Goal: Task Accomplishment & Management: Manage account settings

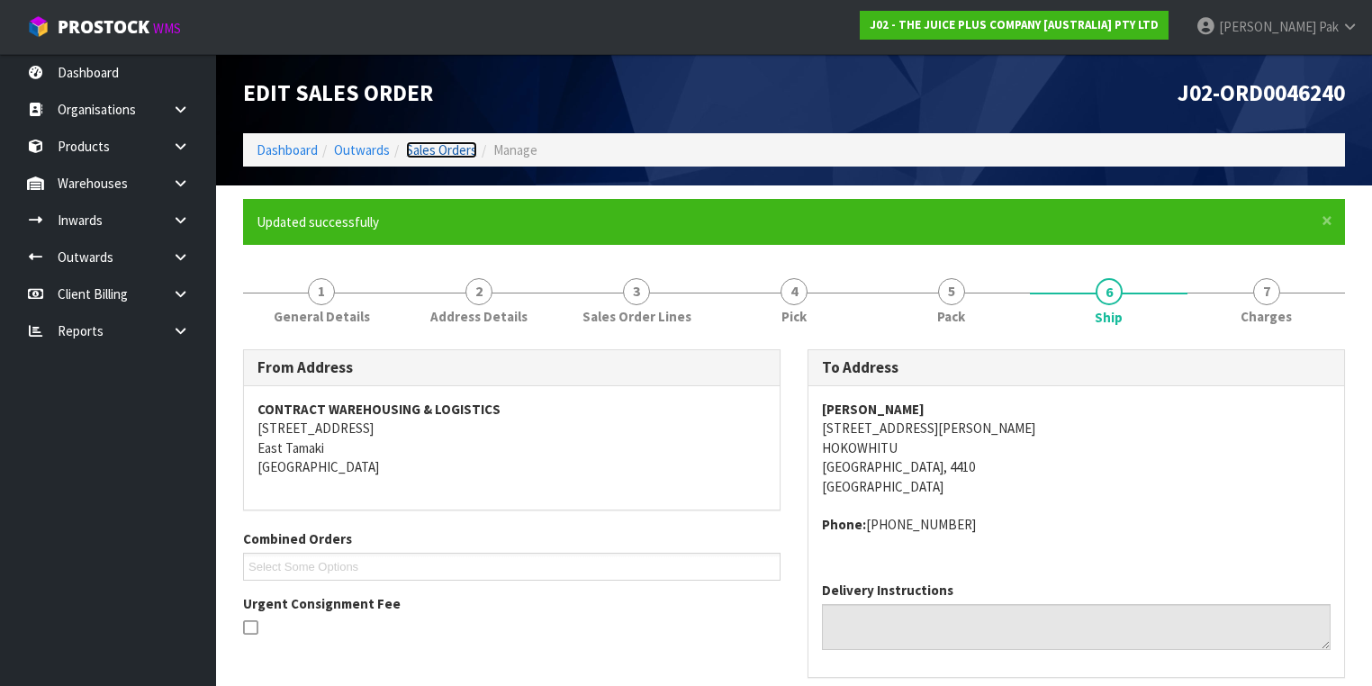
click at [454, 147] on link "Sales Orders" at bounding box center [441, 149] width 71 height 17
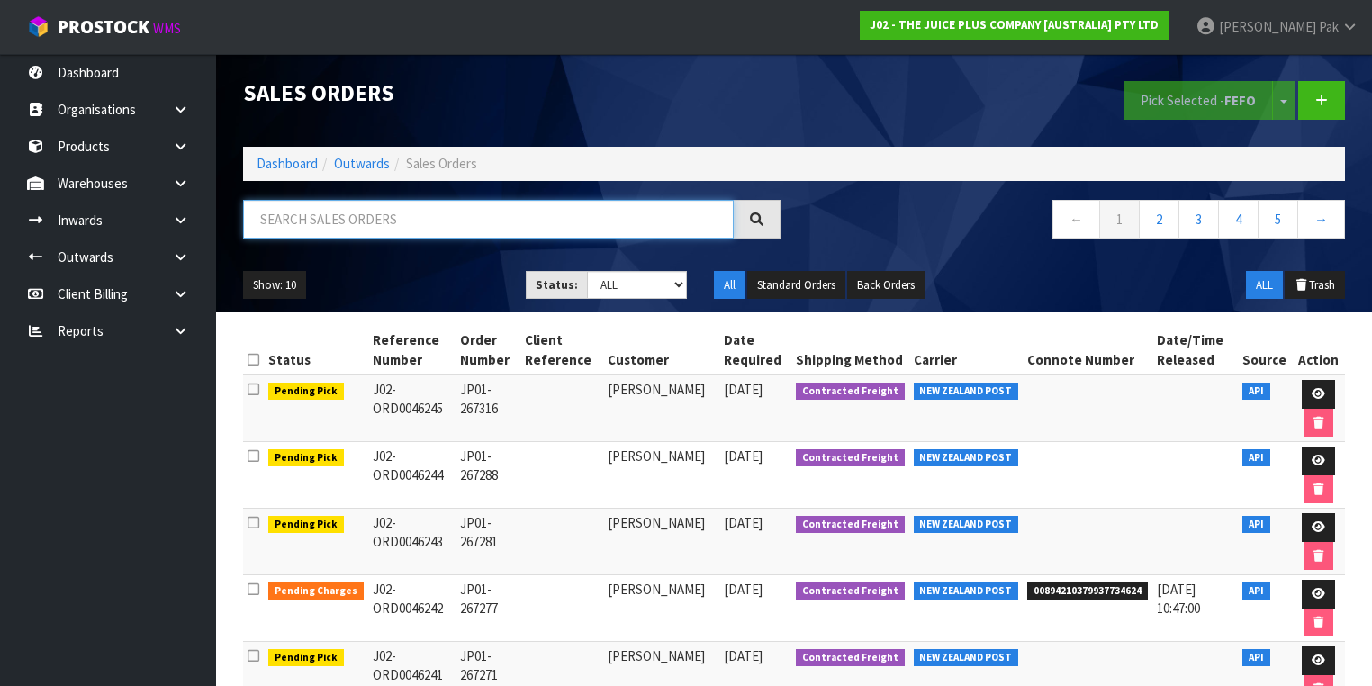
click at [454, 202] on input "text" at bounding box center [488, 219] width 491 height 39
type input "JOB-0406830"
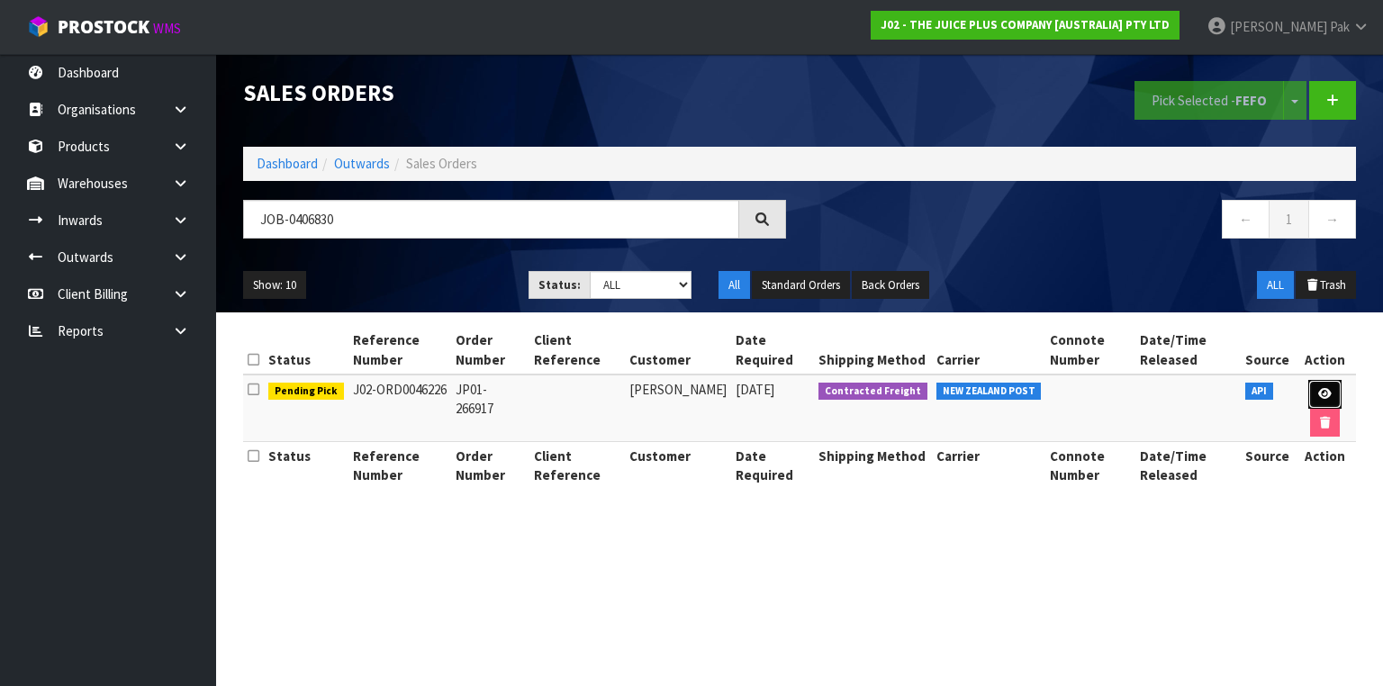
click at [1319, 388] on icon at bounding box center [1325, 394] width 14 height 12
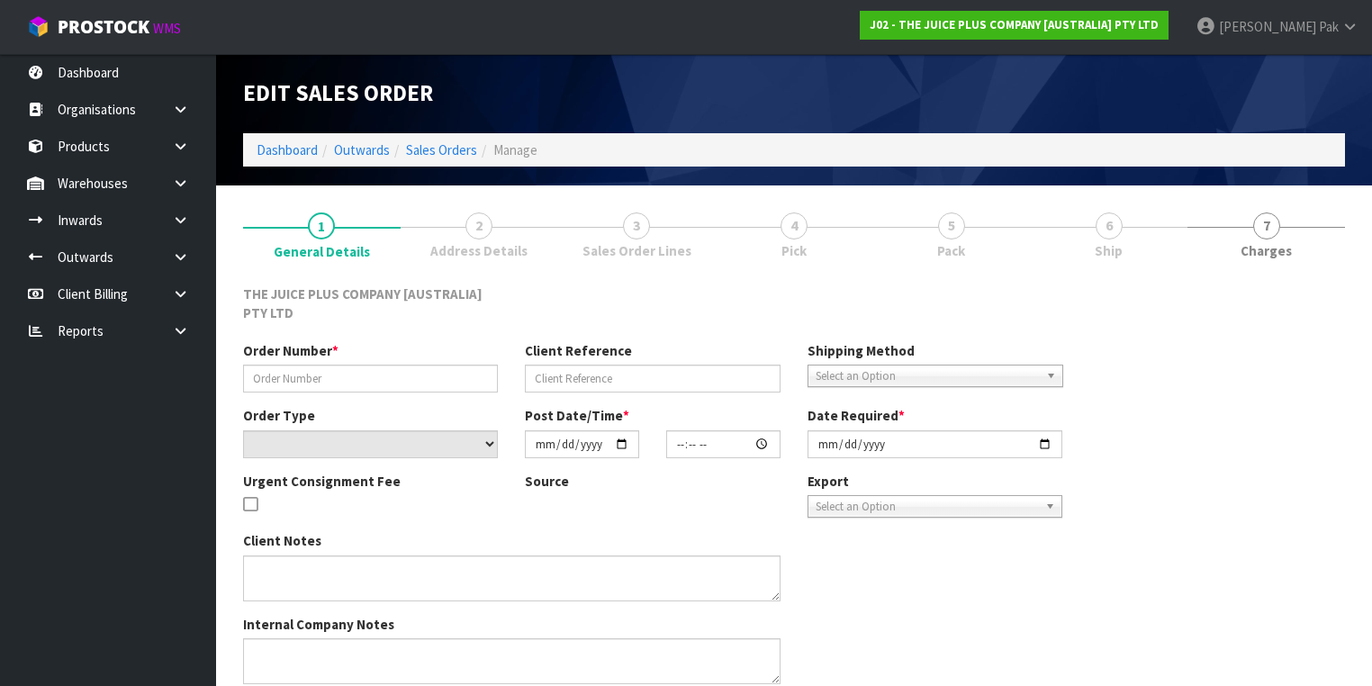
type input "JP01-266917"
select select "number:0"
type input "[DATE]"
type input "10:52:32.000"
type input "[DATE]"
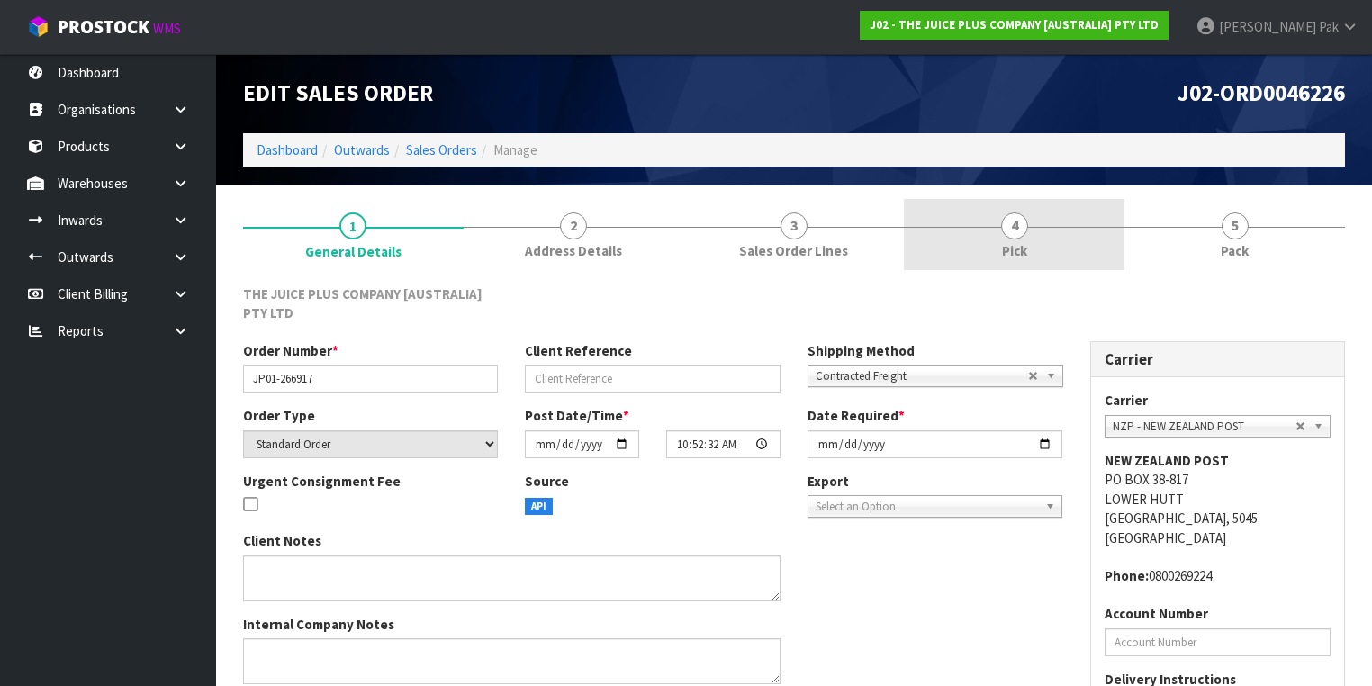
click at [1044, 223] on link "4 Pick" at bounding box center [1014, 234] width 221 height 71
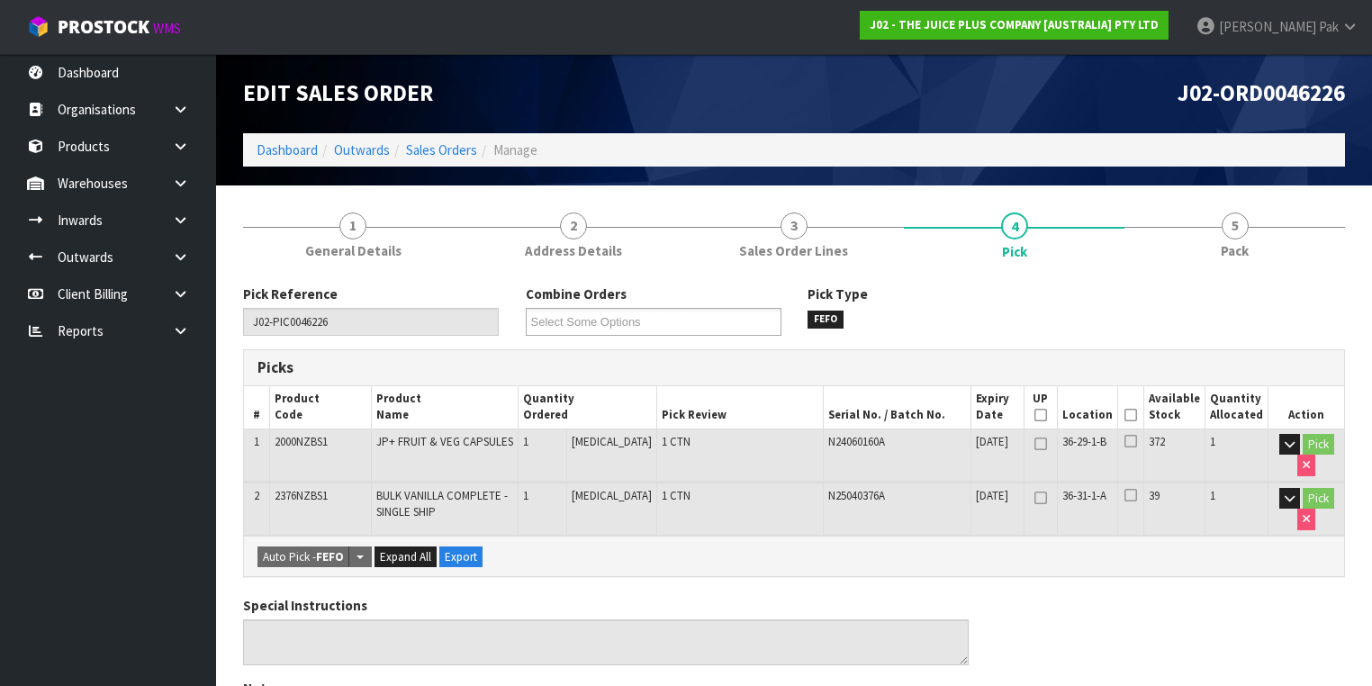
click at [1136, 415] on icon at bounding box center [1131, 415] width 13 height 1
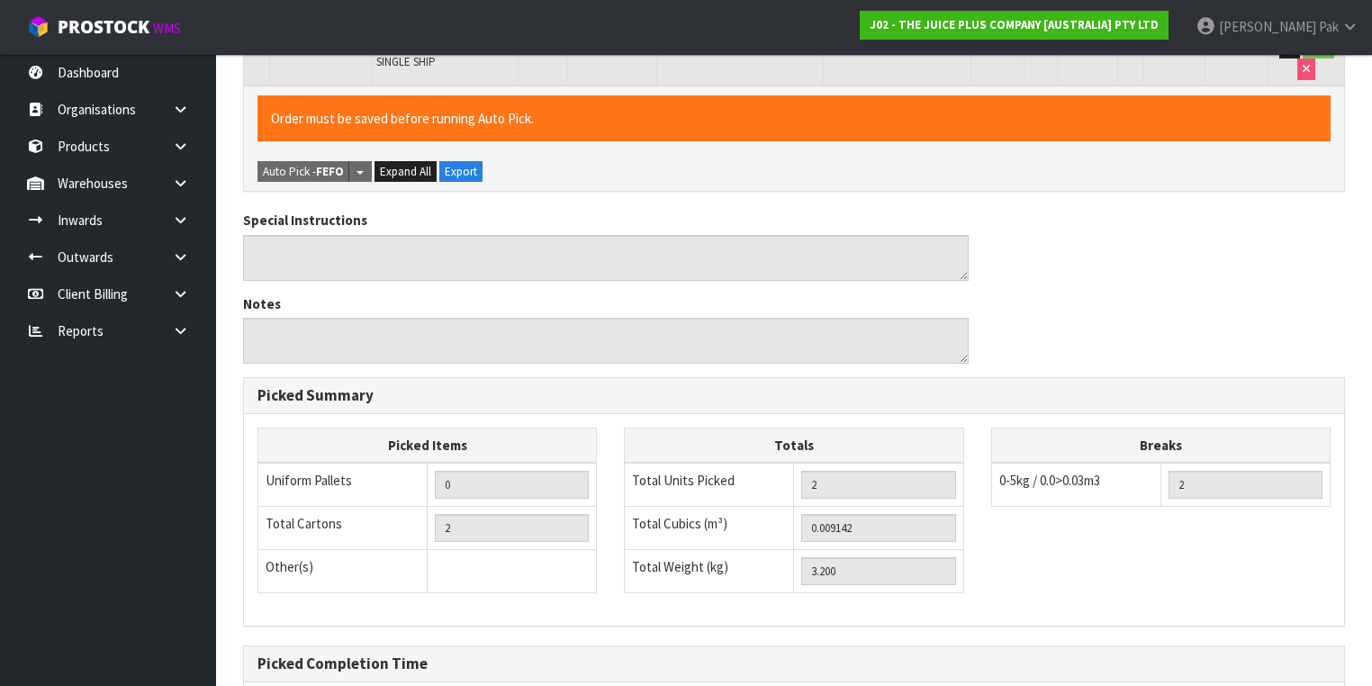
scroll to position [630, 0]
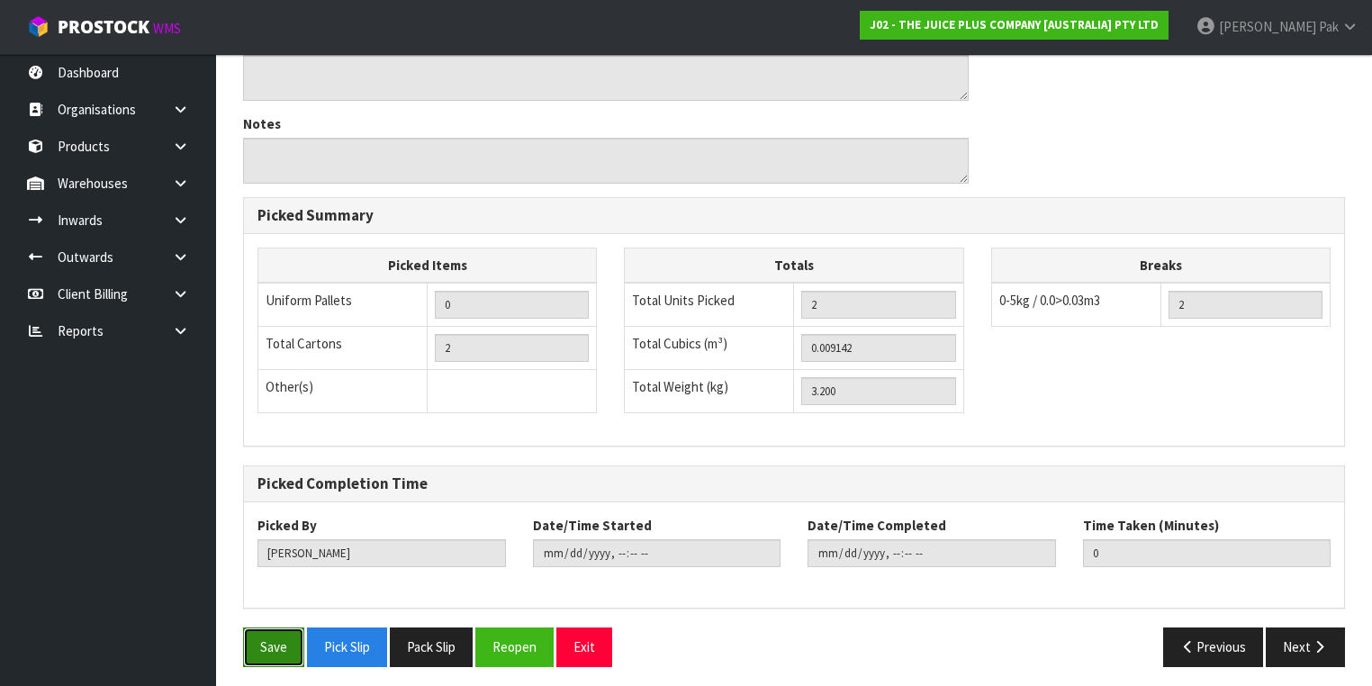
click at [265, 638] on button "Save" at bounding box center [273, 647] width 61 height 39
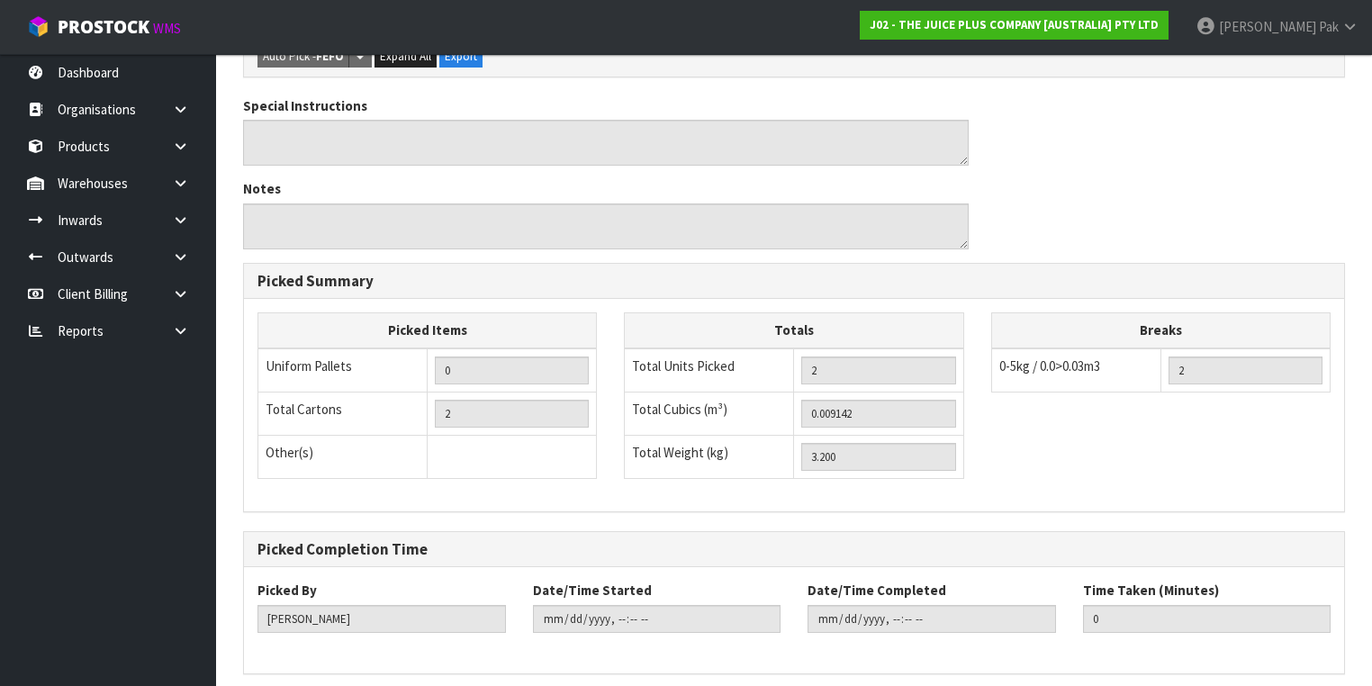
scroll to position [0, 0]
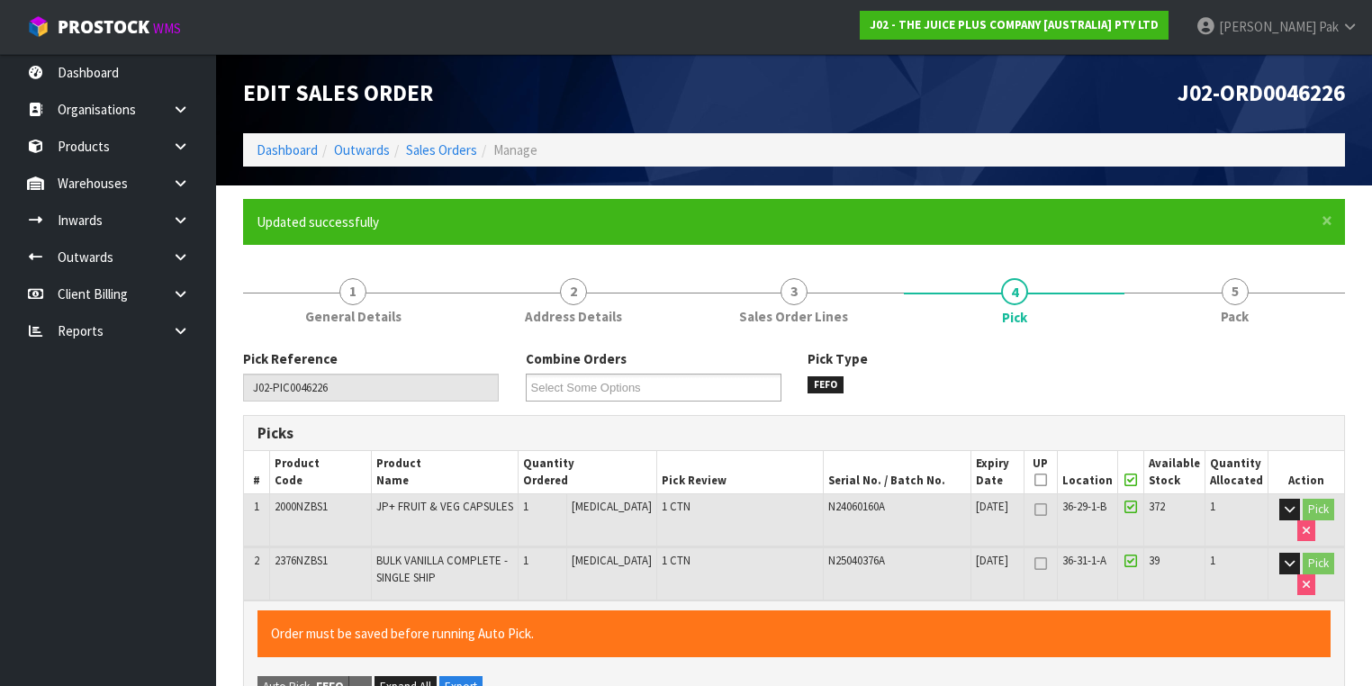
type input "[PERSON_NAME]"
type input "[DATE]T12:19:49"
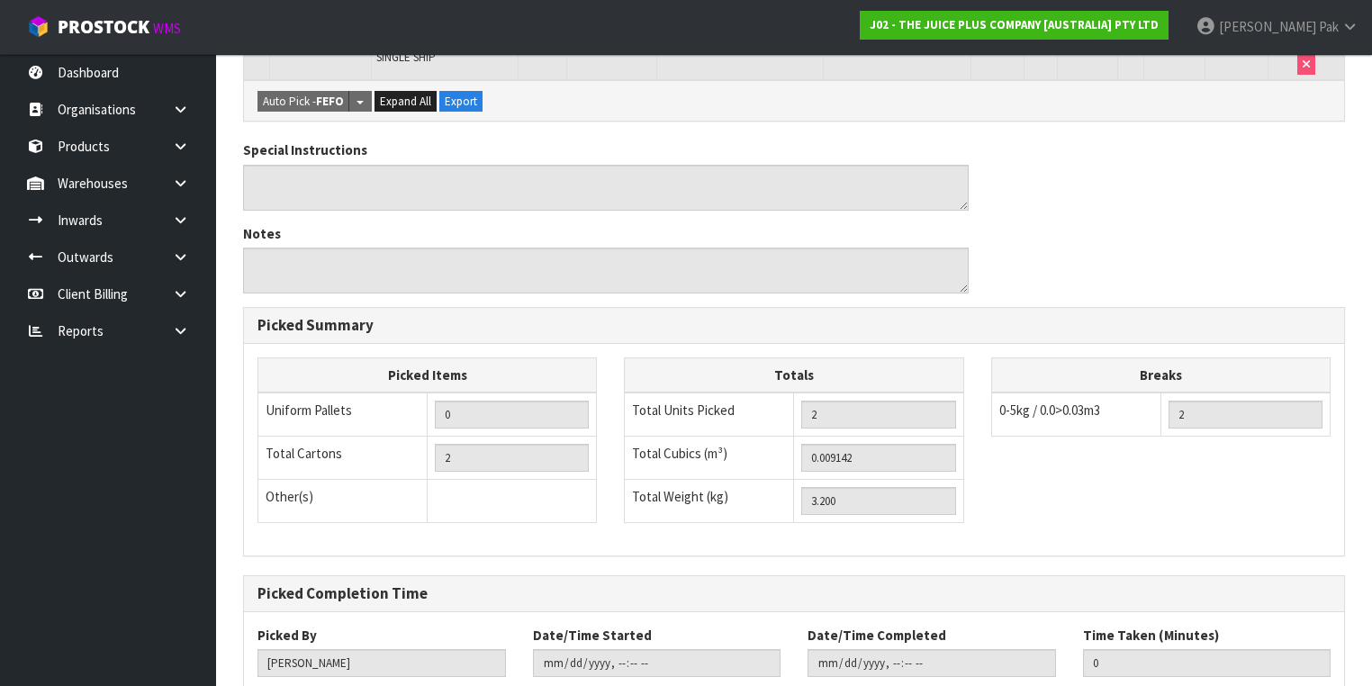
scroll to position [630, 0]
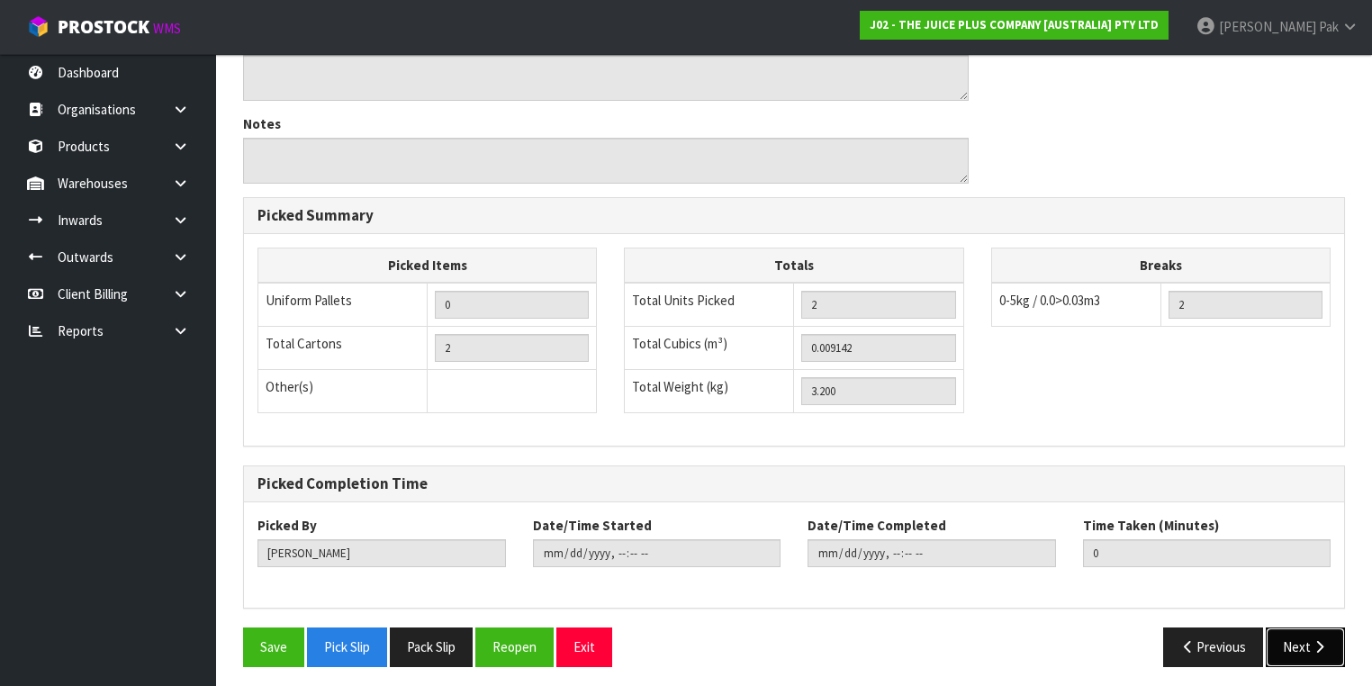
click at [1284, 634] on button "Next" at bounding box center [1305, 647] width 79 height 39
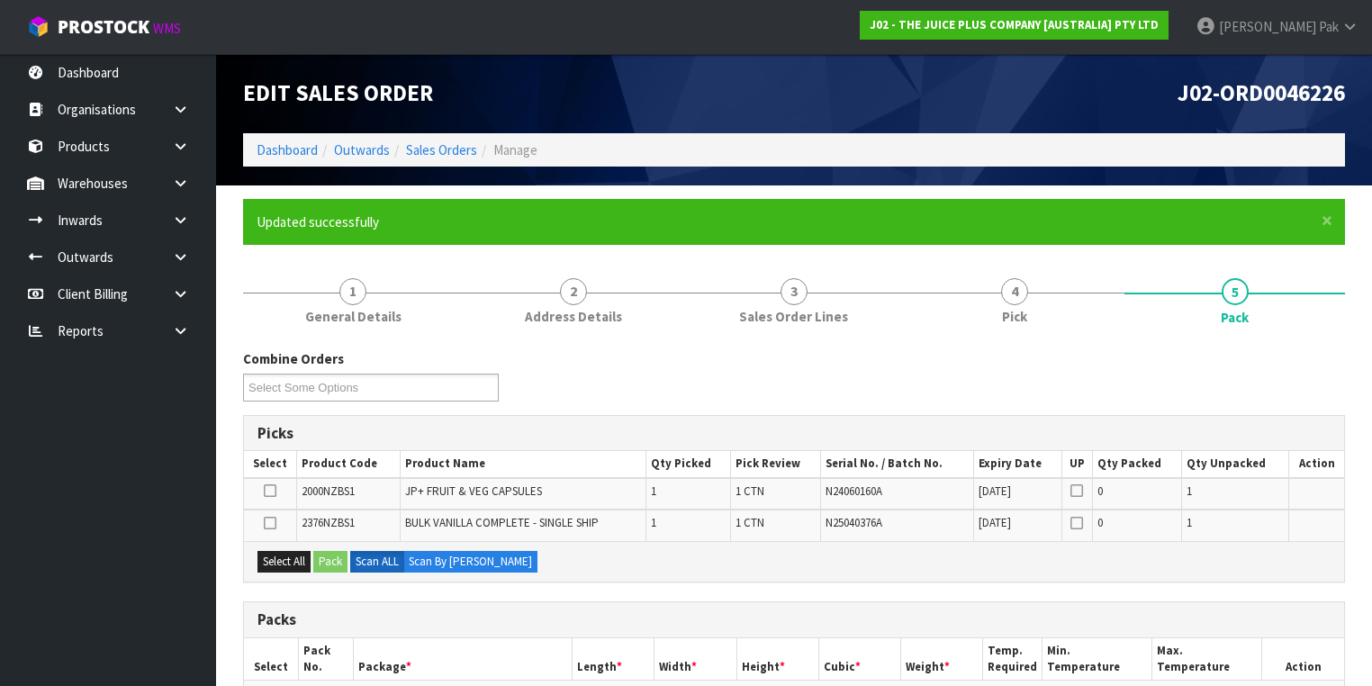
scroll to position [288, 0]
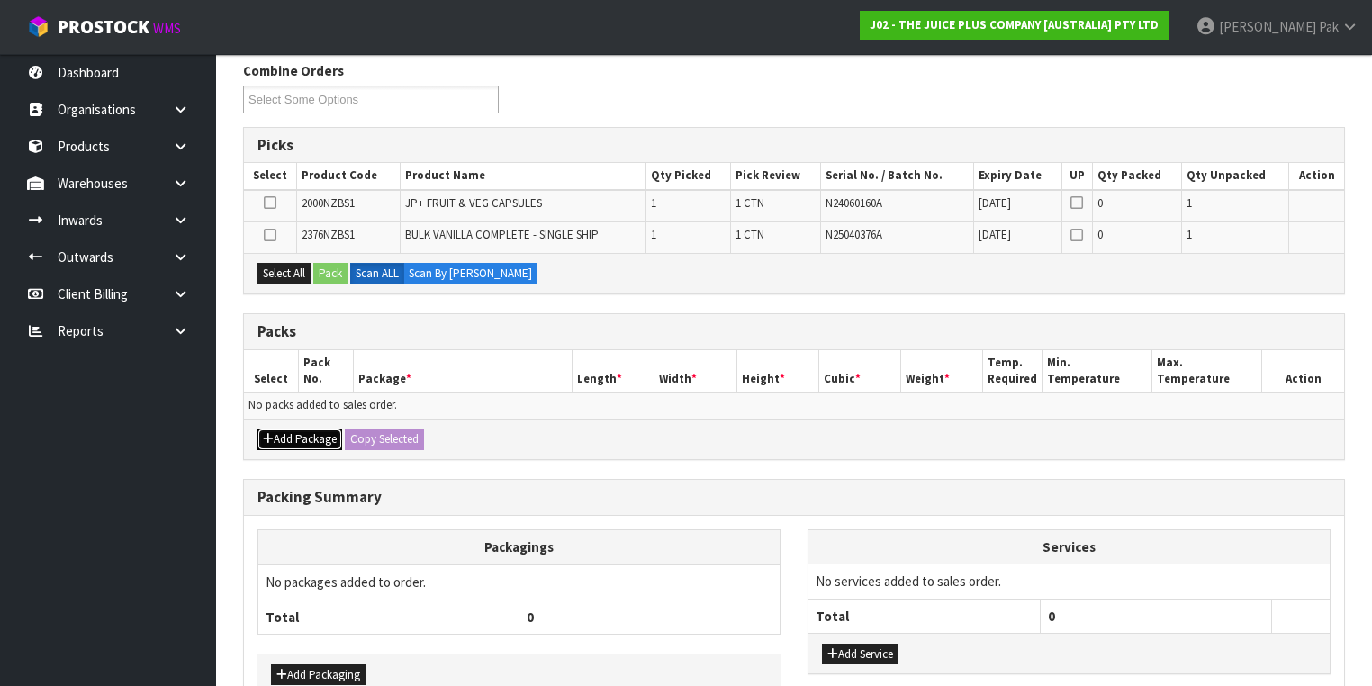
click at [294, 433] on button "Add Package" at bounding box center [299, 440] width 85 height 22
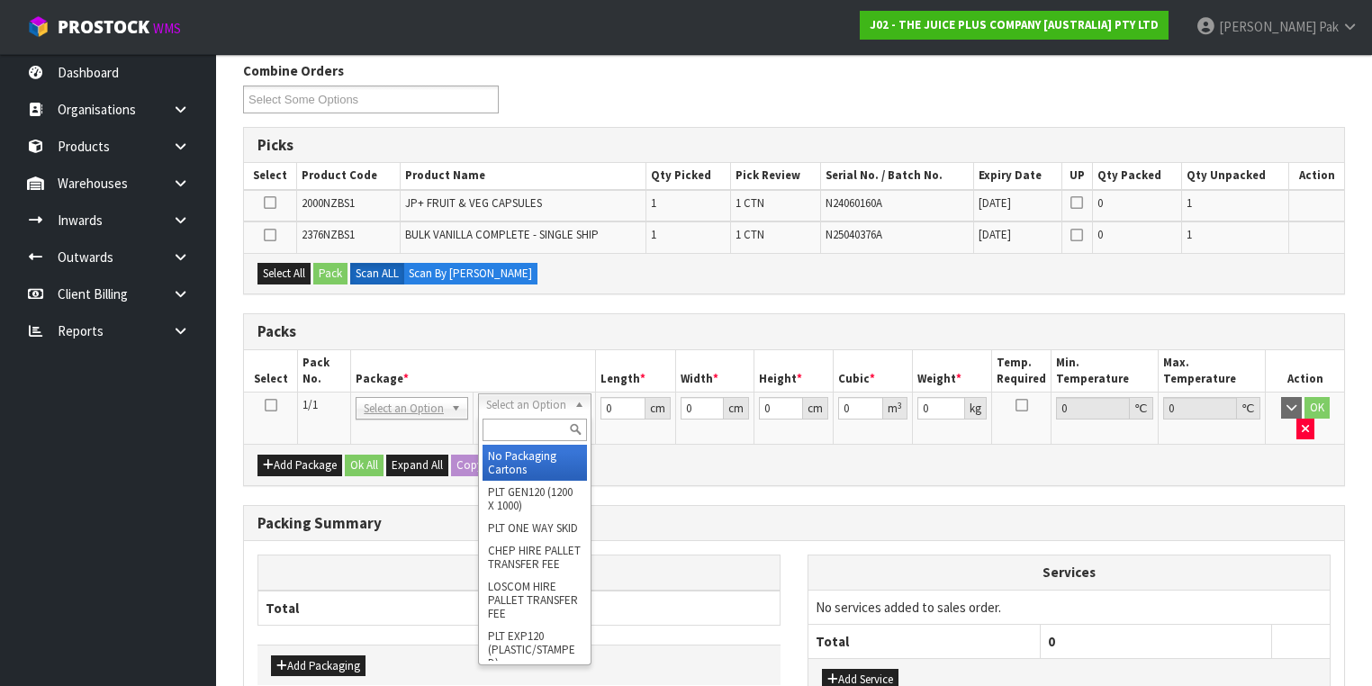
click at [522, 432] on input "text" at bounding box center [535, 430] width 104 height 23
type input "A4"
type input "31"
type input "22.5"
type input "25"
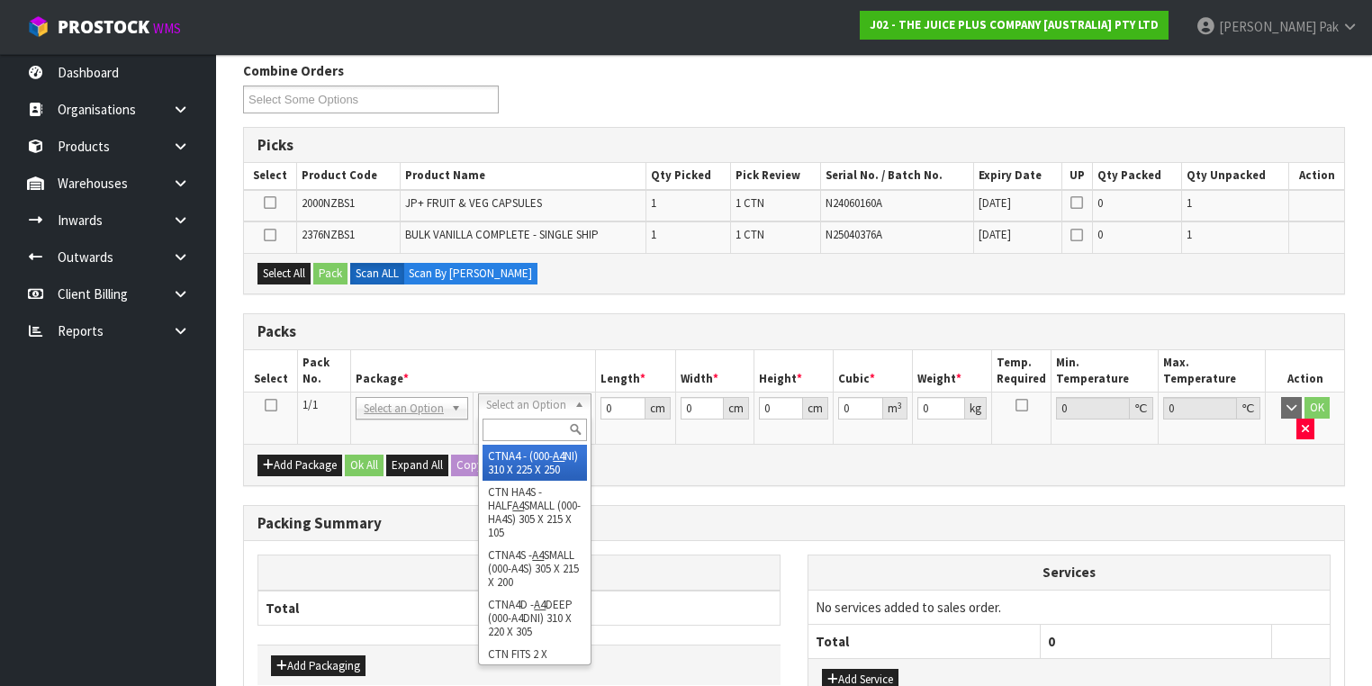
type input "0.017438"
type input "0.2"
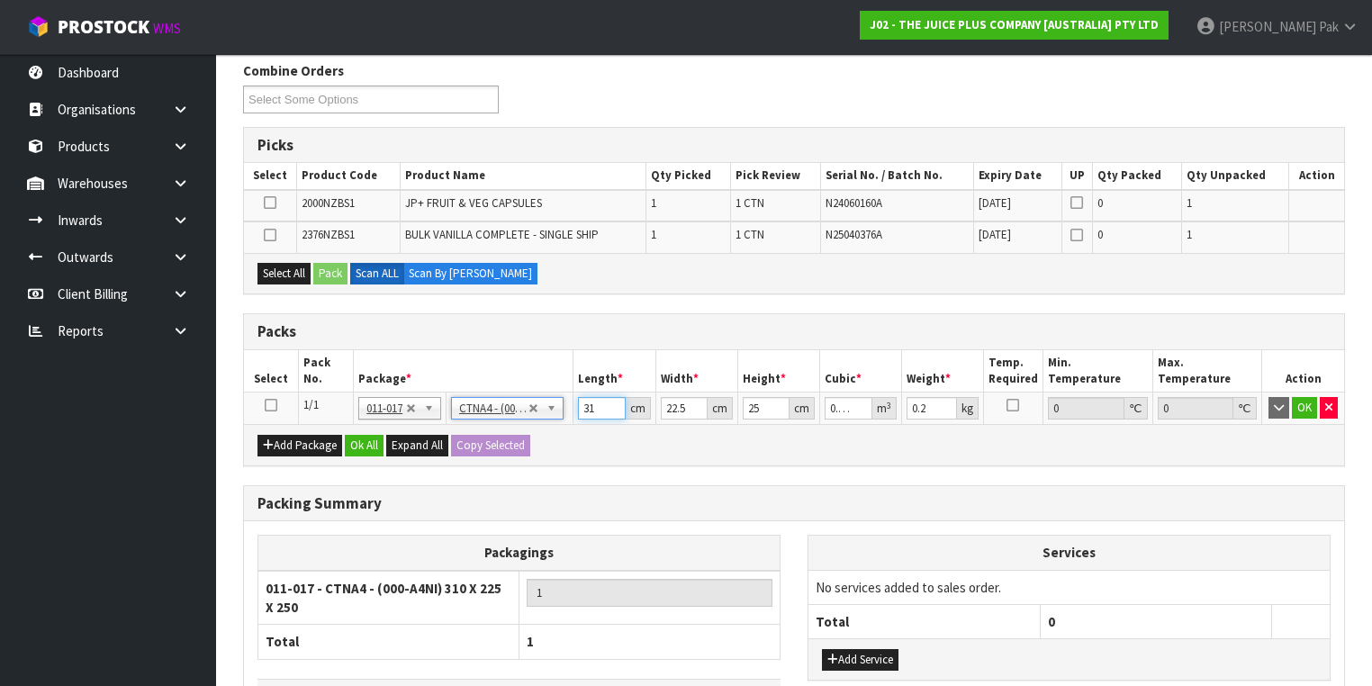
click at [600, 411] on input "31" at bounding box center [601, 408] width 47 height 23
type input "3"
type input "0.001687"
type input "332"
type input "0.18675"
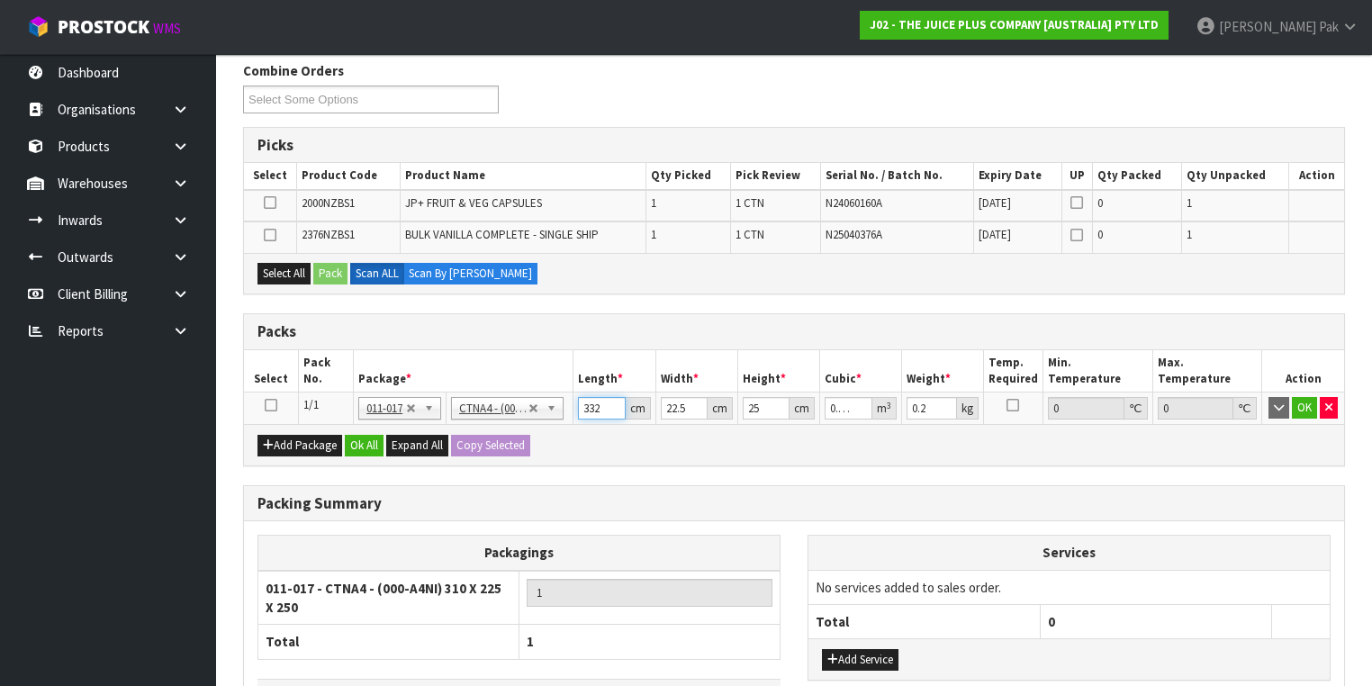
type input "33"
type input "0.018563"
type input "3"
type input "0.001687"
type input "32"
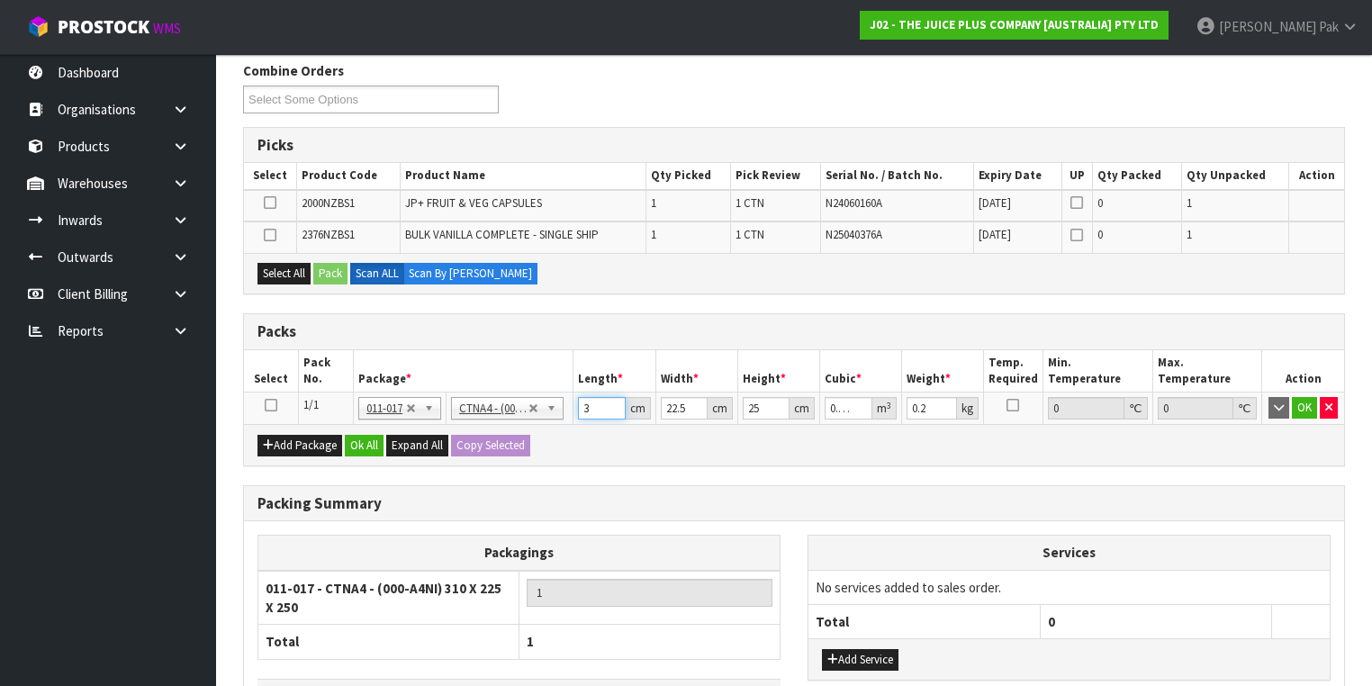
type input "0.018"
type input "32"
click at [664, 397] on input "22.5" at bounding box center [684, 408] width 47 height 23
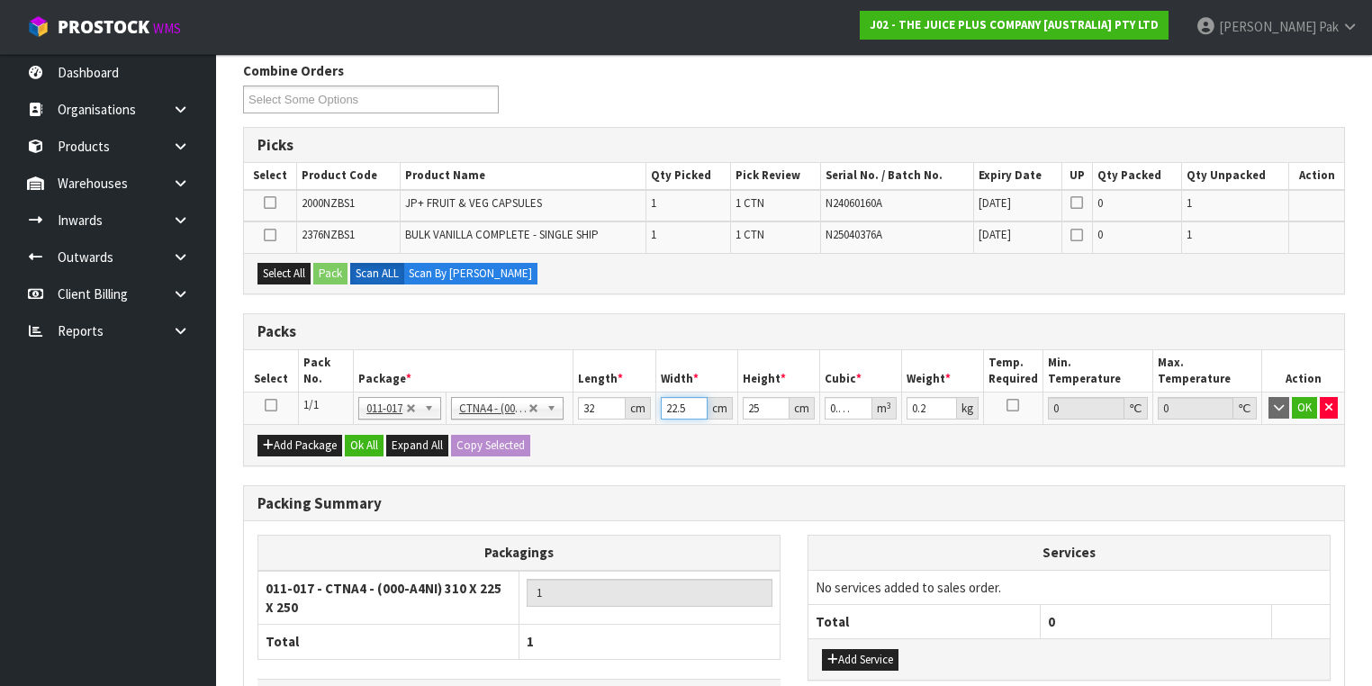
type input "2"
type input "0.0016"
type input "24"
type input "0.0192"
type input "24"
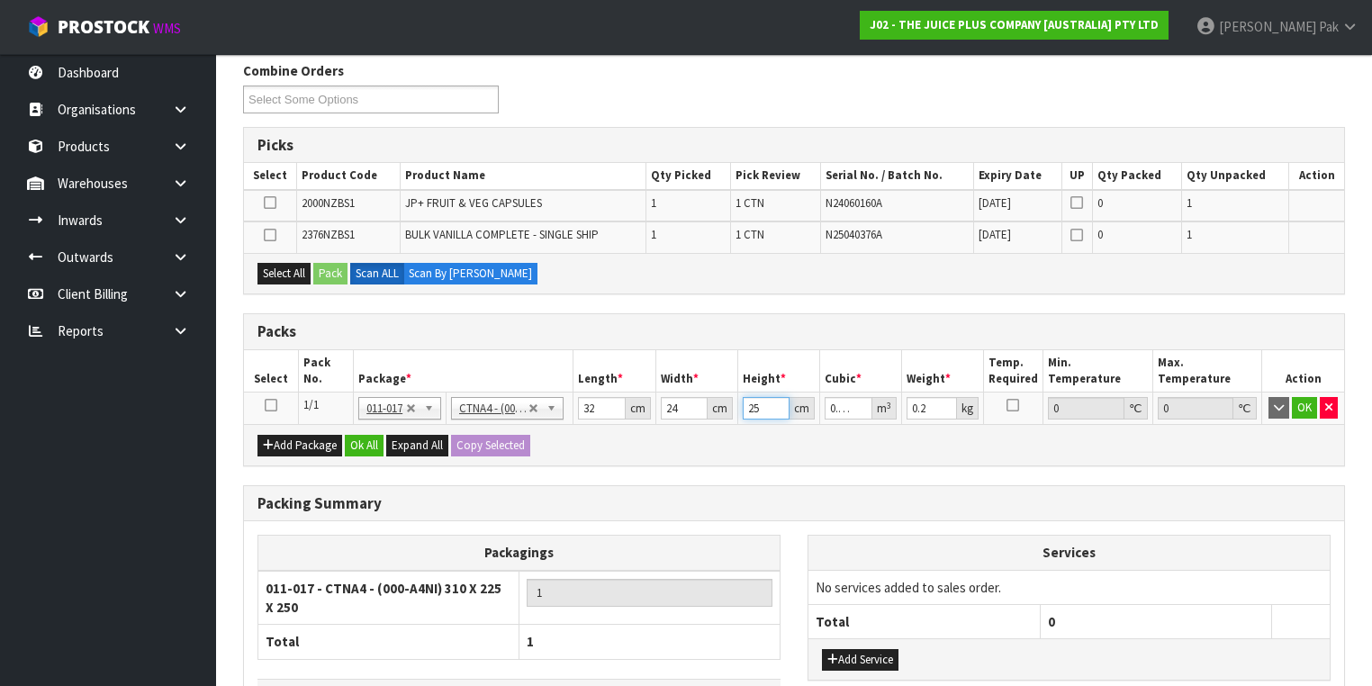
type input "2"
type input "0.001536"
type input "27"
type input "0.020736"
type input "27"
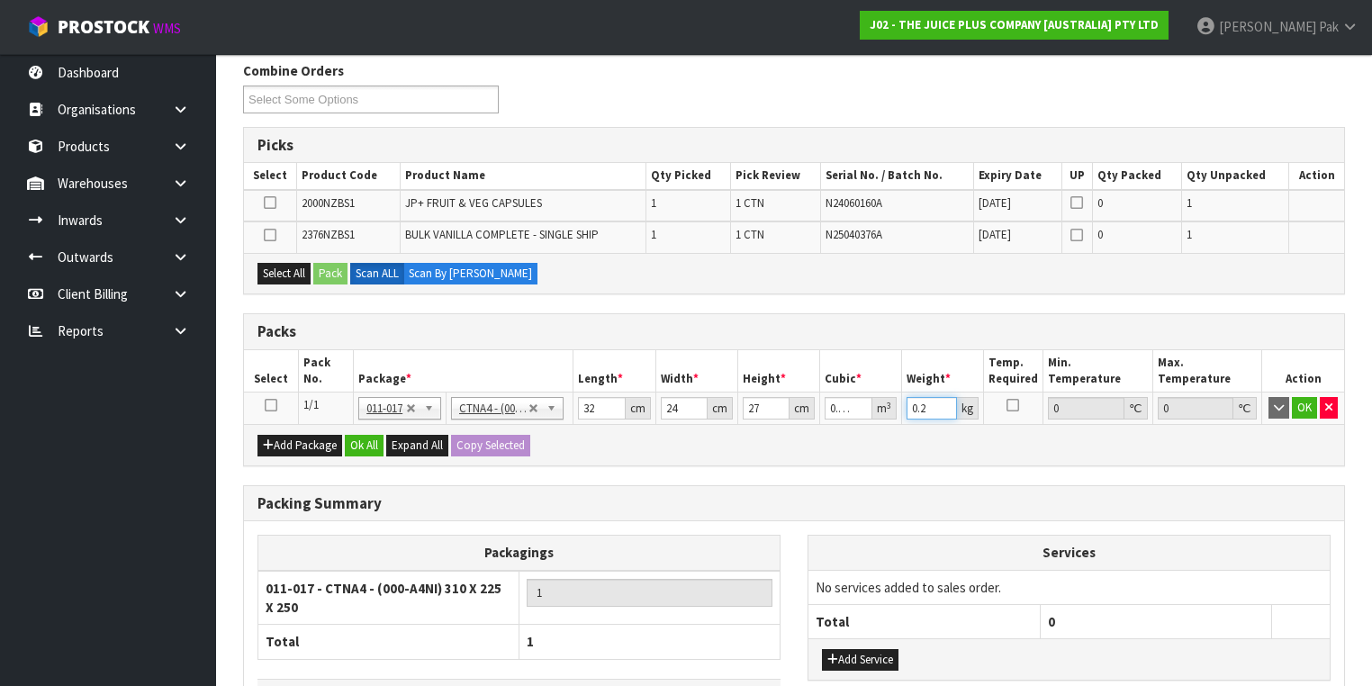
click at [919, 405] on input "0.2" at bounding box center [932, 408] width 50 height 23
type input "4"
click at [1301, 407] on button "OK" at bounding box center [1304, 408] width 25 height 22
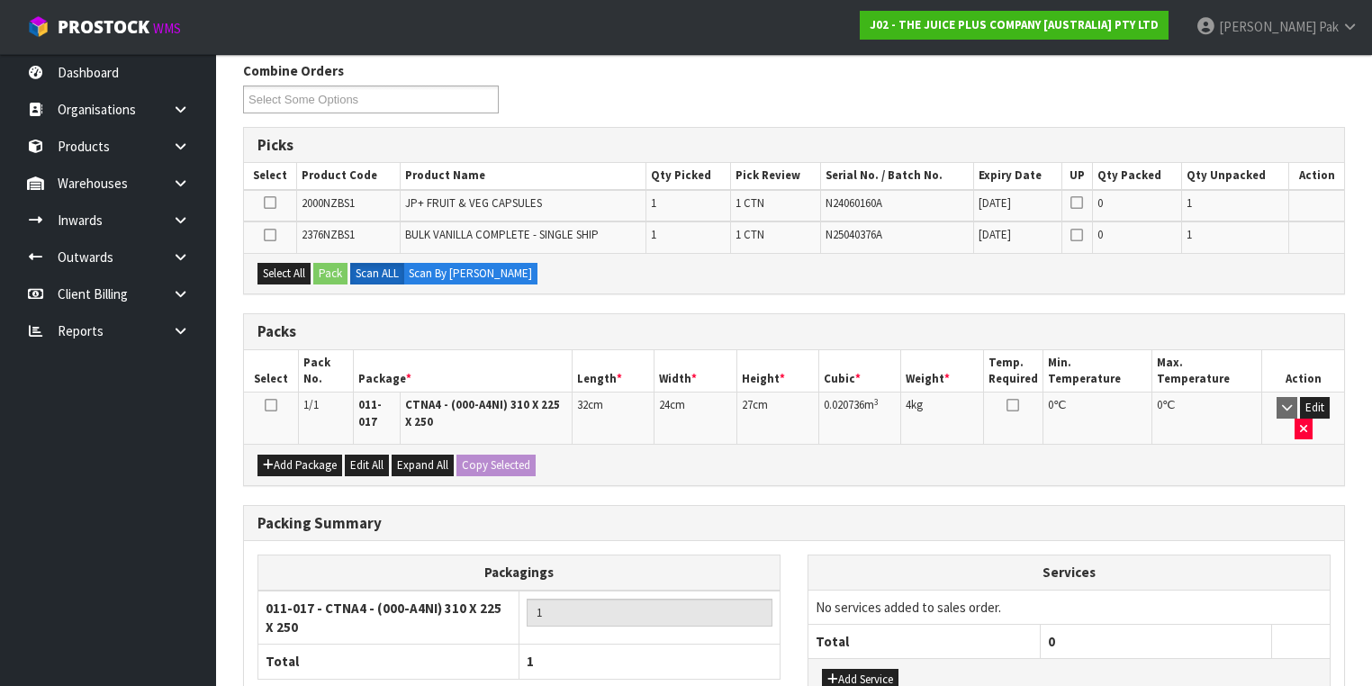
click at [266, 405] on icon at bounding box center [271, 405] width 13 height 1
click at [270, 191] on td at bounding box center [270, 206] width 53 height 32
click at [271, 203] on icon at bounding box center [270, 203] width 13 height 1
click at [0, 0] on input "checkbox" at bounding box center [0, 0] width 0 height 0
click at [266, 235] on icon at bounding box center [270, 235] width 13 height 1
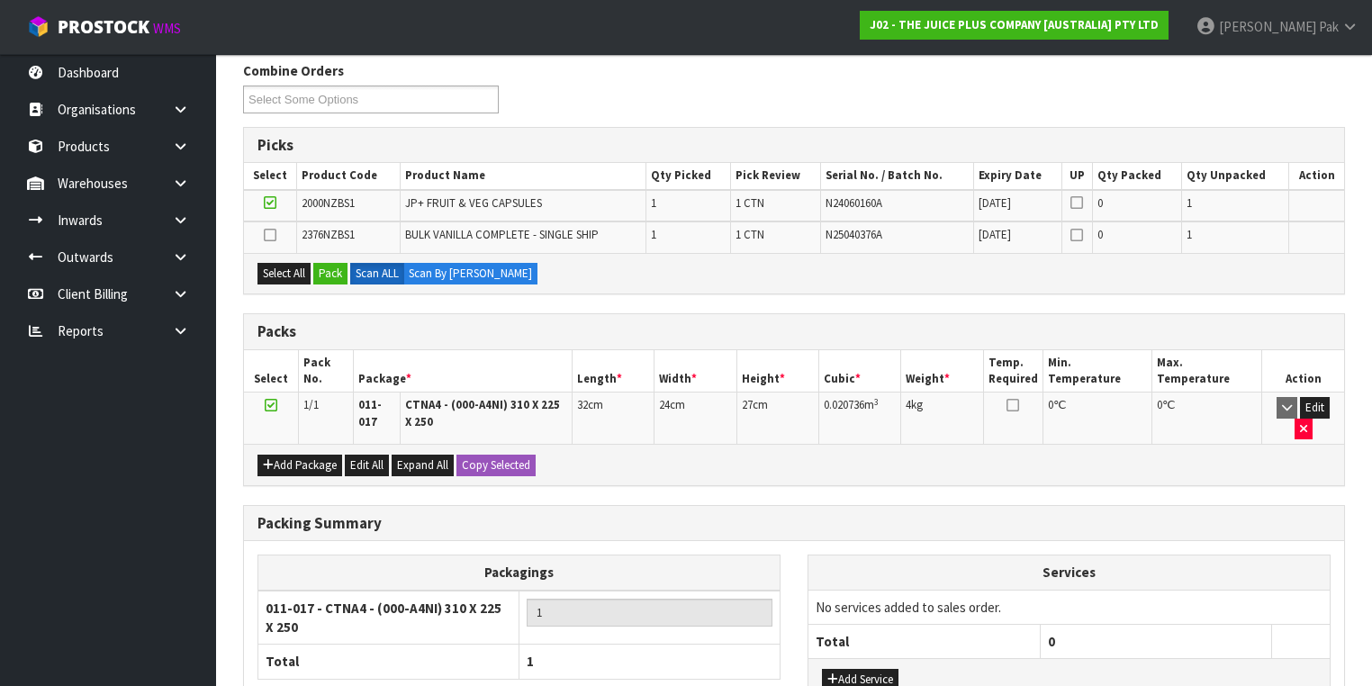
click at [0, 0] on input "checkbox" at bounding box center [0, 0] width 0 height 0
click at [331, 267] on button "Pack" at bounding box center [330, 274] width 34 height 22
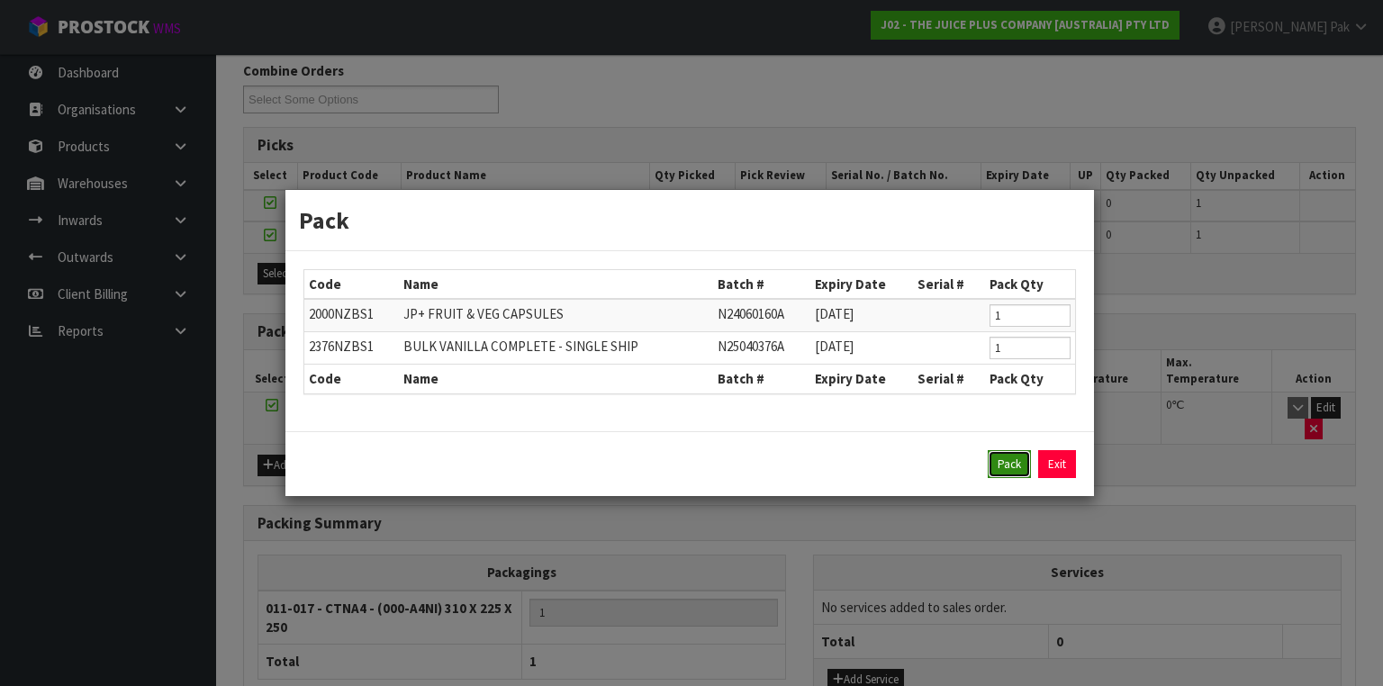
click at [1009, 457] on button "Pack" at bounding box center [1009, 464] width 43 height 29
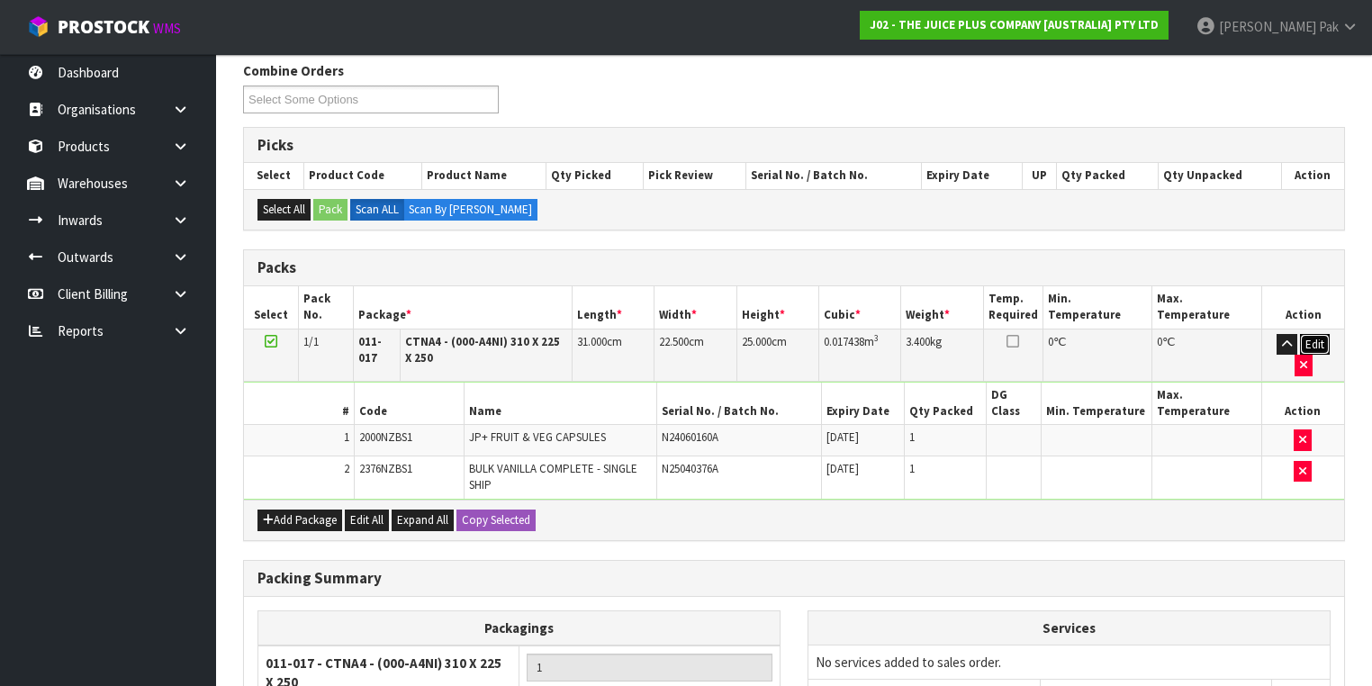
click at [1300, 336] on button "Edit" at bounding box center [1315, 345] width 30 height 22
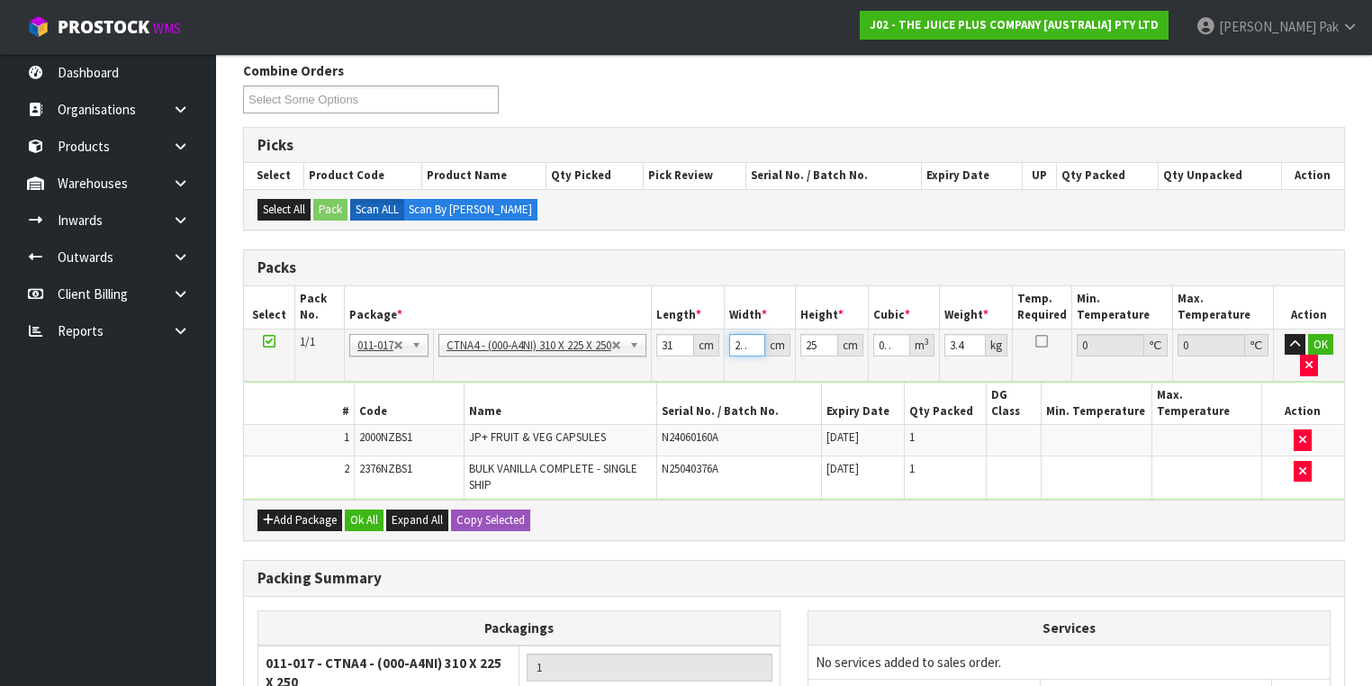
click at [736, 343] on input "22.5" at bounding box center [747, 345] width 36 height 23
click at [677, 342] on input "31" at bounding box center [675, 345] width 39 height 23
drag, startPoint x: 677, startPoint y: 342, endPoint x: 646, endPoint y: 342, distance: 31.5
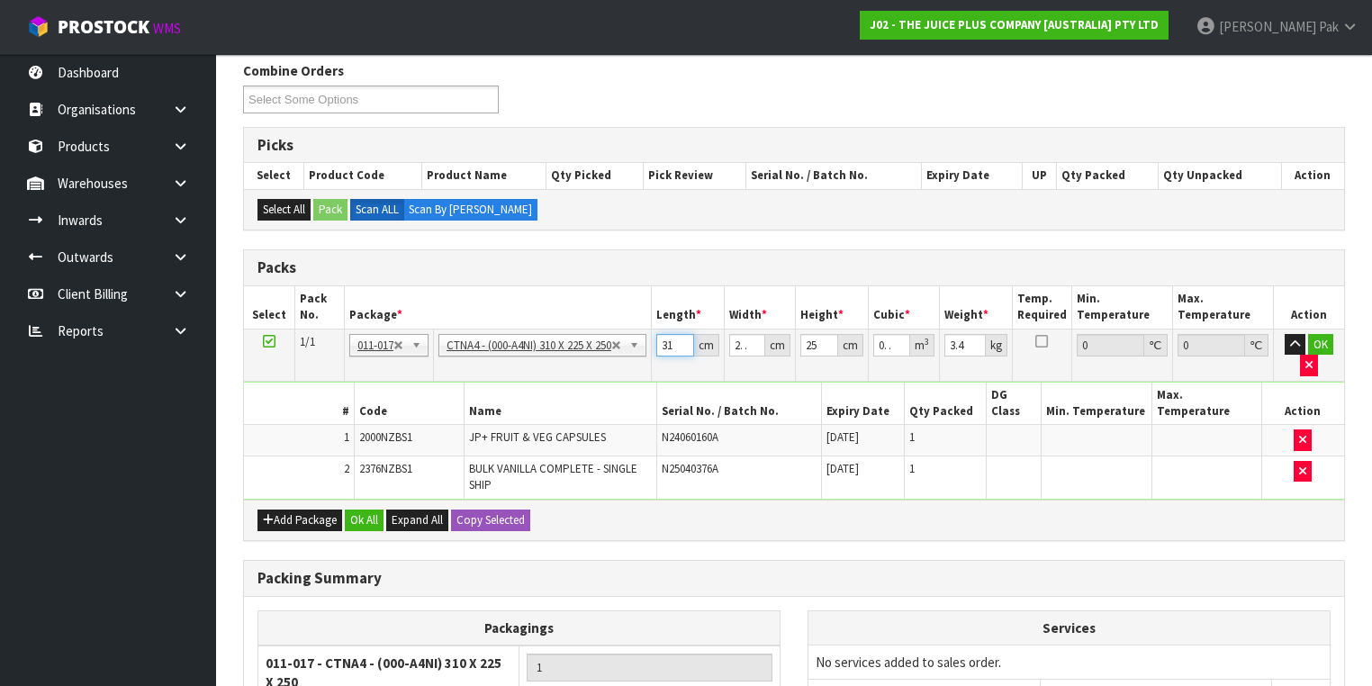
click at [646, 342] on tr "1/1 NONE 007-001 007-002 007-004 007-009 007-013 007-014 007-015 007-017 007-01…" at bounding box center [794, 355] width 1100 height 52
type input "3"
type input "0.001687"
type input "32"
type input "0.018"
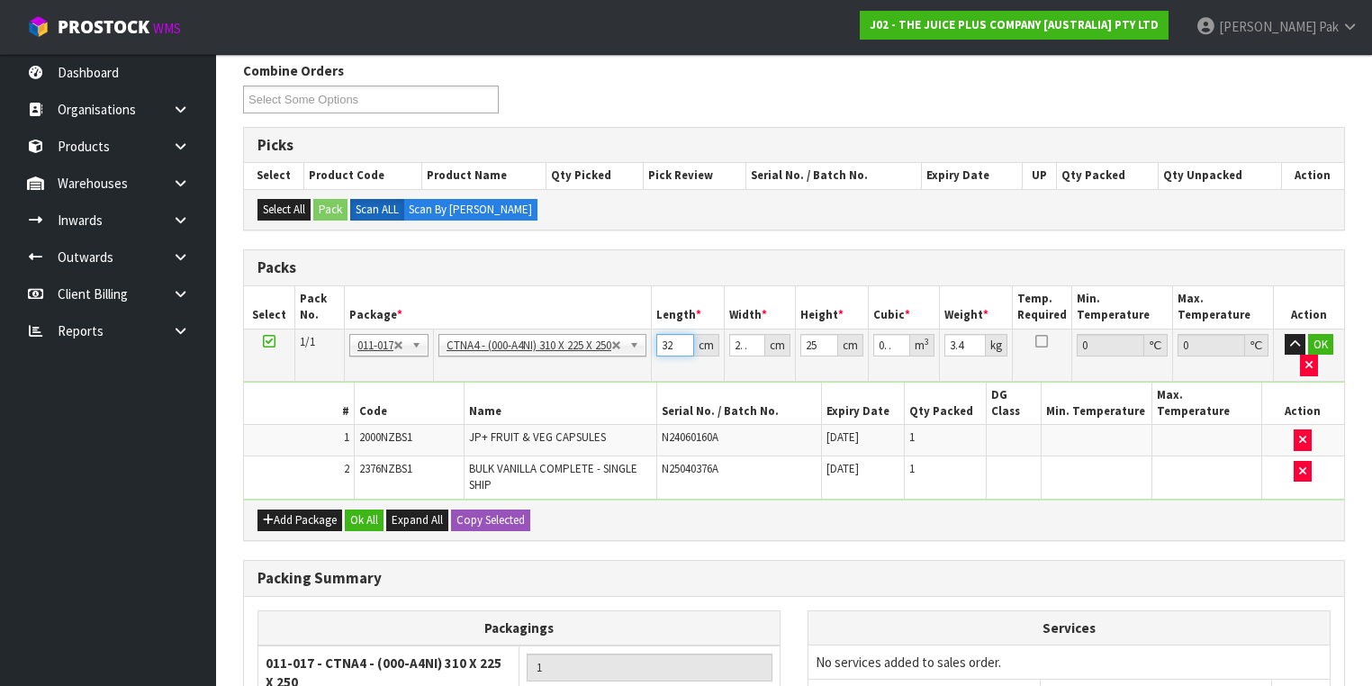
type input "32"
type input "2"
type input "0.0016"
type input "24"
type input "0.0192"
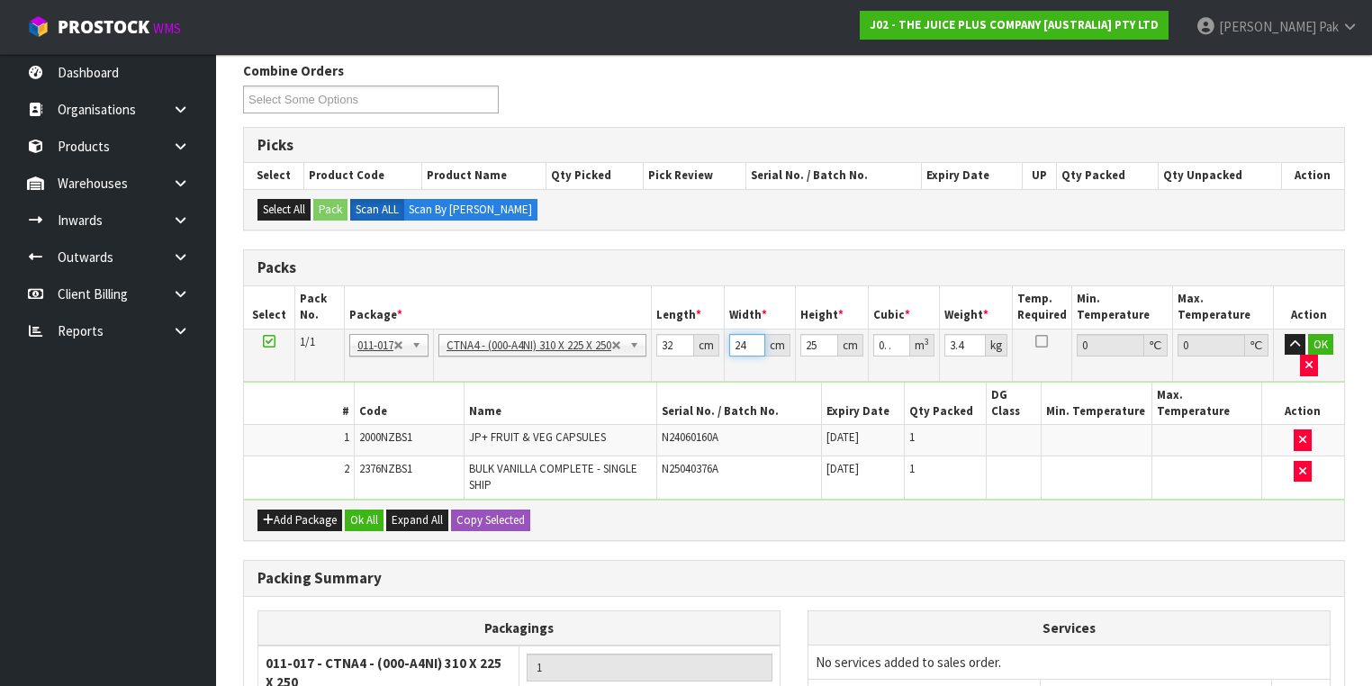
type input "24"
type input "2"
type input "0.001536"
type input "27"
type input "0.020736"
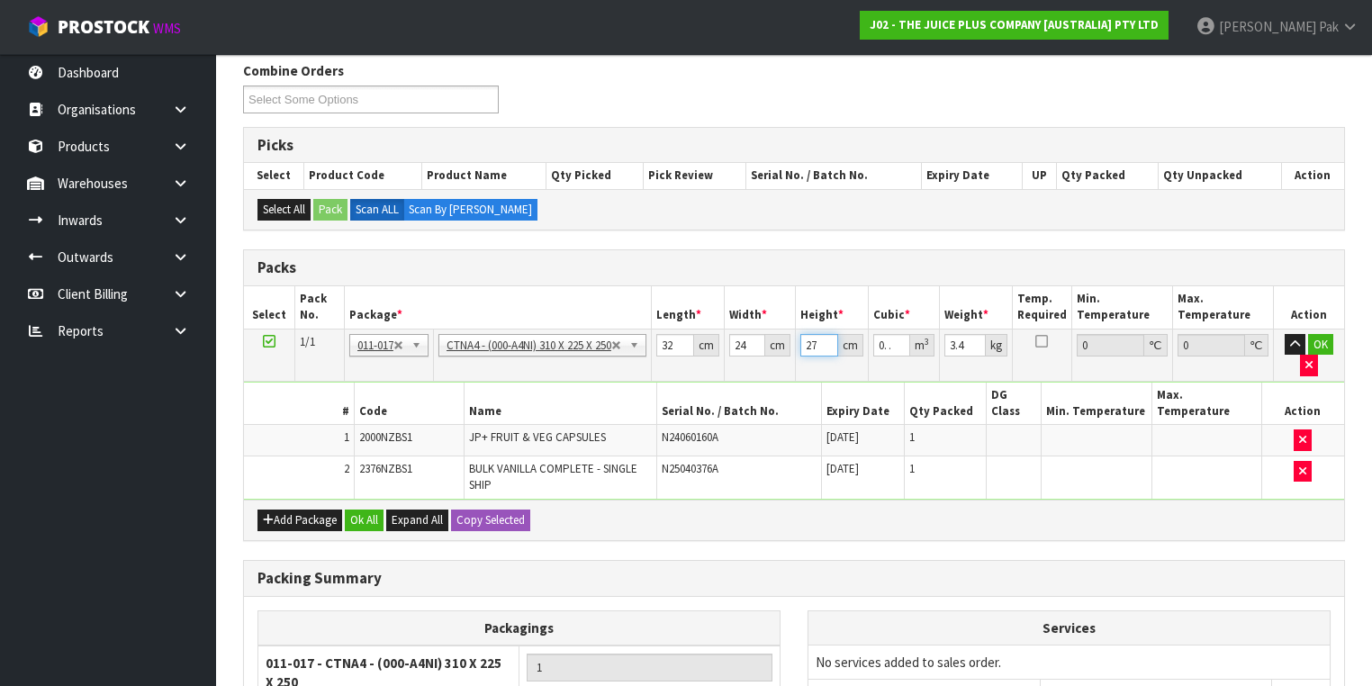
type input "27"
type input "4"
click at [1331, 337] on button "OK" at bounding box center [1320, 345] width 25 height 22
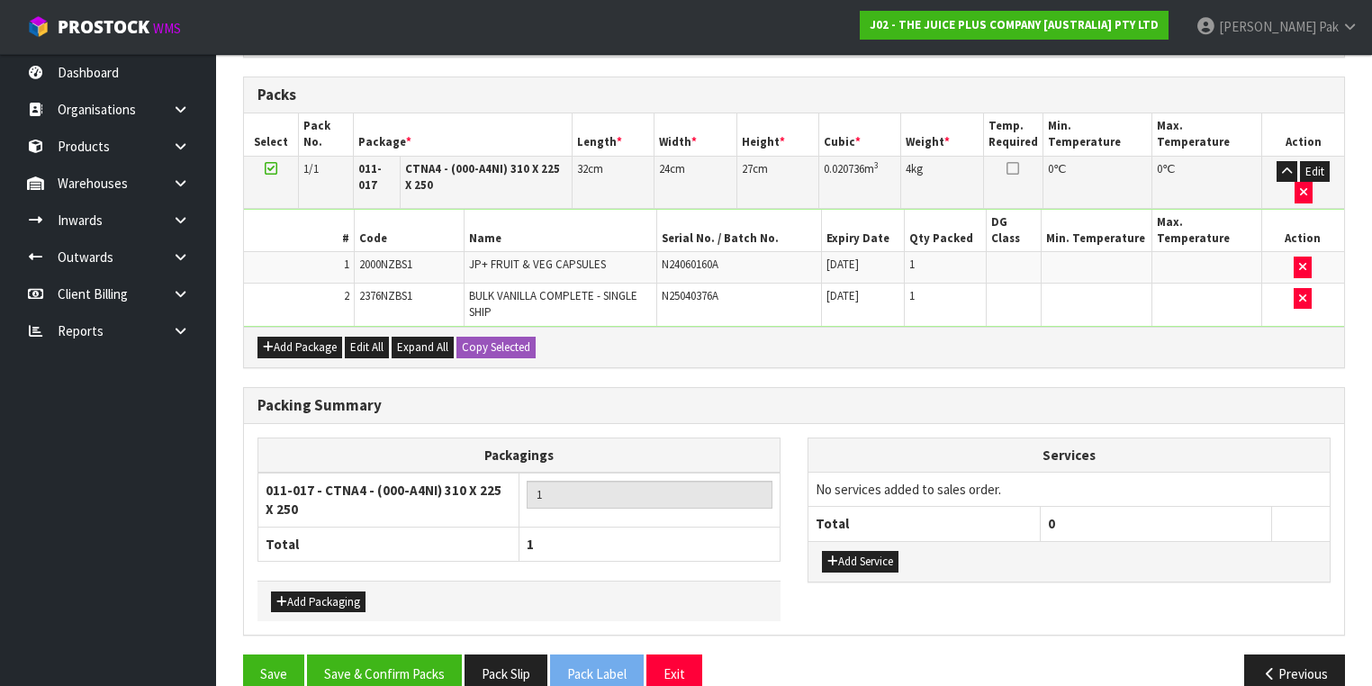
scroll to position [461, 0]
click at [389, 655] on button "Save & Confirm Packs" at bounding box center [384, 674] width 155 height 39
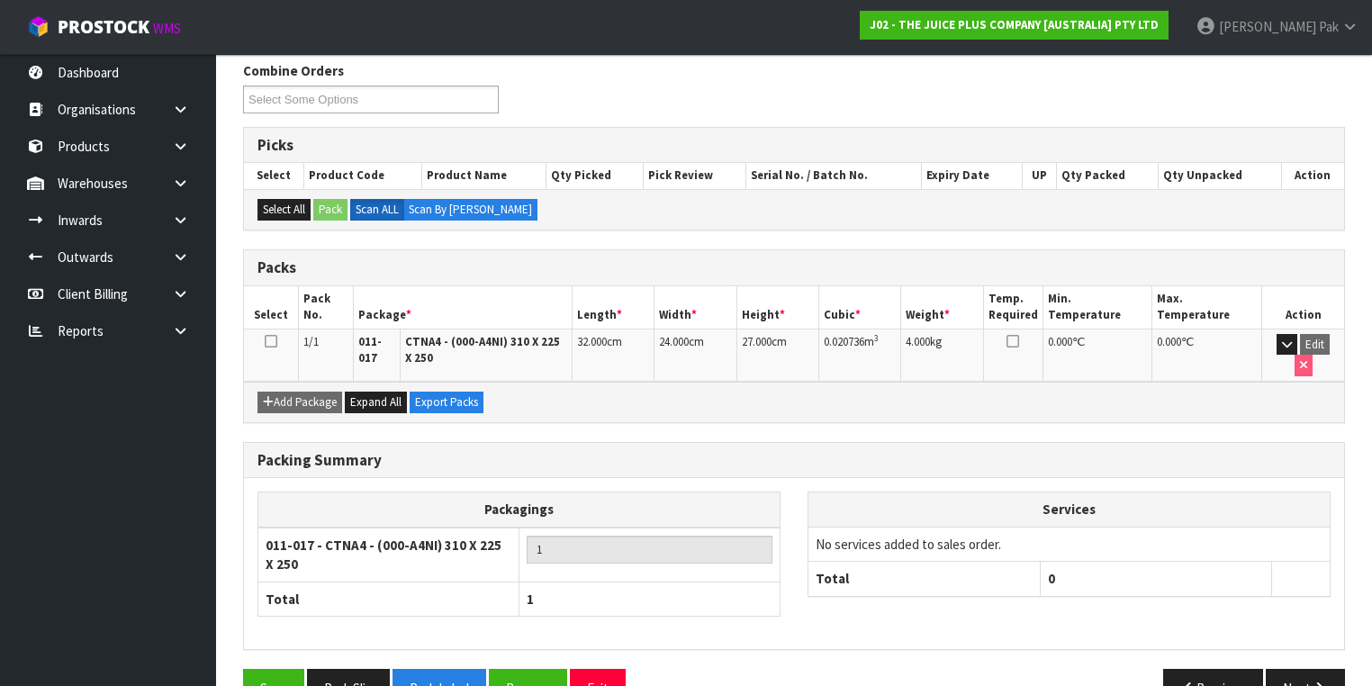
scroll to position [321, 0]
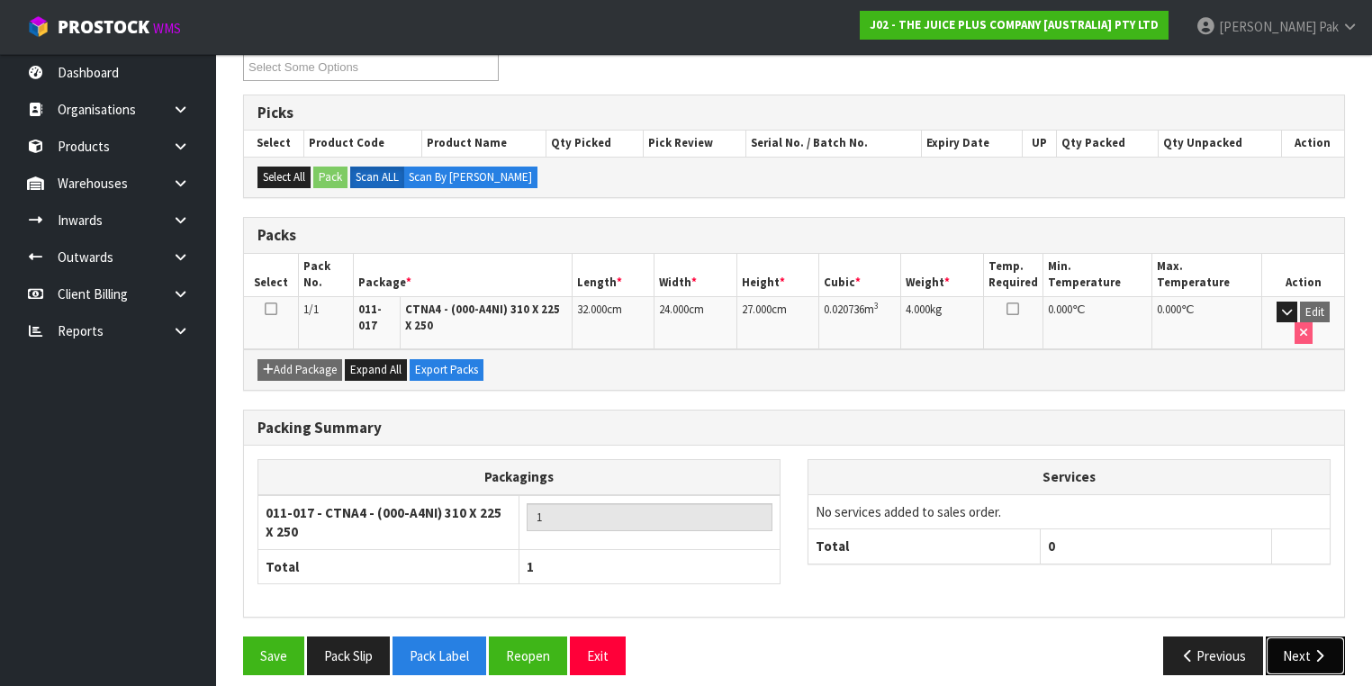
click at [1299, 645] on button "Next" at bounding box center [1305, 656] width 79 height 39
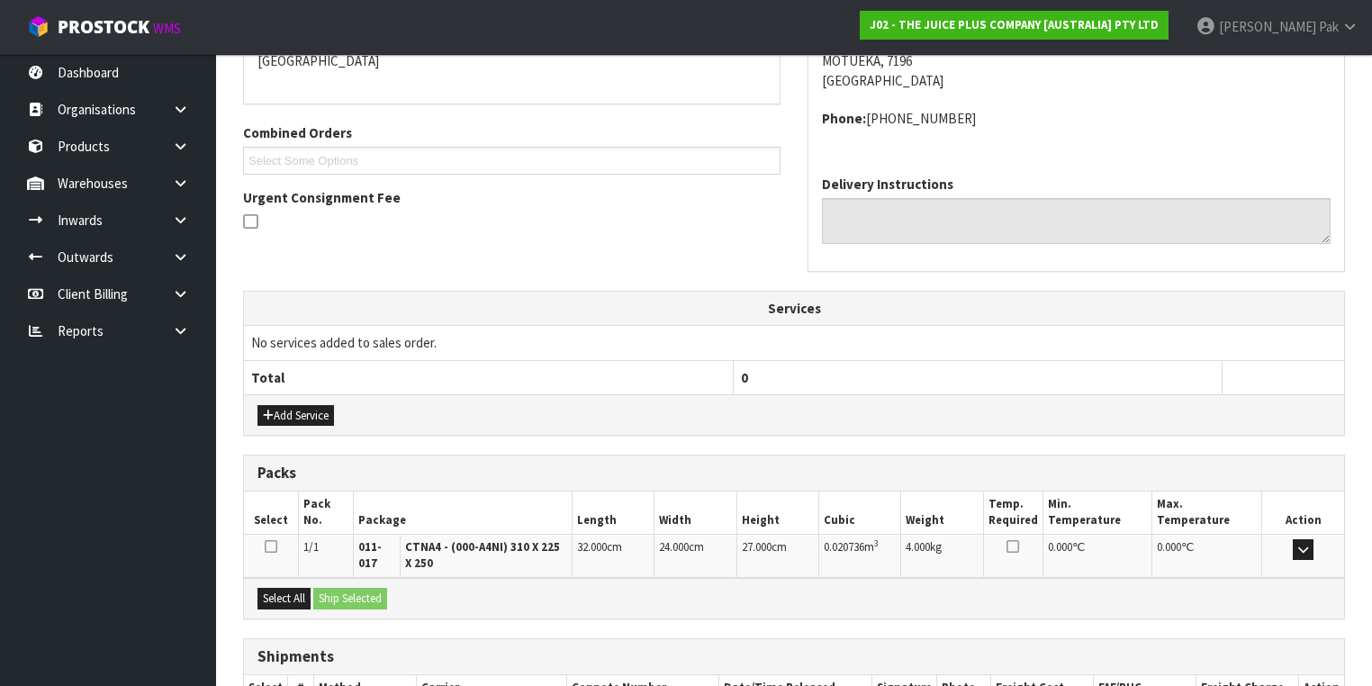
scroll to position [526, 0]
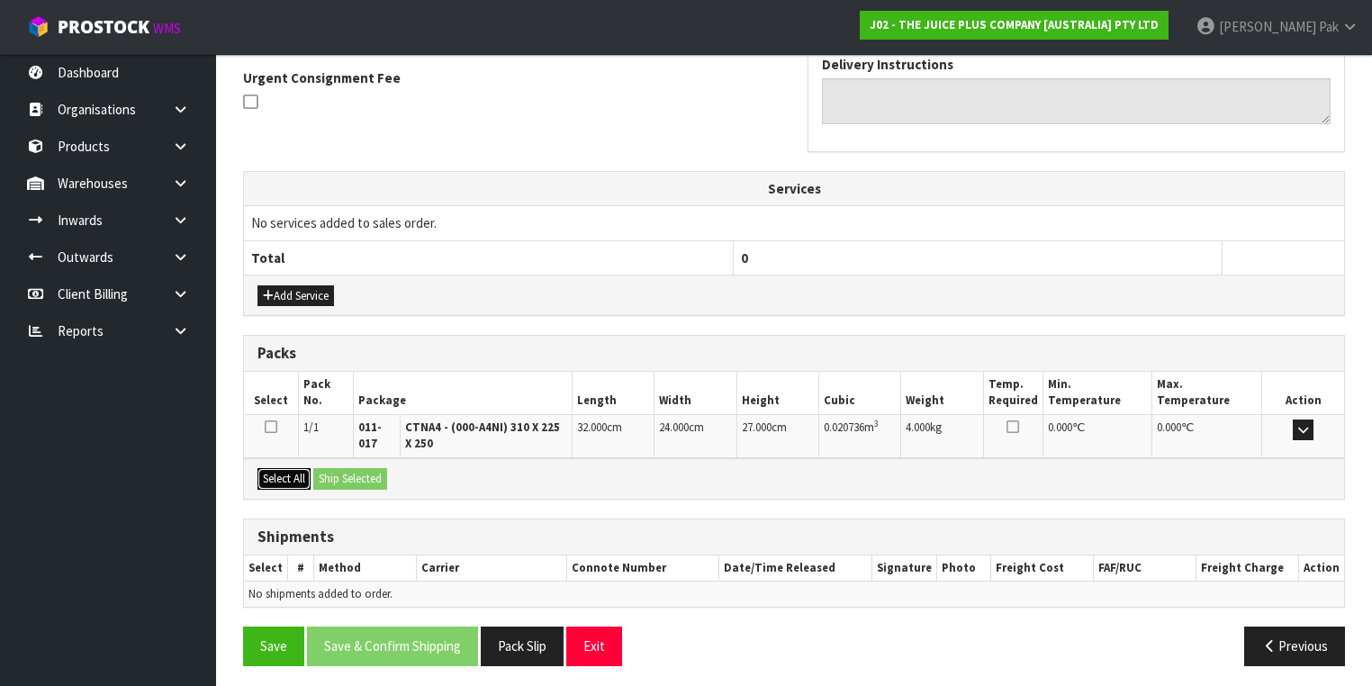
drag, startPoint x: 292, startPoint y: 475, endPoint x: 340, endPoint y: 479, distance: 48.8
click at [294, 475] on button "Select All" at bounding box center [283, 479] width 53 height 22
click at [341, 479] on button "Ship Selected" at bounding box center [350, 479] width 74 height 22
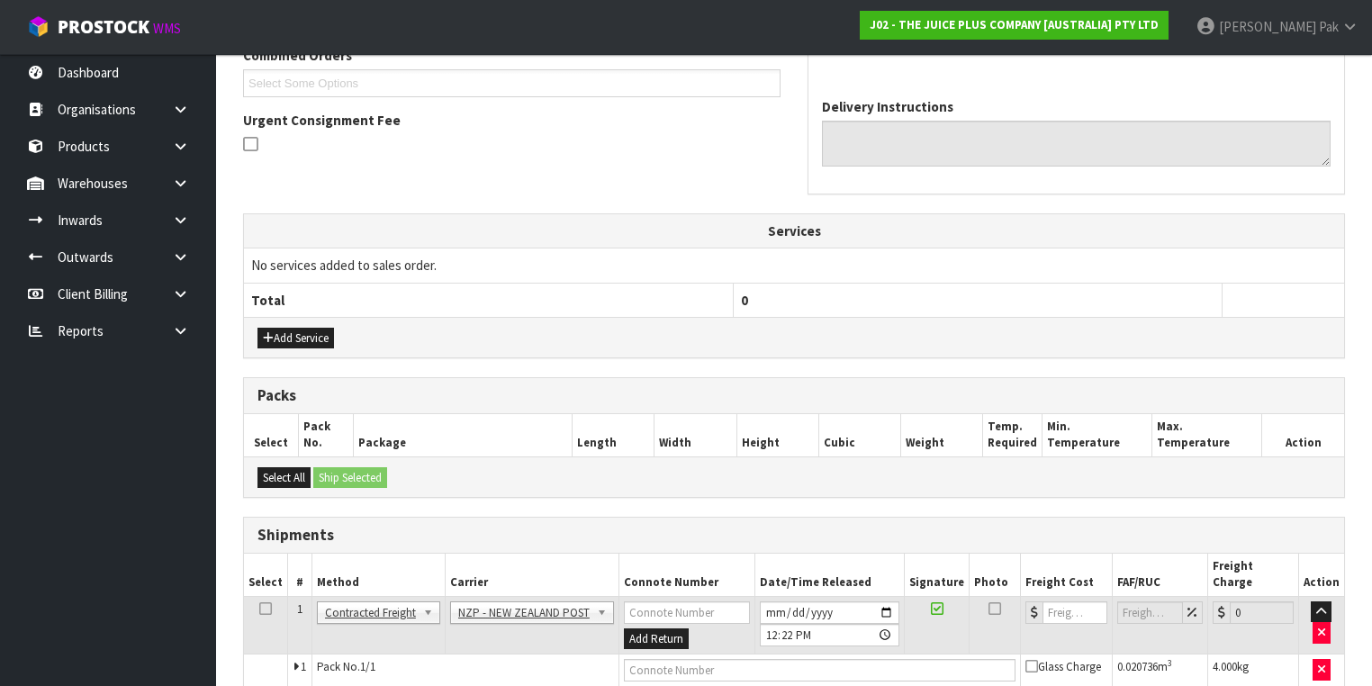
scroll to position [546, 0]
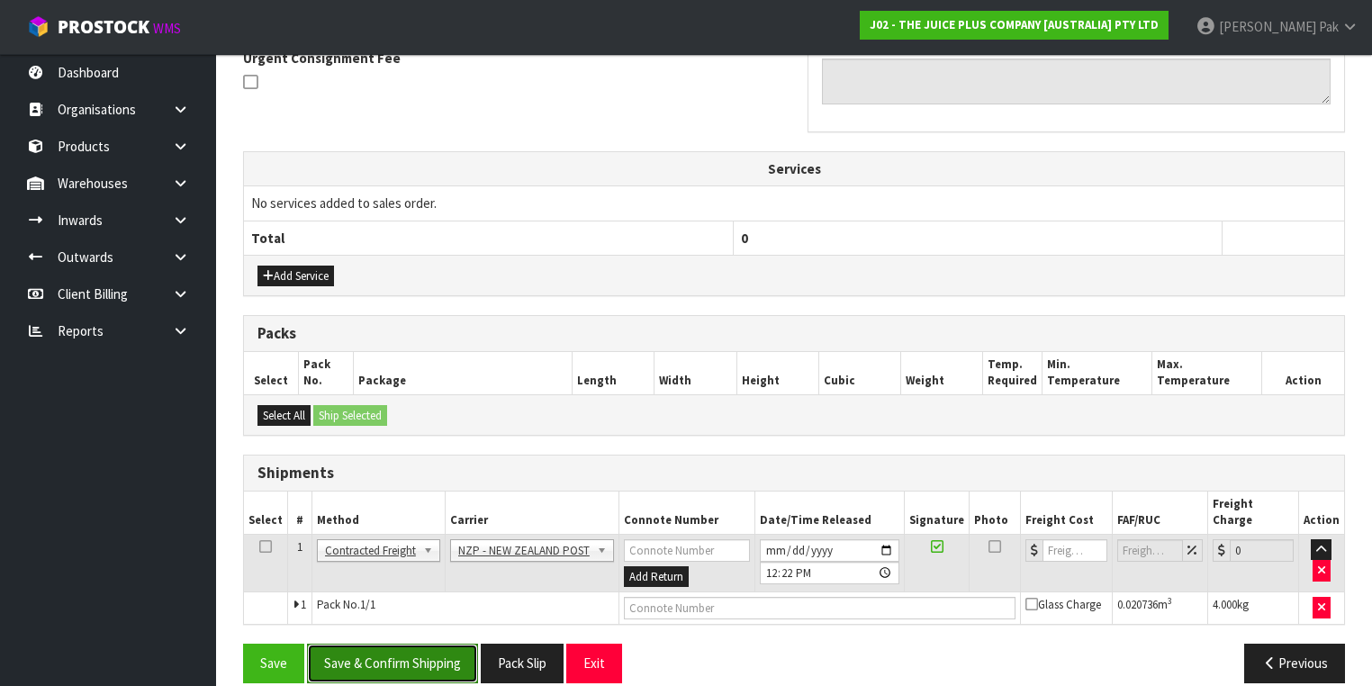
click at [407, 644] on button "Save & Confirm Shipping" at bounding box center [392, 663] width 171 height 39
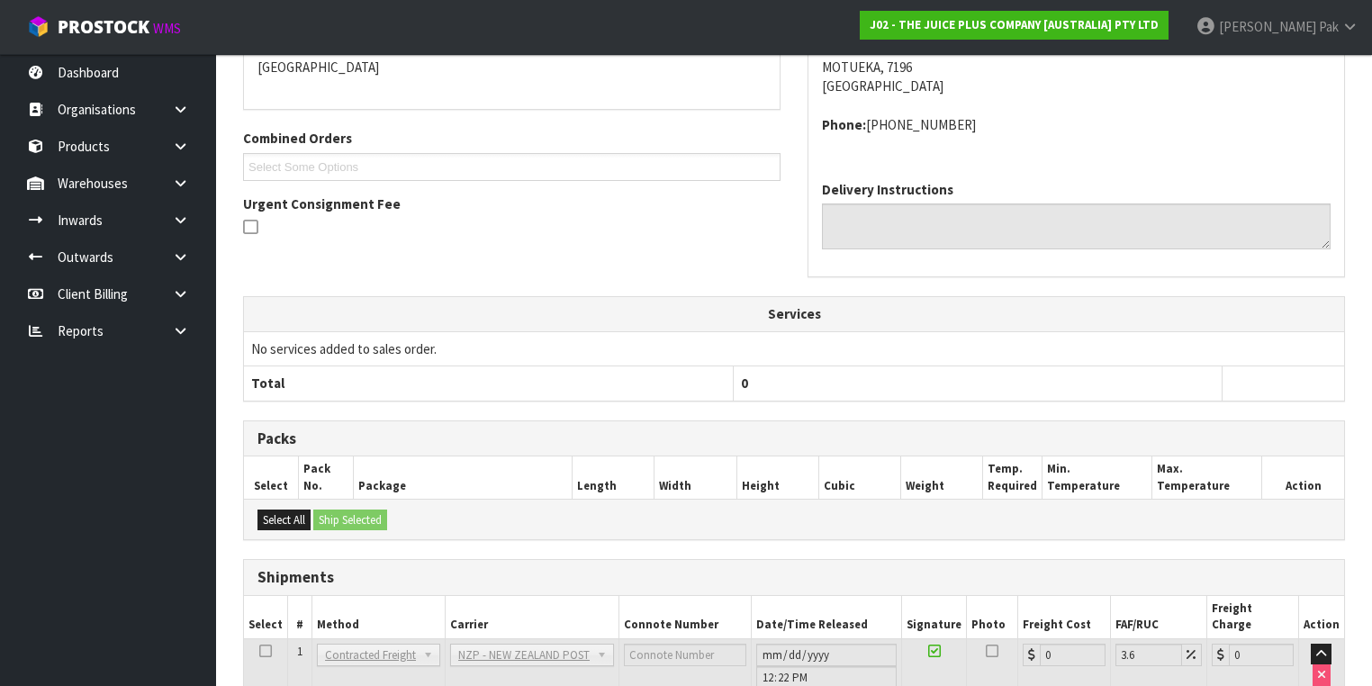
scroll to position [521, 0]
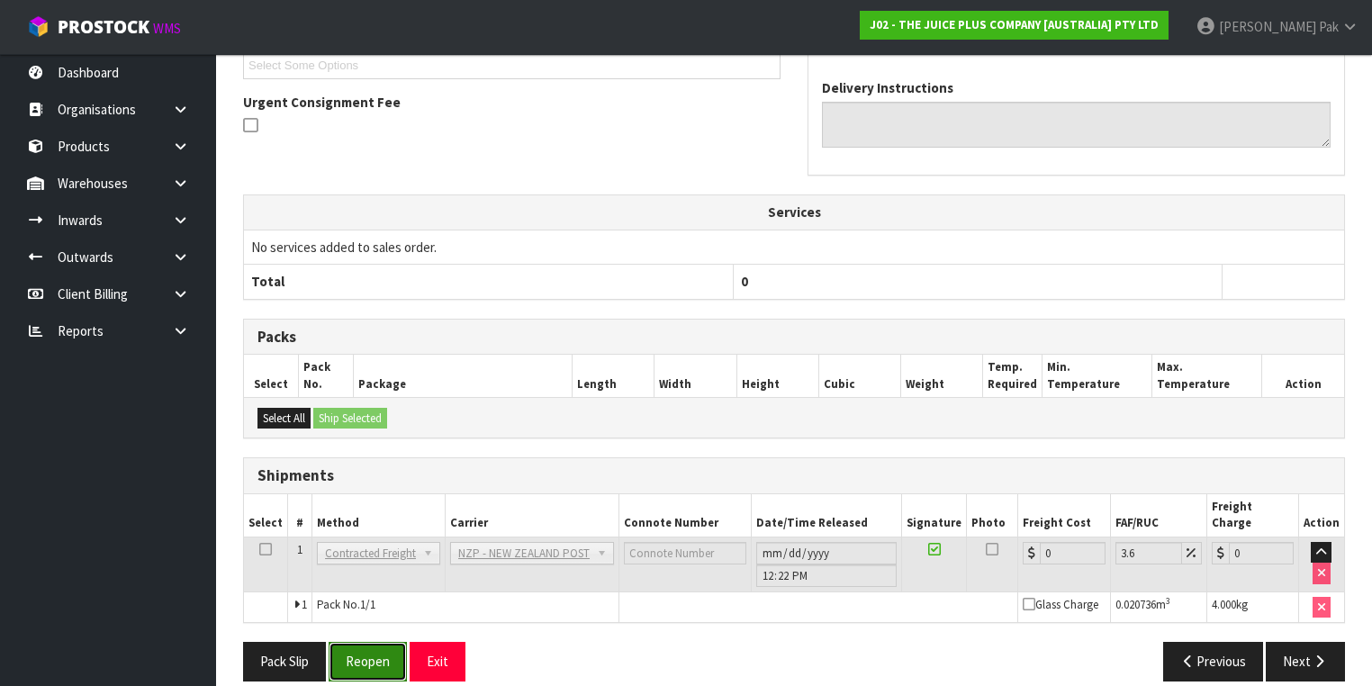
drag, startPoint x: 393, startPoint y: 641, endPoint x: 424, endPoint y: 647, distance: 31.3
click at [396, 642] on button "Reopen" at bounding box center [368, 661] width 78 height 39
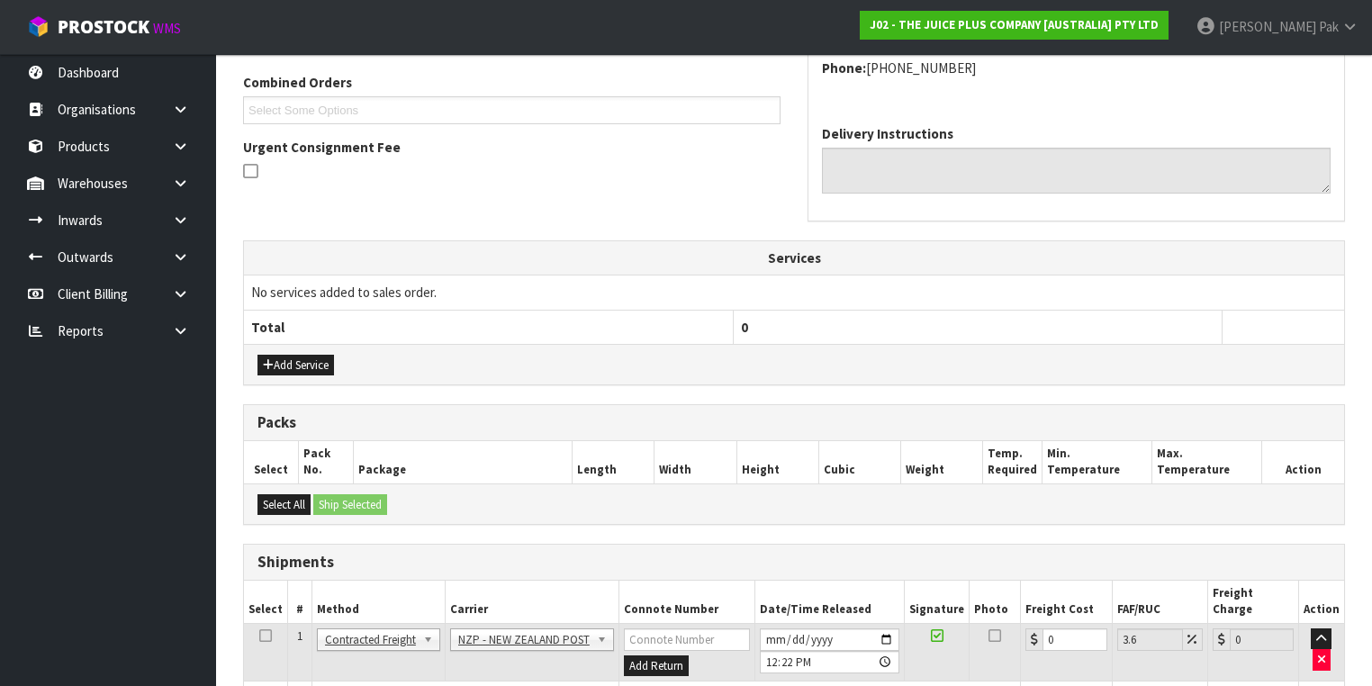
scroll to position [562, 0]
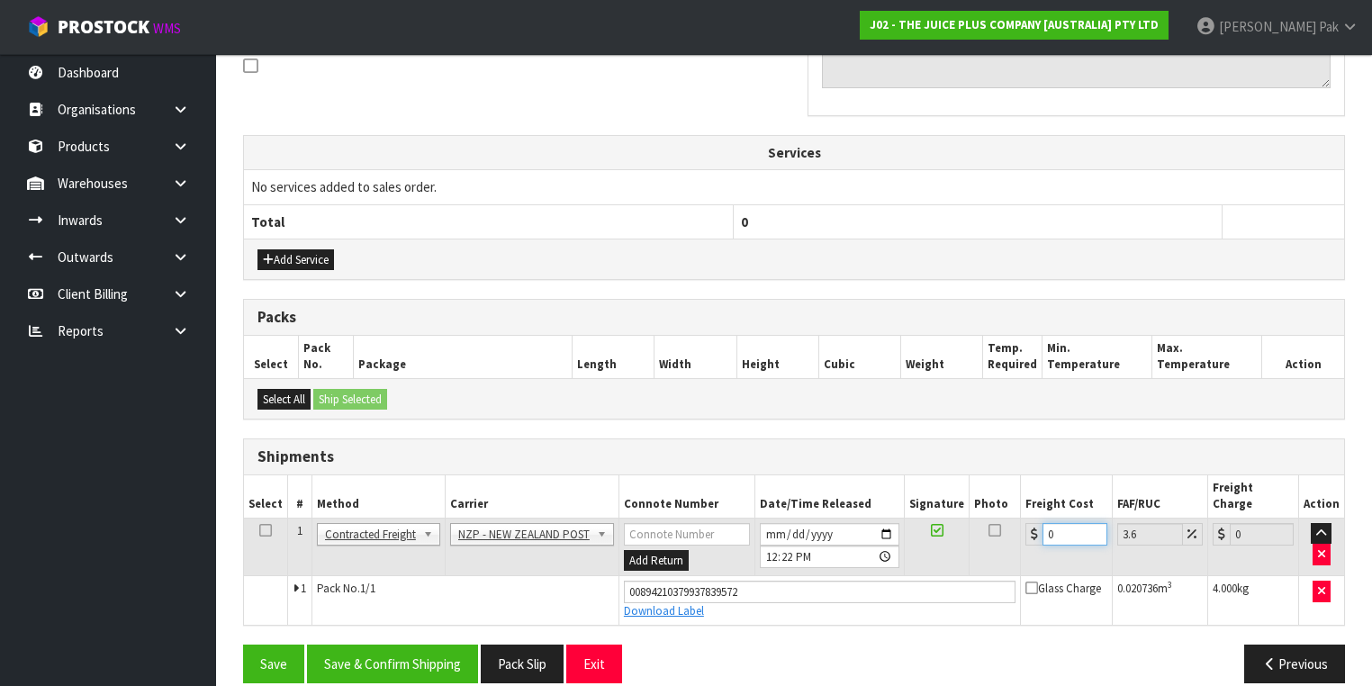
drag, startPoint x: 1062, startPoint y: 509, endPoint x: 1015, endPoint y: 516, distance: 48.3
click at [1015, 518] on tr "1 Client Local Pickup Customer Local Pickup Company Freight Contracted Freight …" at bounding box center [794, 547] width 1100 height 59
type input "1"
type input "1.04"
type input "16"
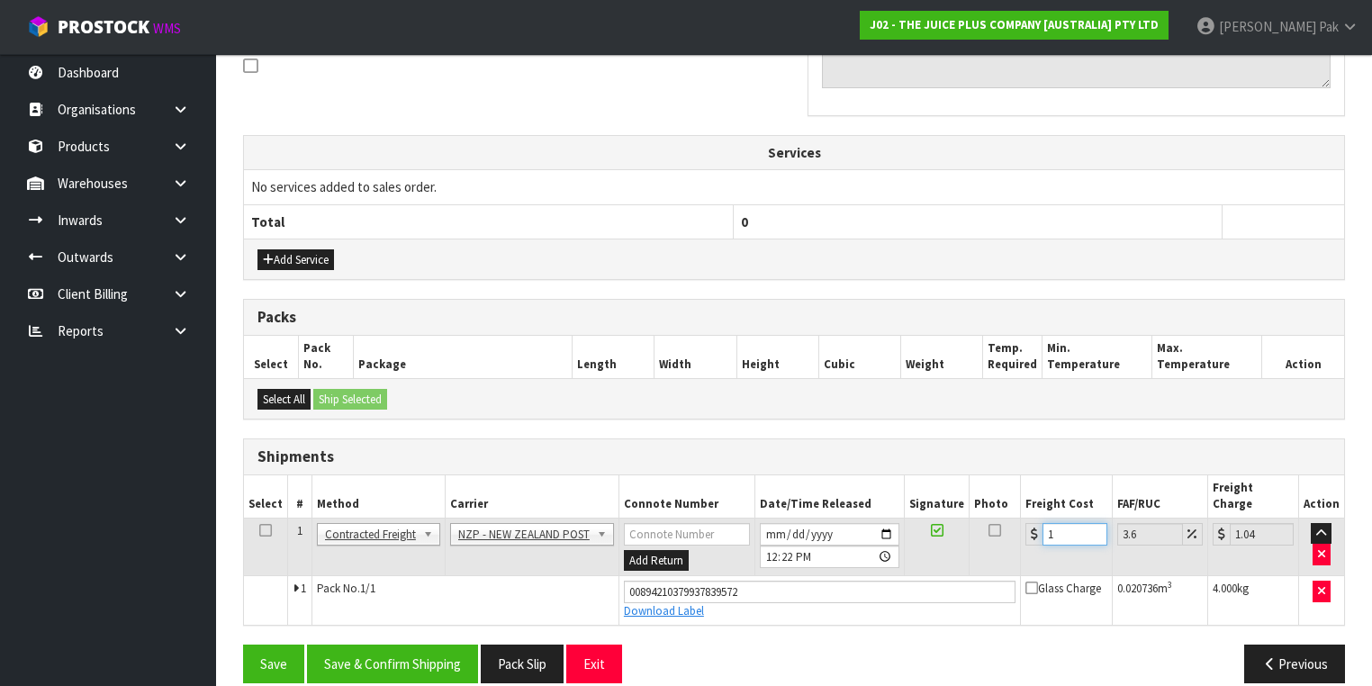
type input "16.58"
type input "16.2"
type input "16.78"
type input "16.2"
click at [370, 645] on button "Save & Confirm Shipping" at bounding box center [392, 664] width 171 height 39
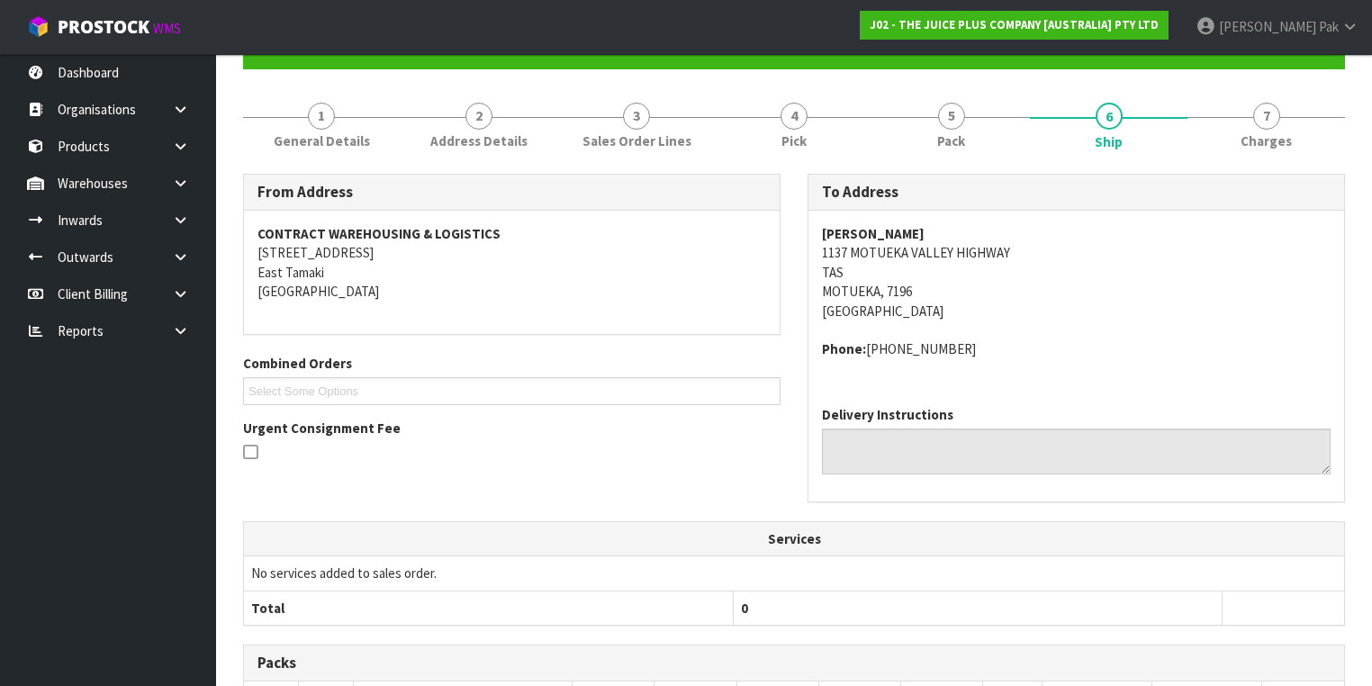
scroll to position [82, 0]
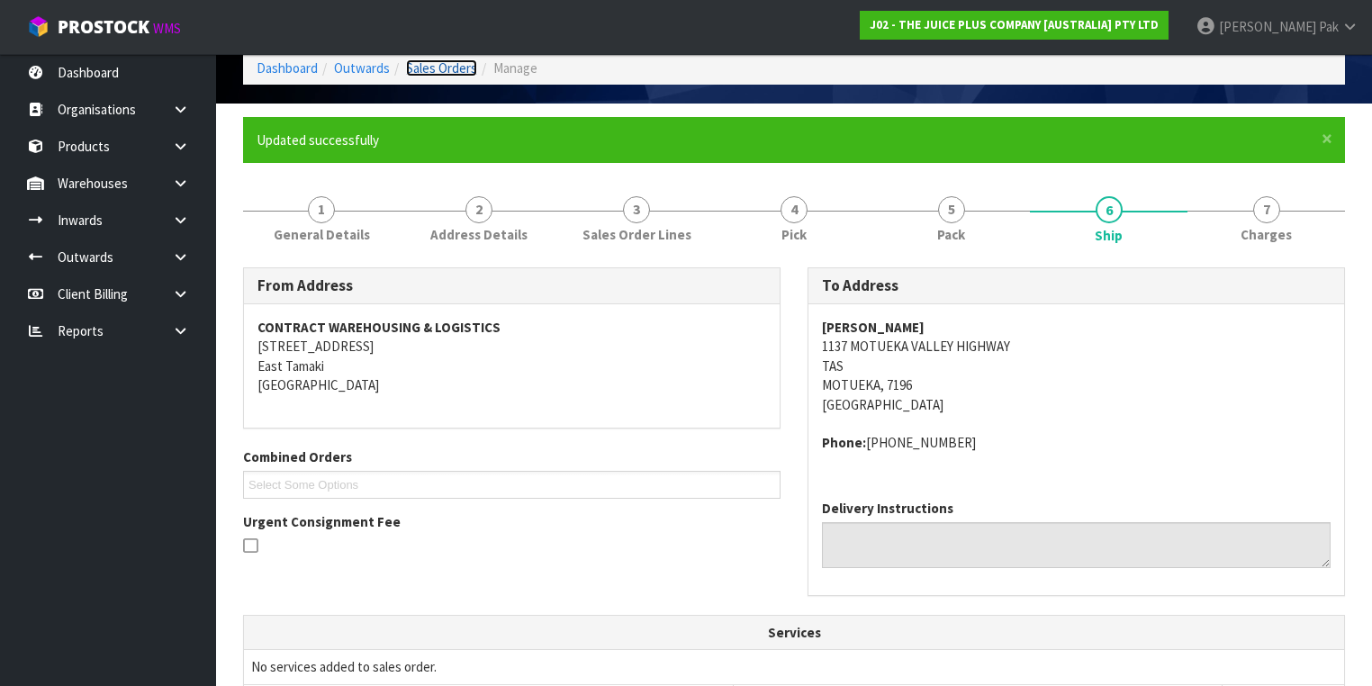
click at [436, 67] on link "Sales Orders" at bounding box center [441, 67] width 71 height 17
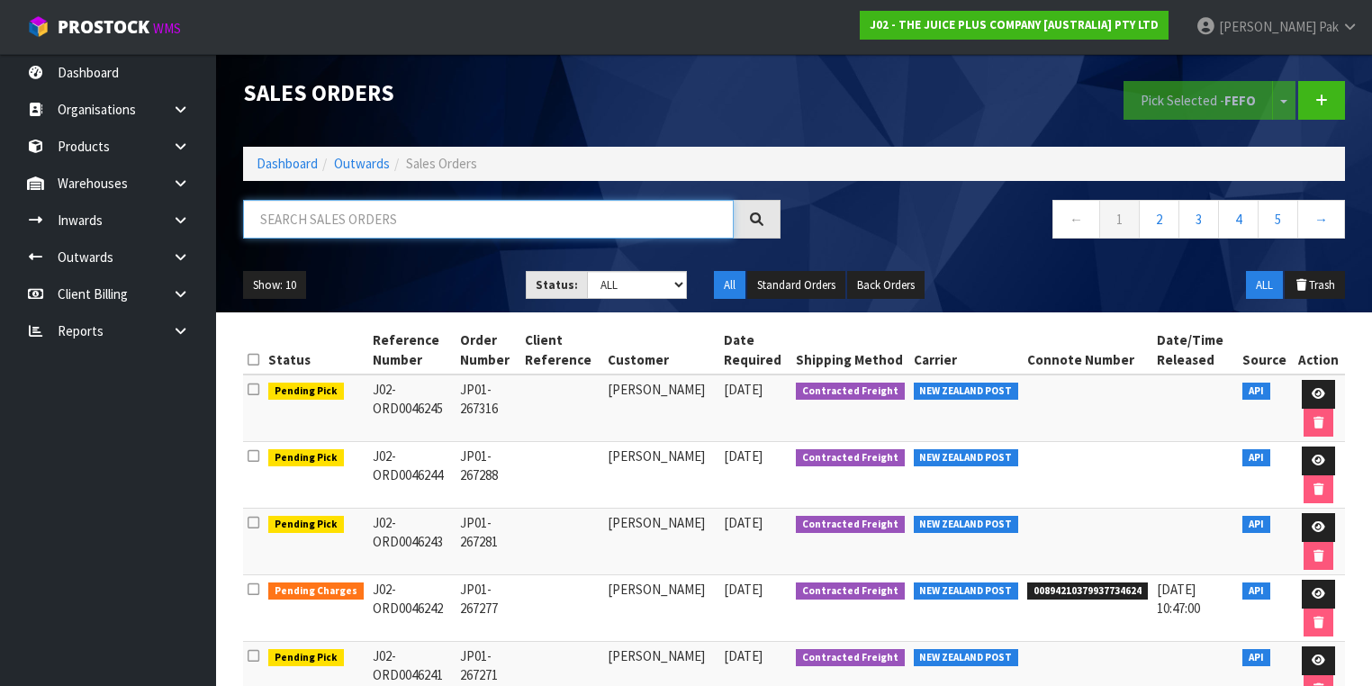
click at [439, 201] on input "text" at bounding box center [488, 219] width 491 height 39
type input "JOB-0406904"
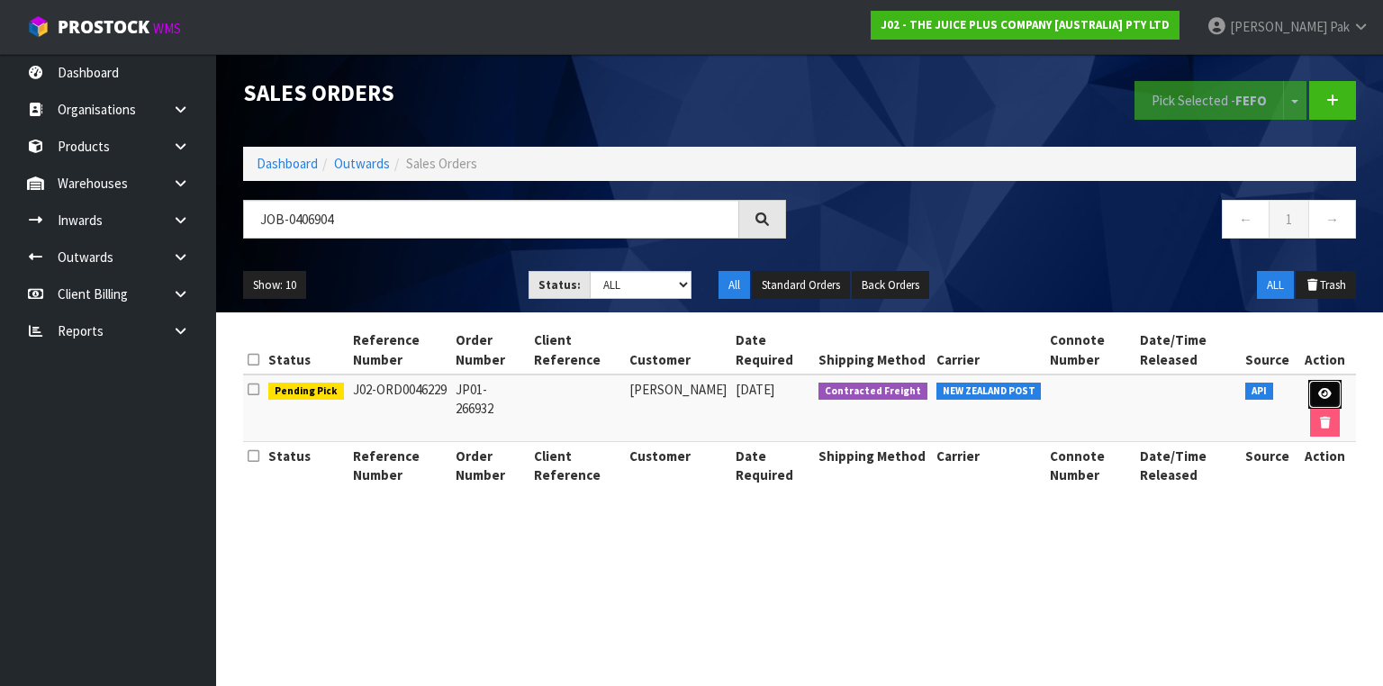
click at [1313, 394] on link at bounding box center [1324, 394] width 33 height 29
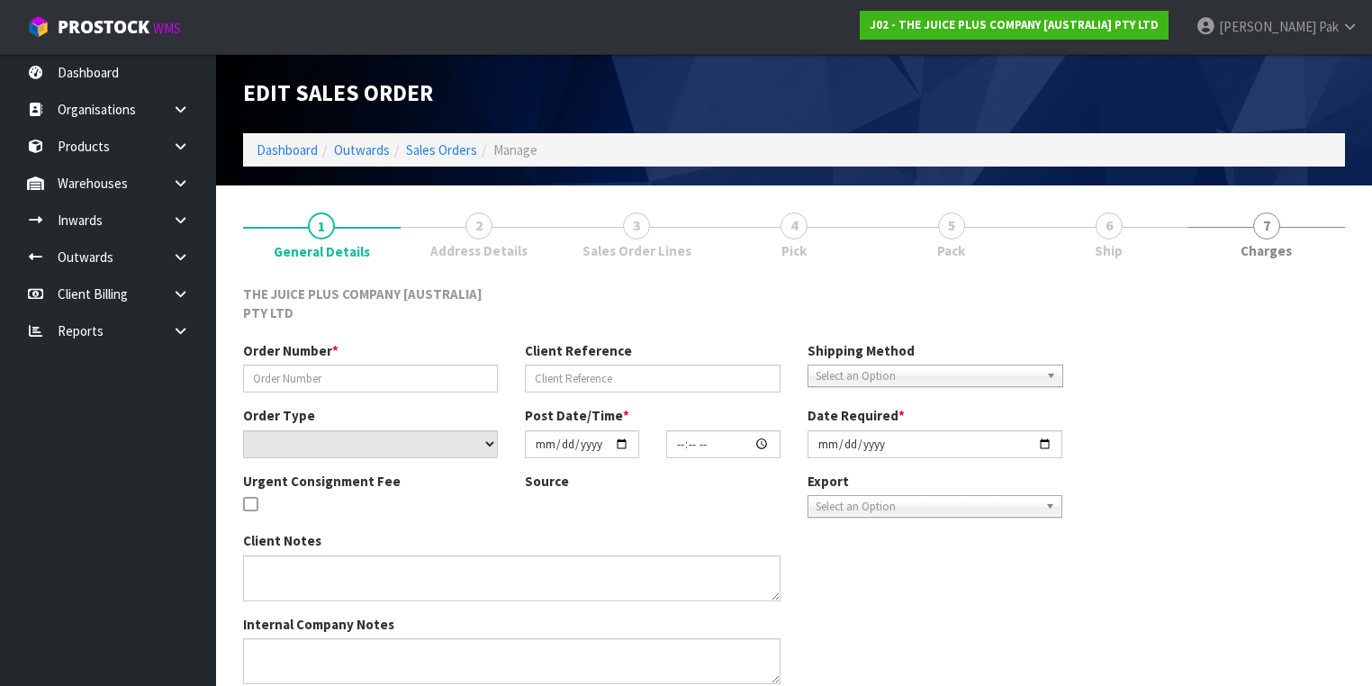
type input "JP01-266932"
select select "number:0"
type input "[DATE]"
type input "17:21:25.000"
type input "[DATE]"
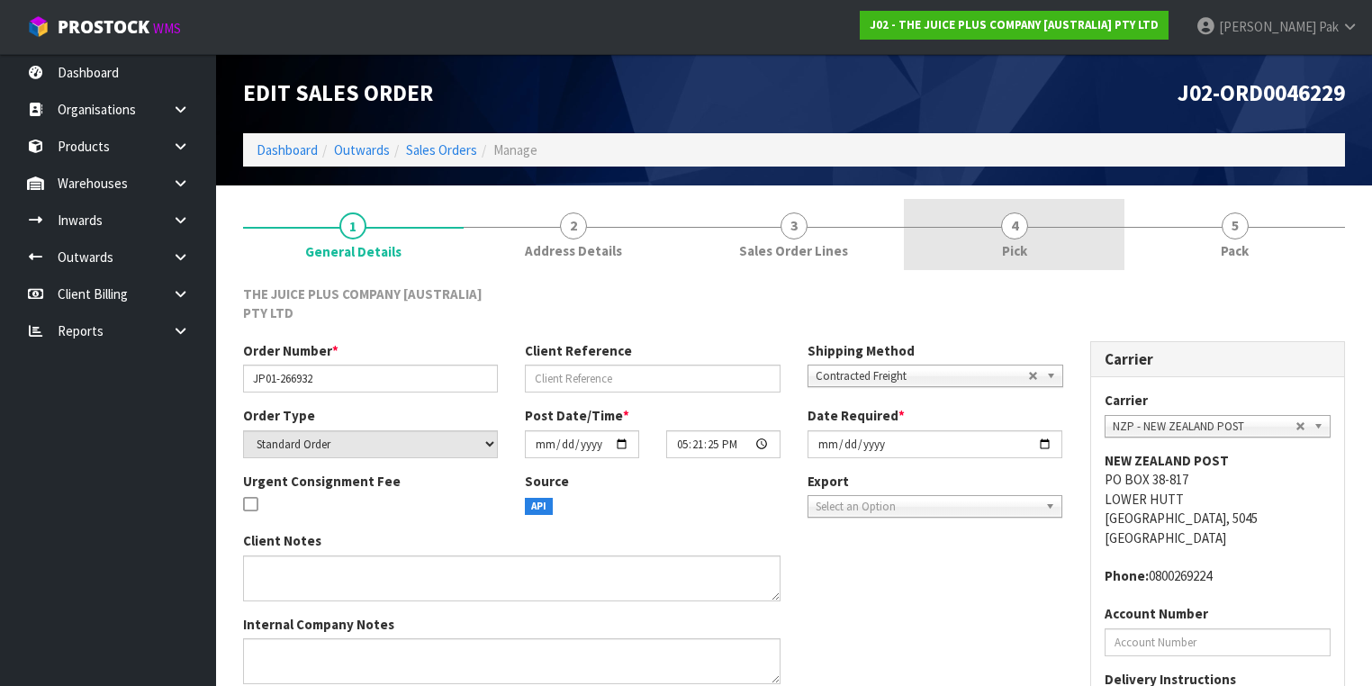
click at [926, 223] on link "4 Pick" at bounding box center [1014, 234] width 221 height 71
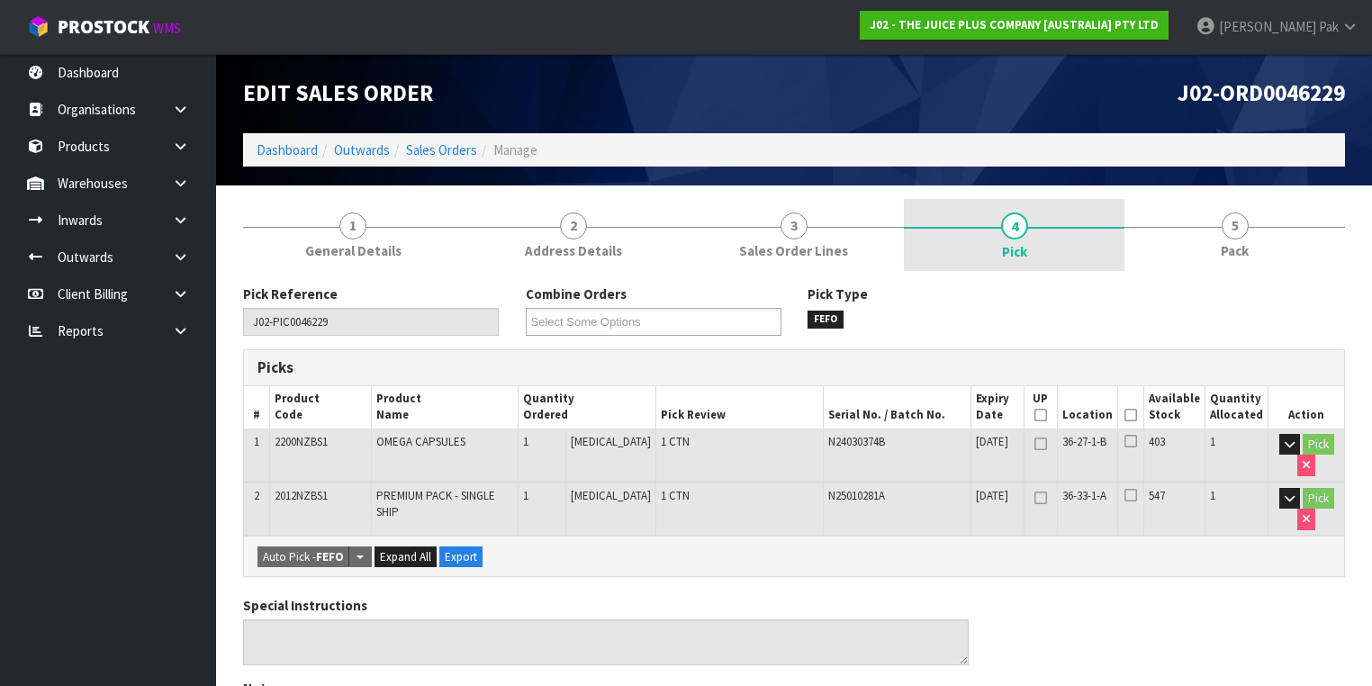
click at [1035, 231] on link "4 Pick" at bounding box center [1014, 235] width 221 height 72
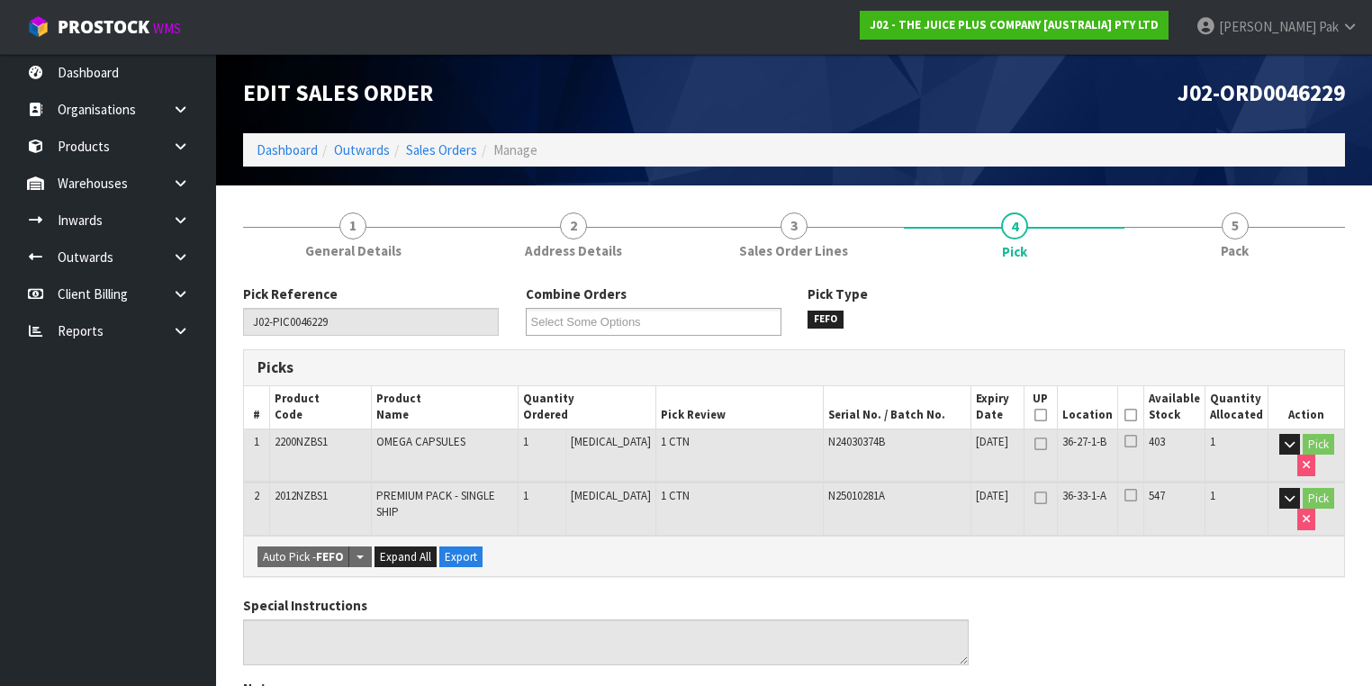
click at [1132, 415] on icon at bounding box center [1131, 415] width 13 height 1
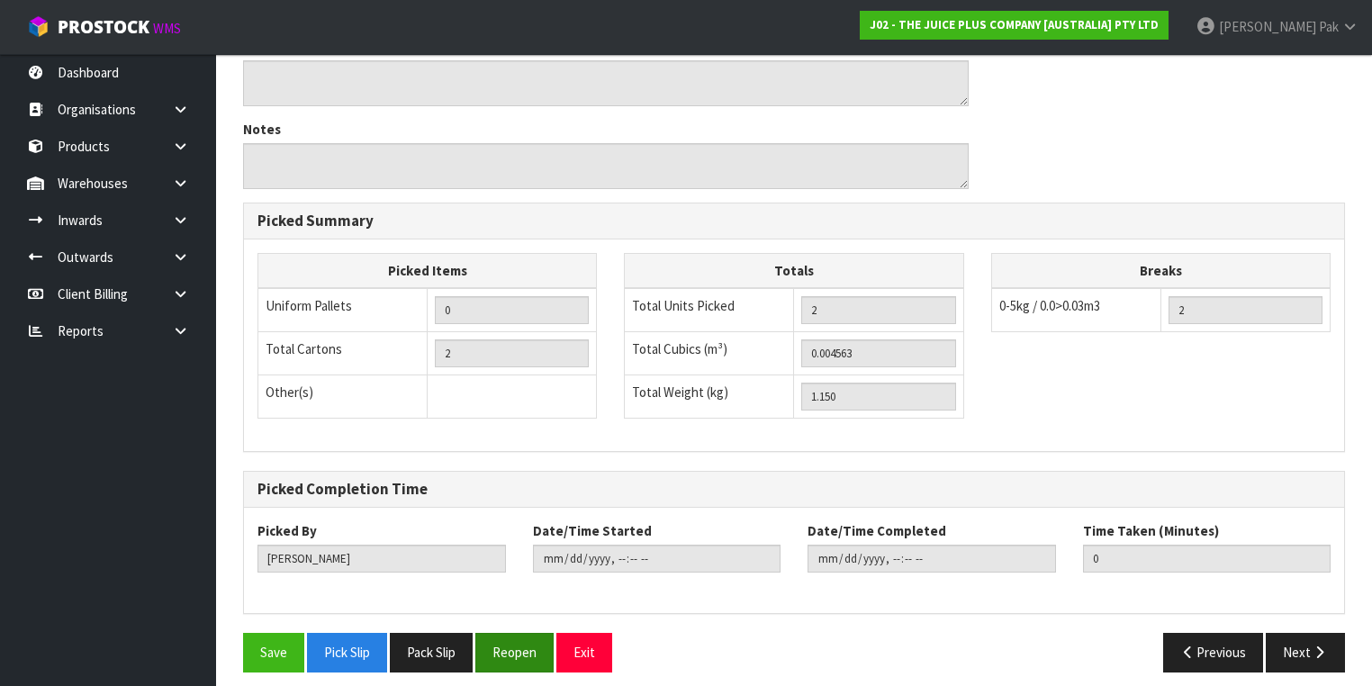
scroll to position [630, 0]
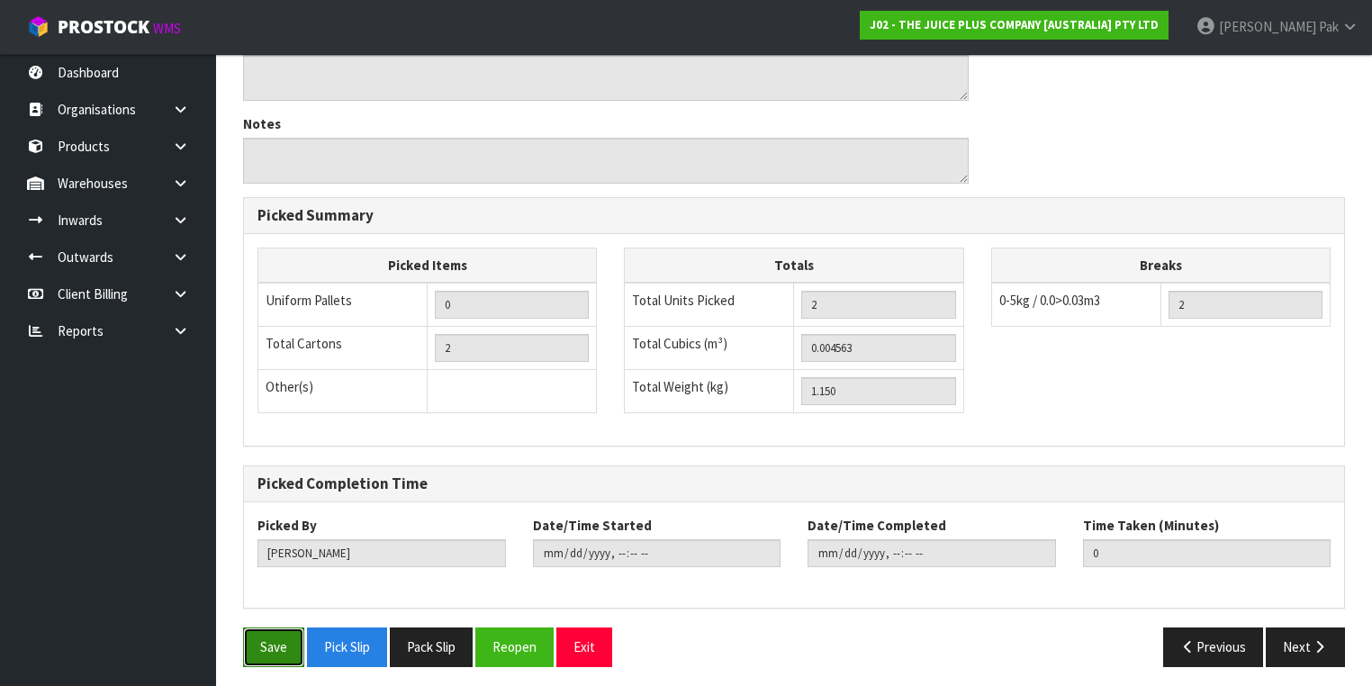
click at [256, 629] on button "Save" at bounding box center [273, 647] width 61 height 39
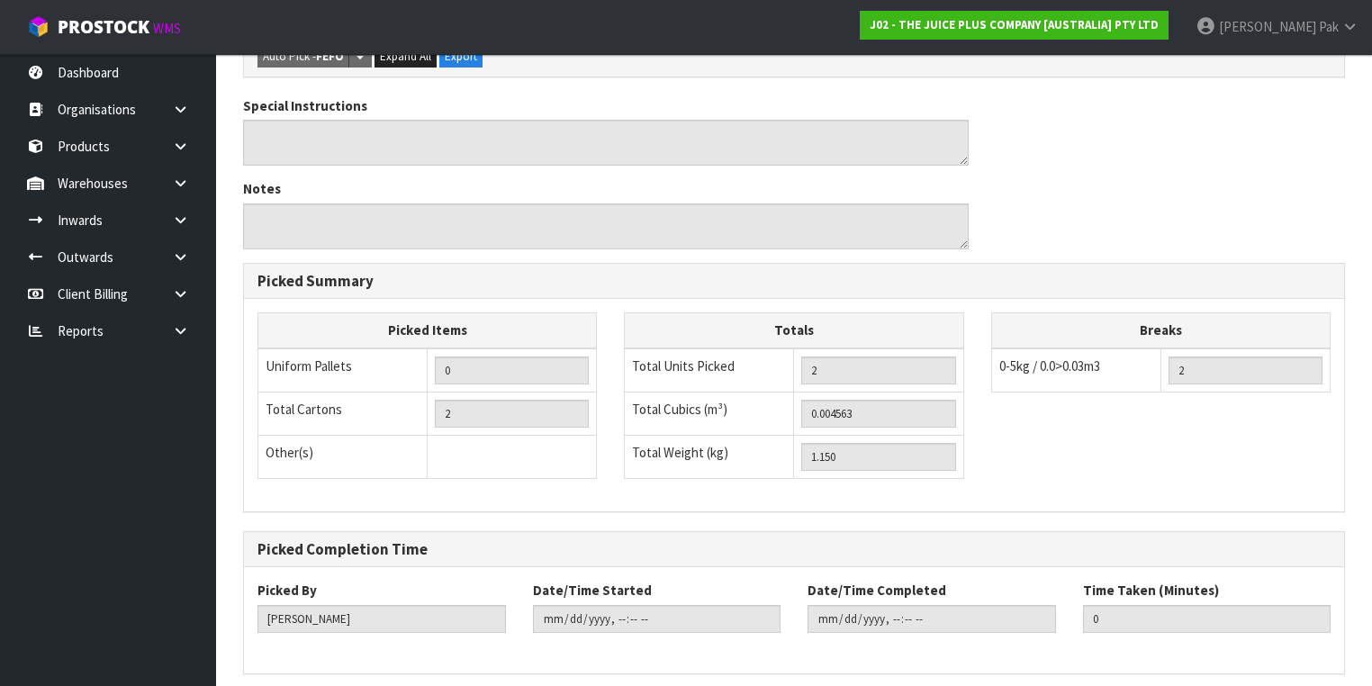
scroll to position [0, 0]
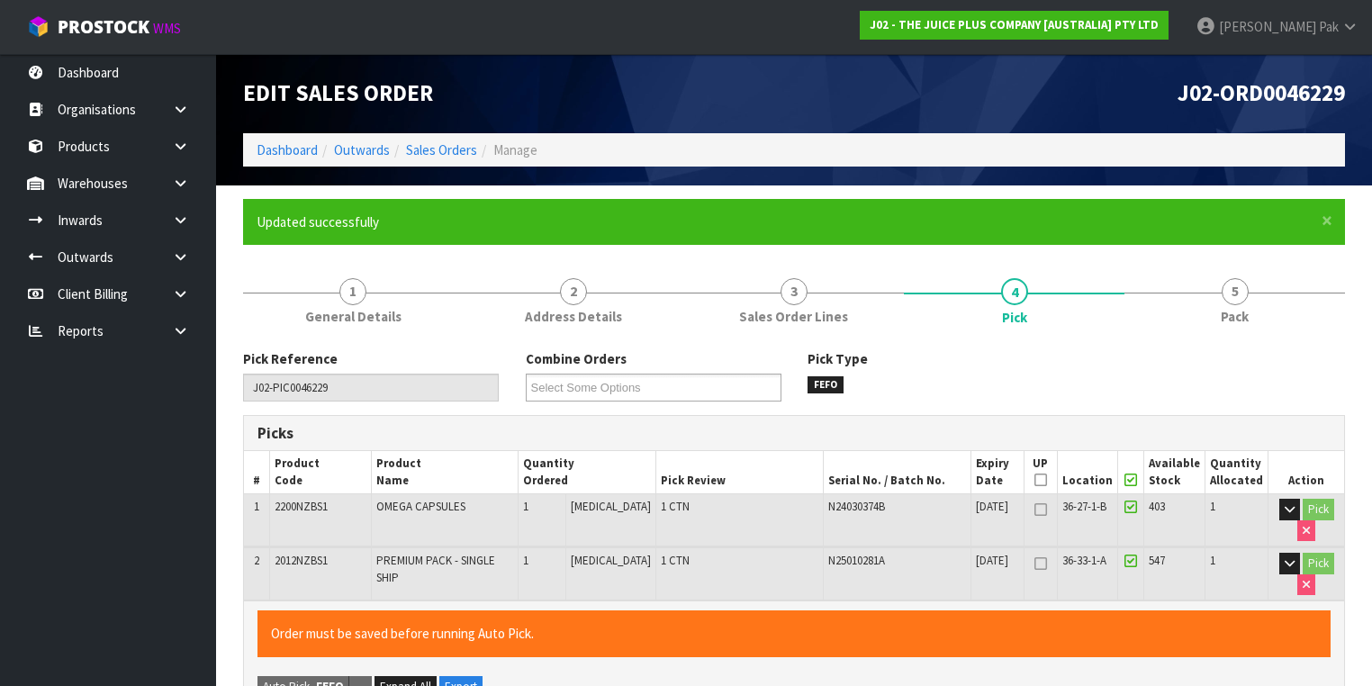
type input "[PERSON_NAME]"
type input "[DATE]T12:29:44"
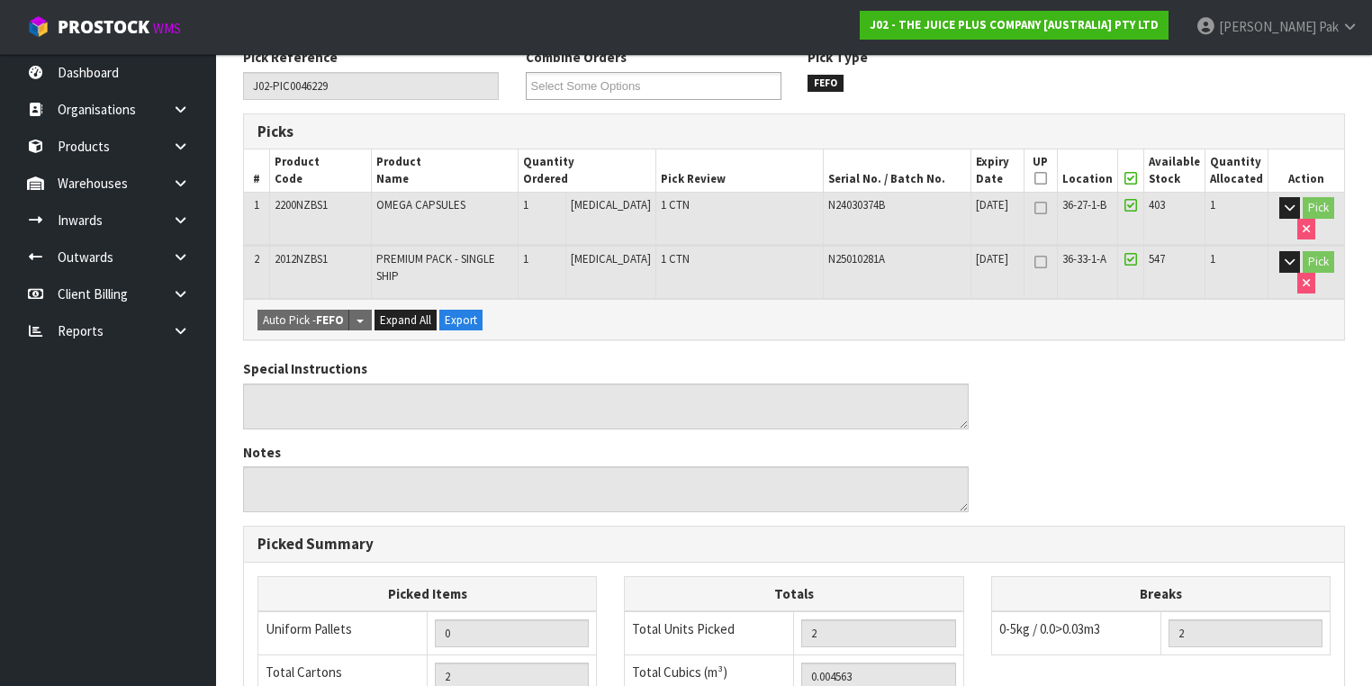
scroll to position [72, 0]
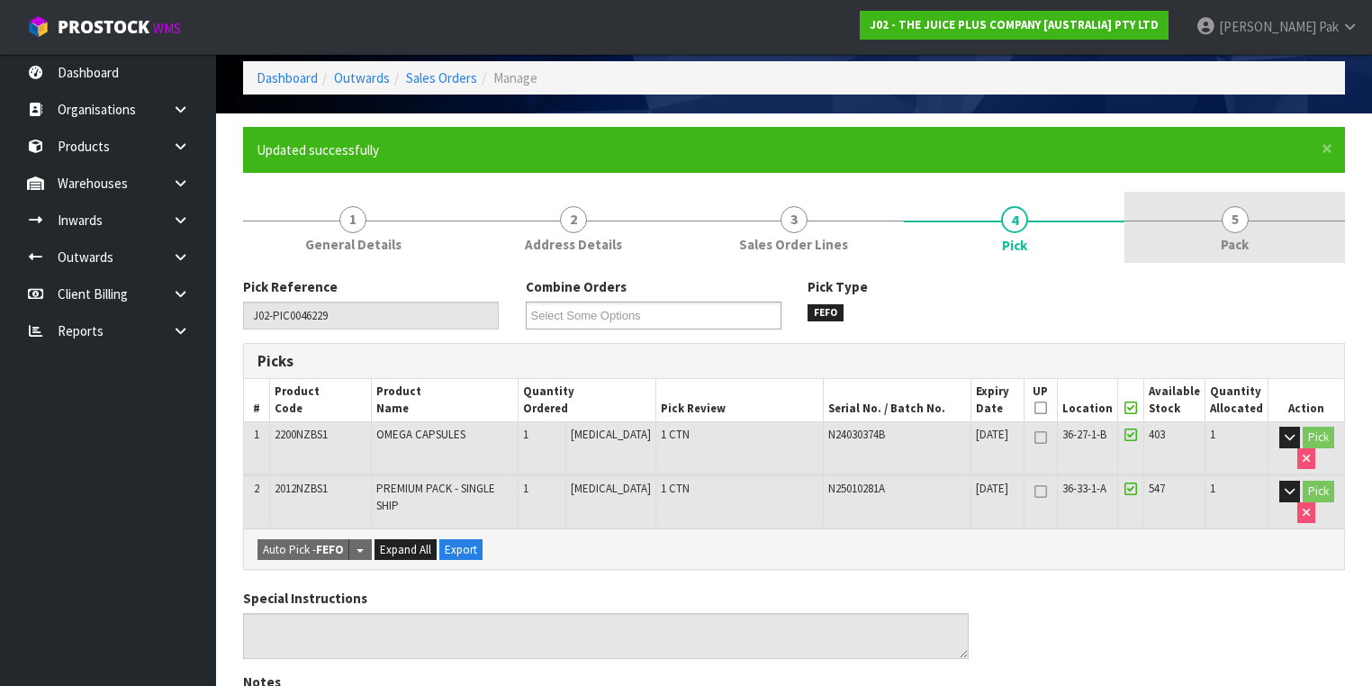
click at [1213, 205] on link "5 Pack" at bounding box center [1235, 227] width 221 height 71
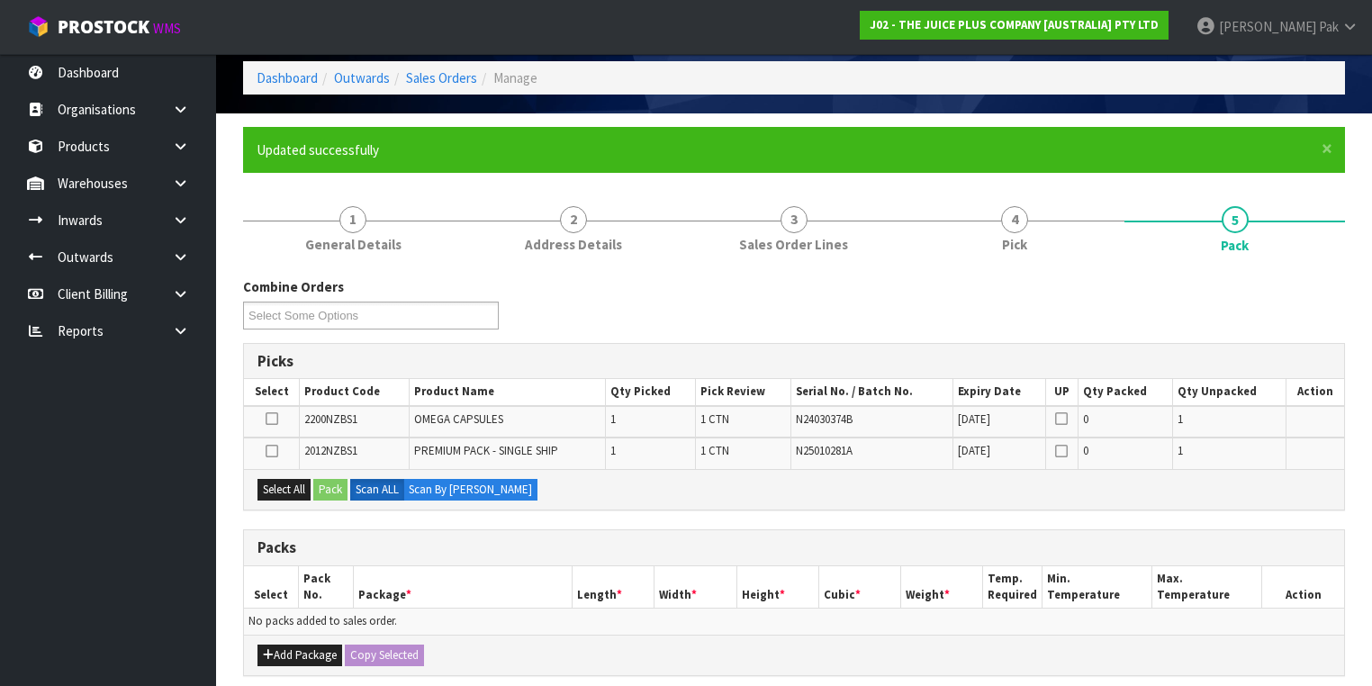
scroll to position [360, 0]
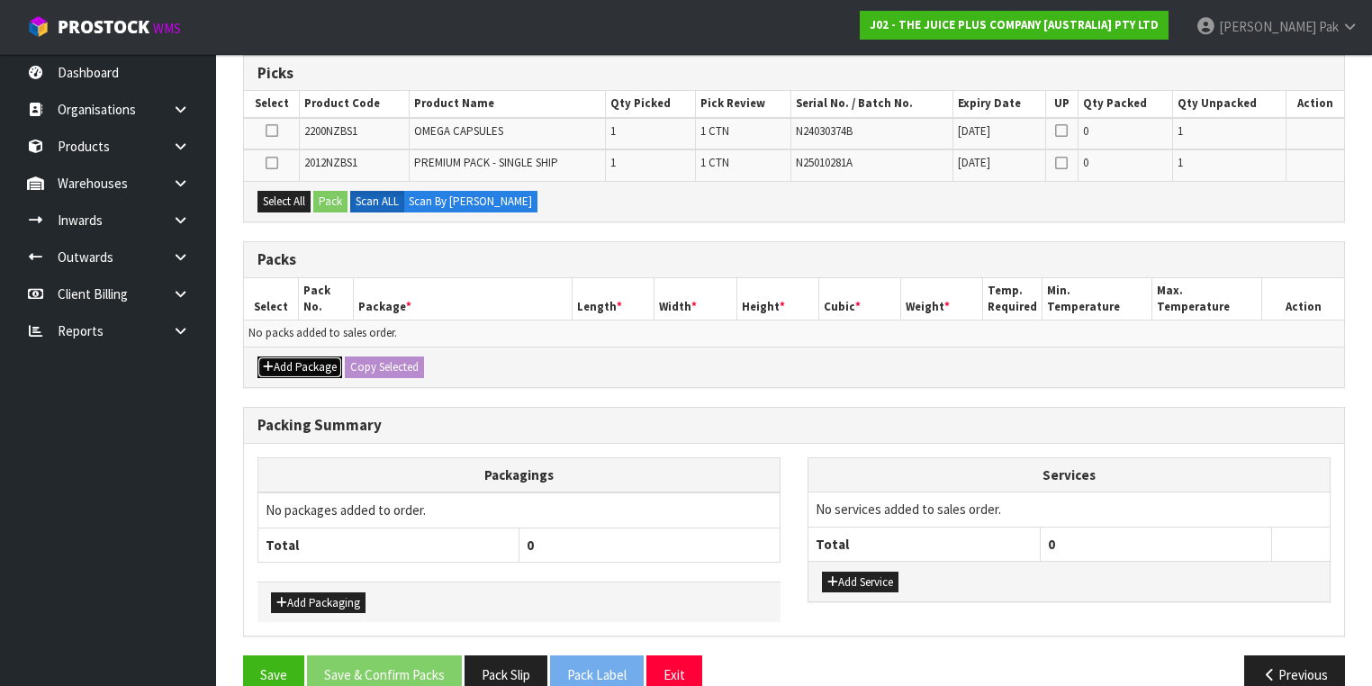
drag, startPoint x: 278, startPoint y: 362, endPoint x: 366, endPoint y: 384, distance: 90.2
click at [279, 363] on button "Add Package" at bounding box center [299, 368] width 85 height 22
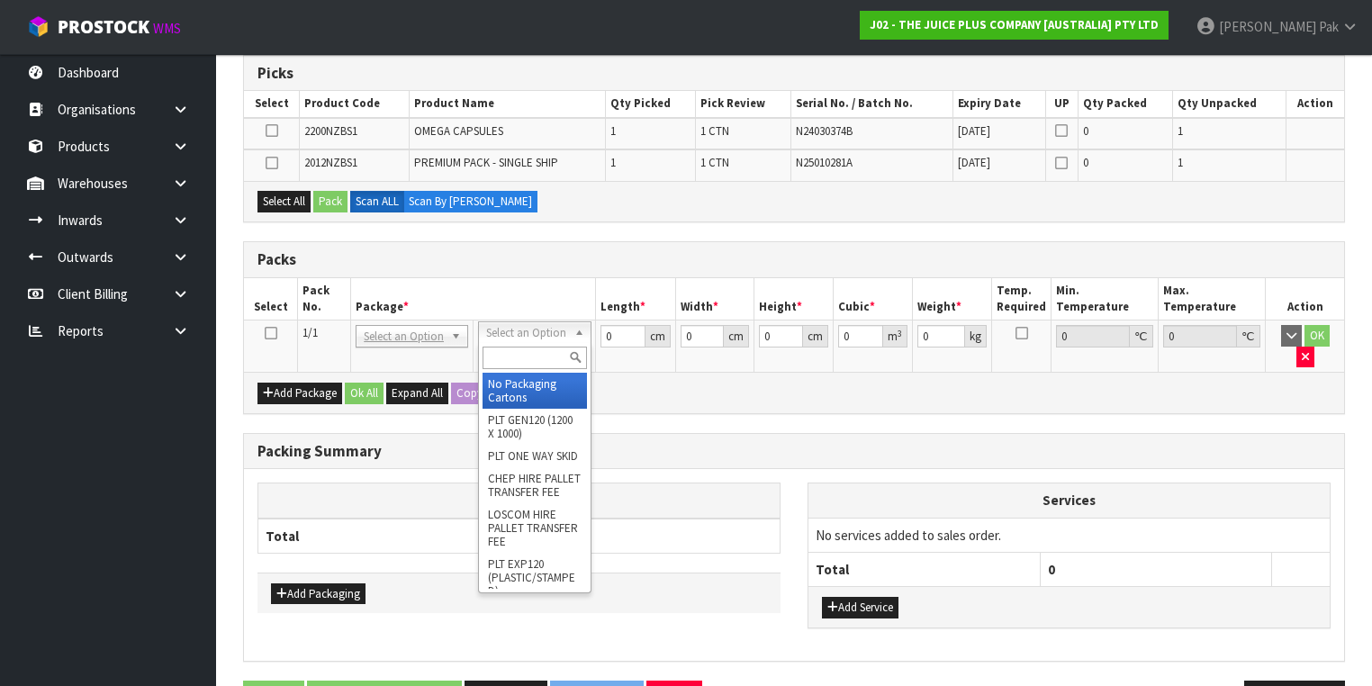
click at [493, 351] on input "text" at bounding box center [535, 358] width 104 height 23
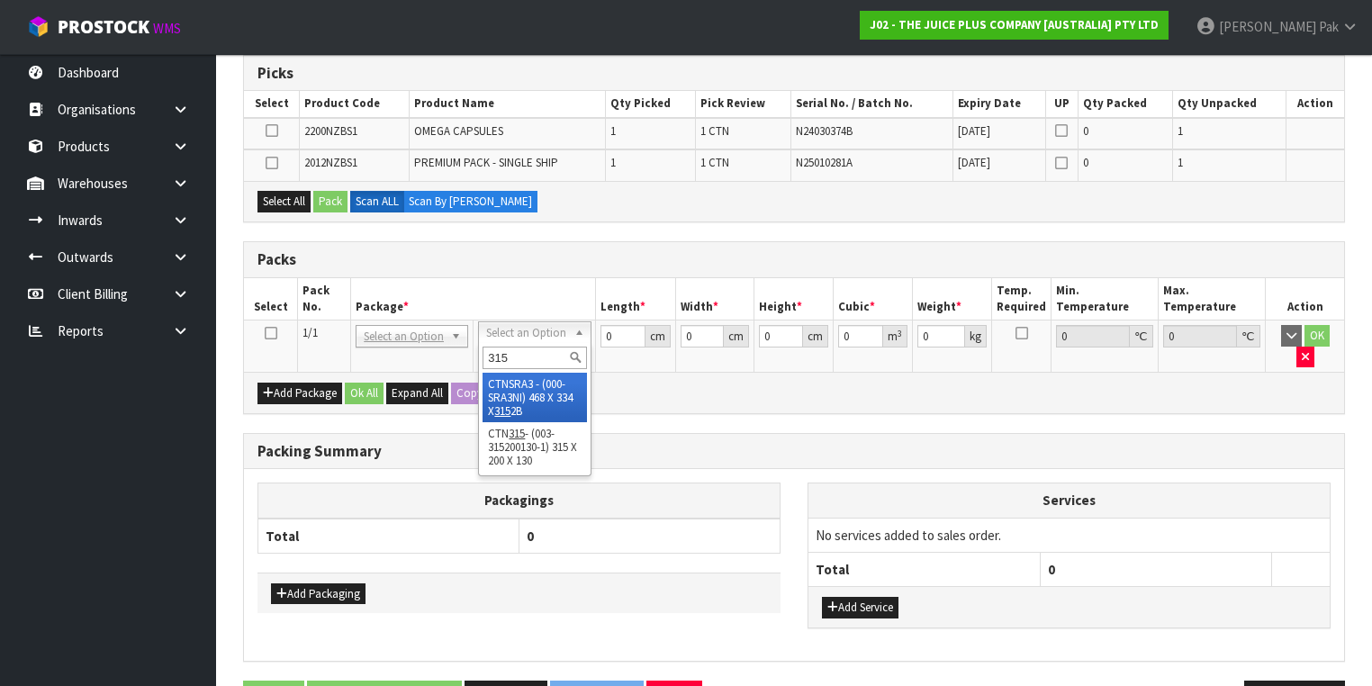
type input "315"
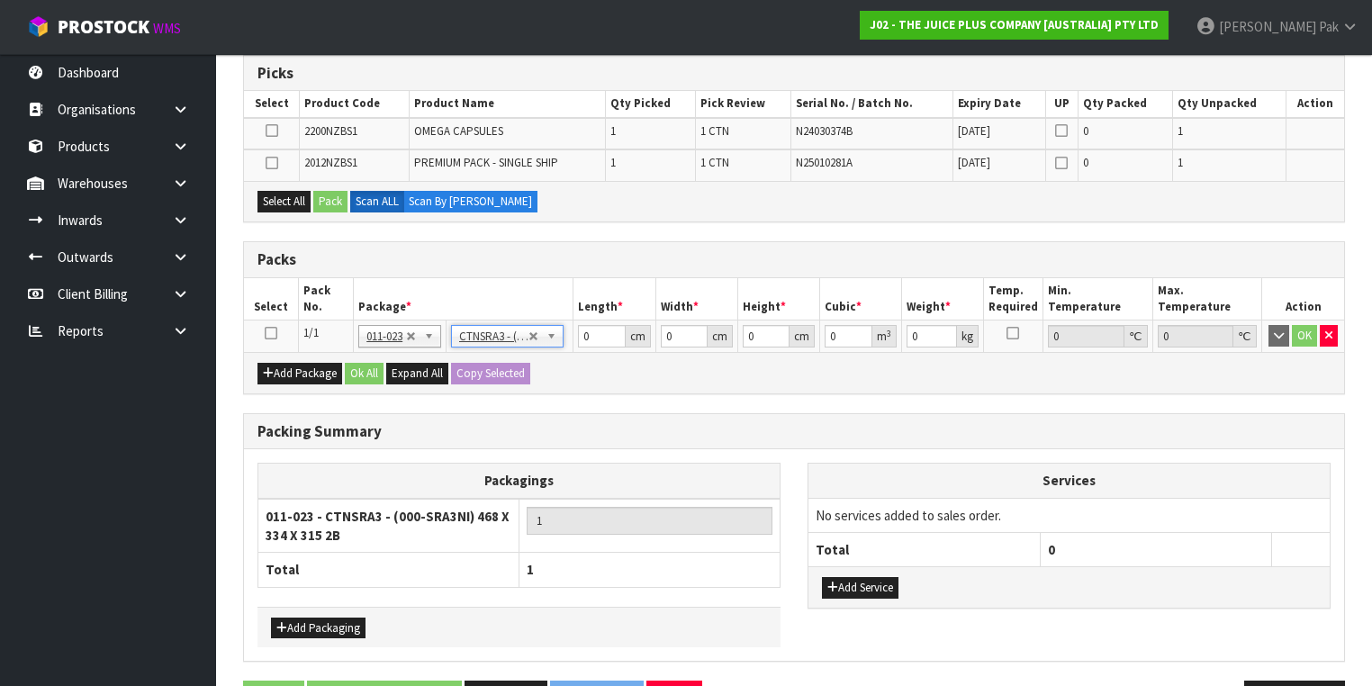
type input "46.8"
type input "33.4"
type input "31.5"
type input "0.049238"
click at [269, 333] on icon at bounding box center [271, 333] width 13 height 1
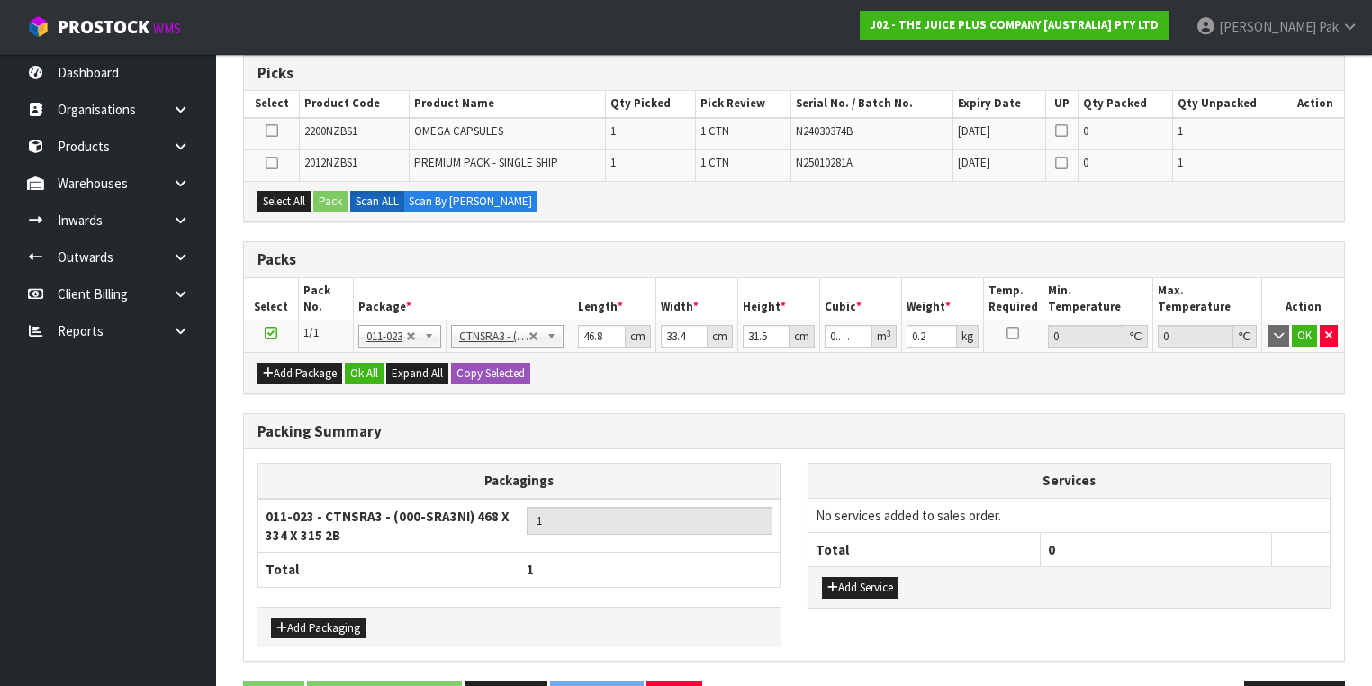
click at [273, 121] on td at bounding box center [272, 134] width 56 height 32
click at [270, 131] on icon at bounding box center [272, 131] width 13 height 1
click at [0, 0] on input "checkbox" at bounding box center [0, 0] width 0 height 0
click at [270, 131] on icon at bounding box center [272, 131] width 13 height 1
click at [0, 0] on input "checkbox" at bounding box center [0, 0] width 0 height 0
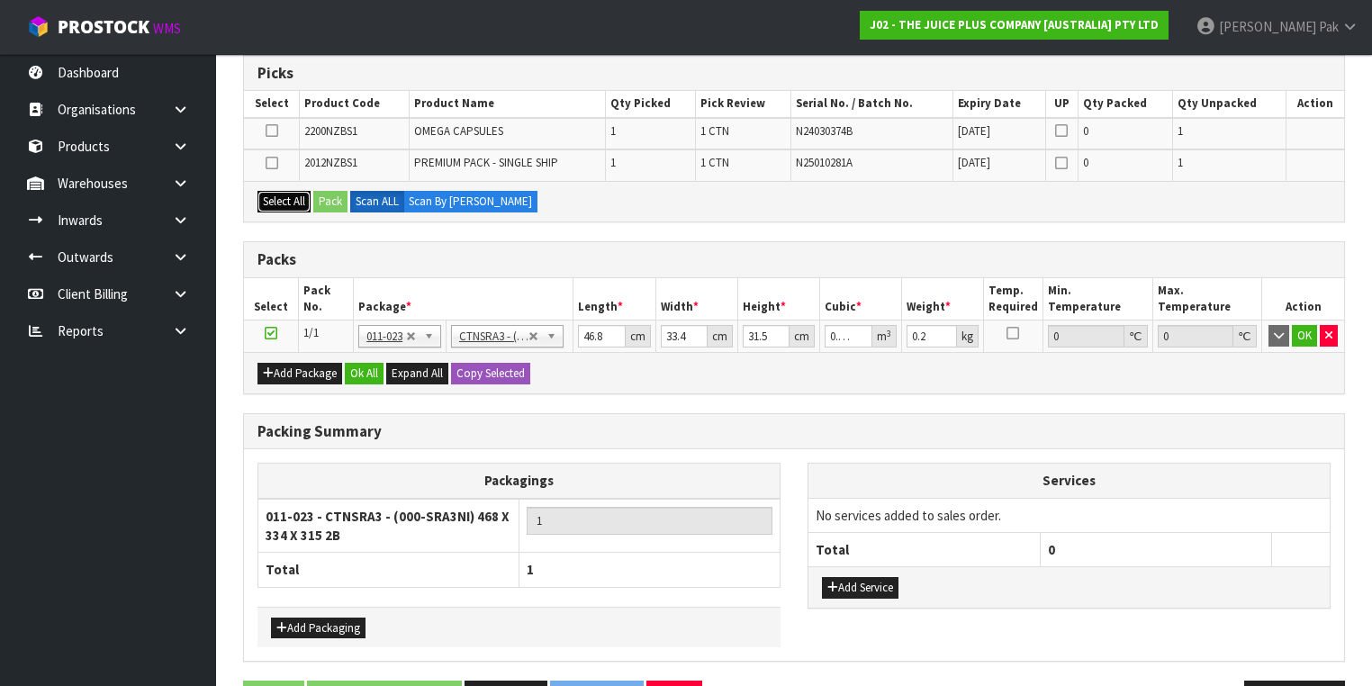
click at [274, 194] on button "Select All" at bounding box center [283, 202] width 53 height 22
click at [330, 194] on button "Pack" at bounding box center [330, 202] width 34 height 22
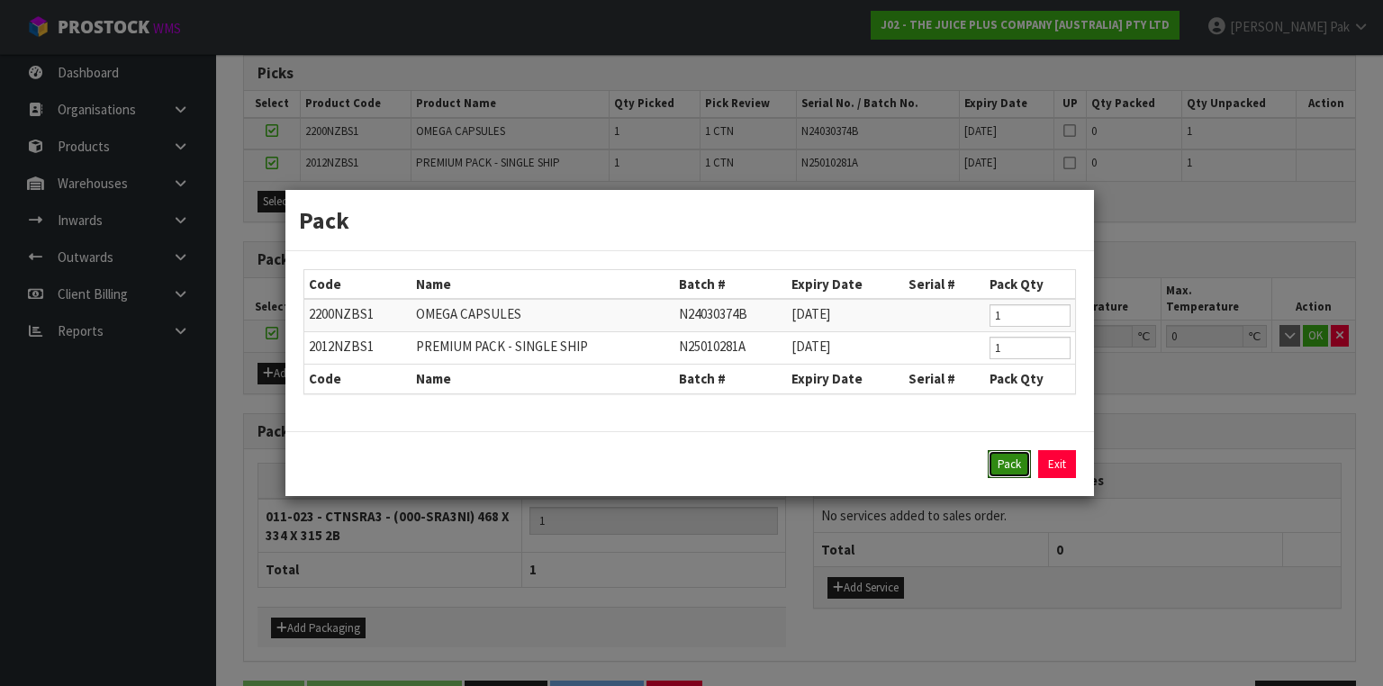
drag, startPoint x: 1007, startPoint y: 456, endPoint x: 1008, endPoint y: 465, distance: 9.9
click at [1007, 456] on button "Pack" at bounding box center [1009, 464] width 43 height 29
type input "1.35"
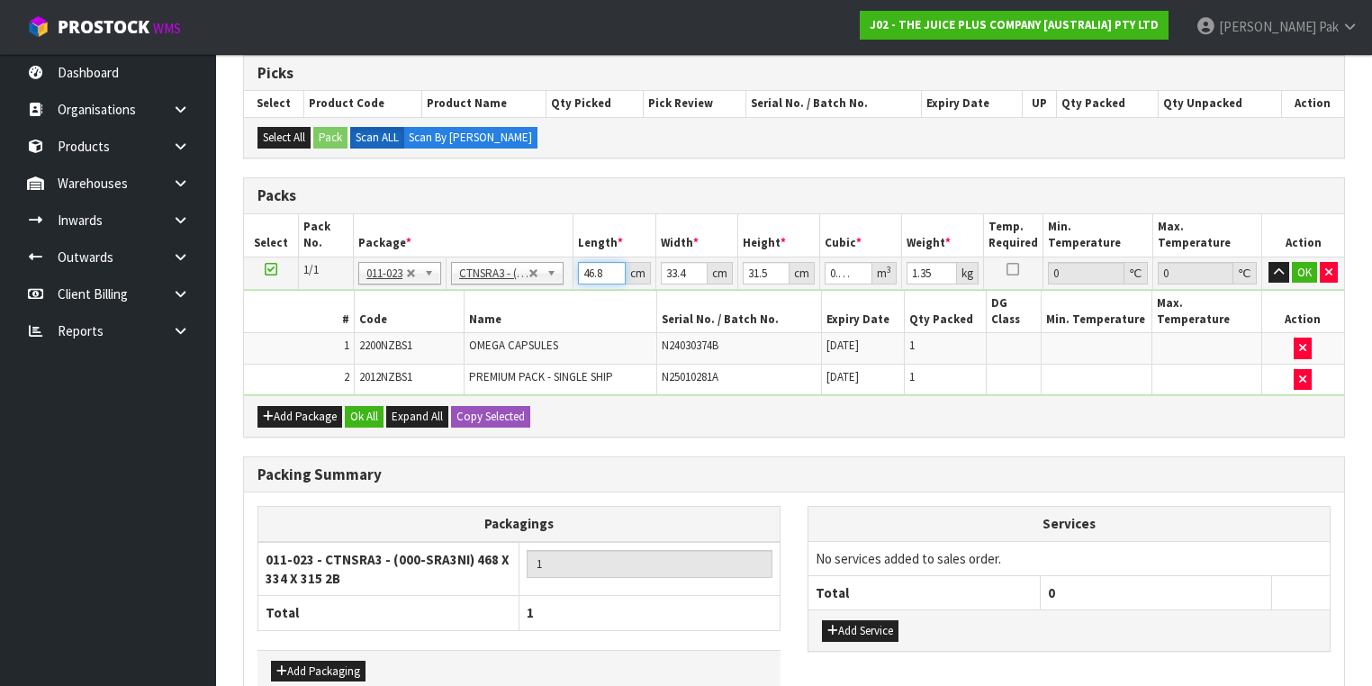
click at [583, 266] on input "46.8" at bounding box center [601, 273] width 47 height 23
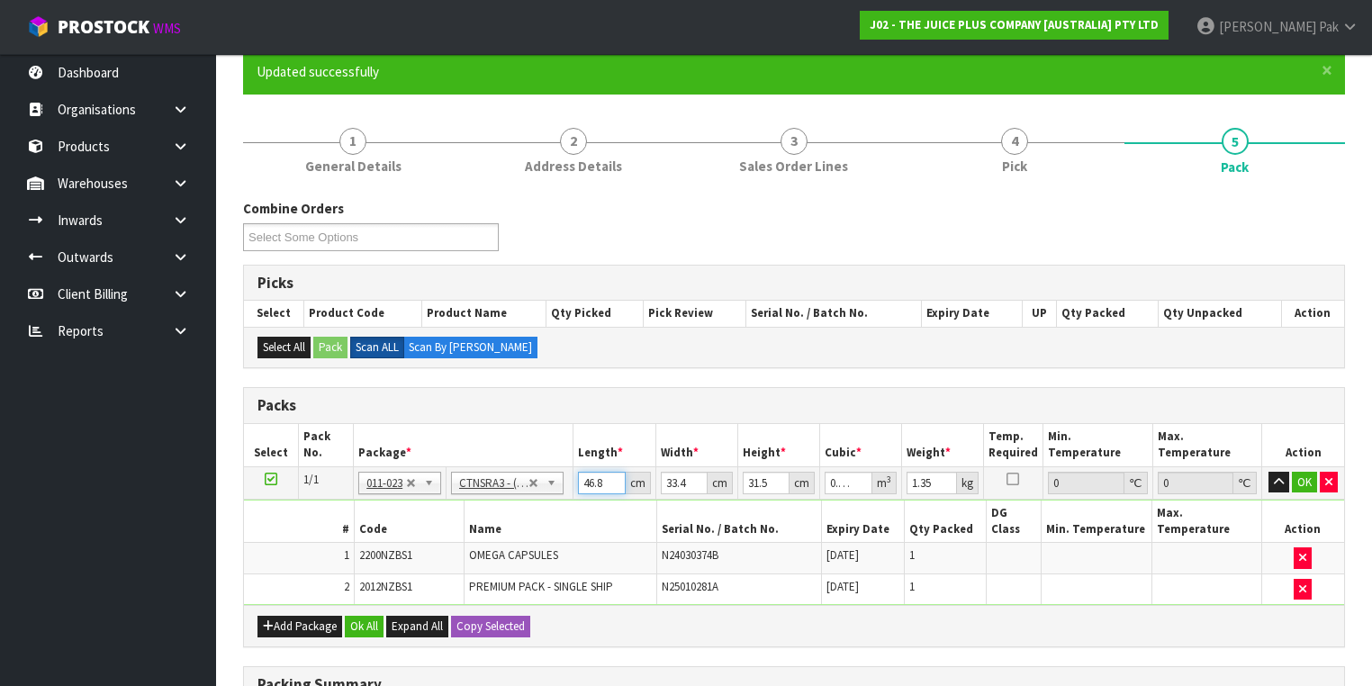
scroll to position [144, 0]
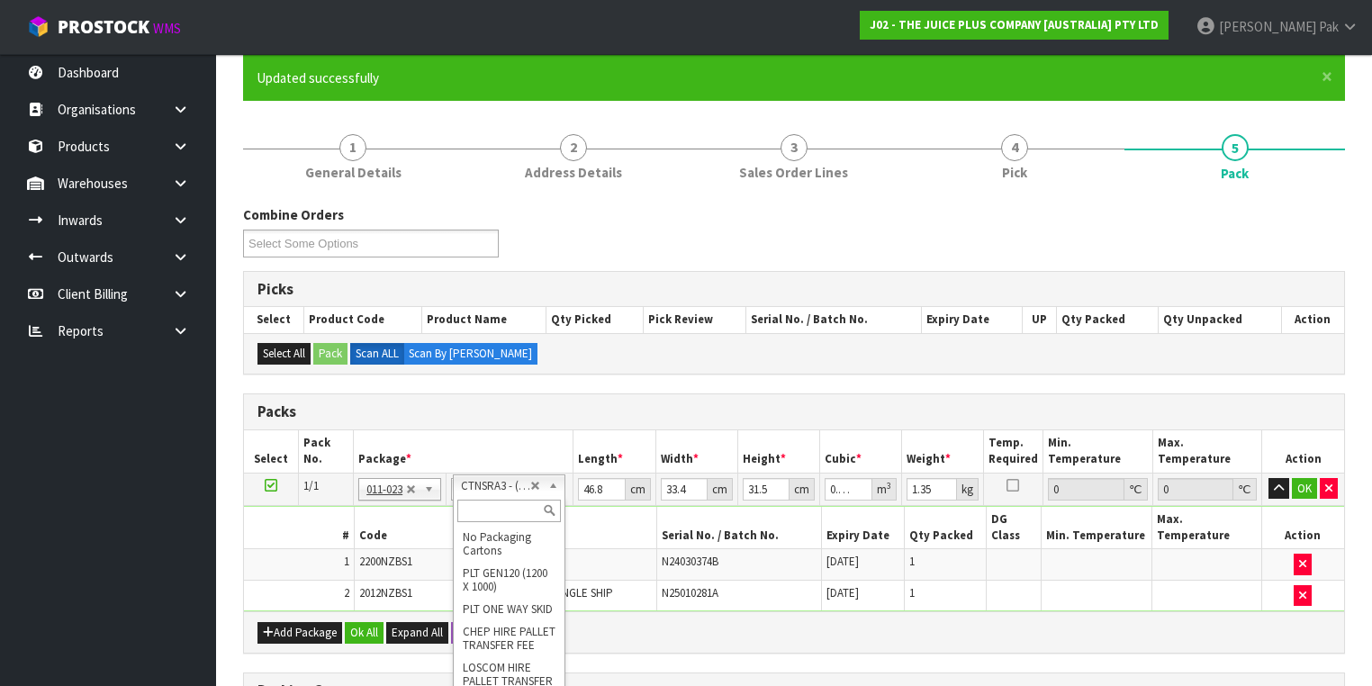
click at [493, 512] on input "text" at bounding box center [509, 511] width 104 height 23
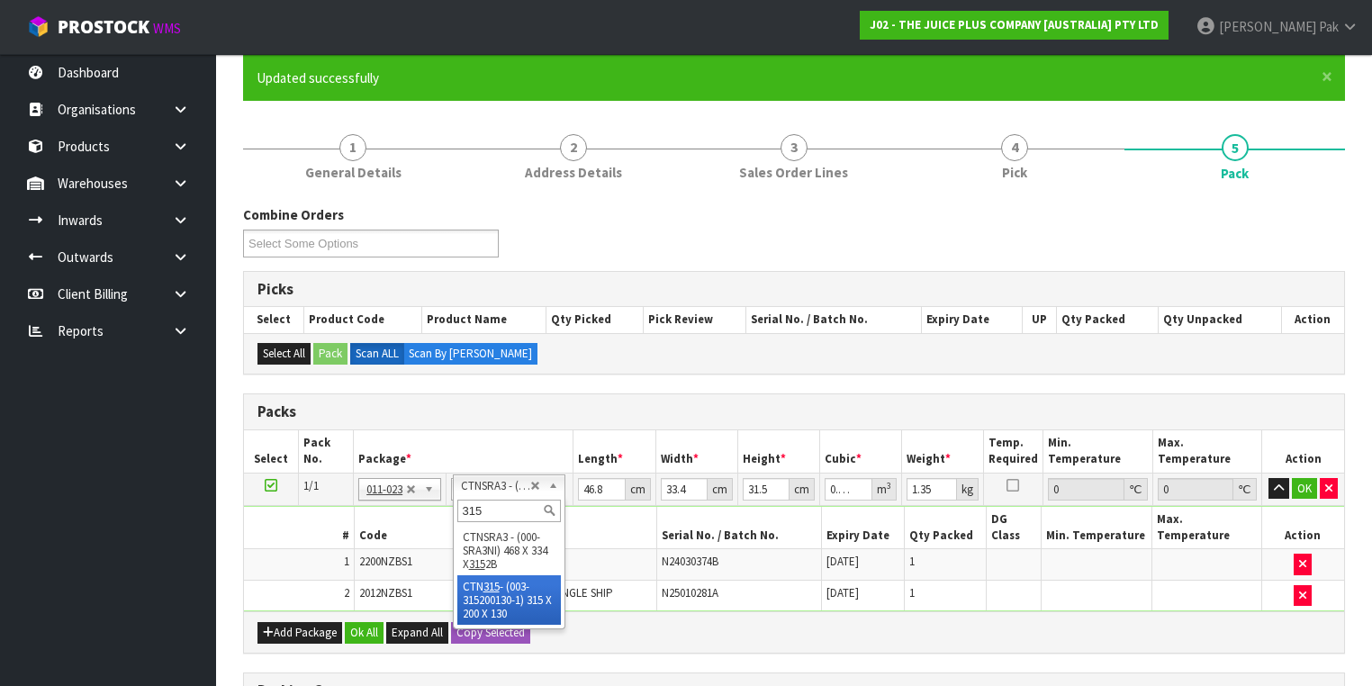
type input "315"
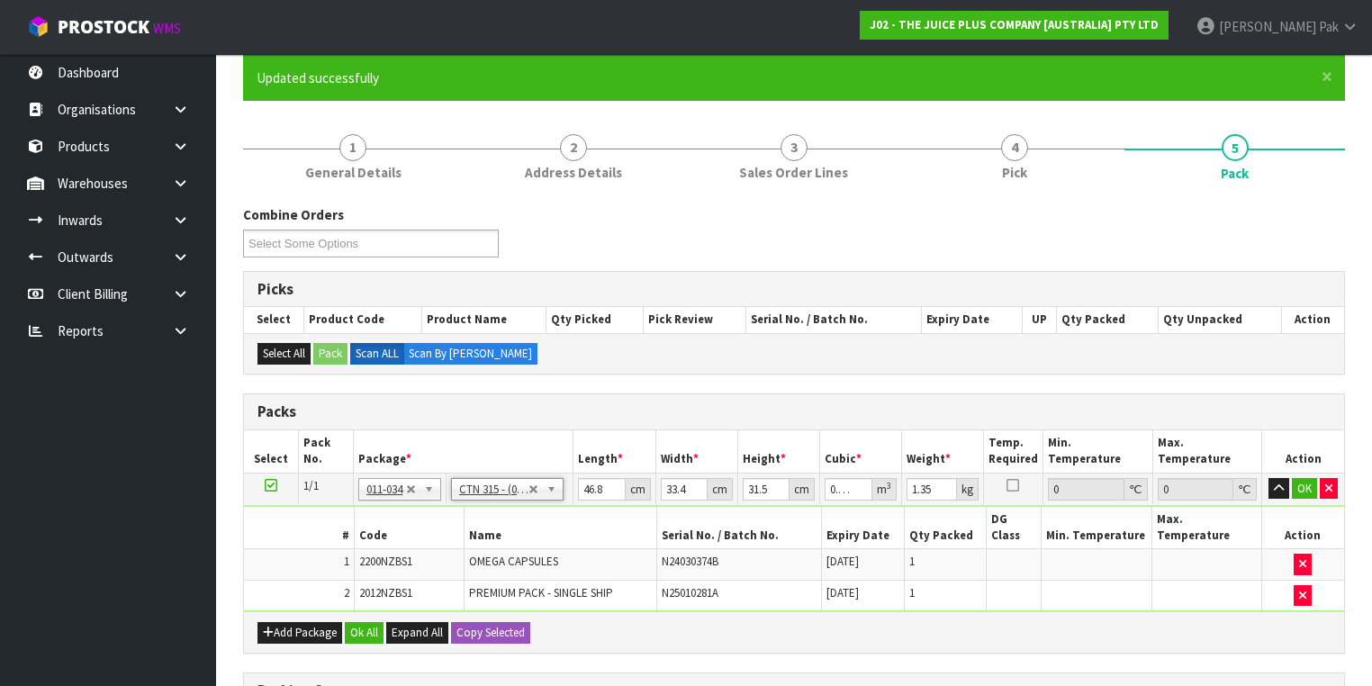
type input "31.5"
type input "20"
type input "13"
type input "0.00819"
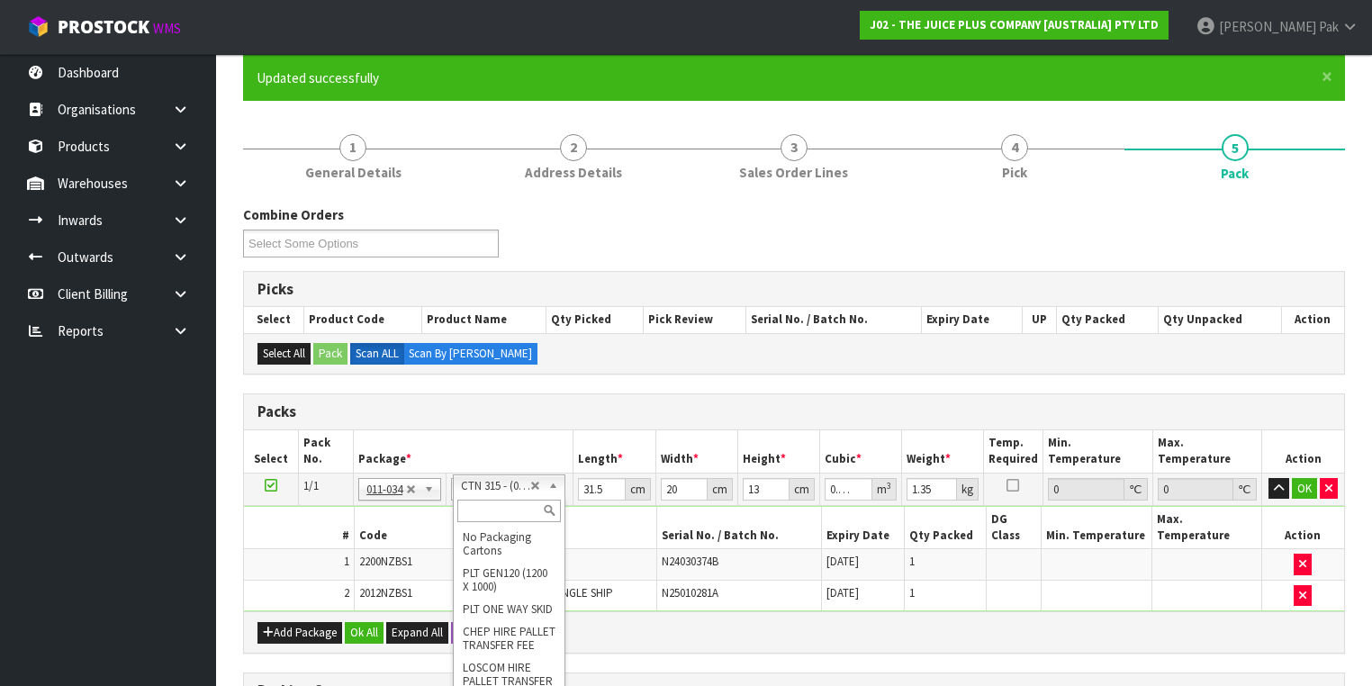
click at [510, 507] on input "text" at bounding box center [509, 511] width 104 height 23
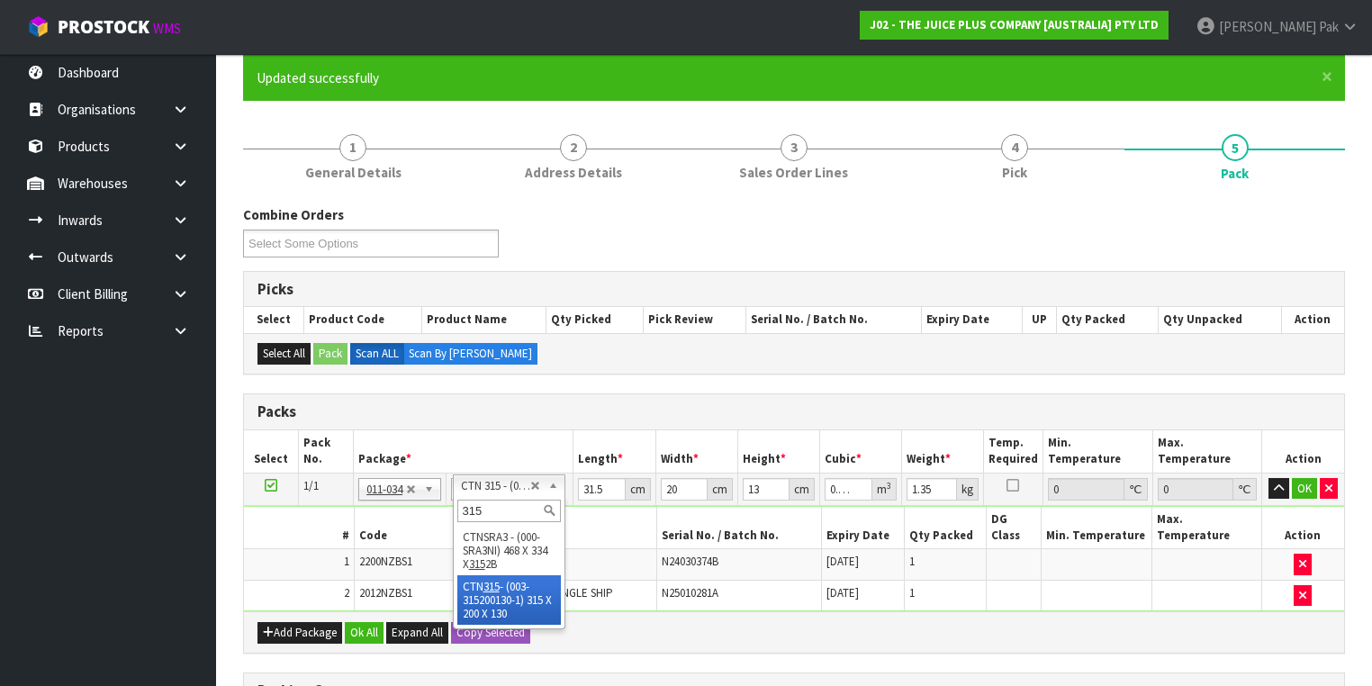
type input "315"
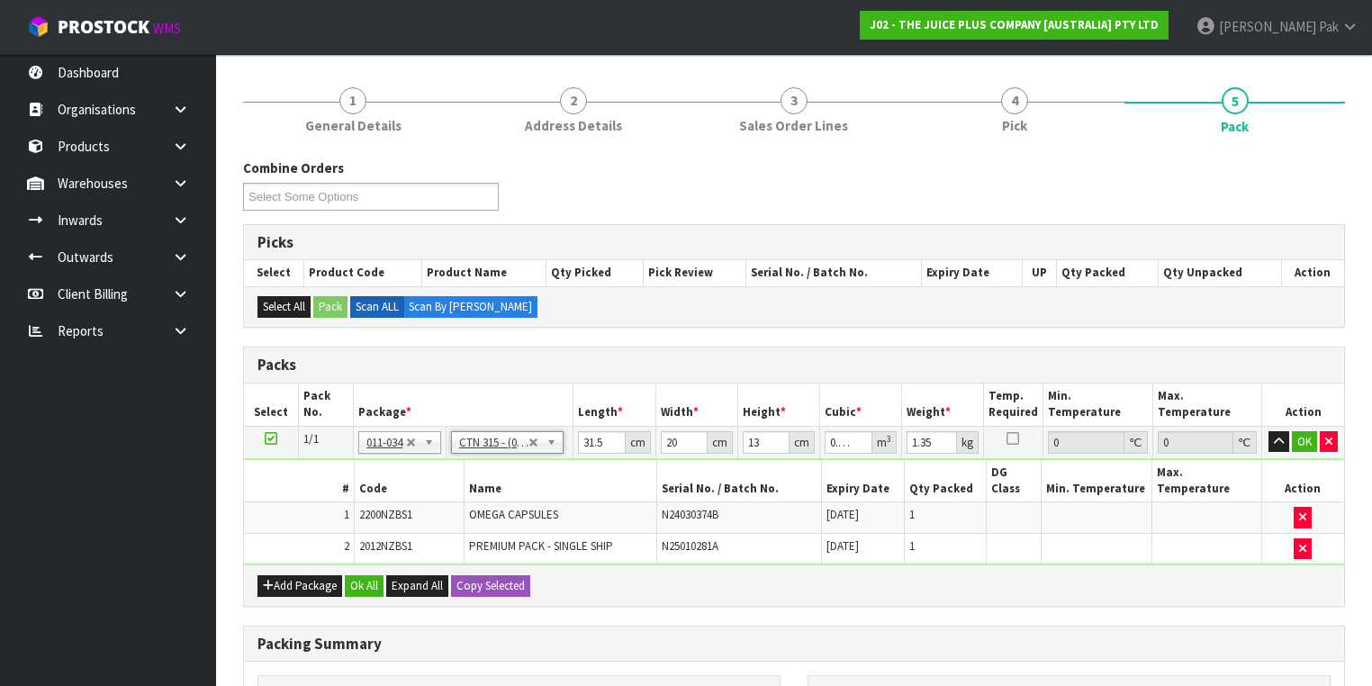
scroll to position [360, 0]
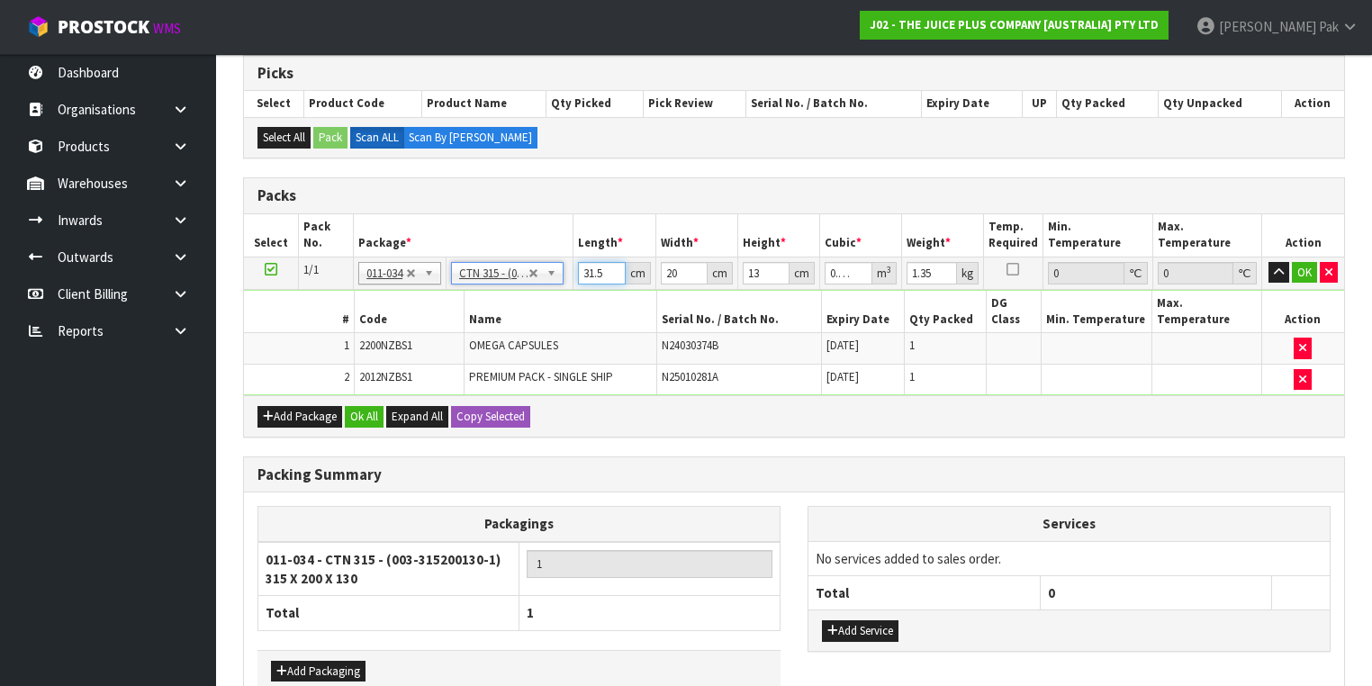
drag, startPoint x: 605, startPoint y: 269, endPoint x: 583, endPoint y: 256, distance: 25.5
click at [583, 257] on td "31.5 cm" at bounding box center [615, 273] width 82 height 32
type input "3"
type input "0.00078"
type input "332"
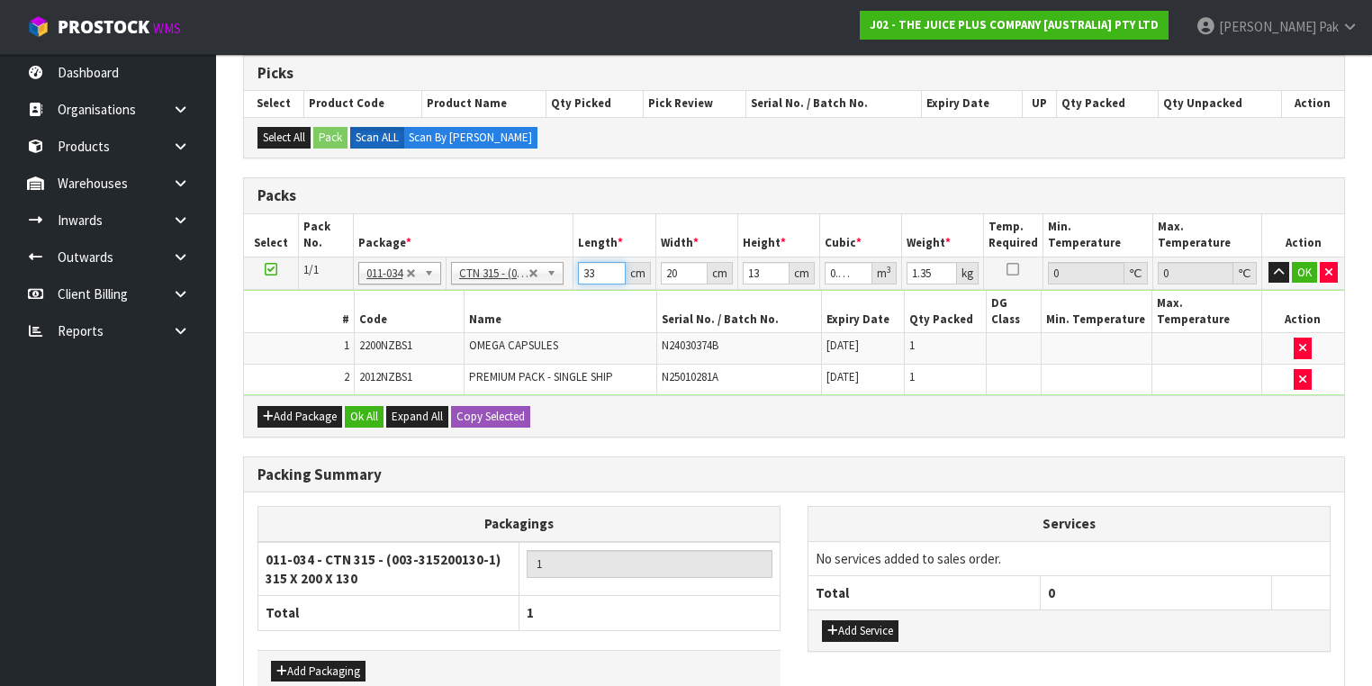
type input "0.08632"
type input "33"
type input "0.00858"
type input "3"
type input "0.00078"
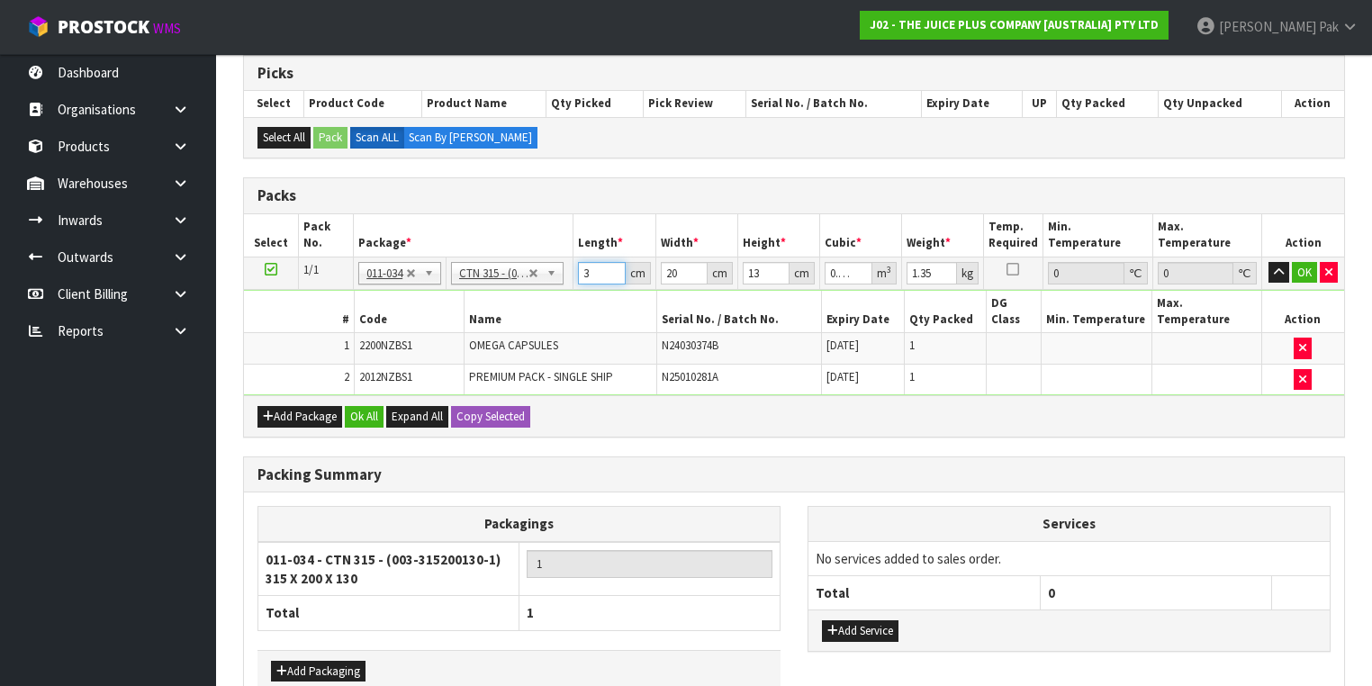
type input "32"
type input "0.00832"
type input "32"
type input "2"
type input "0.000832"
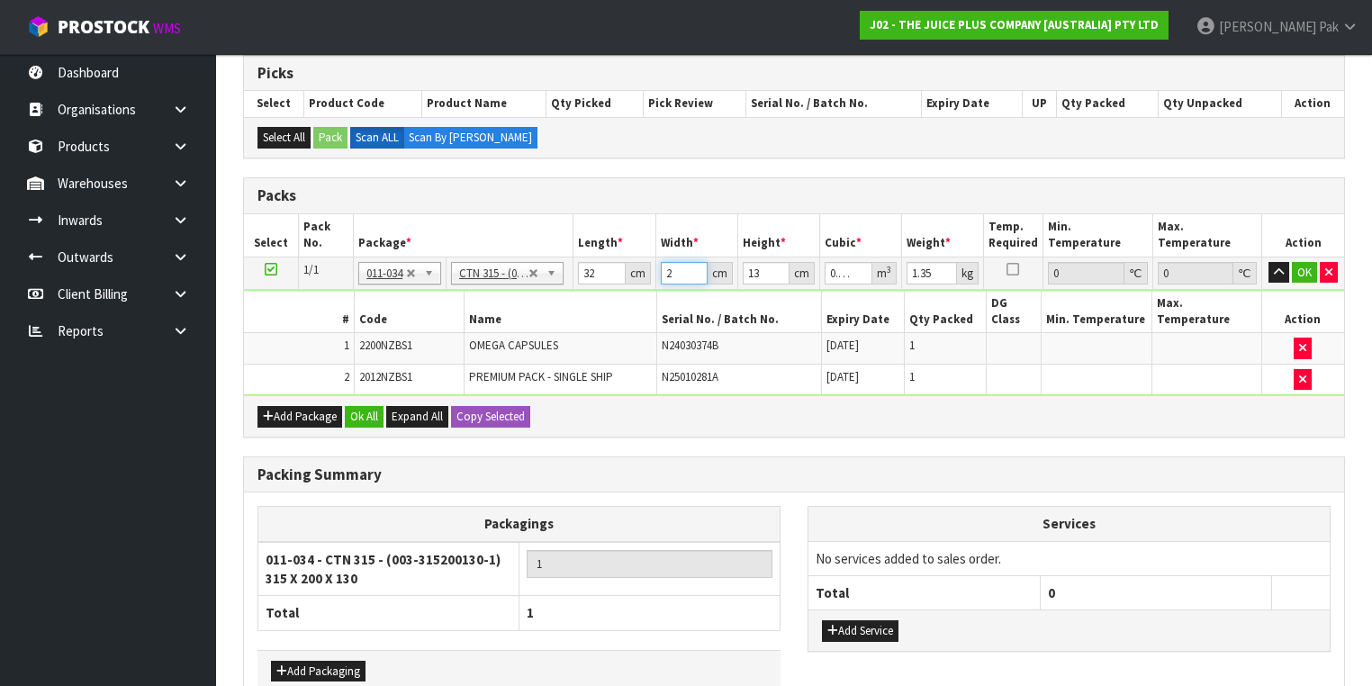
type input "21"
type input "0.008736"
type input "21"
type input "1"
type input "0.000672"
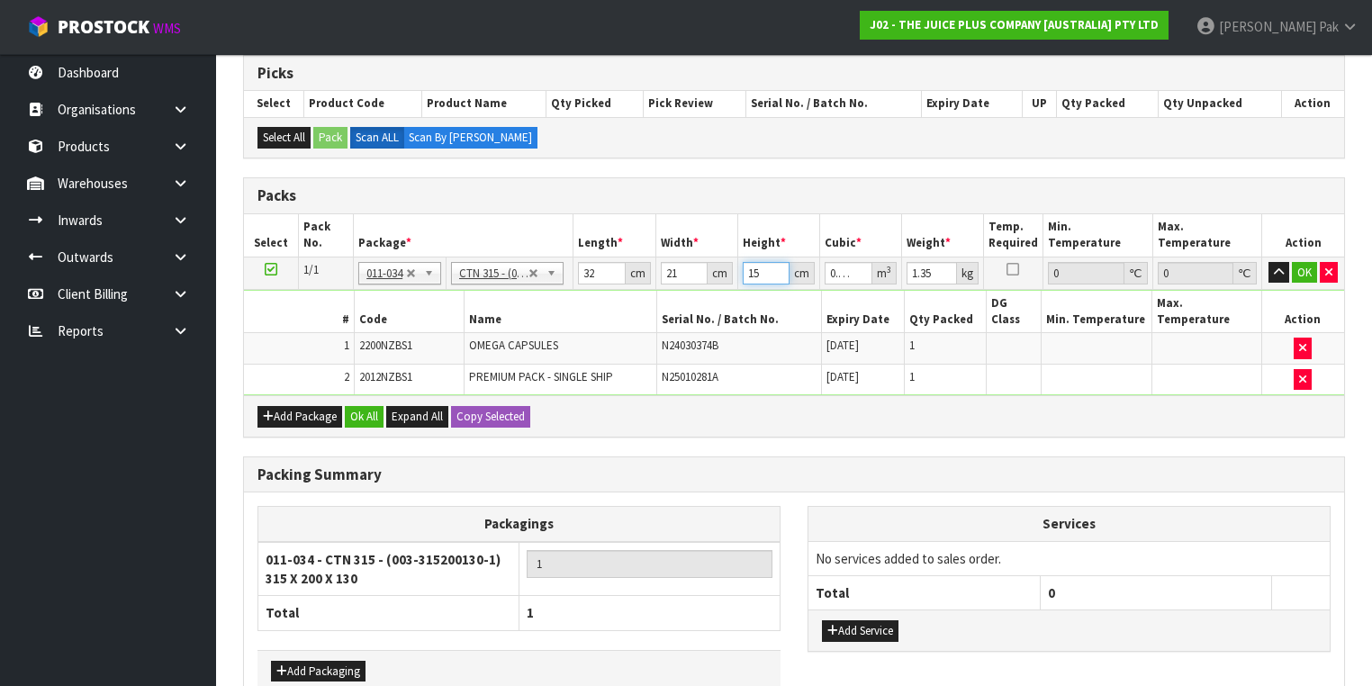
type input "154"
type input "0.103488"
type input "15"
type input "0.01008"
type input "15"
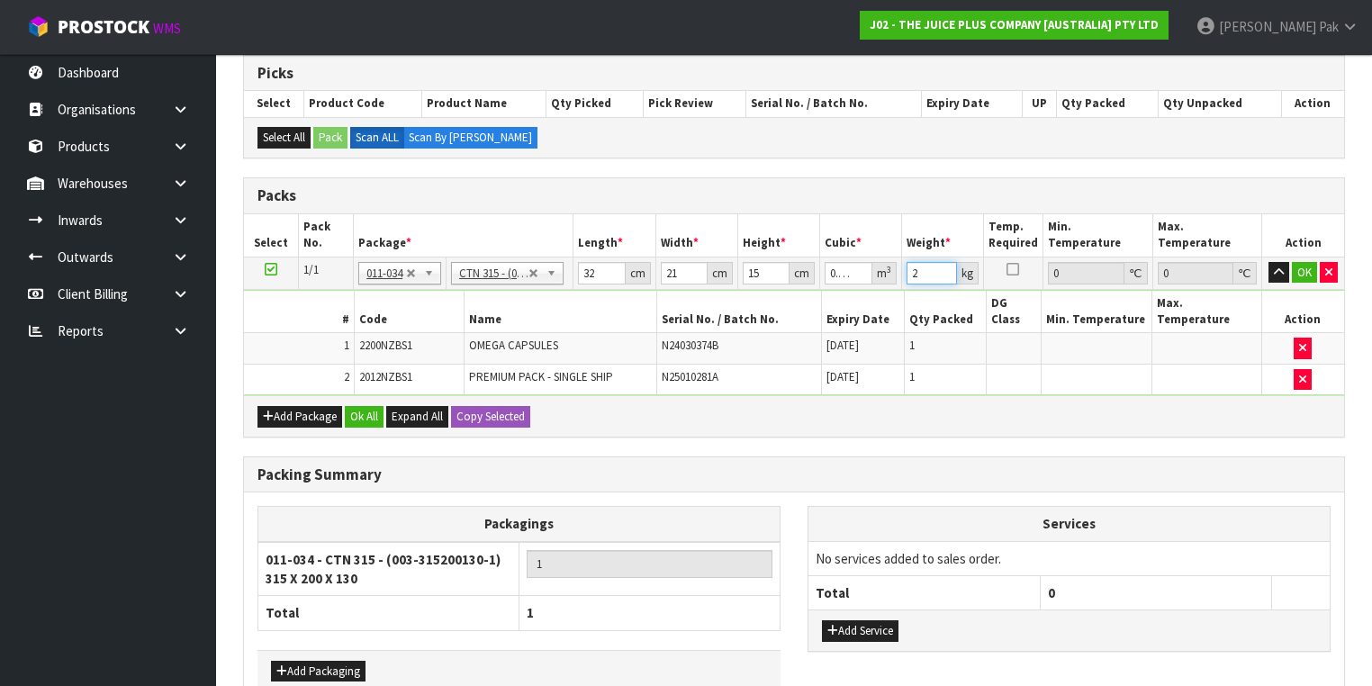
type input "2"
click at [1301, 271] on button "OK" at bounding box center [1304, 273] width 25 height 22
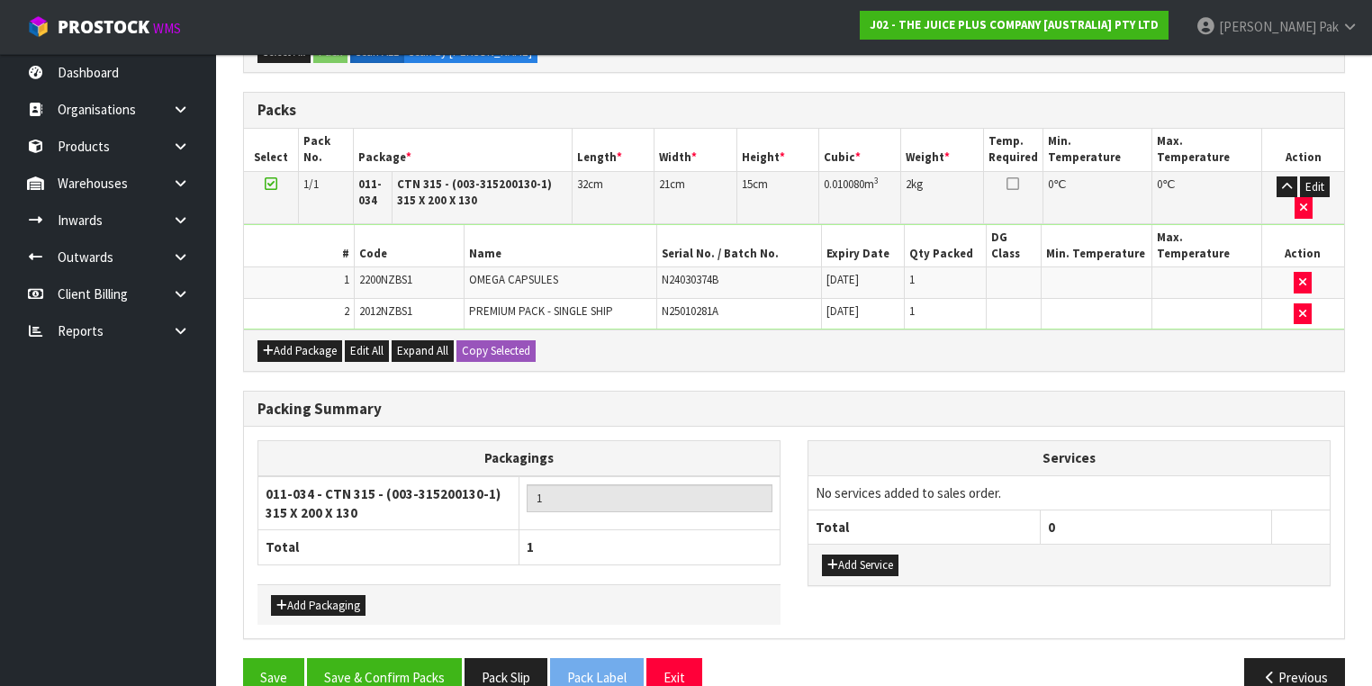
scroll to position [449, 0]
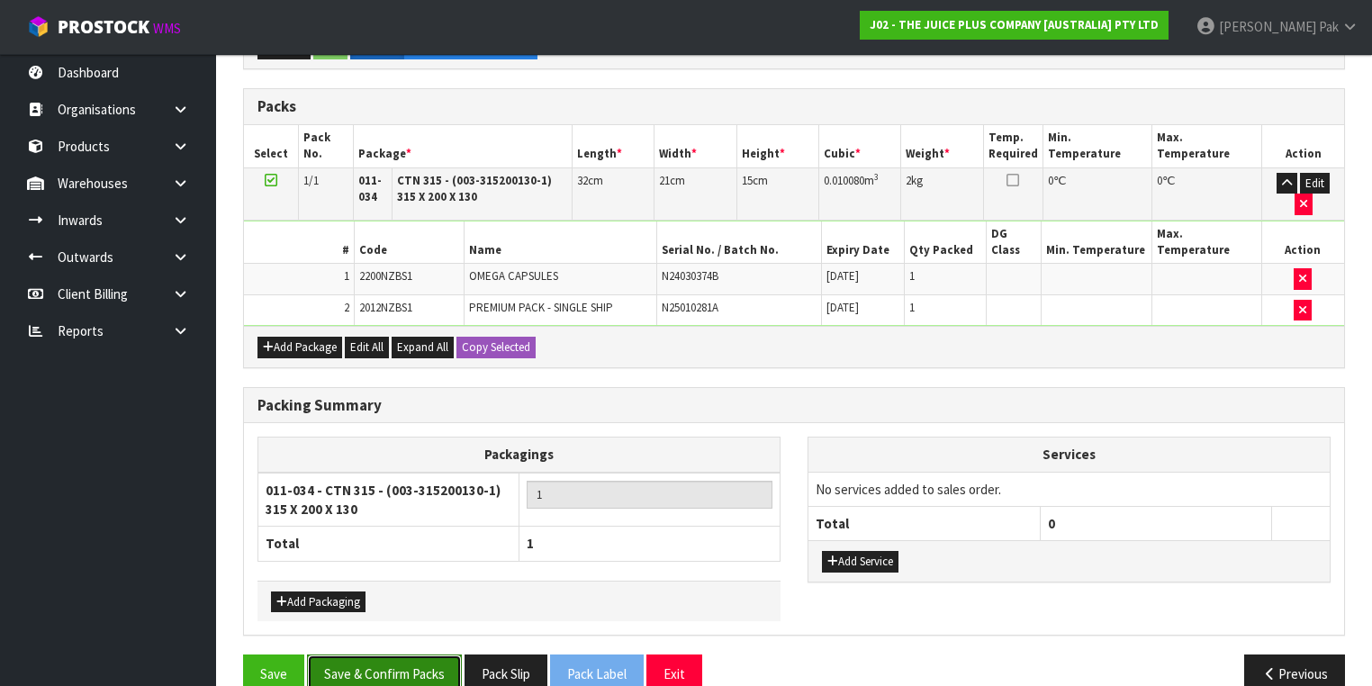
click at [377, 655] on button "Save & Confirm Packs" at bounding box center [384, 674] width 155 height 39
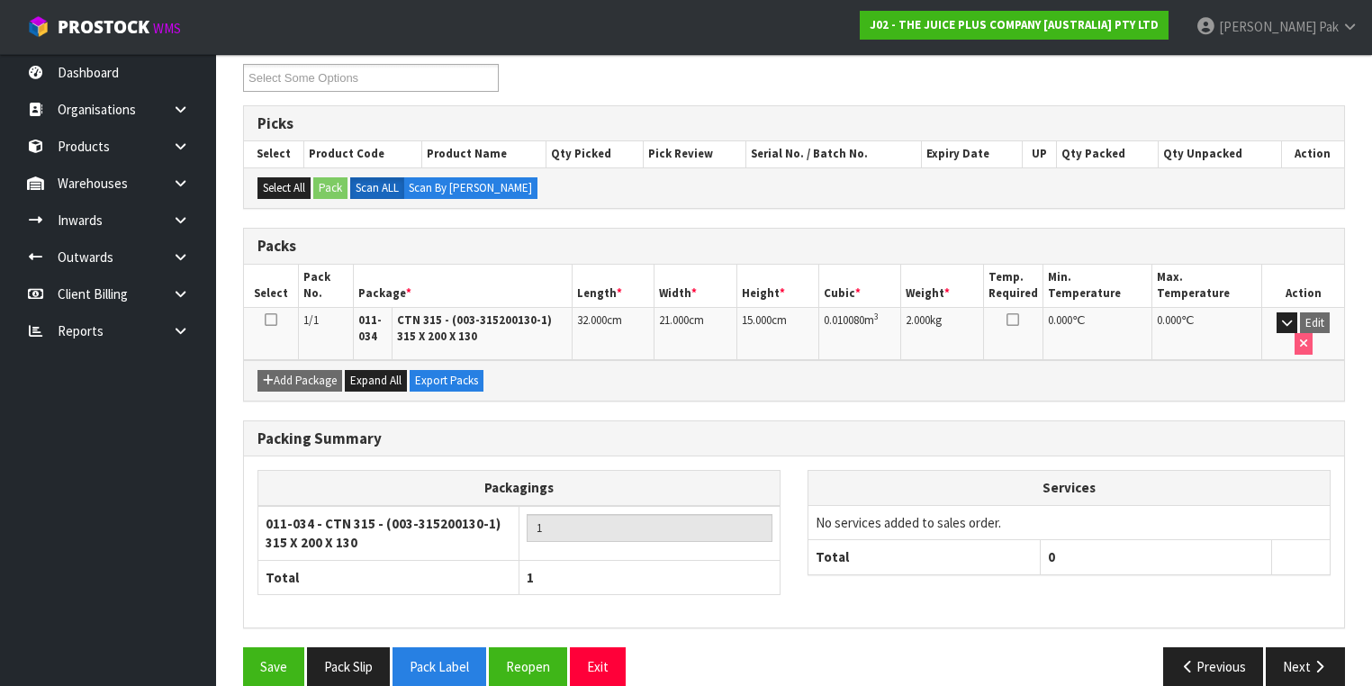
scroll to position [321, 0]
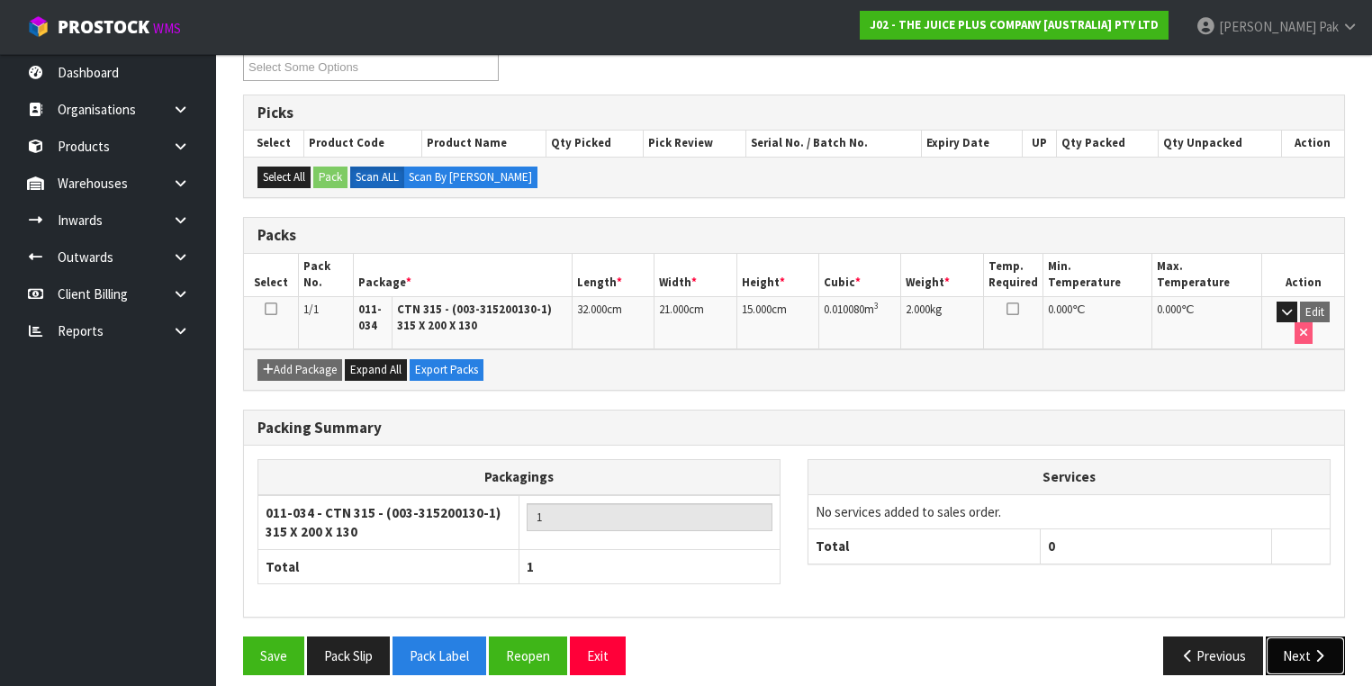
click at [1304, 645] on button "Next" at bounding box center [1305, 656] width 79 height 39
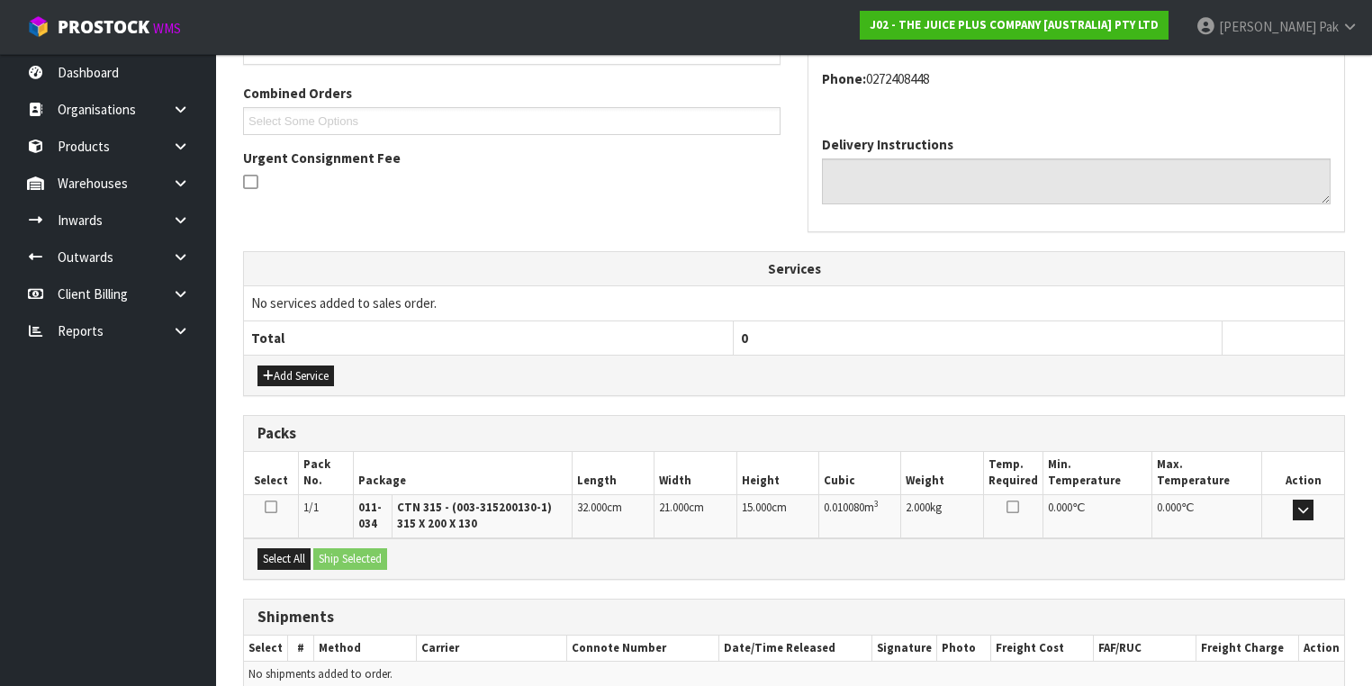
scroll to position [526, 0]
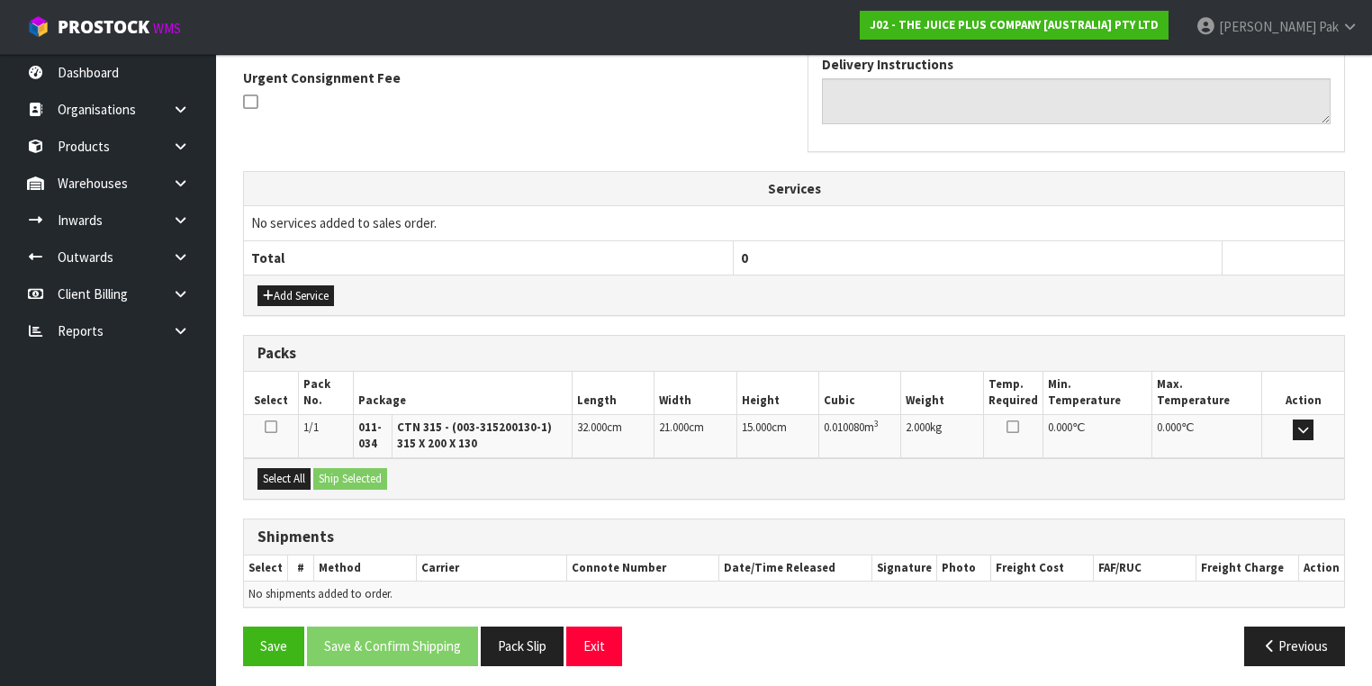
click at [274, 424] on icon at bounding box center [271, 427] width 13 height 14
click at [0, 0] on input "checkbox" at bounding box center [0, 0] width 0 height 0
click at [342, 471] on button "Ship Selected" at bounding box center [350, 479] width 74 height 22
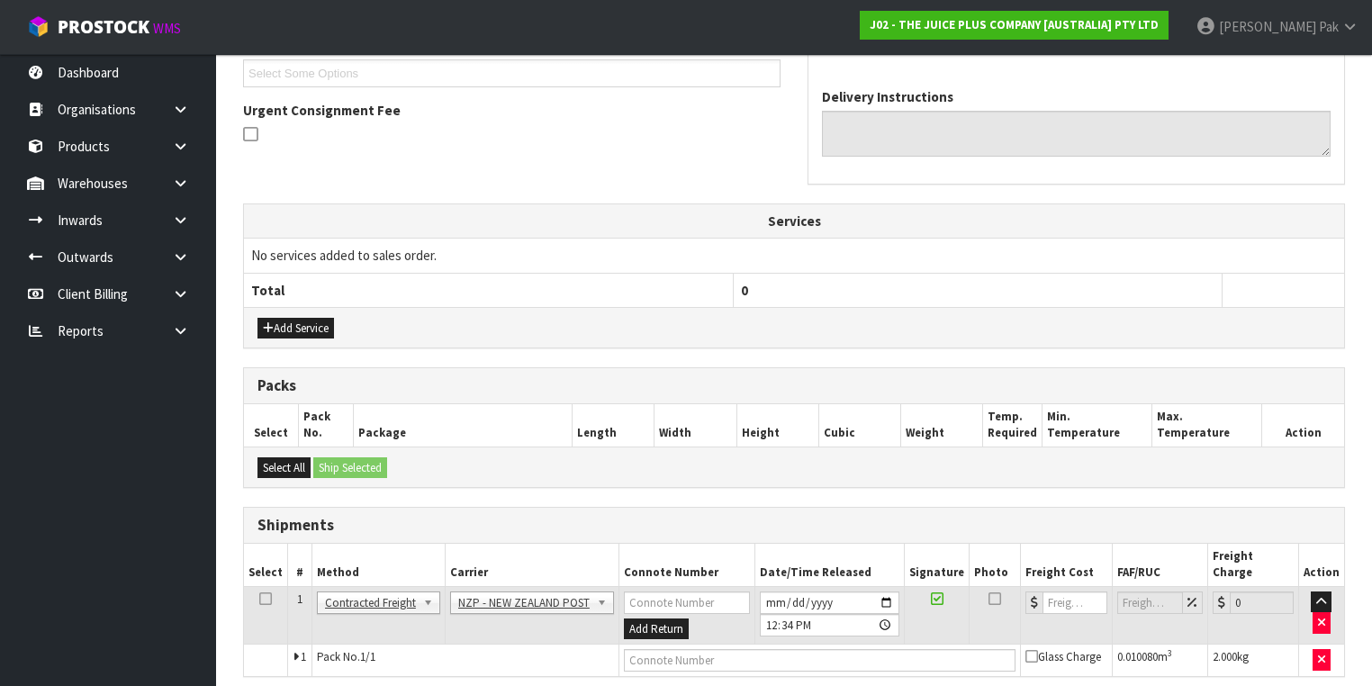
scroll to position [546, 0]
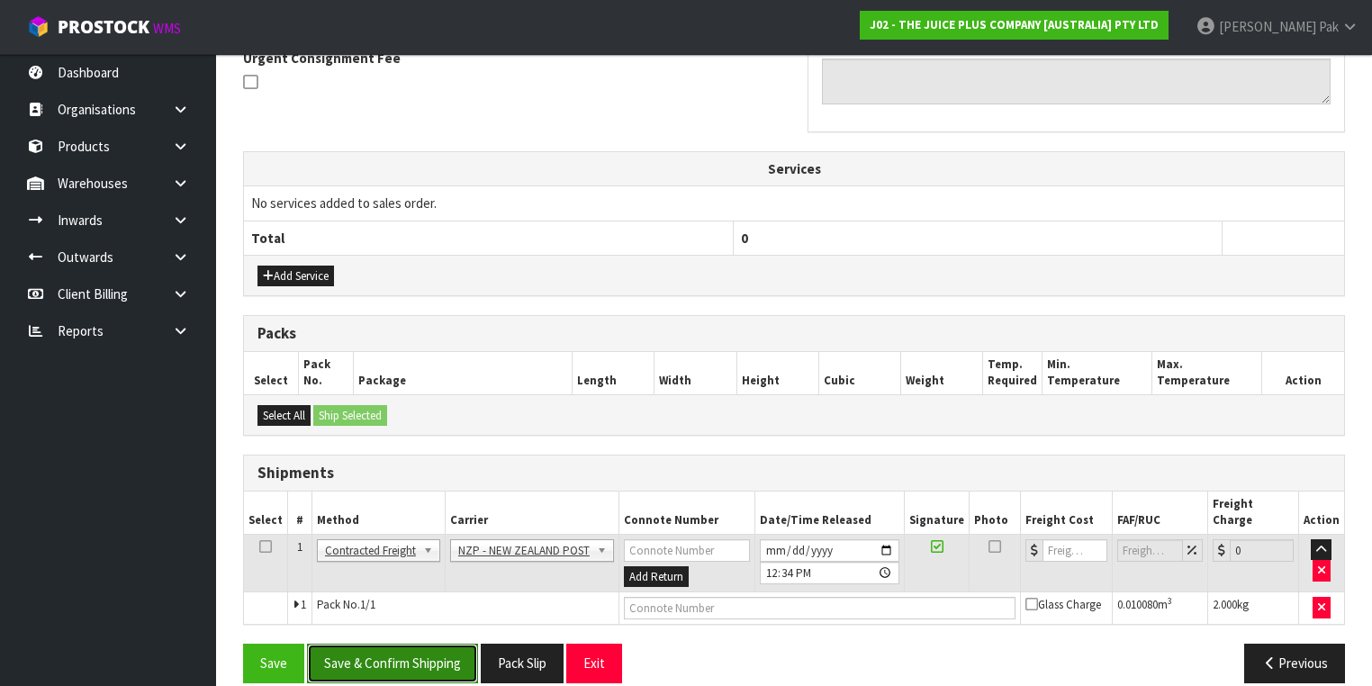
click at [436, 644] on button "Save & Confirm Shipping" at bounding box center [392, 663] width 171 height 39
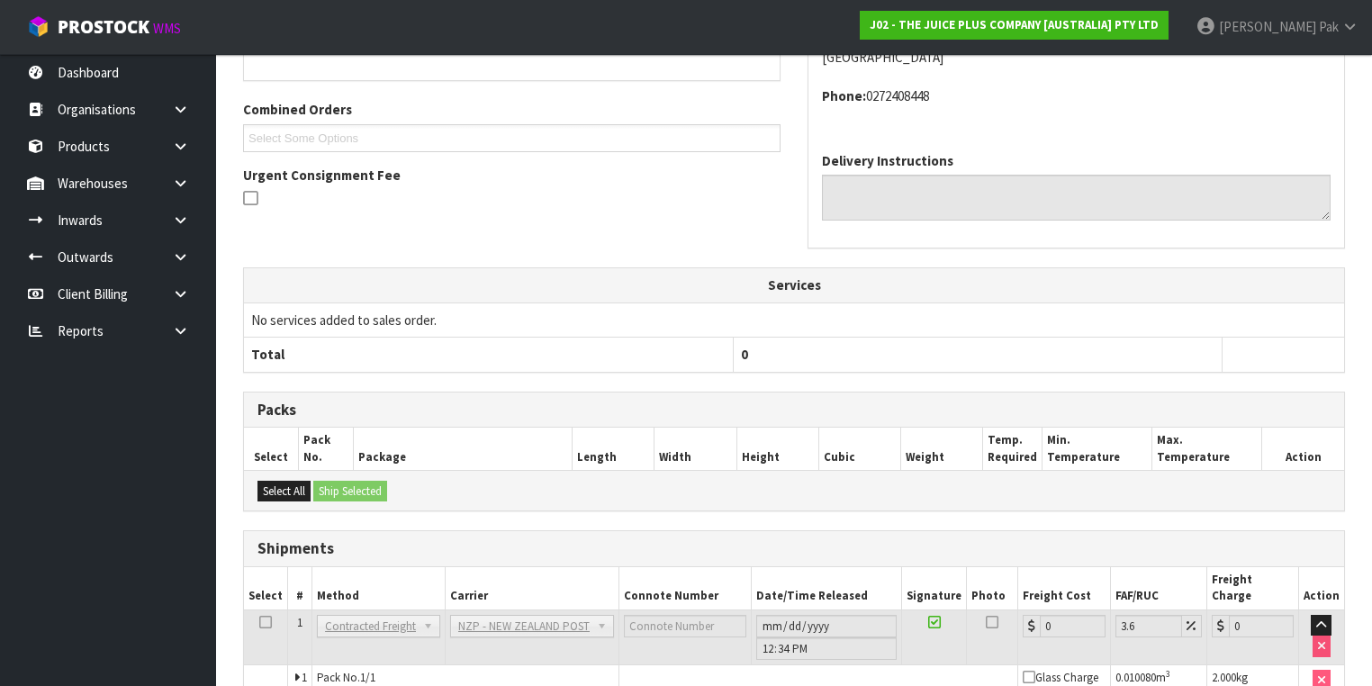
scroll to position [521, 0]
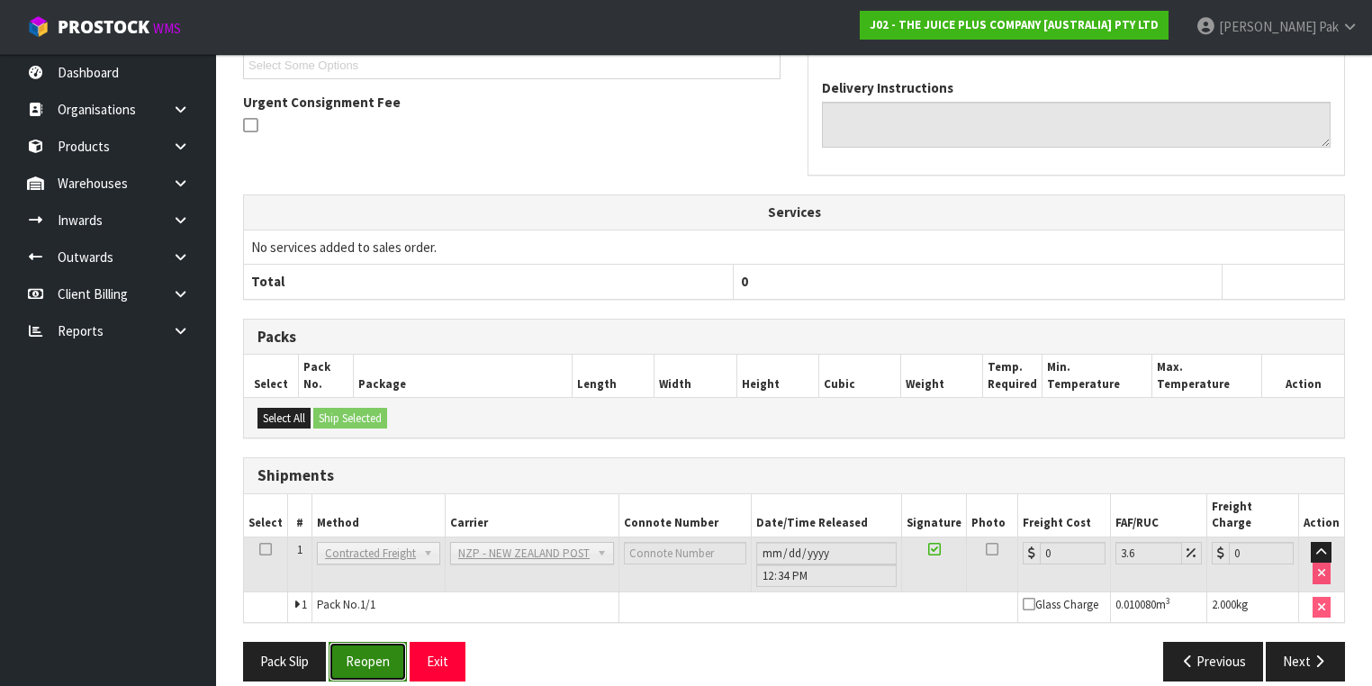
click at [375, 651] on button "Reopen" at bounding box center [368, 661] width 78 height 39
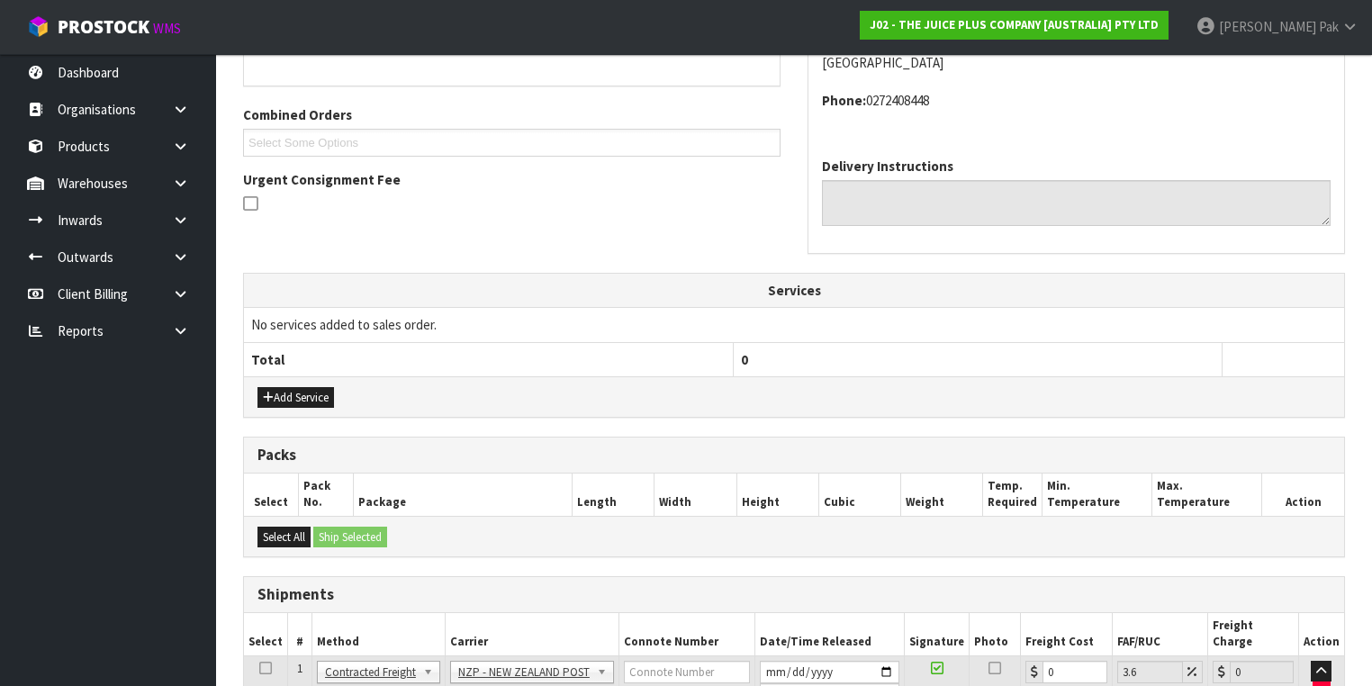
scroll to position [546, 0]
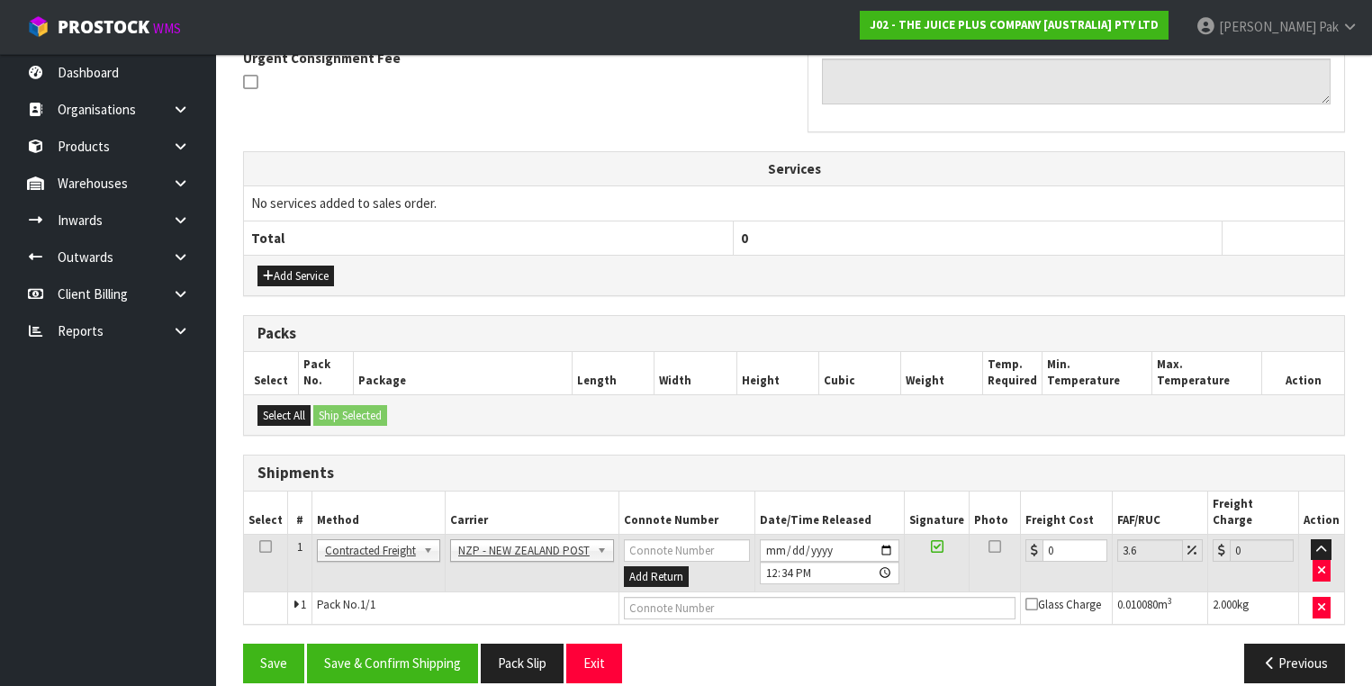
click at [972, 644] on div "Previous" at bounding box center [1076, 663] width 565 height 39
drag, startPoint x: 1059, startPoint y: 529, endPoint x: 882, endPoint y: 524, distance: 176.5
click at [882, 534] on tr "1 Client Local Pickup Customer Local Pickup Company Freight Contracted Freight …" at bounding box center [794, 563] width 1100 height 59
type input "1"
type input "1.04"
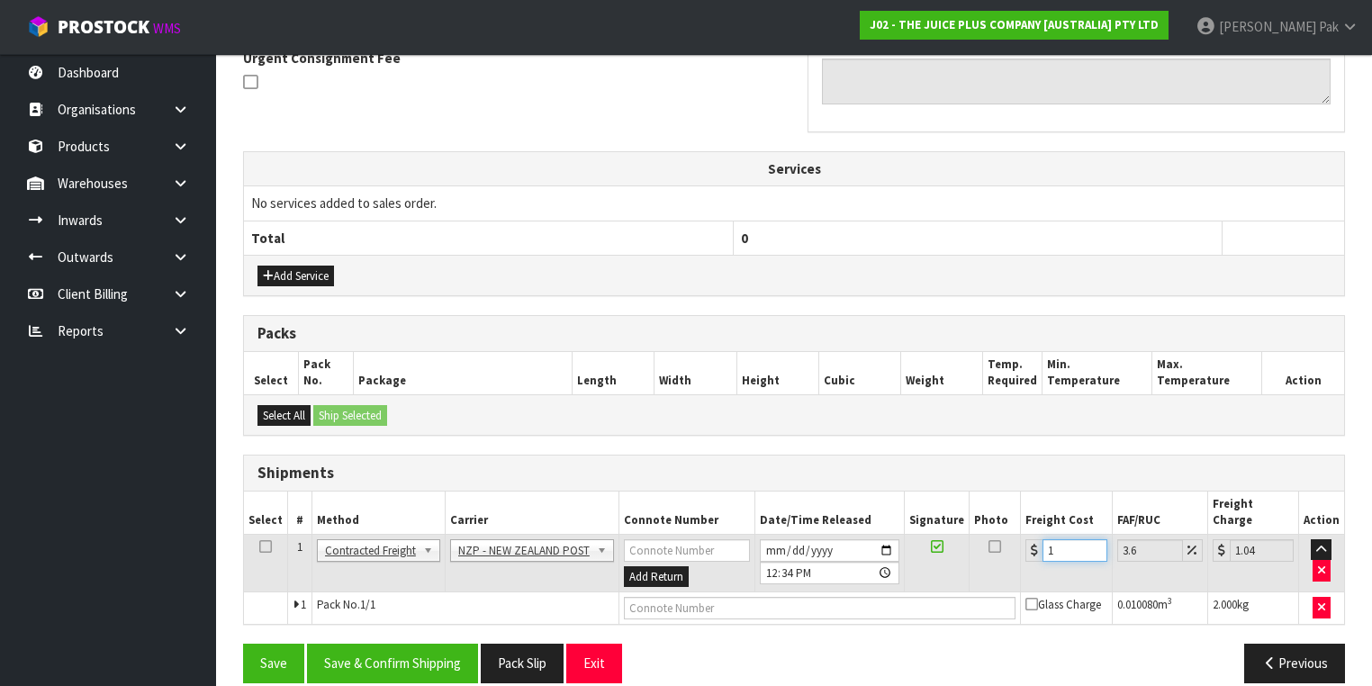
type input "13"
type input "13.47"
type input "13.04"
type input "13.51"
type input "13.04"
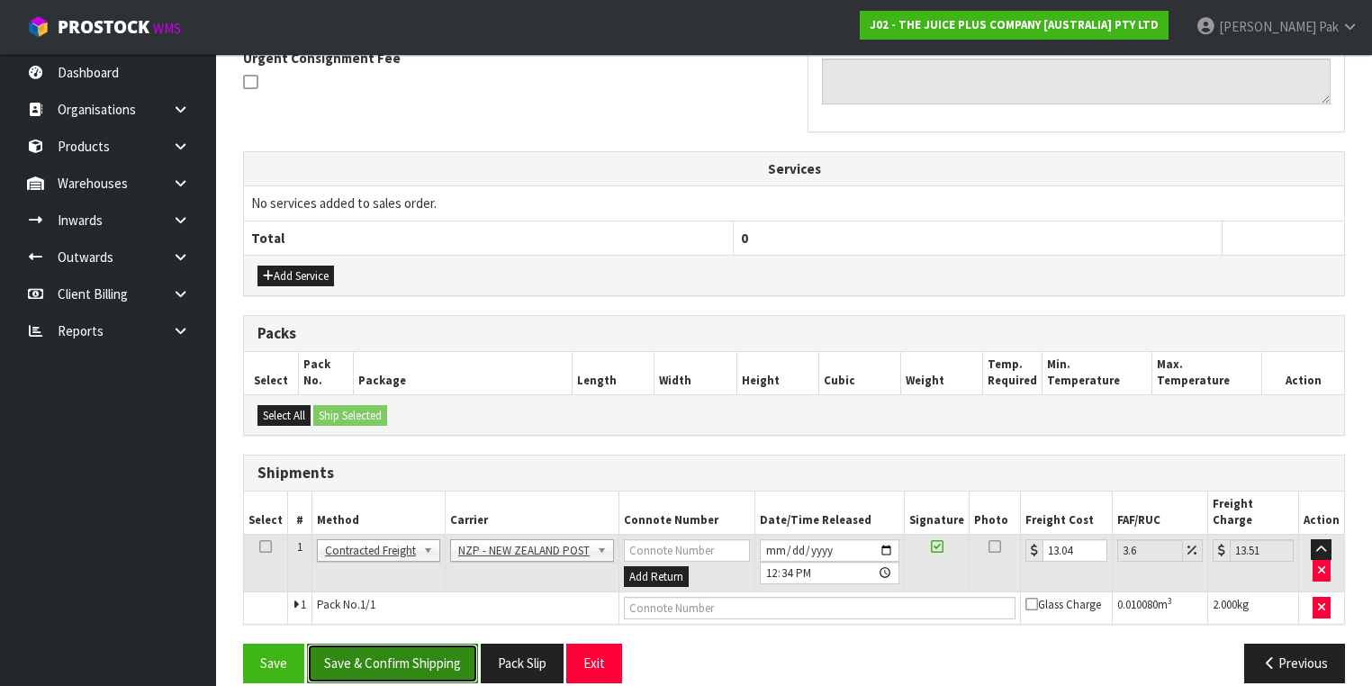
click at [396, 648] on button "Save & Confirm Shipping" at bounding box center [392, 663] width 171 height 39
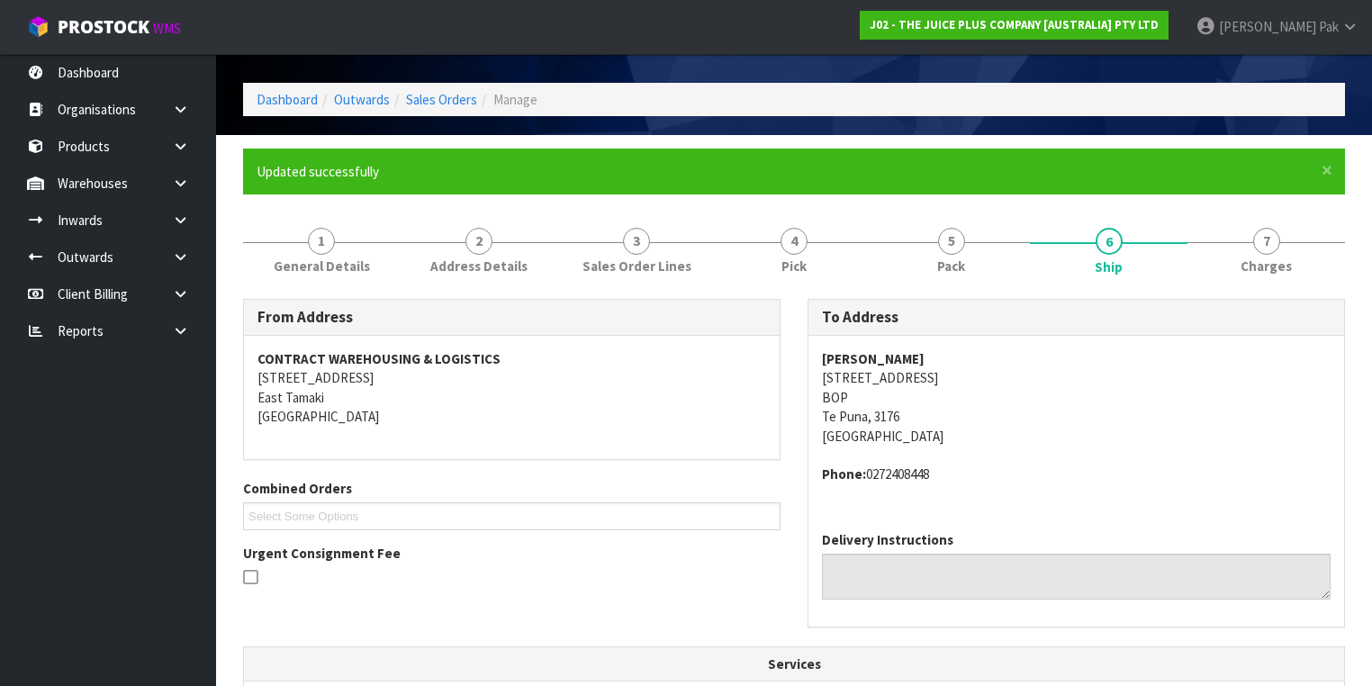
scroll to position [0, 0]
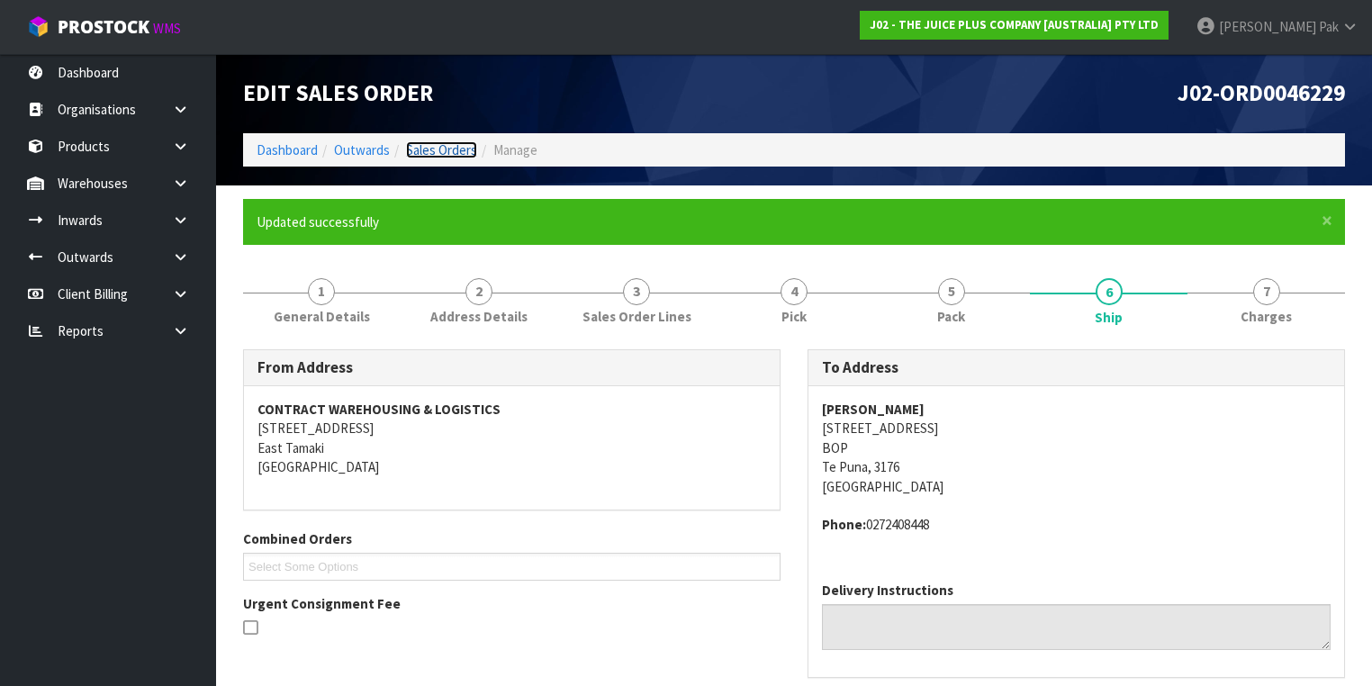
click at [457, 143] on link "Sales Orders" at bounding box center [441, 149] width 71 height 17
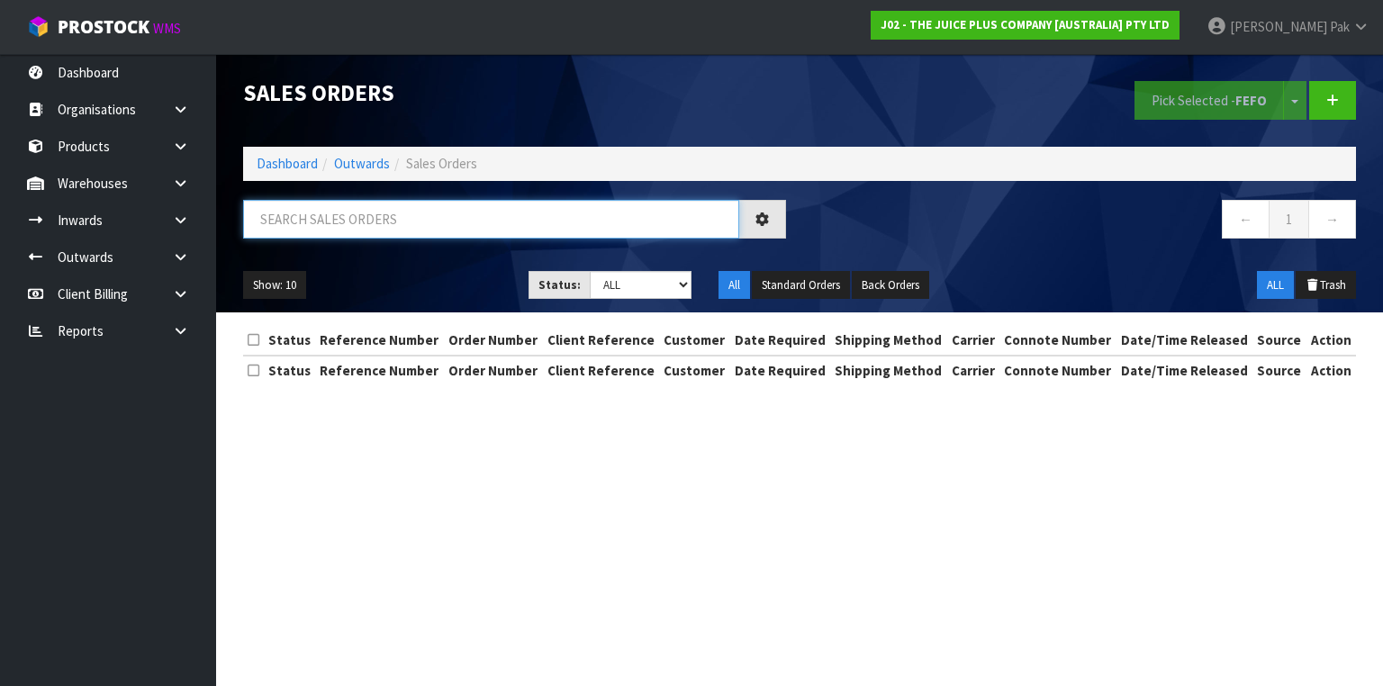
drag, startPoint x: 371, startPoint y: 220, endPoint x: 392, endPoint y: 212, distance: 22.2
click at [373, 221] on input "text" at bounding box center [491, 219] width 496 height 39
type input "JOB-0406934"
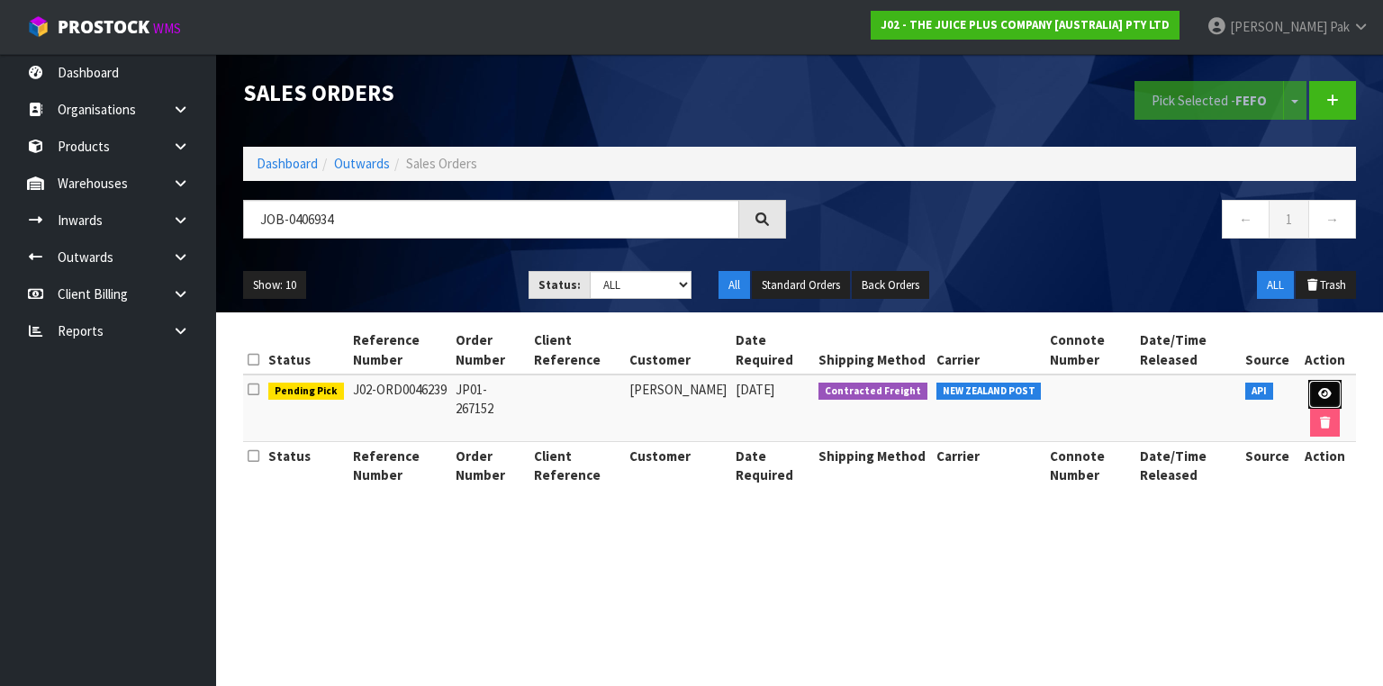
click at [1318, 393] on icon at bounding box center [1325, 394] width 14 height 12
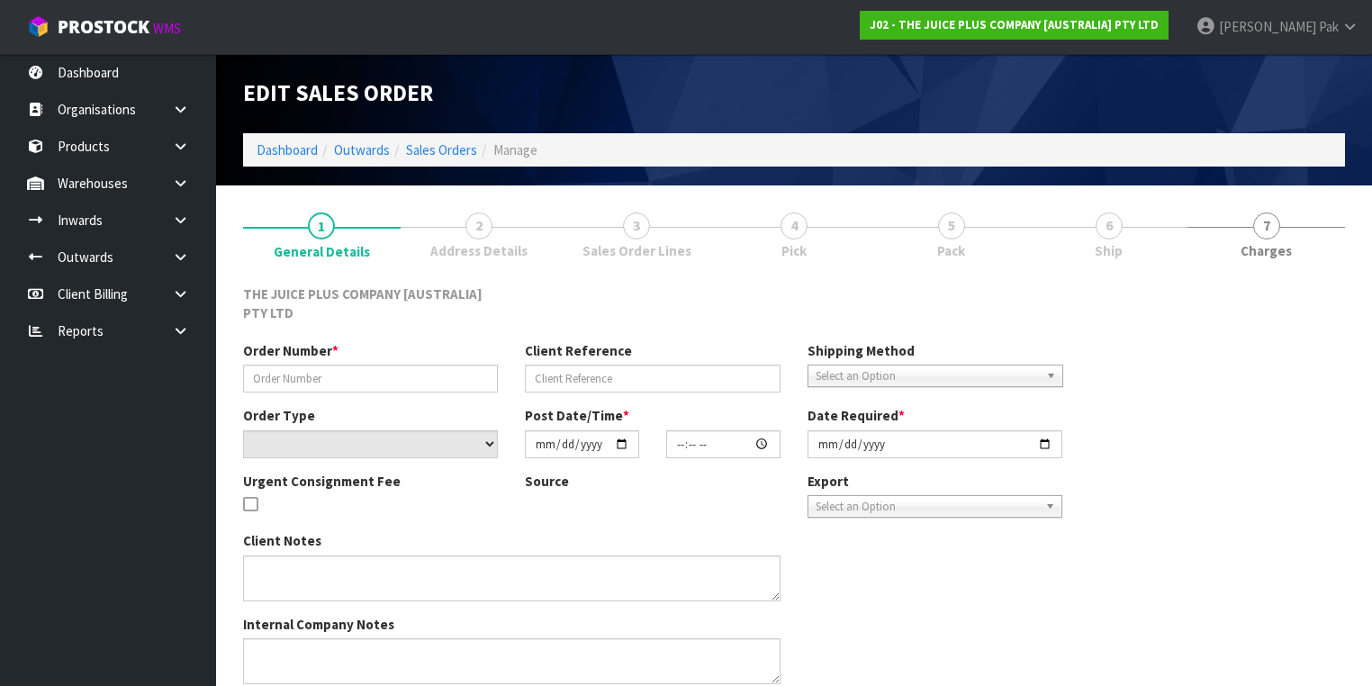
type input "JP01-267152"
select select "number:0"
type input "[DATE]"
type input "03:01:25.000"
type input "[DATE]"
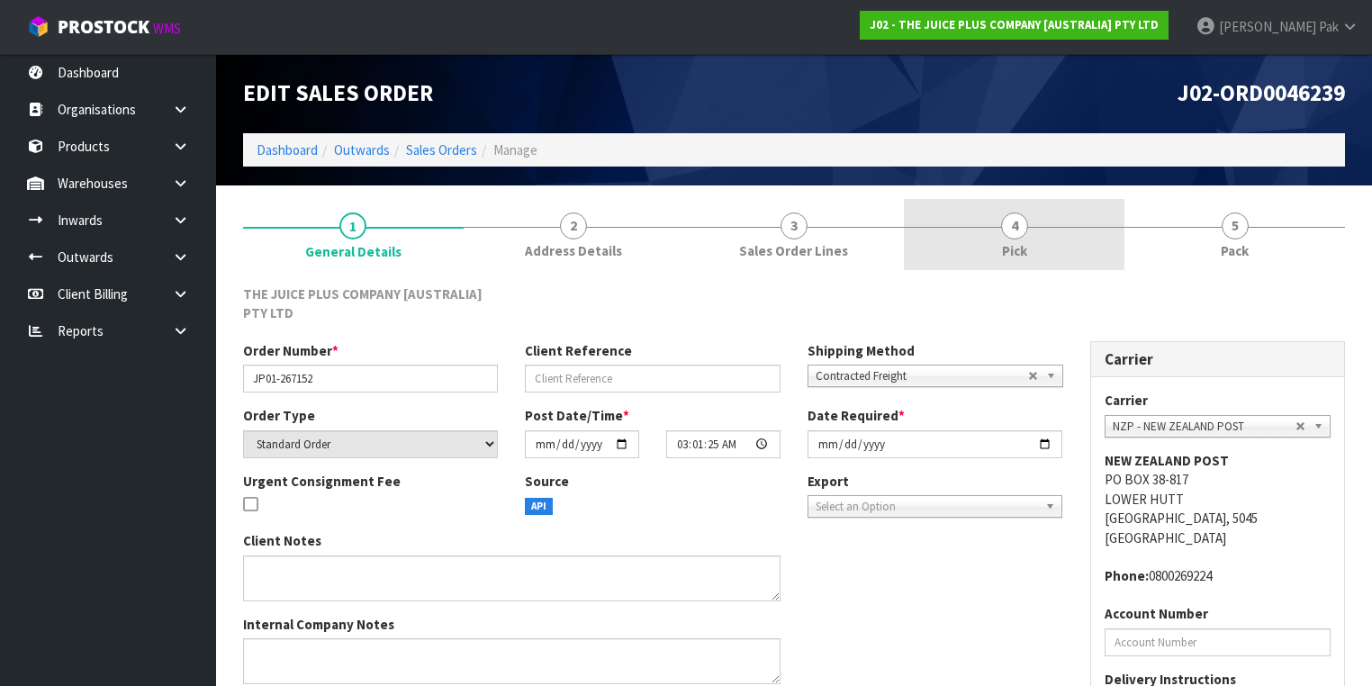
click at [966, 231] on link "4 Pick" at bounding box center [1014, 234] width 221 height 71
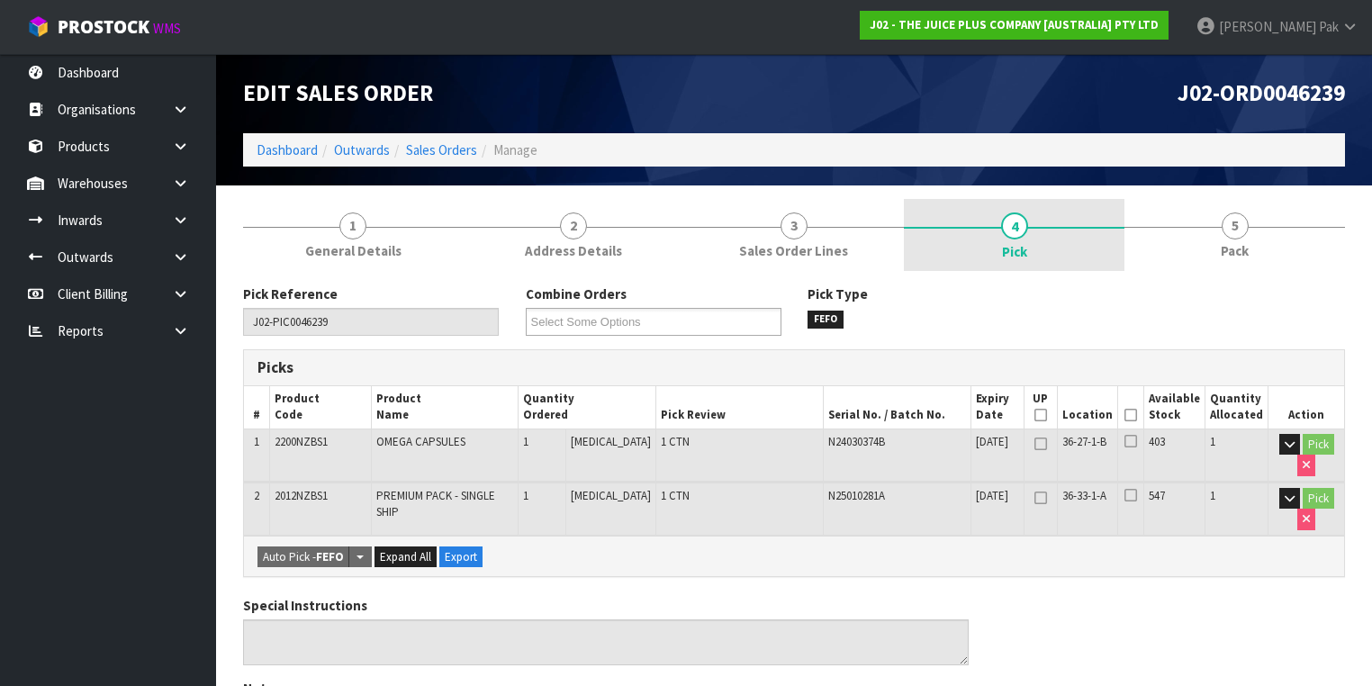
click at [1000, 239] on link "4 Pick" at bounding box center [1014, 235] width 221 height 72
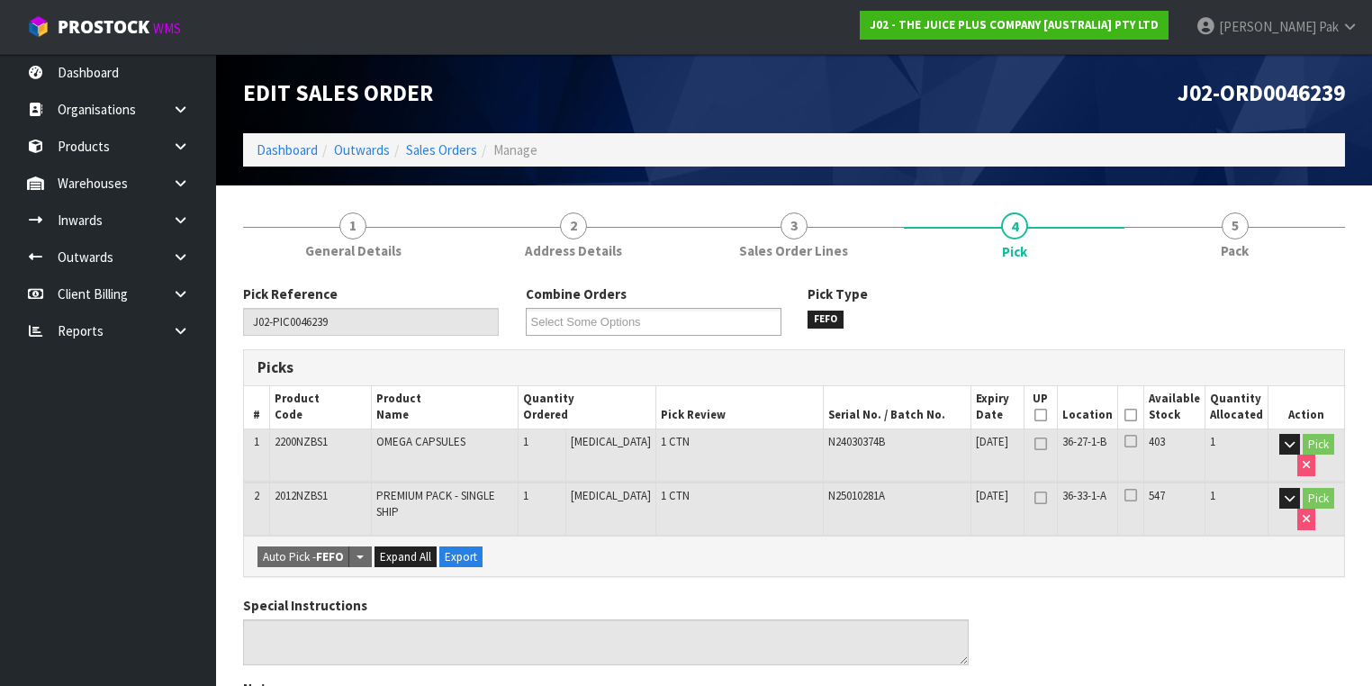
click at [1137, 415] on icon at bounding box center [1131, 415] width 13 height 1
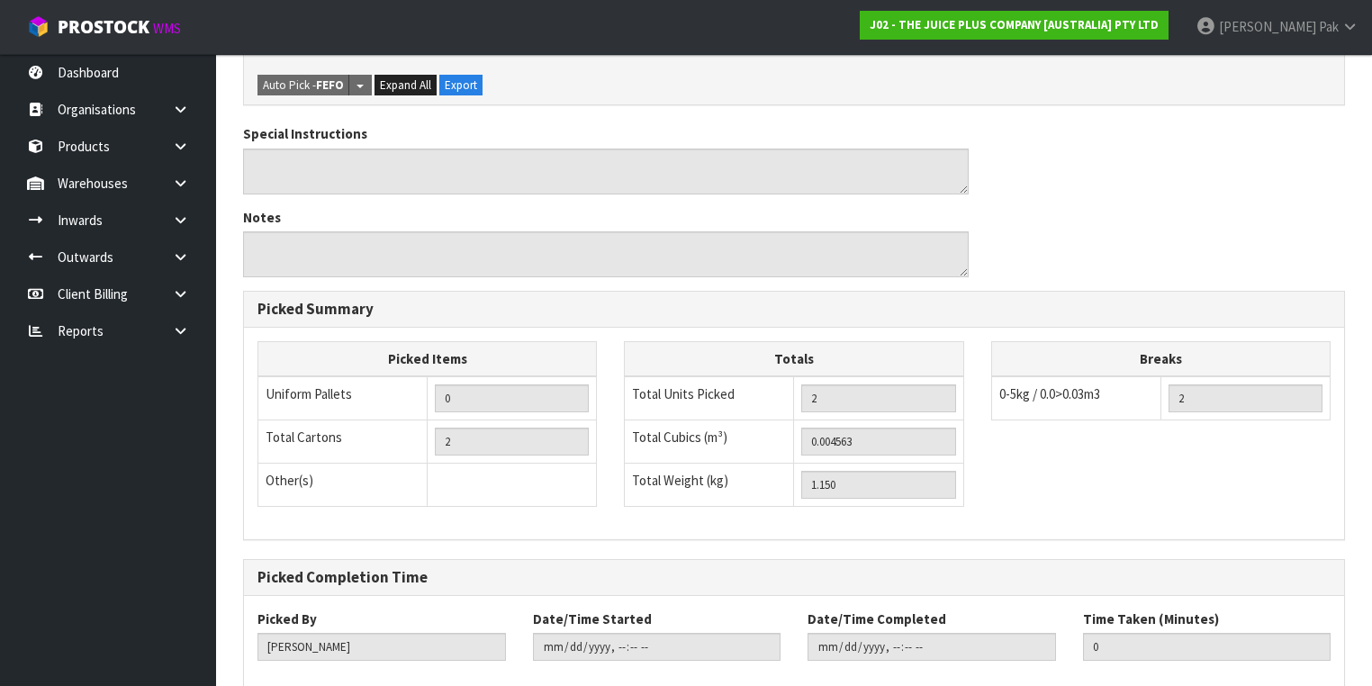
scroll to position [630, 0]
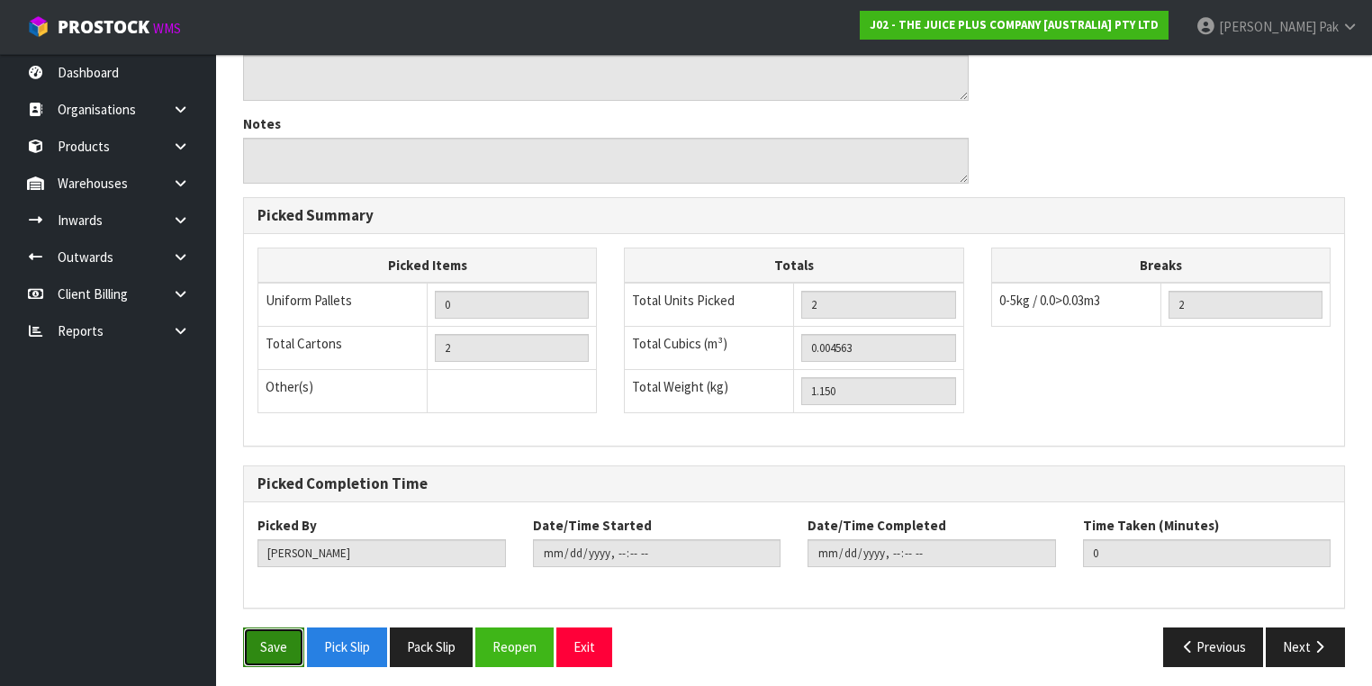
click at [283, 630] on button "Save" at bounding box center [273, 647] width 61 height 39
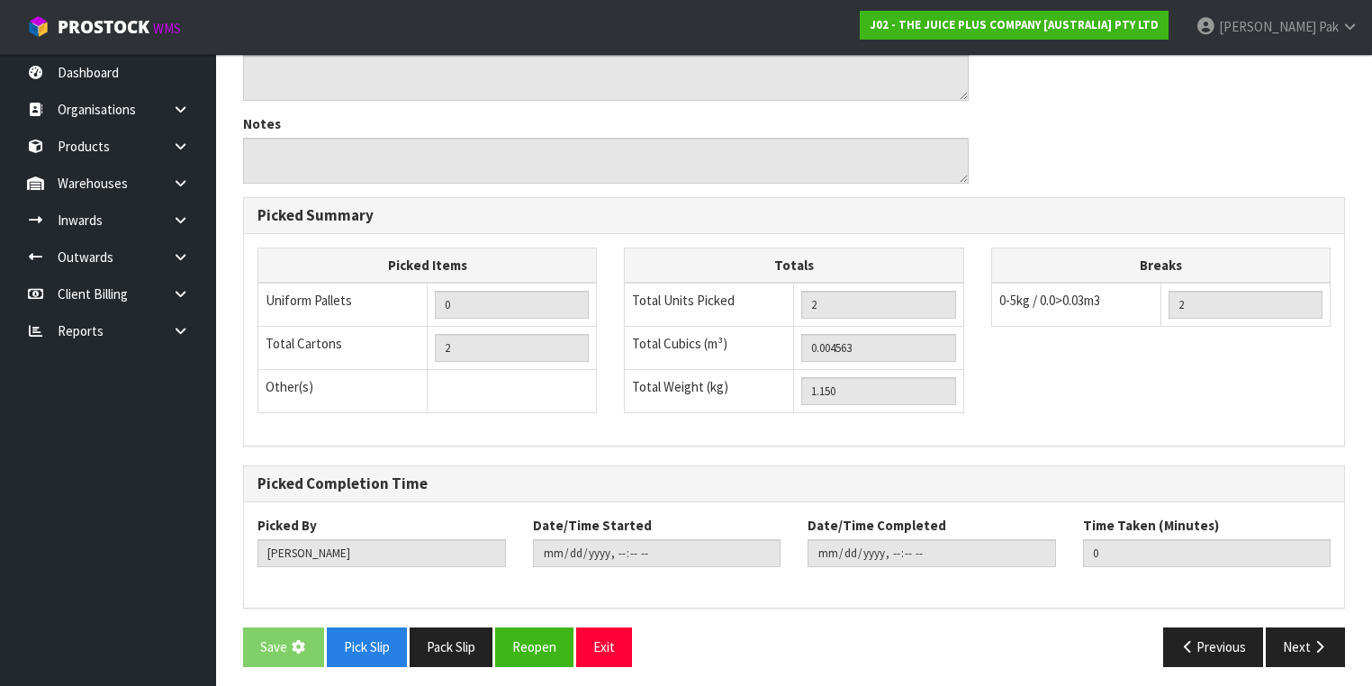
scroll to position [0, 0]
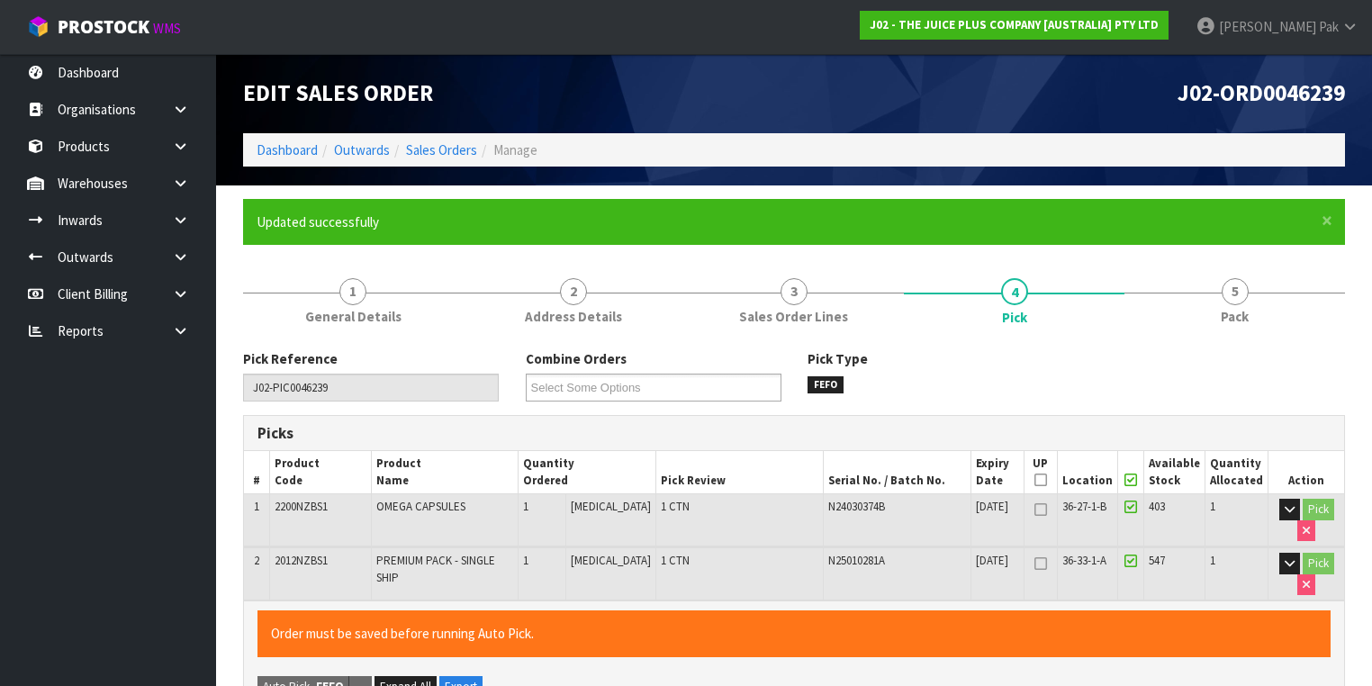
type input "[PERSON_NAME]"
type input "[DATE]T12:39:54"
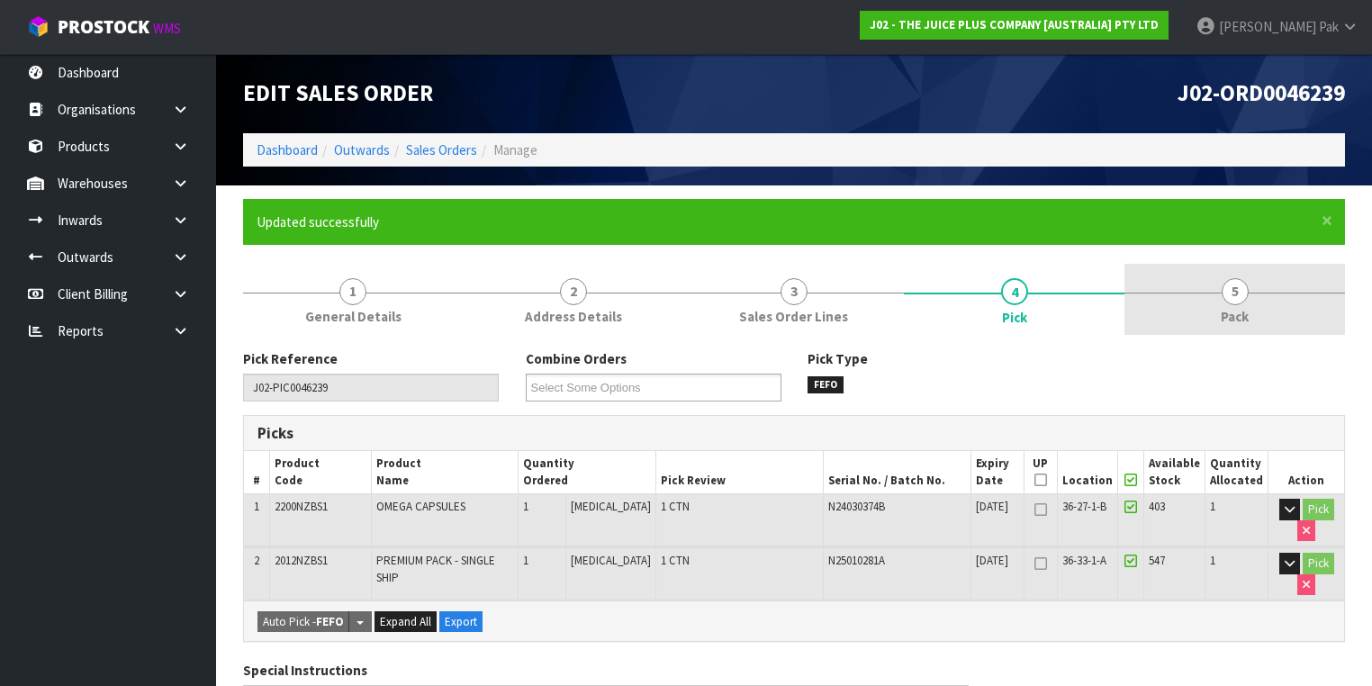
click at [1240, 324] on span "Pack" at bounding box center [1235, 316] width 28 height 19
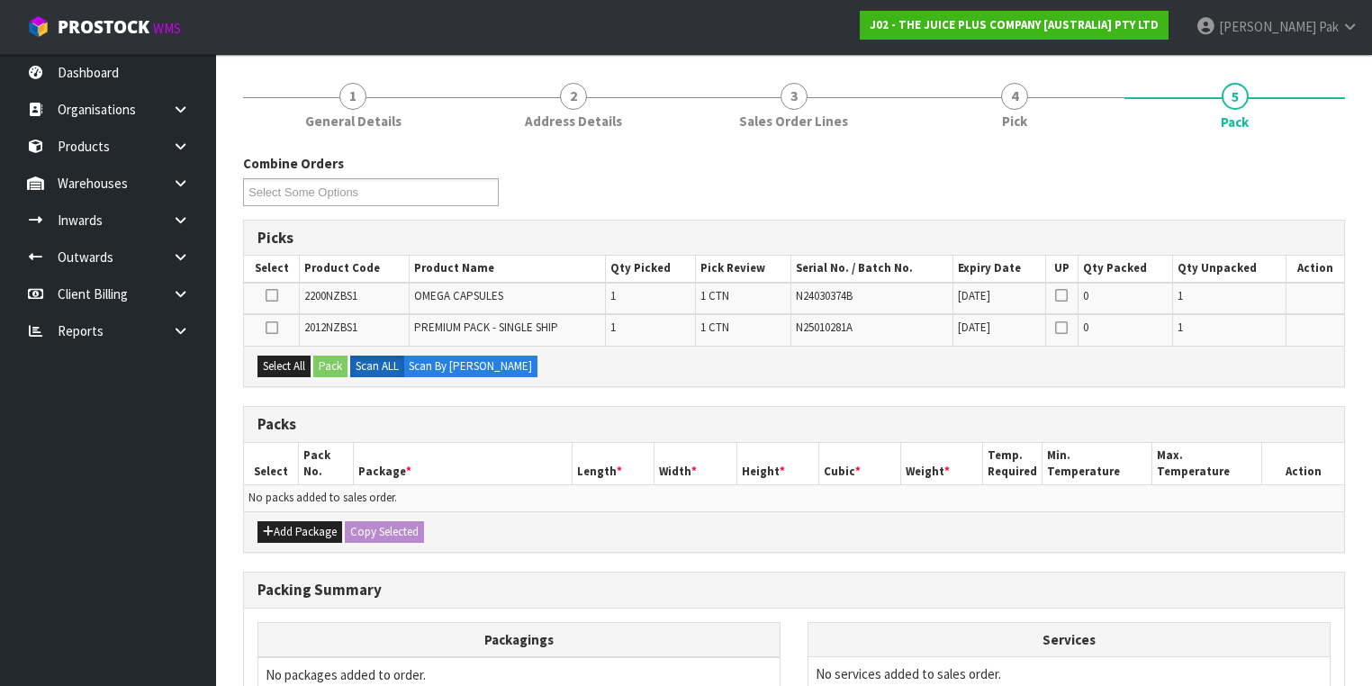
scroll to position [216, 0]
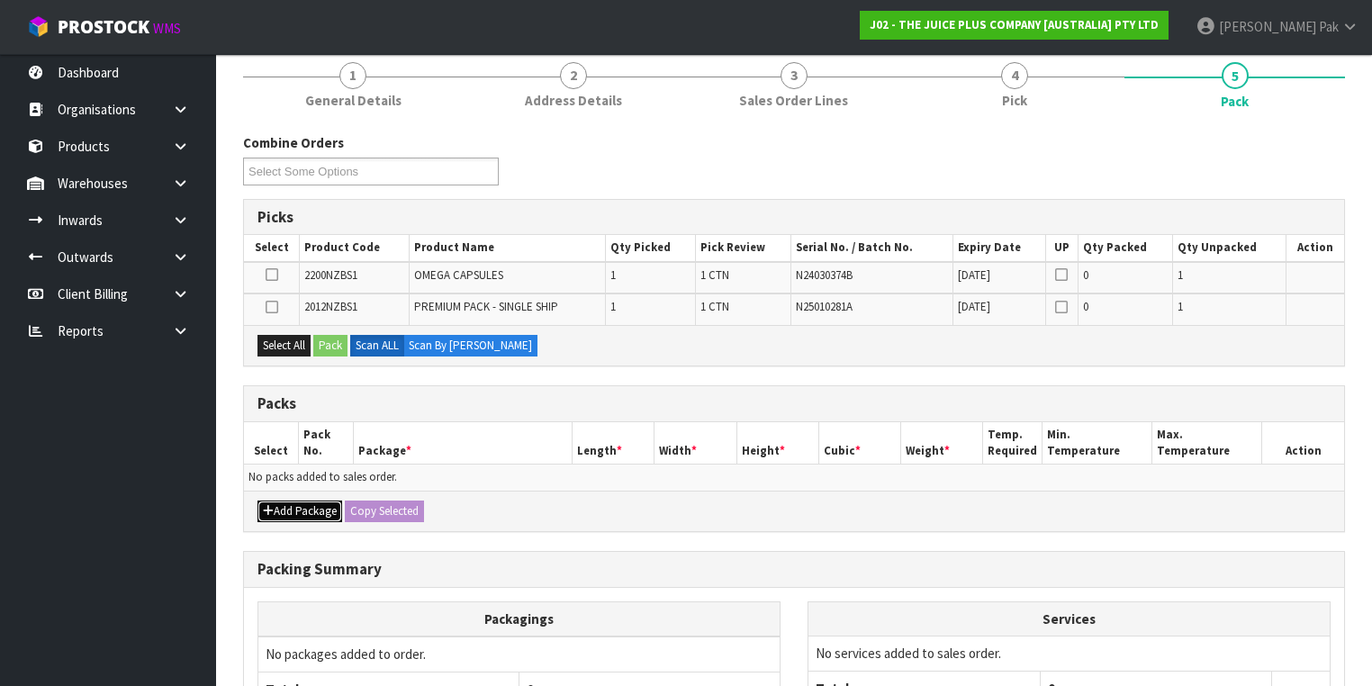
click at [294, 503] on button "Add Package" at bounding box center [299, 512] width 85 height 22
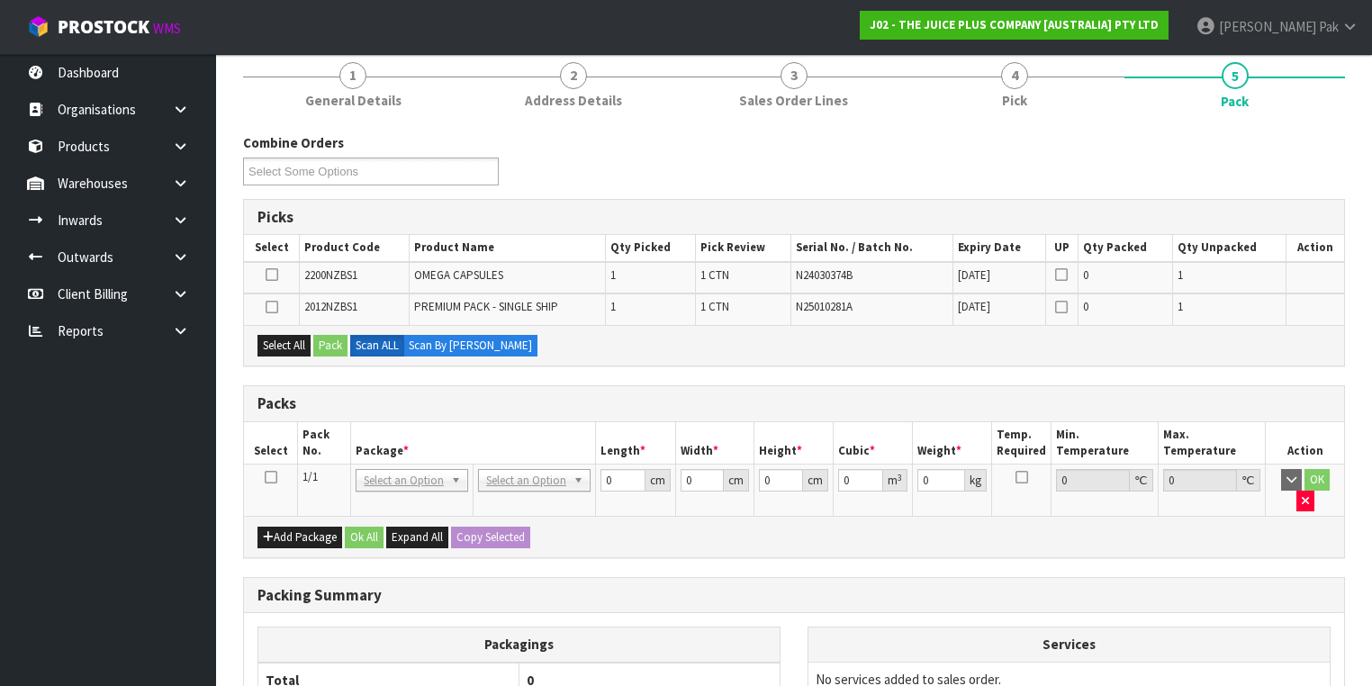
click at [266, 477] on icon at bounding box center [271, 477] width 13 height 1
click at [275, 349] on button "Select All" at bounding box center [283, 346] width 53 height 22
click at [334, 341] on button "Pack" at bounding box center [330, 346] width 34 height 22
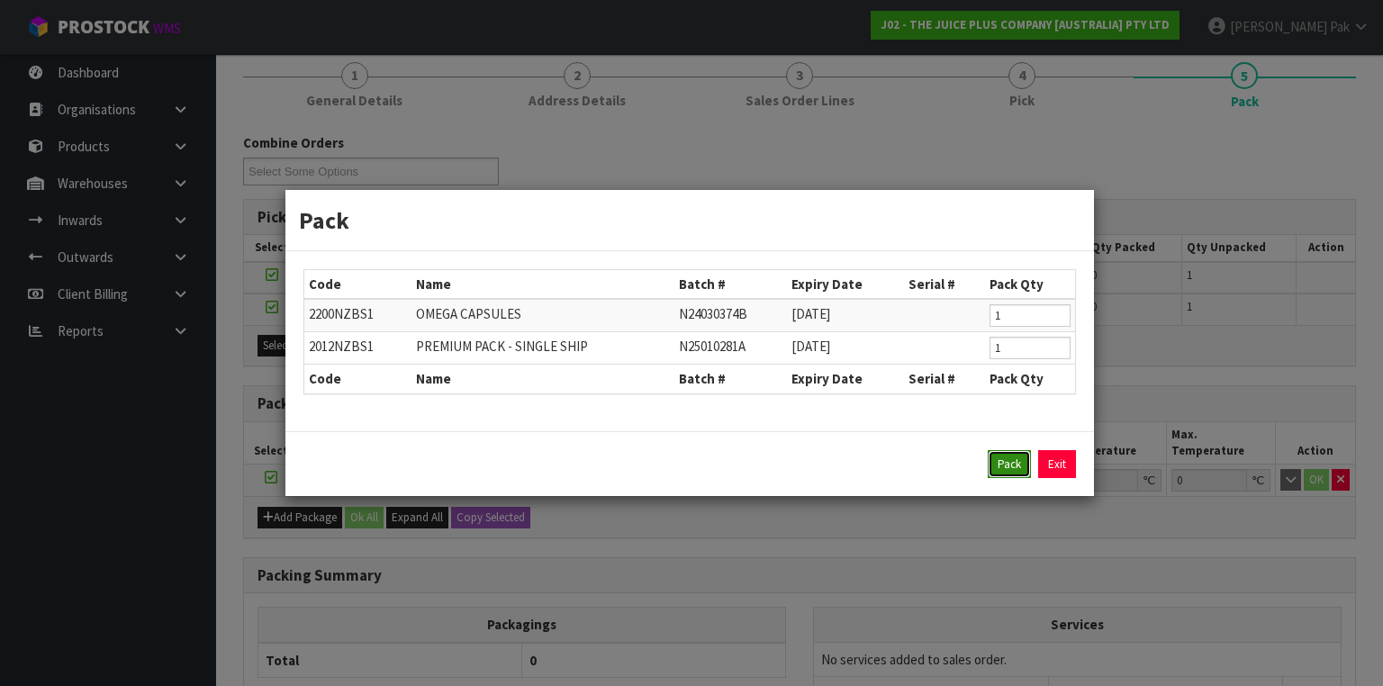
click at [998, 459] on button "Pack" at bounding box center [1009, 464] width 43 height 29
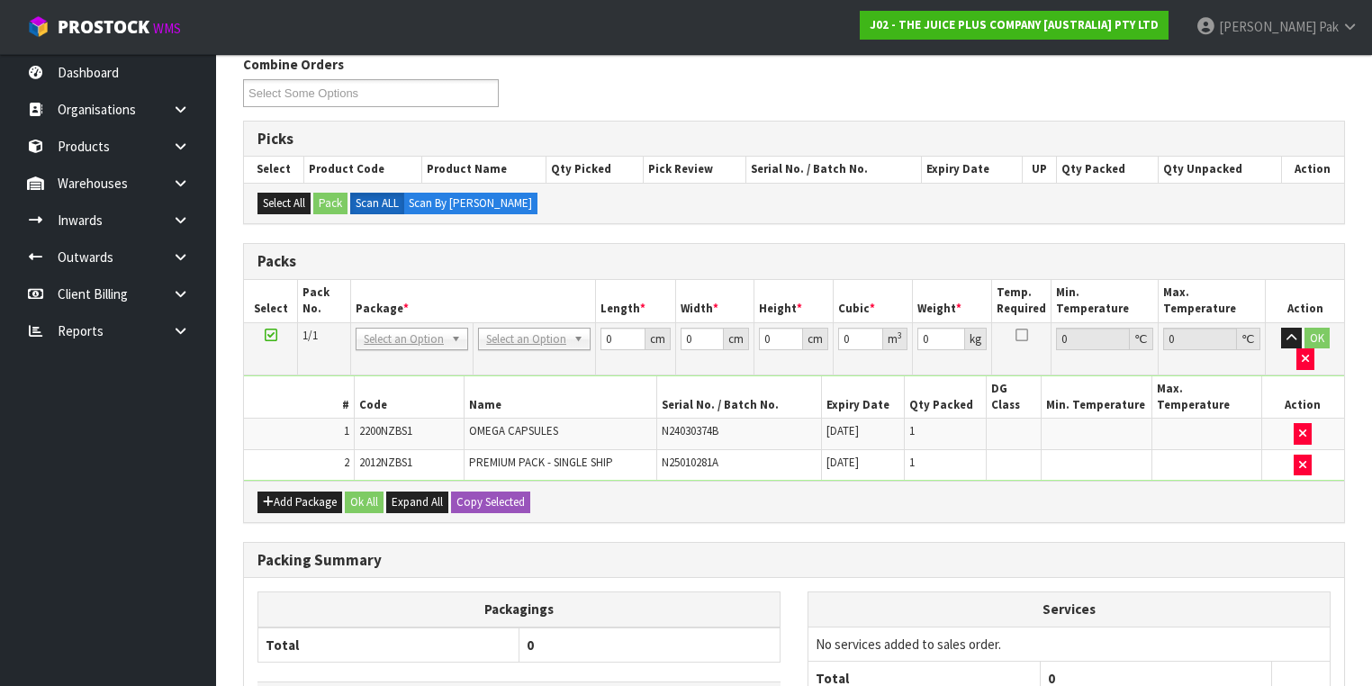
scroll to position [418, 0]
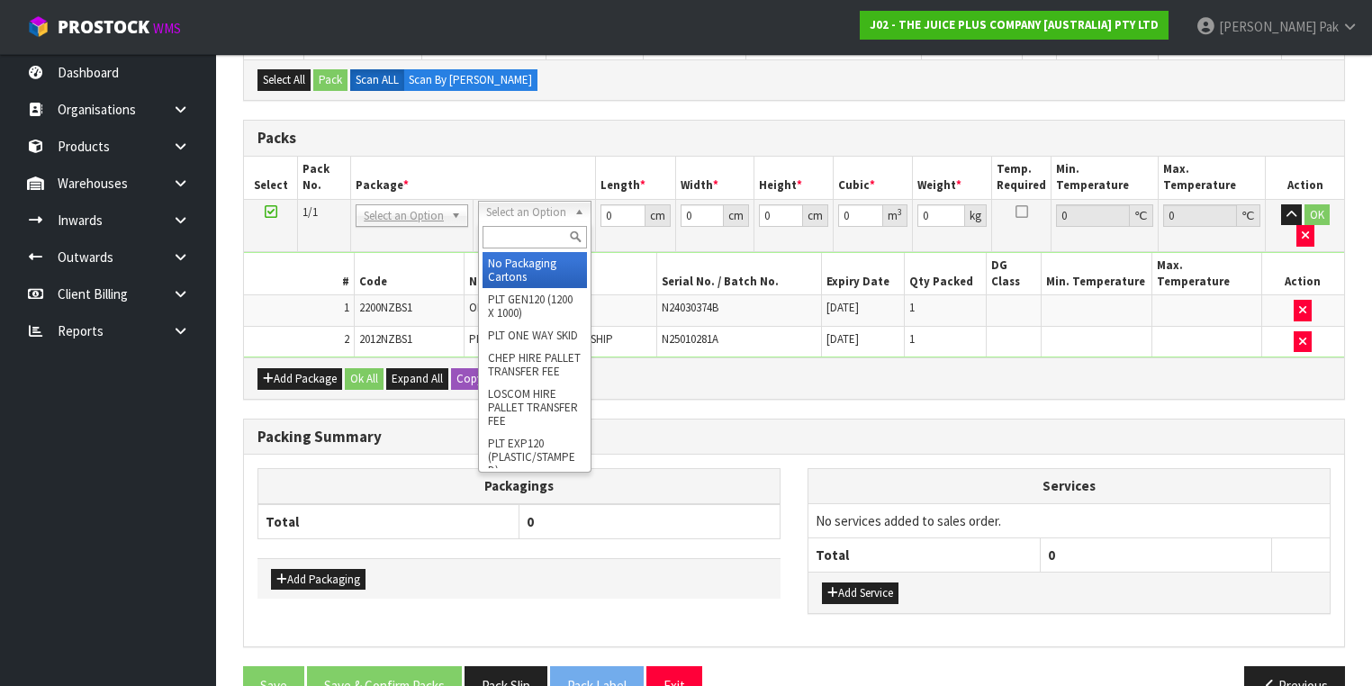
click at [555, 249] on div at bounding box center [534, 237] width 111 height 30
click at [542, 244] on input "text" at bounding box center [535, 237] width 104 height 23
click at [542, 238] on input "text" at bounding box center [535, 237] width 104 height 23
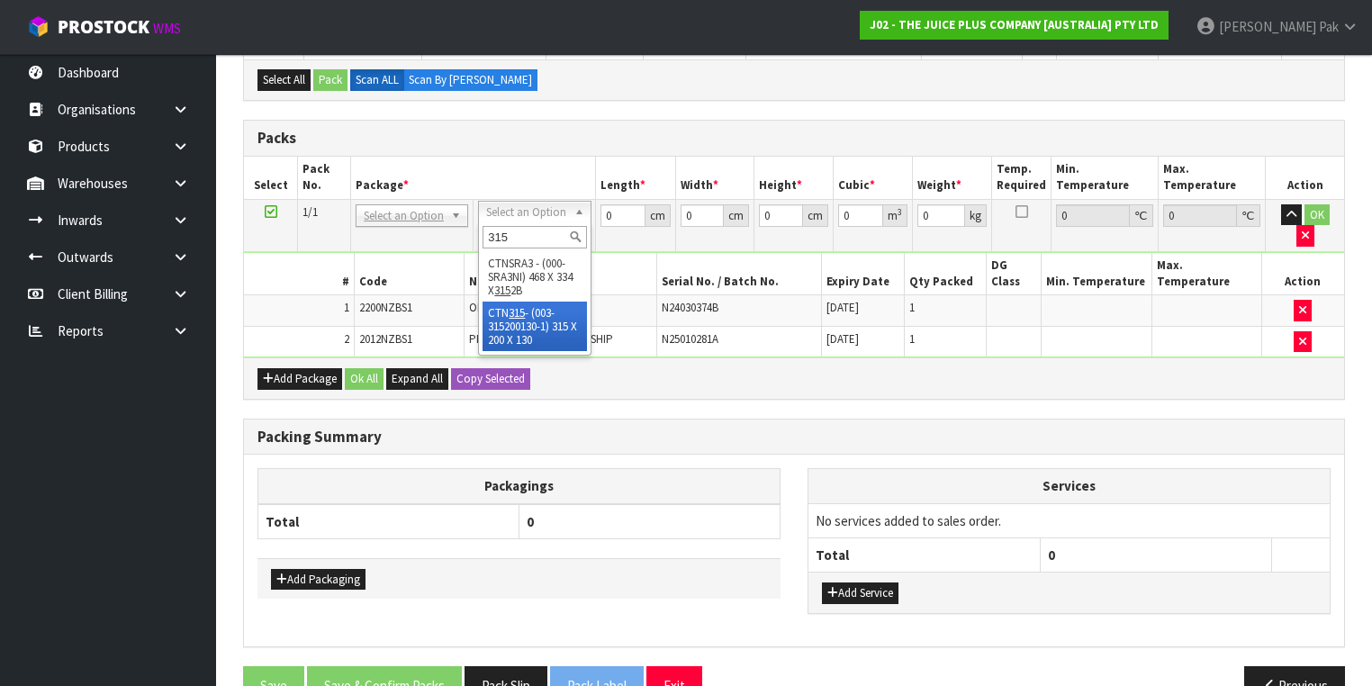
type input "315"
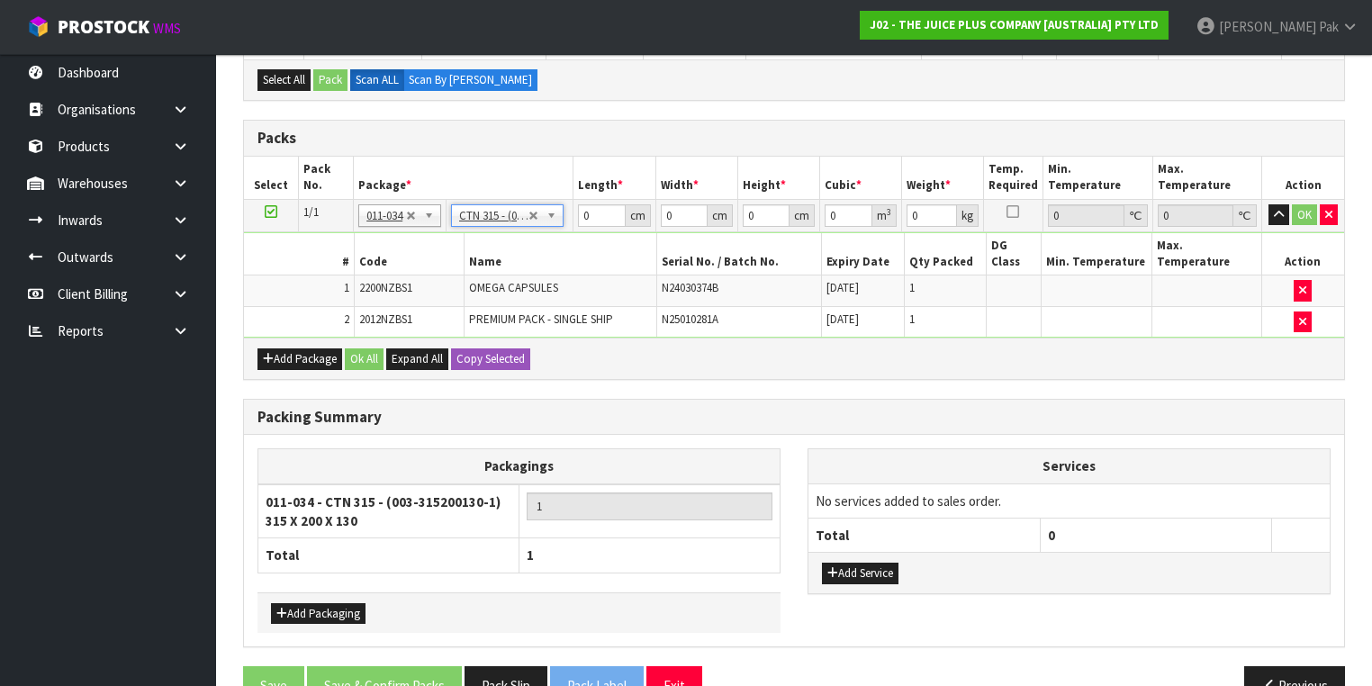
type input "31.5"
type input "20"
type input "13"
type input "0.00819"
type input "1.35"
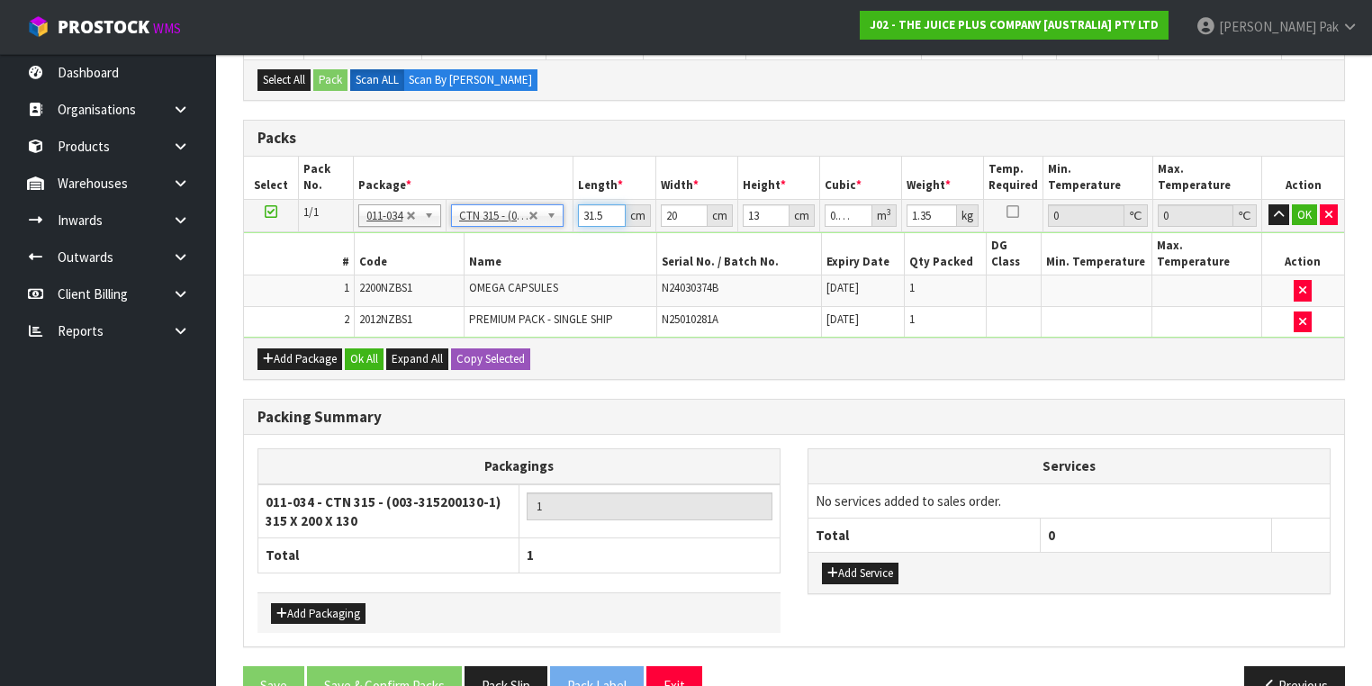
click at [601, 210] on input "31.5" at bounding box center [601, 215] width 47 height 23
click at [597, 210] on input "31.5" at bounding box center [601, 215] width 47 height 23
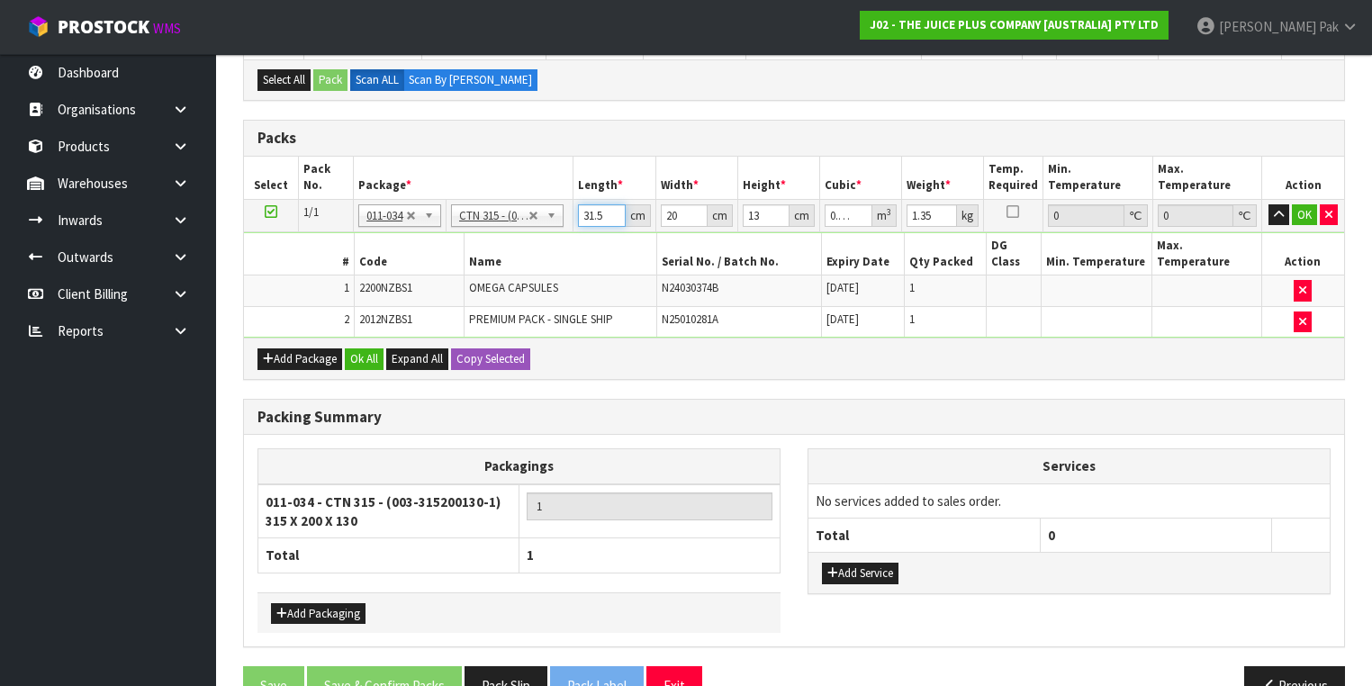
type input "3"
type input "0.00078"
type input "32"
type input "0.00832"
type input "32"
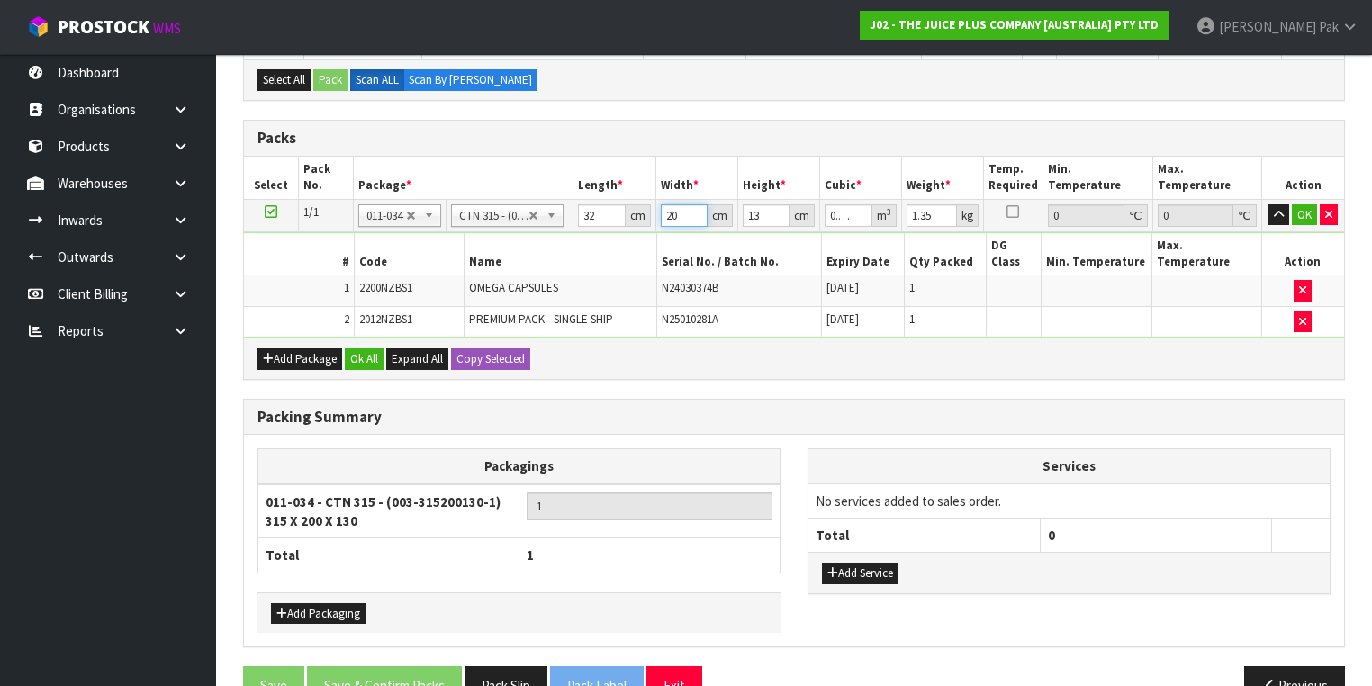
click at [683, 211] on input "20" at bounding box center [684, 215] width 47 height 23
type input "2"
type input "0.000832"
type input "21"
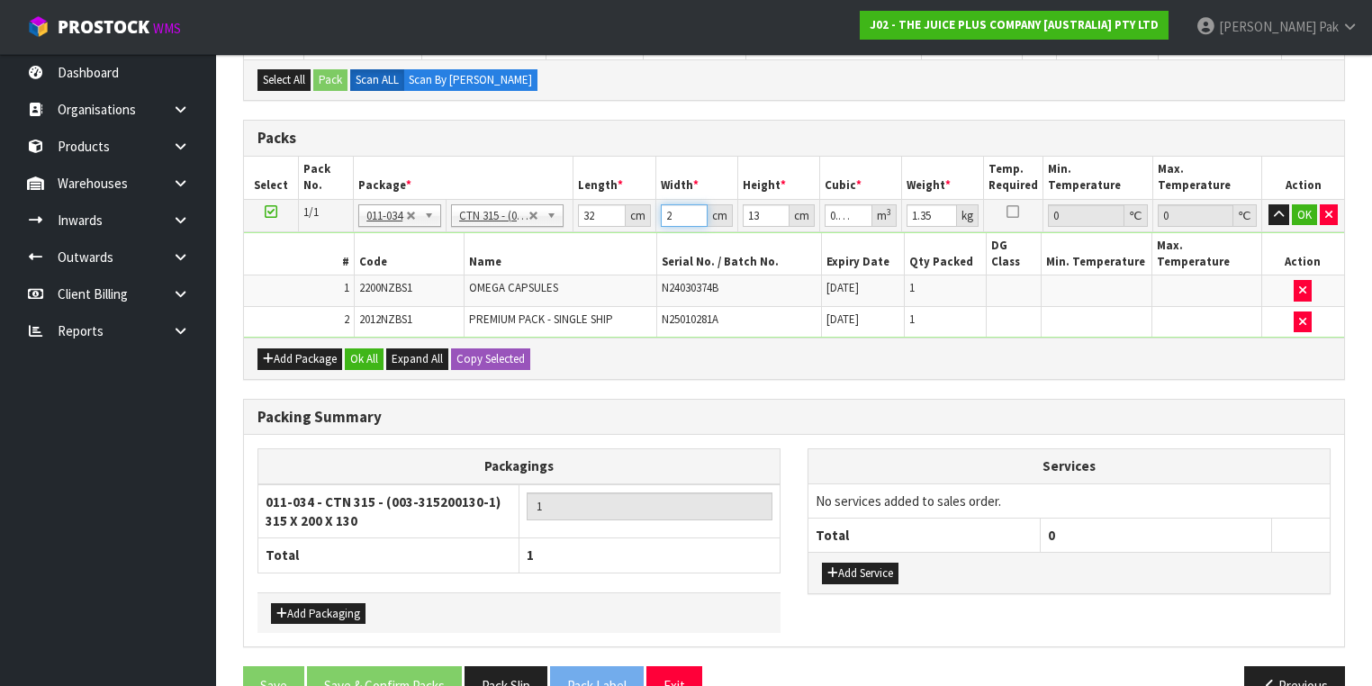
type input "0.008736"
type input "21"
click at [754, 214] on input "13" at bounding box center [766, 215] width 47 height 23
type input "1"
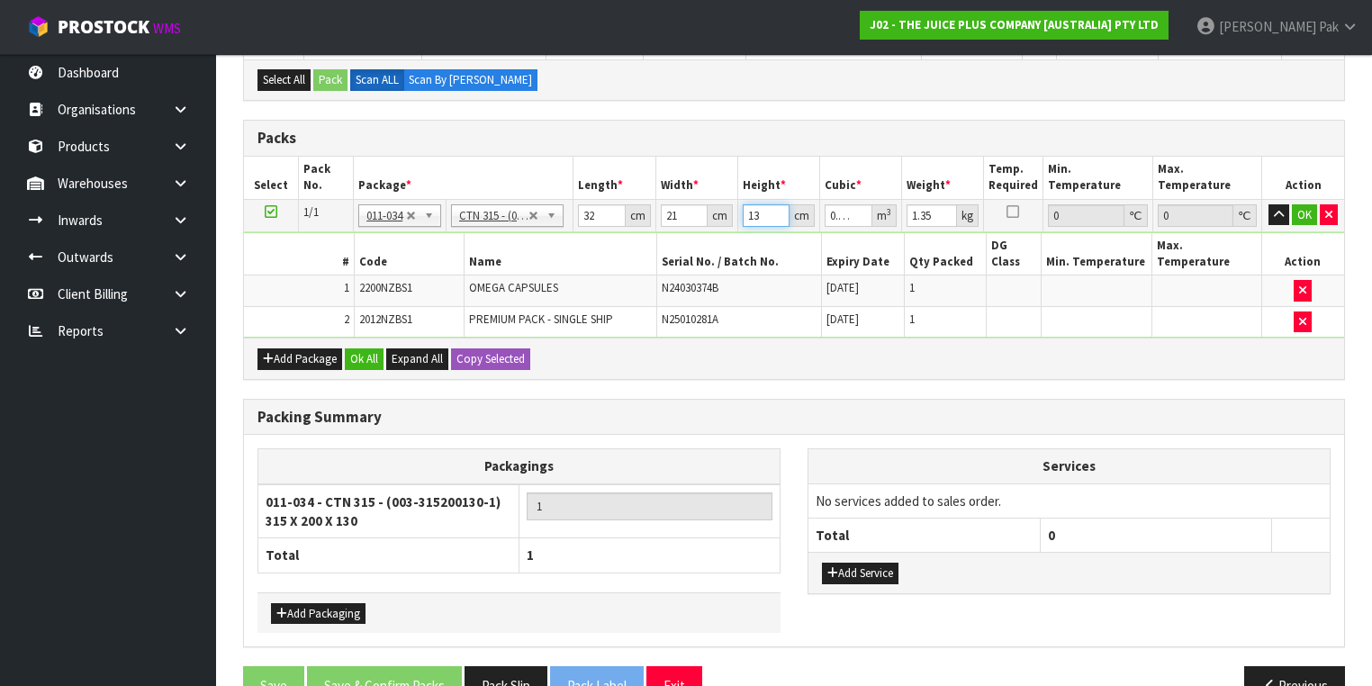
type input "0.000672"
type input "15"
type input "0.01008"
type input "15"
click at [924, 209] on input "1.35" at bounding box center [932, 215] width 50 height 23
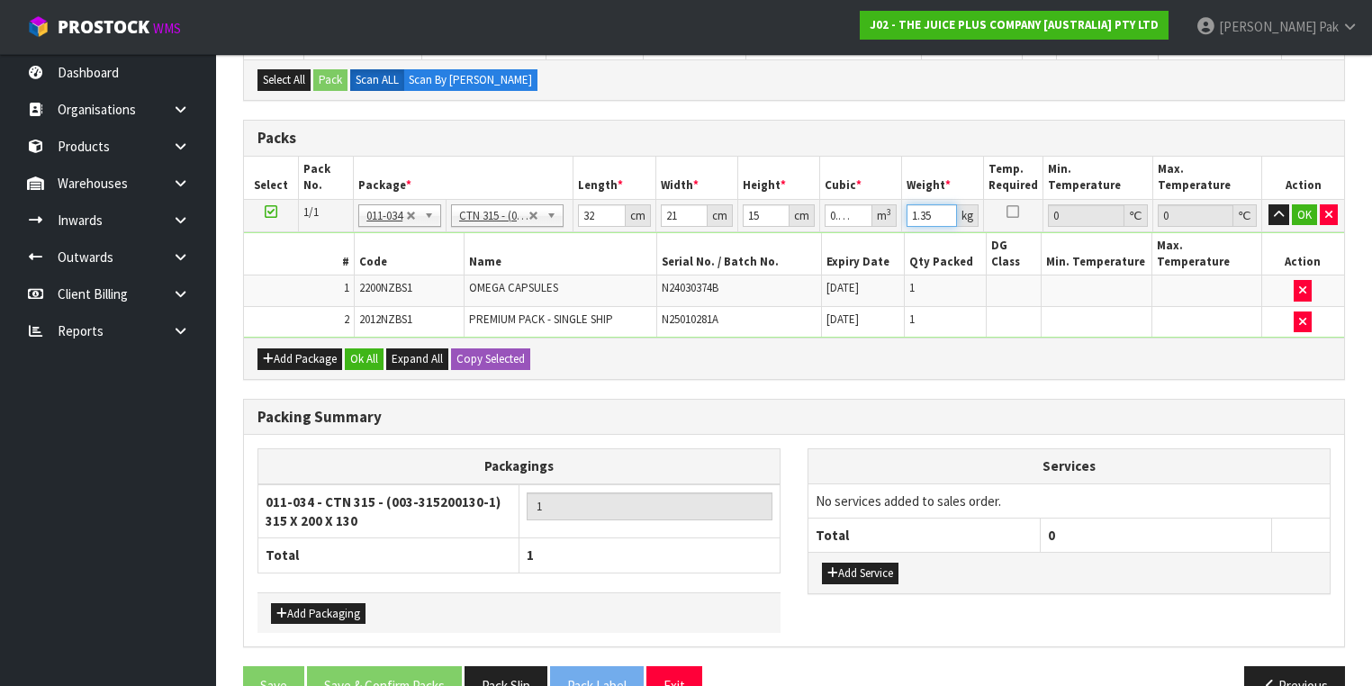
click at [924, 209] on input "1.35" at bounding box center [932, 215] width 50 height 23
type input "2"
click at [1295, 207] on button "OK" at bounding box center [1304, 215] width 25 height 22
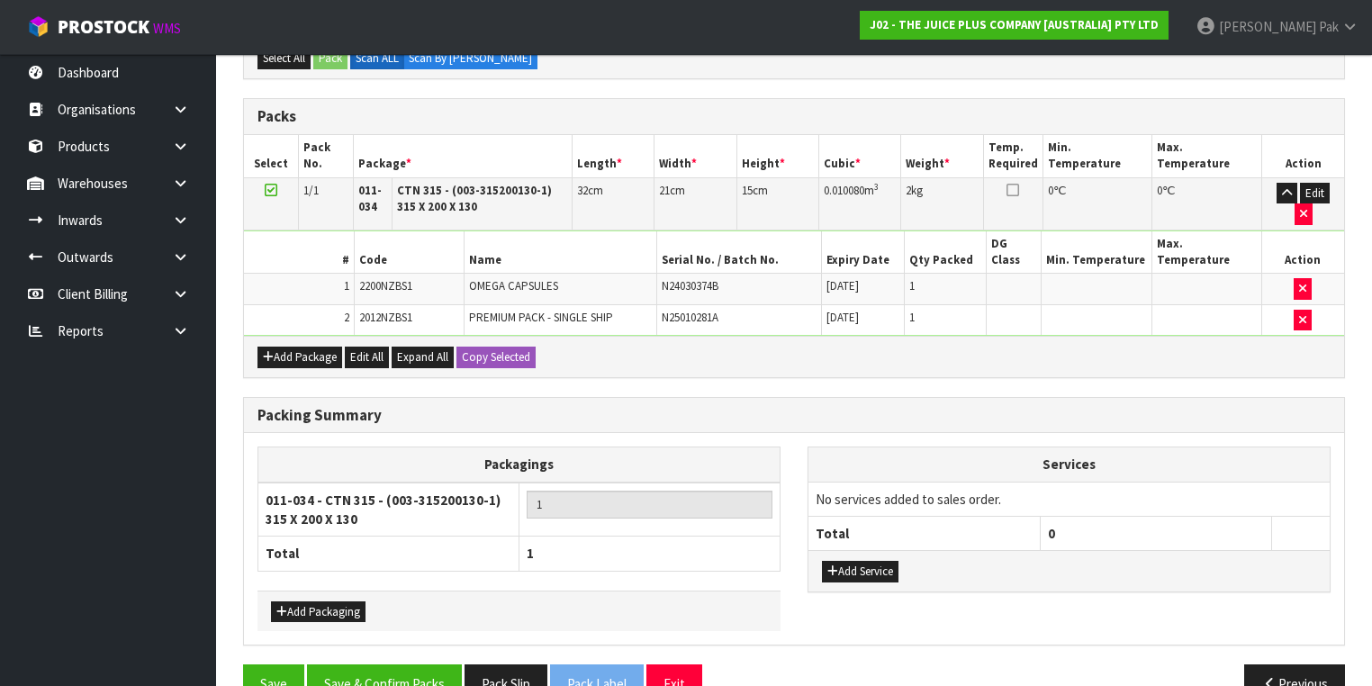
scroll to position [449, 0]
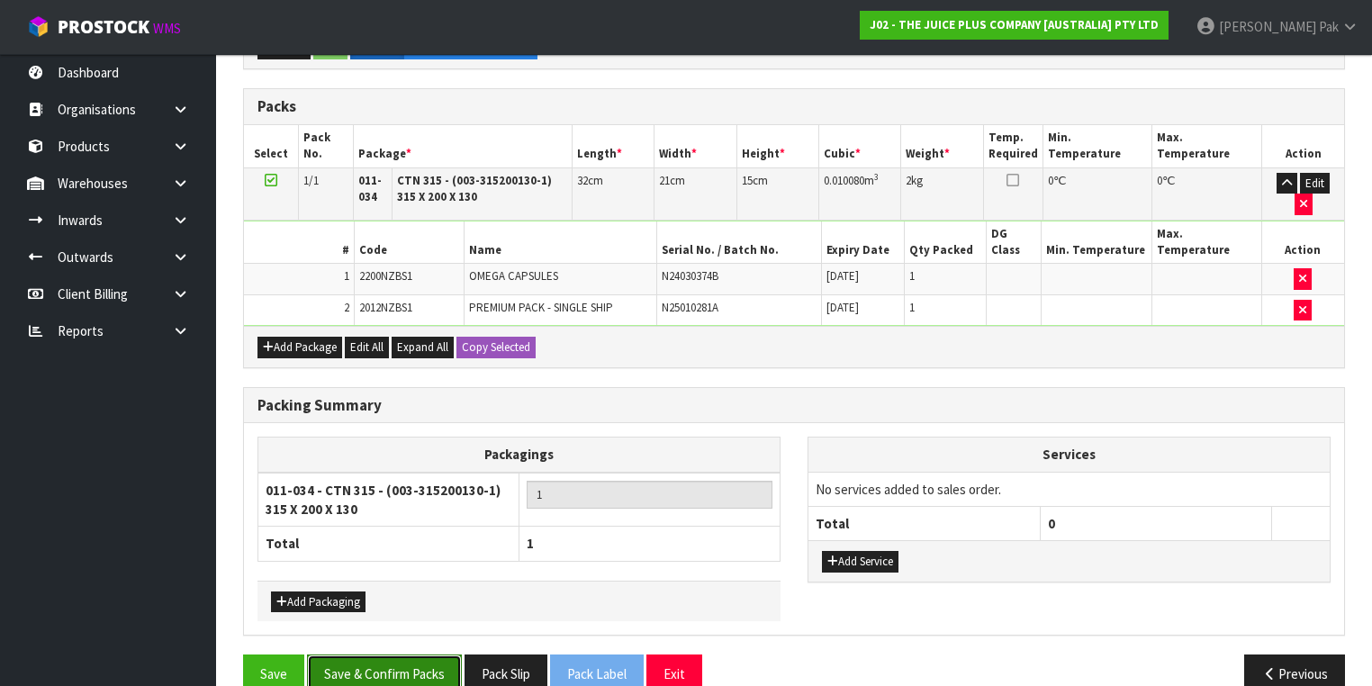
click at [431, 655] on button "Save & Confirm Packs" at bounding box center [384, 674] width 155 height 39
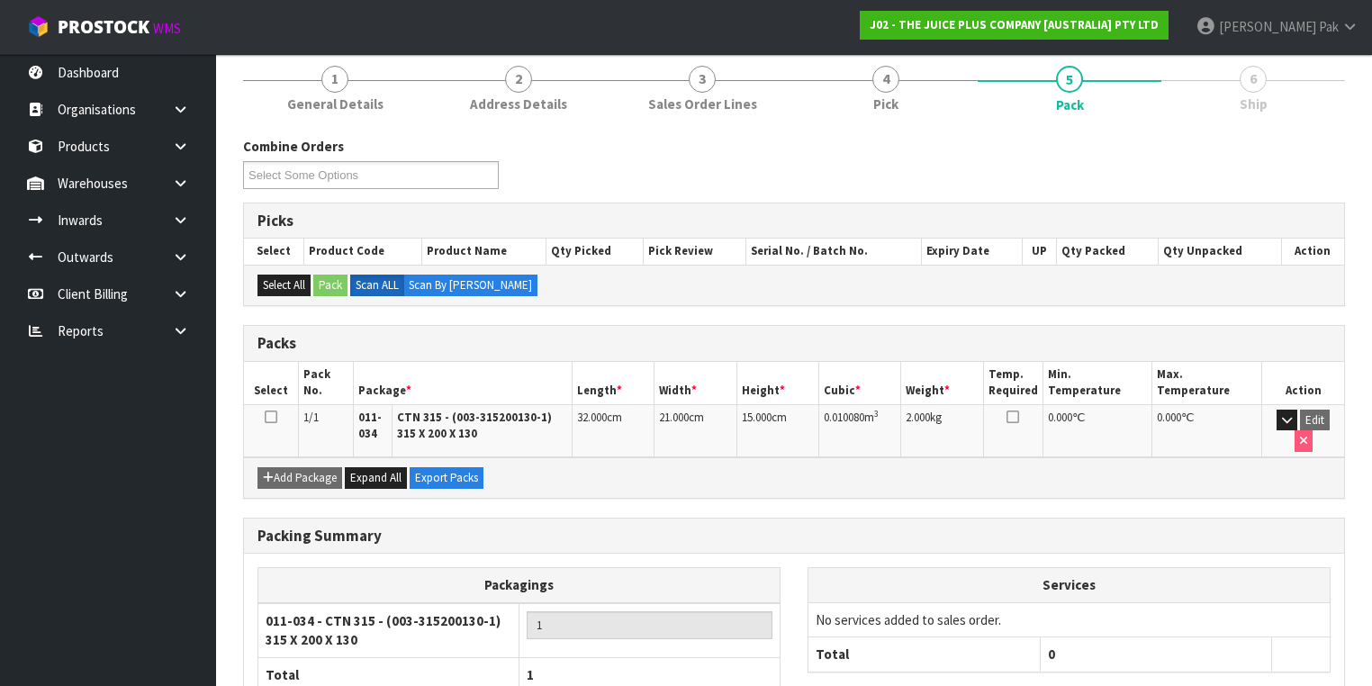
scroll to position [321, 0]
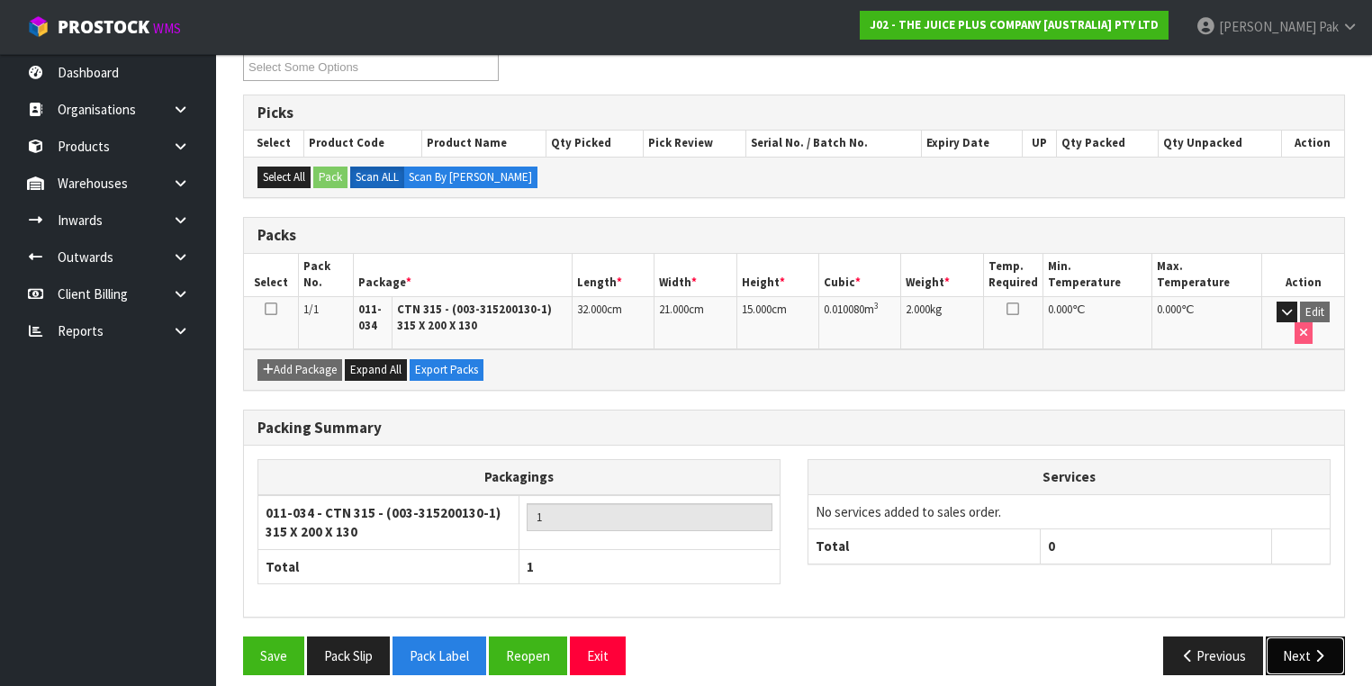
click at [1300, 637] on button "Next" at bounding box center [1305, 656] width 79 height 39
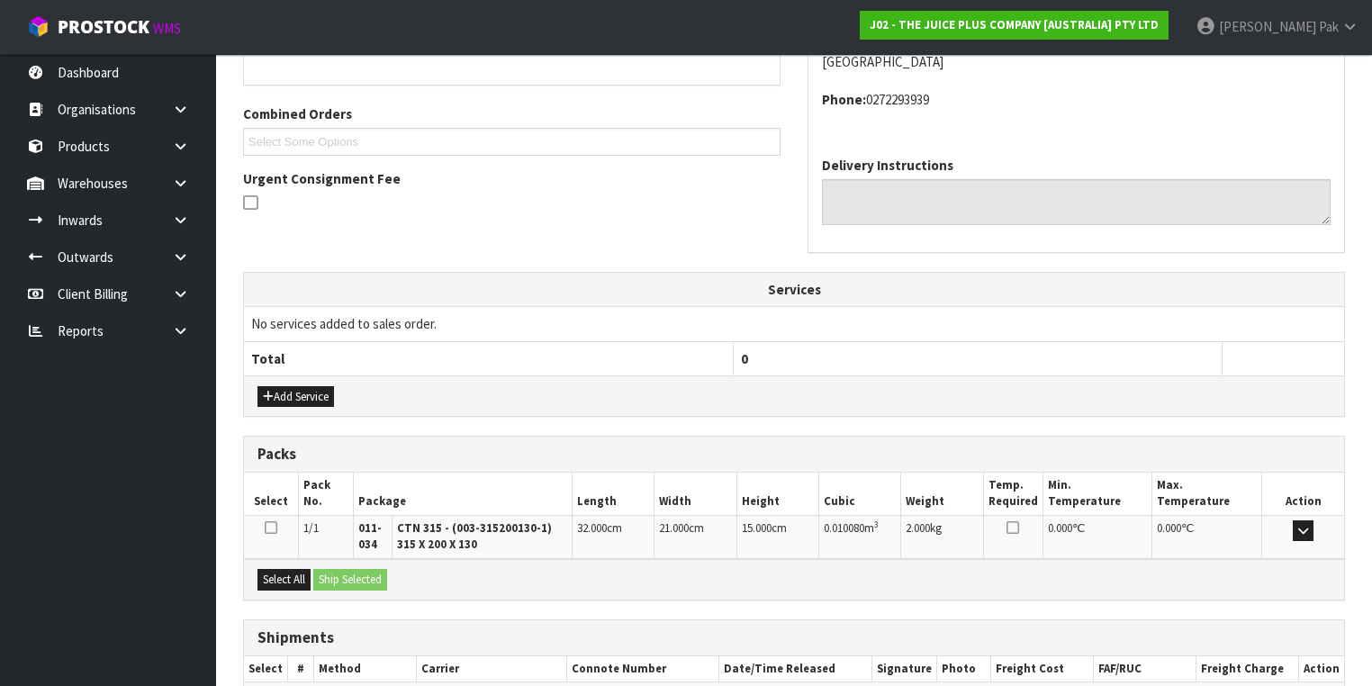
scroll to position [526, 0]
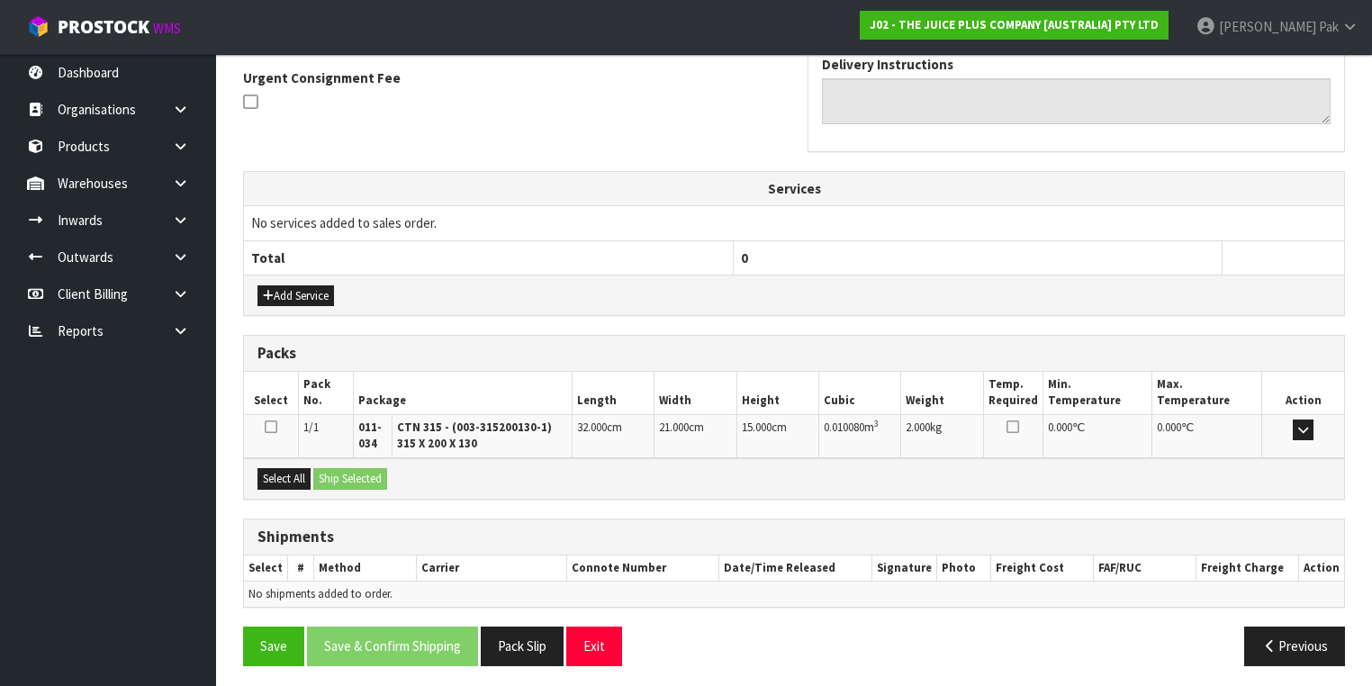
click at [272, 420] on icon at bounding box center [271, 427] width 13 height 14
click at [0, 0] on input "checkbox" at bounding box center [0, 0] width 0 height 0
drag, startPoint x: 351, startPoint y: 472, endPoint x: 465, endPoint y: 466, distance: 113.6
click at [356, 472] on button "Ship Selected" at bounding box center [350, 479] width 74 height 22
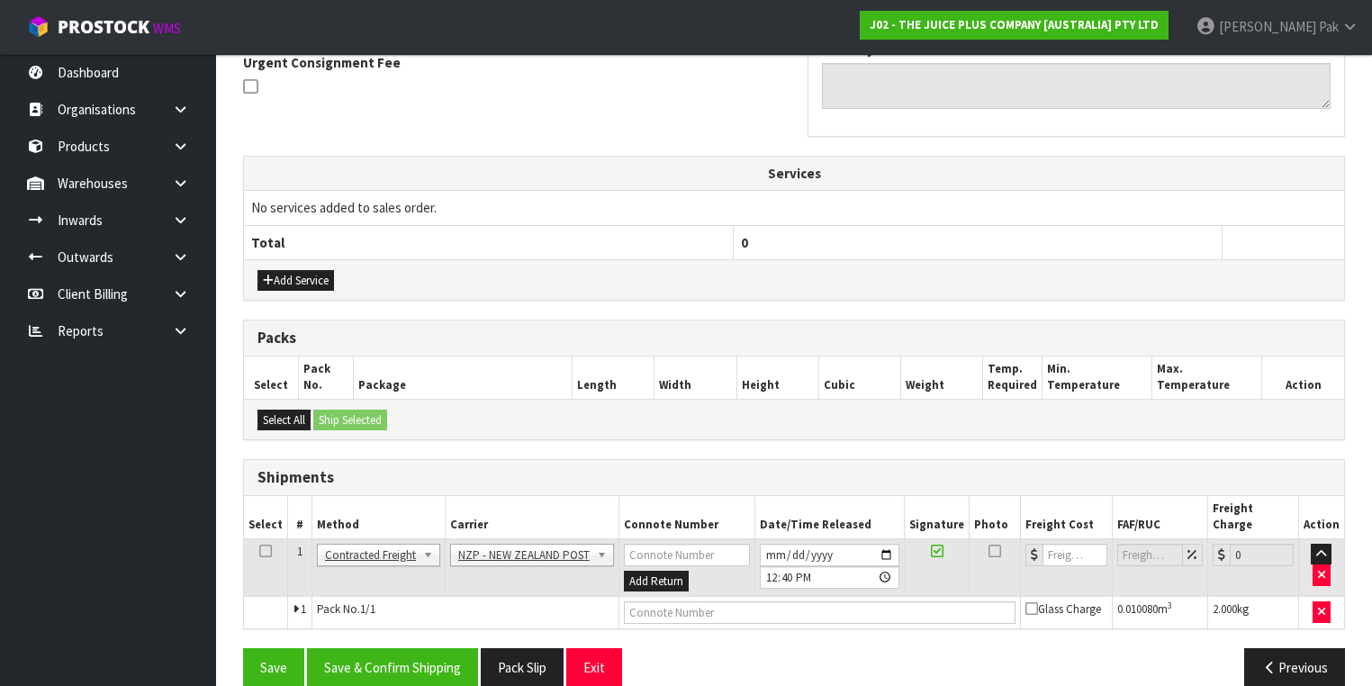
scroll to position [546, 0]
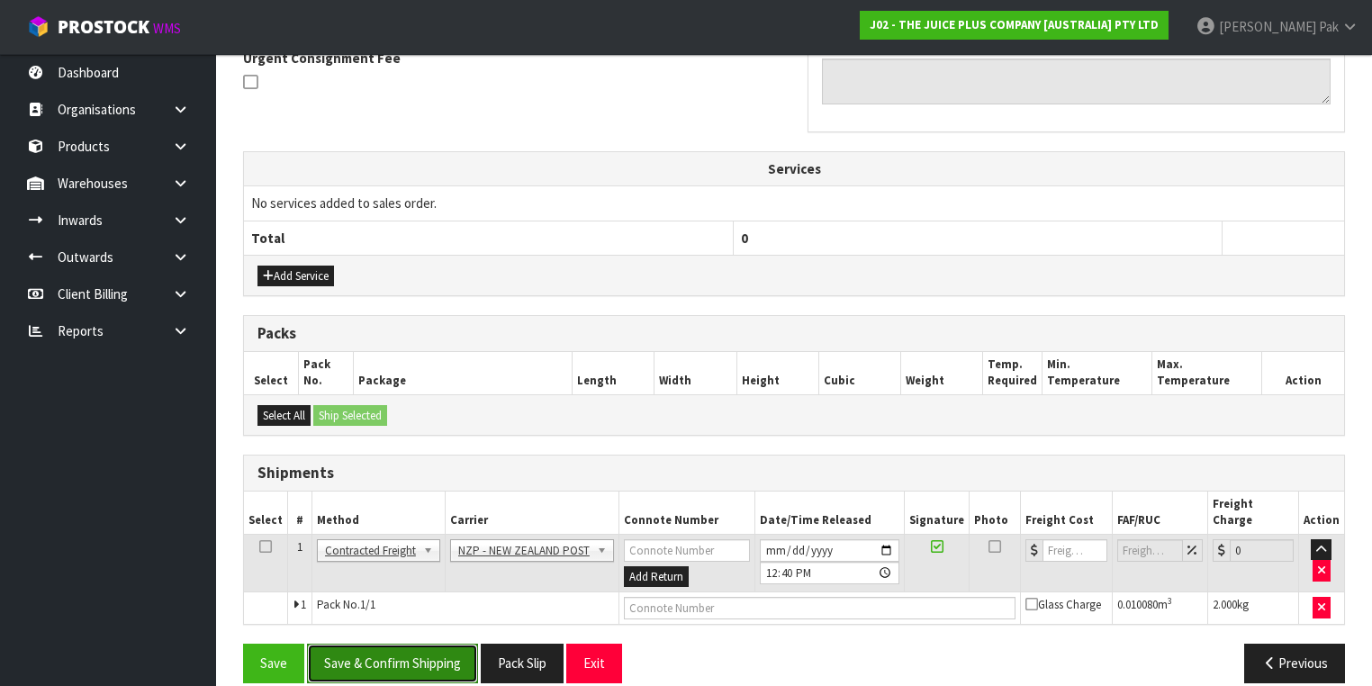
click at [420, 644] on button "Save & Confirm Shipping" at bounding box center [392, 663] width 171 height 39
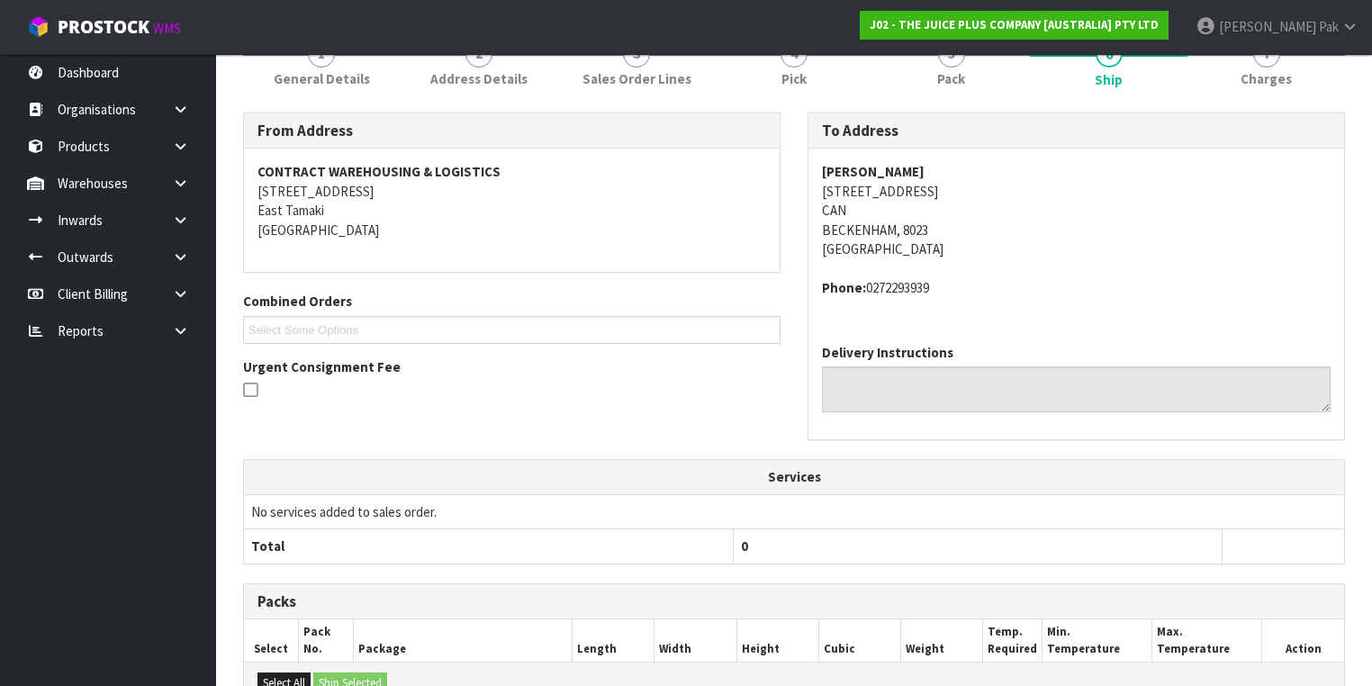
scroll to position [521, 0]
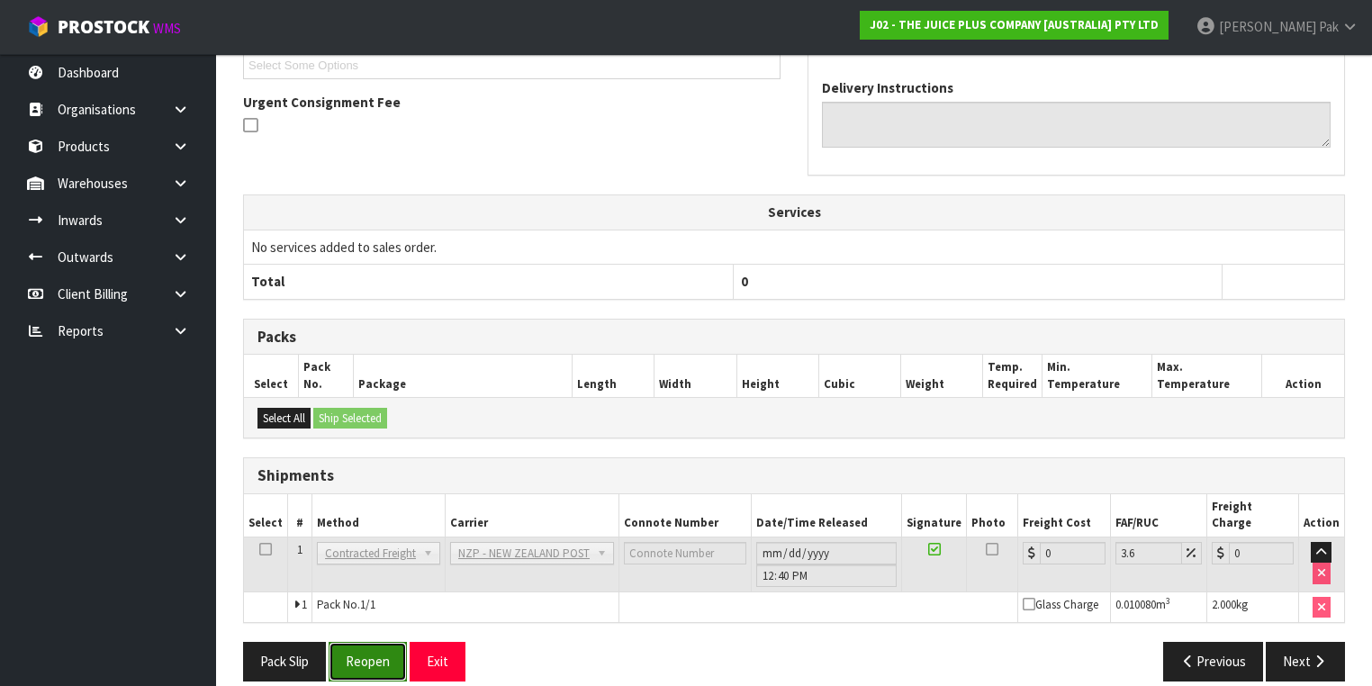
click at [363, 642] on button "Reopen" at bounding box center [368, 661] width 78 height 39
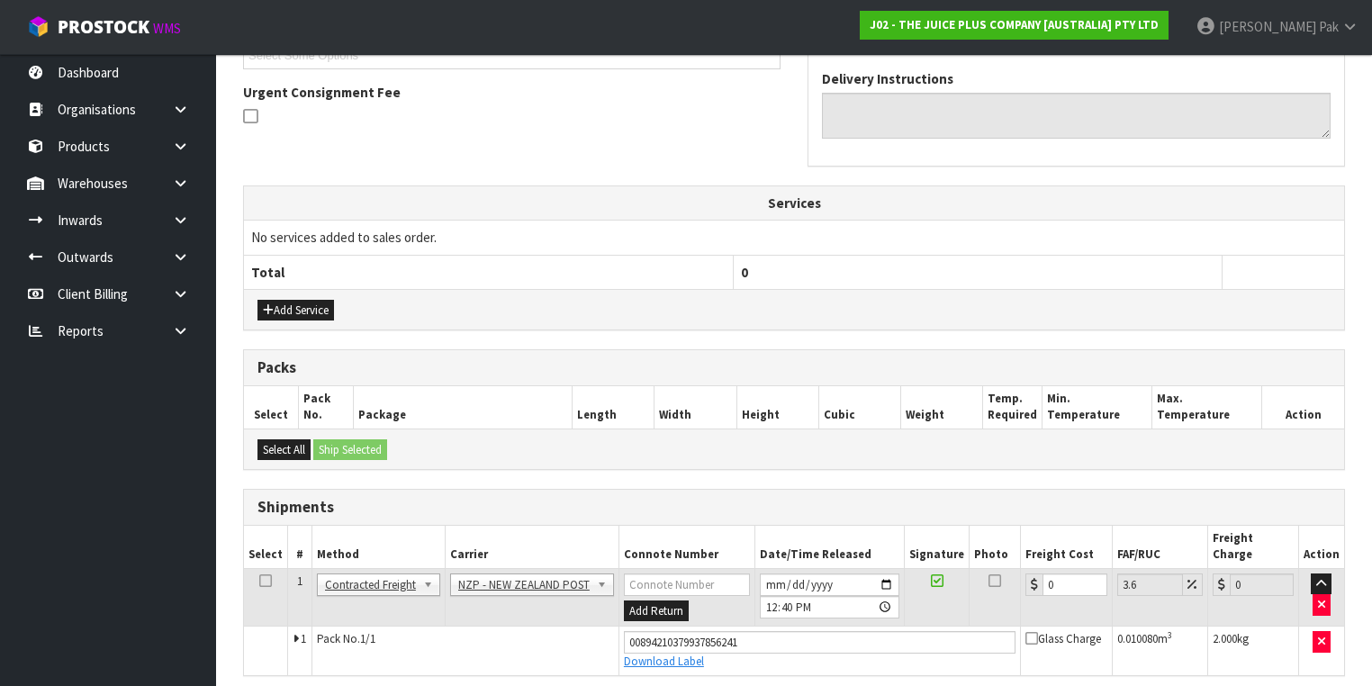
scroll to position [562, 0]
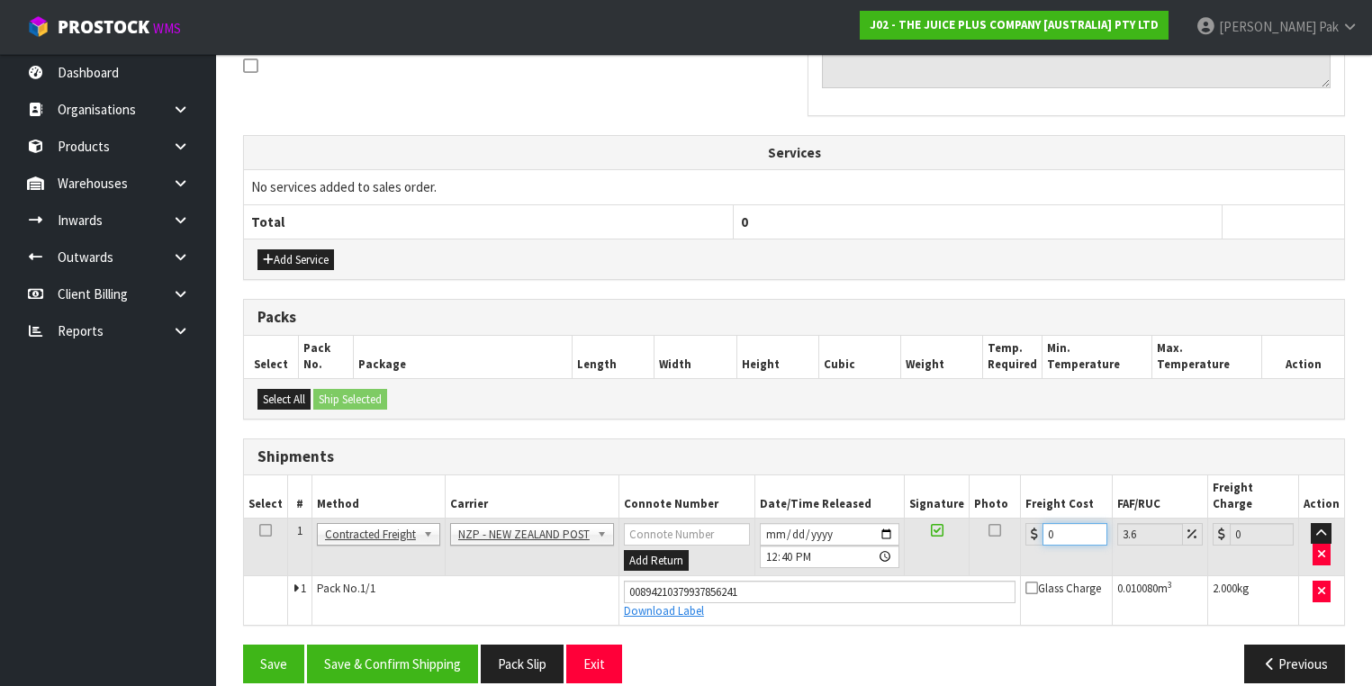
click at [1055, 523] on input "0" at bounding box center [1075, 534] width 64 height 23
drag, startPoint x: 1055, startPoint y: 511, endPoint x: 957, endPoint y: 522, distance: 98.7
click at [957, 522] on tr "1 Client Local Pickup Customer Local Pickup Company Freight Contracted Freight …" at bounding box center [794, 547] width 1100 height 59
type input "1"
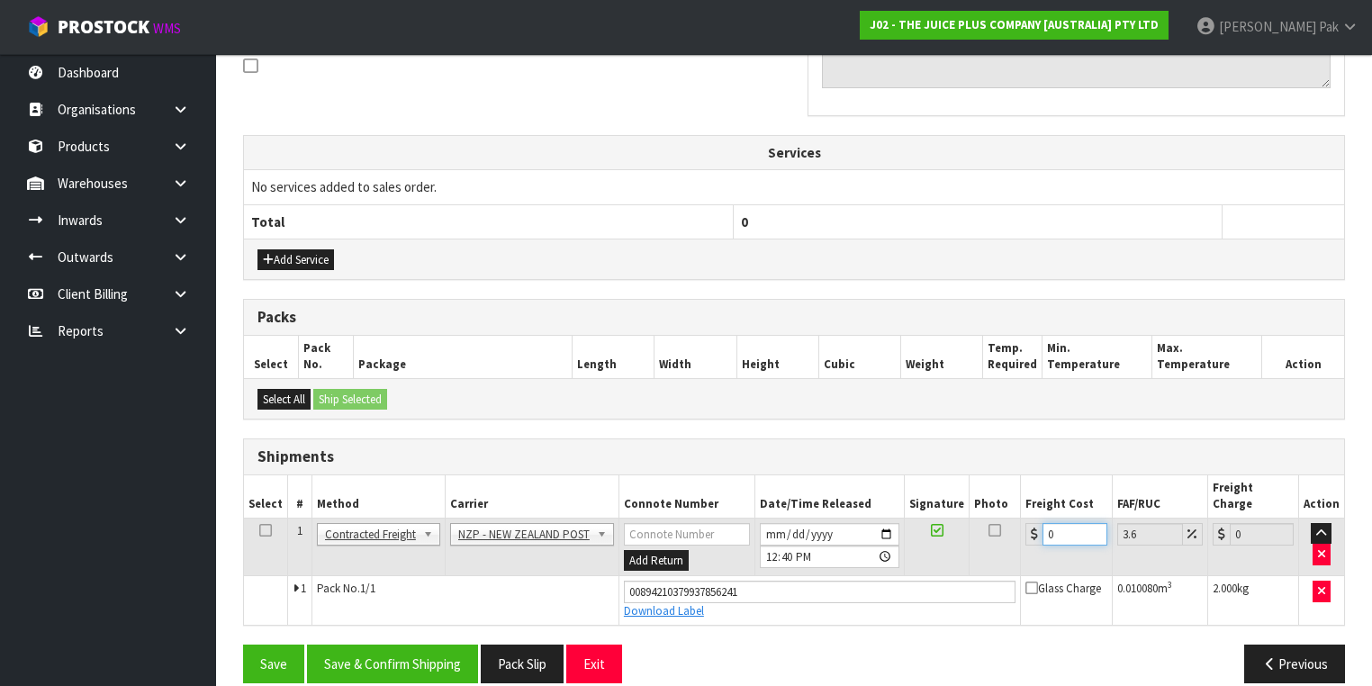
type input "1.04"
type input "11"
type input "11.4"
type input "11.6"
type input "12.02"
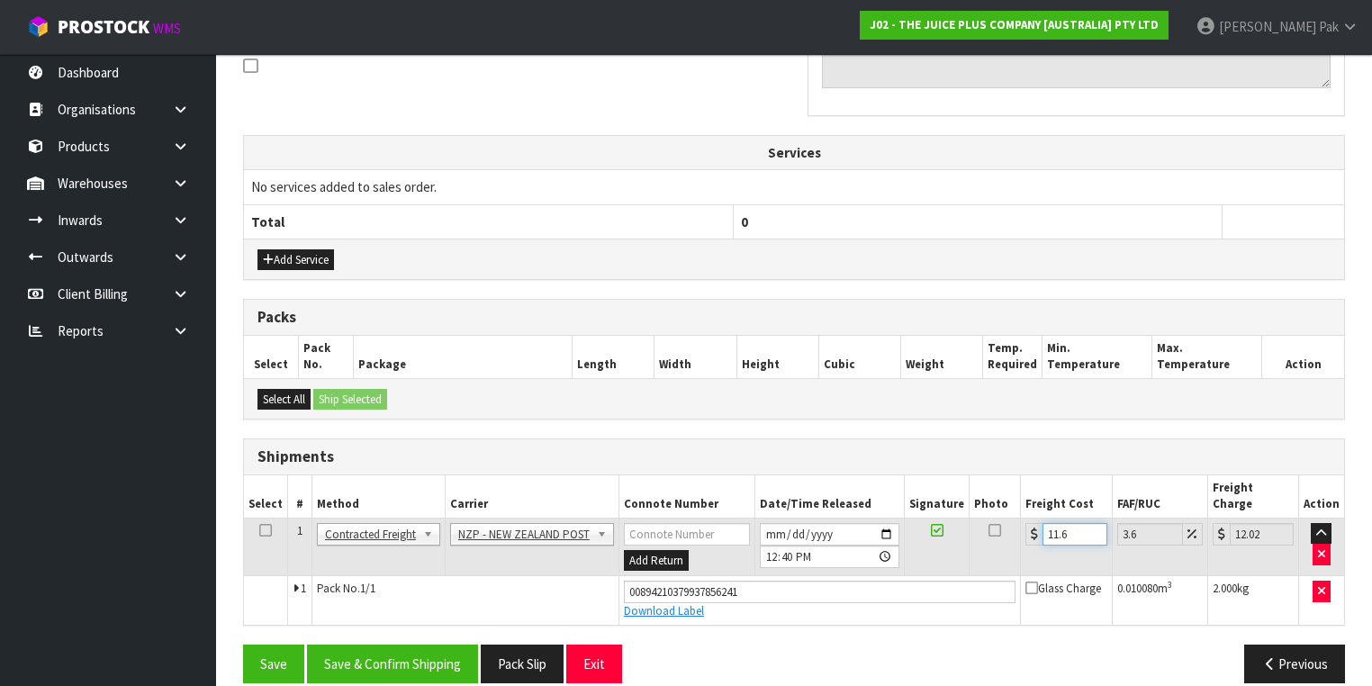
type input "11.61"
type input "12.03"
type input "11.61"
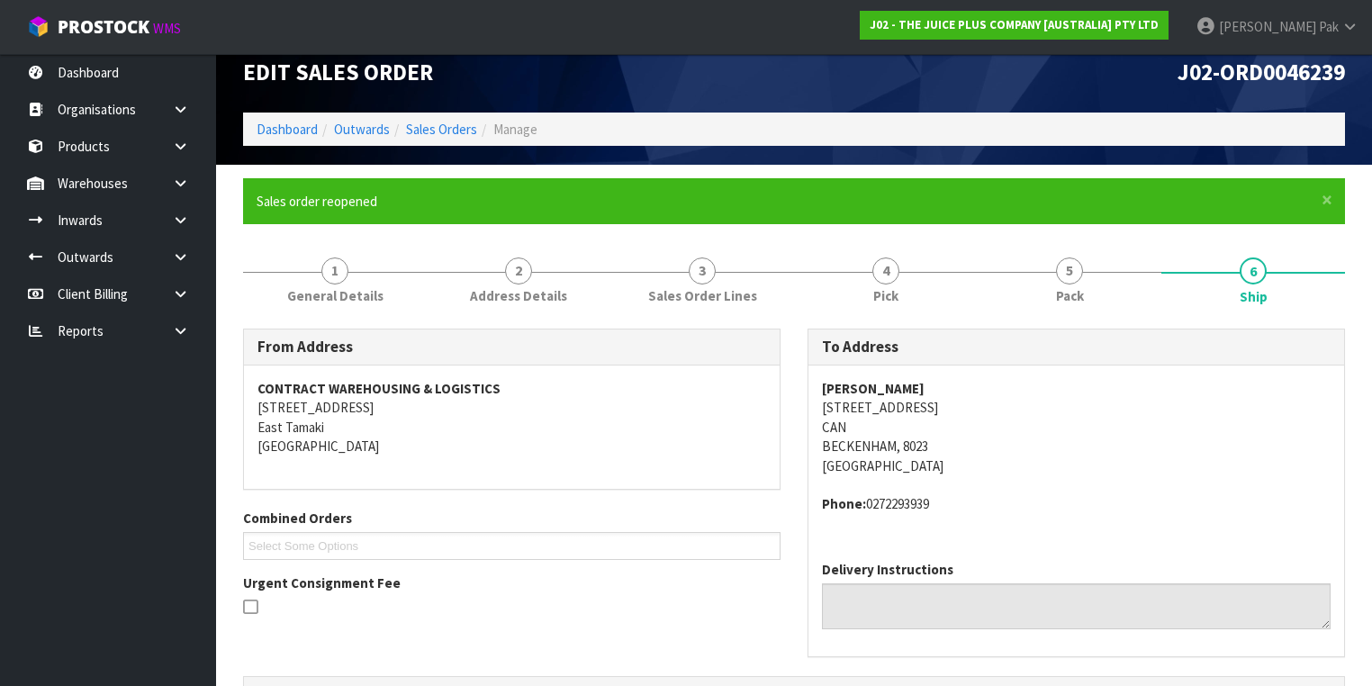
scroll to position [0, 0]
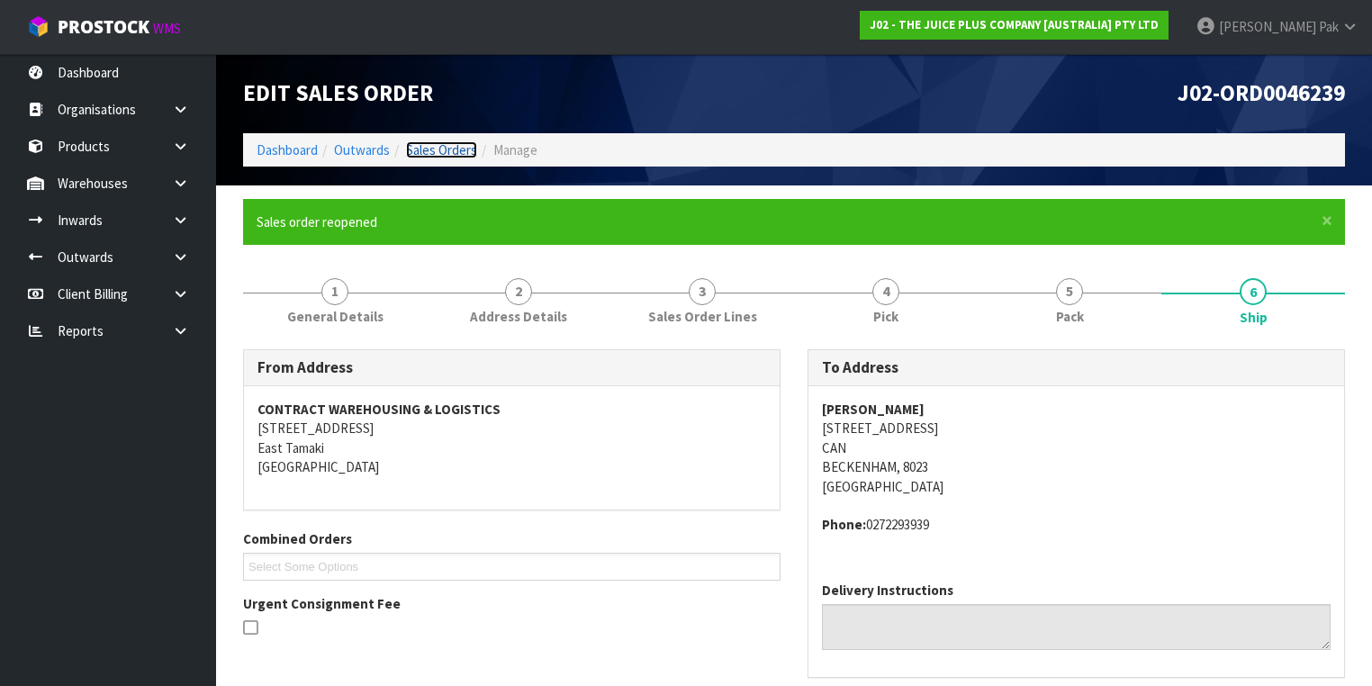
click at [465, 152] on link "Sales Orders" at bounding box center [441, 149] width 71 height 17
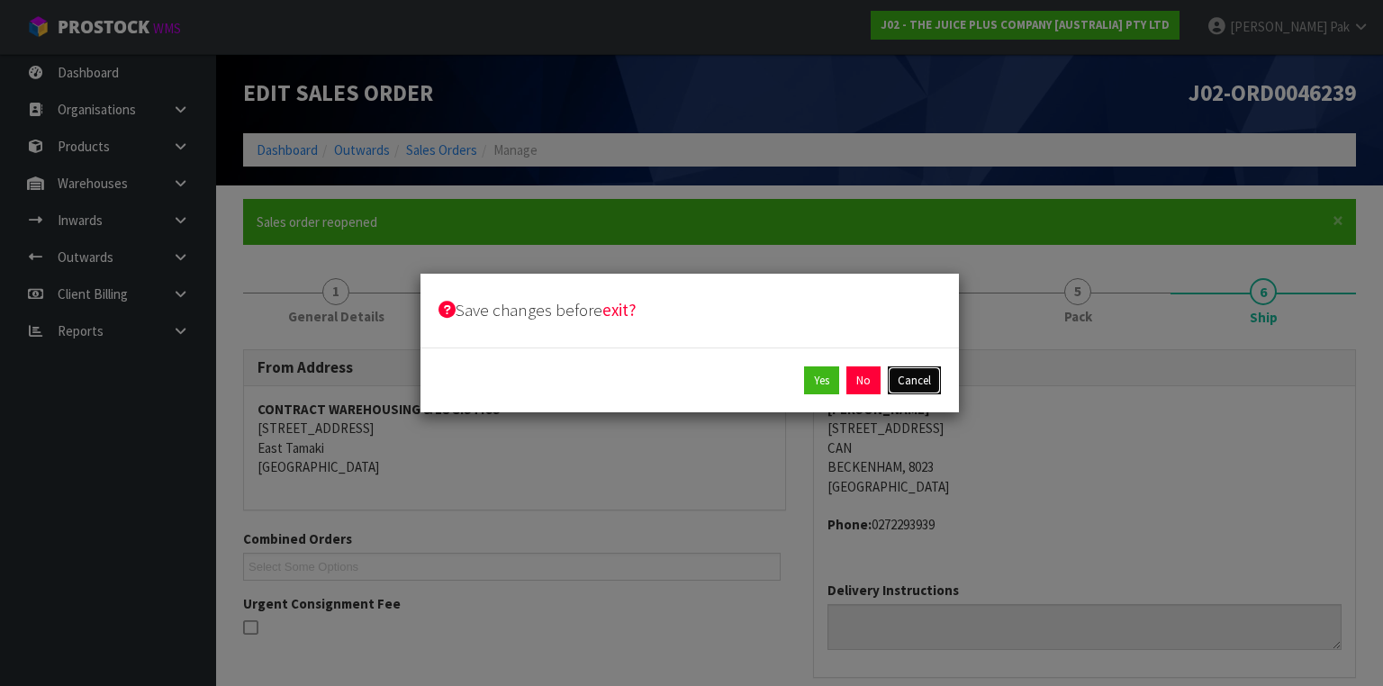
click at [918, 378] on button "Cancel" at bounding box center [914, 380] width 53 height 29
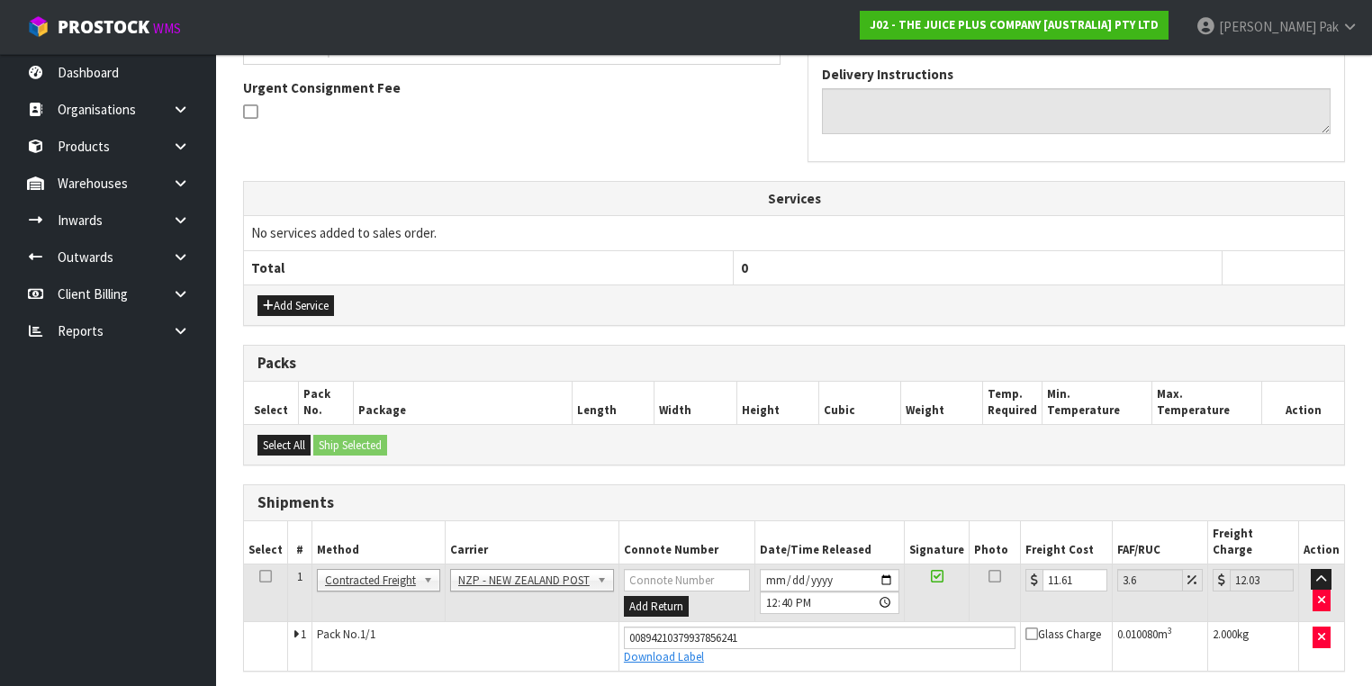
scroll to position [562, 0]
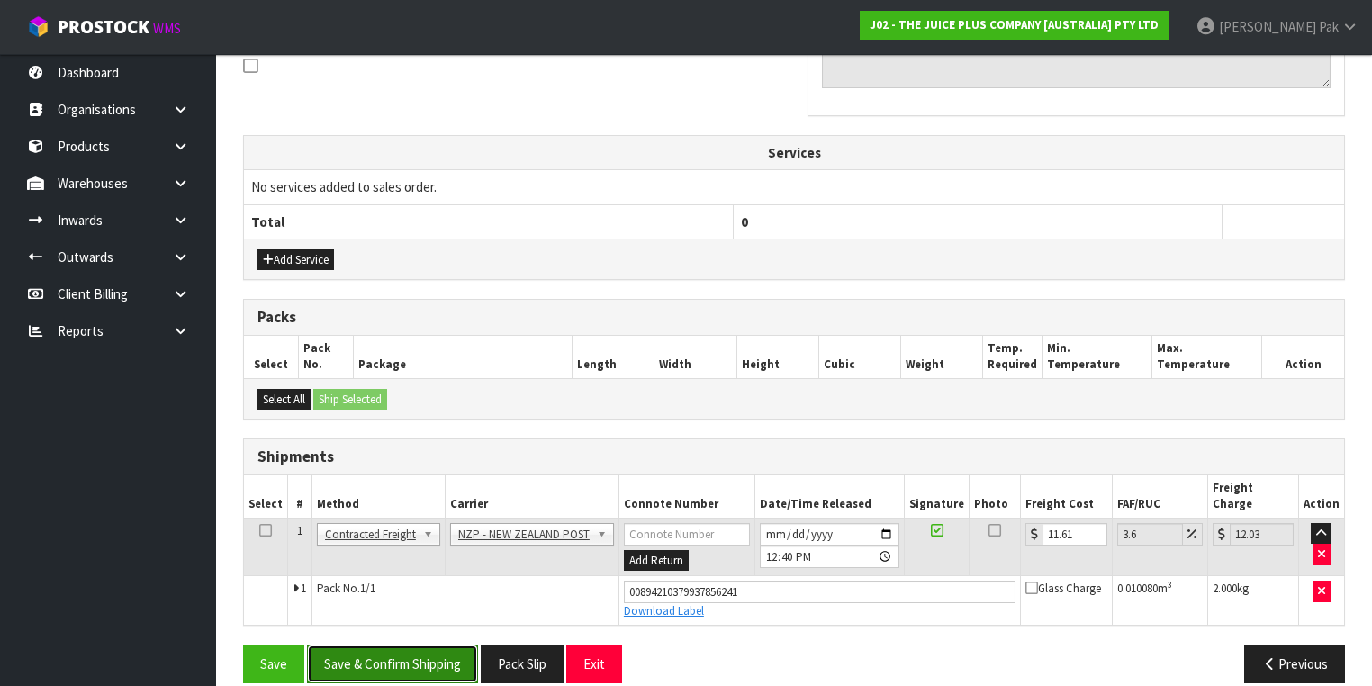
click at [391, 645] on button "Save & Confirm Shipping" at bounding box center [392, 664] width 171 height 39
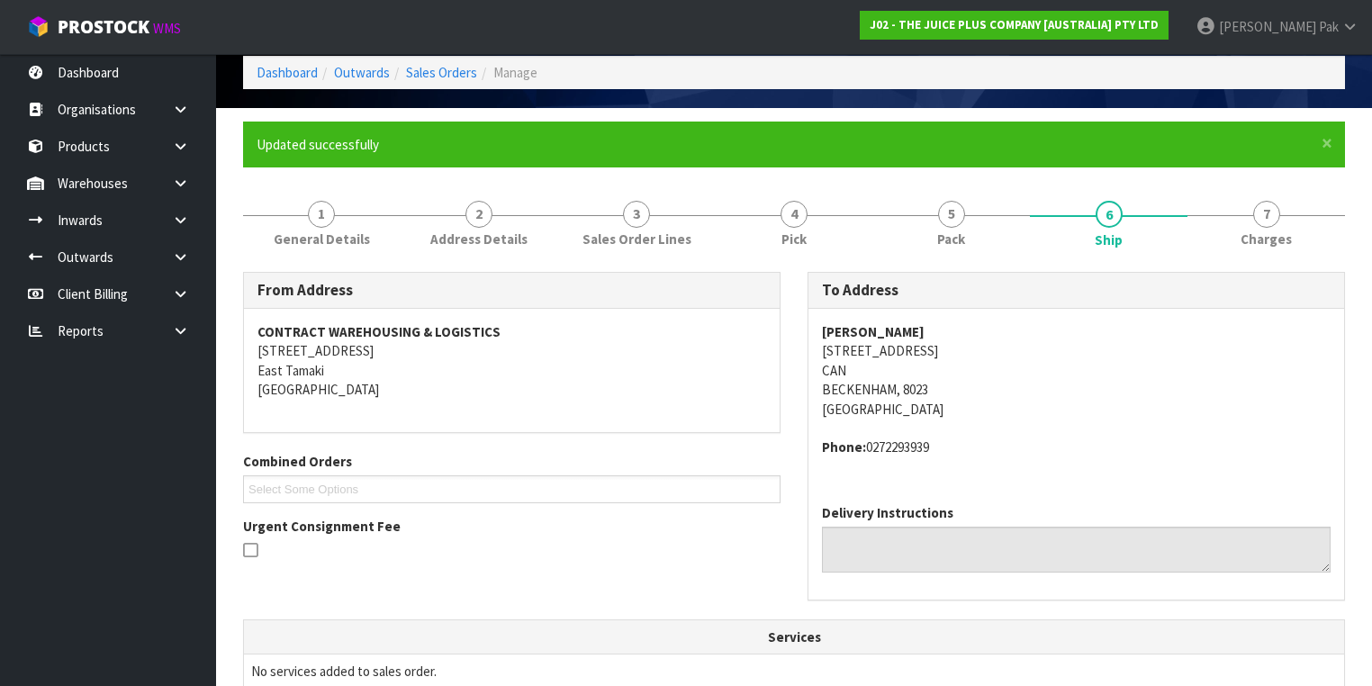
scroll to position [0, 0]
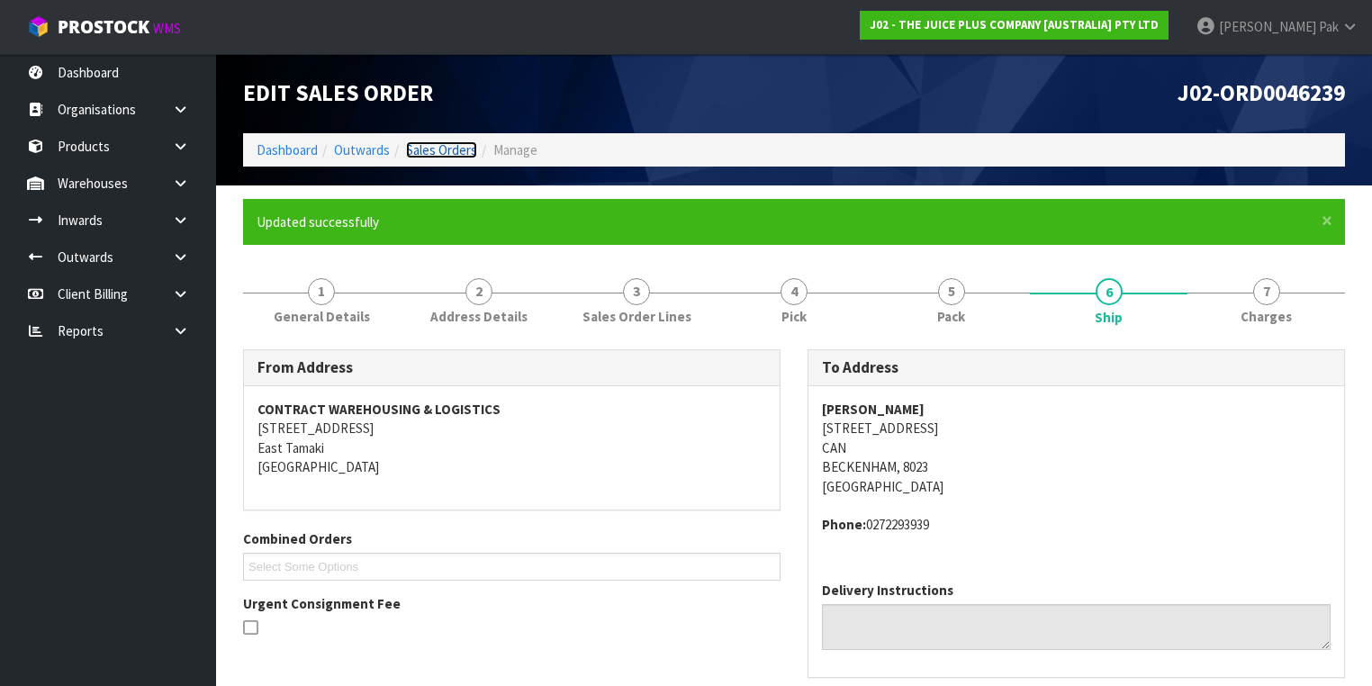
click at [456, 144] on link "Sales Orders" at bounding box center [441, 149] width 71 height 17
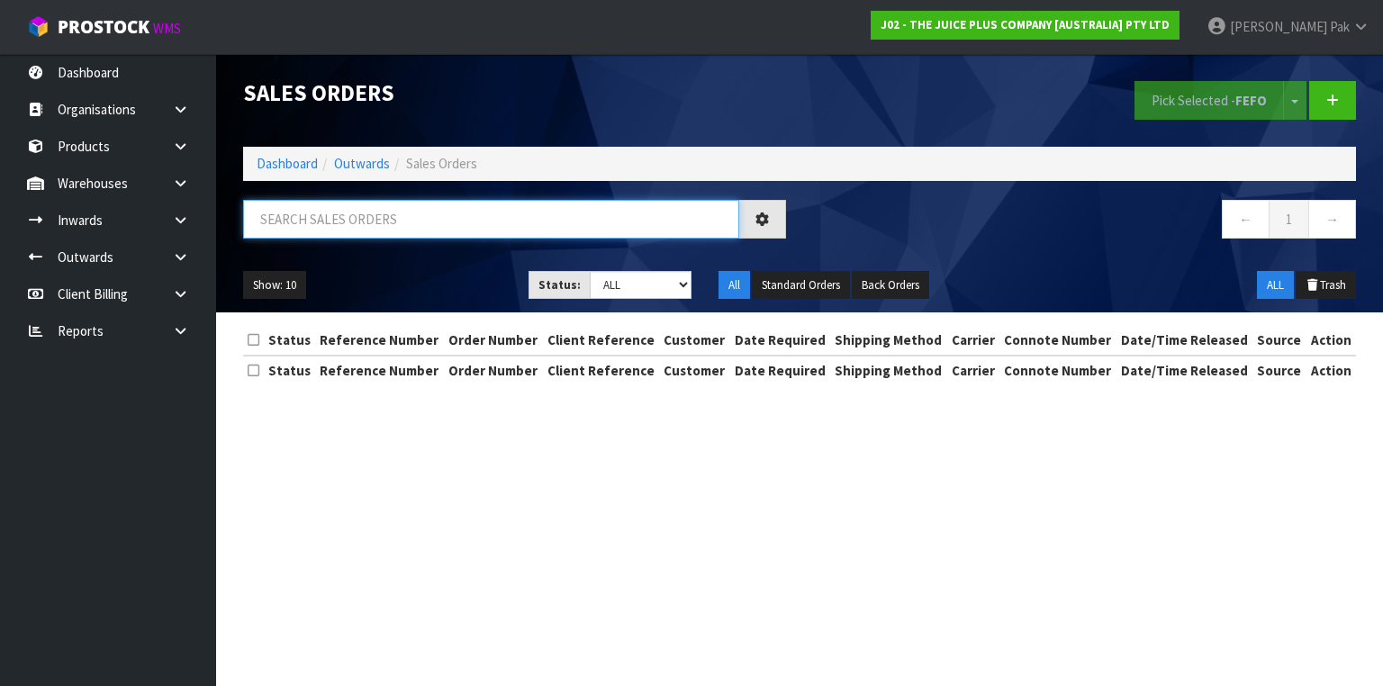
click at [518, 223] on input "text" at bounding box center [491, 219] width 496 height 39
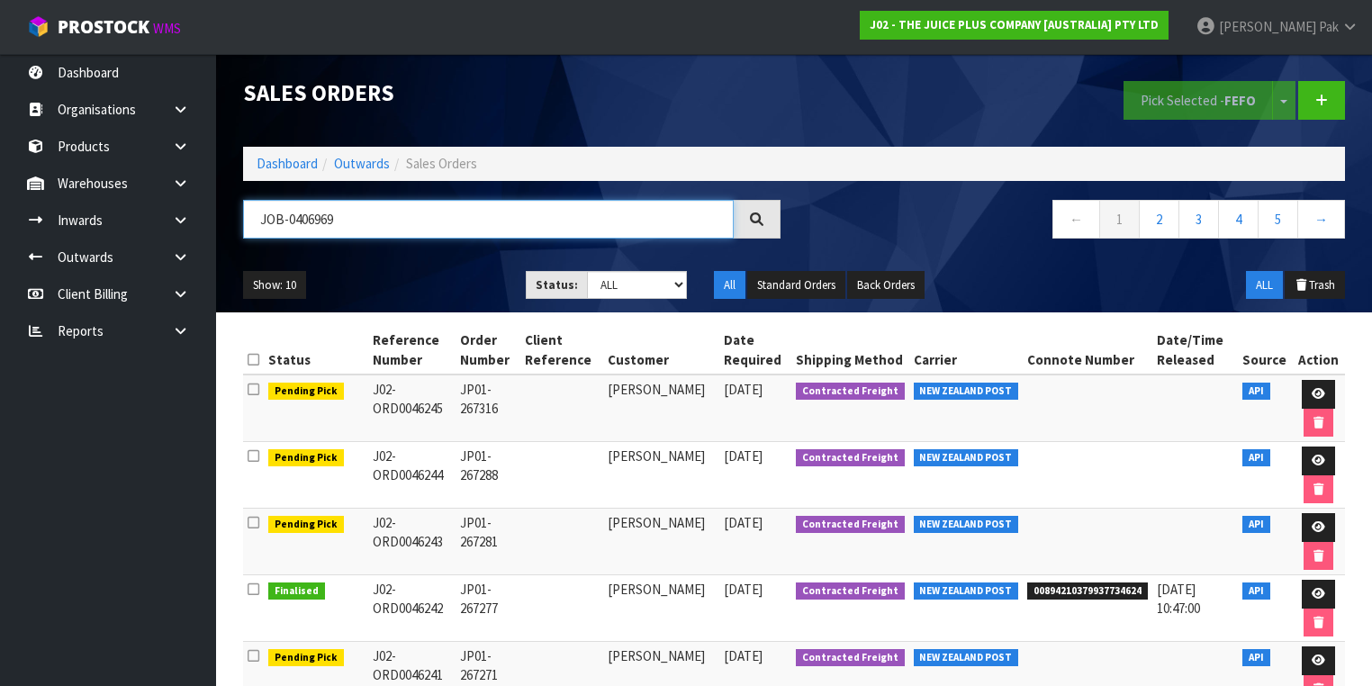
type input "JOB-0406969"
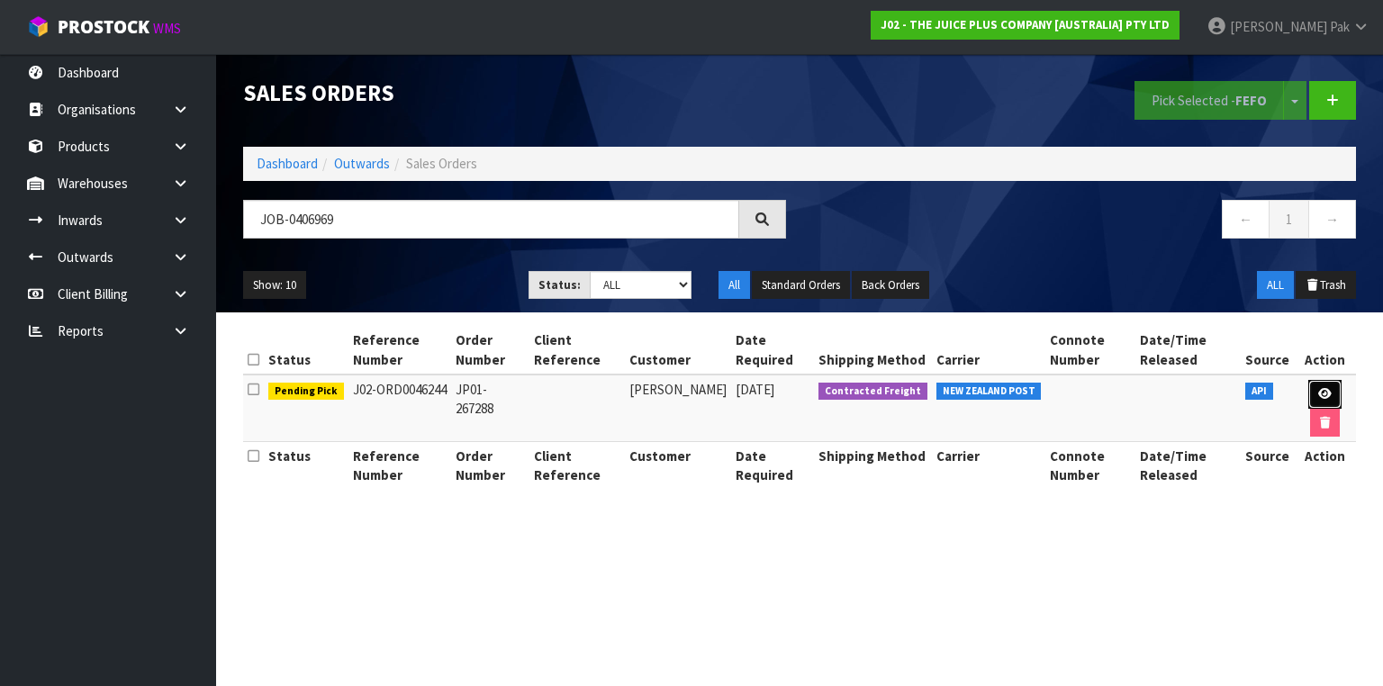
click at [1323, 383] on link at bounding box center [1324, 394] width 33 height 29
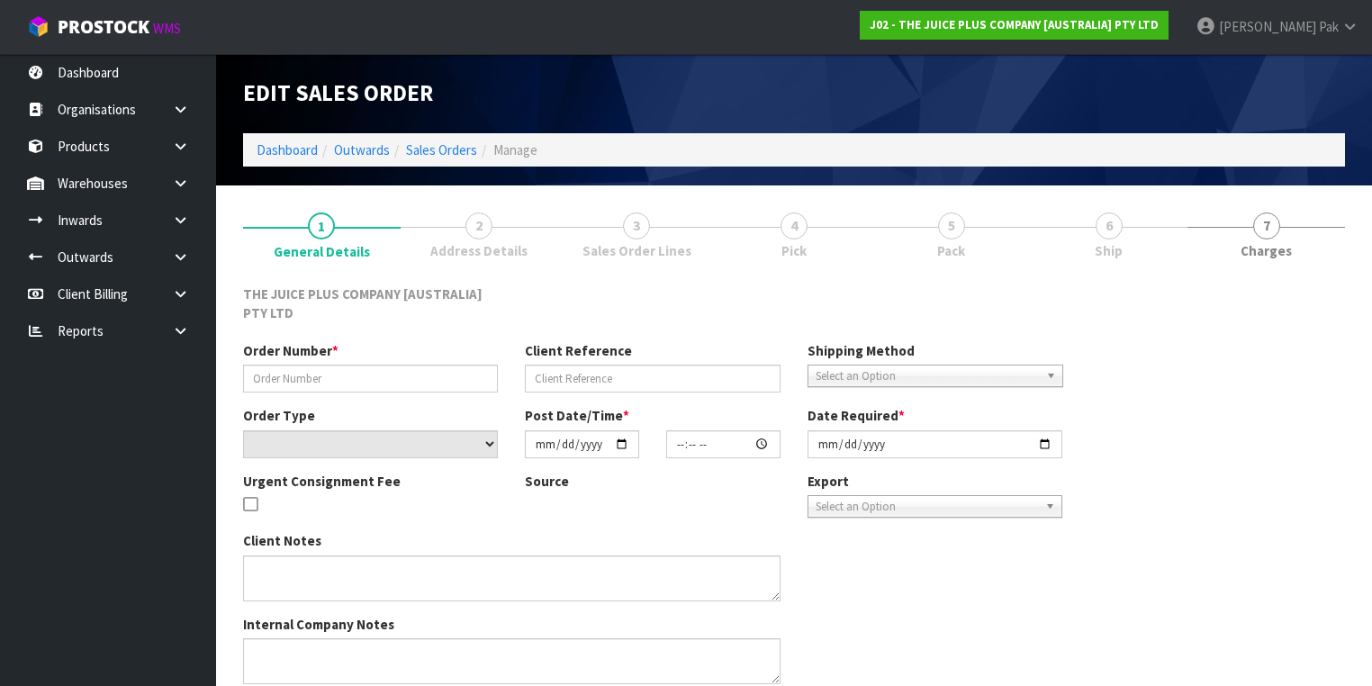
type input "JP01-267288"
select select "number:0"
type input "[DATE]"
type input "03:00:45.000"
type input "[DATE]"
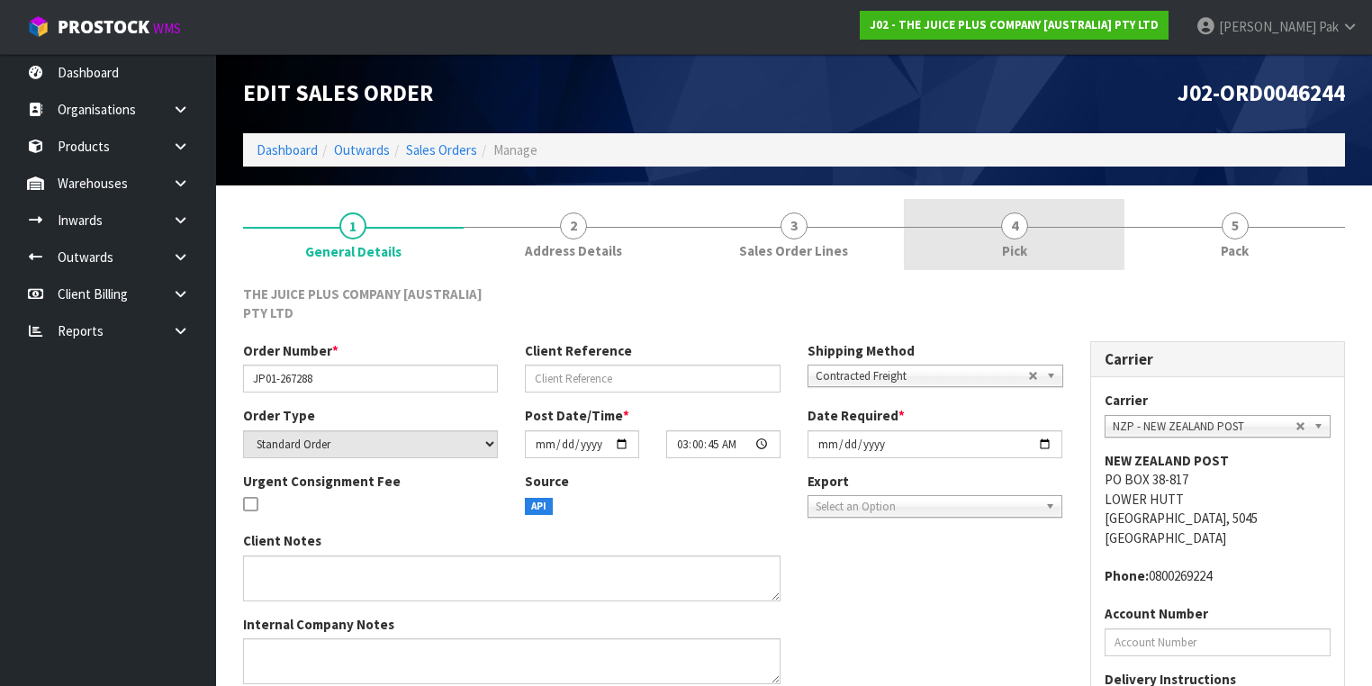
click at [997, 240] on link "4 Pick" at bounding box center [1014, 234] width 221 height 71
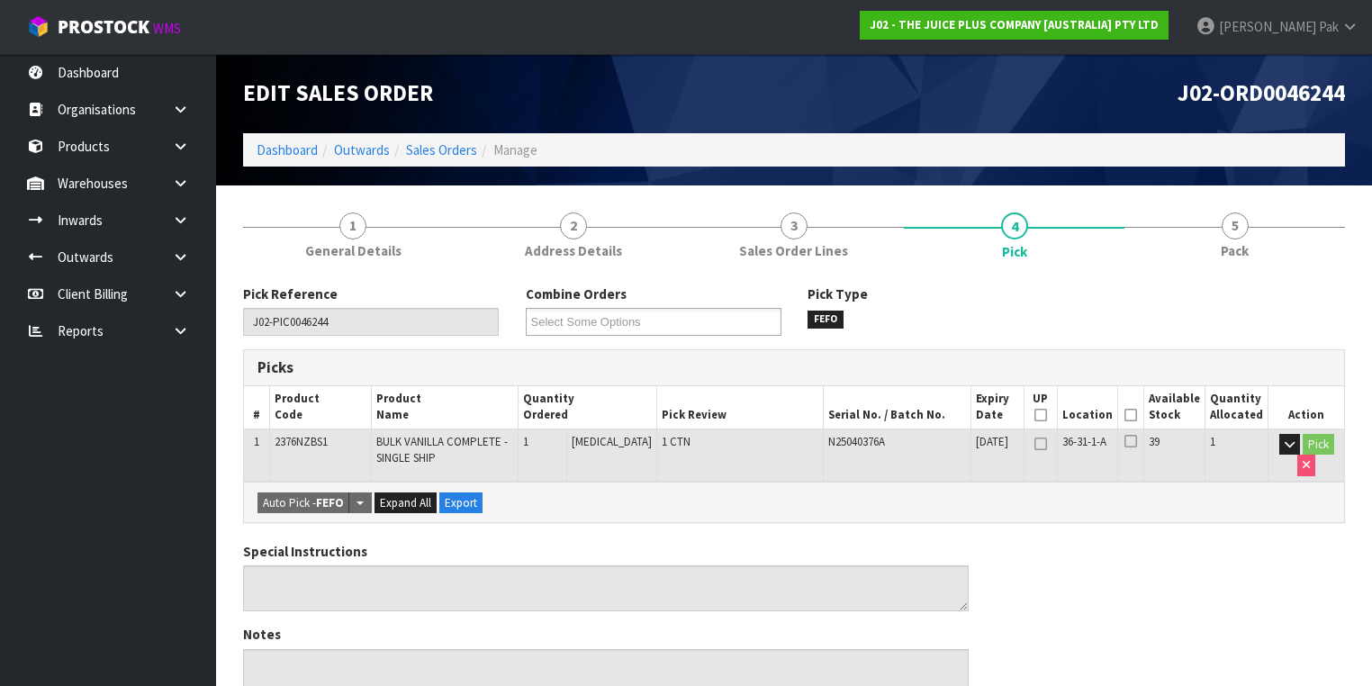
click at [1132, 415] on icon at bounding box center [1131, 415] width 13 height 1
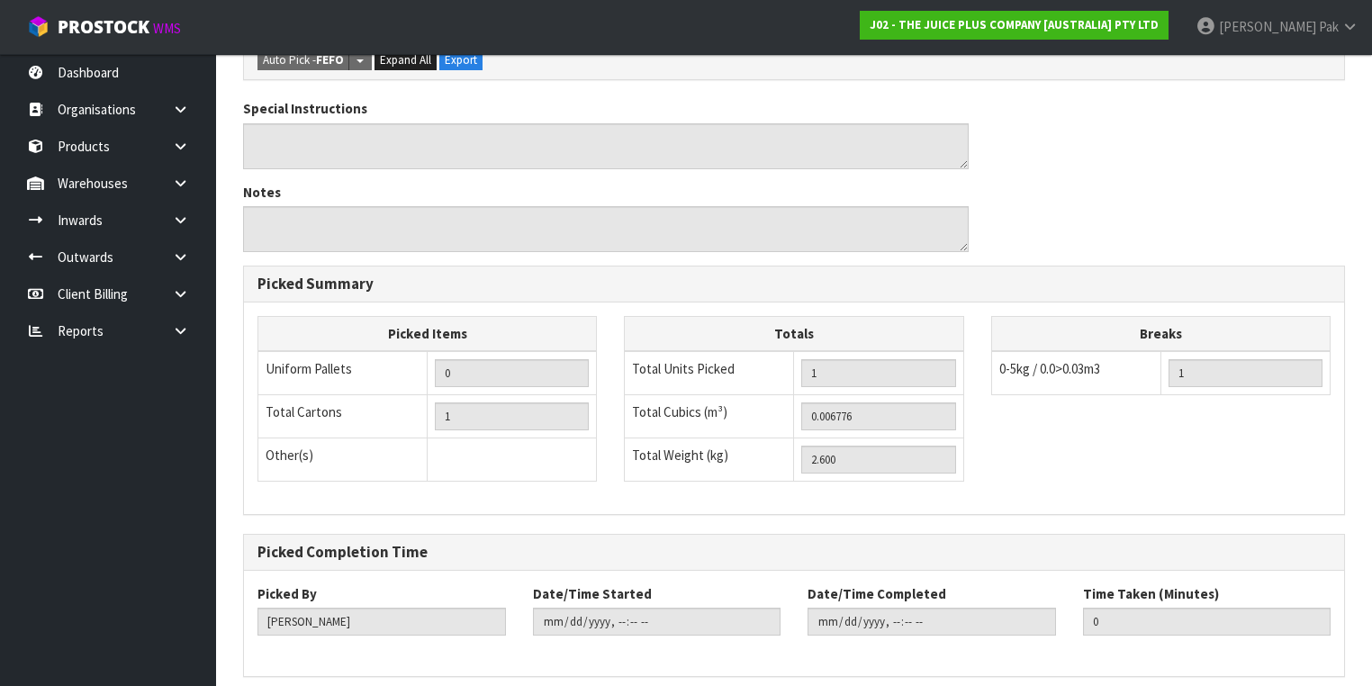
scroll to position [577, 0]
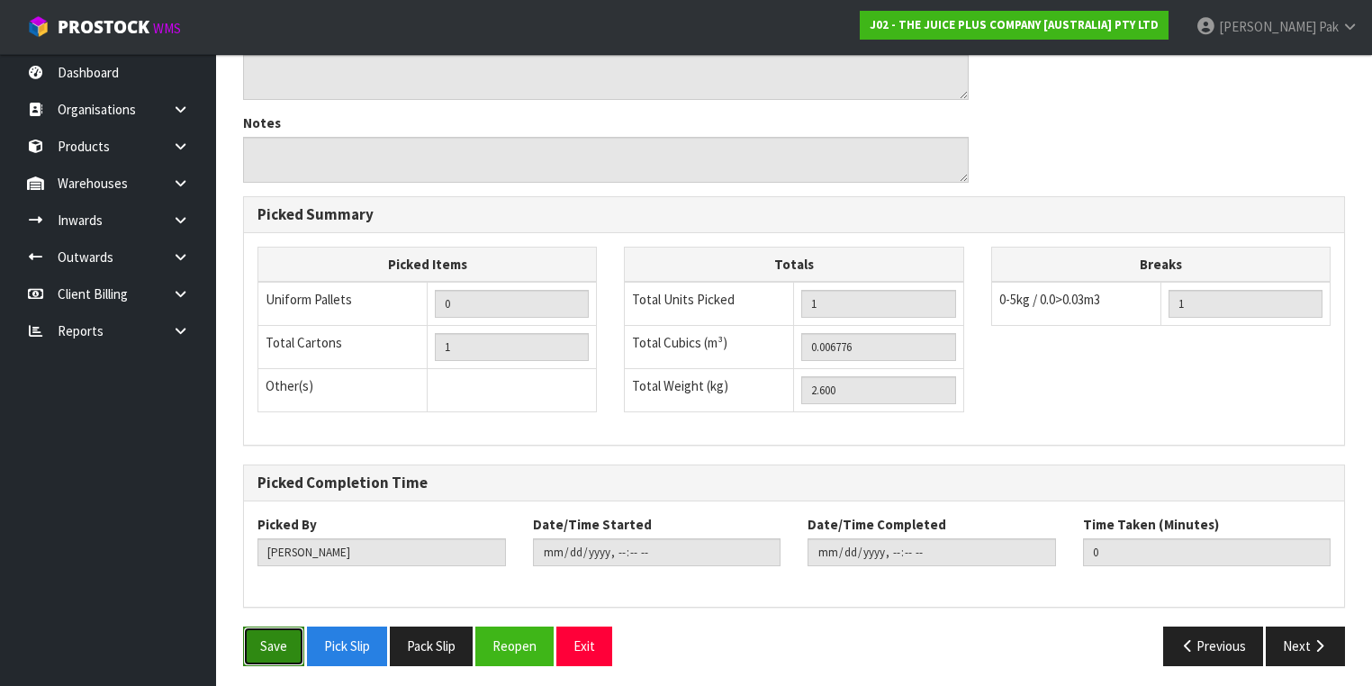
click at [285, 640] on button "Save" at bounding box center [273, 646] width 61 height 39
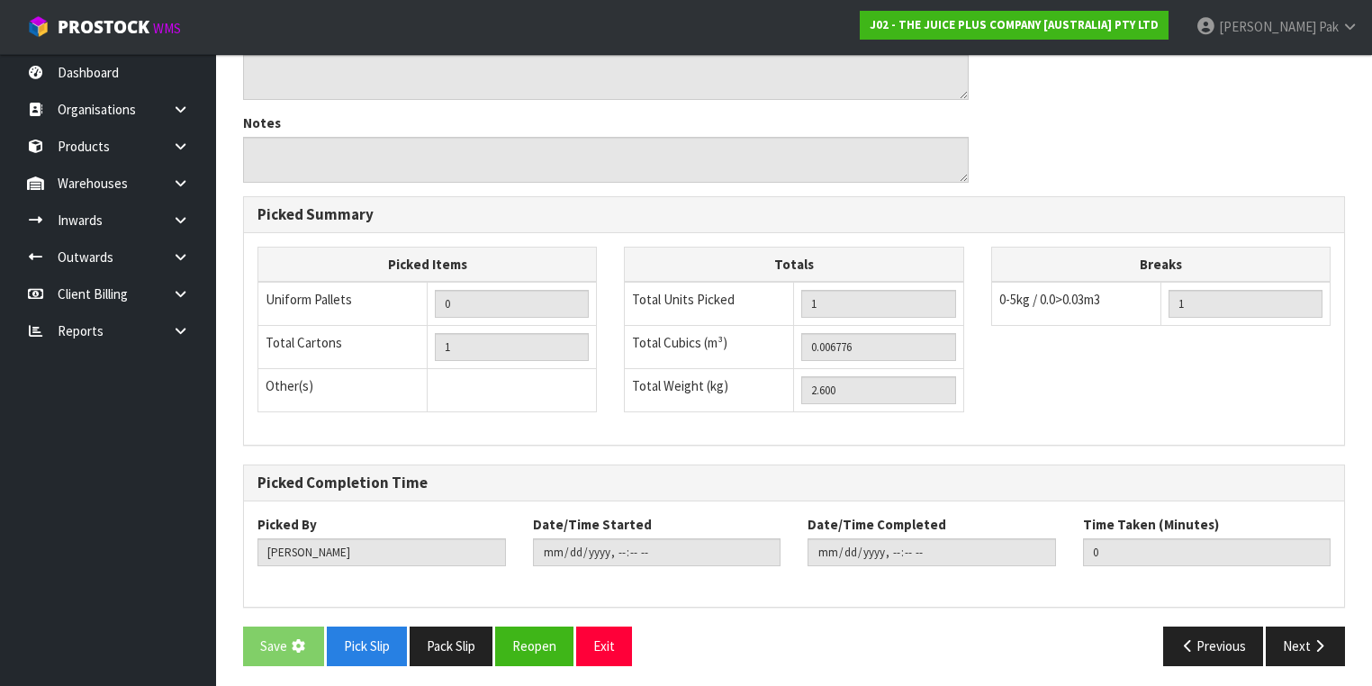
scroll to position [0, 0]
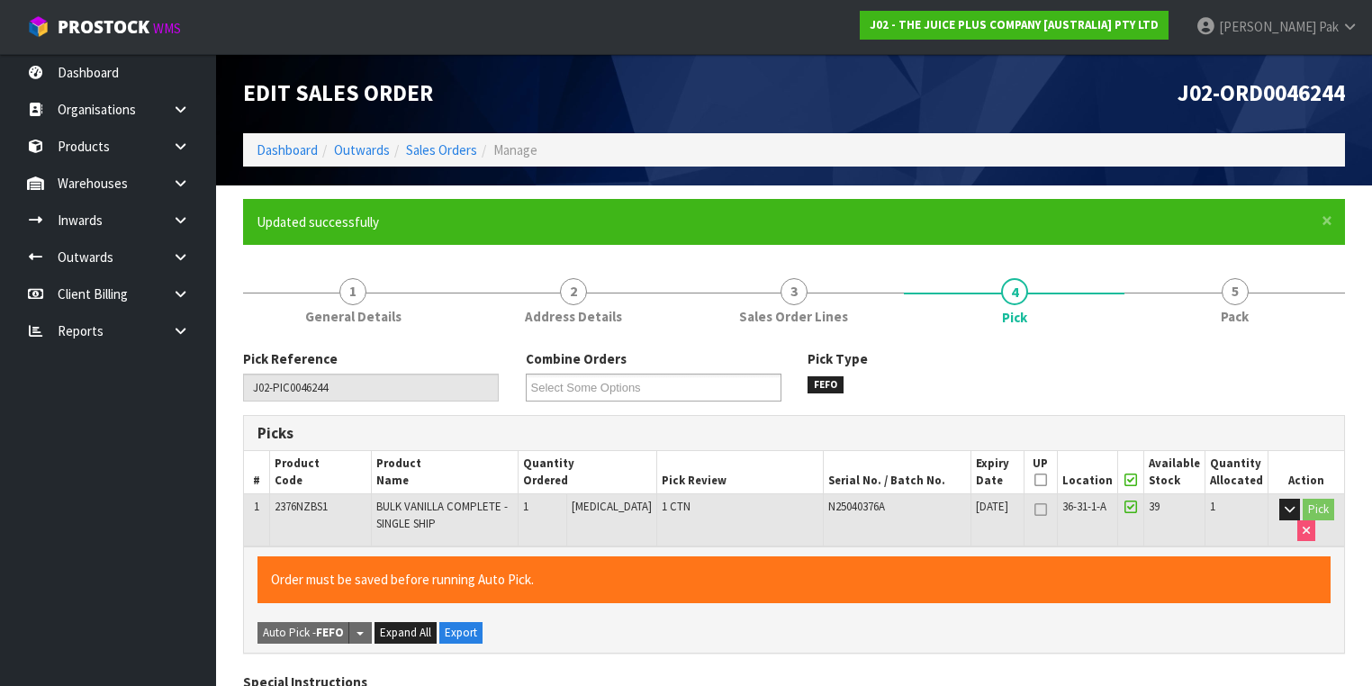
type input "[PERSON_NAME]"
type input "[DATE]T12:47:33"
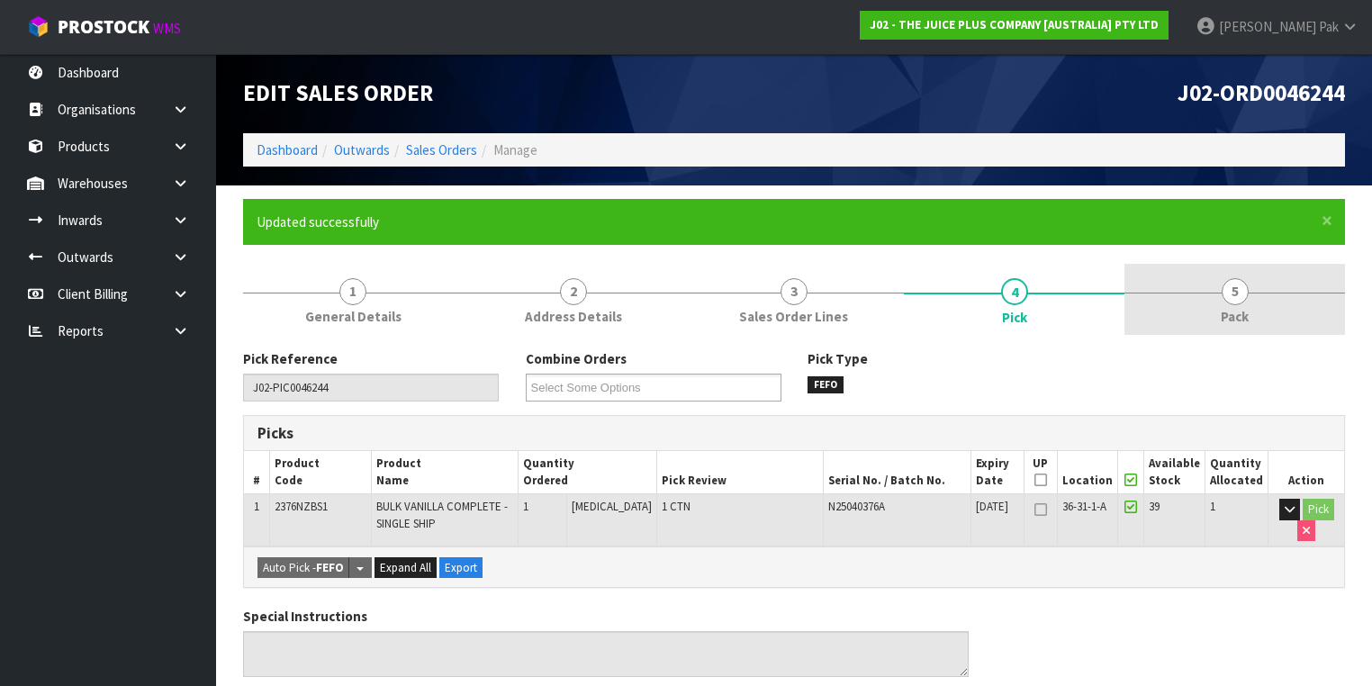
click at [1239, 303] on span "5" at bounding box center [1235, 291] width 27 height 27
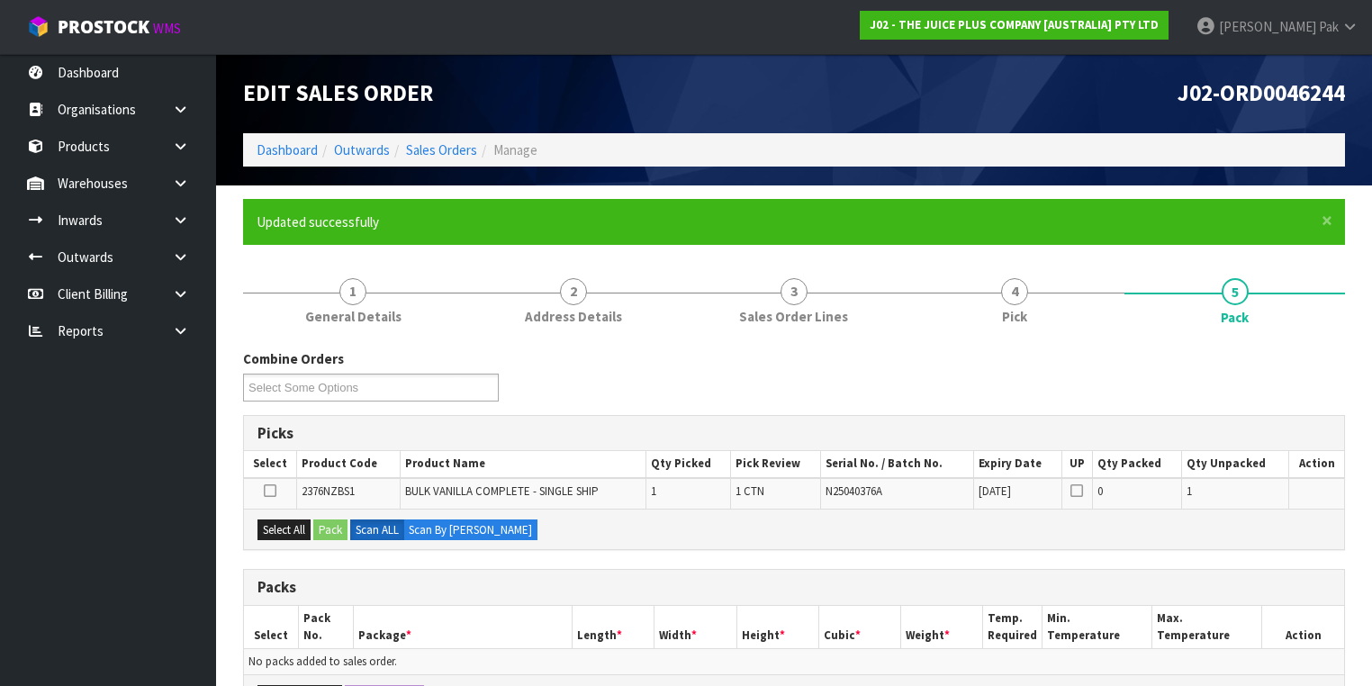
scroll to position [288, 0]
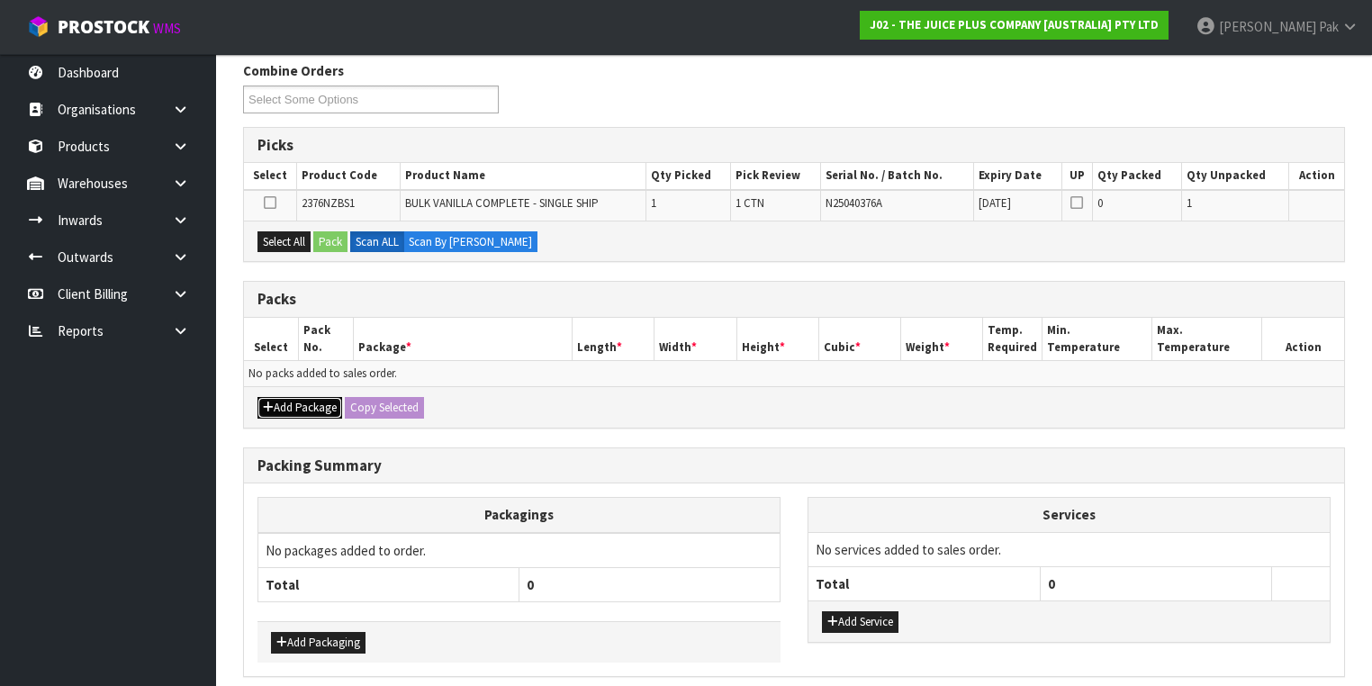
click at [281, 397] on button "Add Package" at bounding box center [299, 408] width 85 height 22
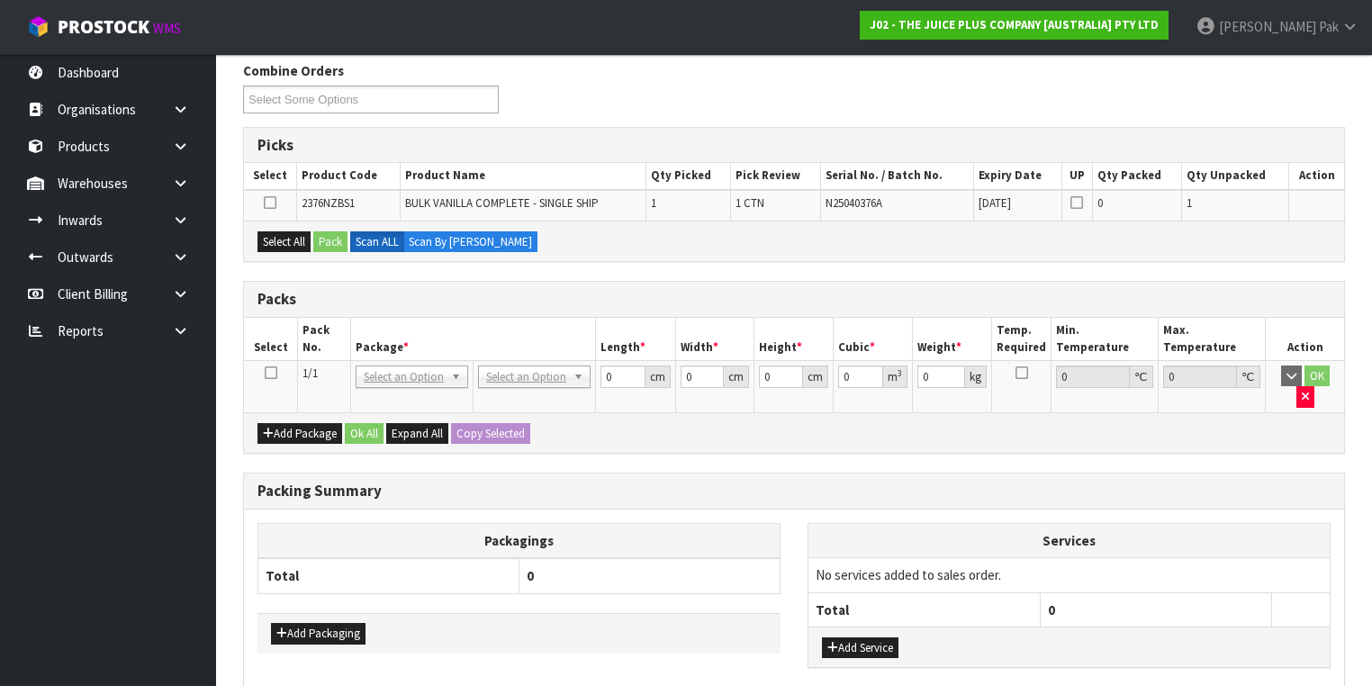
click at [270, 373] on icon at bounding box center [271, 373] width 13 height 1
drag, startPoint x: 278, startPoint y: 230, endPoint x: 339, endPoint y: 245, distance: 62.0
click at [279, 231] on button "Select All" at bounding box center [283, 242] width 53 height 22
click at [328, 239] on button "Pack" at bounding box center [330, 242] width 34 height 22
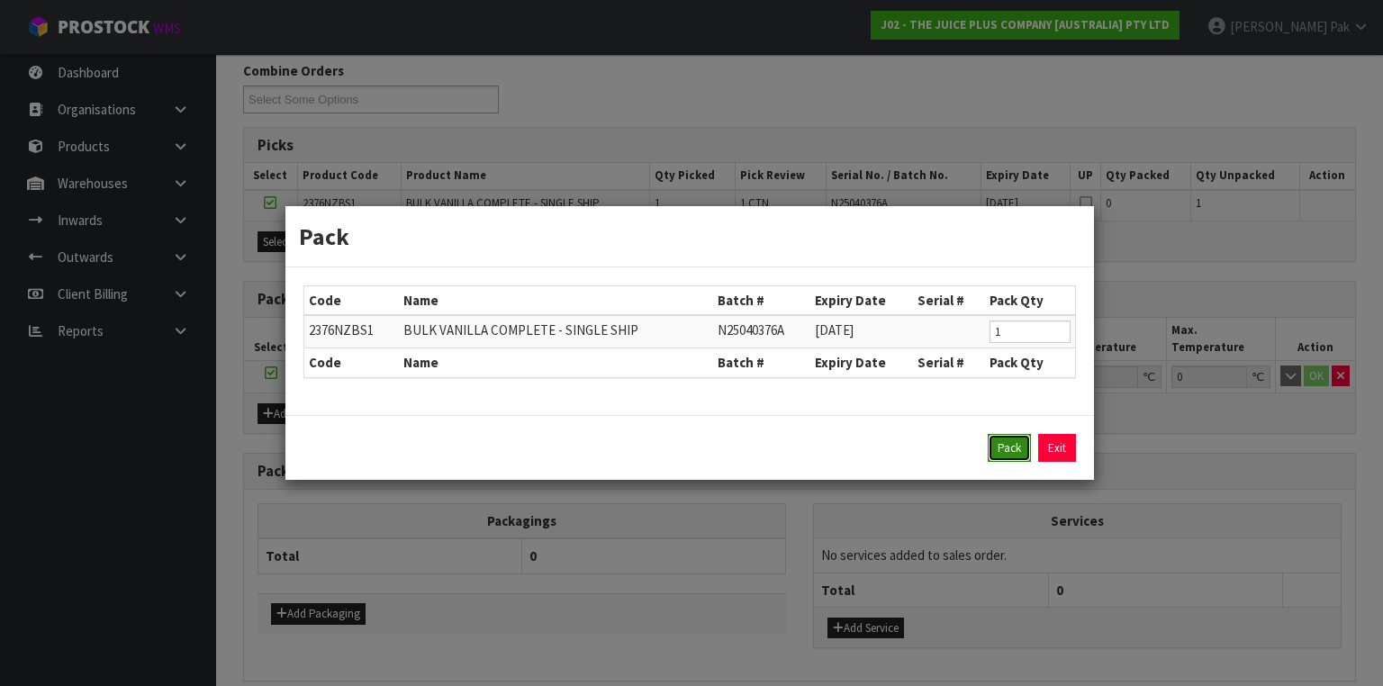
click at [1001, 442] on button "Pack" at bounding box center [1009, 448] width 43 height 29
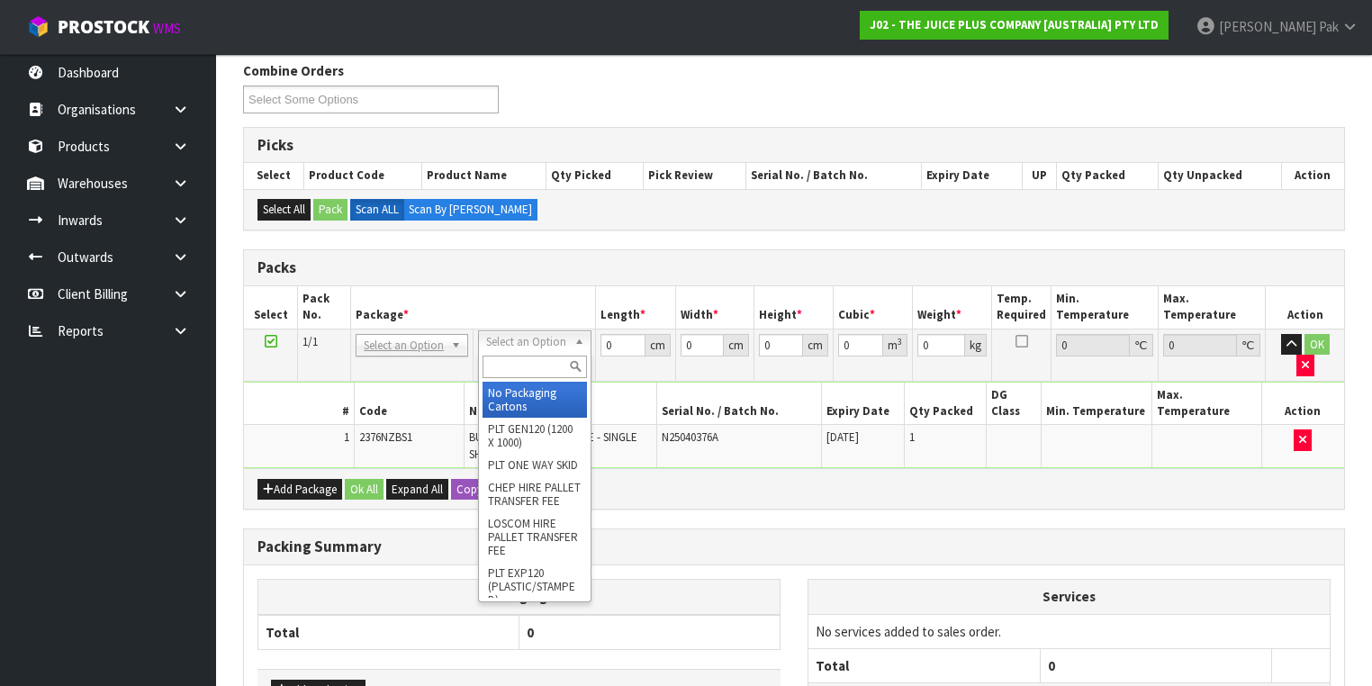
click at [517, 357] on input "text" at bounding box center [535, 367] width 104 height 23
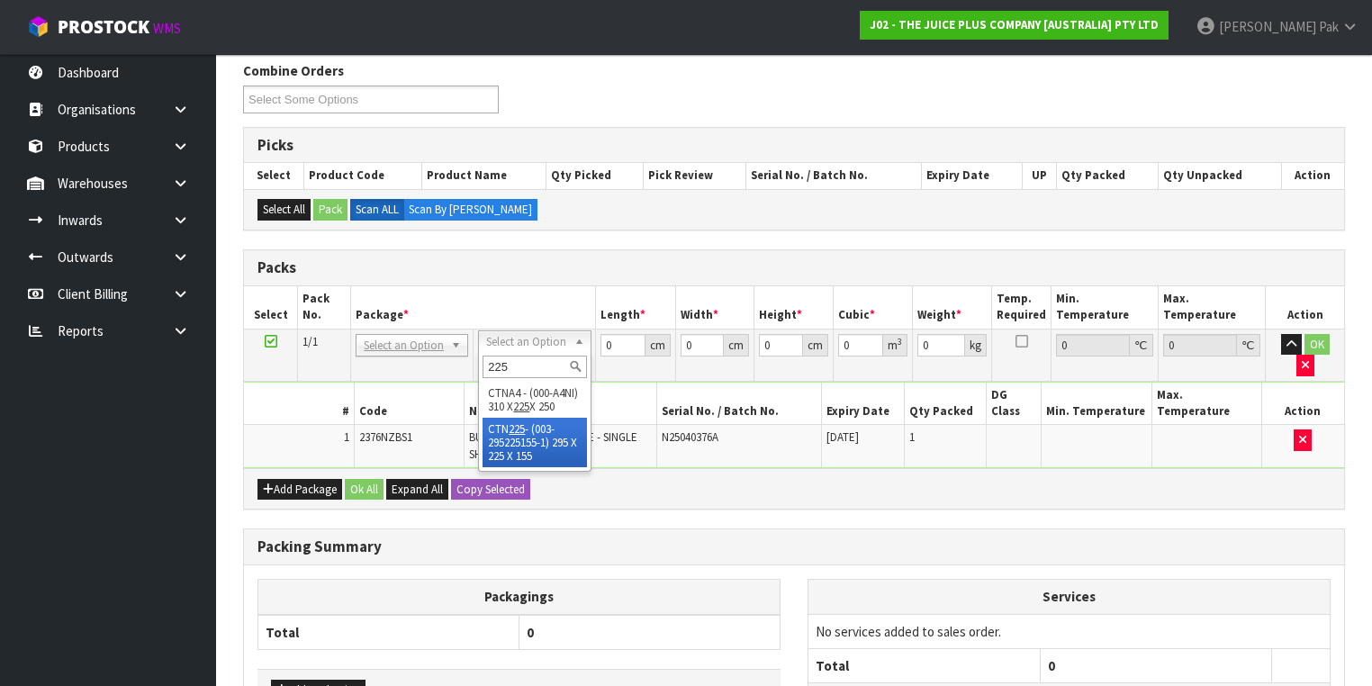
type input "225"
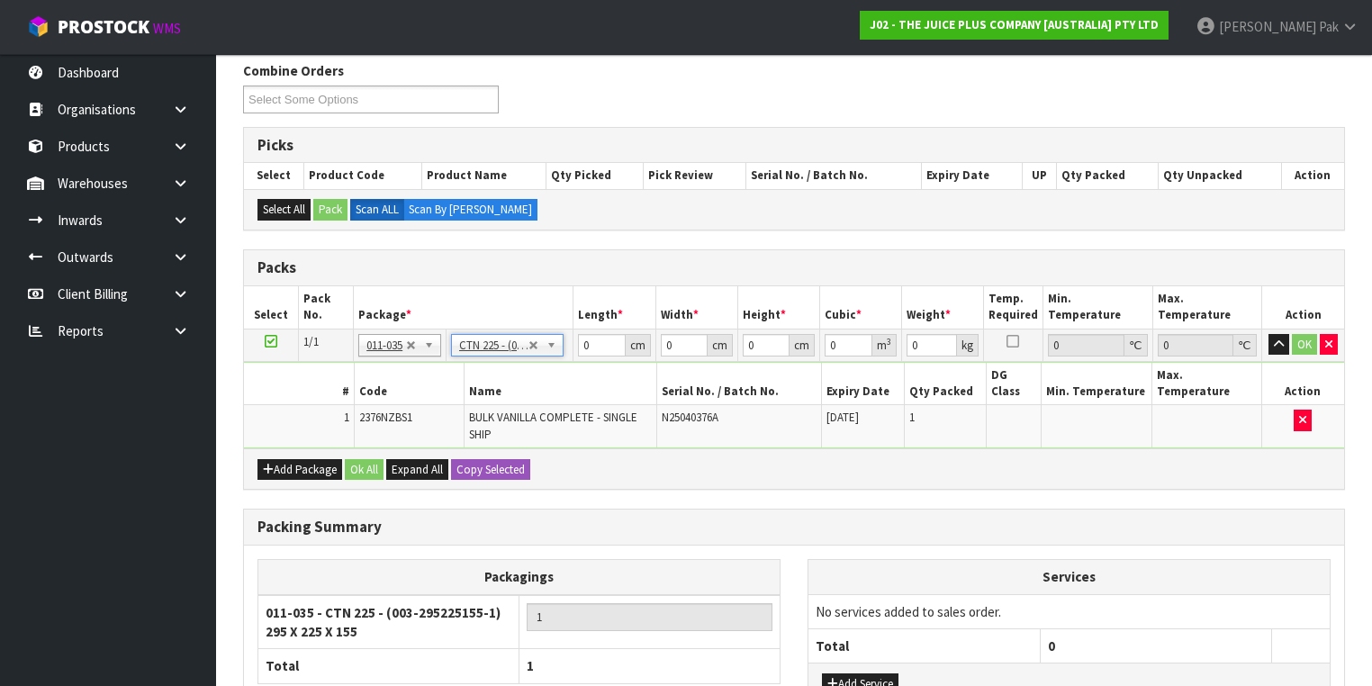
type input "29.5"
type input "22.5"
type input "15.5"
type input "0.010288"
type input "2.8"
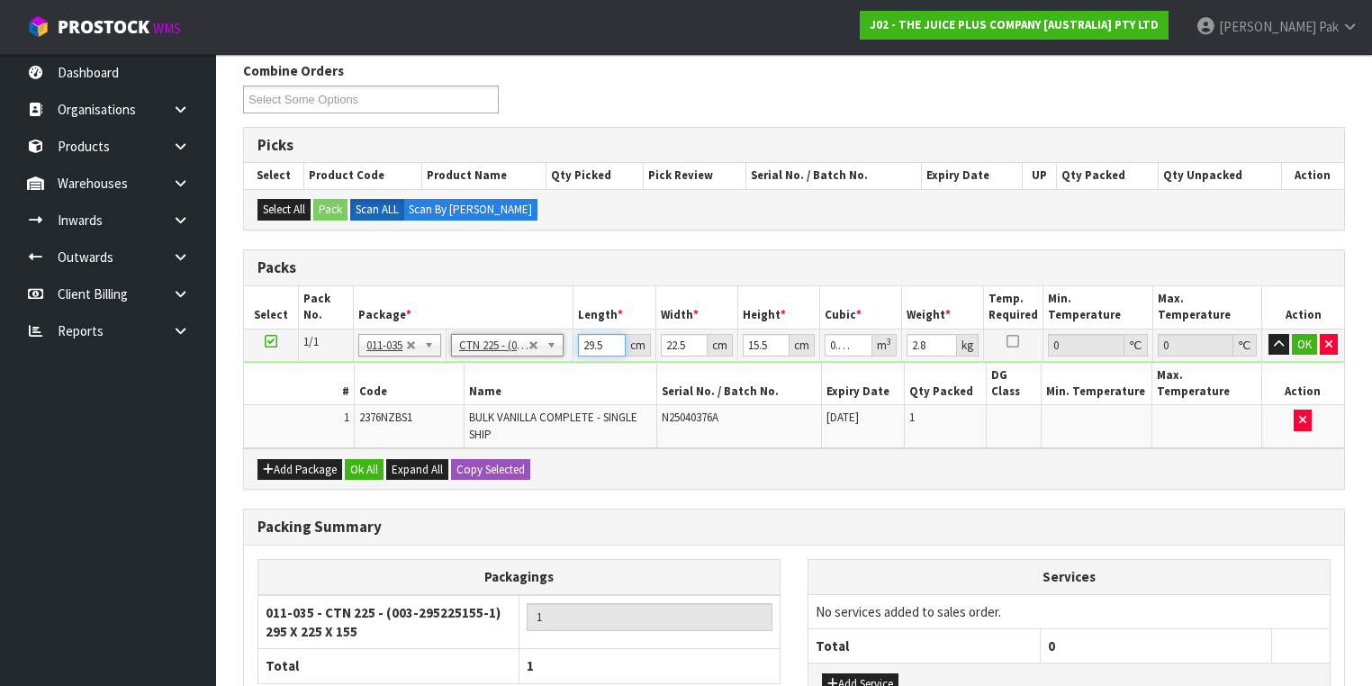
click at [596, 344] on input "29.5" at bounding box center [601, 345] width 47 height 23
type input "3"
type input "0.001046"
type input "30"
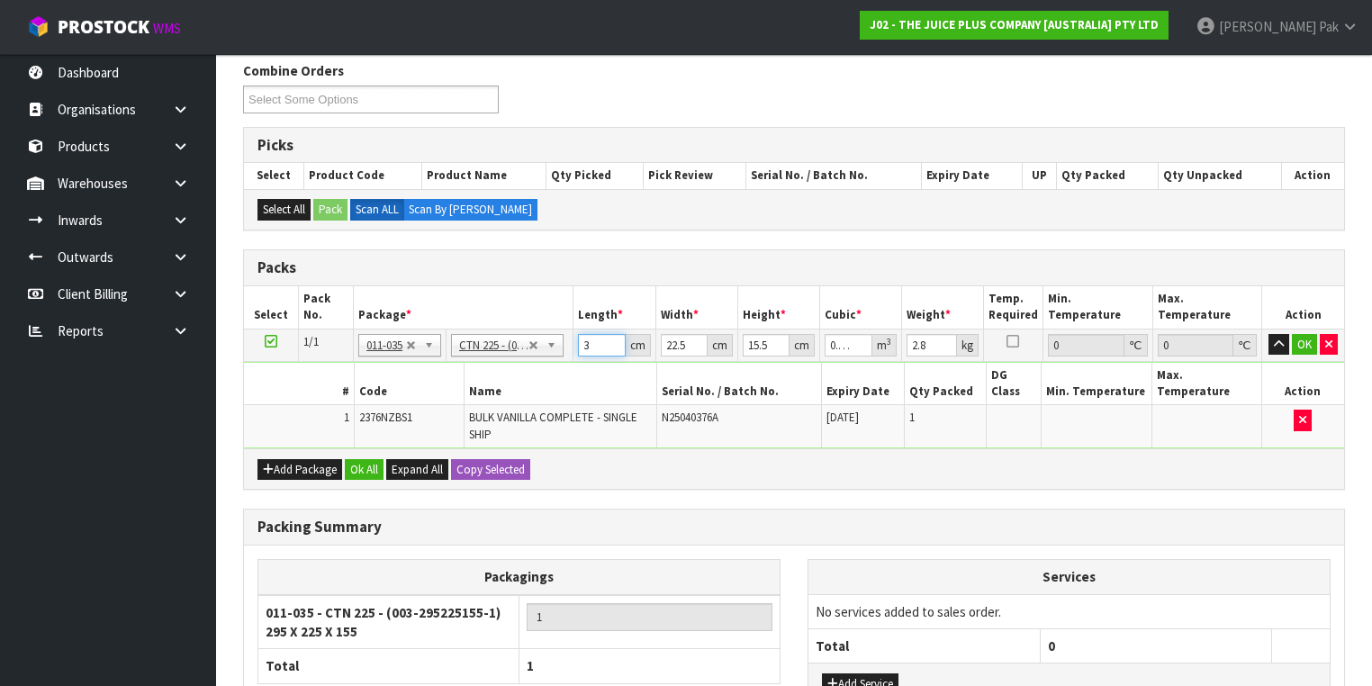
type input "0.010463"
type input "30"
type input "2"
type input "0.00093"
type input "24"
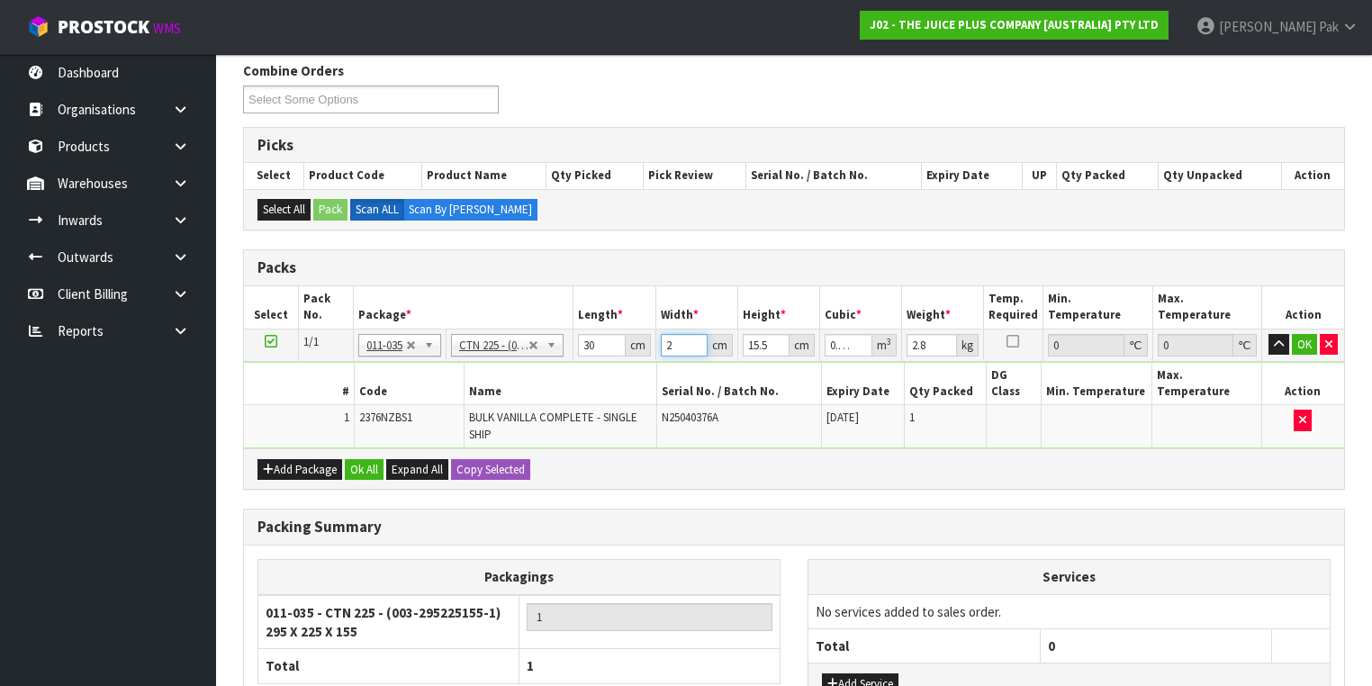
type input "0.01116"
type input "24"
type input "1"
type input "0.00072"
type input "18"
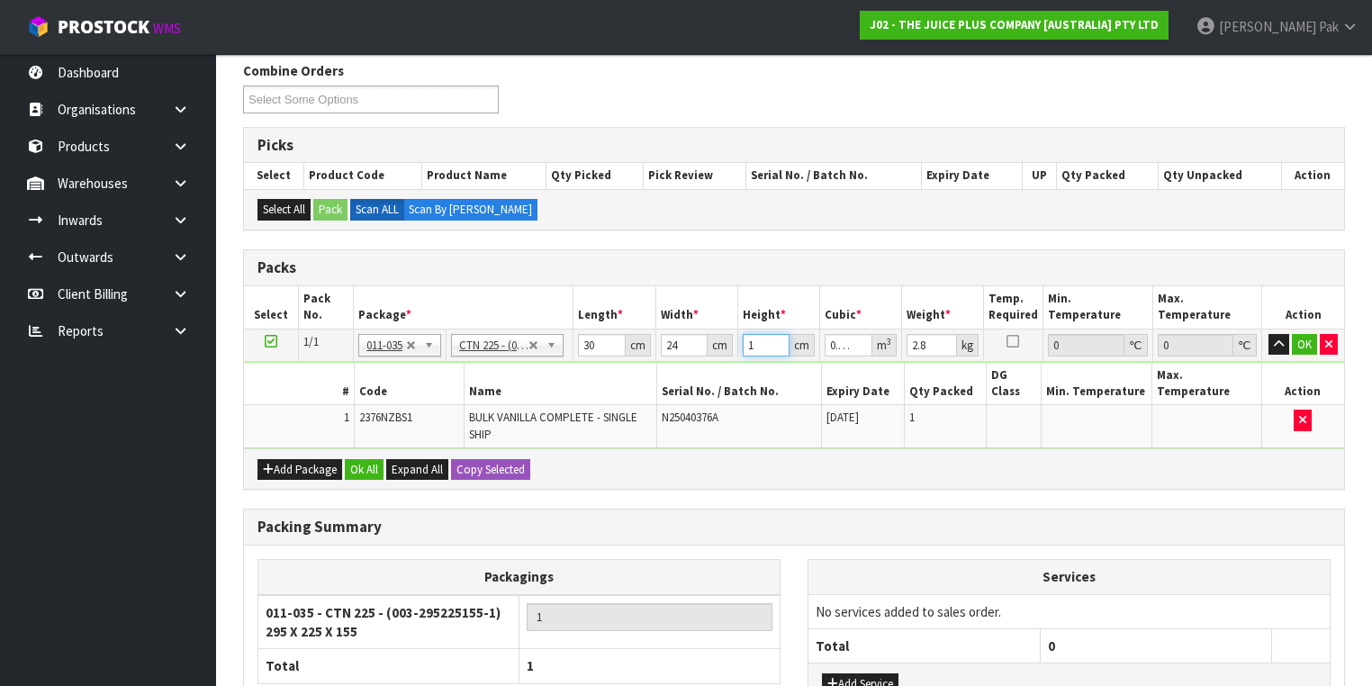
type input "0.01296"
type input "18"
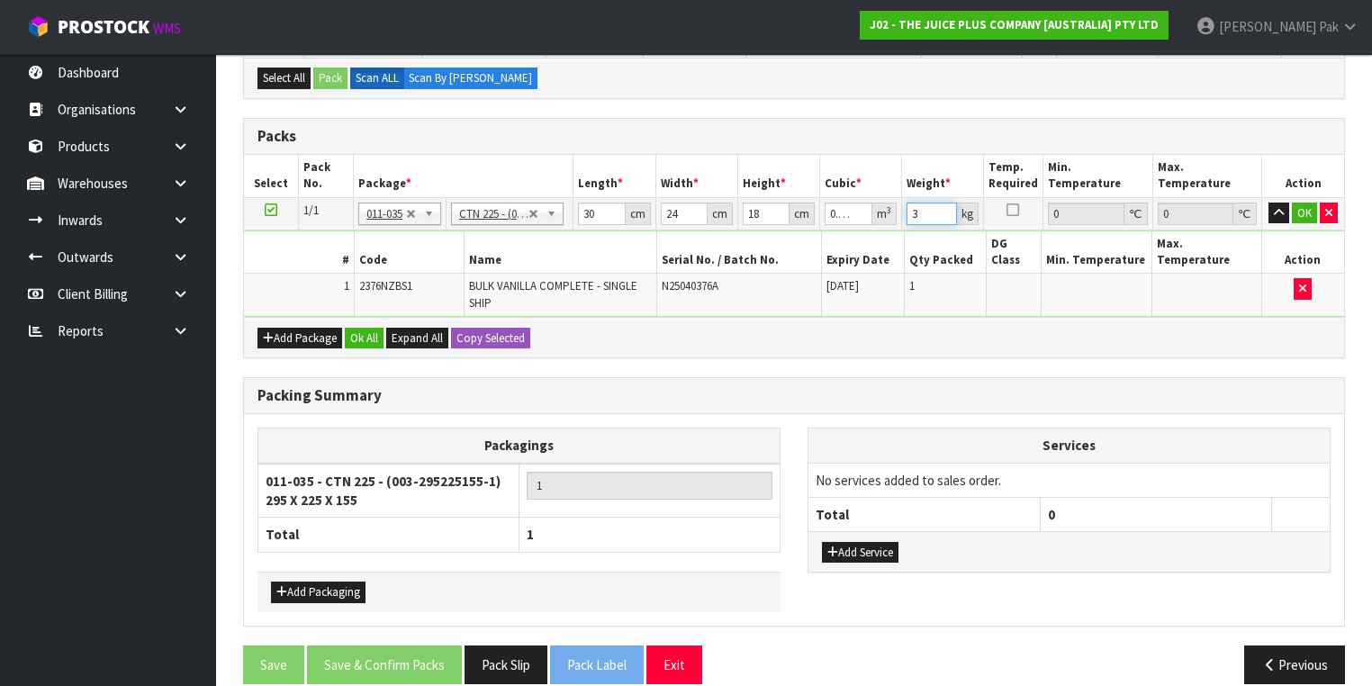
scroll to position [420, 0]
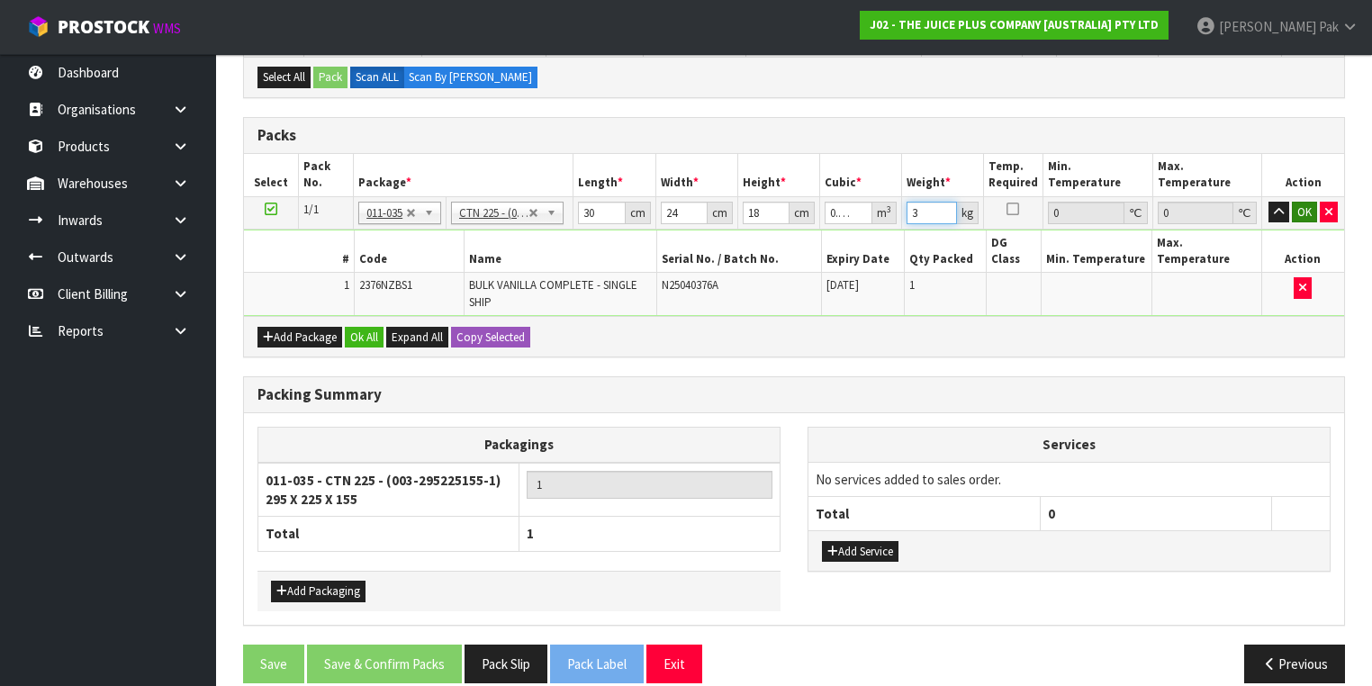
type input "3"
click at [1313, 205] on button "OK" at bounding box center [1304, 213] width 25 height 22
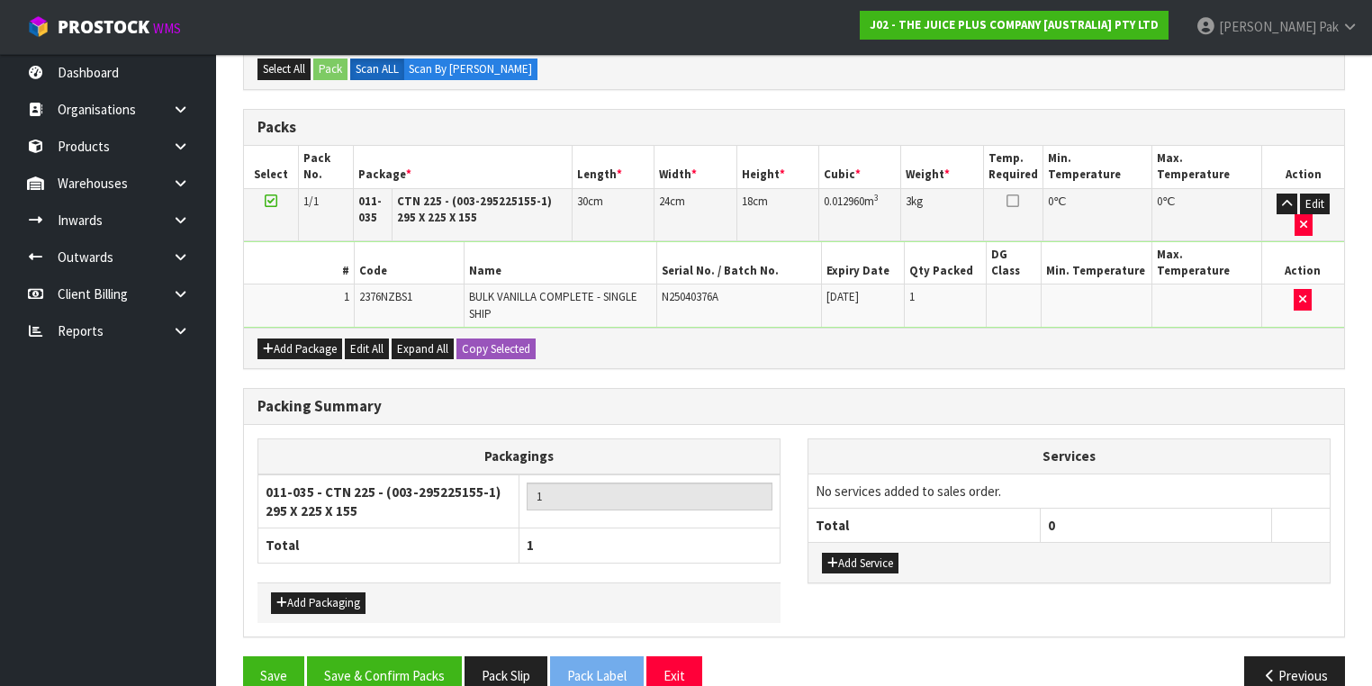
scroll to position [430, 0]
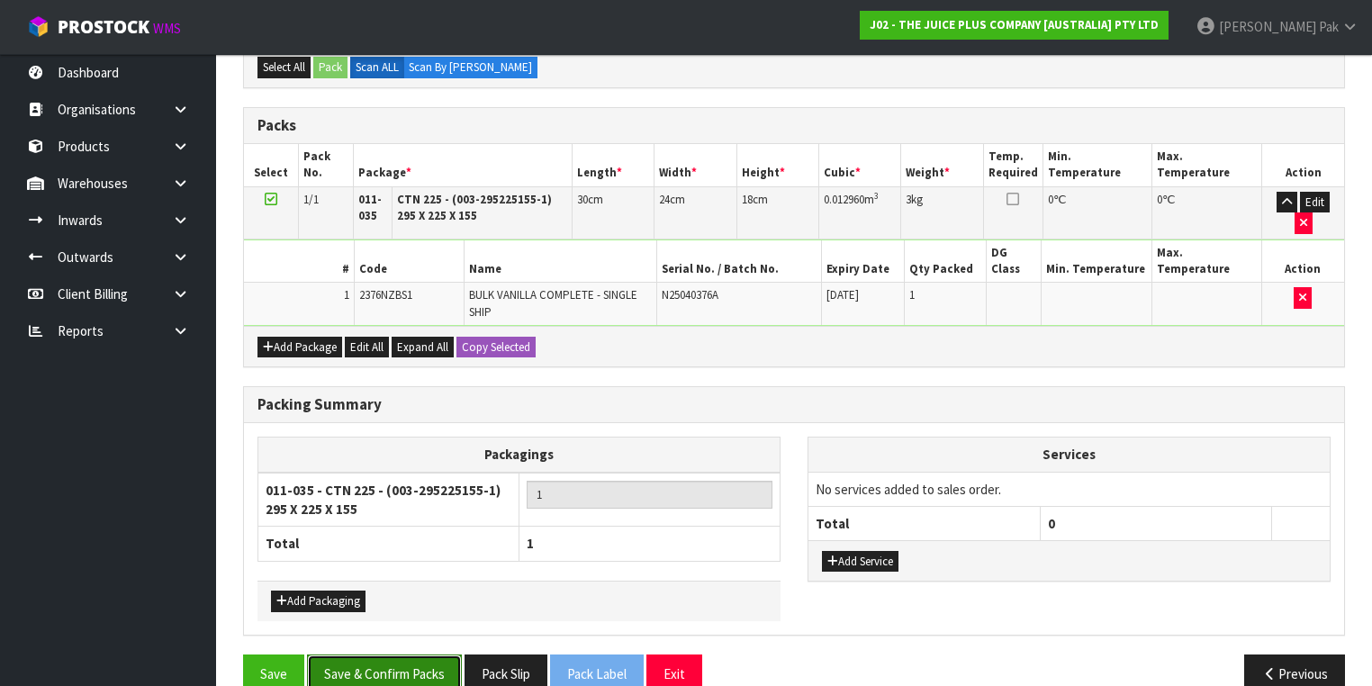
click at [391, 655] on button "Save & Confirm Packs" at bounding box center [384, 674] width 155 height 39
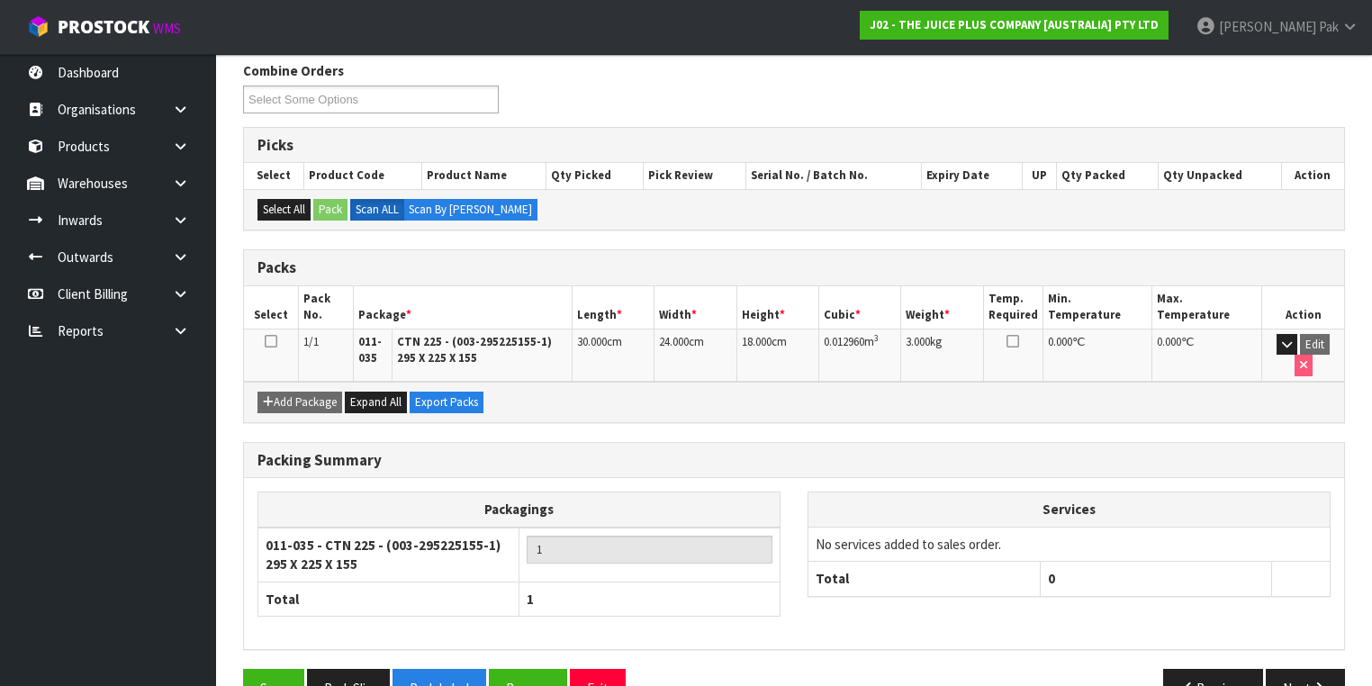
scroll to position [321, 0]
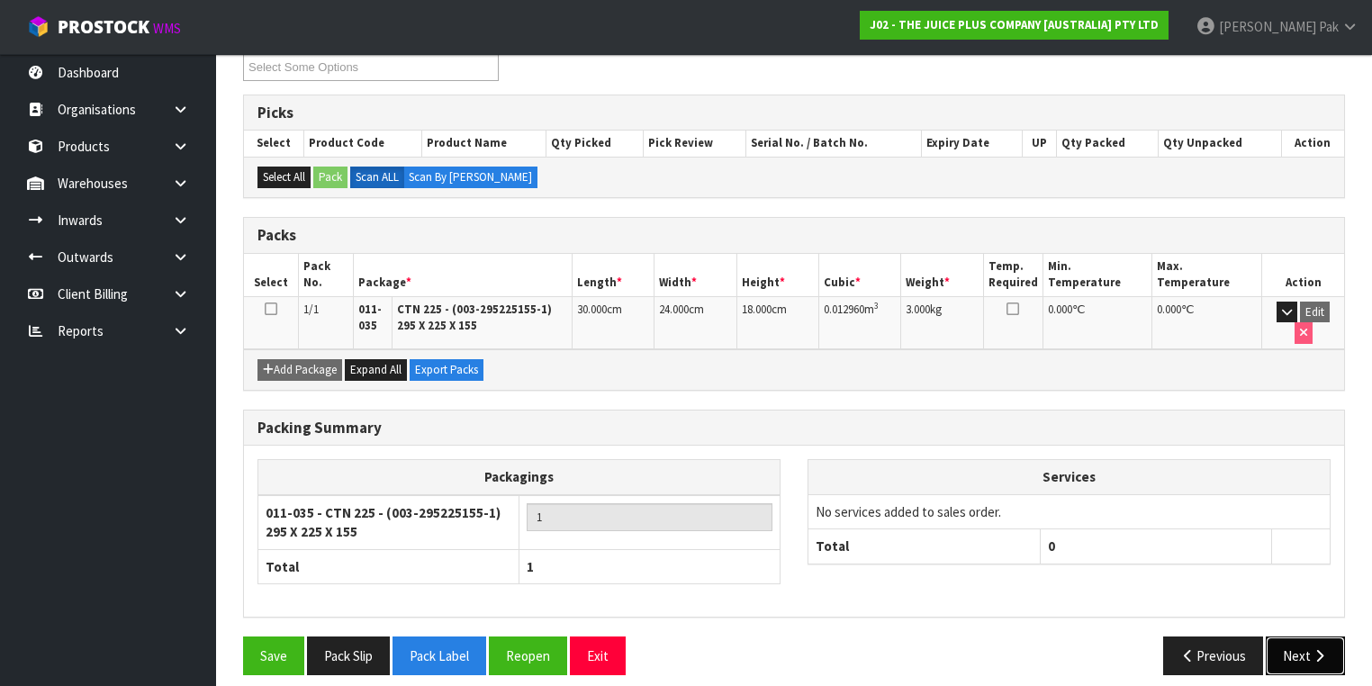
click at [1307, 637] on button "Next" at bounding box center [1305, 656] width 79 height 39
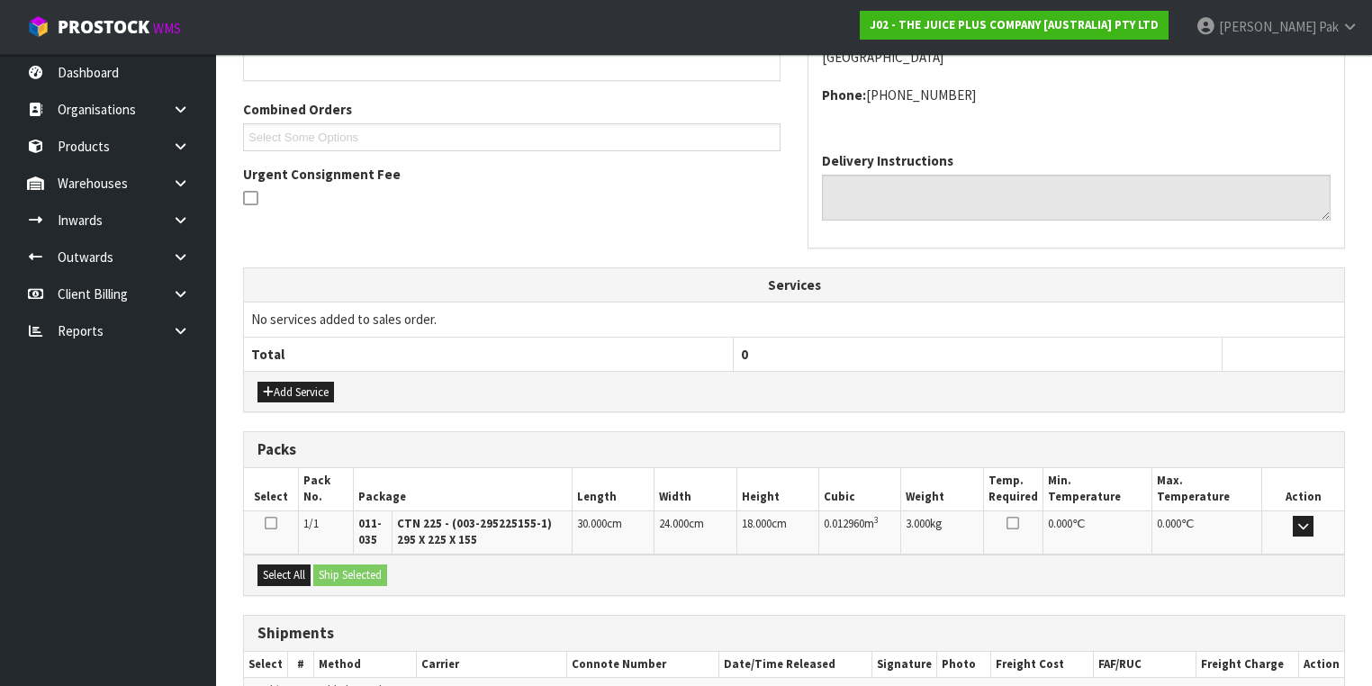
scroll to position [526, 0]
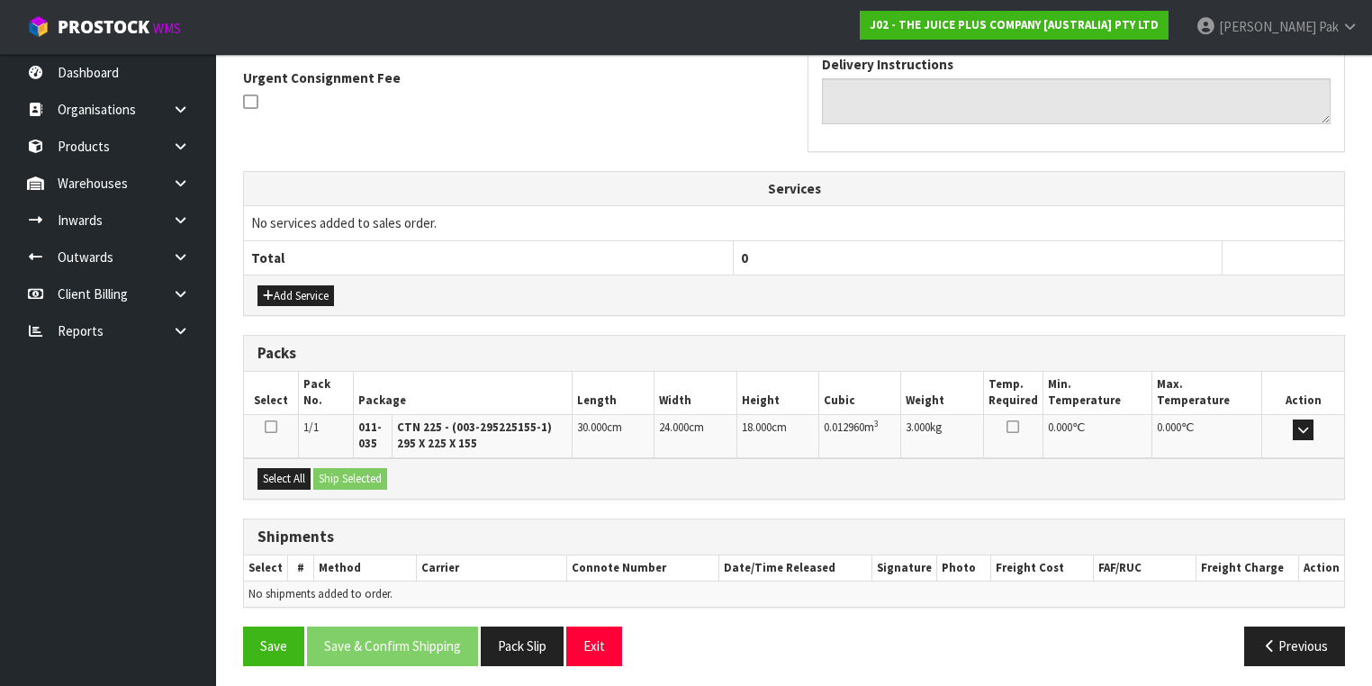
click at [272, 422] on icon at bounding box center [271, 427] width 13 height 14
click at [0, 0] on input "checkbox" at bounding box center [0, 0] width 0 height 0
click at [360, 473] on button "Ship Selected" at bounding box center [350, 479] width 74 height 22
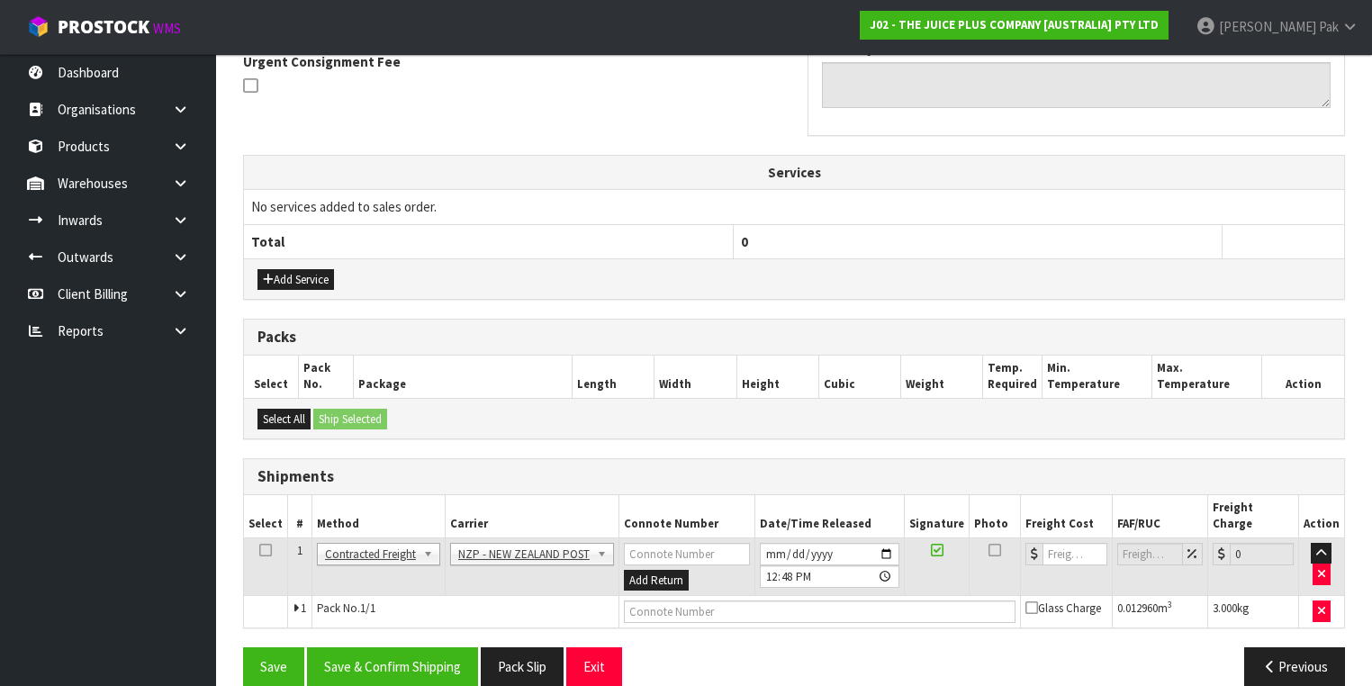
scroll to position [546, 0]
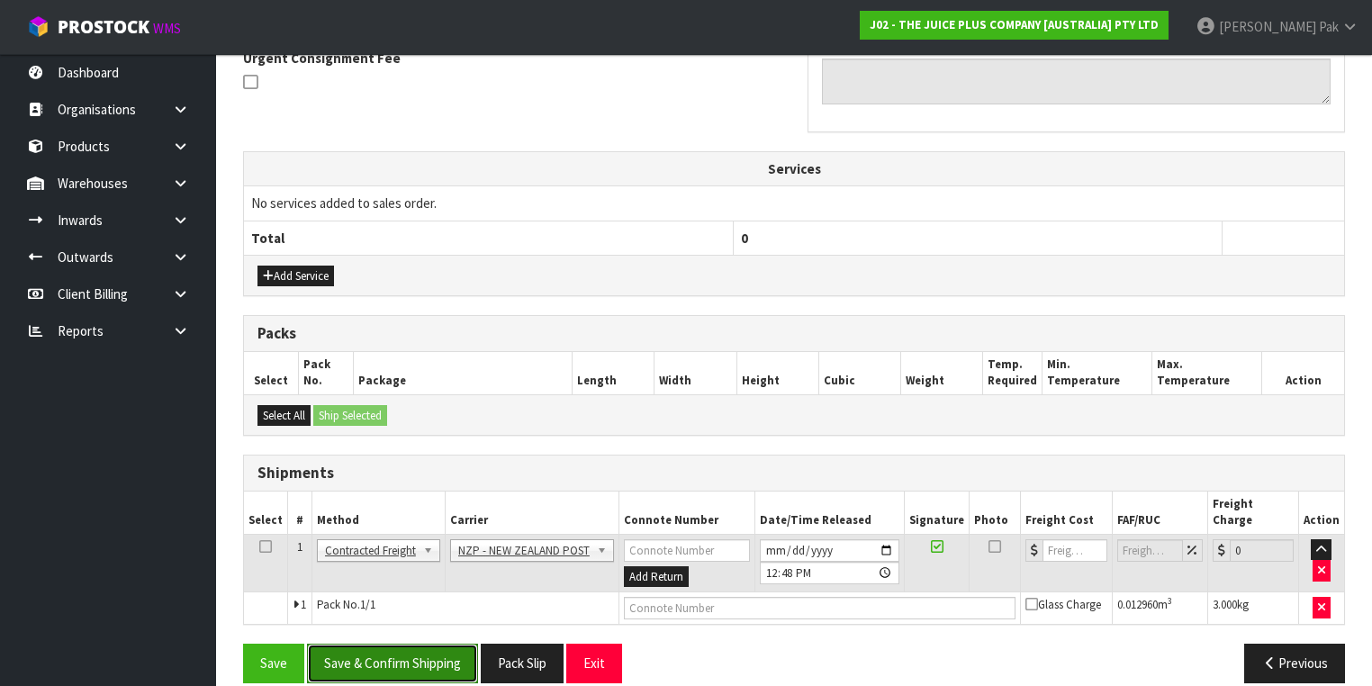
click at [414, 644] on button "Save & Confirm Shipping" at bounding box center [392, 663] width 171 height 39
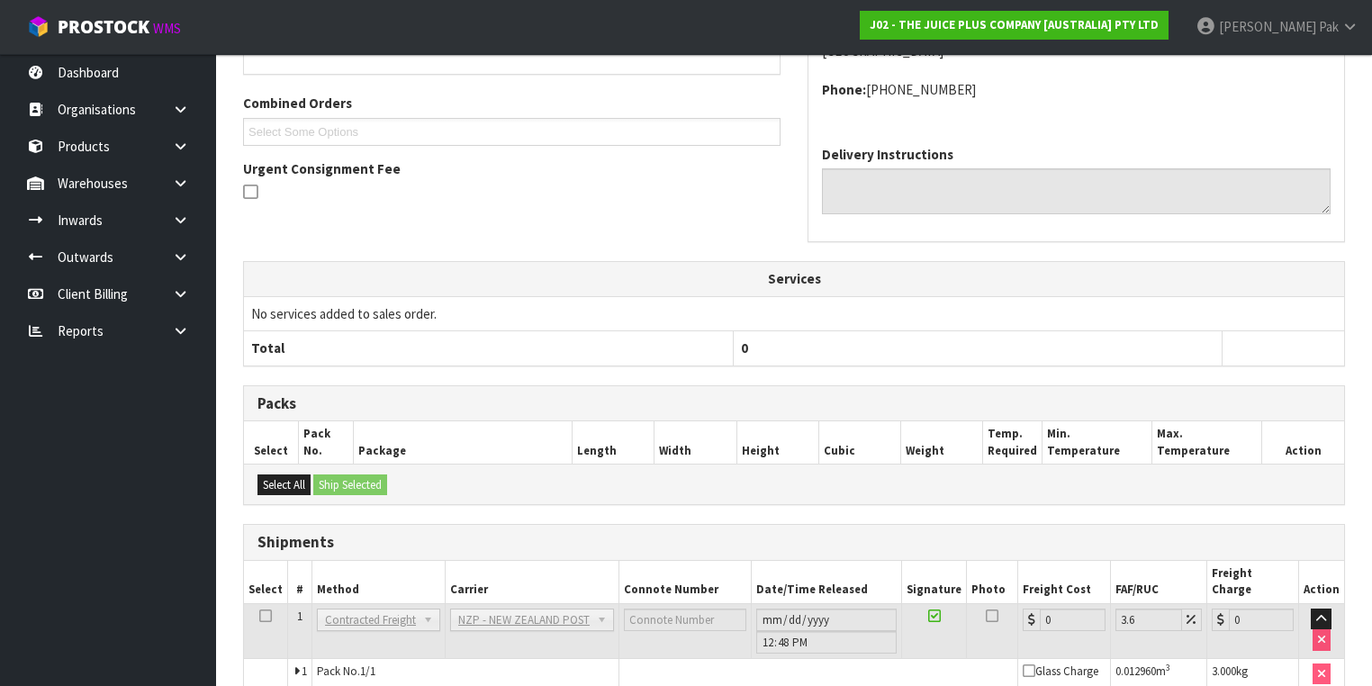
scroll to position [521, 0]
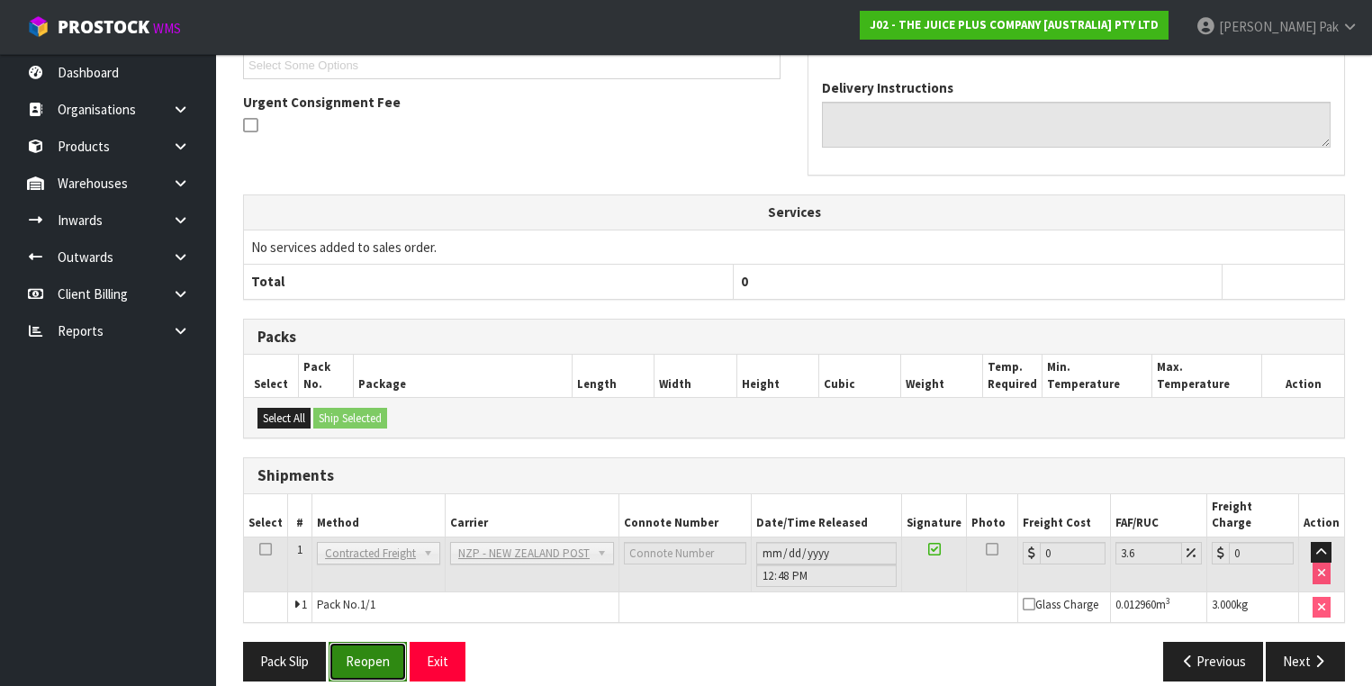
click at [349, 654] on button "Reopen" at bounding box center [368, 661] width 78 height 39
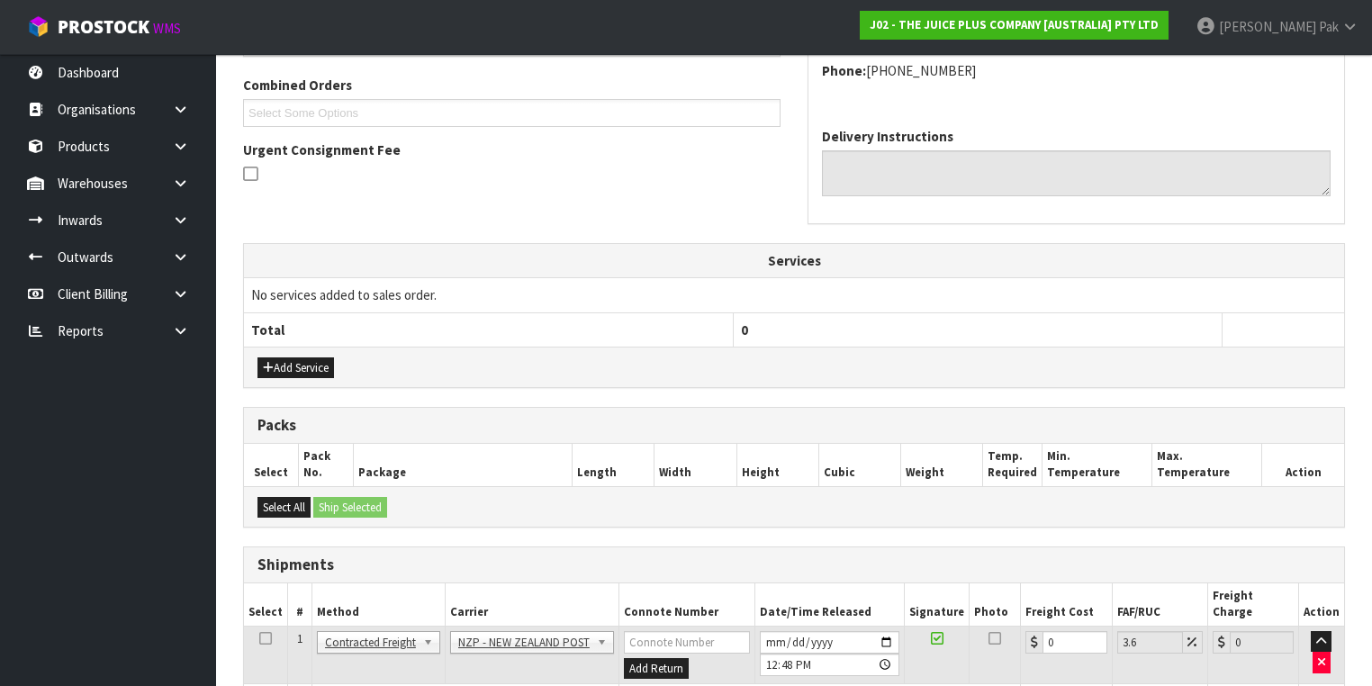
scroll to position [562, 0]
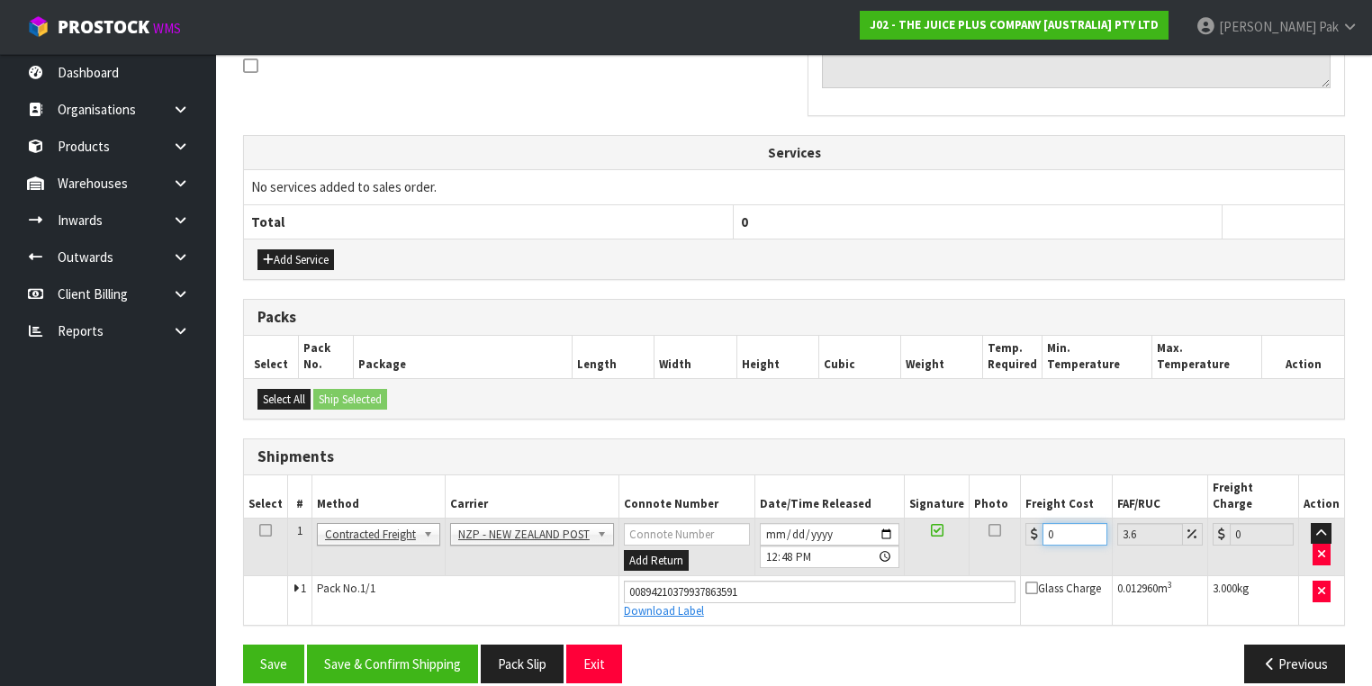
drag, startPoint x: 1062, startPoint y: 514, endPoint x: 848, endPoint y: 515, distance: 214.3
click at [848, 518] on tr "1 Client Local Pickup Customer Local Pickup Company Freight Contracted Freight …" at bounding box center [794, 547] width 1100 height 59
type input "1"
type input "1.04"
type input "13"
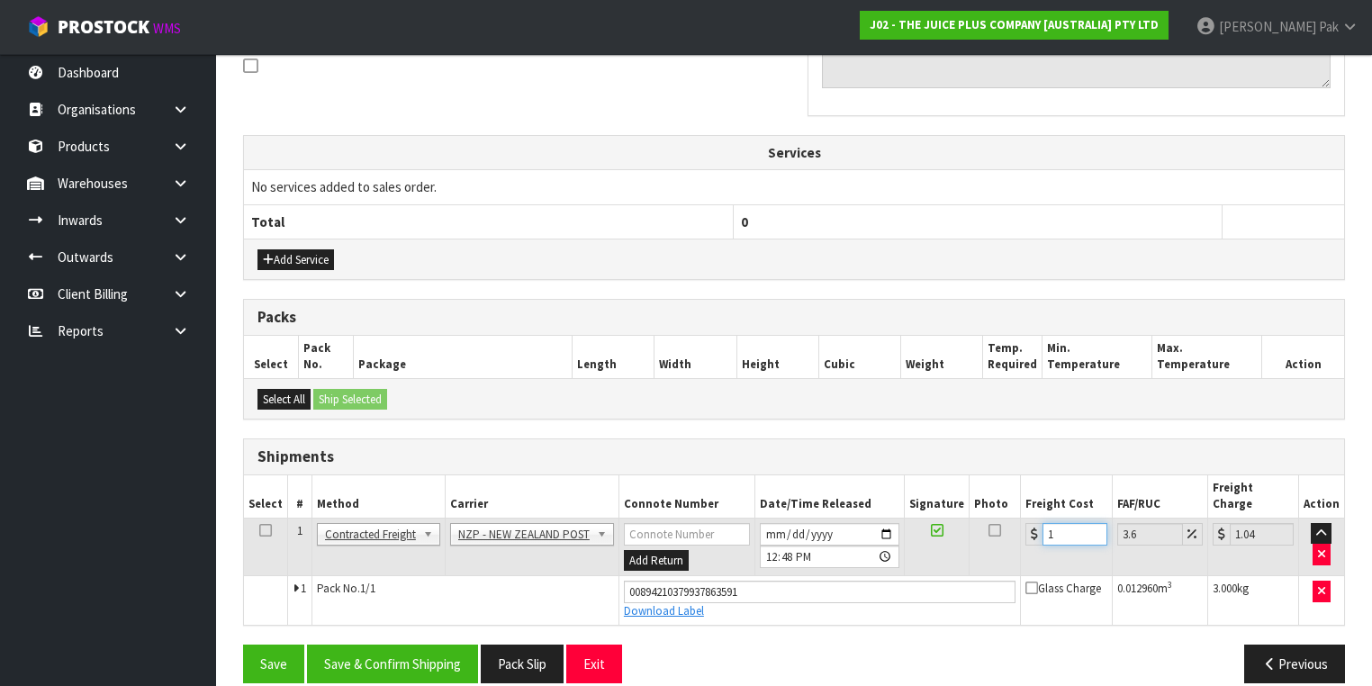
type input "13.47"
type input "13.4"
type input "13.88"
click at [1059, 523] on input "13.4" at bounding box center [1075, 534] width 64 height 23
type input "13.04"
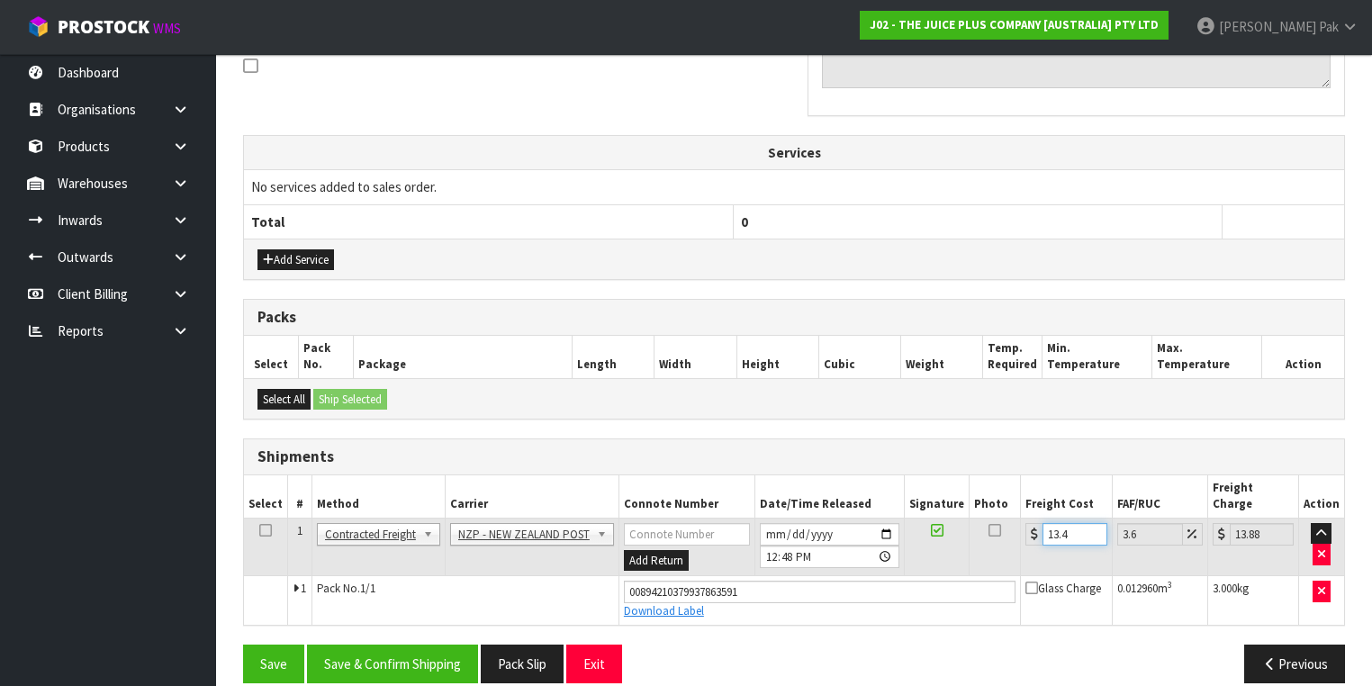
type input "13.51"
type input "13.04"
click at [371, 645] on button "Save & Confirm Shipping" at bounding box center [392, 664] width 171 height 39
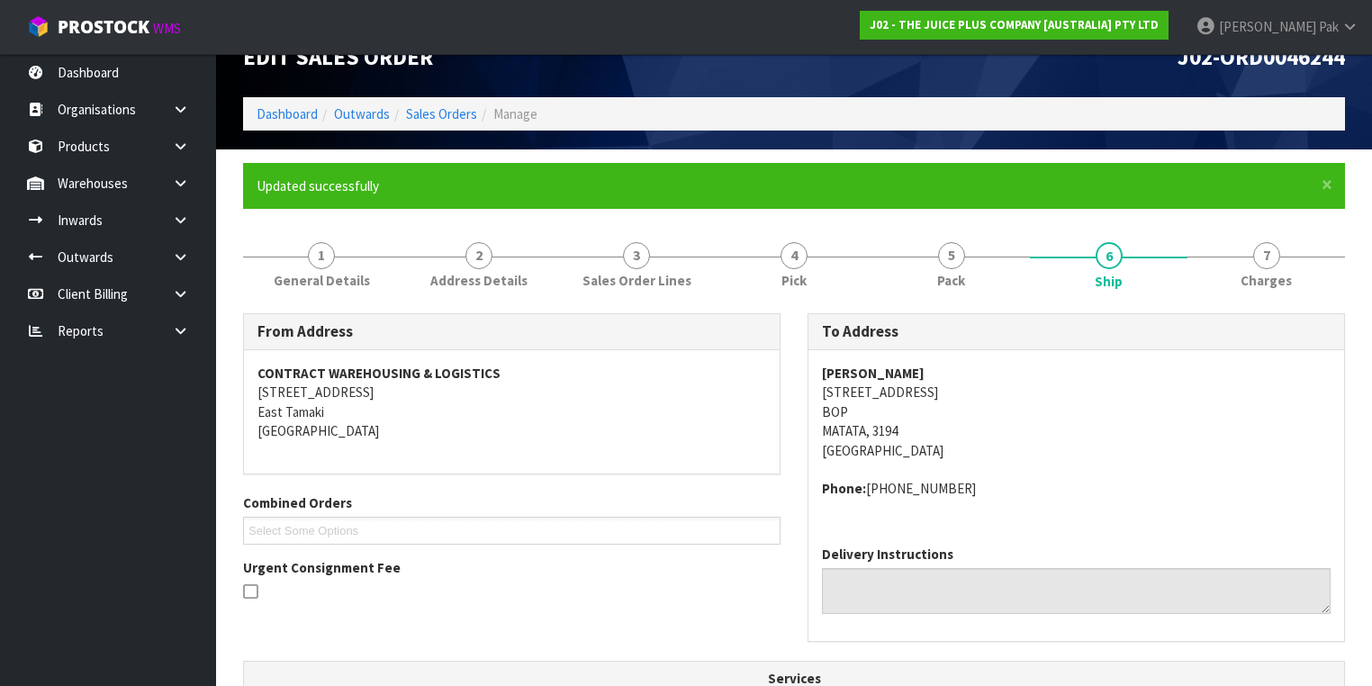
scroll to position [0, 0]
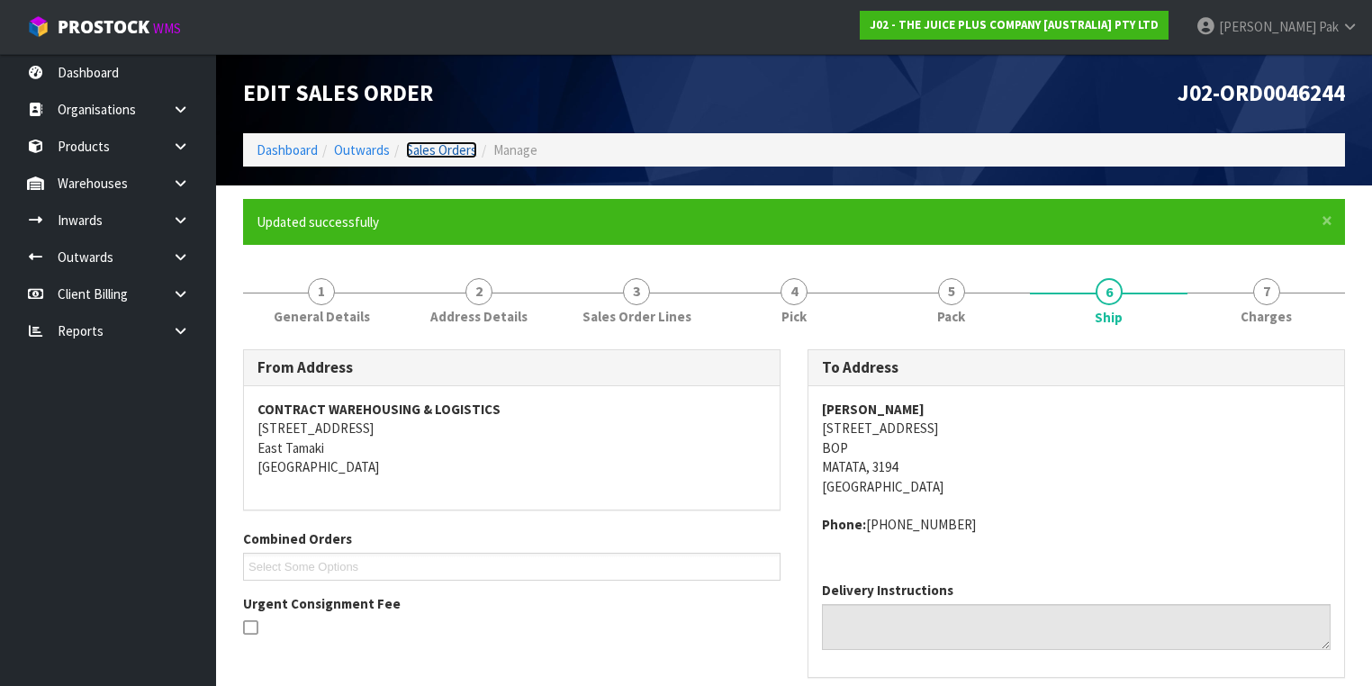
click at [446, 150] on link "Sales Orders" at bounding box center [441, 149] width 71 height 17
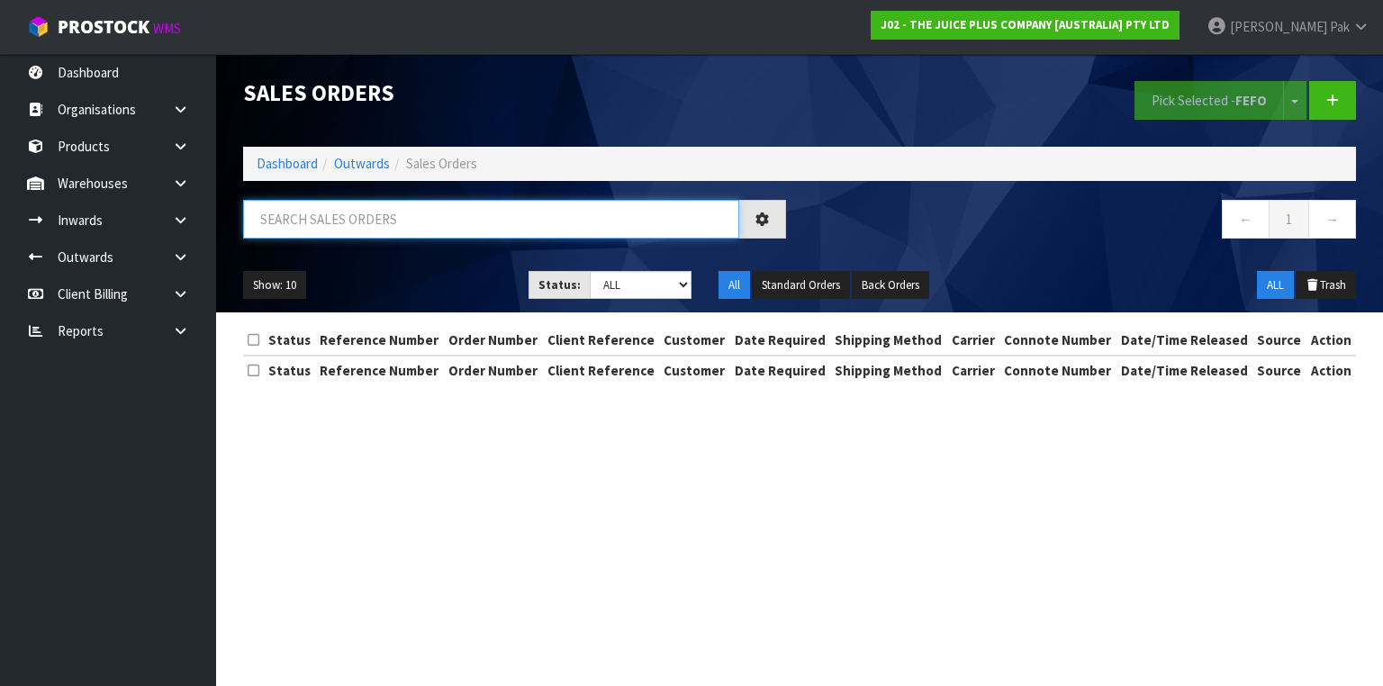
click at [431, 220] on input "text" at bounding box center [491, 219] width 496 height 39
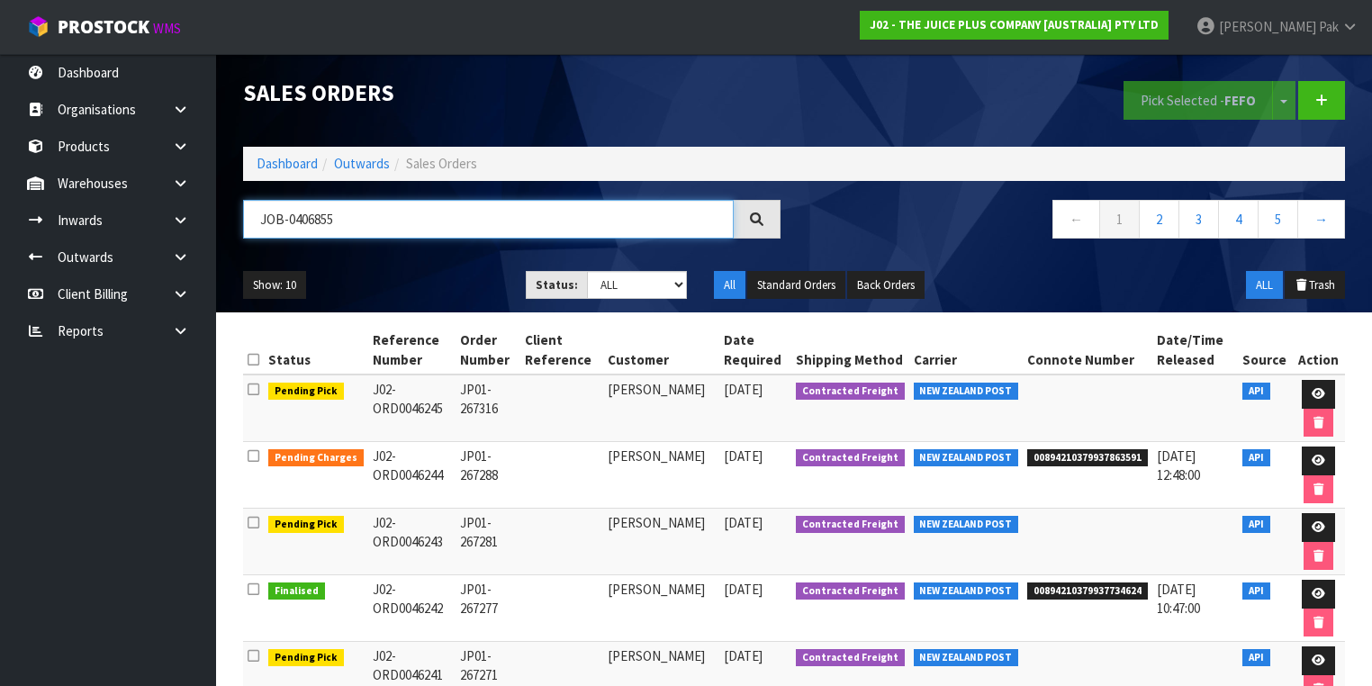
type input "JOB-0406855"
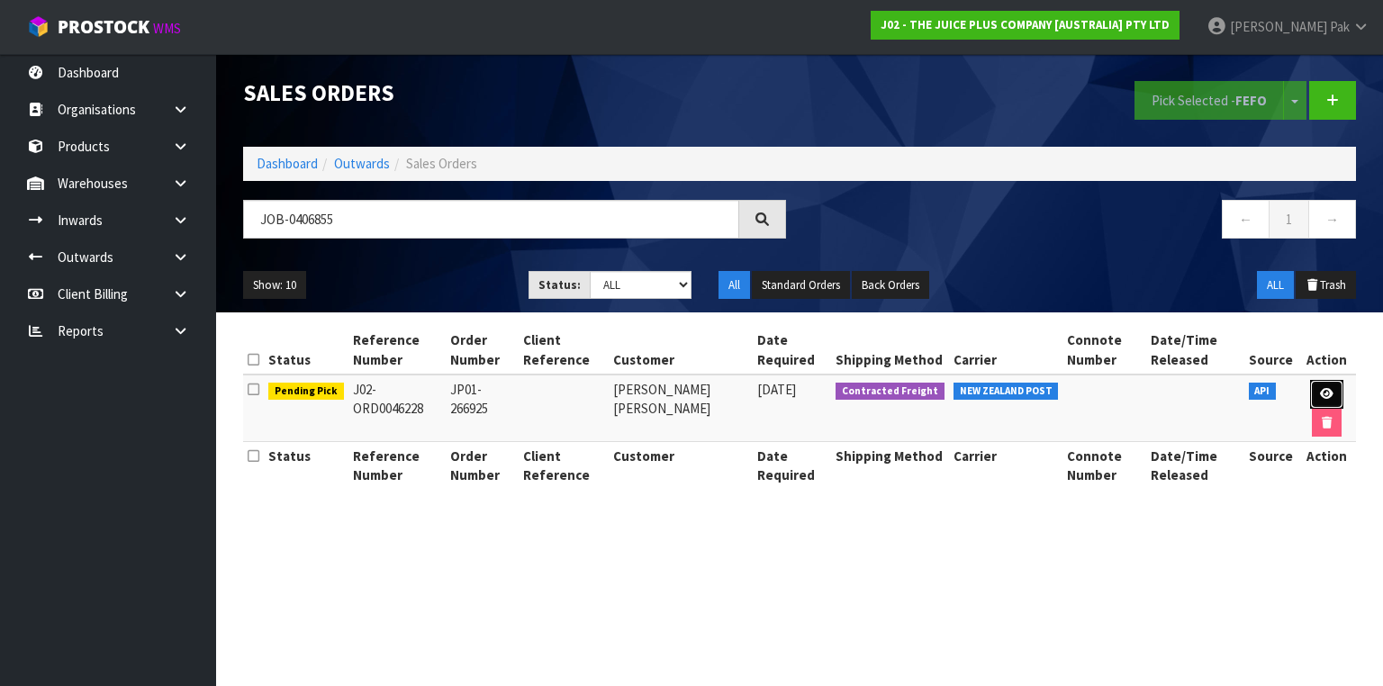
click at [1321, 388] on icon at bounding box center [1327, 394] width 14 height 12
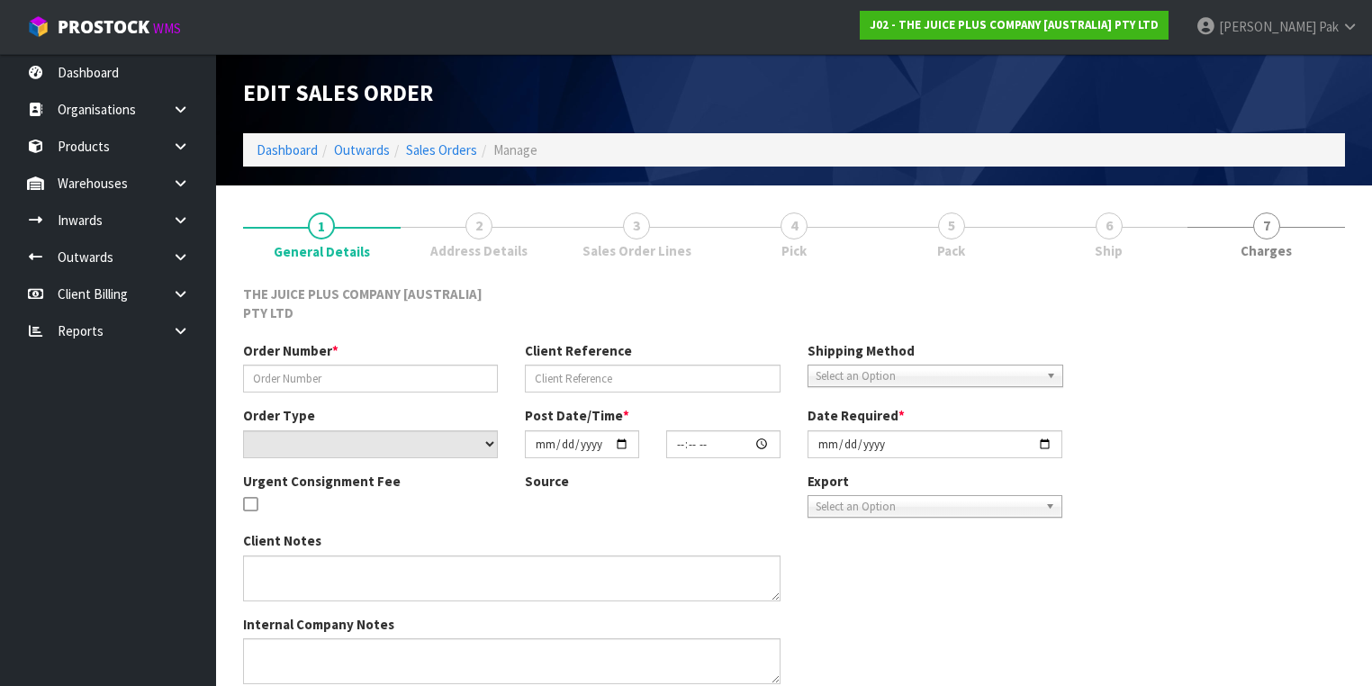
type input "JP01-266925"
select select "number:0"
type input "[DATE]"
type input "12:28:08.000"
type input "[DATE]"
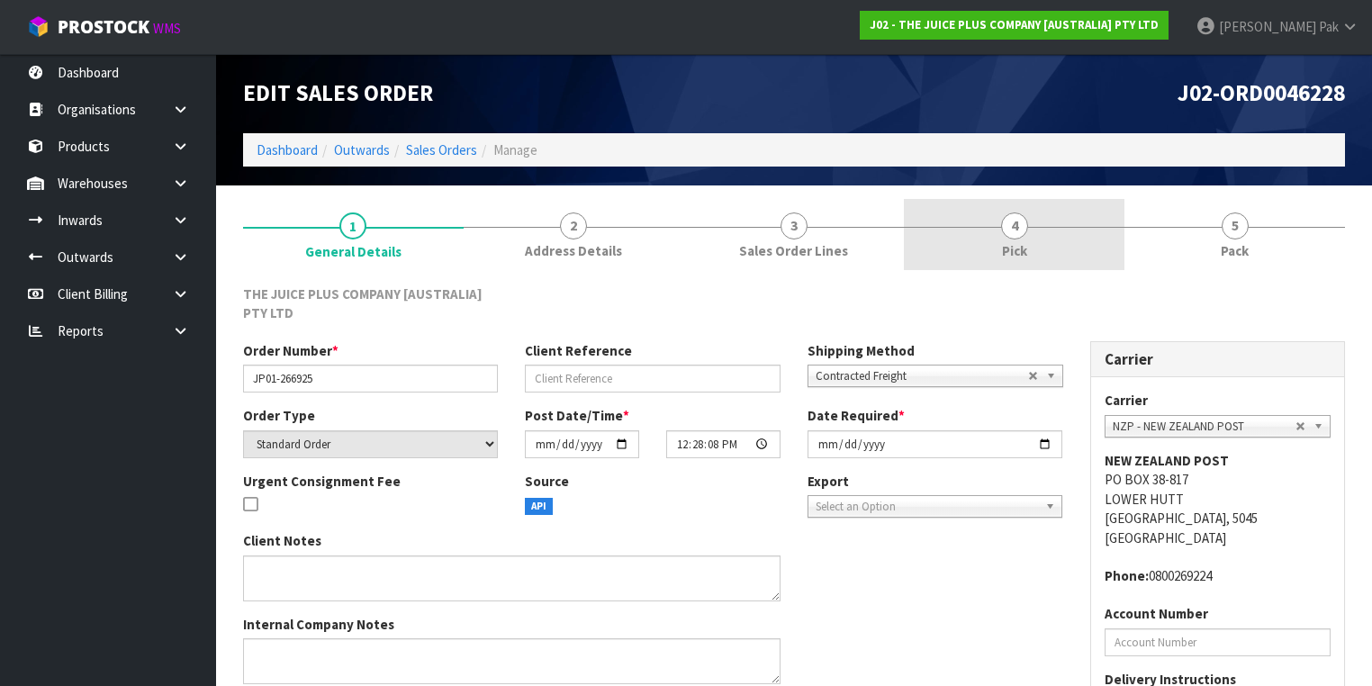
click at [1012, 242] on span "Pick" at bounding box center [1014, 250] width 25 height 19
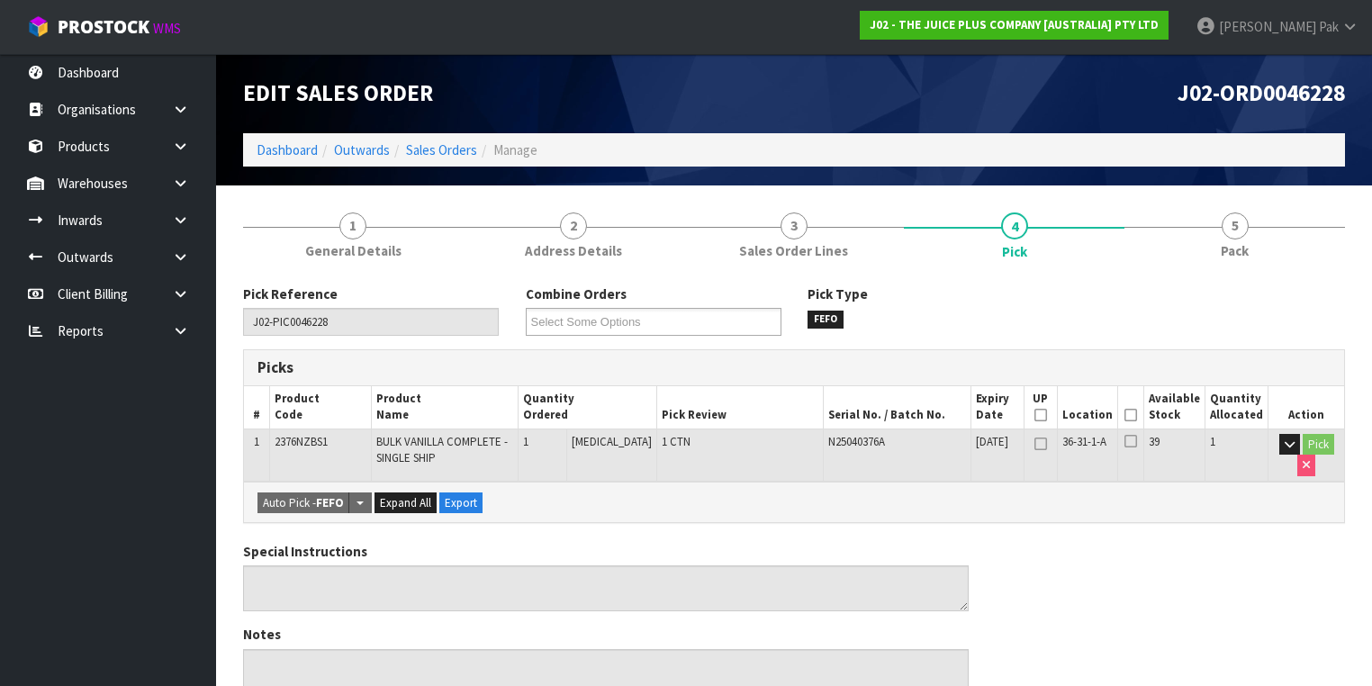
click at [1047, 416] on icon at bounding box center [1040, 415] width 13 height 1
type input "1"
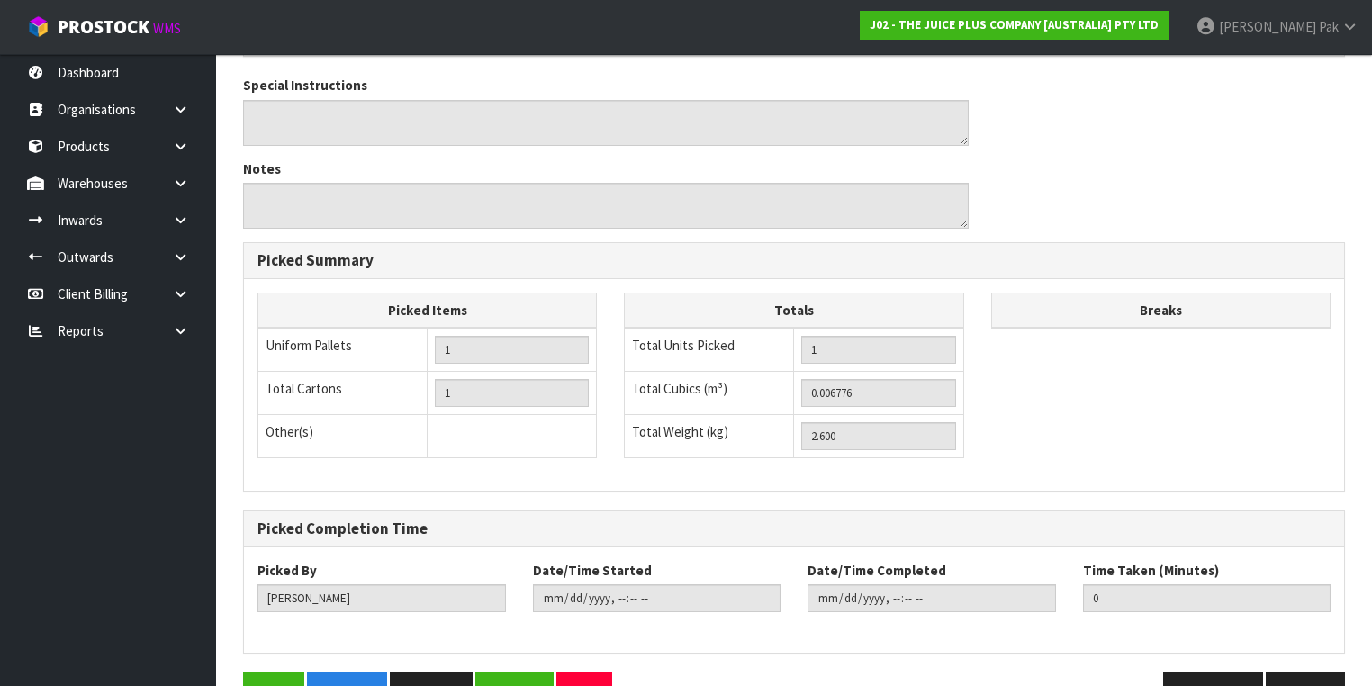
scroll to position [577, 0]
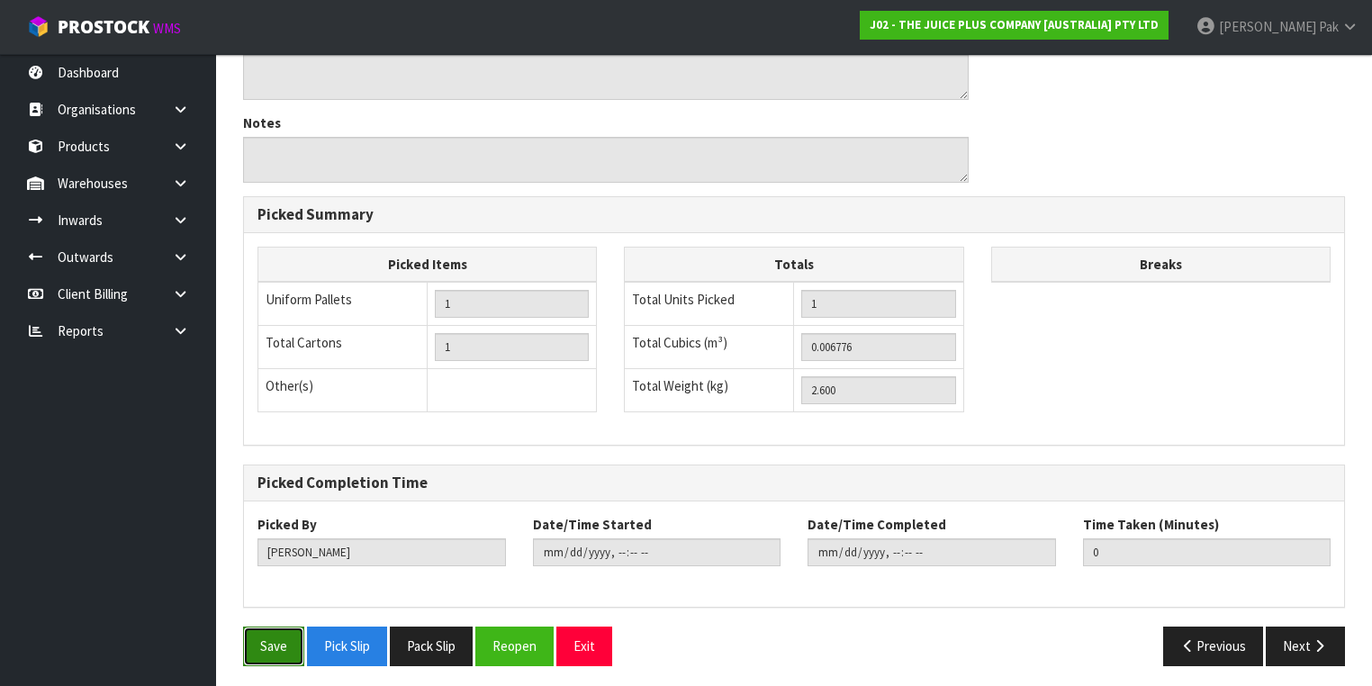
drag, startPoint x: 275, startPoint y: 626, endPoint x: 300, endPoint y: 625, distance: 25.2
click at [274, 627] on button "Save" at bounding box center [273, 646] width 61 height 39
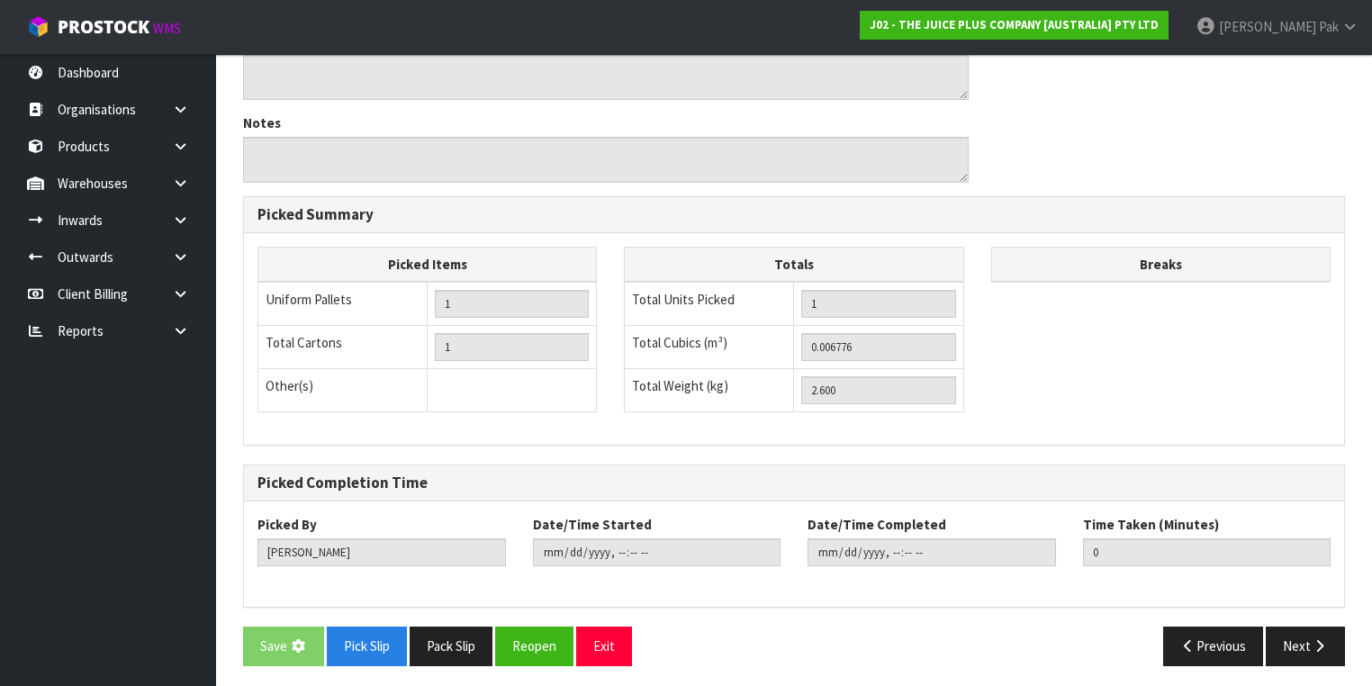
scroll to position [0, 0]
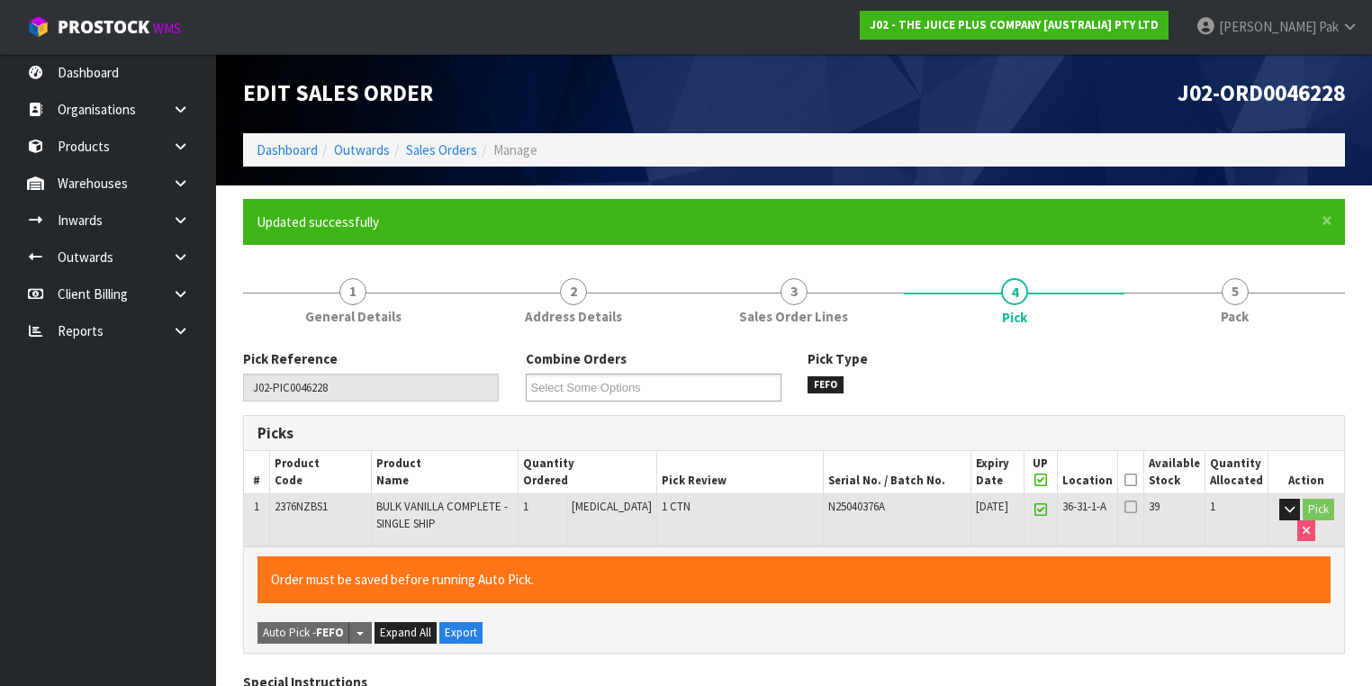
type input "[PERSON_NAME]"
type input "[DATE]T12:53:01"
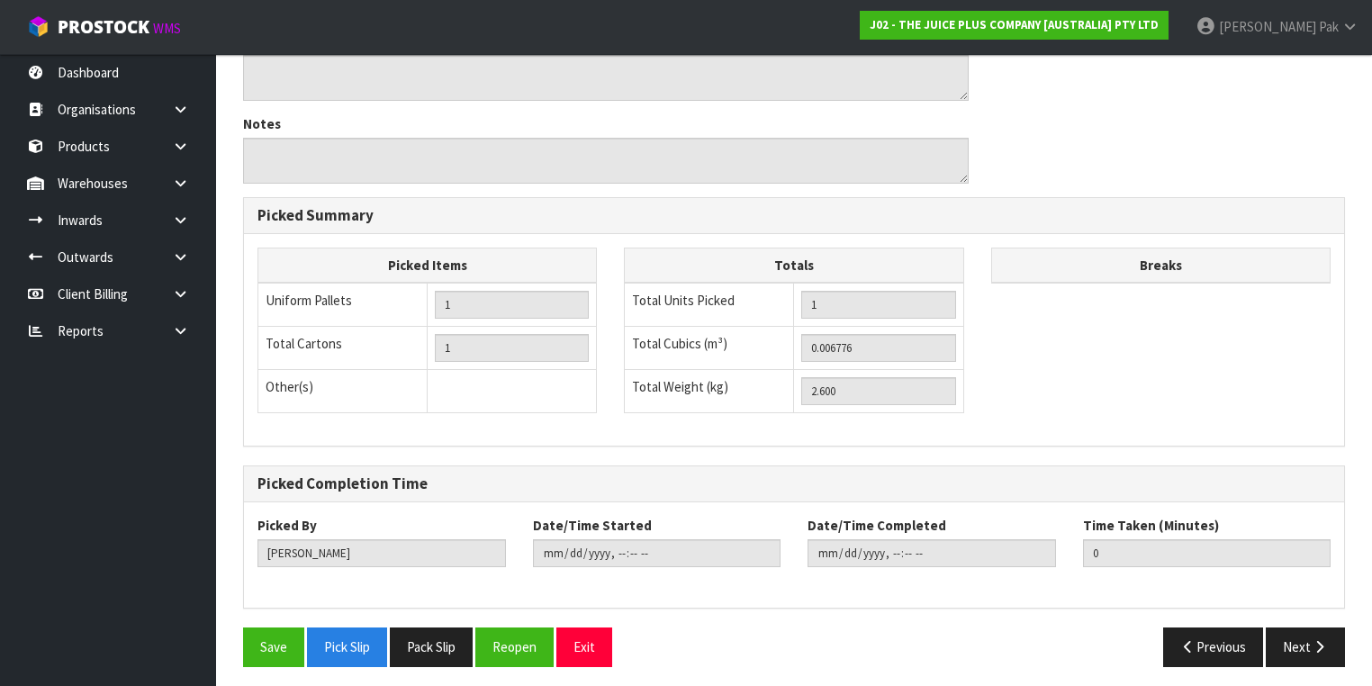
scroll to position [577, 0]
click at [1282, 627] on button "Next" at bounding box center [1305, 646] width 79 height 39
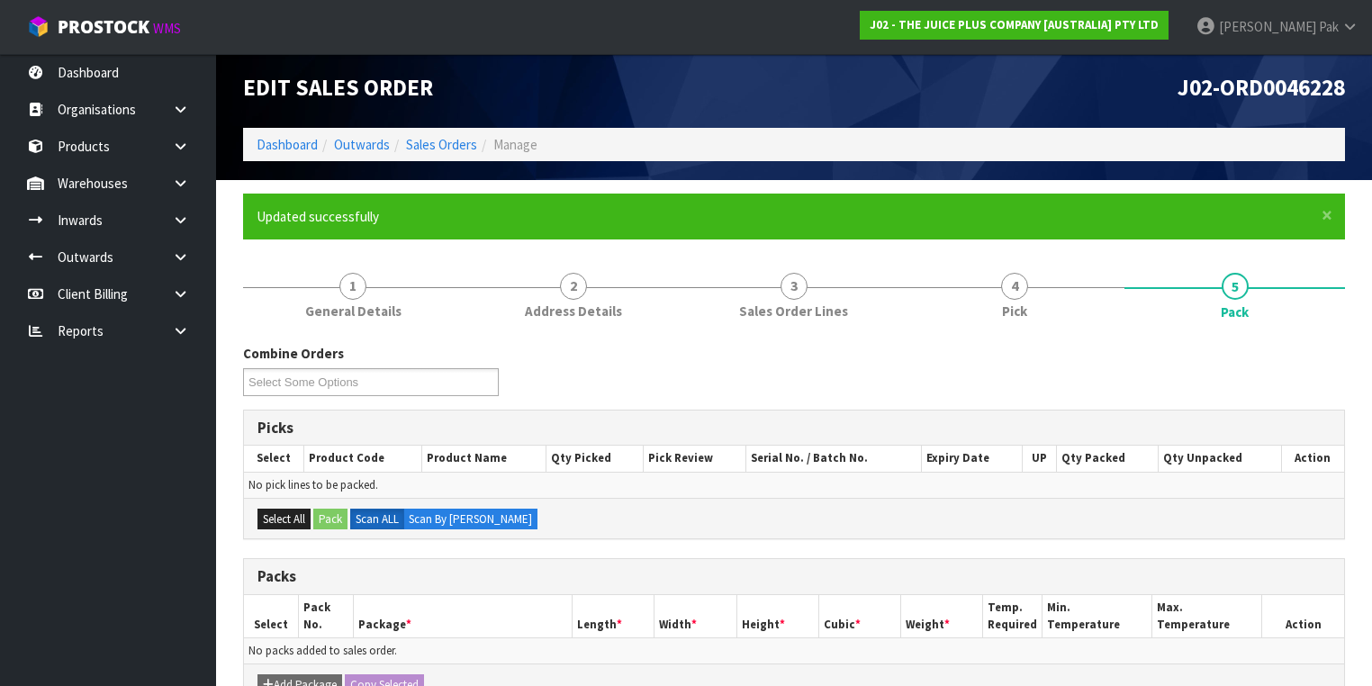
scroll to position [0, 0]
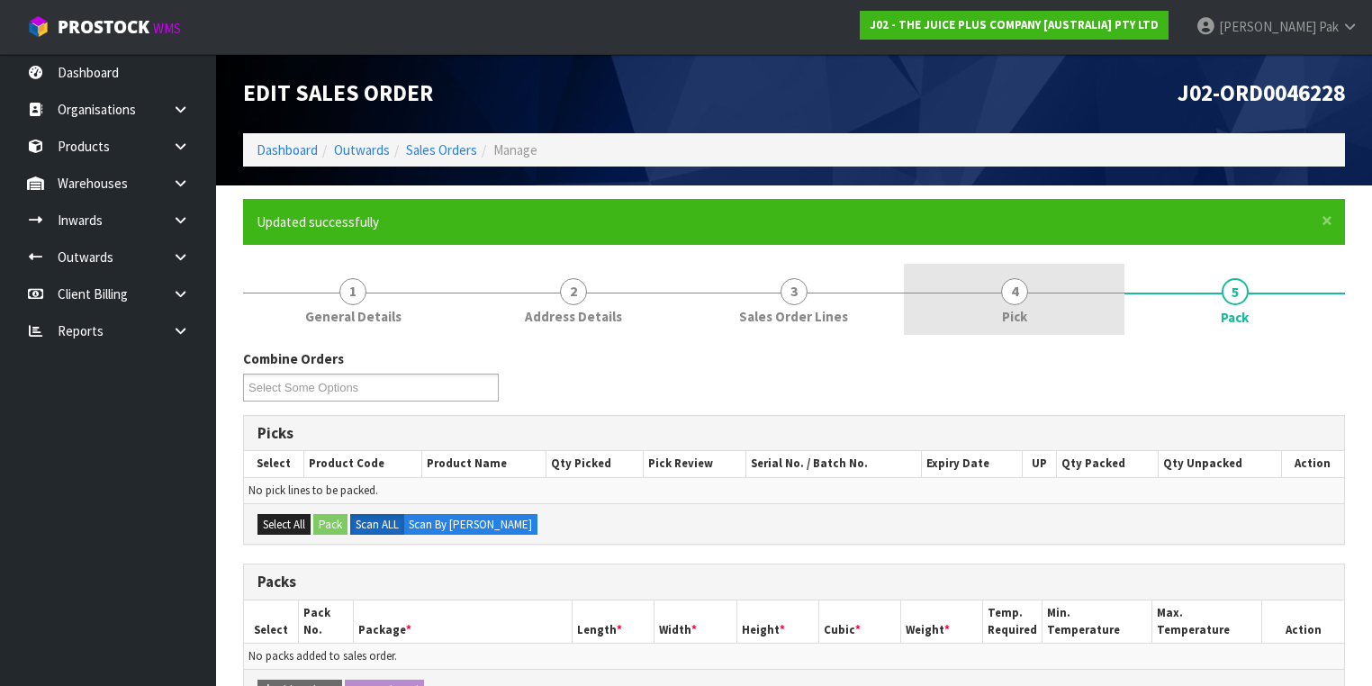
click at [1011, 288] on span "4" at bounding box center [1014, 291] width 27 height 27
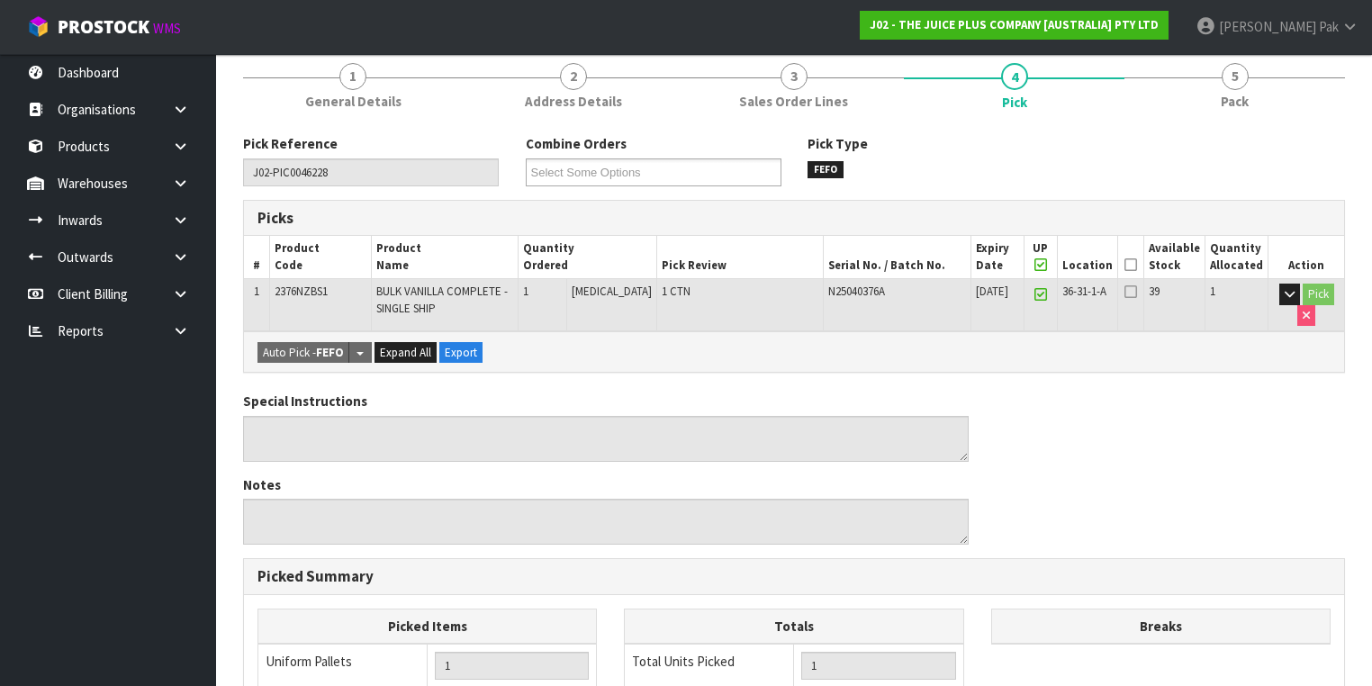
scroll to position [360, 0]
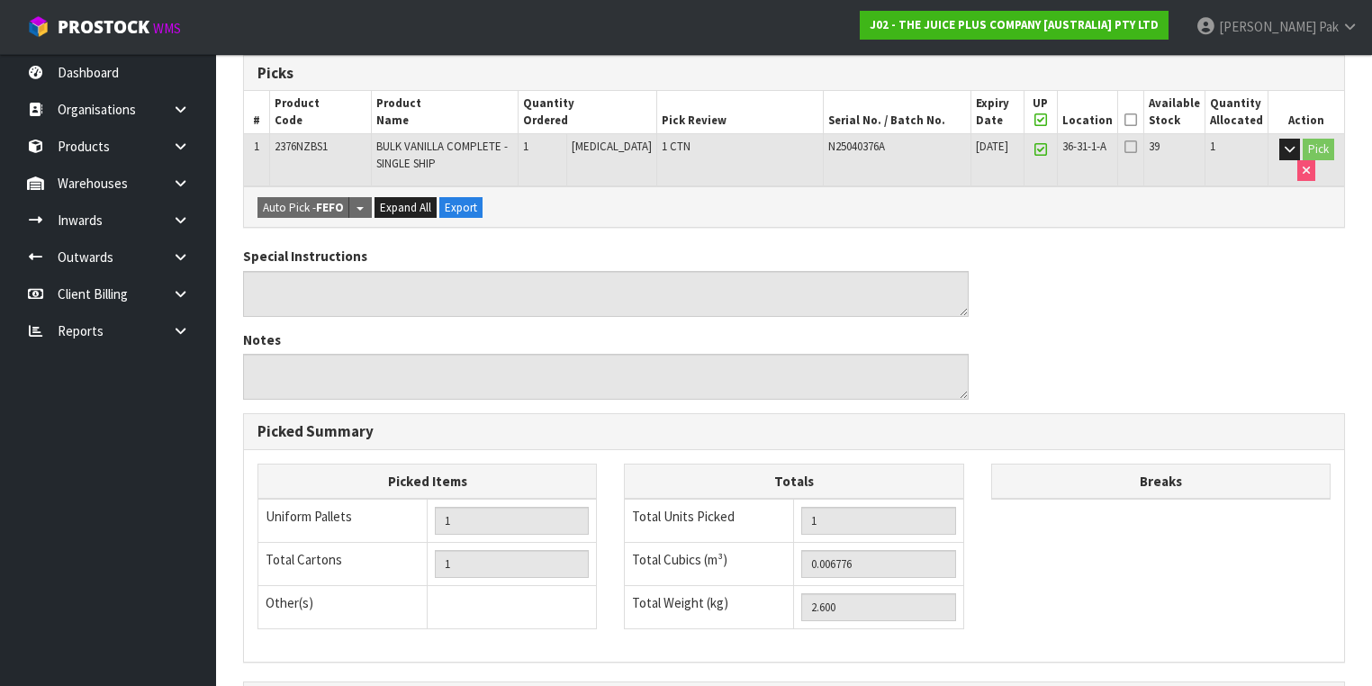
click at [1136, 120] on icon at bounding box center [1131, 120] width 13 height 1
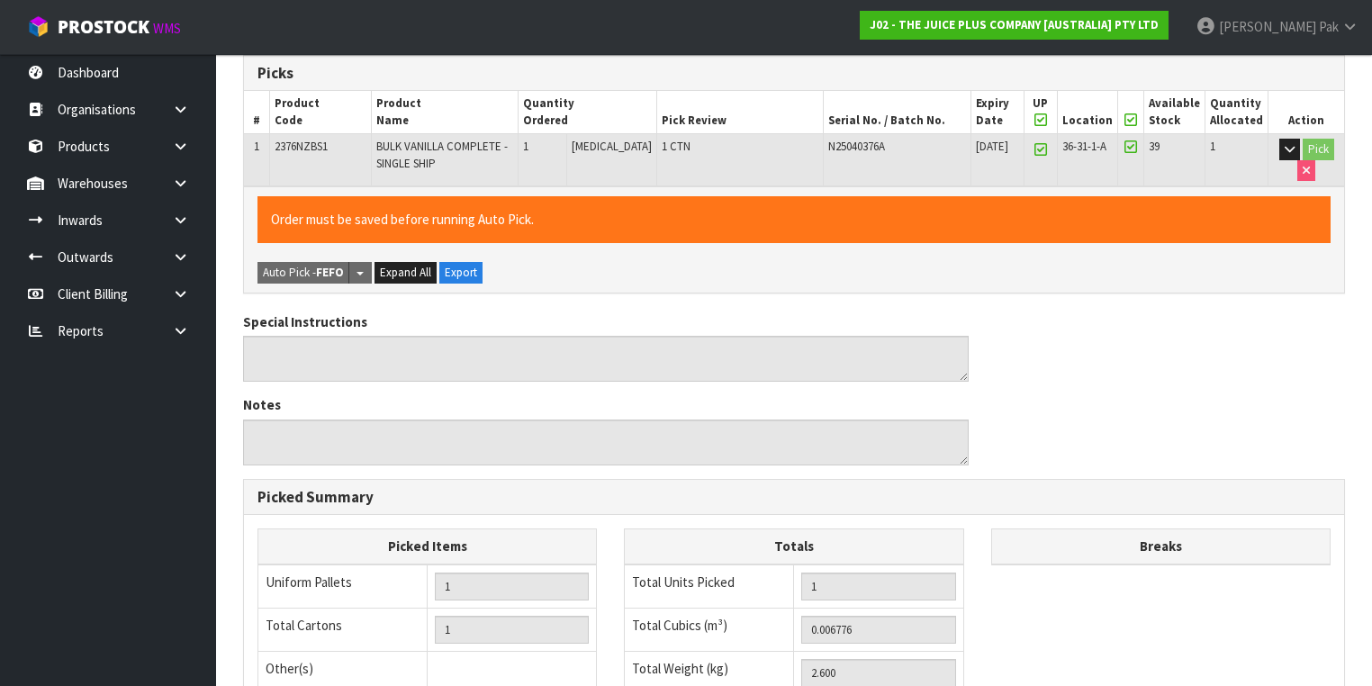
click at [1044, 120] on icon at bounding box center [1040, 120] width 13 height 1
click at [1047, 121] on icon at bounding box center [1040, 120] width 13 height 1
type input "0"
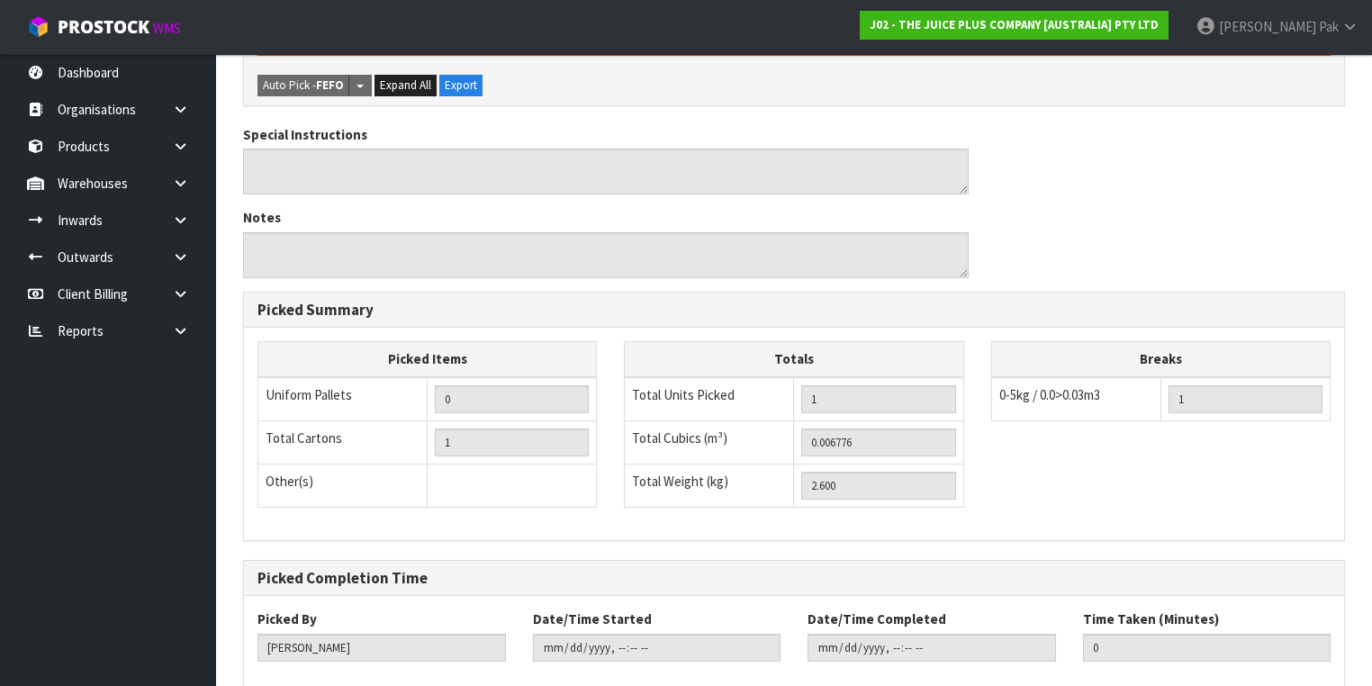
scroll to position [643, 0]
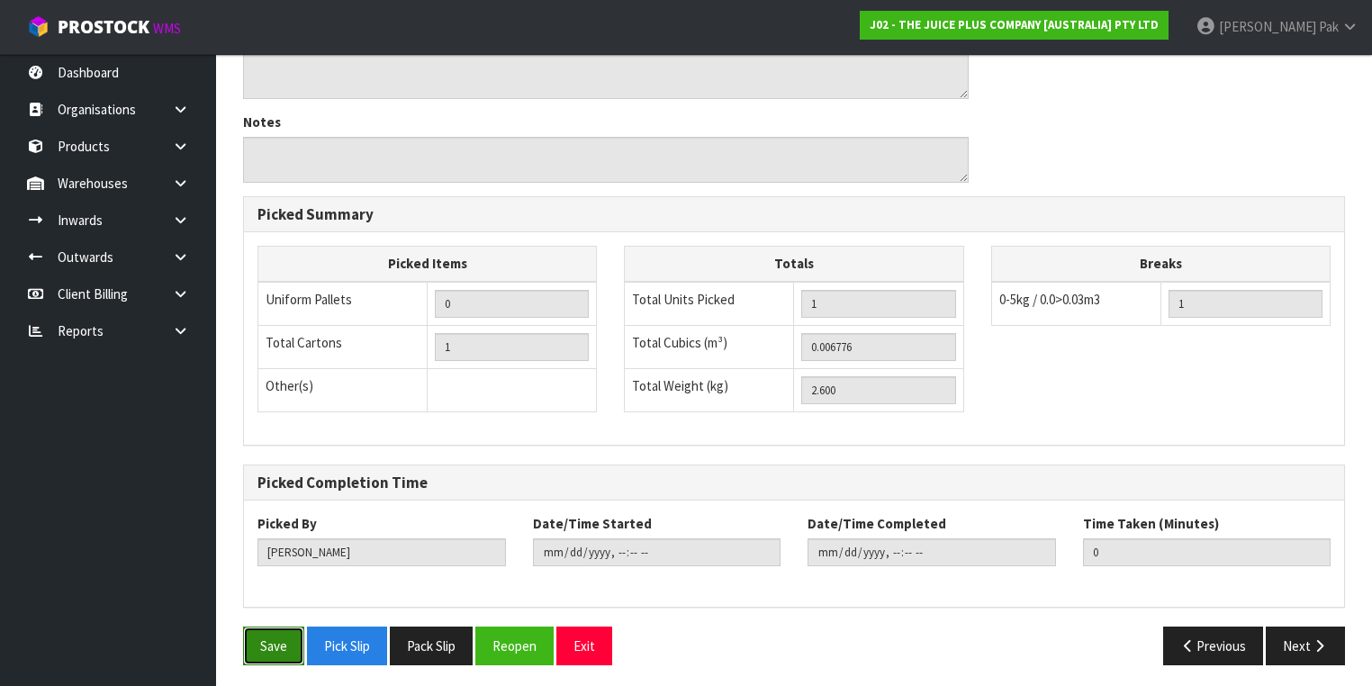
click at [266, 648] on button "Save" at bounding box center [273, 646] width 61 height 39
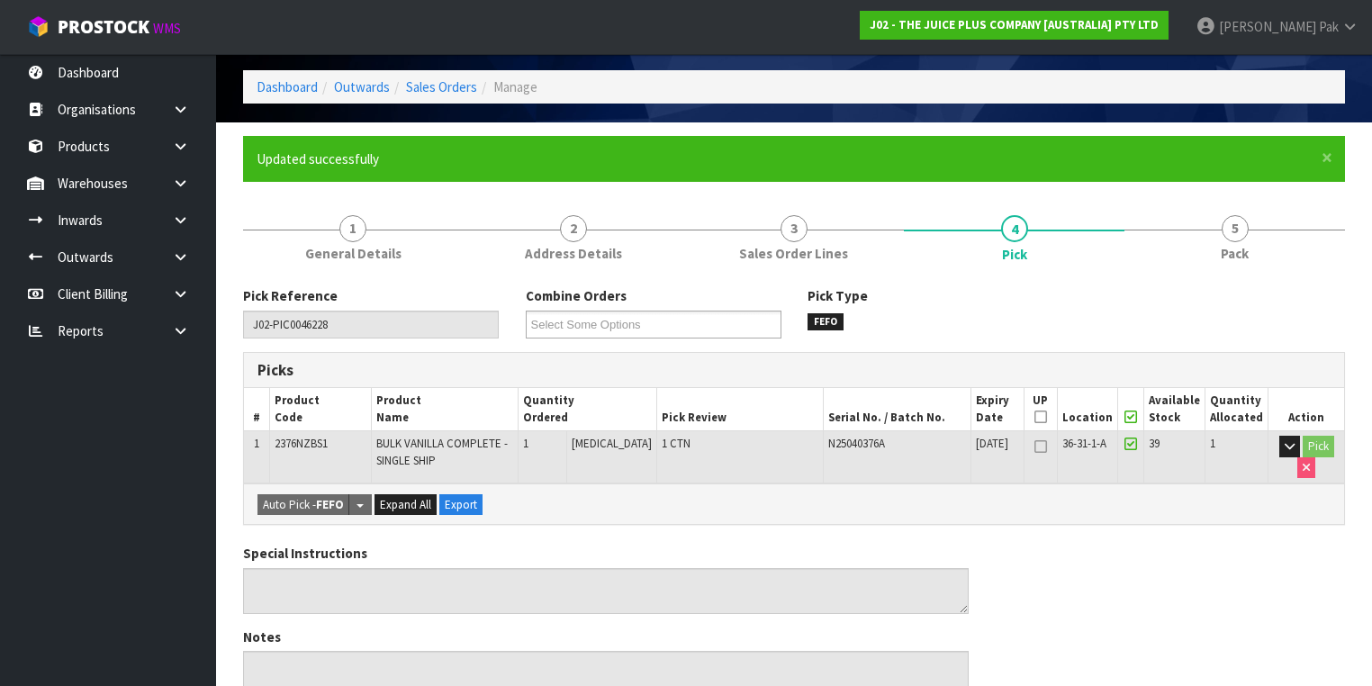
scroll to position [0, 0]
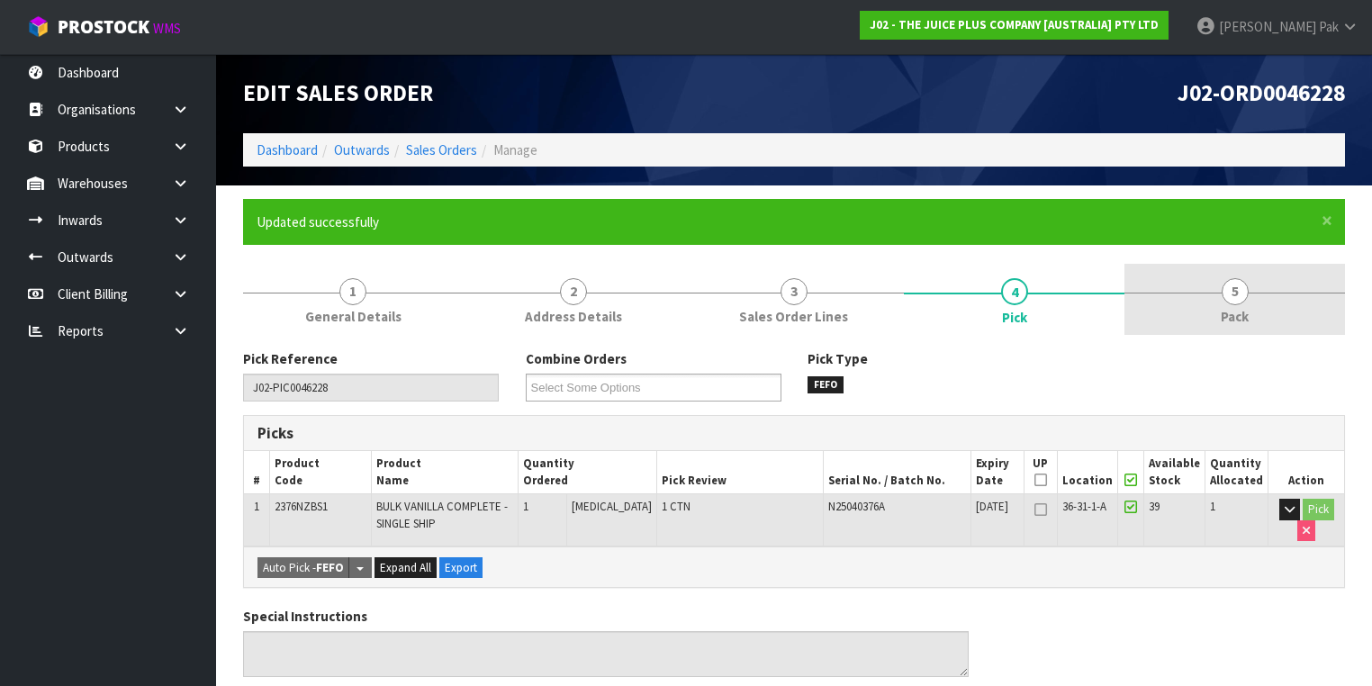
click at [1238, 295] on span "5" at bounding box center [1235, 291] width 27 height 27
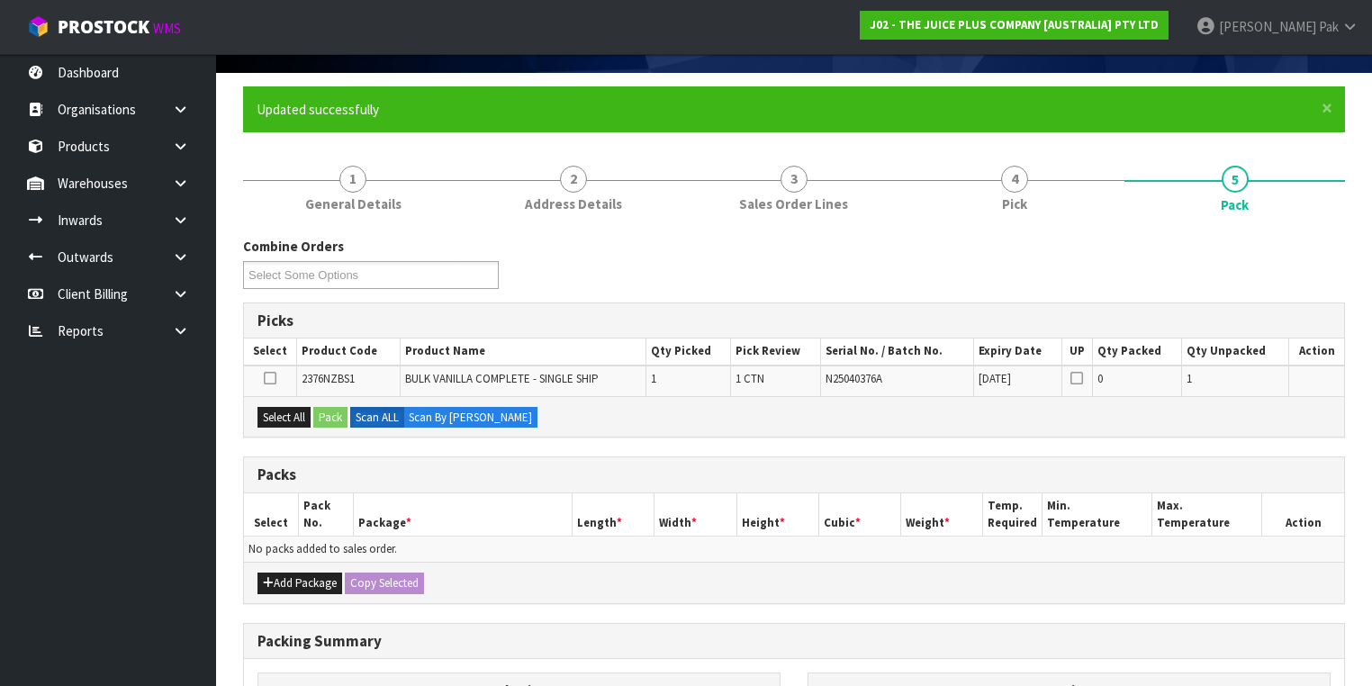
scroll to position [356, 0]
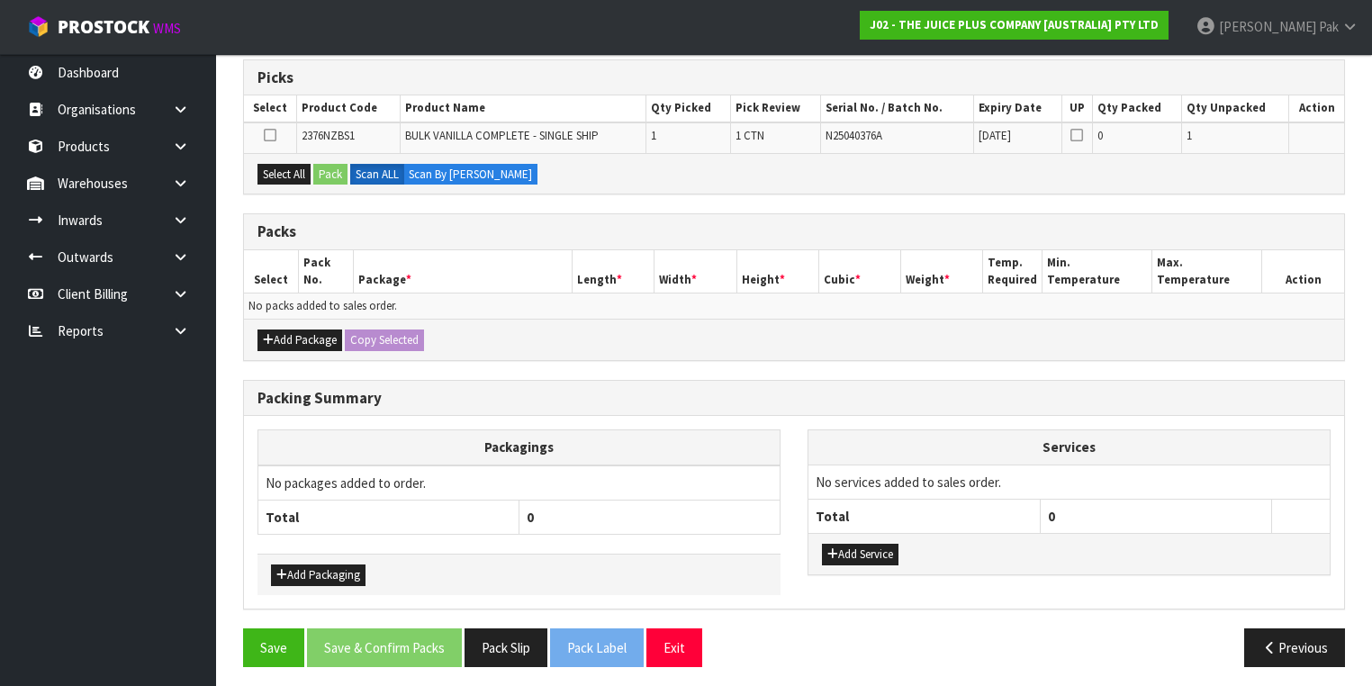
click at [284, 350] on div "Add Package Copy Selected" at bounding box center [794, 339] width 1100 height 41
click at [294, 335] on button "Add Package" at bounding box center [299, 341] width 85 height 22
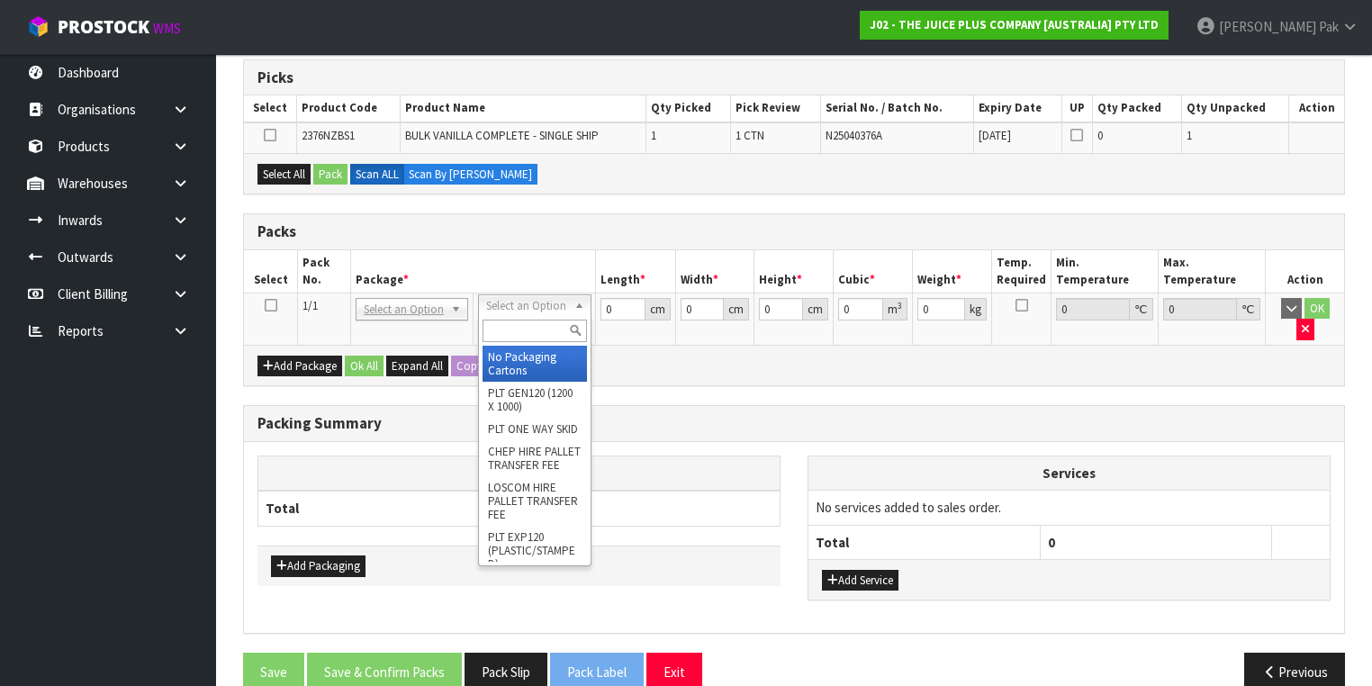
click at [530, 320] on input "text" at bounding box center [535, 331] width 104 height 23
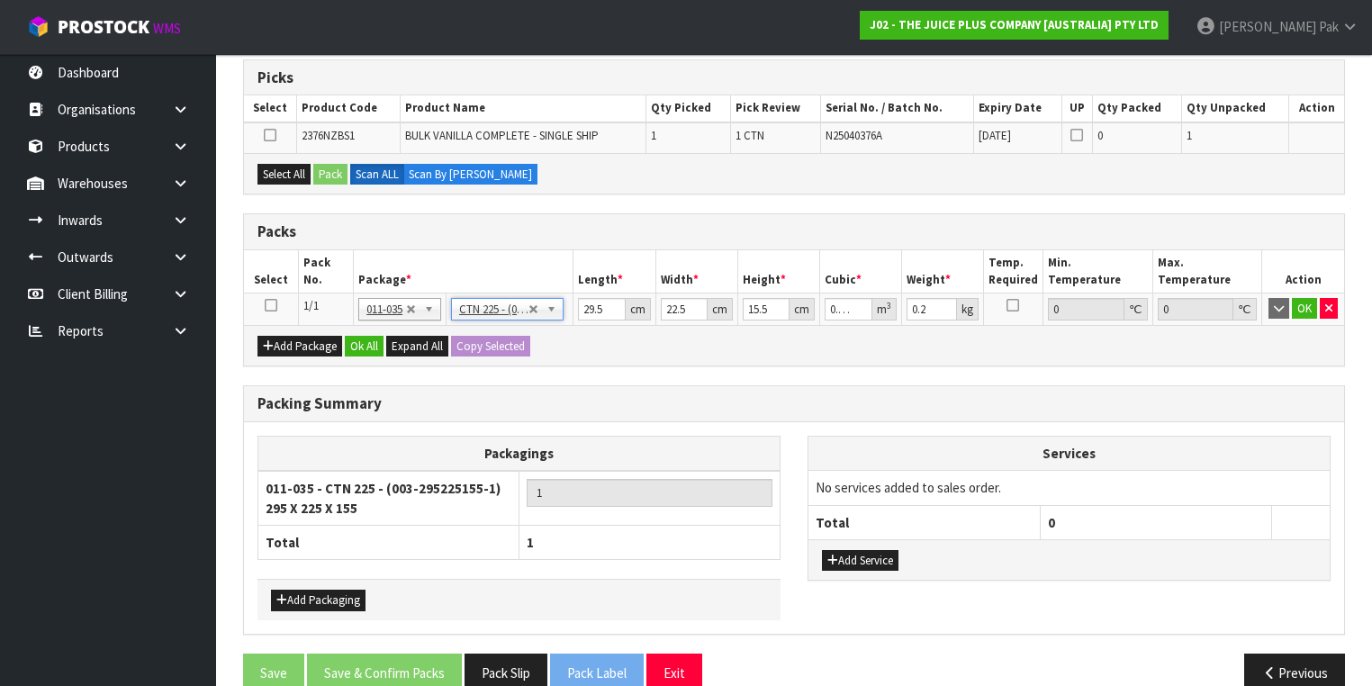
click at [268, 305] on icon at bounding box center [271, 305] width 13 height 1
click at [285, 165] on button "Select All" at bounding box center [283, 175] width 53 height 22
click at [319, 165] on button "Pack" at bounding box center [330, 175] width 34 height 22
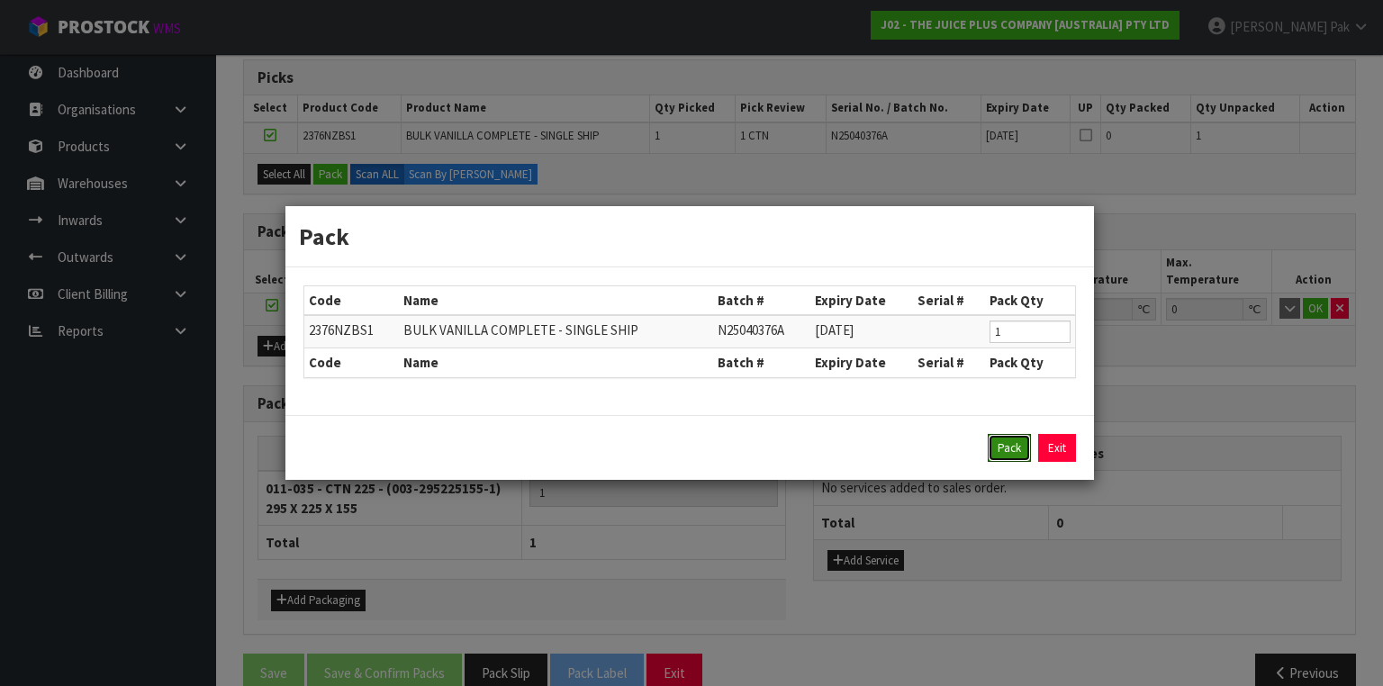
click at [1017, 451] on button "Pack" at bounding box center [1009, 448] width 43 height 29
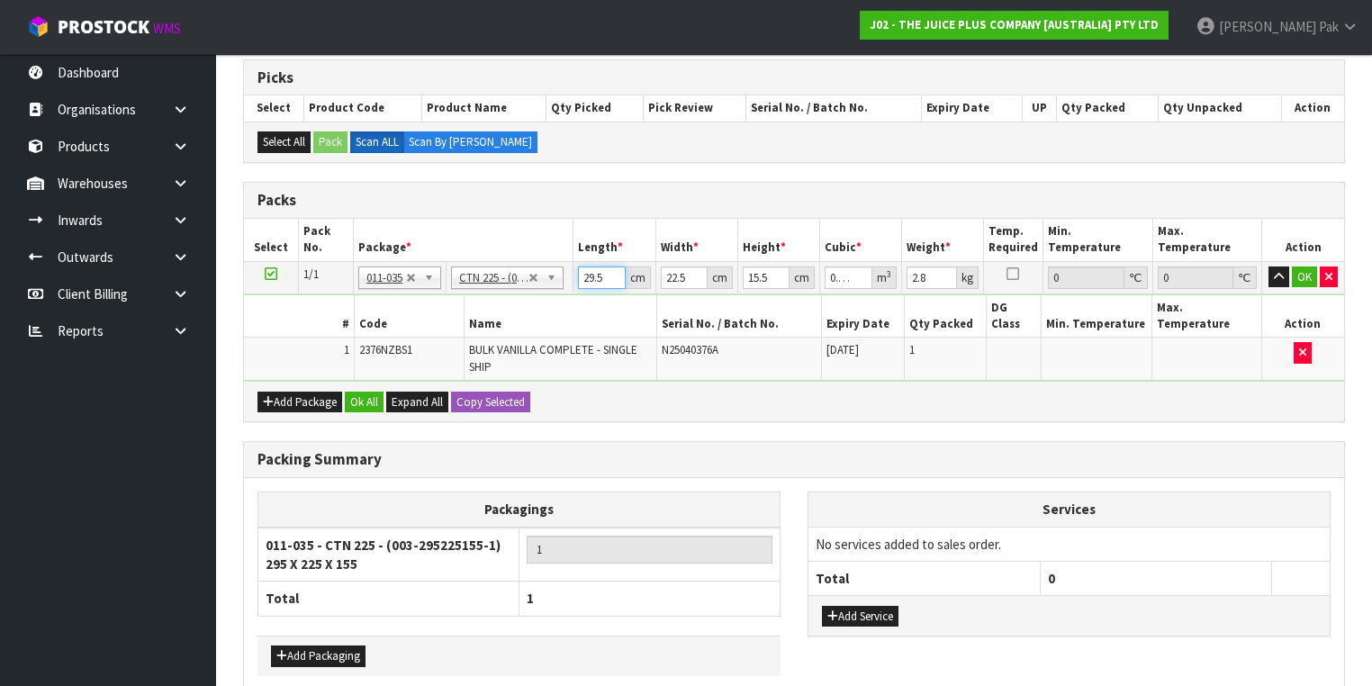
click at [593, 276] on input "29.5" at bounding box center [601, 277] width 47 height 23
click at [592, 276] on input "29.5" at bounding box center [601, 277] width 47 height 23
click at [1309, 280] on button "OK" at bounding box center [1304, 277] width 25 height 22
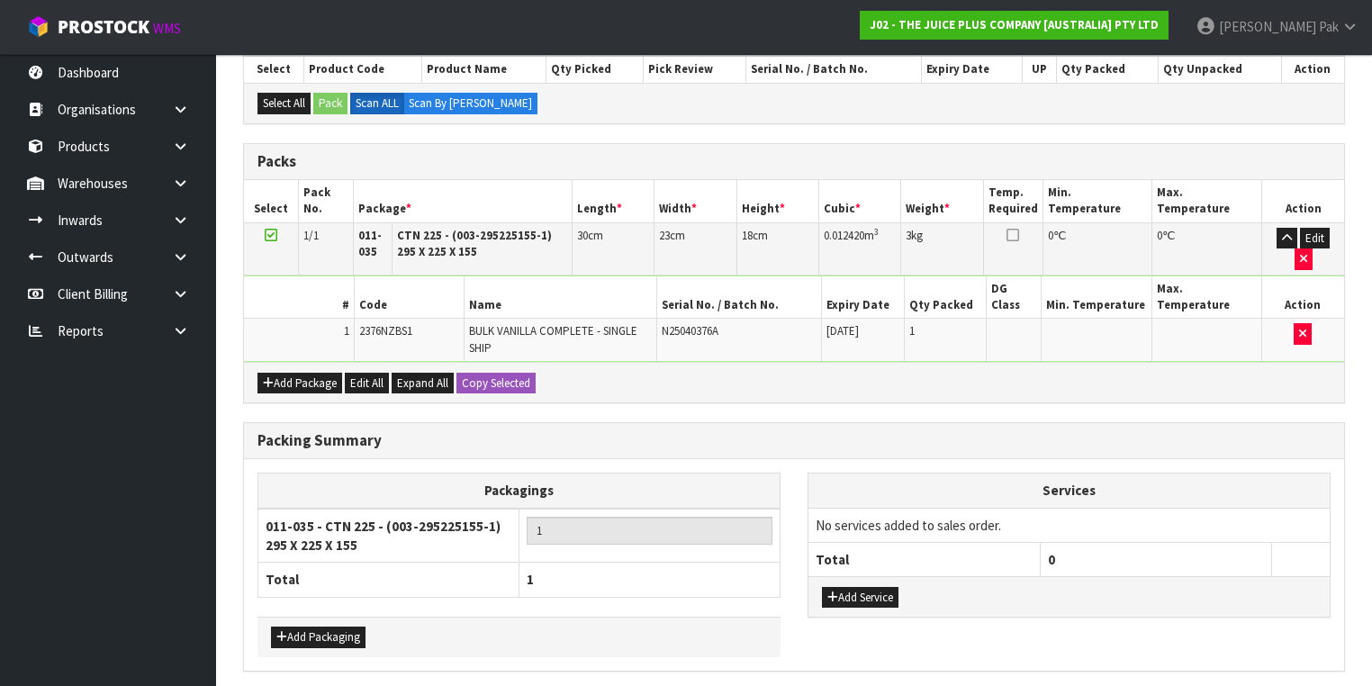
scroll to position [430, 0]
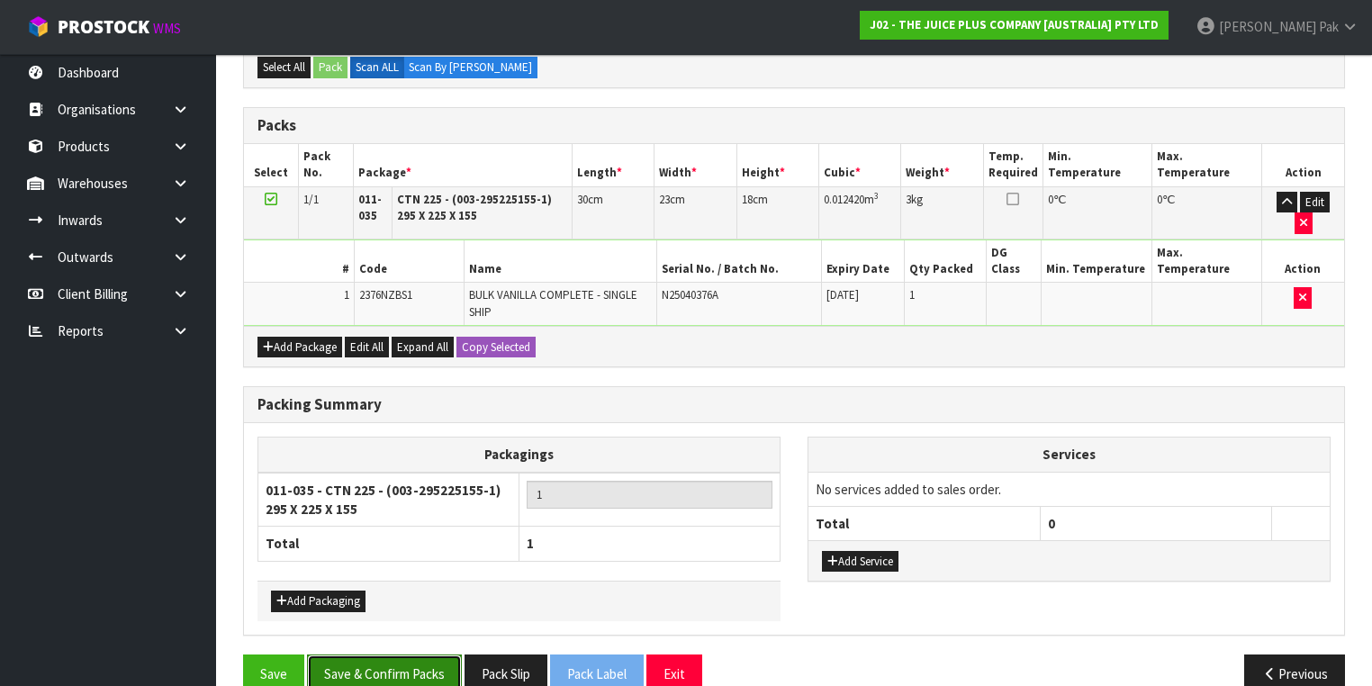
click at [375, 655] on button "Save & Confirm Packs" at bounding box center [384, 674] width 155 height 39
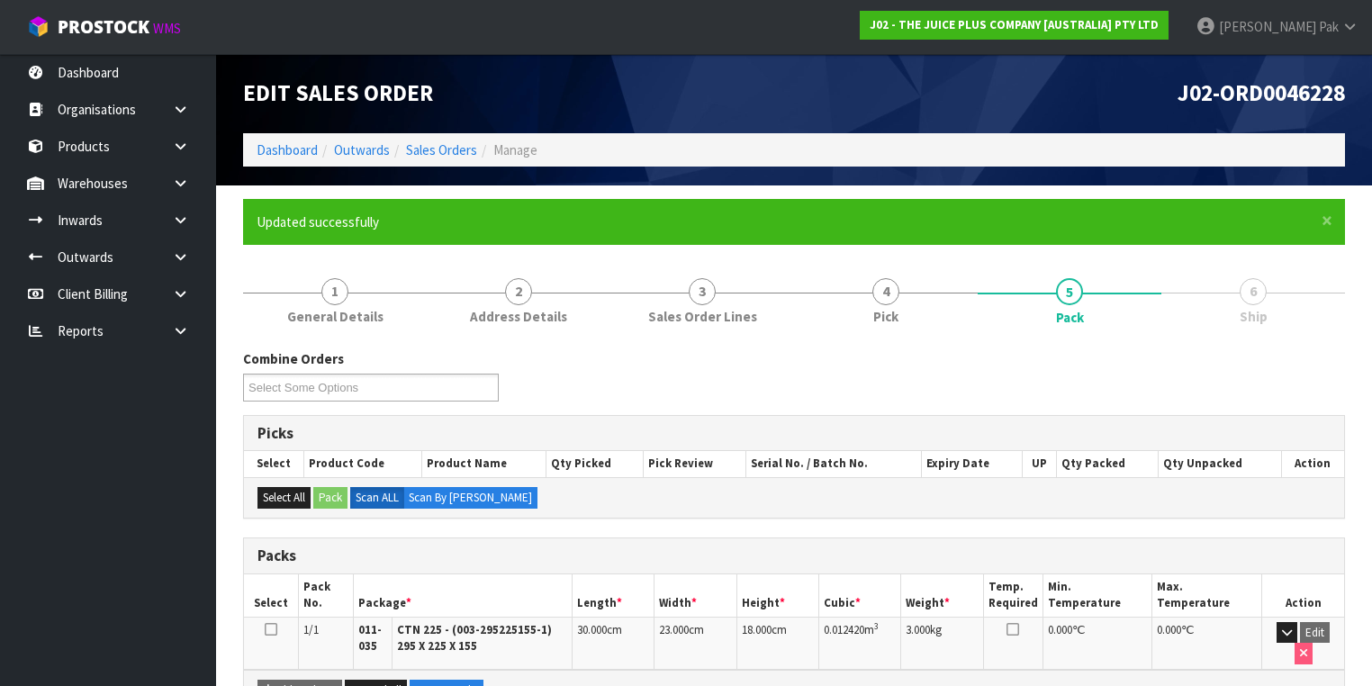
scroll to position [321, 0]
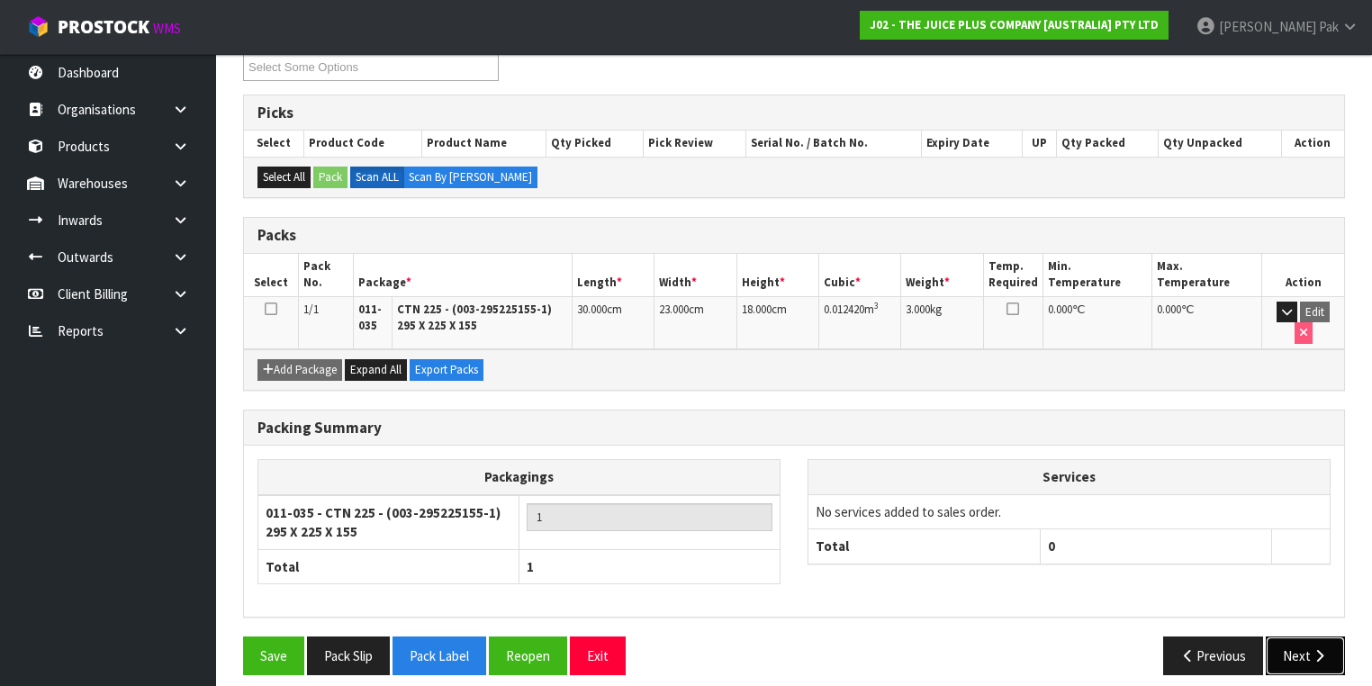
click at [1305, 639] on button "Next" at bounding box center [1305, 656] width 79 height 39
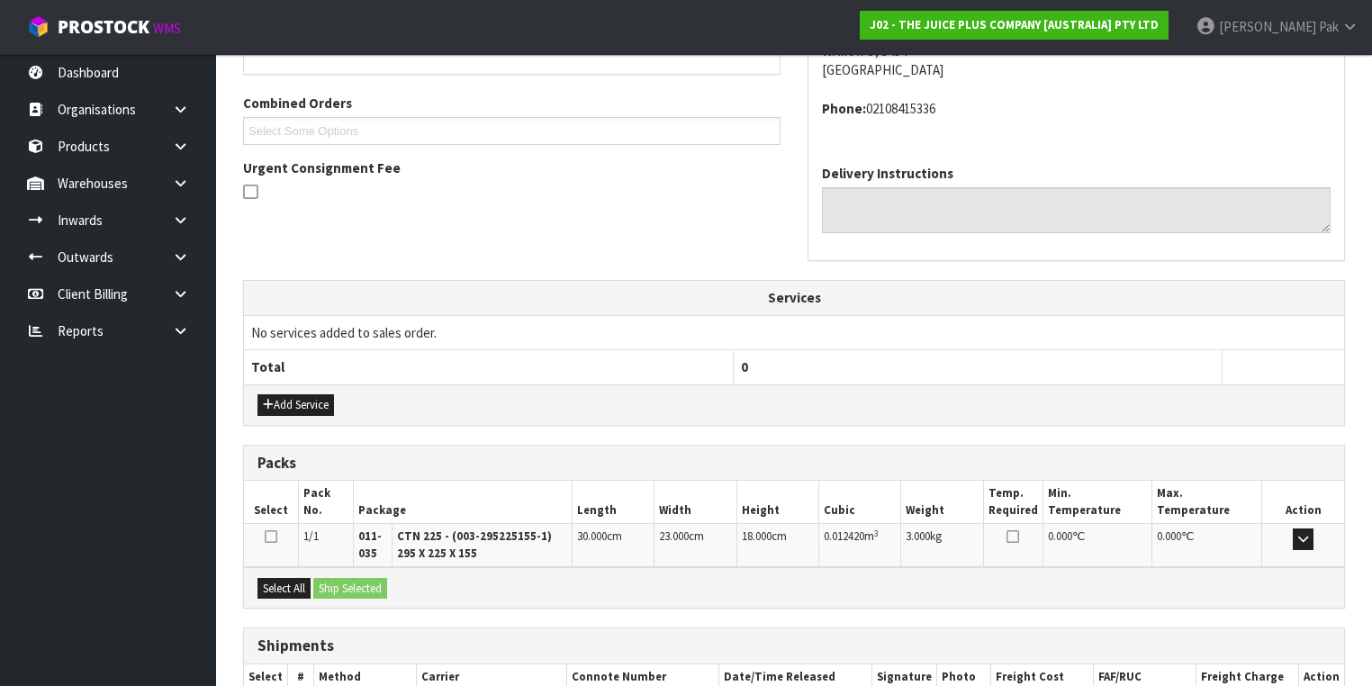
scroll to position [546, 0]
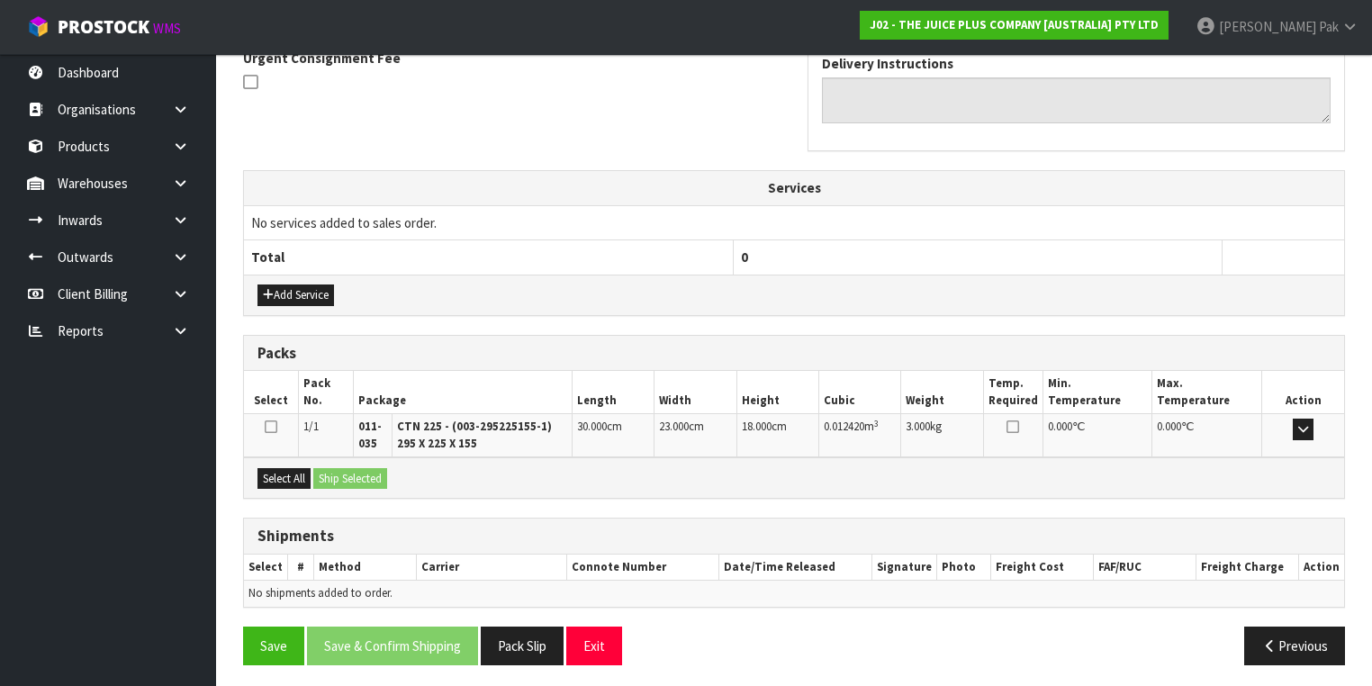
click at [265, 425] on icon at bounding box center [271, 427] width 13 height 14
click at [0, 0] on input "checkbox" at bounding box center [0, 0] width 0 height 0
click at [345, 468] on button "Ship Selected" at bounding box center [350, 479] width 74 height 22
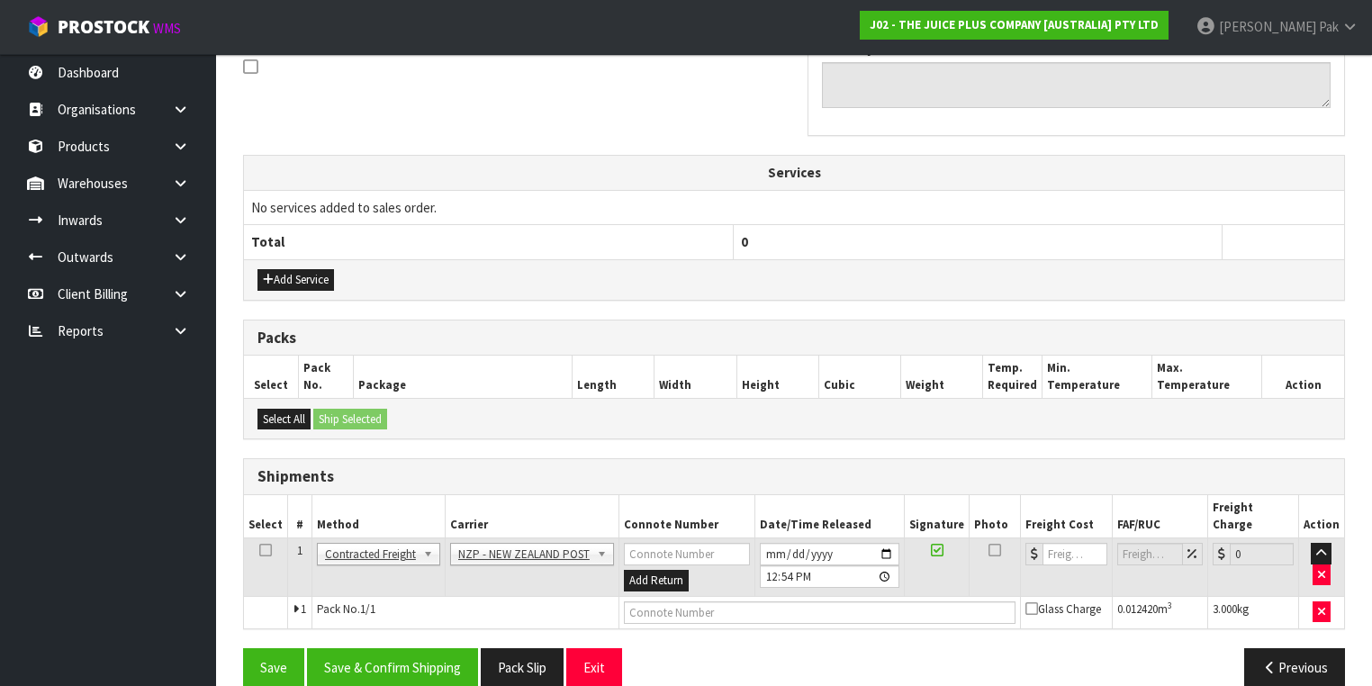
scroll to position [565, 0]
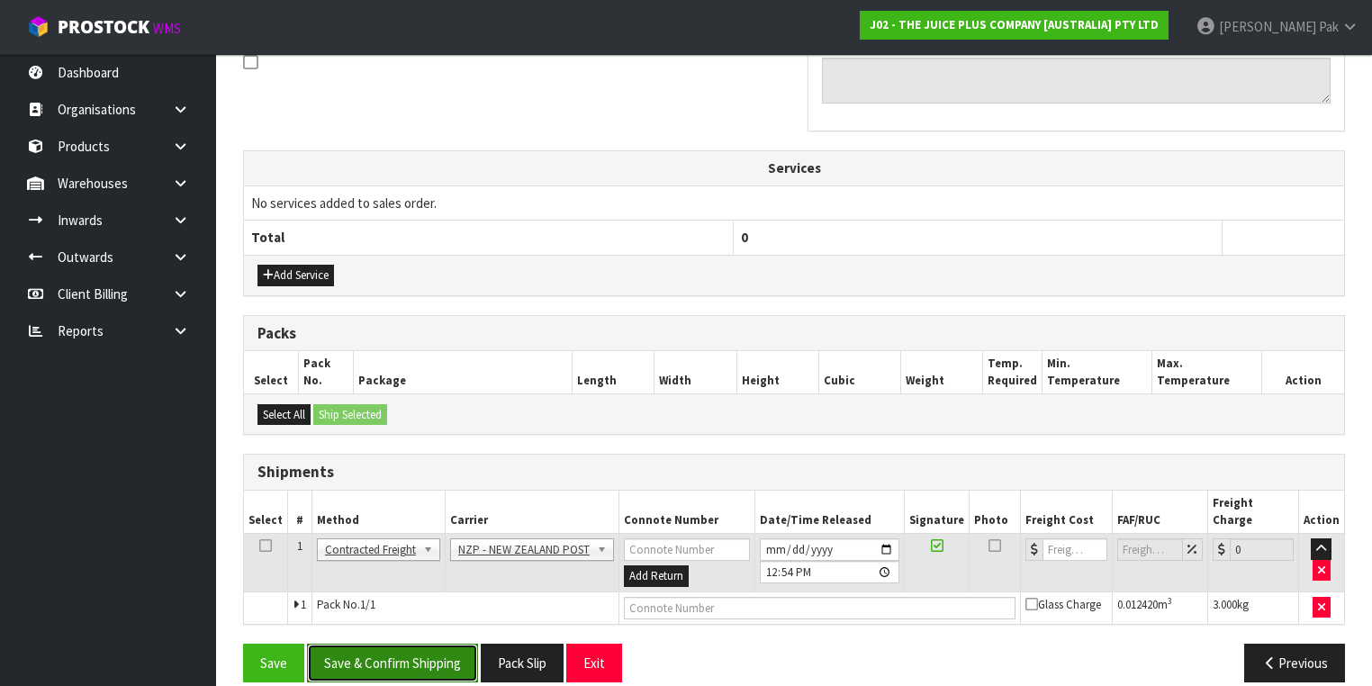
drag, startPoint x: 405, startPoint y: 642, endPoint x: 413, endPoint y: 633, distance: 12.1
click at [405, 644] on button "Save & Confirm Shipping" at bounding box center [392, 663] width 171 height 39
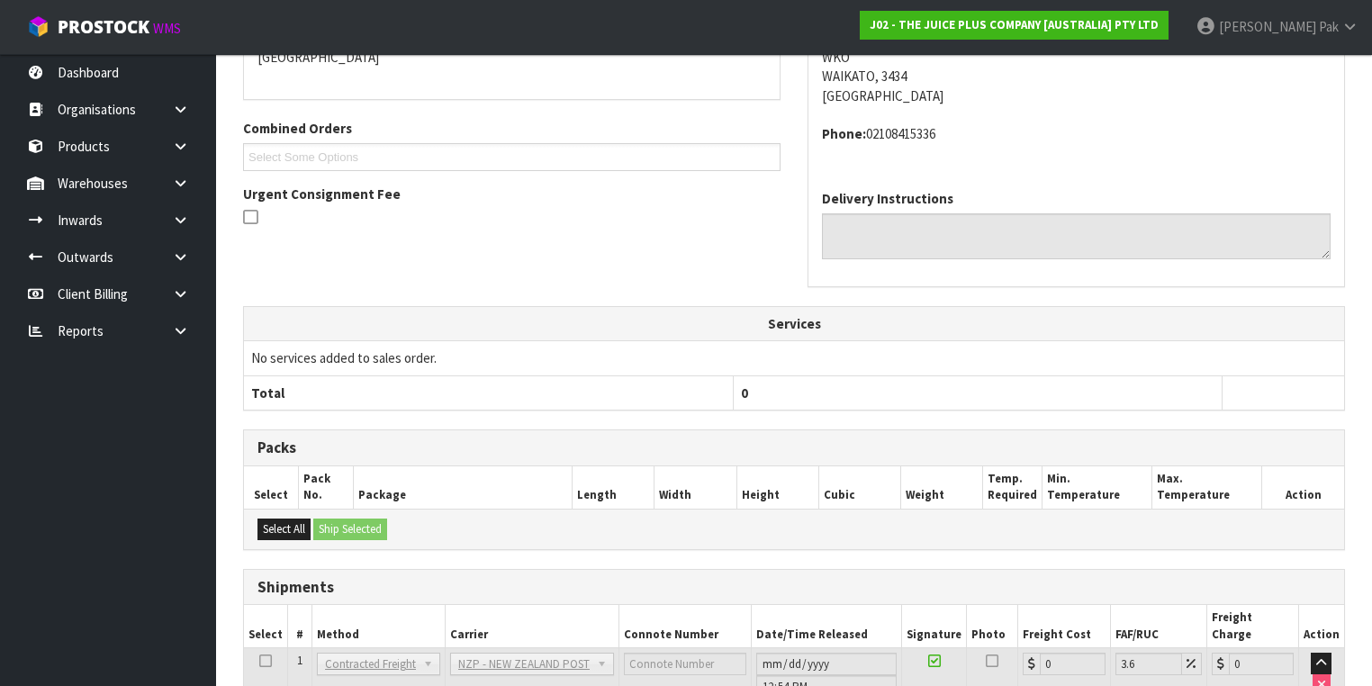
scroll to position [540, 0]
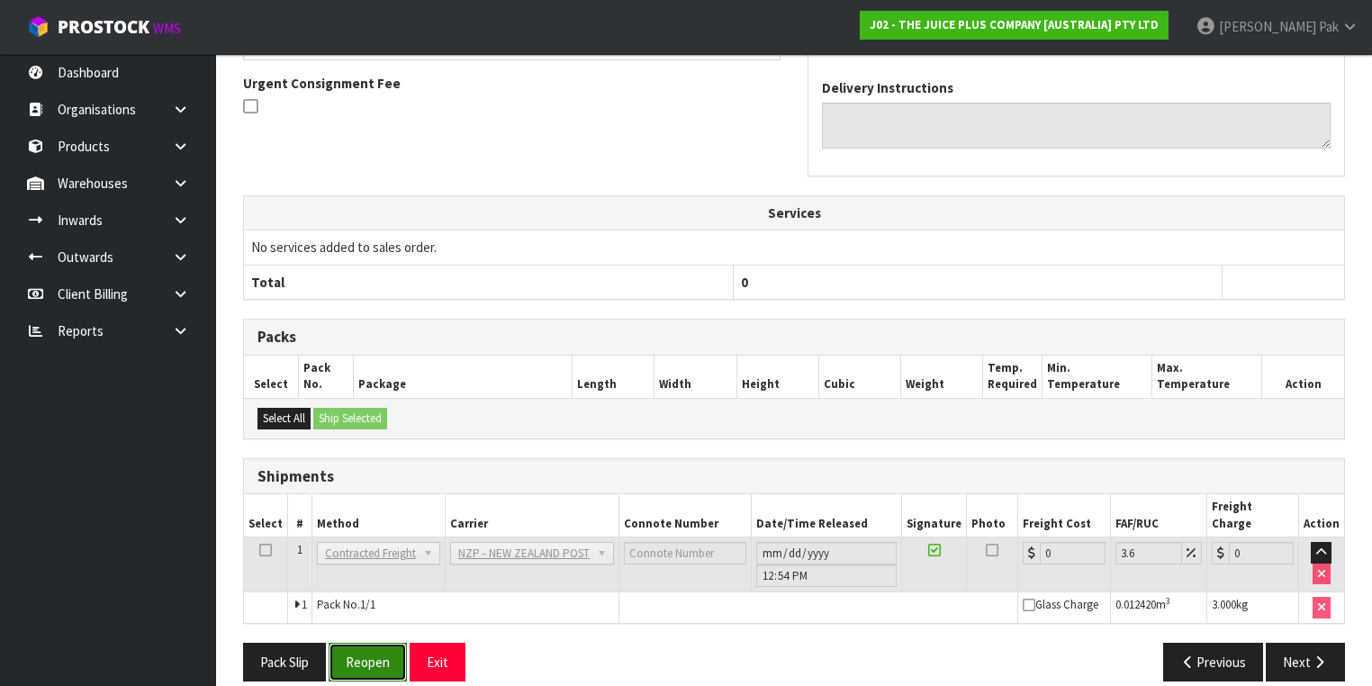
click at [356, 643] on button "Reopen" at bounding box center [368, 662] width 78 height 39
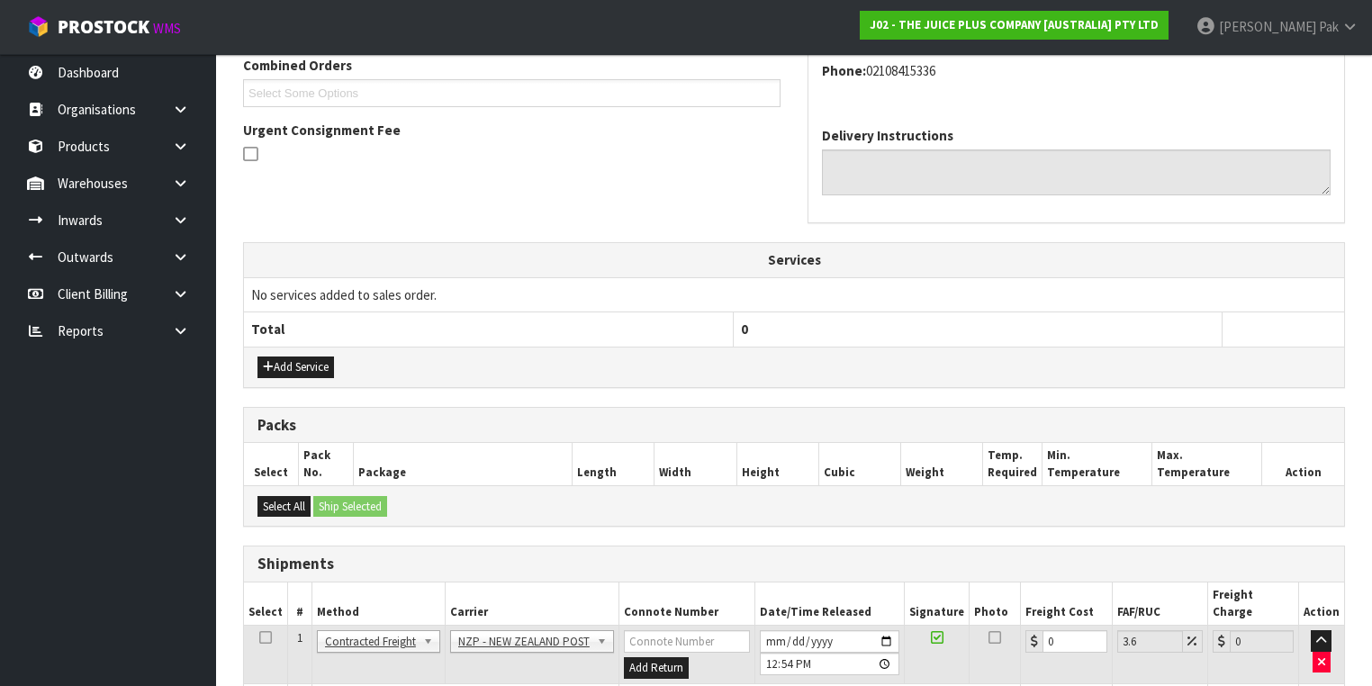
scroll to position [582, 0]
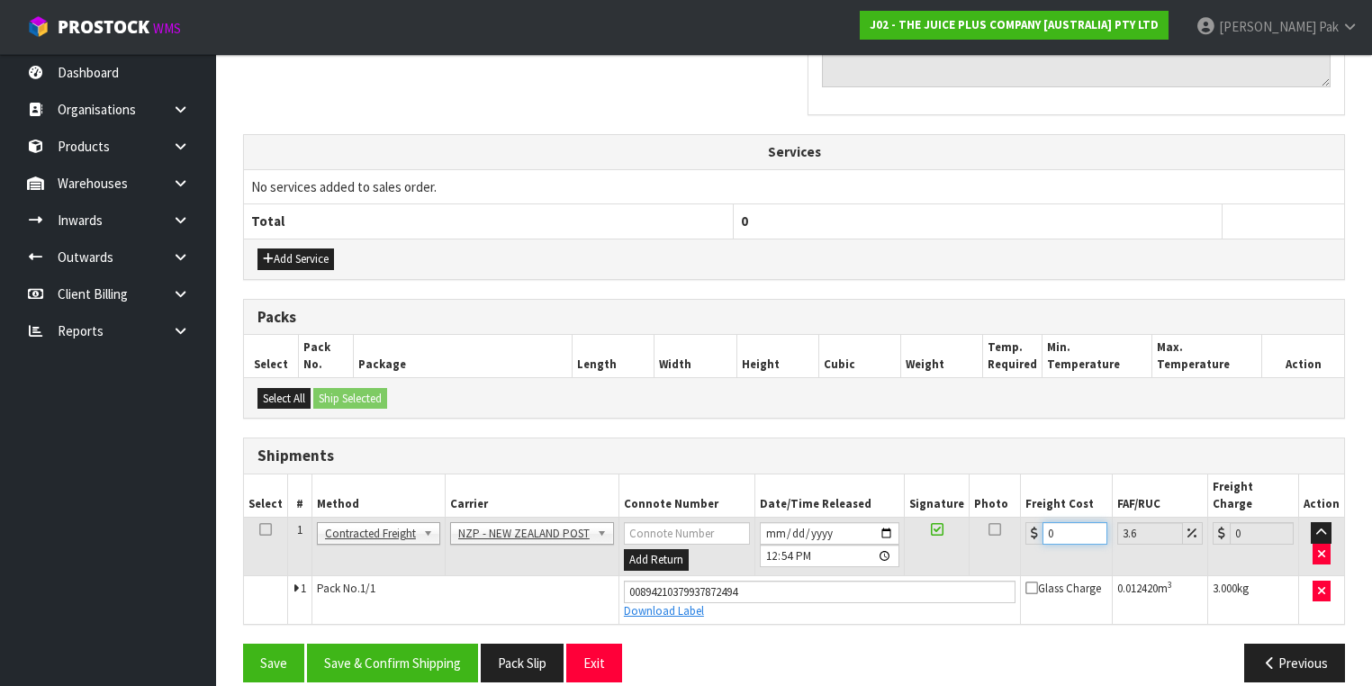
click at [1061, 522] on input "0" at bounding box center [1075, 533] width 64 height 23
drag, startPoint x: 1061, startPoint y: 516, endPoint x: 992, endPoint y: 518, distance: 69.3
click at [992, 518] on tr "1 Client Local Pickup Customer Local Pickup Company Freight Contracted Freight …" at bounding box center [794, 547] width 1100 height 59
click at [374, 644] on button "Save & Confirm Shipping" at bounding box center [392, 663] width 171 height 39
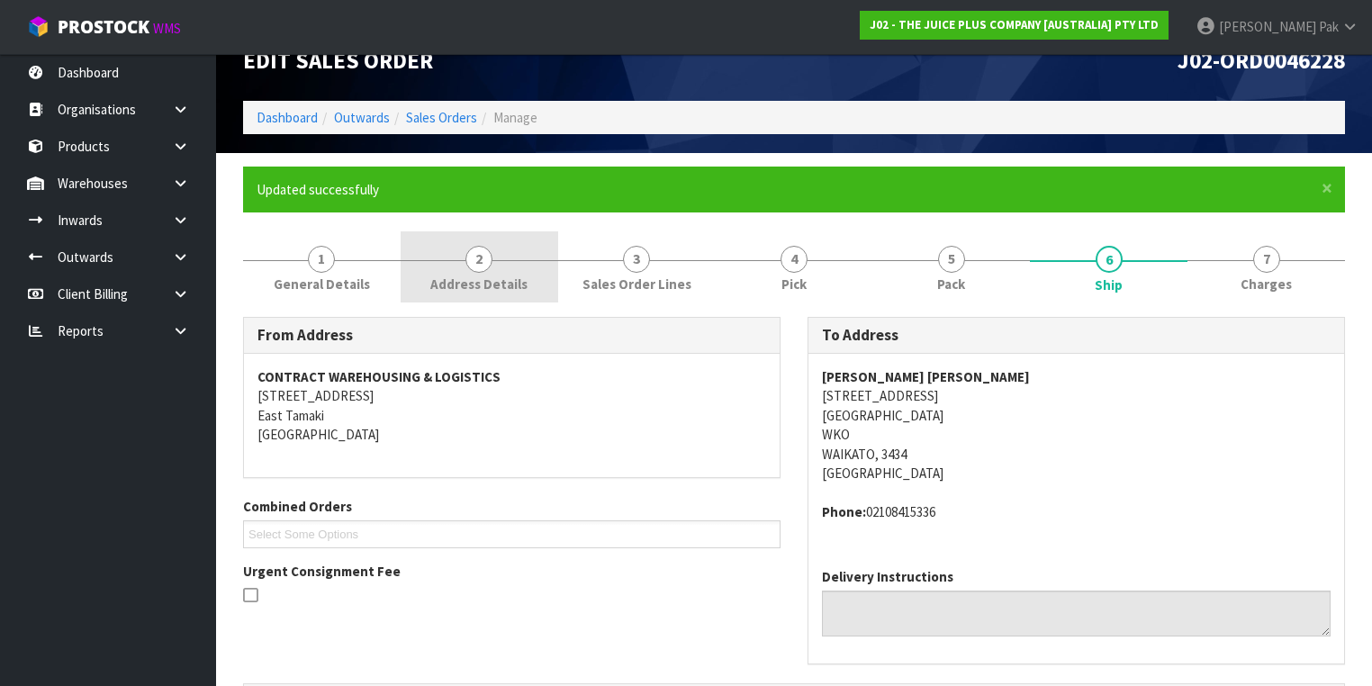
scroll to position [0, 0]
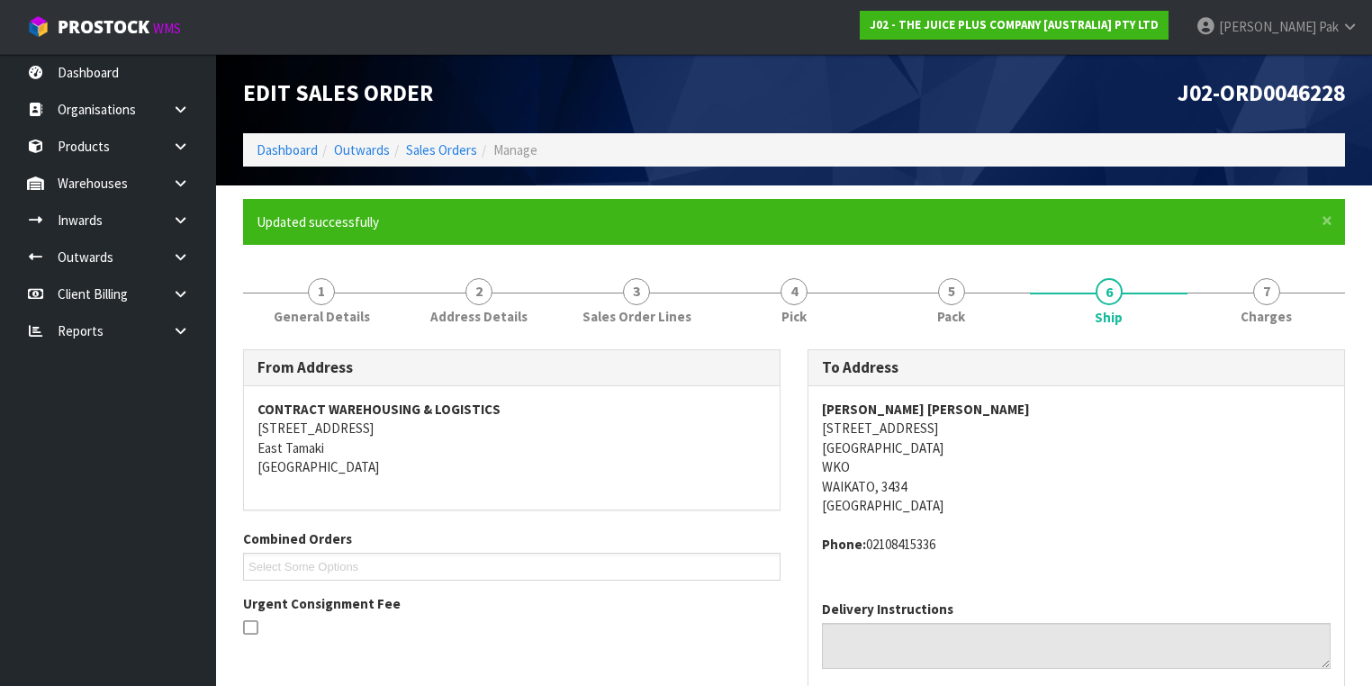
click at [411, 162] on ol "Dashboard Outwards Sales Orders Manage" at bounding box center [794, 149] width 1102 height 33
click at [433, 145] on link "Sales Orders" at bounding box center [441, 149] width 71 height 17
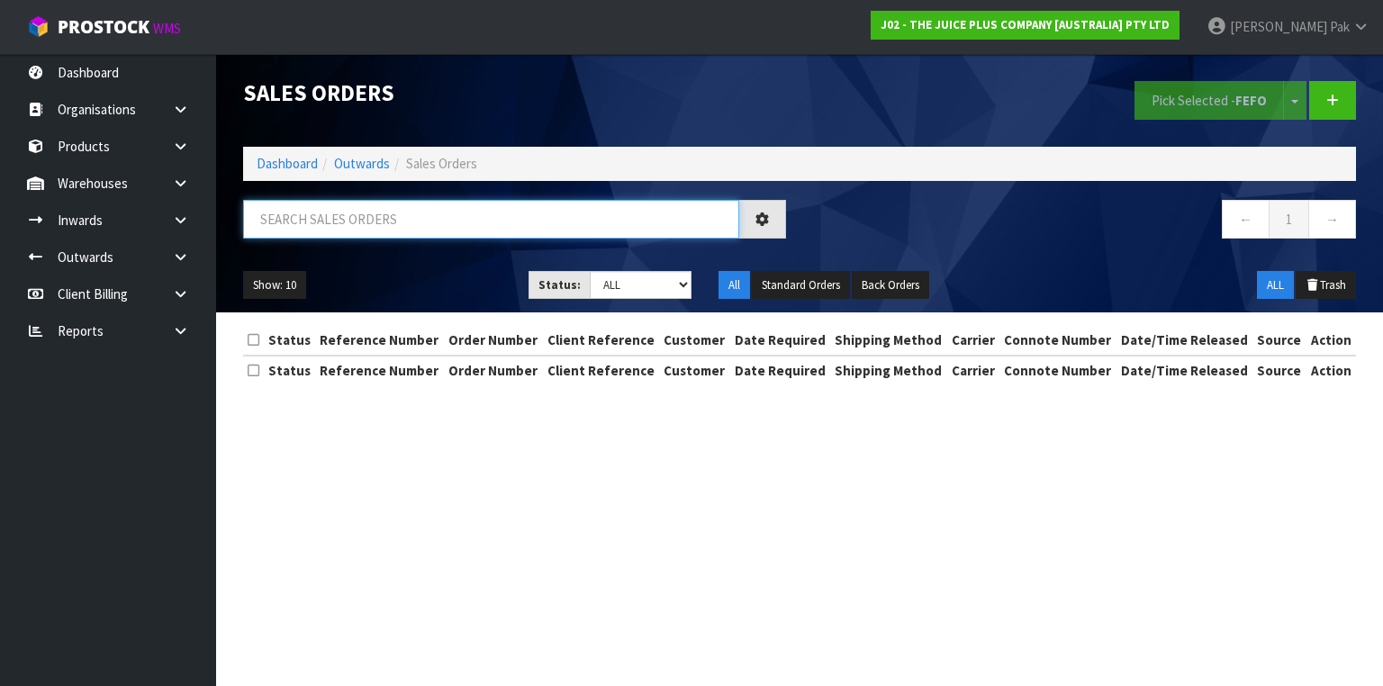
click at [452, 227] on input "text" at bounding box center [491, 219] width 496 height 39
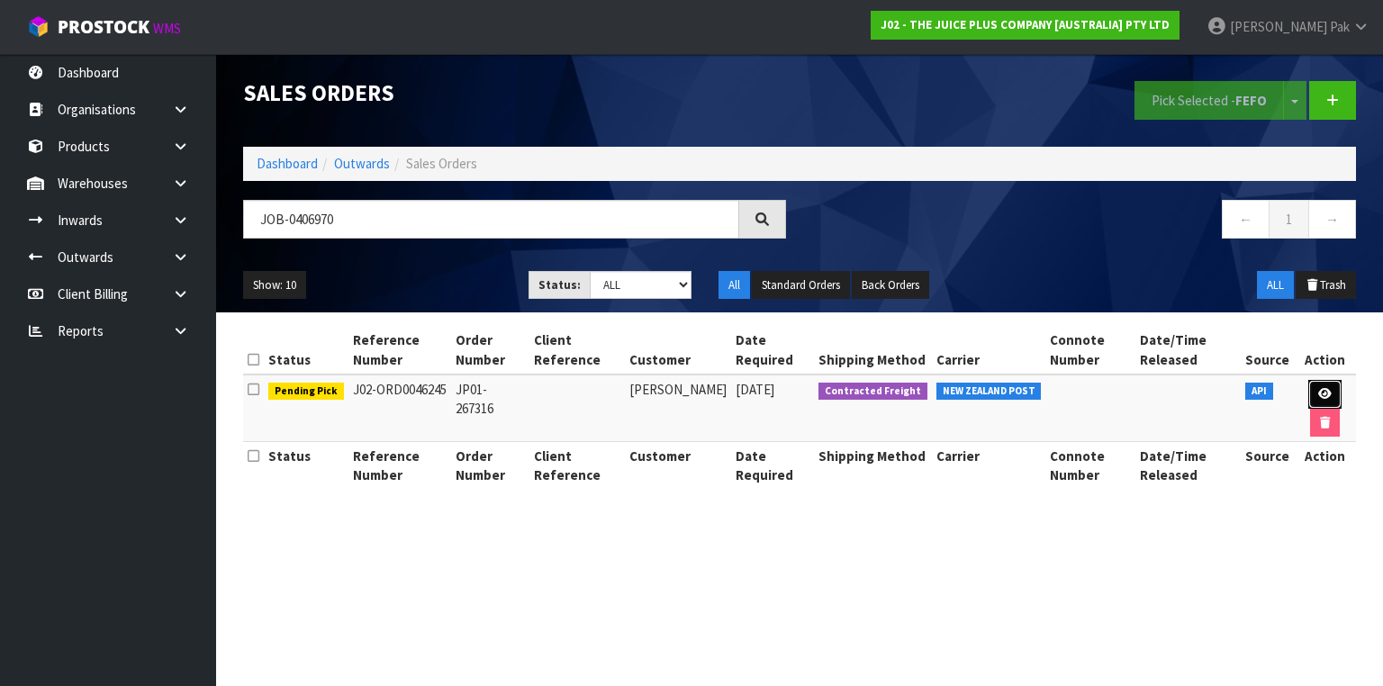
click at [1324, 393] on icon at bounding box center [1325, 394] width 14 height 12
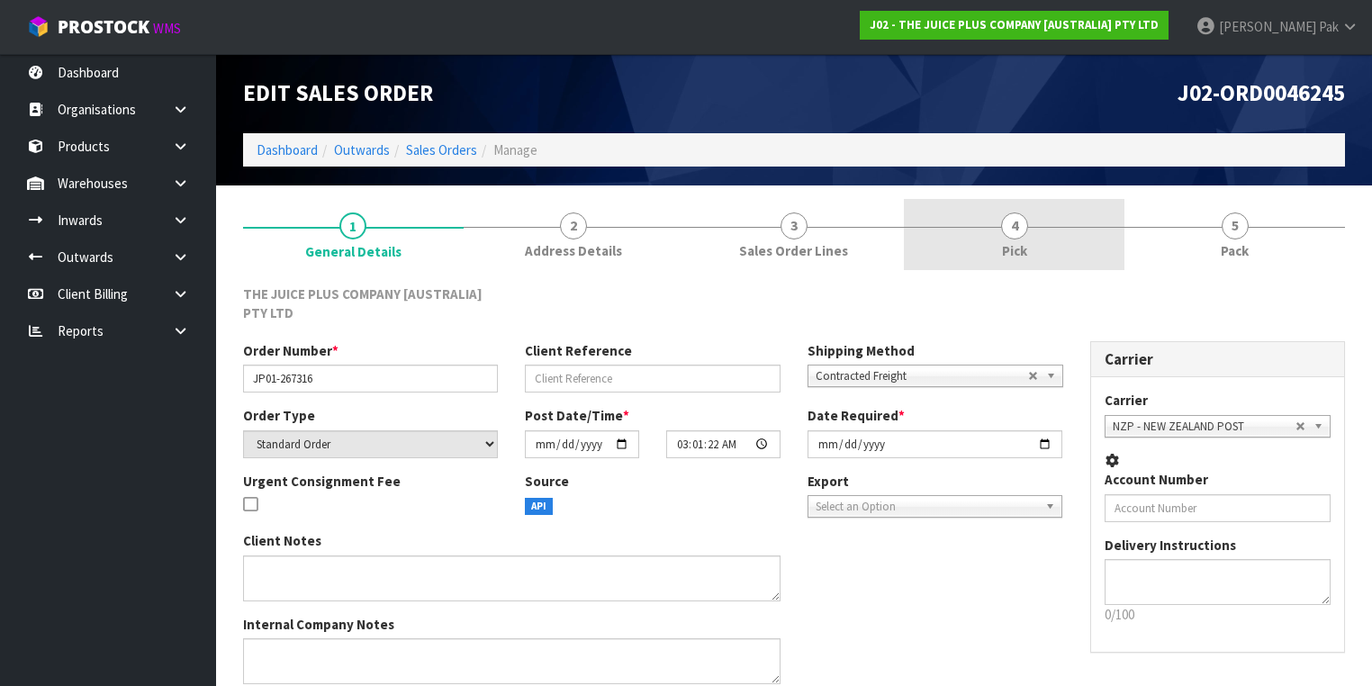
click at [1004, 257] on span "Pick" at bounding box center [1014, 250] width 25 height 19
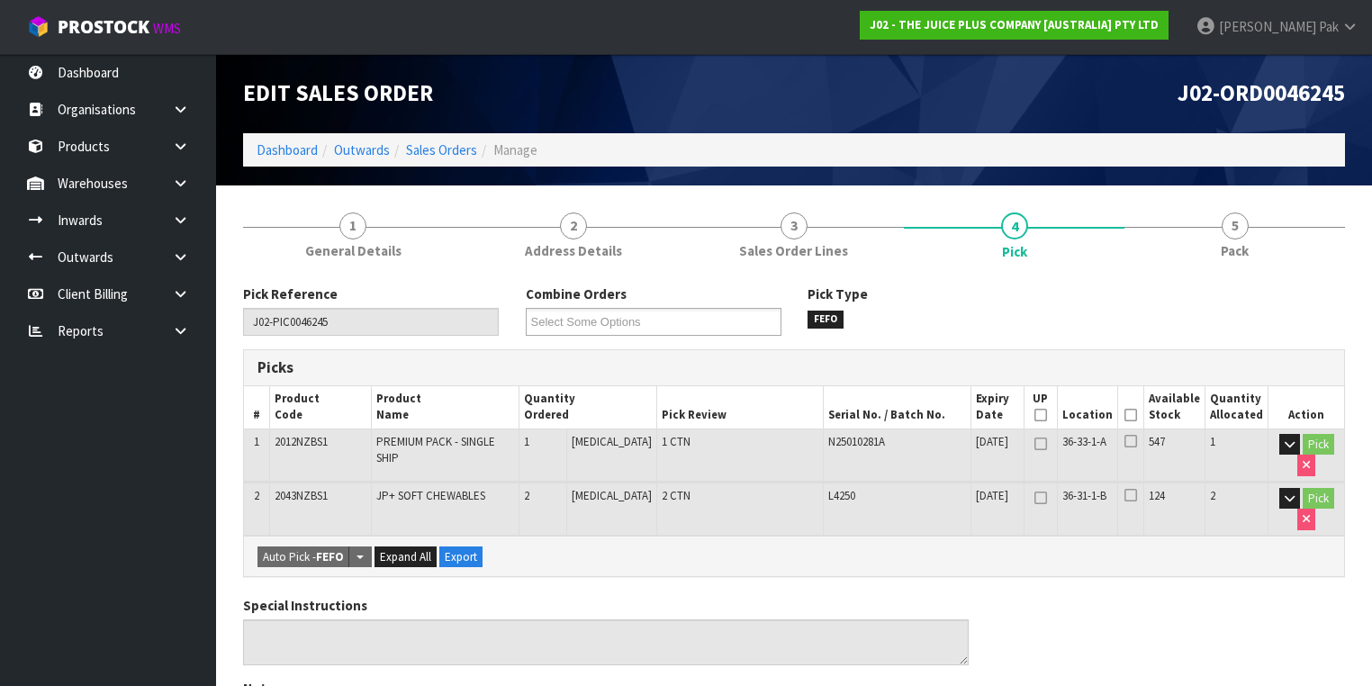
click at [1143, 411] on th "Picked" at bounding box center [1130, 407] width 27 height 42
click at [1137, 415] on icon at bounding box center [1131, 415] width 13 height 1
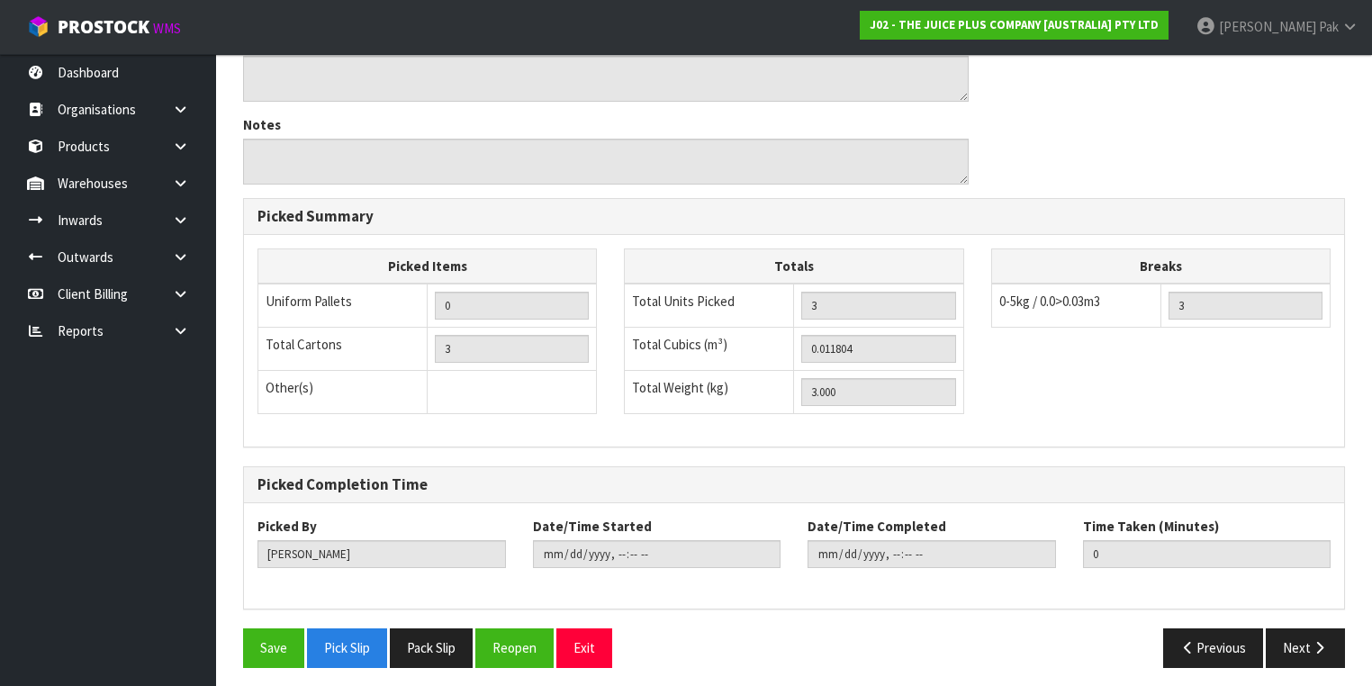
scroll to position [630, 0]
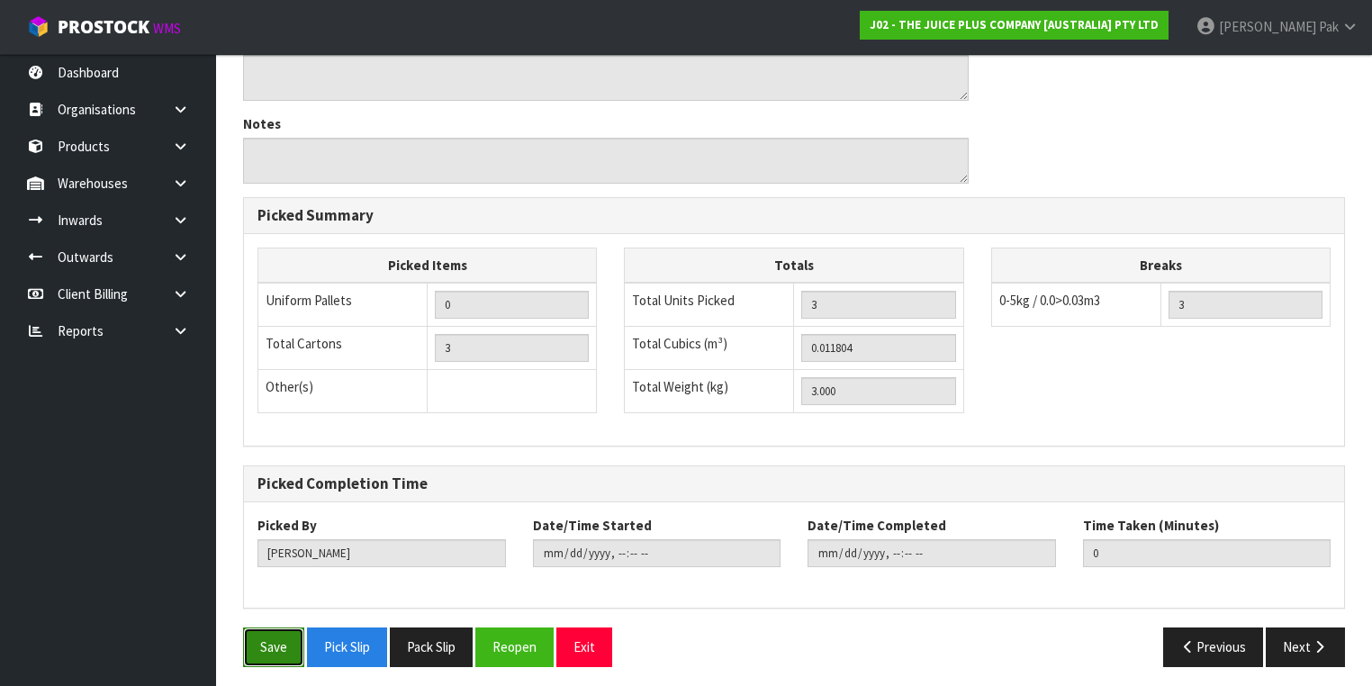
click at [272, 628] on button "Save" at bounding box center [273, 647] width 61 height 39
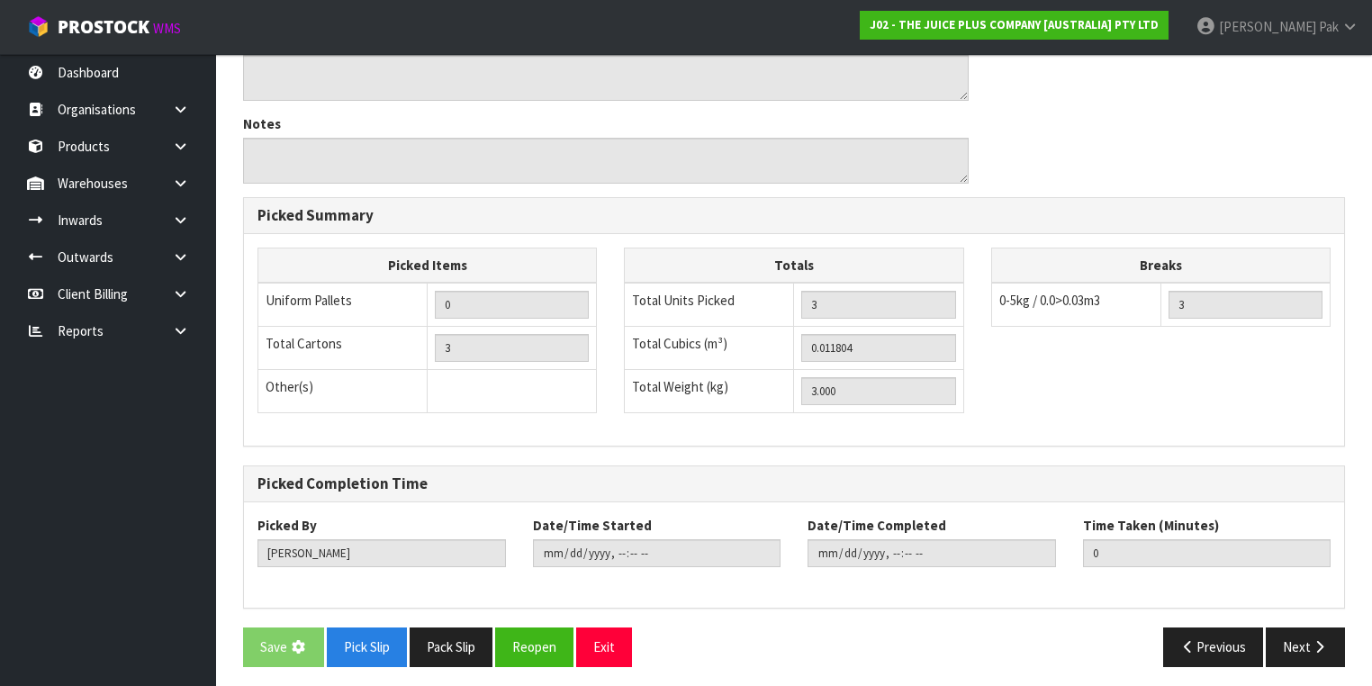
scroll to position [0, 0]
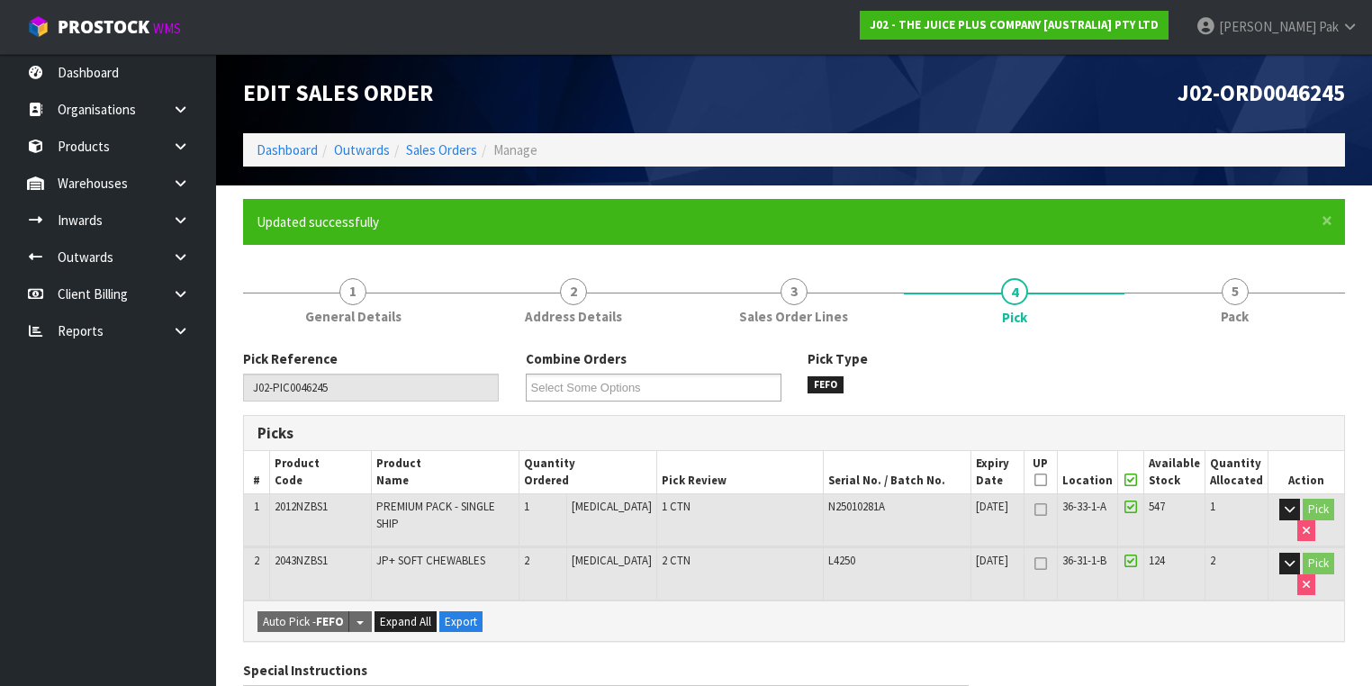
click at [1228, 202] on div "× Close Updated successfully" at bounding box center [794, 222] width 1102 height 46
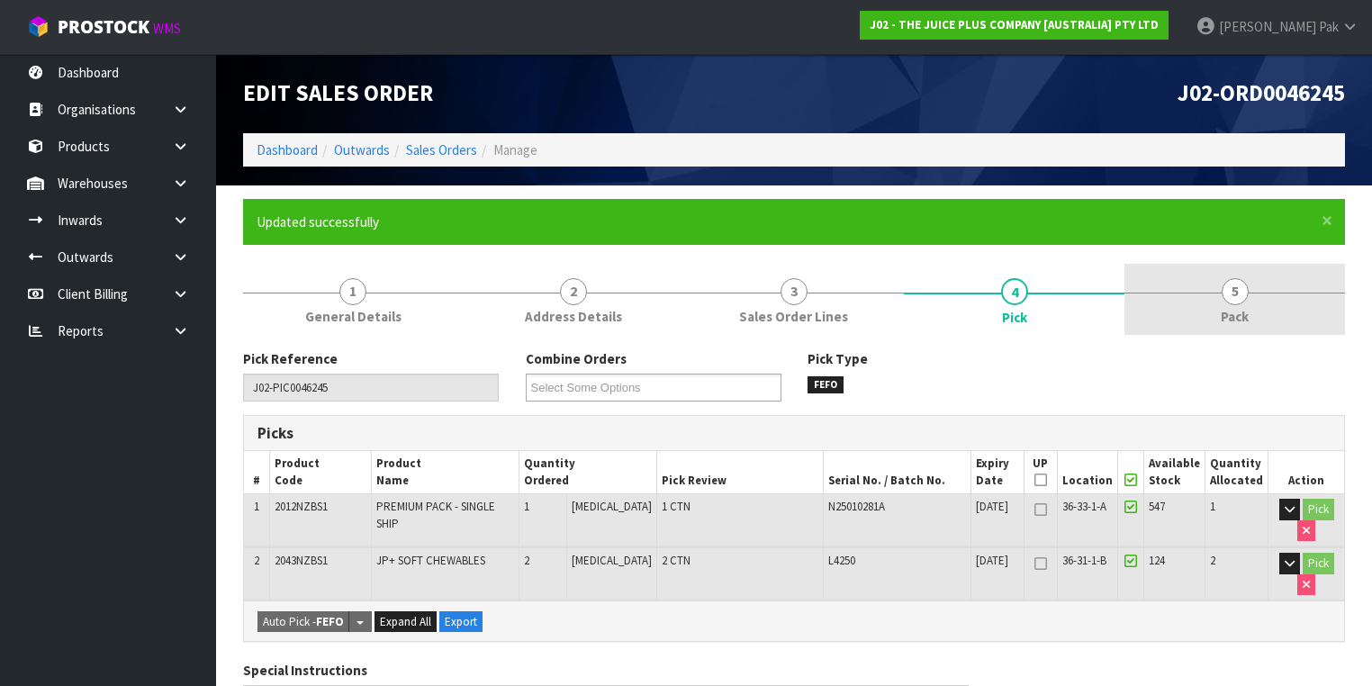
drag, startPoint x: 1222, startPoint y: 297, endPoint x: 1239, endPoint y: 330, distance: 36.6
click at [1221, 298] on link "5 Pack" at bounding box center [1235, 299] width 221 height 71
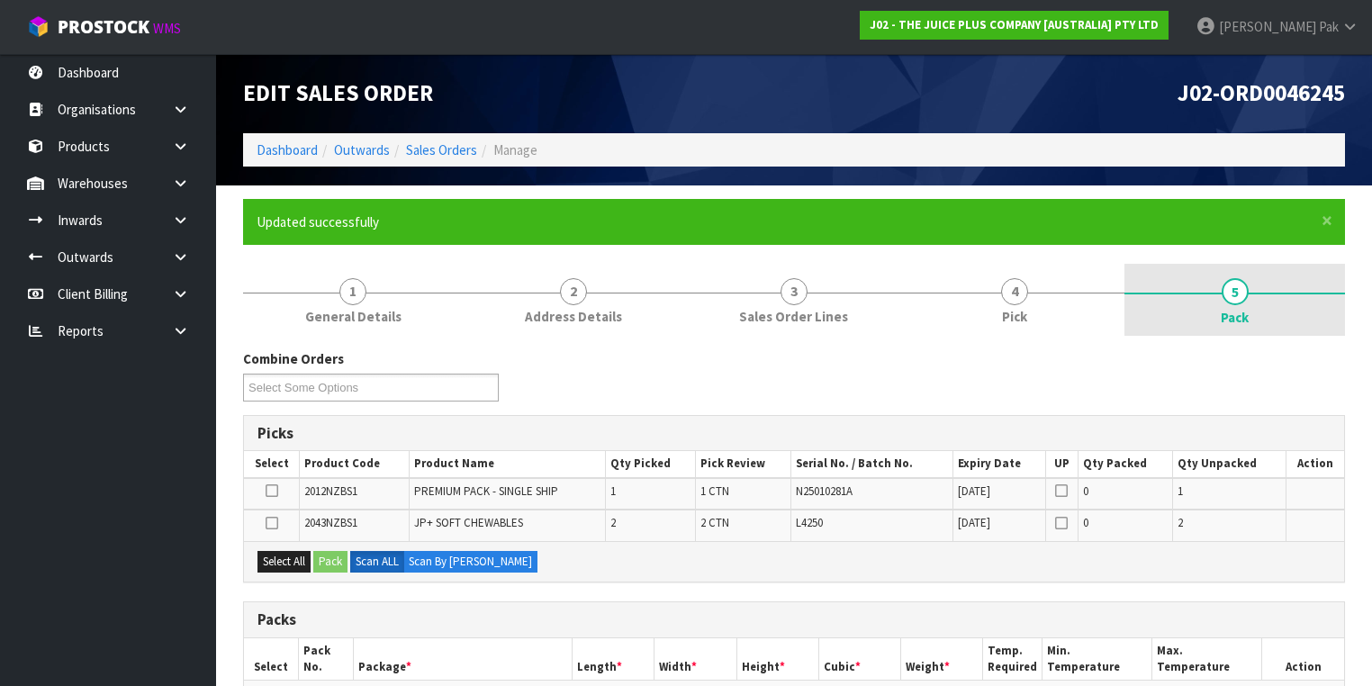
click at [1212, 310] on link "5 Pack" at bounding box center [1235, 300] width 221 height 72
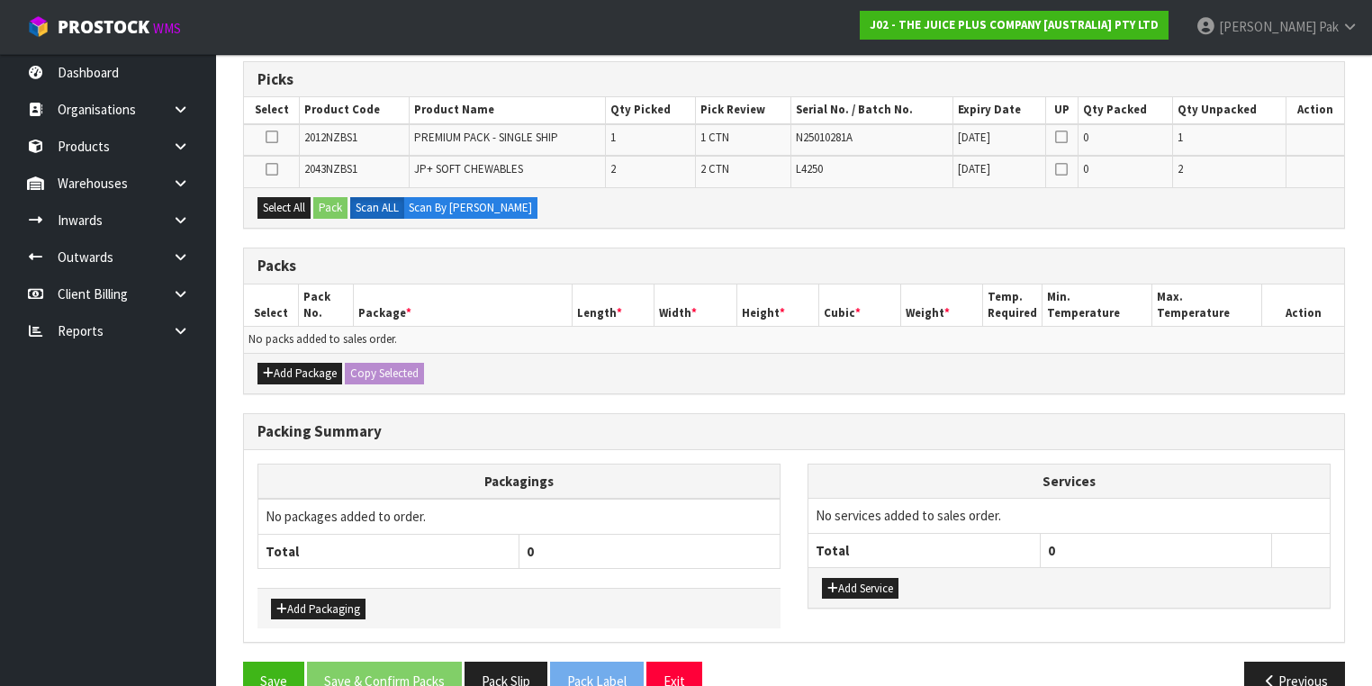
scroll to position [360, 0]
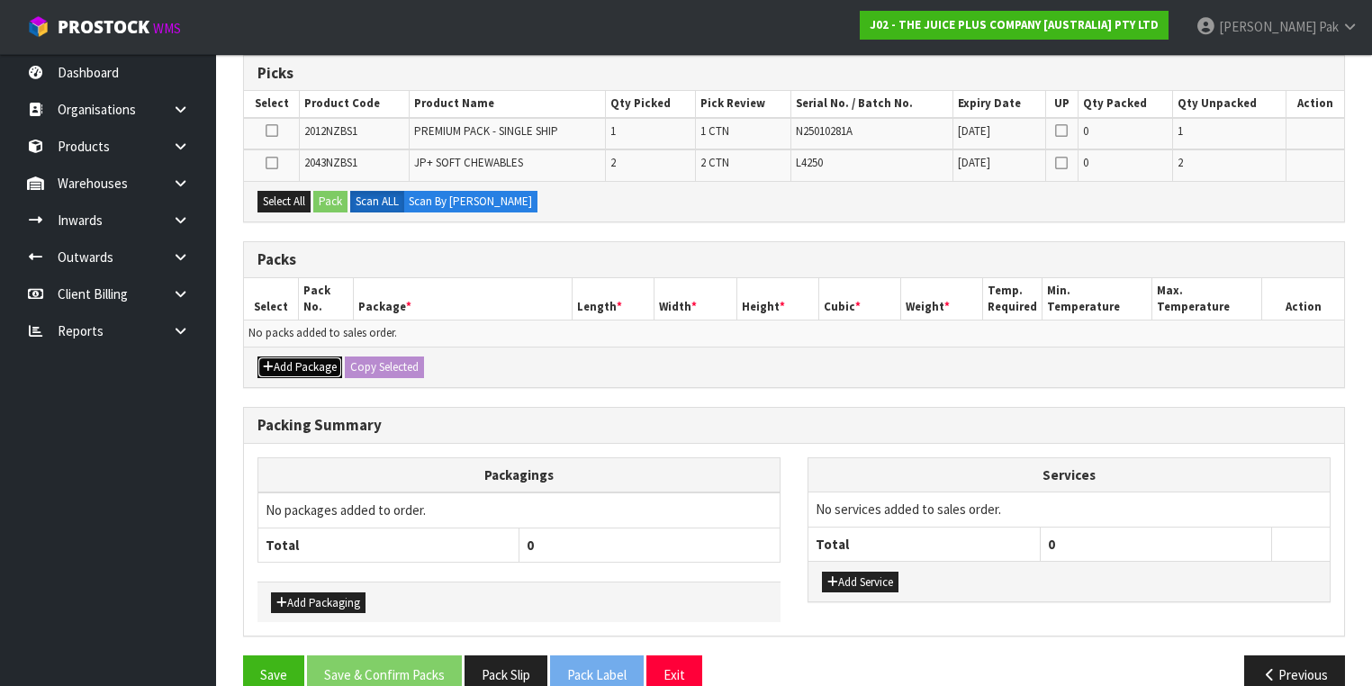
click at [298, 366] on button "Add Package" at bounding box center [299, 368] width 85 height 22
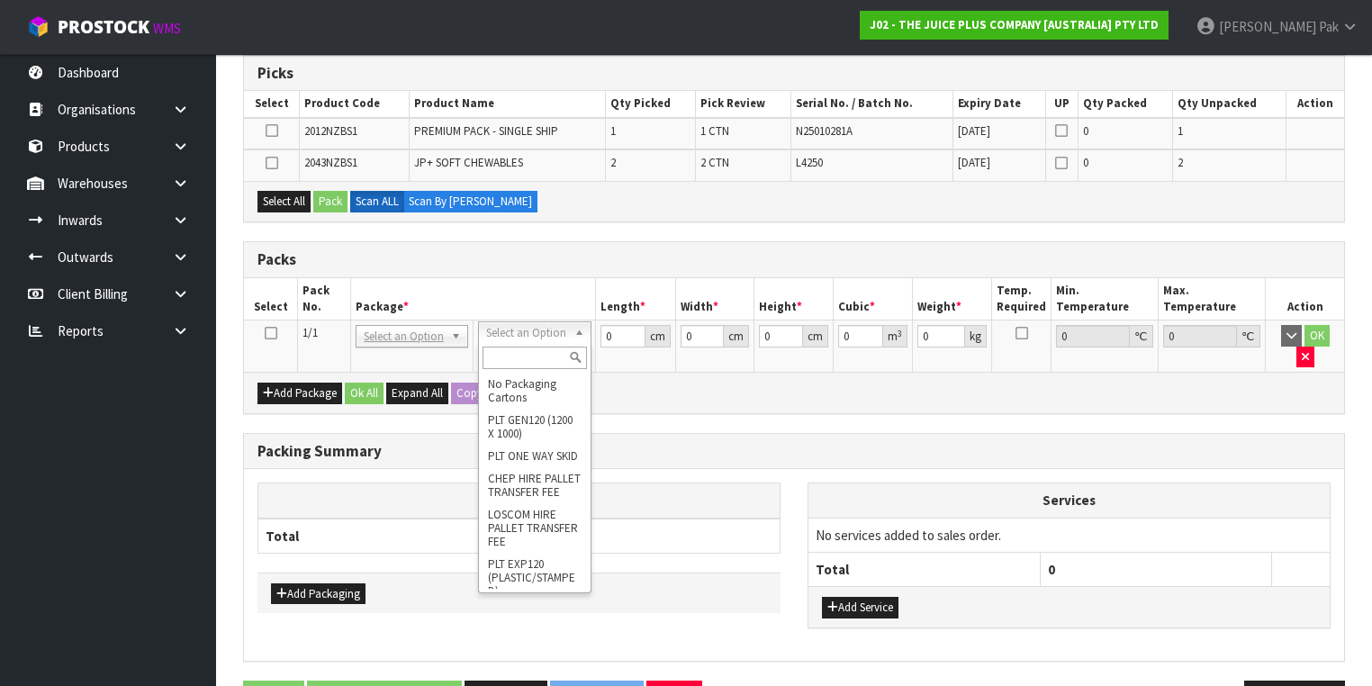
click at [542, 350] on input "text" at bounding box center [535, 358] width 104 height 23
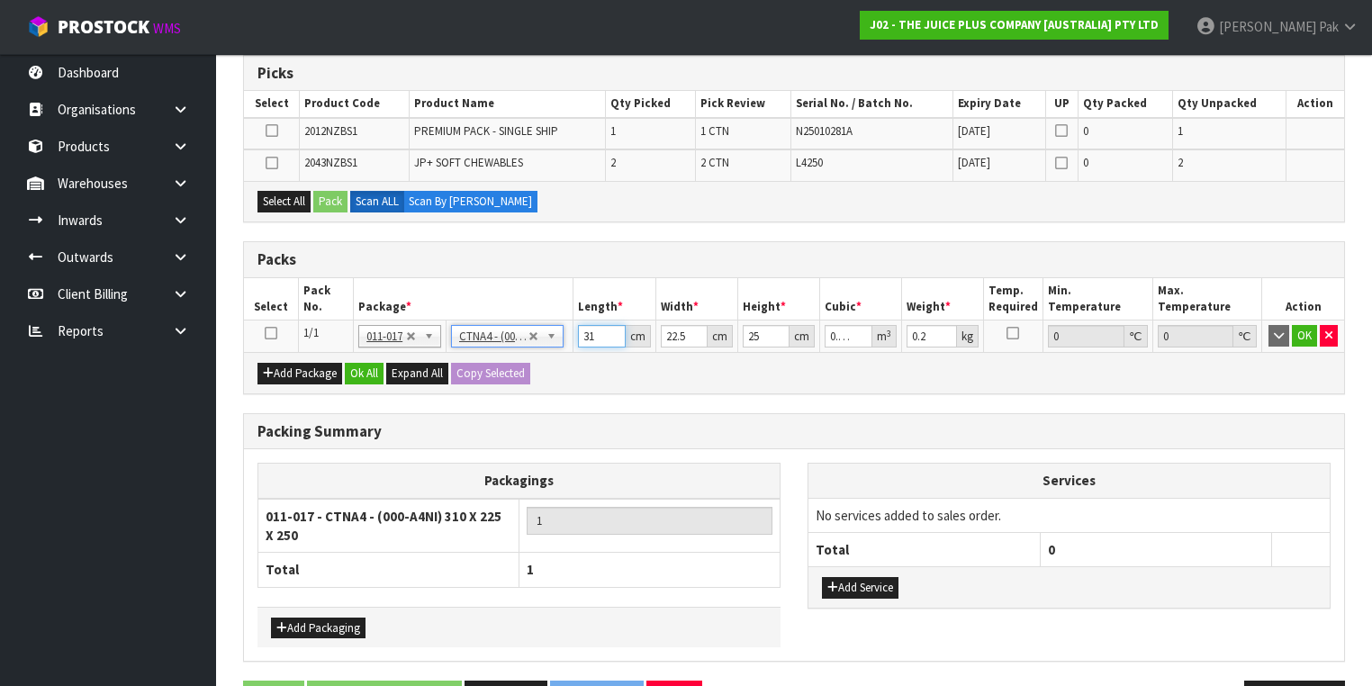
click at [598, 336] on input "31" at bounding box center [601, 336] width 47 height 23
click at [273, 333] on icon at bounding box center [271, 333] width 13 height 1
click at [277, 196] on button "Select All" at bounding box center [283, 202] width 53 height 22
click at [317, 198] on button "Pack" at bounding box center [330, 202] width 34 height 22
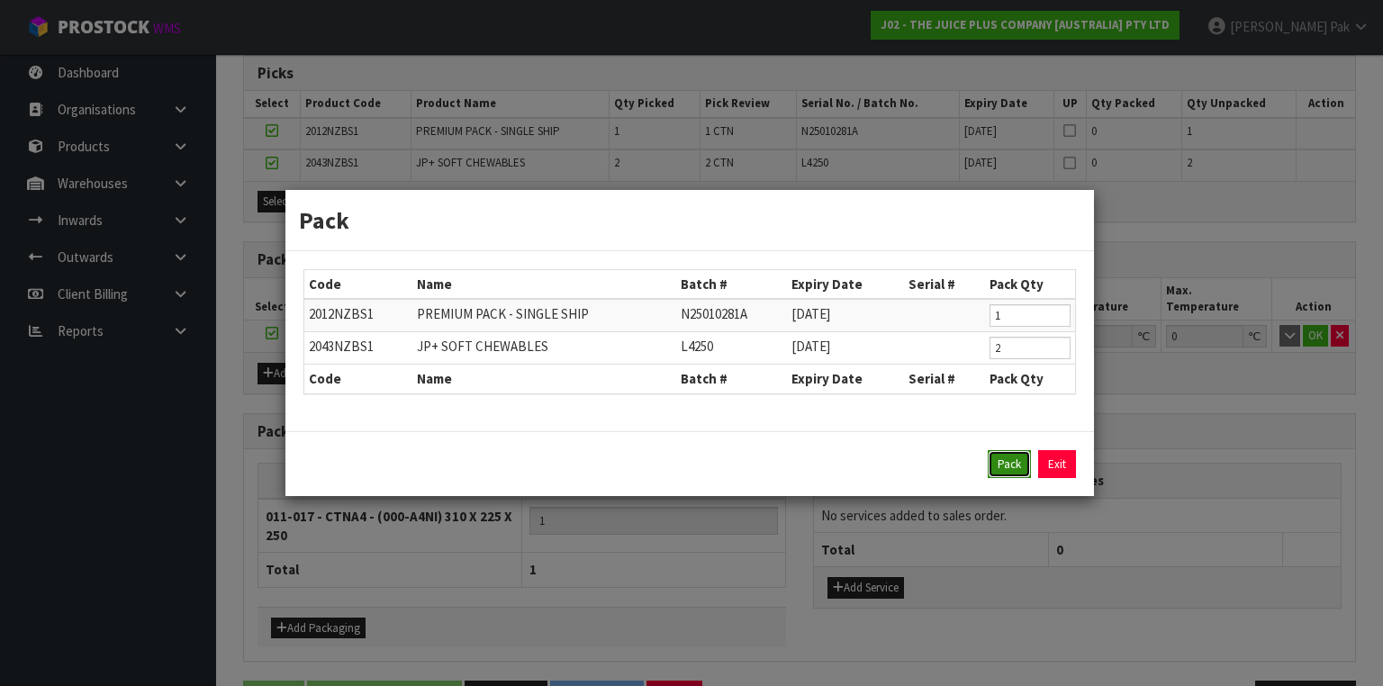
click at [995, 460] on button "Pack" at bounding box center [1009, 464] width 43 height 29
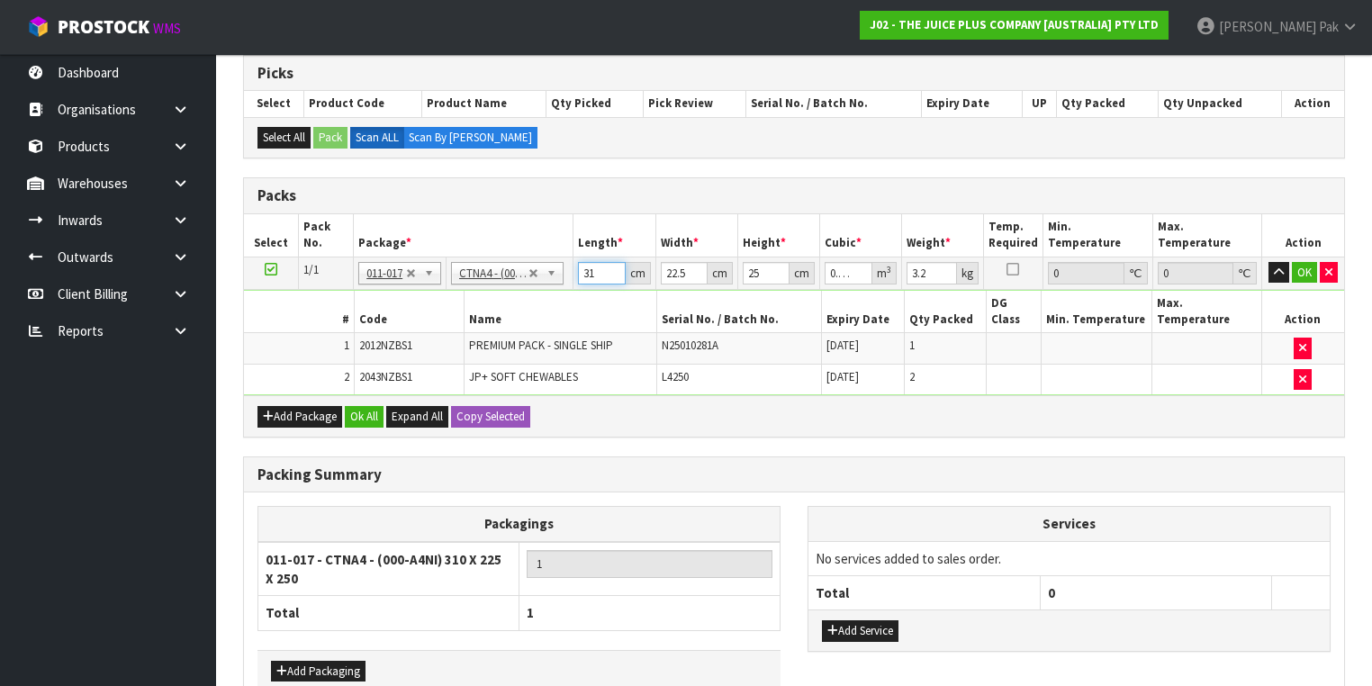
click at [605, 274] on input "31" at bounding box center [601, 273] width 47 height 23
click at [607, 273] on input "30.999" at bounding box center [601, 273] width 47 height 23
click at [592, 269] on input "30.999" at bounding box center [601, 273] width 47 height 23
click at [1300, 262] on button "OK" at bounding box center [1304, 273] width 25 height 22
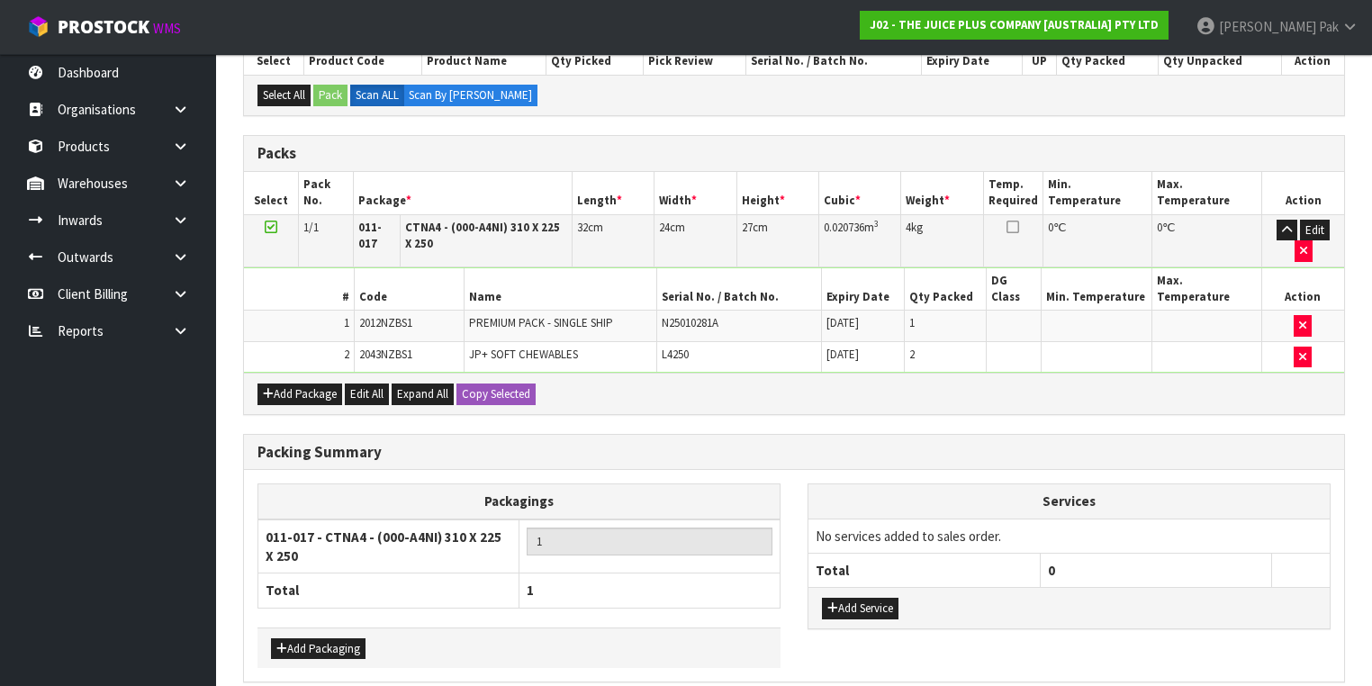
scroll to position [449, 0]
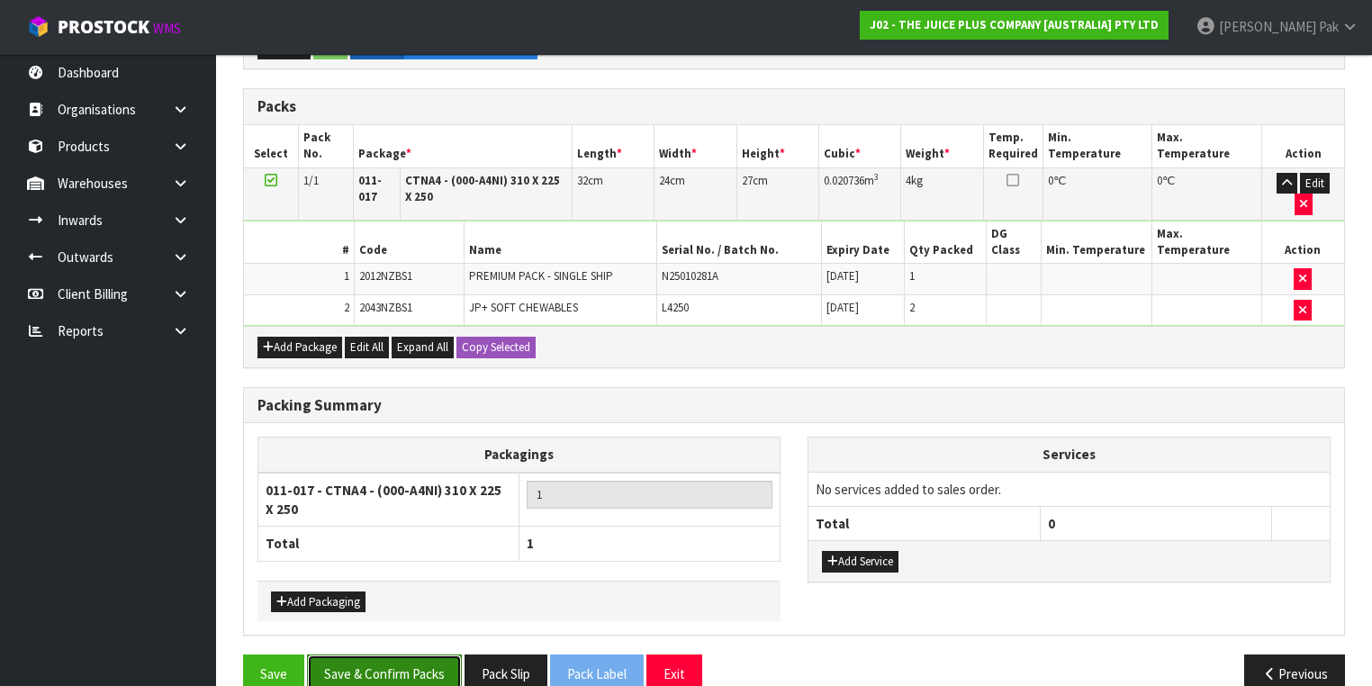
drag, startPoint x: 379, startPoint y: 648, endPoint x: 387, endPoint y: 641, distance: 10.8
click at [380, 655] on button "Save & Confirm Packs" at bounding box center [384, 674] width 155 height 39
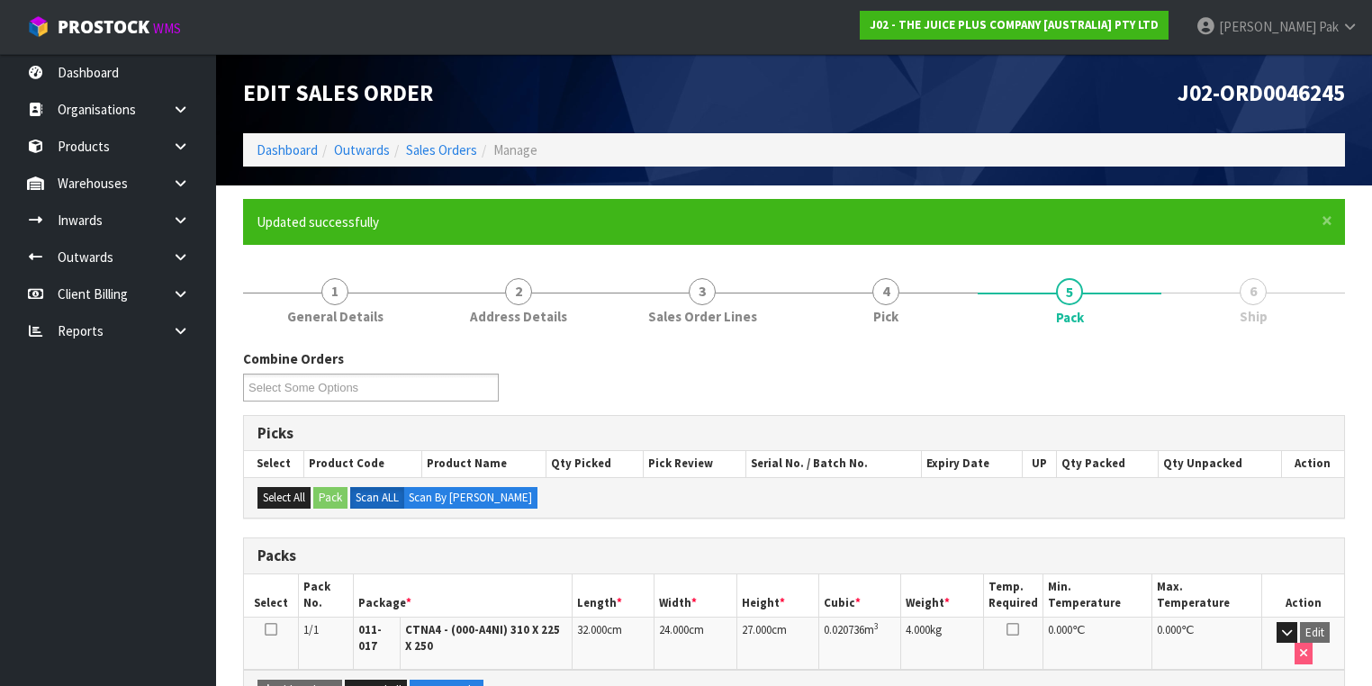
scroll to position [321, 0]
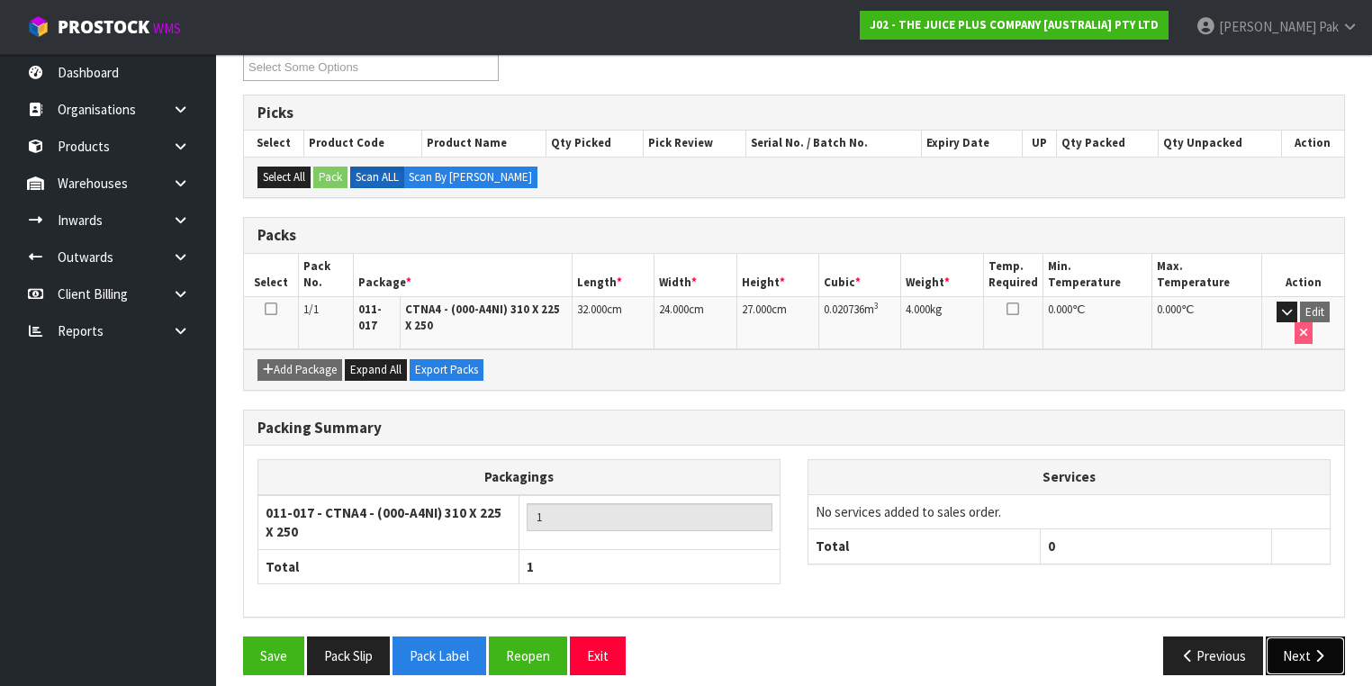
click at [1289, 637] on button "Next" at bounding box center [1305, 656] width 79 height 39
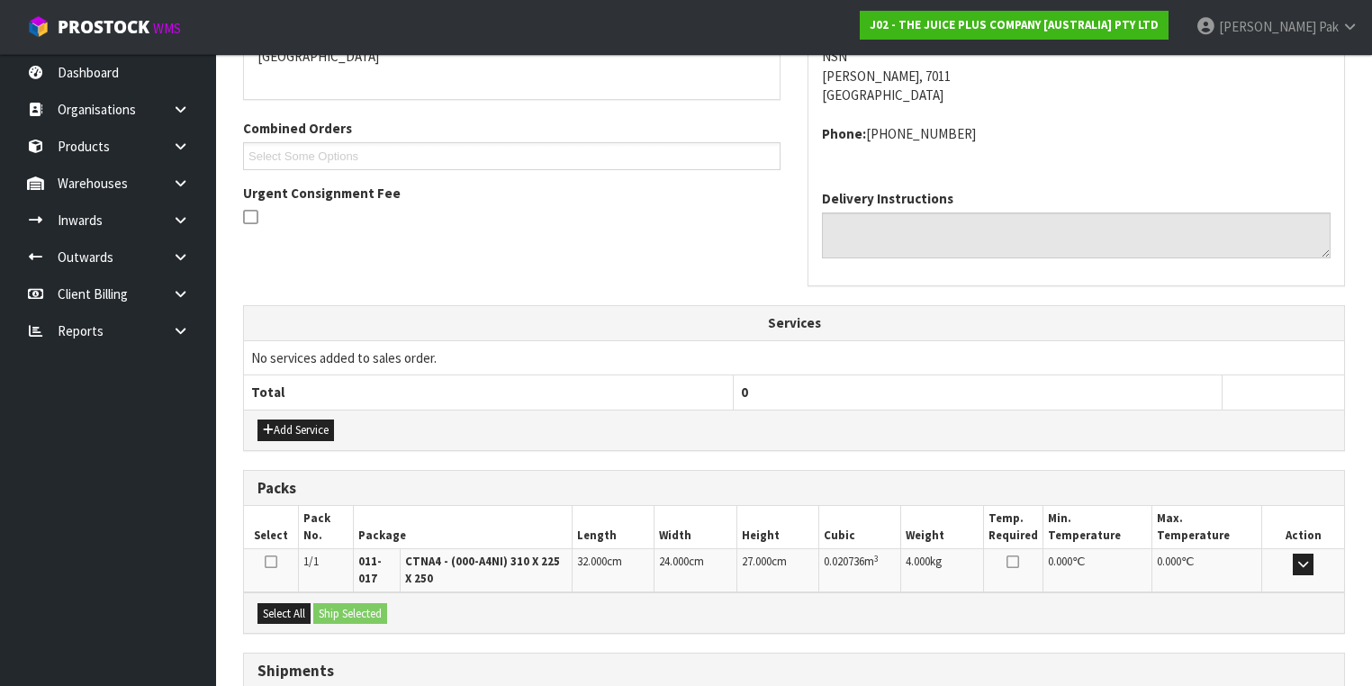
scroll to position [546, 0]
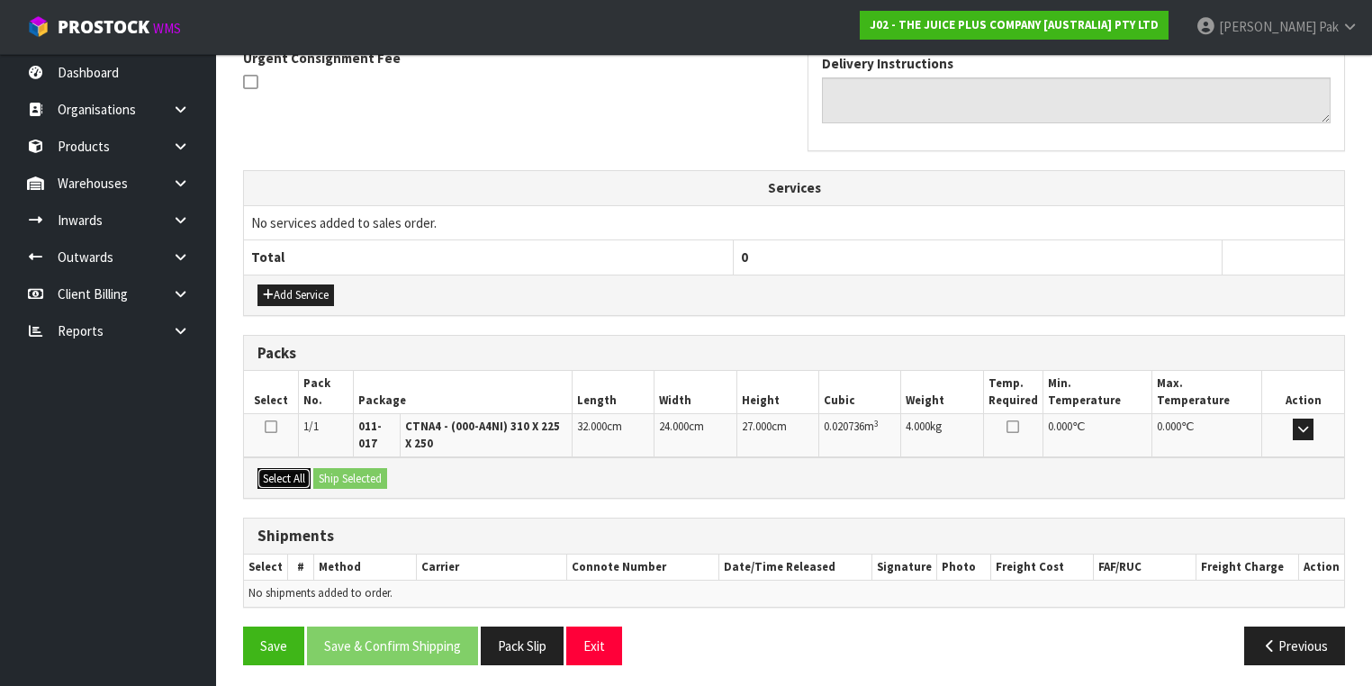
click at [279, 468] on button "Select All" at bounding box center [283, 479] width 53 height 22
click at [344, 468] on button "Ship Selected" at bounding box center [350, 479] width 74 height 22
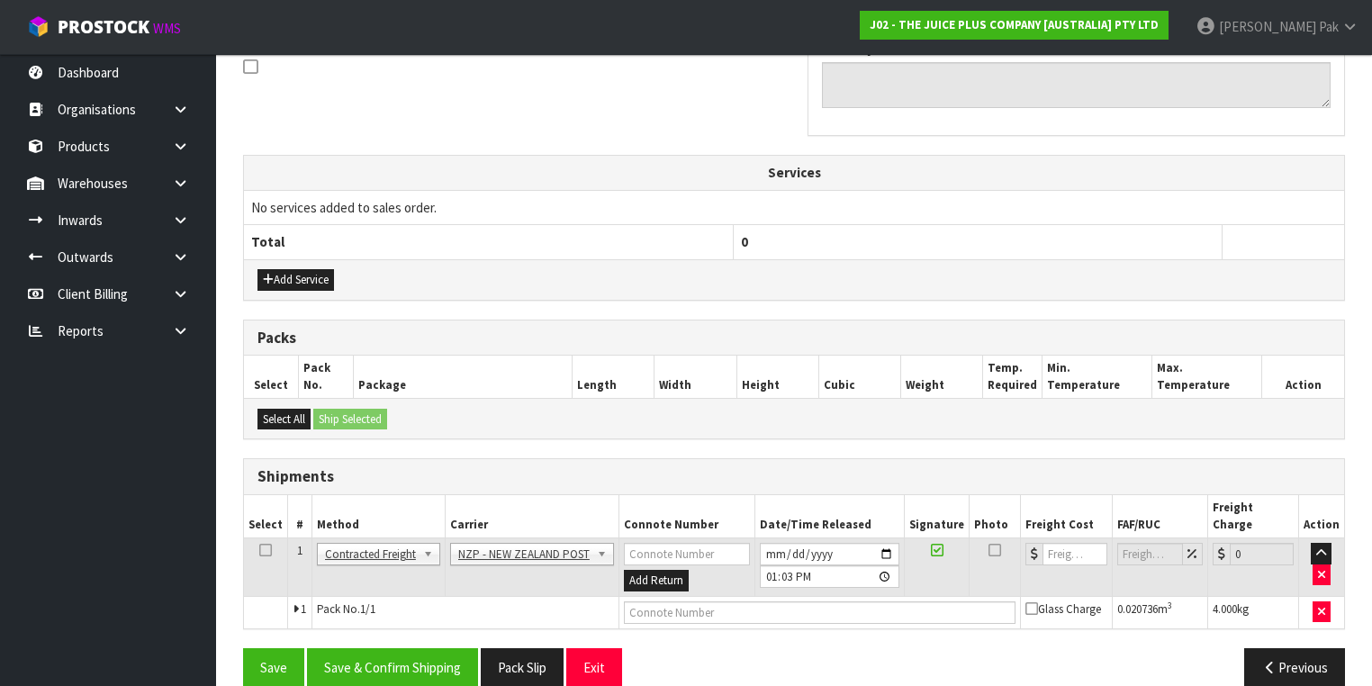
scroll to position [565, 0]
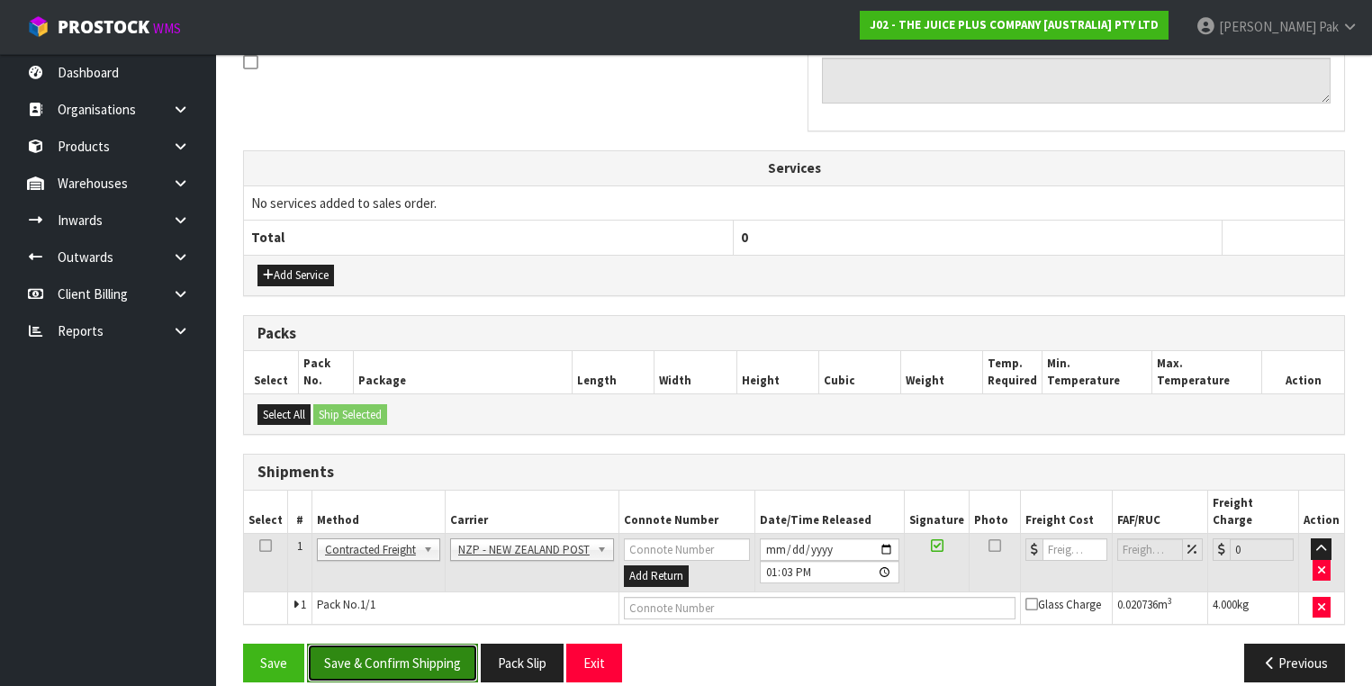
click at [385, 648] on button "Save & Confirm Shipping" at bounding box center [392, 663] width 171 height 39
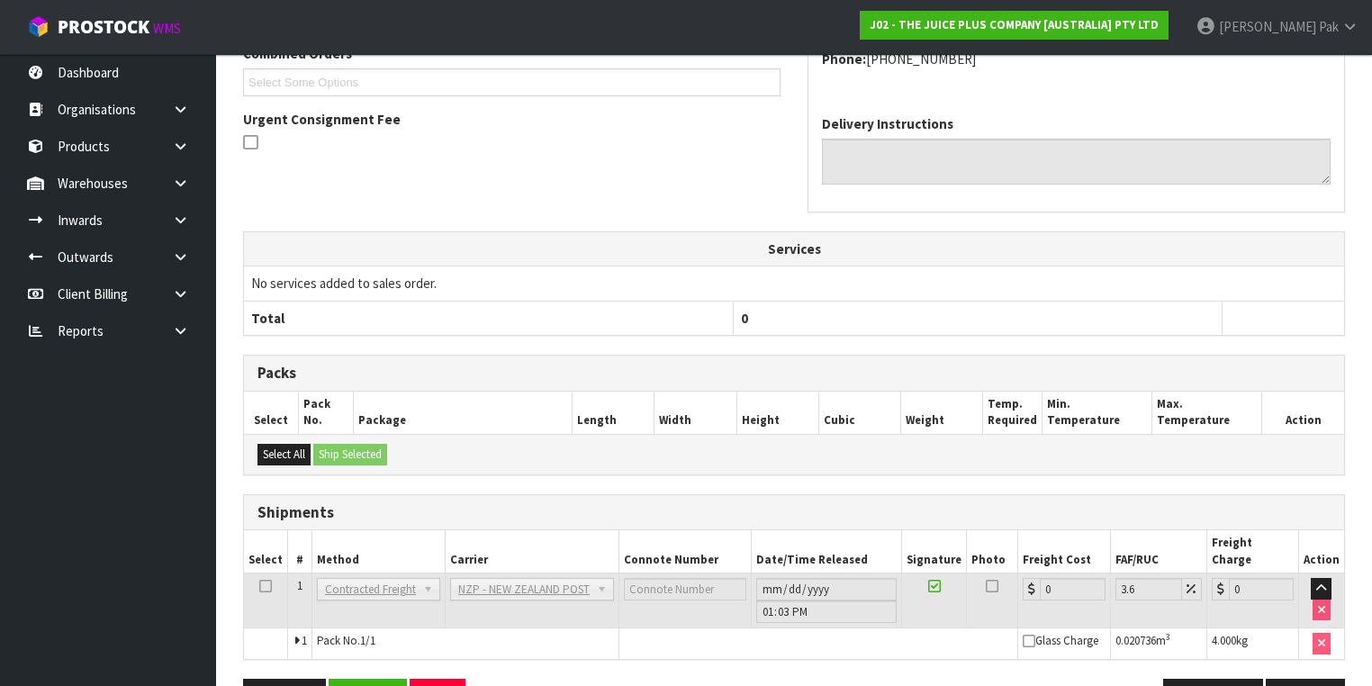
scroll to position [540, 0]
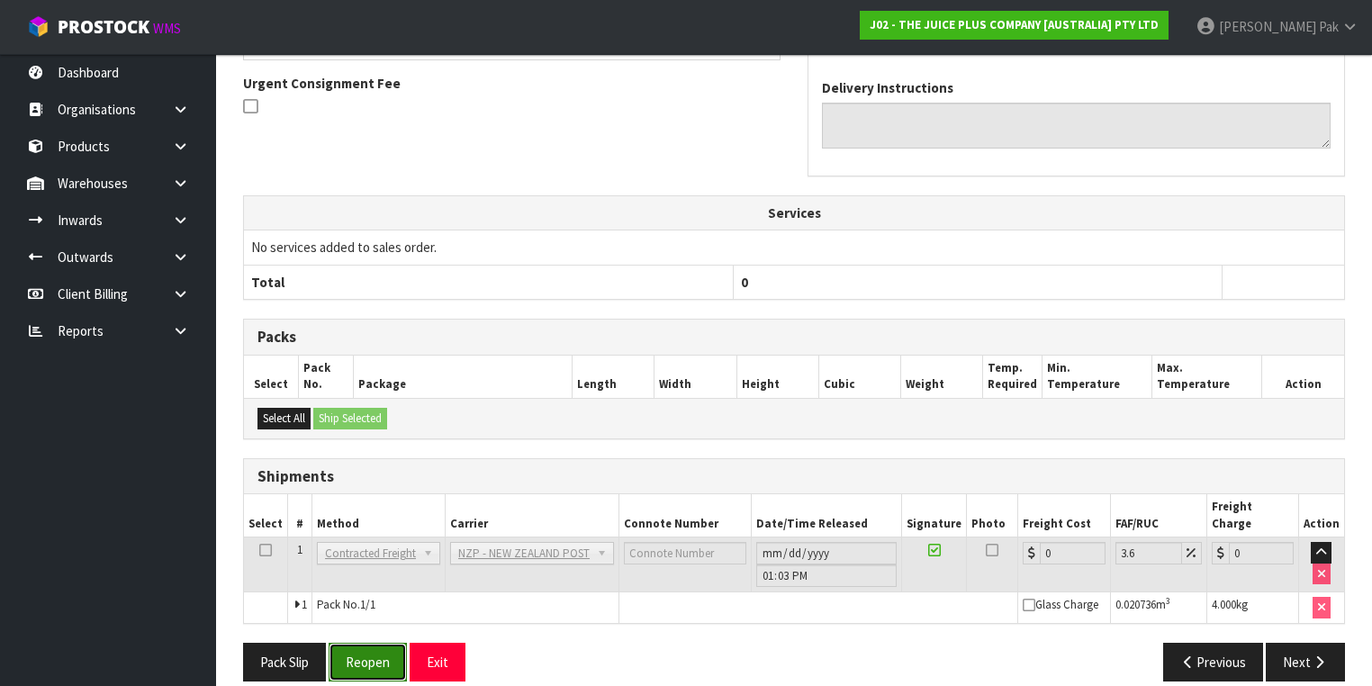
click at [367, 643] on button "Reopen" at bounding box center [368, 662] width 78 height 39
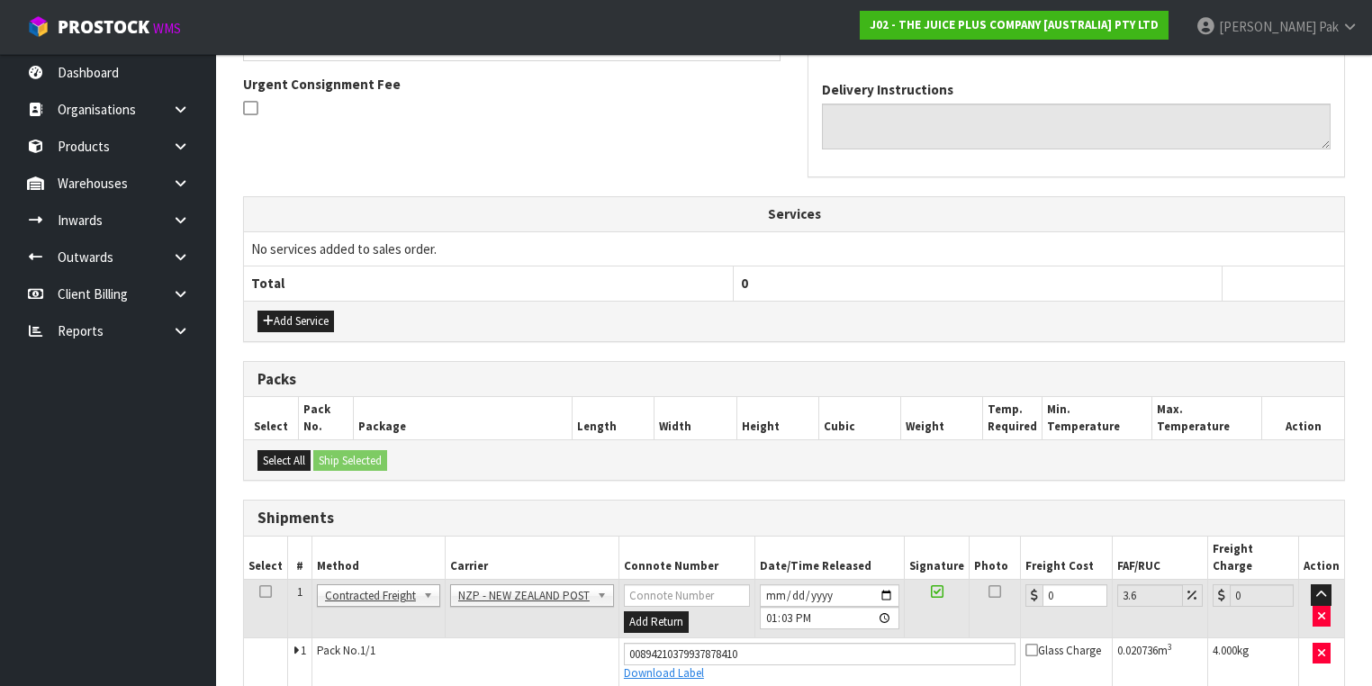
scroll to position [582, 0]
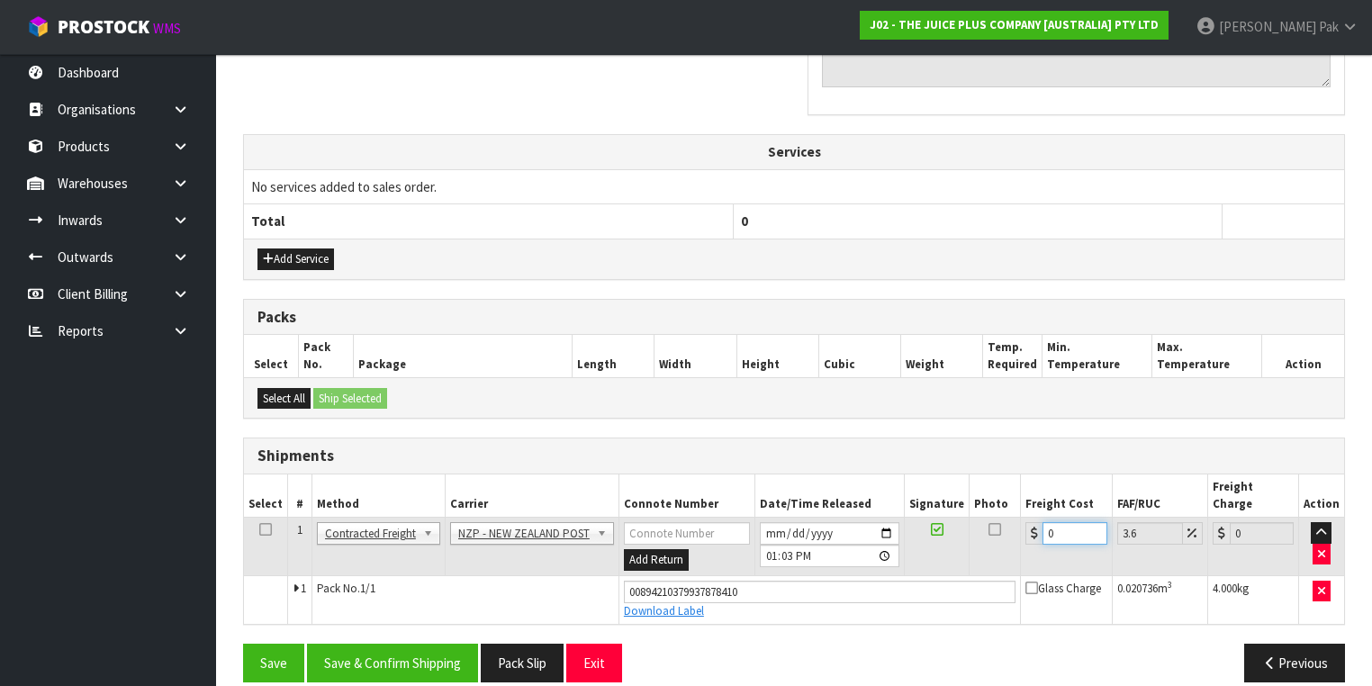
click at [1059, 522] on input "0" at bounding box center [1075, 533] width 64 height 23
click at [419, 644] on button "Save & Confirm Shipping" at bounding box center [392, 663] width 171 height 39
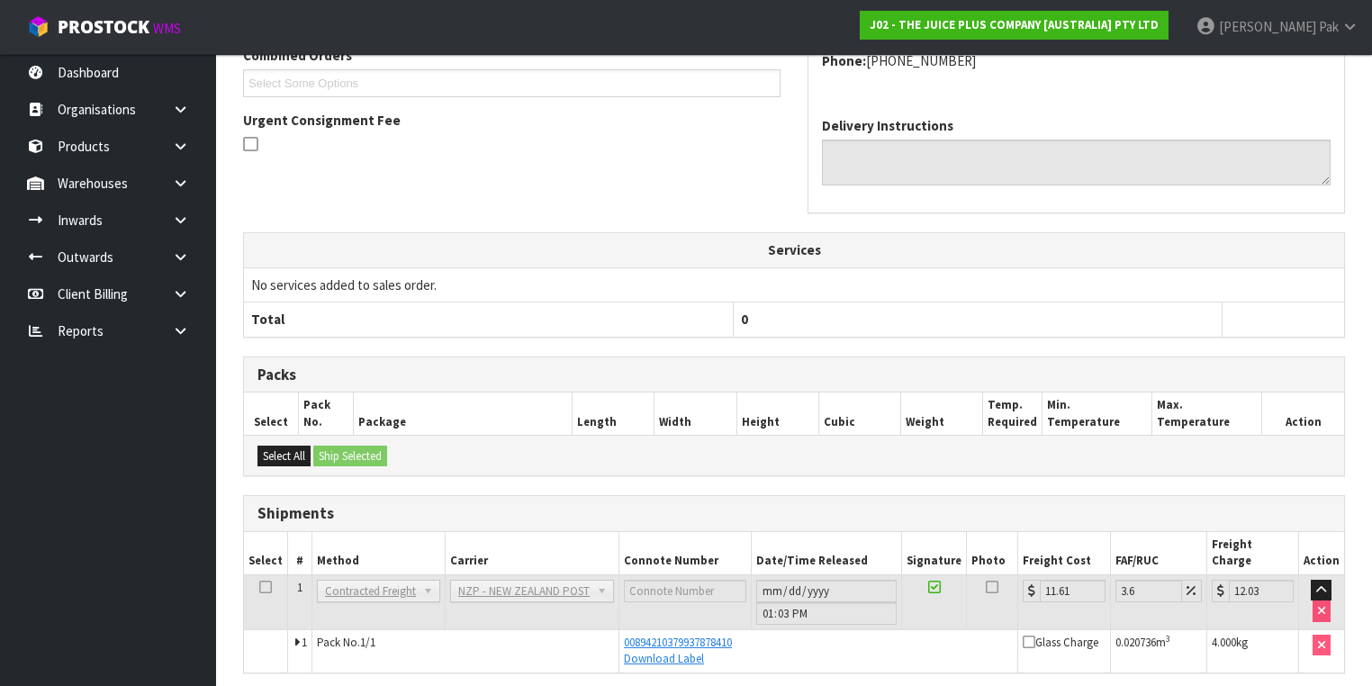
scroll to position [533, 0]
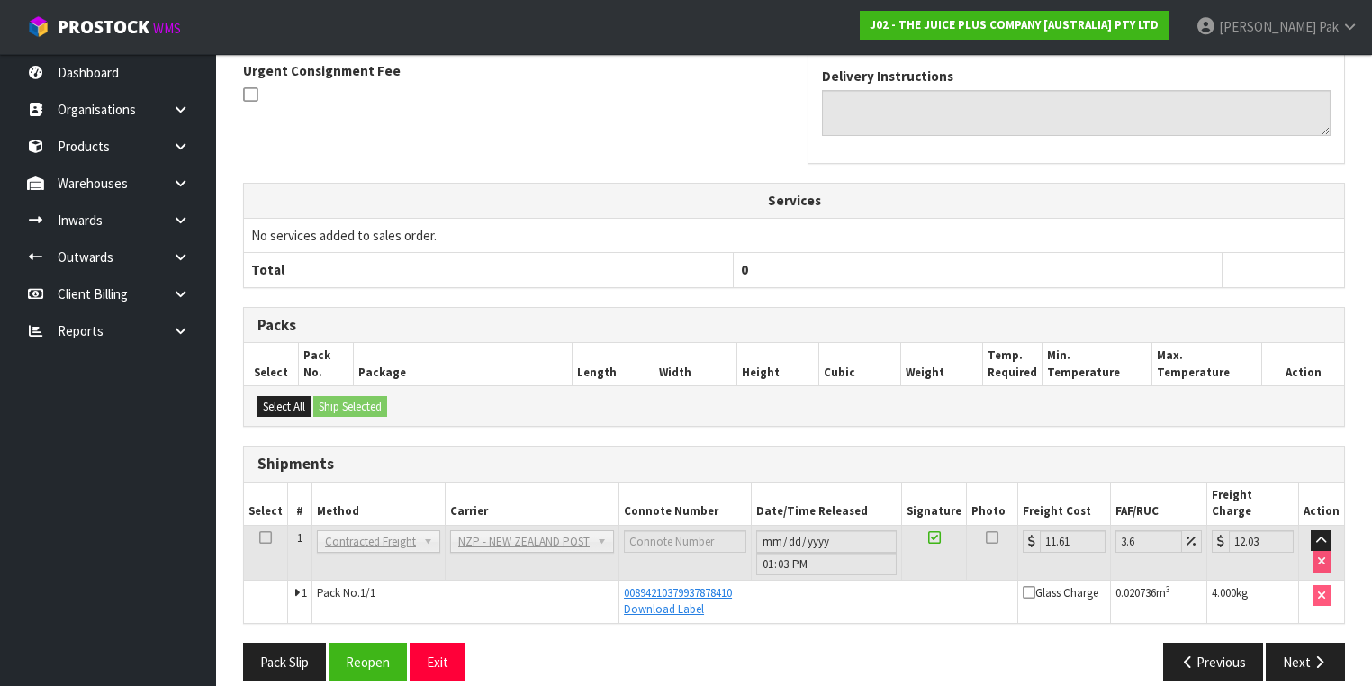
drag, startPoint x: 141, startPoint y: 231, endPoint x: 1082, endPoint y: 194, distance: 941.6
click at [1082, 194] on th "Services" at bounding box center [794, 201] width 1100 height 34
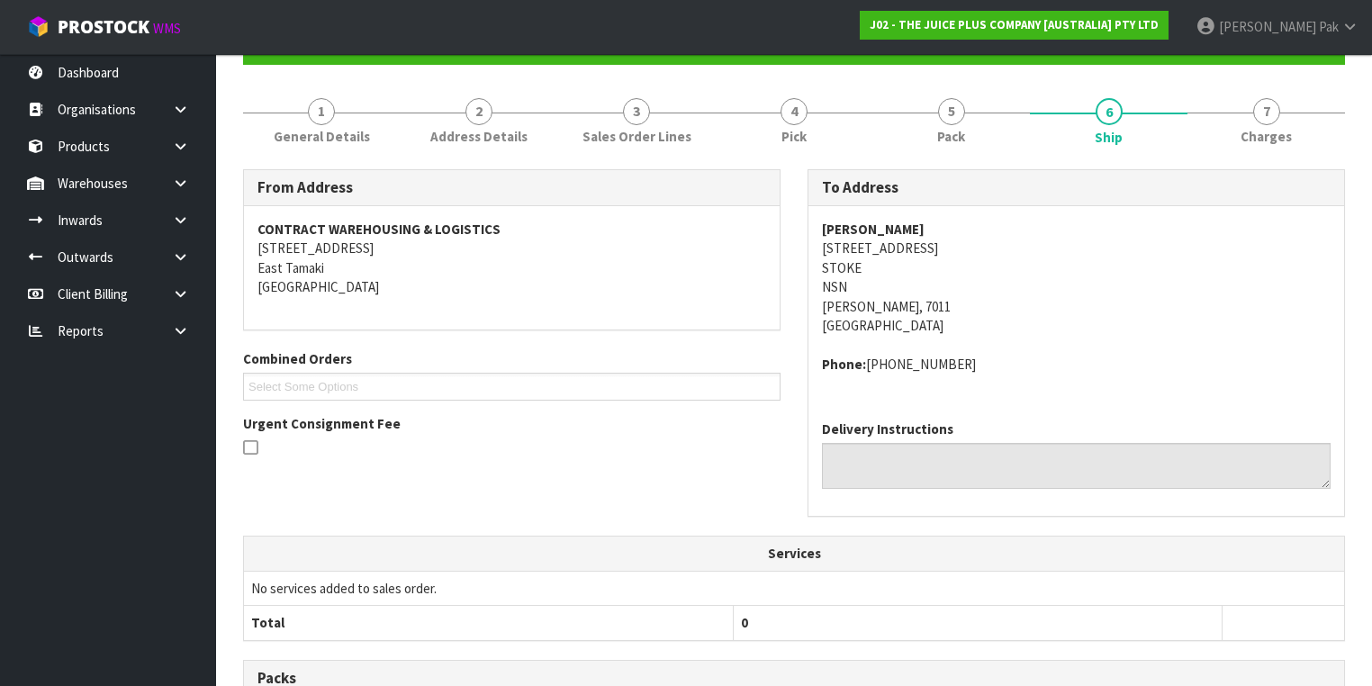
scroll to position [0, 0]
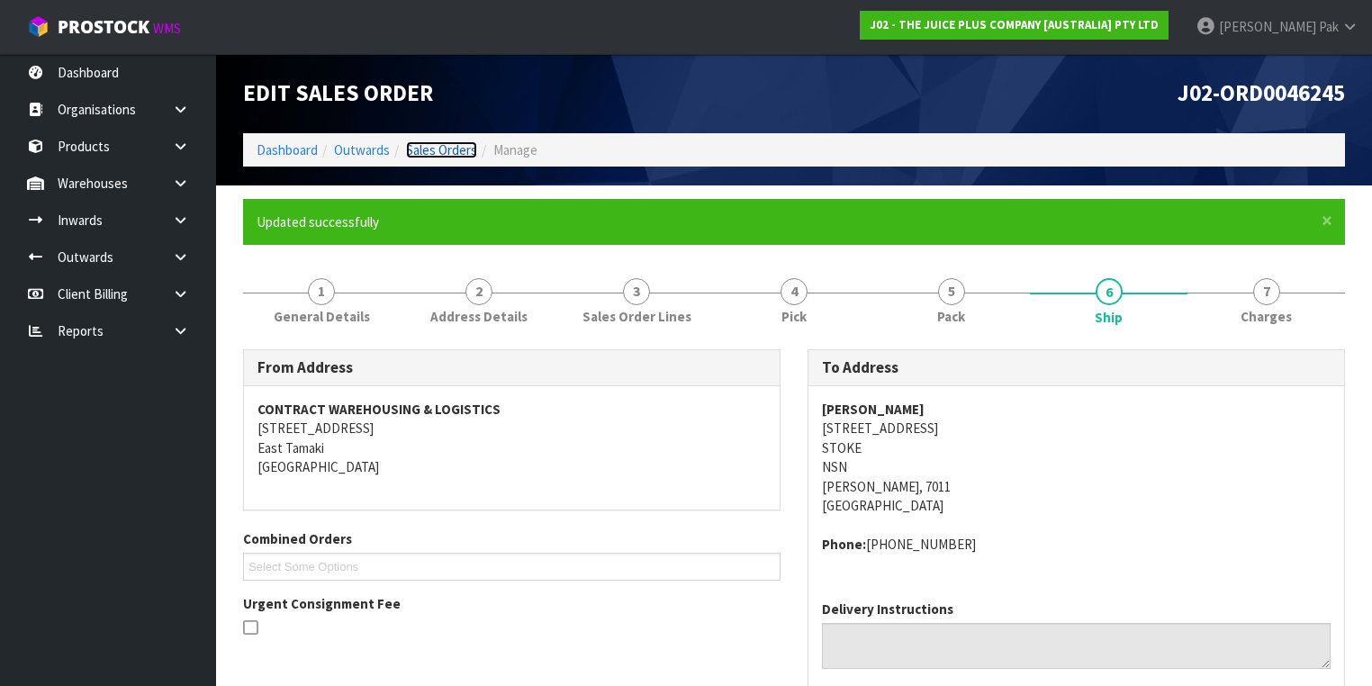
click at [438, 151] on link "Sales Orders" at bounding box center [441, 149] width 71 height 17
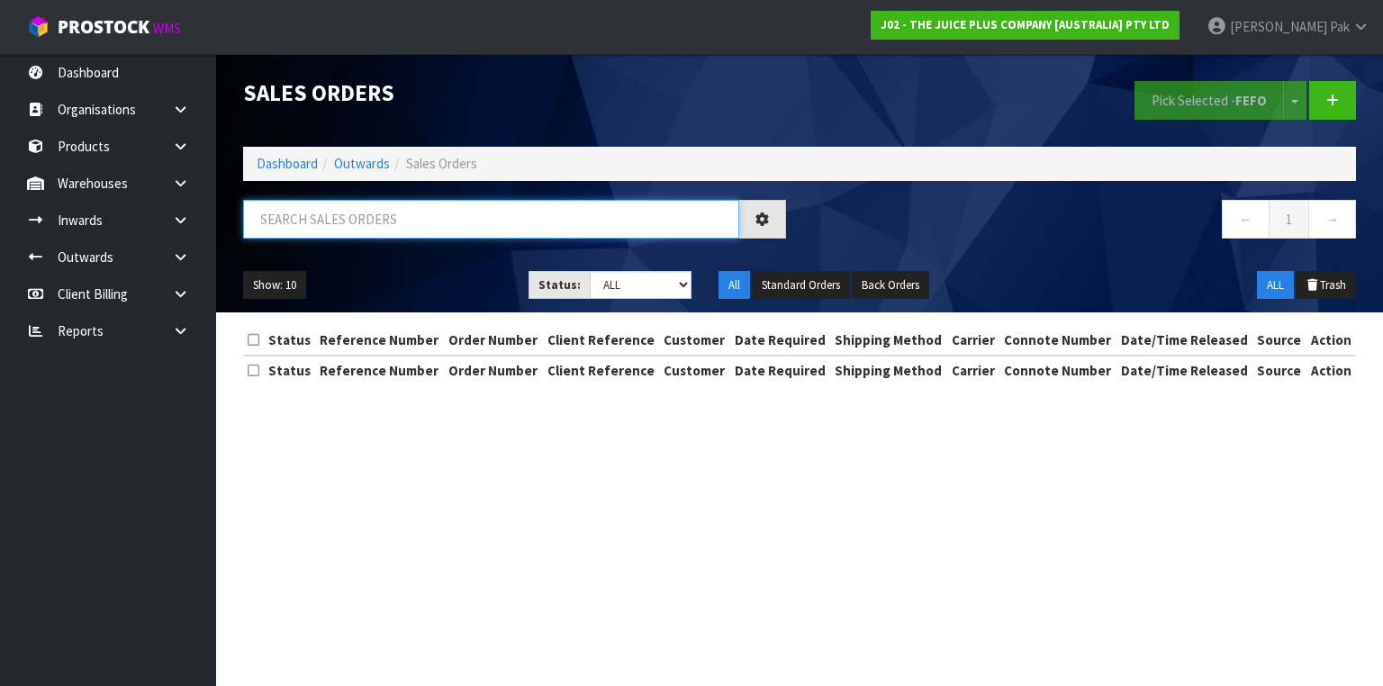
click at [540, 227] on input "text" at bounding box center [491, 219] width 496 height 39
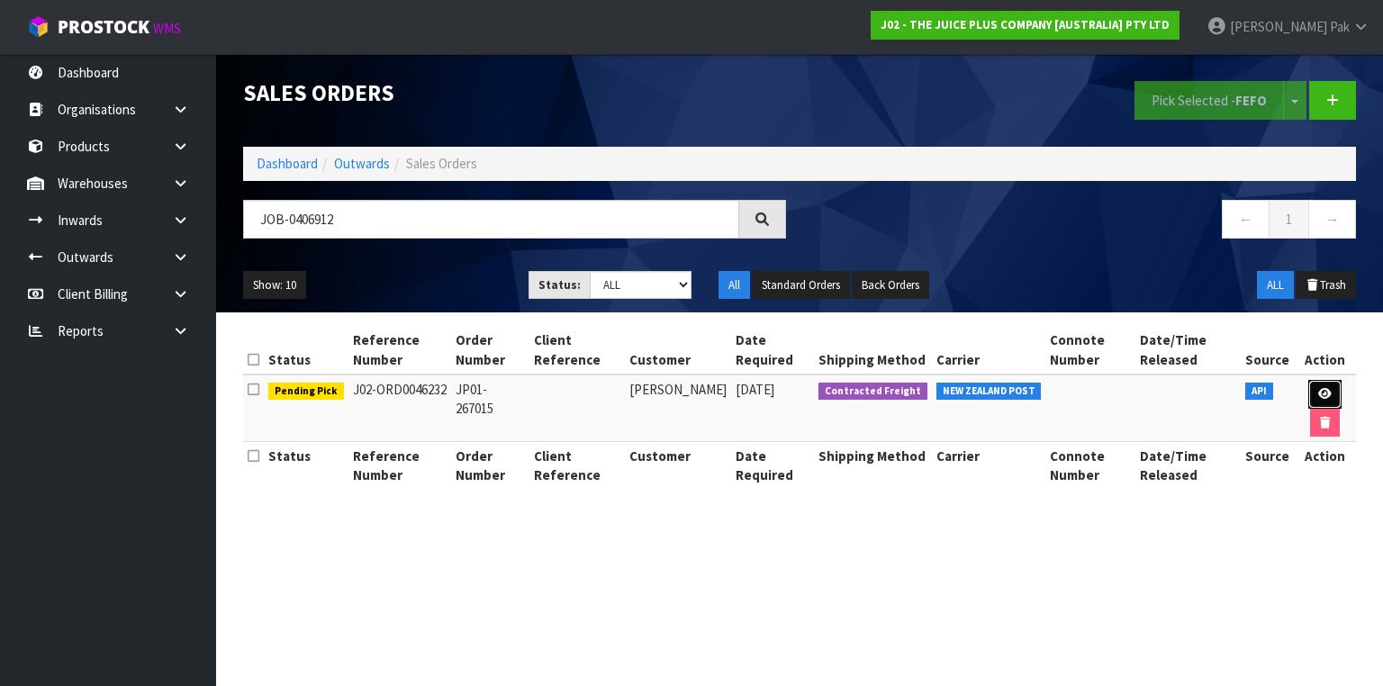
click at [1314, 387] on link at bounding box center [1324, 394] width 33 height 29
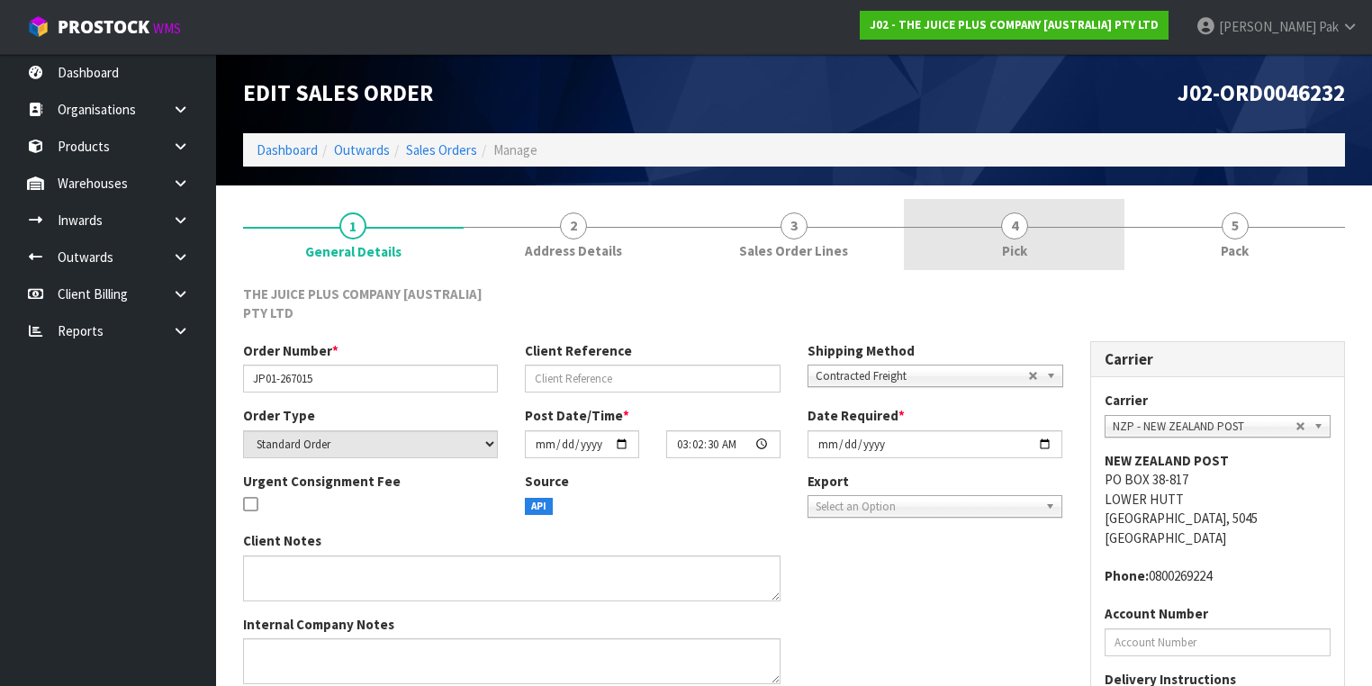
click at [968, 236] on link "4 Pick" at bounding box center [1014, 234] width 221 height 71
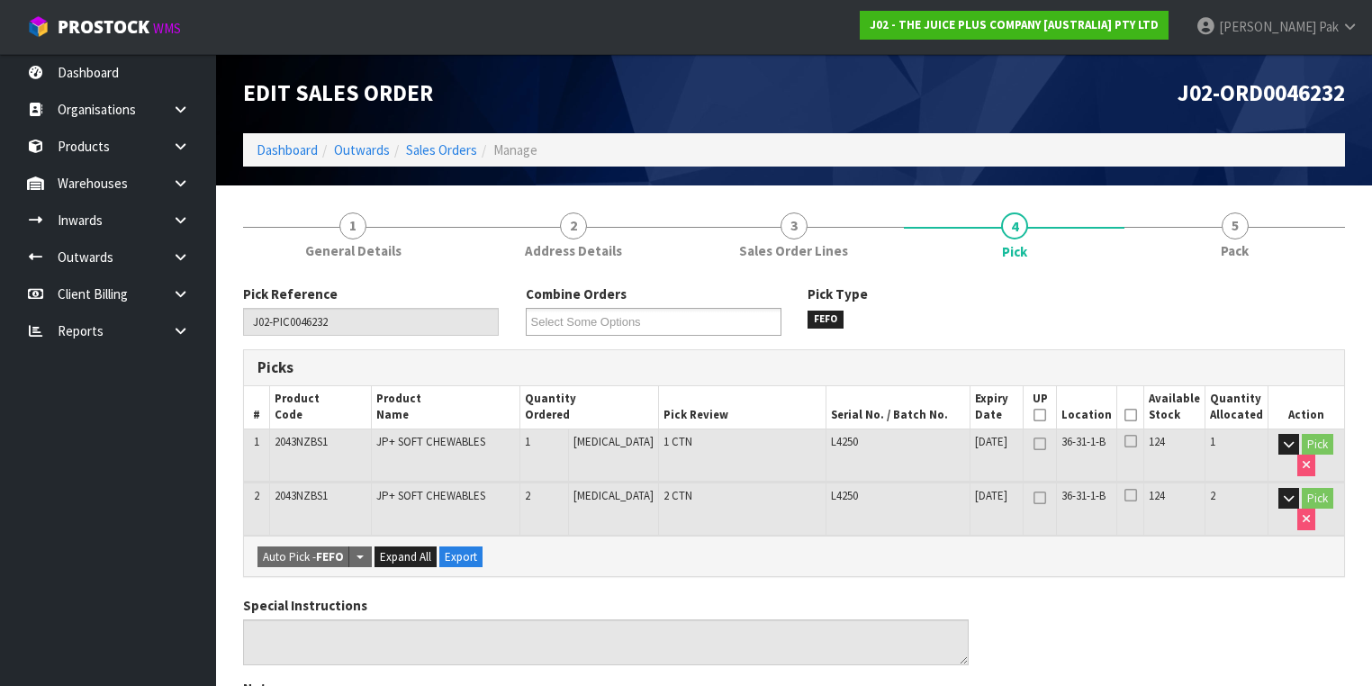
click at [1135, 421] on th "Picked" at bounding box center [1130, 407] width 27 height 42
click at [1135, 415] on icon at bounding box center [1131, 415] width 13 height 1
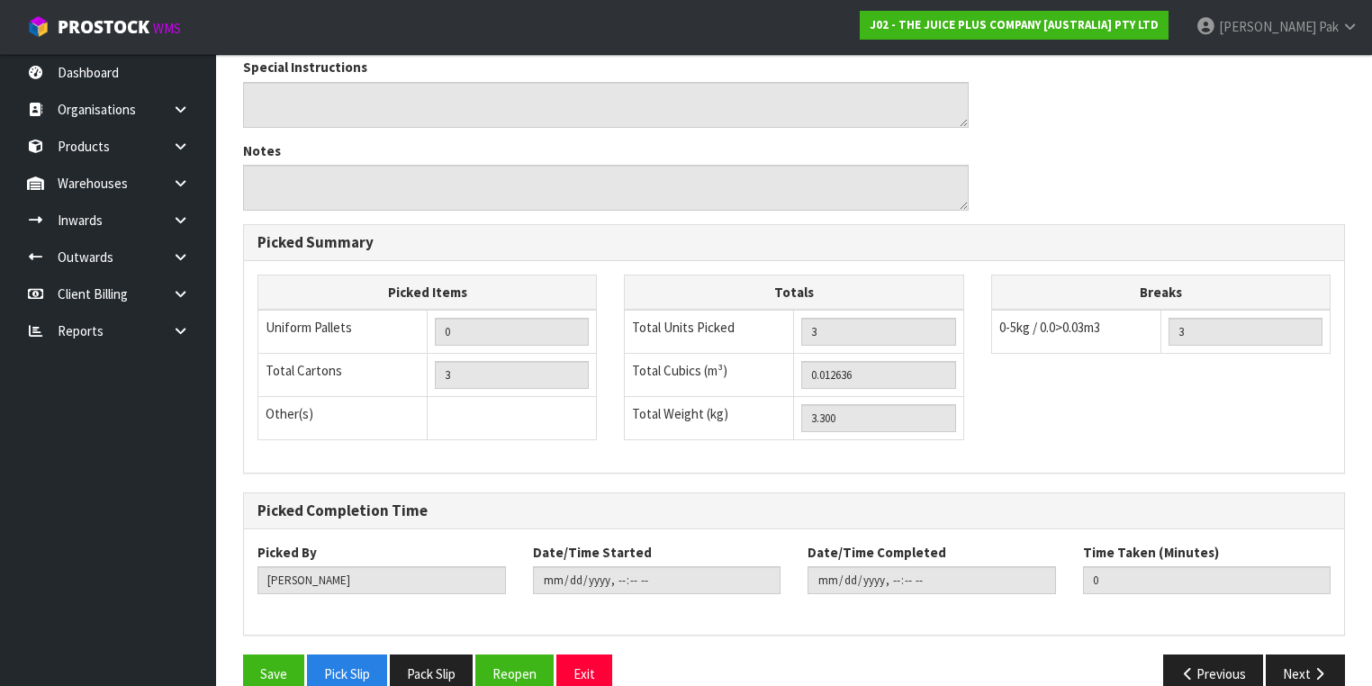
scroll to position [630, 0]
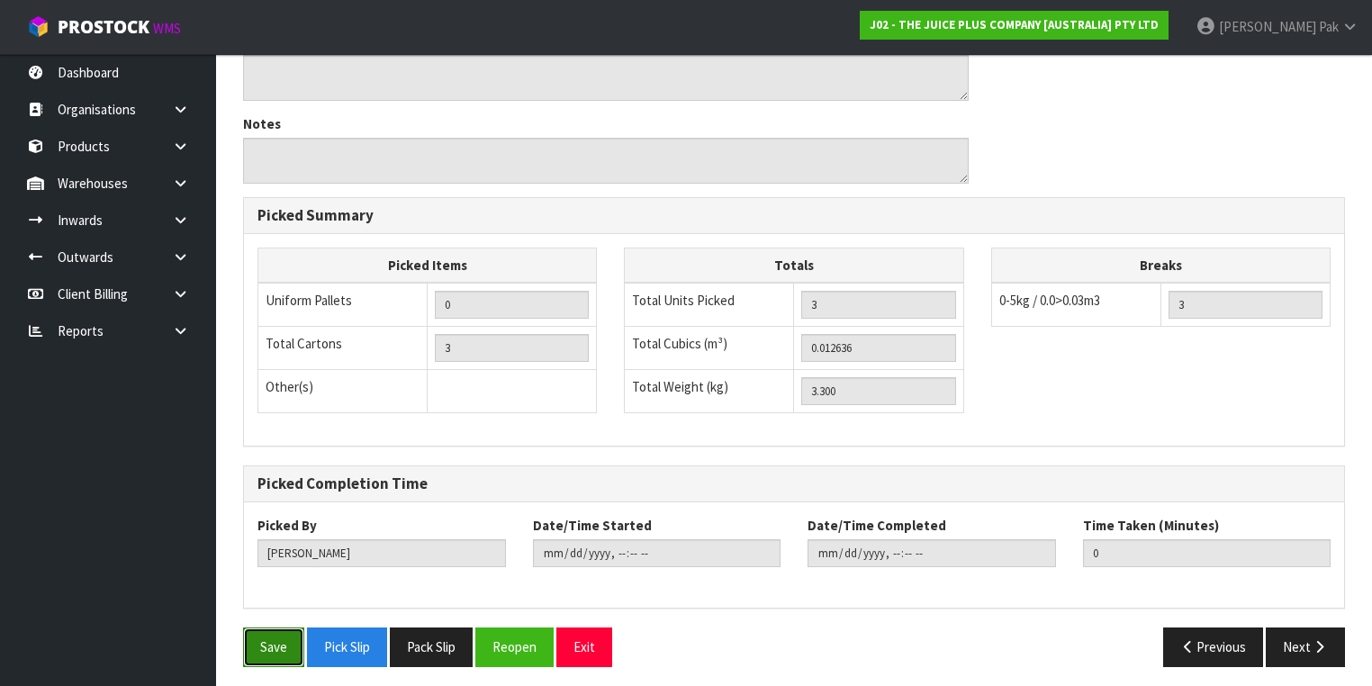
click at [277, 628] on button "Save" at bounding box center [273, 647] width 61 height 39
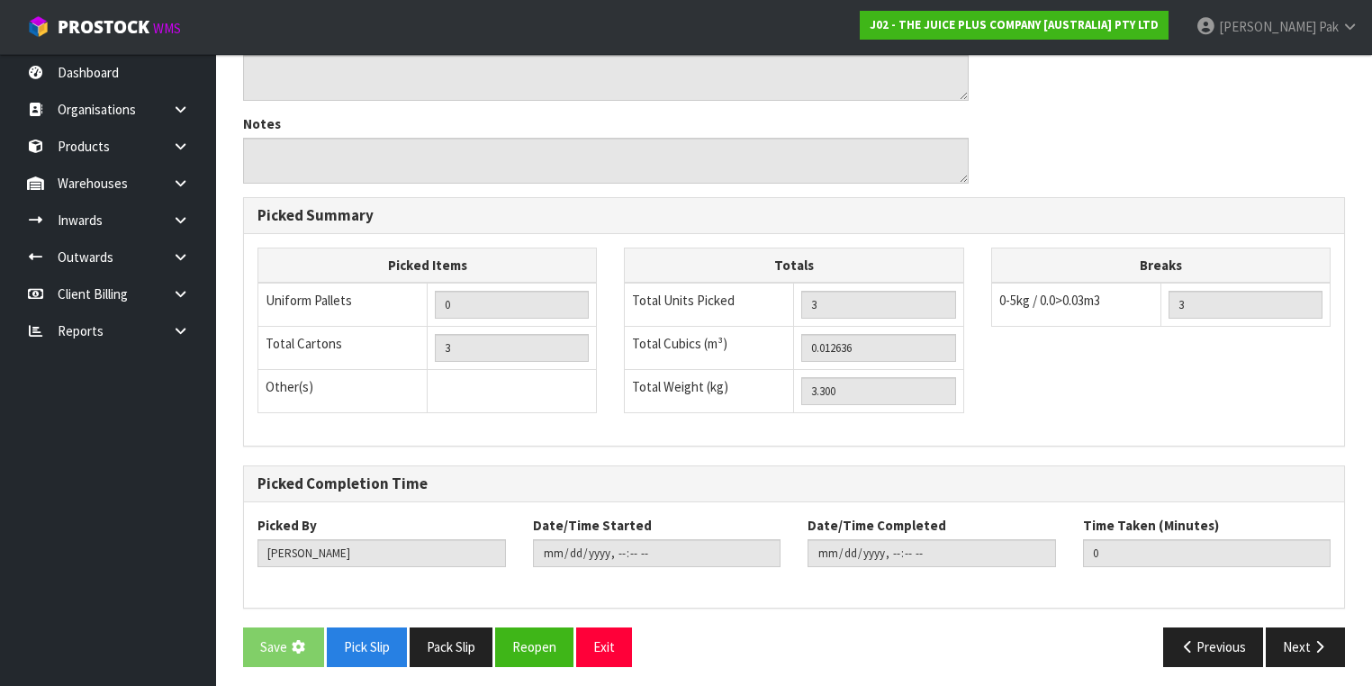
scroll to position [0, 0]
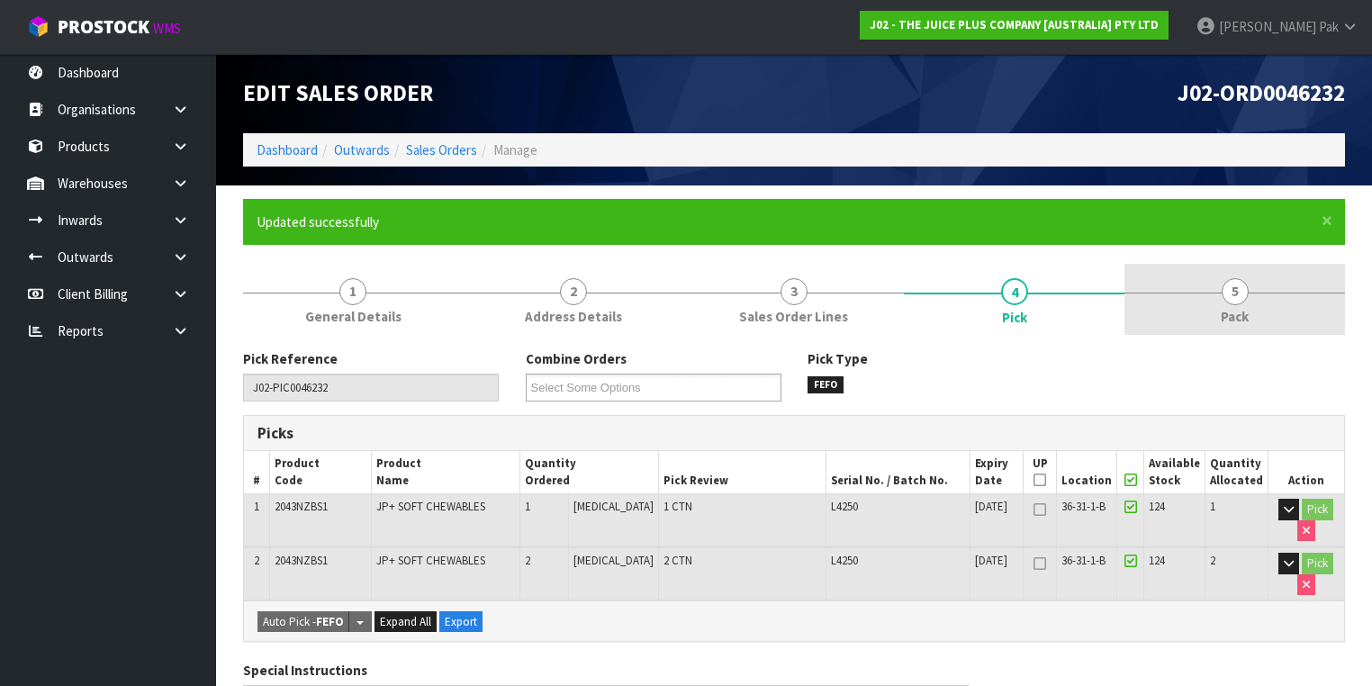
click at [1242, 310] on span "Pack" at bounding box center [1235, 316] width 28 height 19
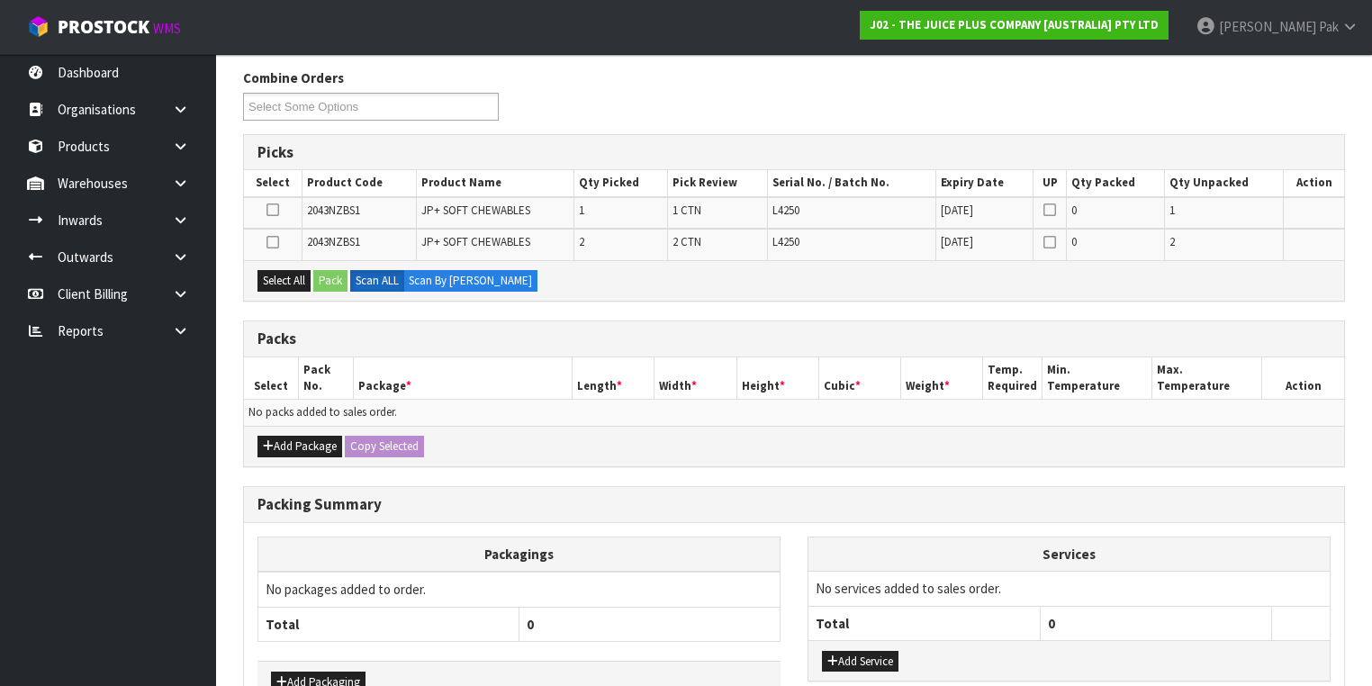
scroll to position [288, 0]
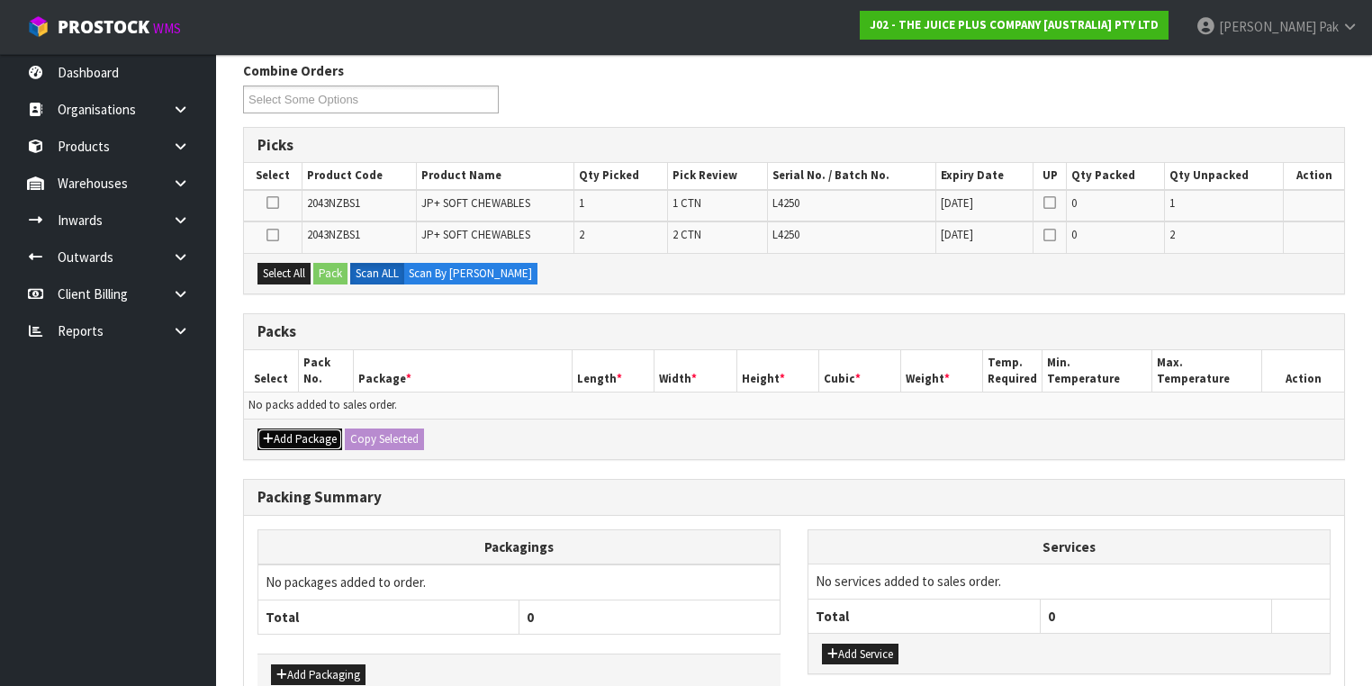
click at [311, 439] on button "Add Package" at bounding box center [299, 440] width 85 height 22
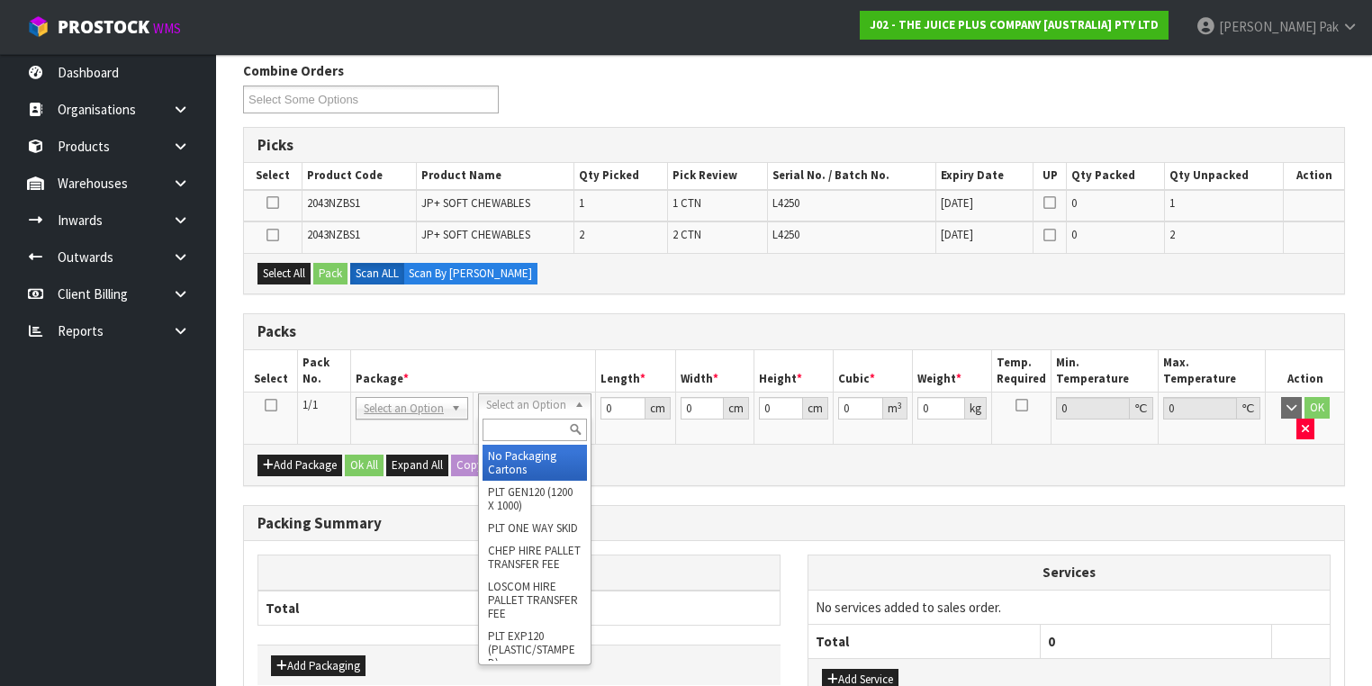
click at [510, 423] on input "text" at bounding box center [535, 430] width 104 height 23
click at [266, 405] on icon at bounding box center [271, 405] width 13 height 1
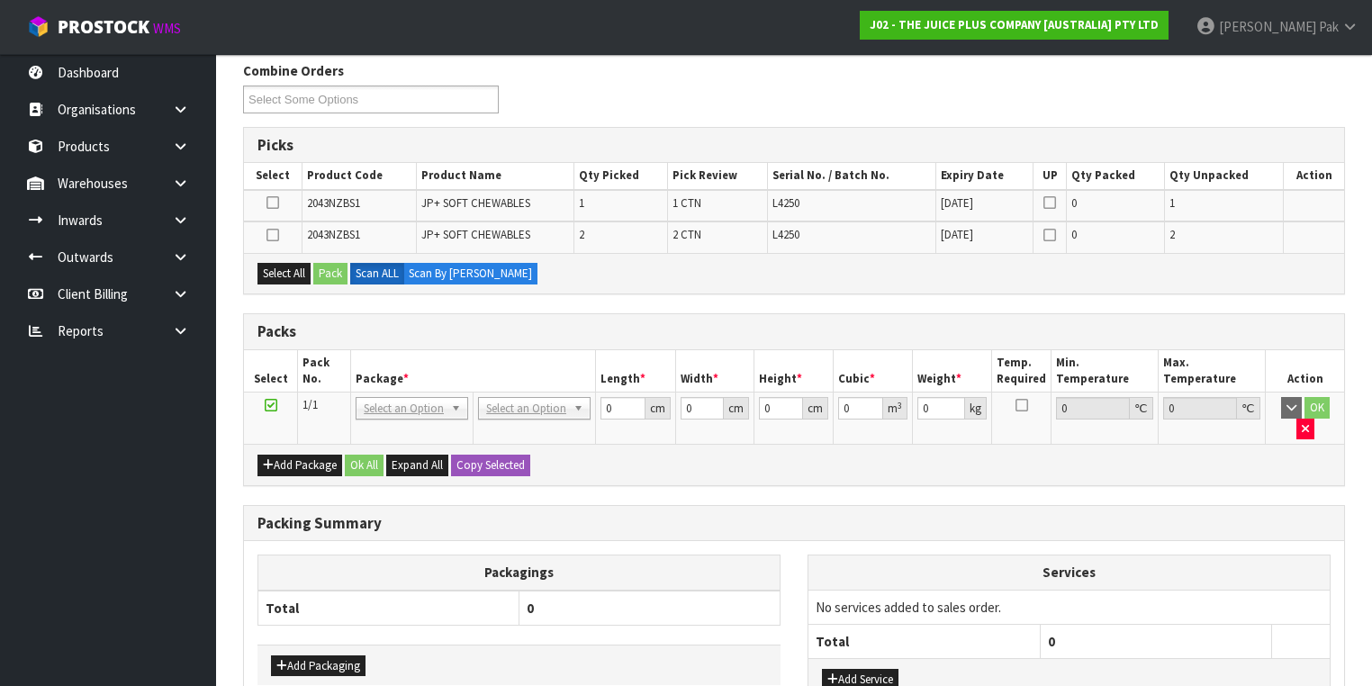
click at [253, 199] on td at bounding box center [273, 206] width 59 height 32
drag, startPoint x: 265, startPoint y: 196, endPoint x: 282, endPoint y: 201, distance: 17.7
click at [266, 196] on td at bounding box center [273, 206] width 59 height 32
click at [271, 203] on icon at bounding box center [272, 203] width 13 height 1
click at [0, 0] on input "checkbox" at bounding box center [0, 0] width 0 height 0
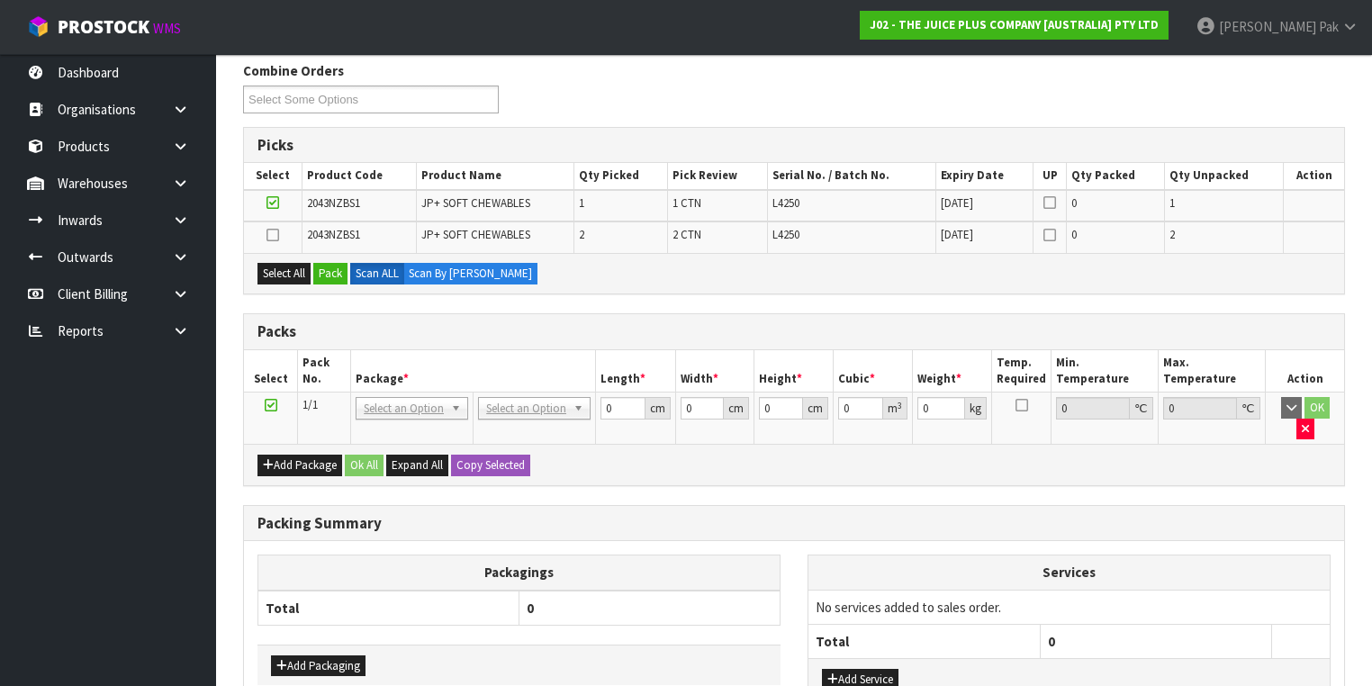
click at [264, 235] on td at bounding box center [273, 236] width 59 height 31
click at [295, 267] on button "Select All" at bounding box center [283, 274] width 53 height 22
click at [339, 269] on button "Pack" at bounding box center [330, 274] width 34 height 22
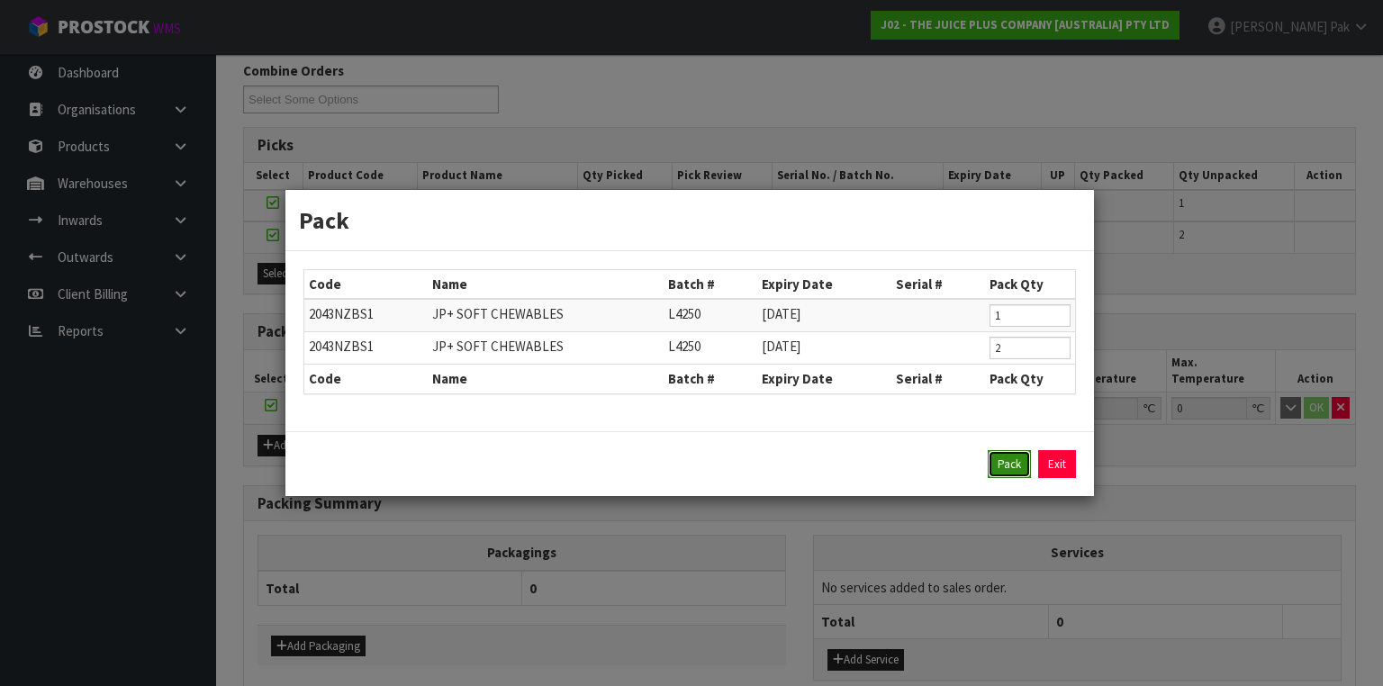
click at [1008, 456] on button "Pack" at bounding box center [1009, 464] width 43 height 29
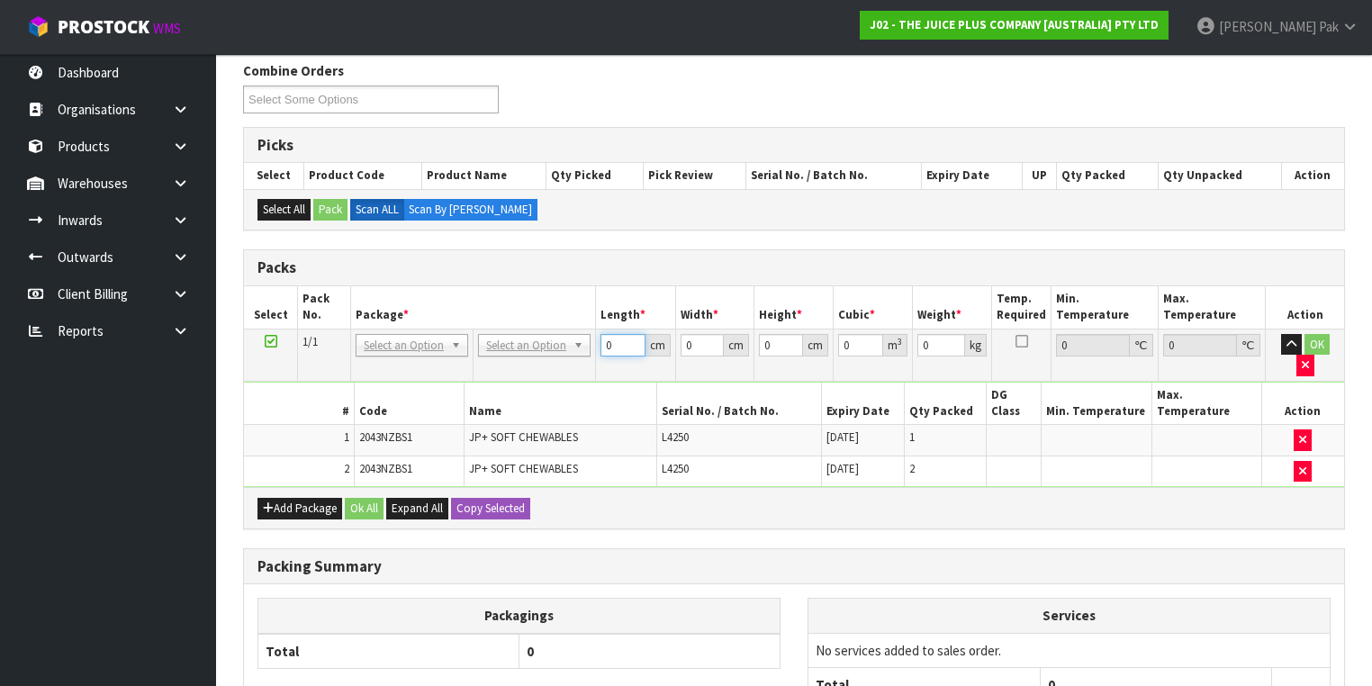
drag, startPoint x: 610, startPoint y: 342, endPoint x: 508, endPoint y: 342, distance: 101.7
click at [508, 342] on tr "1/1 NONE 007-001 007-002 007-004 007-009 007-013 007-014 007-015 007-017 007-01…" at bounding box center [794, 355] width 1100 height 52
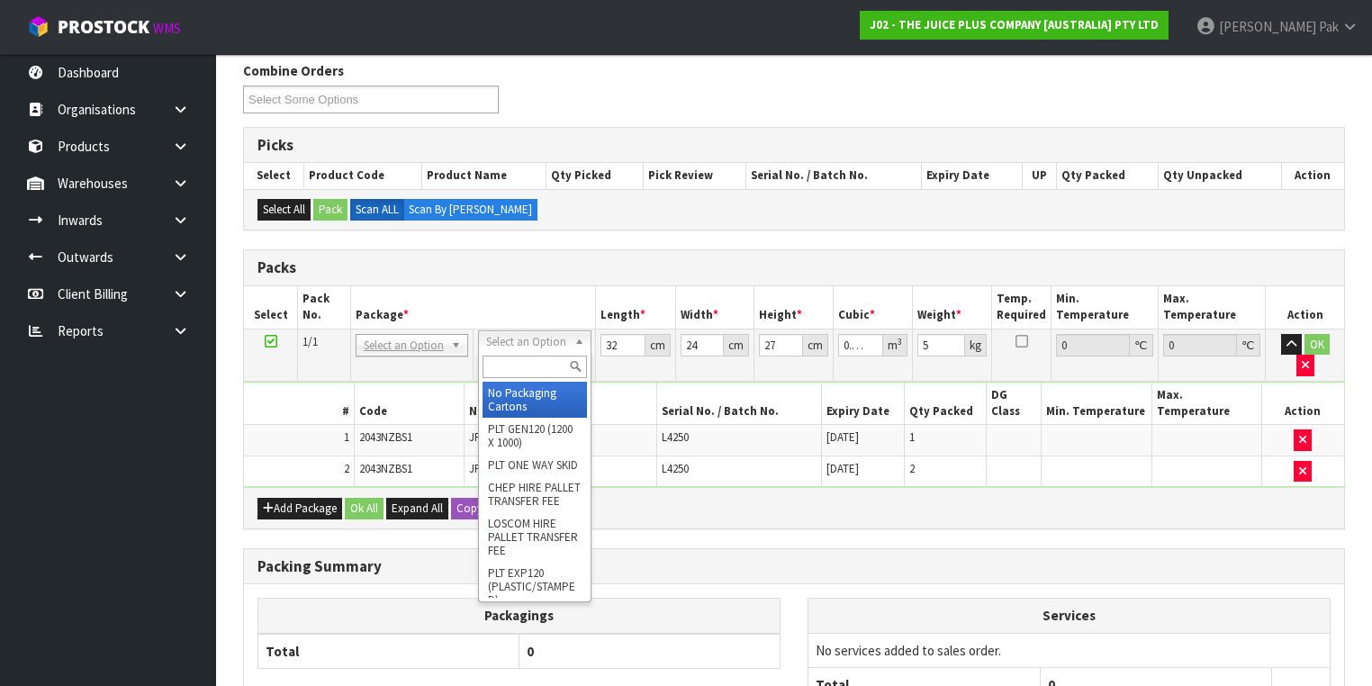
click at [519, 371] on input "text" at bounding box center [535, 367] width 104 height 23
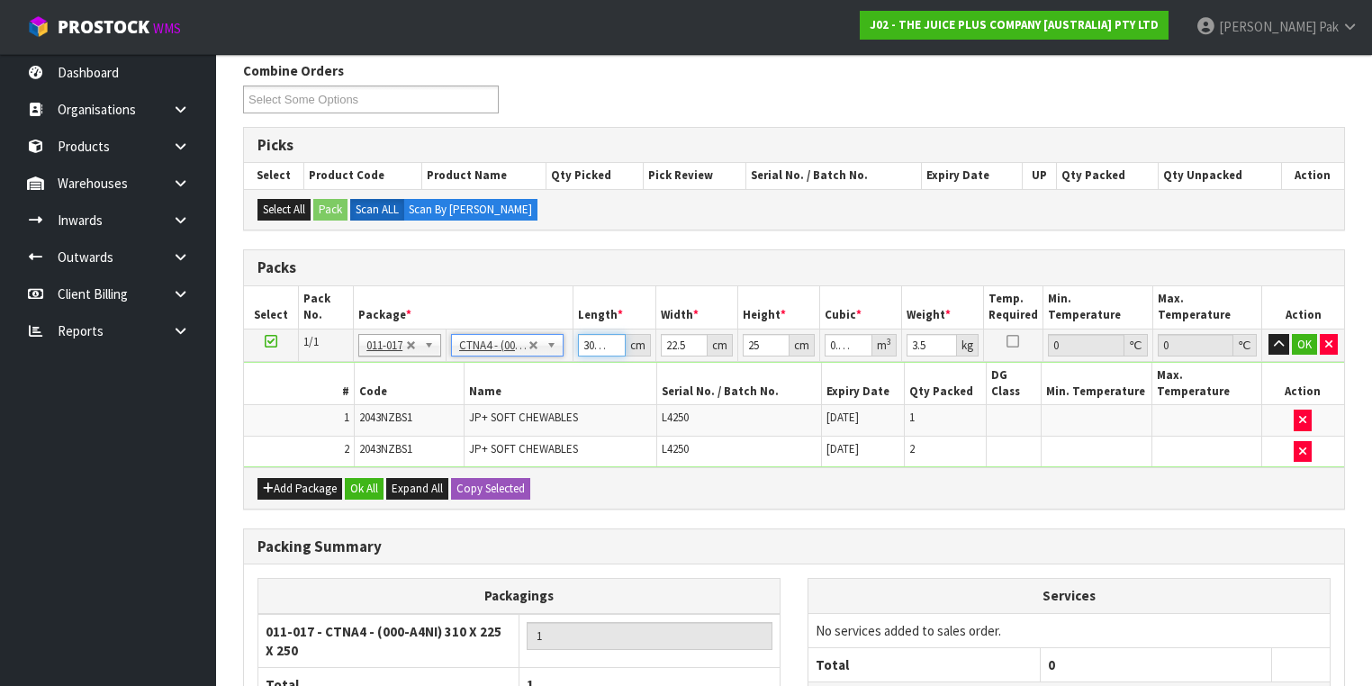
click at [605, 346] on input "30.999" at bounding box center [601, 345] width 47 height 23
click at [601, 346] on input "30.999" at bounding box center [601, 345] width 47 height 23
click at [1296, 339] on button "OK" at bounding box center [1304, 345] width 25 height 22
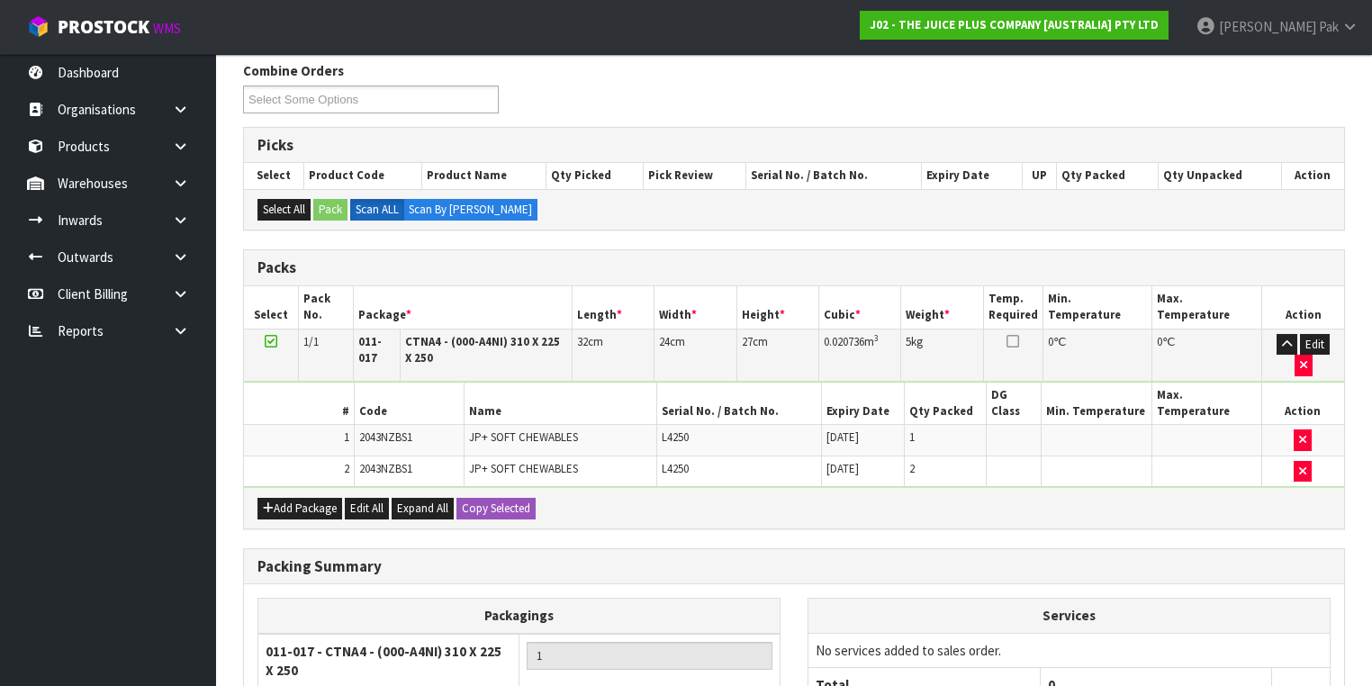
scroll to position [449, 0]
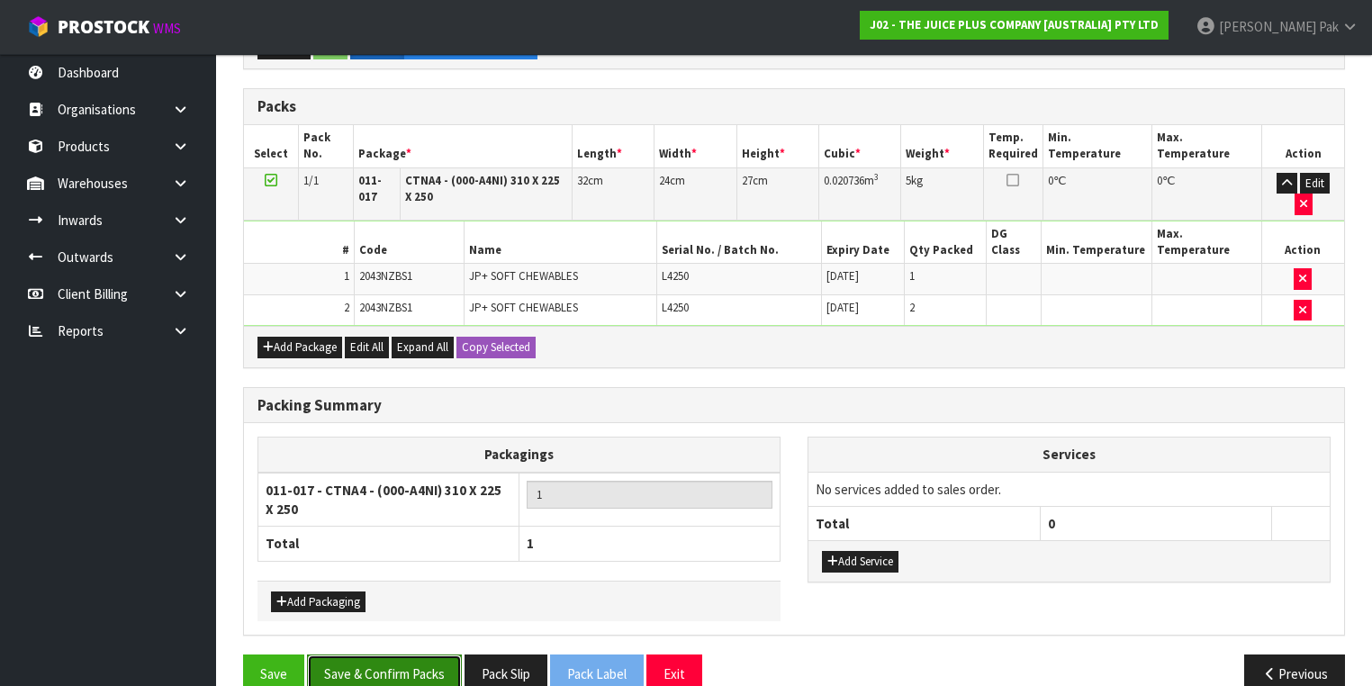
click at [331, 655] on button "Save & Confirm Packs" at bounding box center [384, 674] width 155 height 39
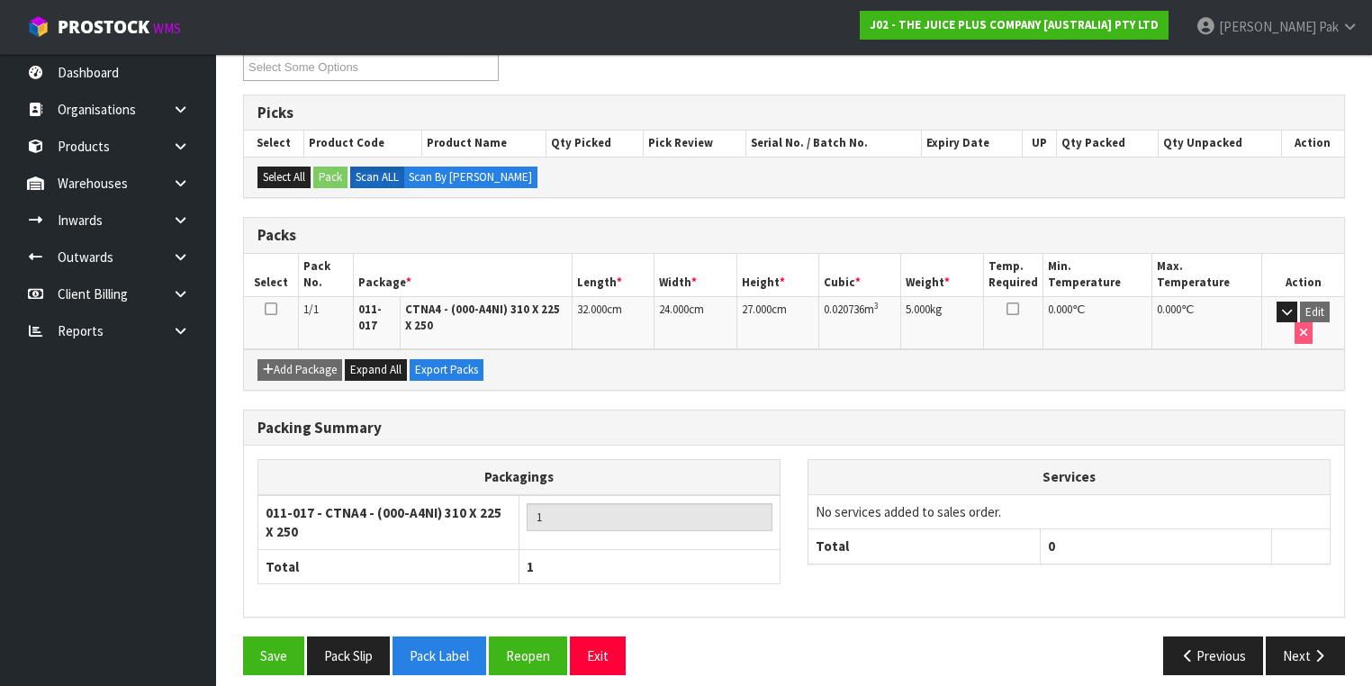
scroll to position [321, 0]
click at [1305, 637] on button "Next" at bounding box center [1305, 656] width 79 height 39
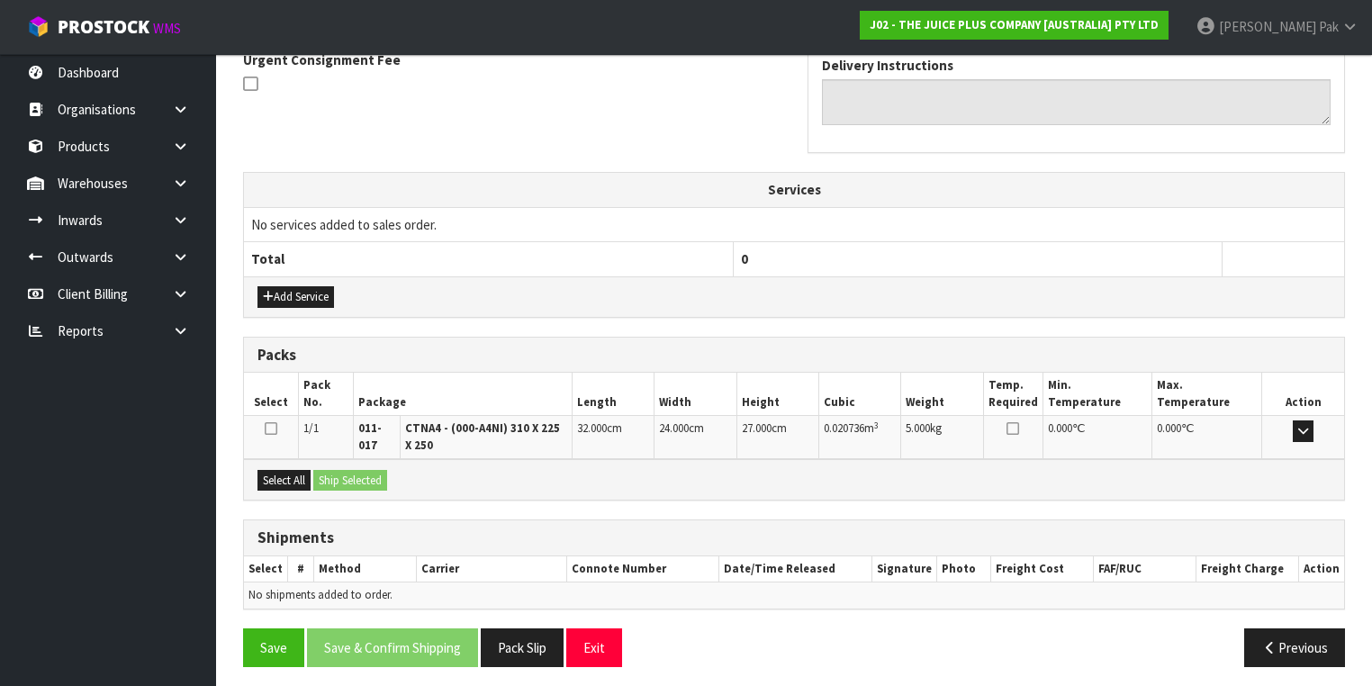
scroll to position [546, 0]
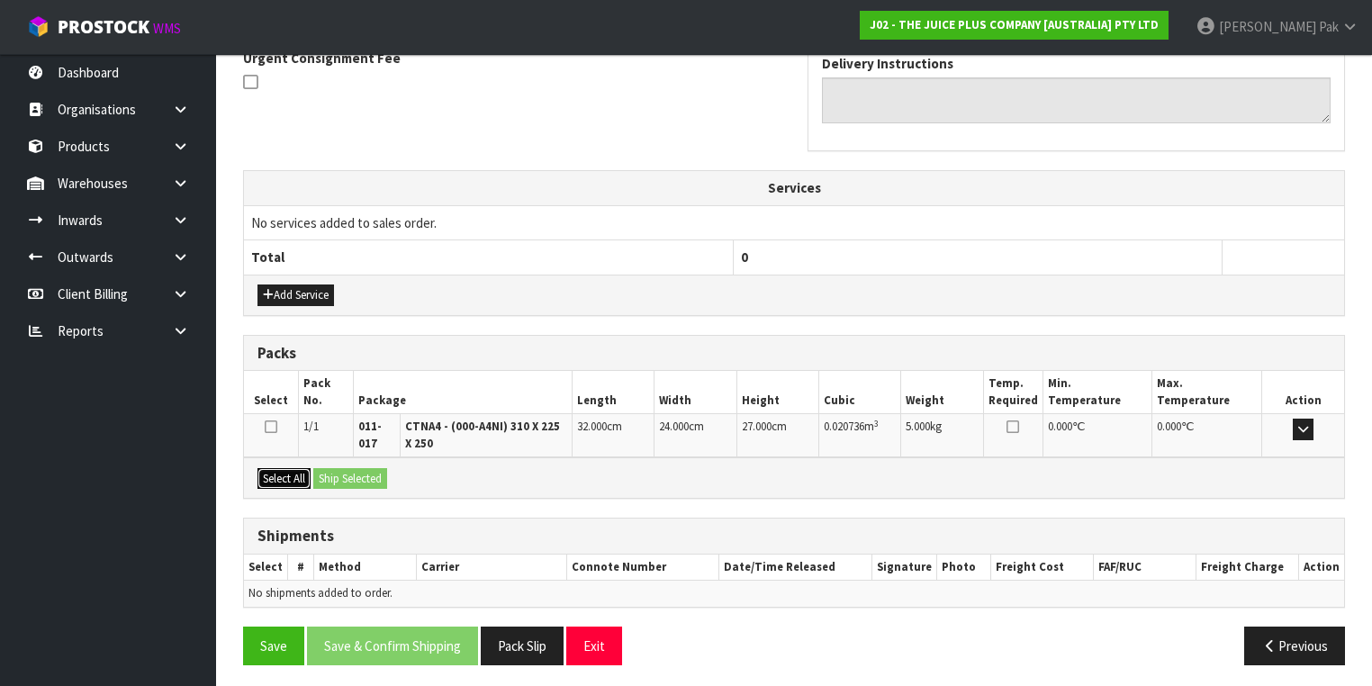
drag, startPoint x: 289, startPoint y: 472, endPoint x: 357, endPoint y: 471, distance: 67.5
click at [298, 472] on button "Select All" at bounding box center [283, 479] width 53 height 22
drag, startPoint x: 357, startPoint y: 470, endPoint x: 386, endPoint y: 465, distance: 30.1
click at [357, 470] on button "Ship Selected" at bounding box center [350, 479] width 74 height 22
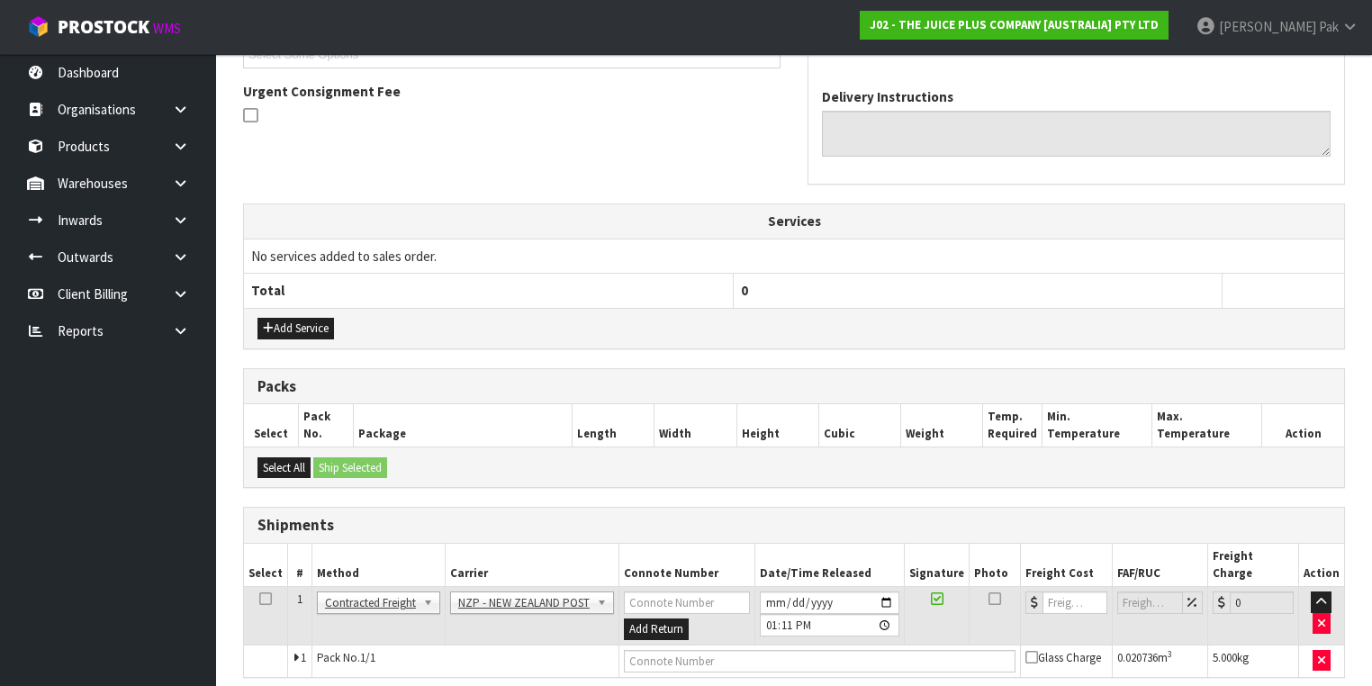
scroll to position [565, 0]
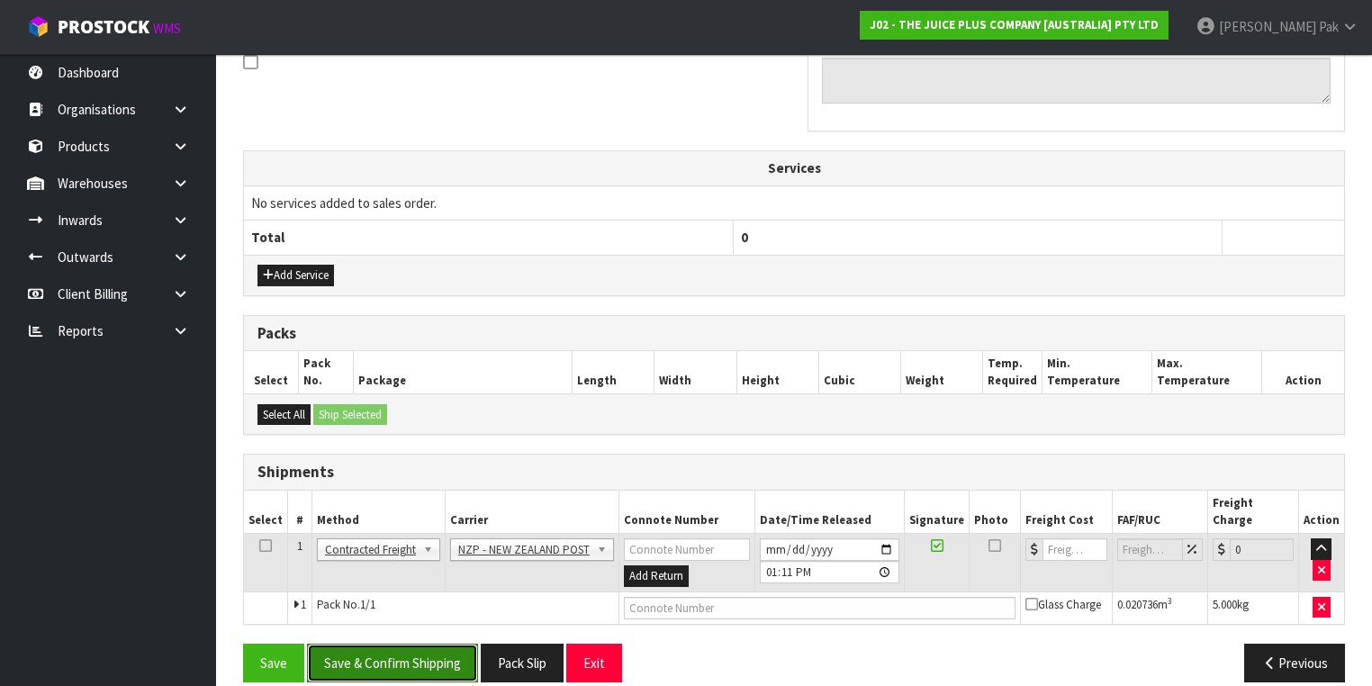
click at [402, 644] on button "Save & Confirm Shipping" at bounding box center [392, 663] width 171 height 39
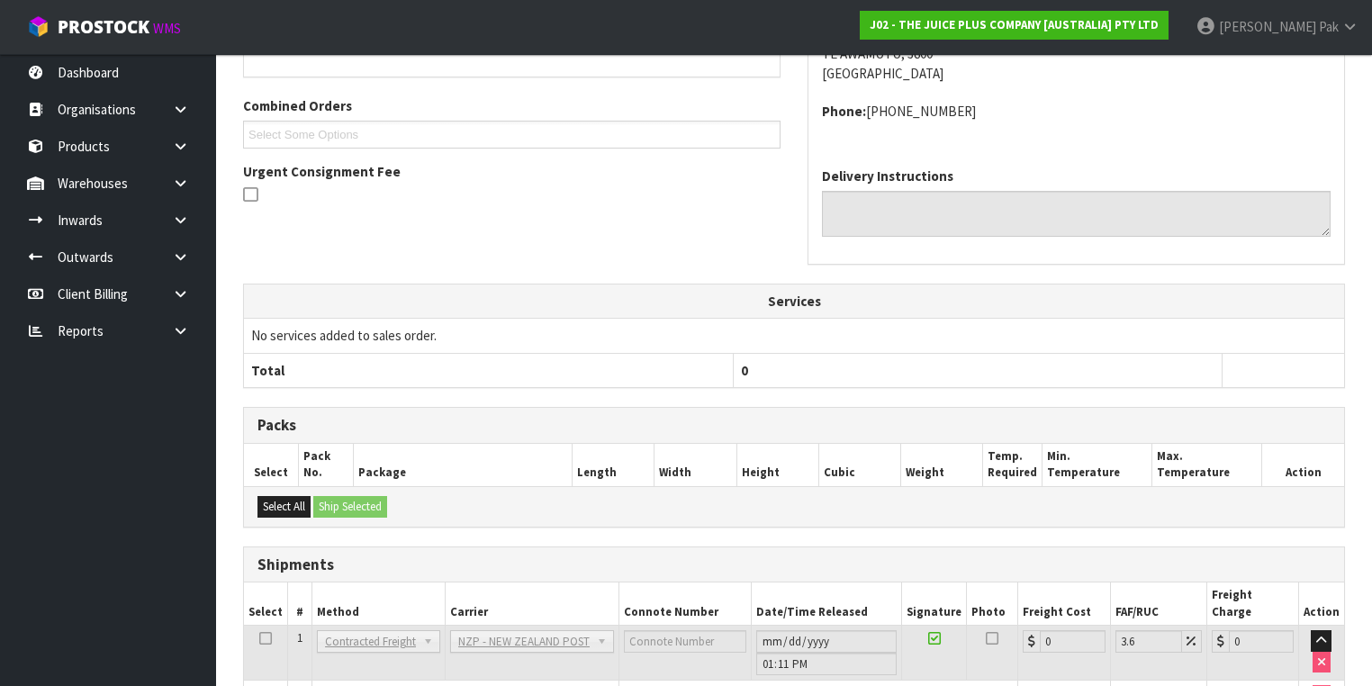
scroll to position [540, 0]
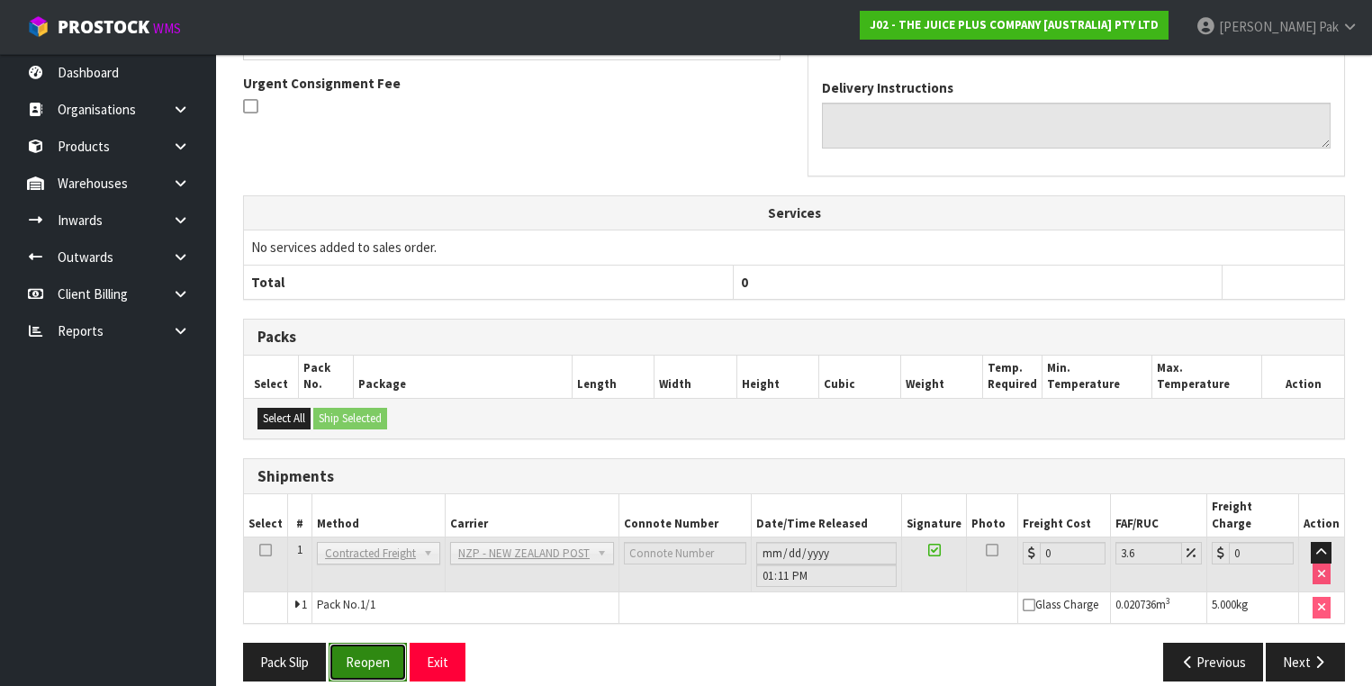
click at [400, 643] on button "Reopen" at bounding box center [368, 662] width 78 height 39
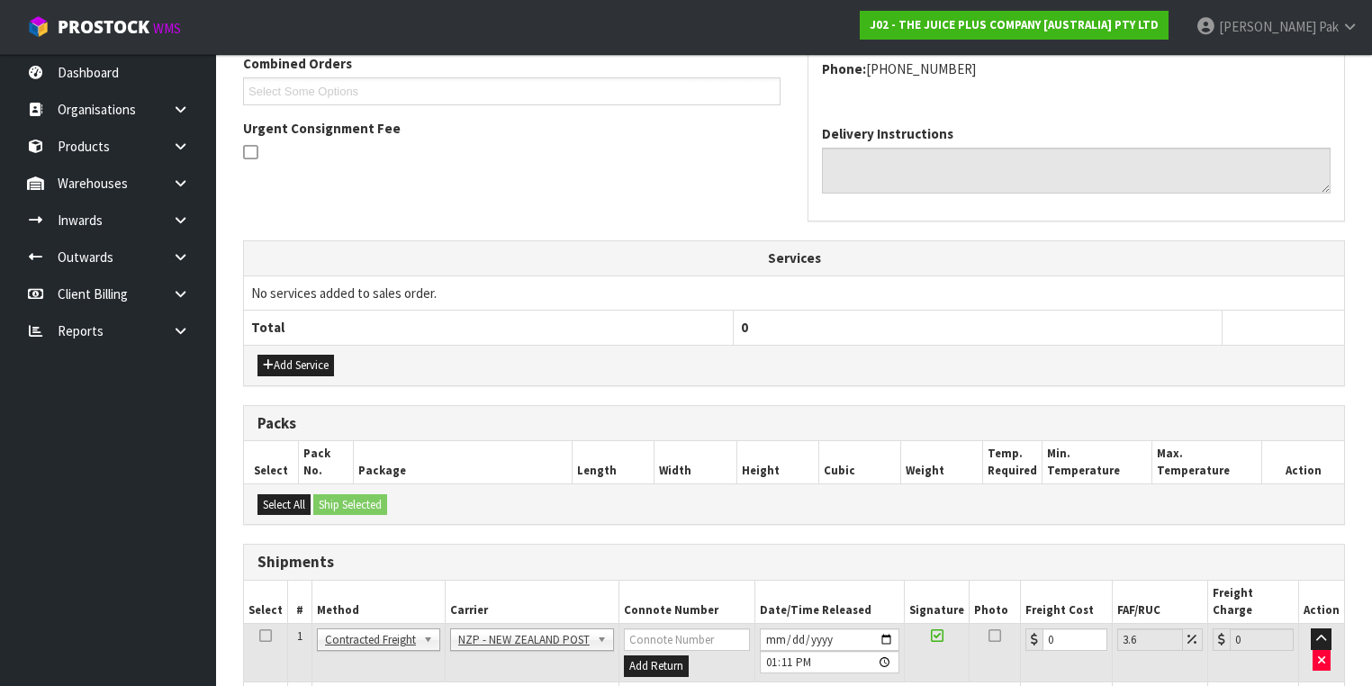
scroll to position [582, 0]
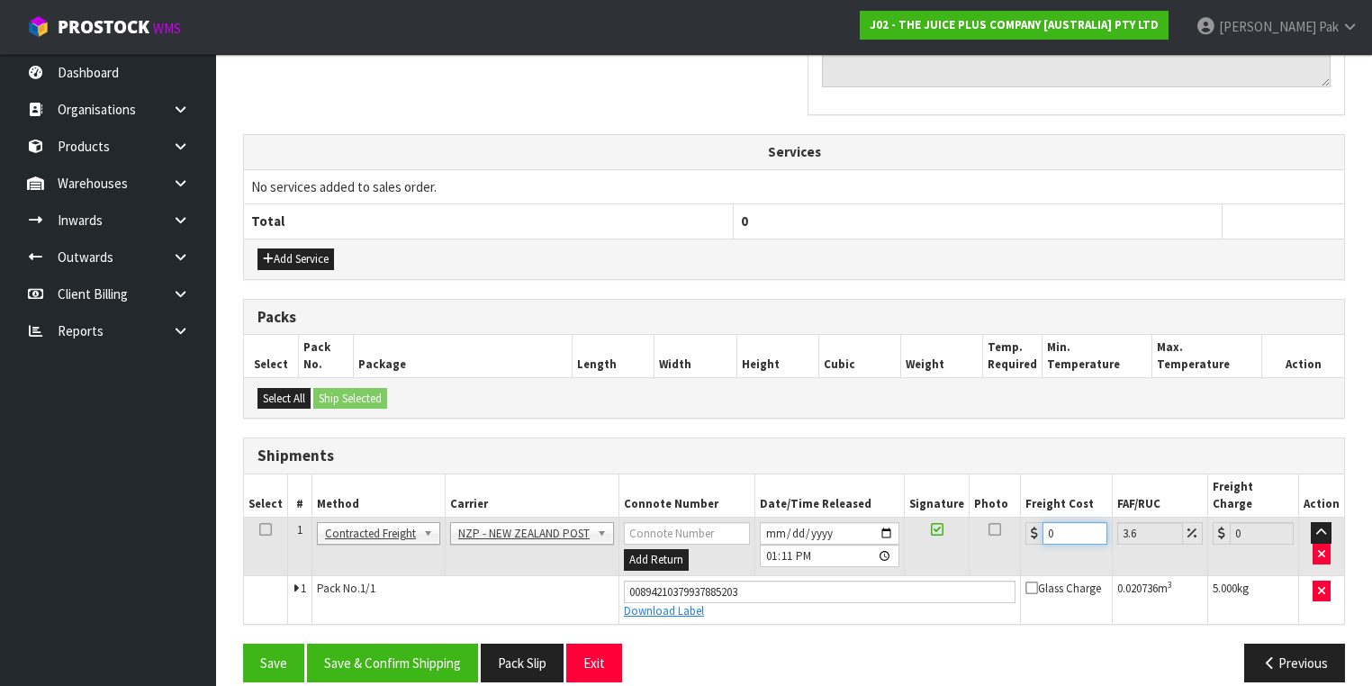
drag, startPoint x: 1052, startPoint y: 507, endPoint x: 934, endPoint y: 519, distance: 119.4
click at [934, 519] on tr "1 Client Local Pickup Customer Local Pickup Company Freight Contracted Freight …" at bounding box center [794, 547] width 1100 height 59
click at [393, 644] on button "Save & Confirm Shipping" at bounding box center [392, 663] width 171 height 39
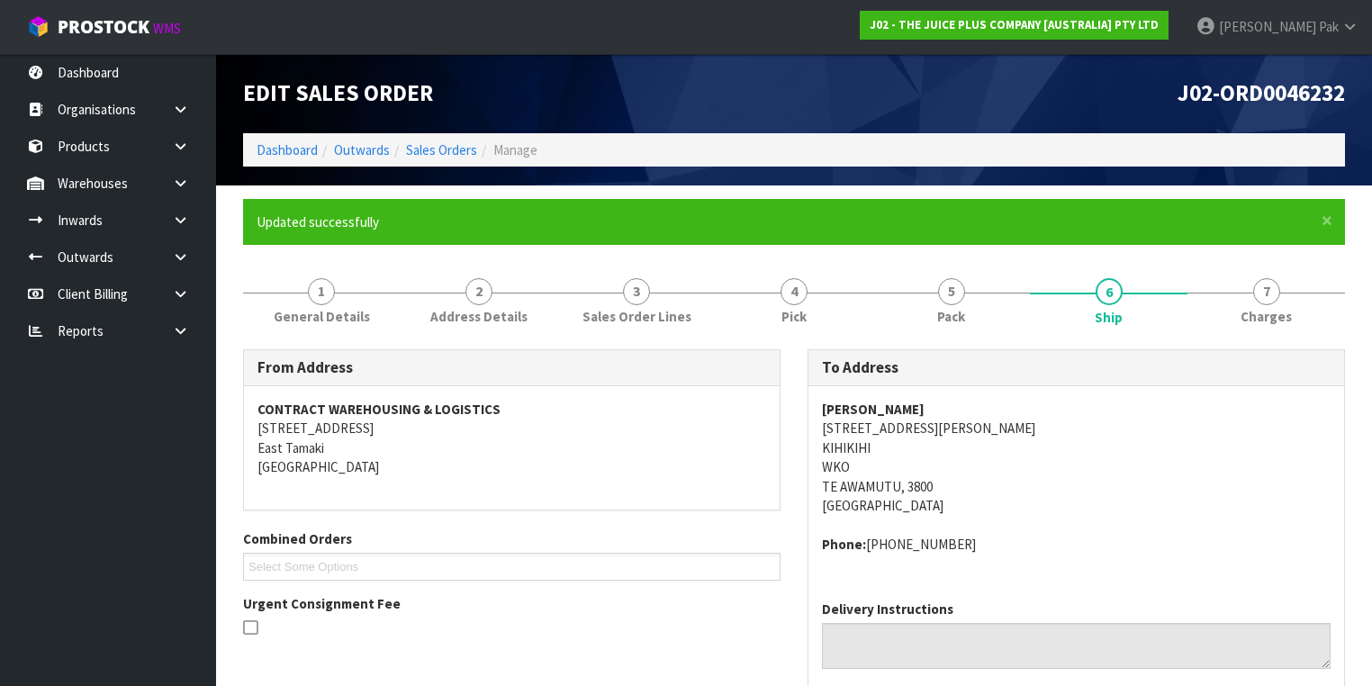
scroll to position [0, 0]
click at [439, 151] on link "Sales Orders" at bounding box center [441, 149] width 71 height 17
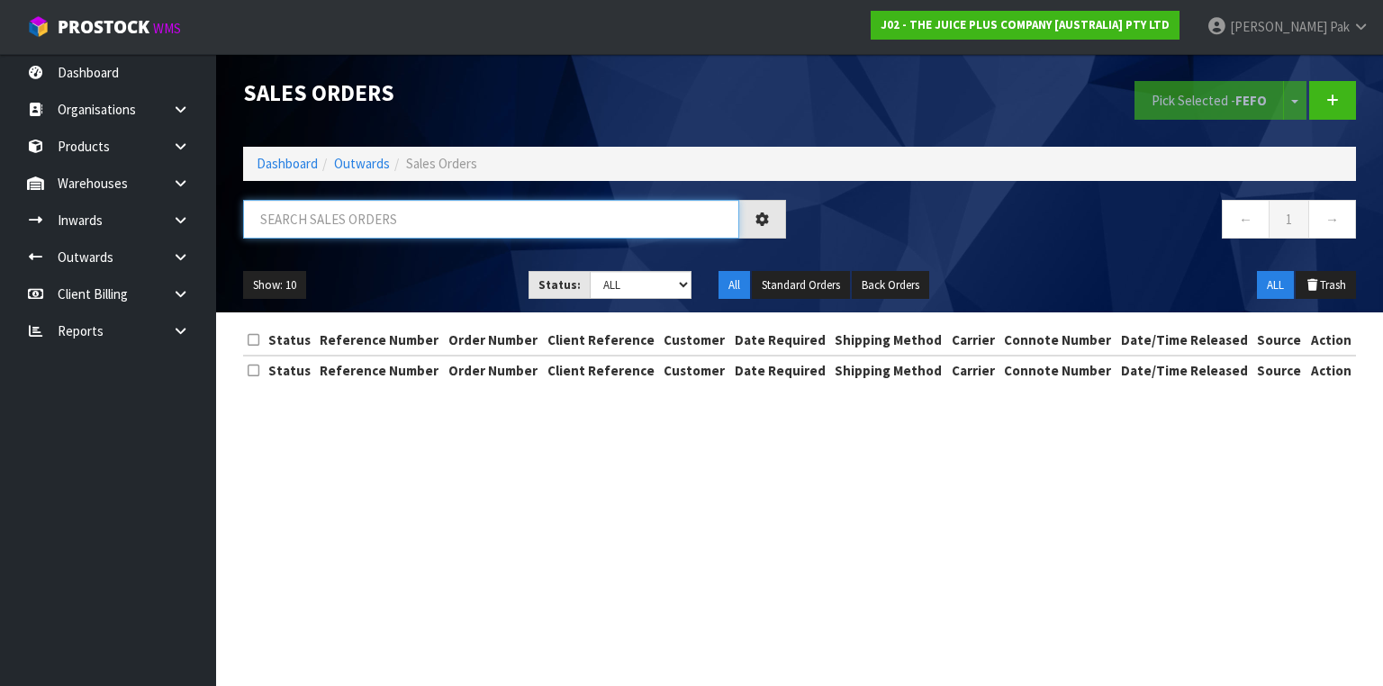
click at [429, 205] on input "text" at bounding box center [491, 219] width 496 height 39
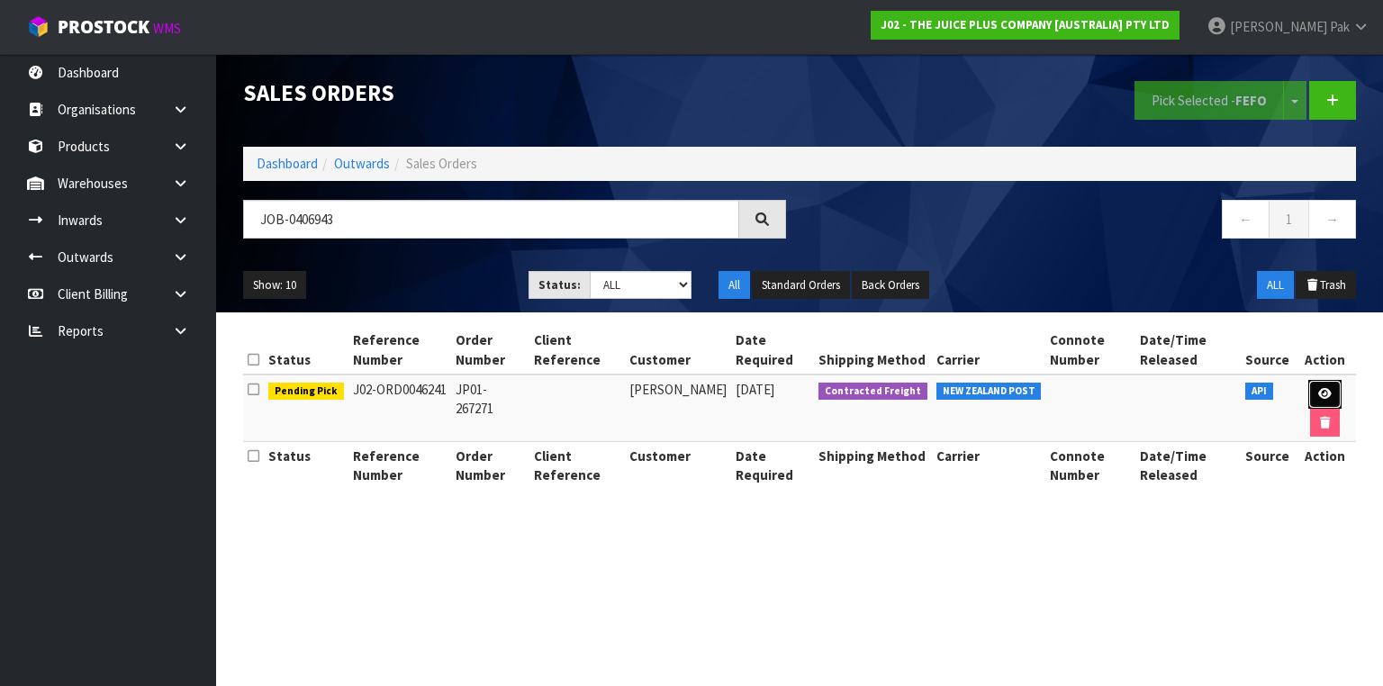
click at [1320, 395] on icon at bounding box center [1325, 394] width 14 height 12
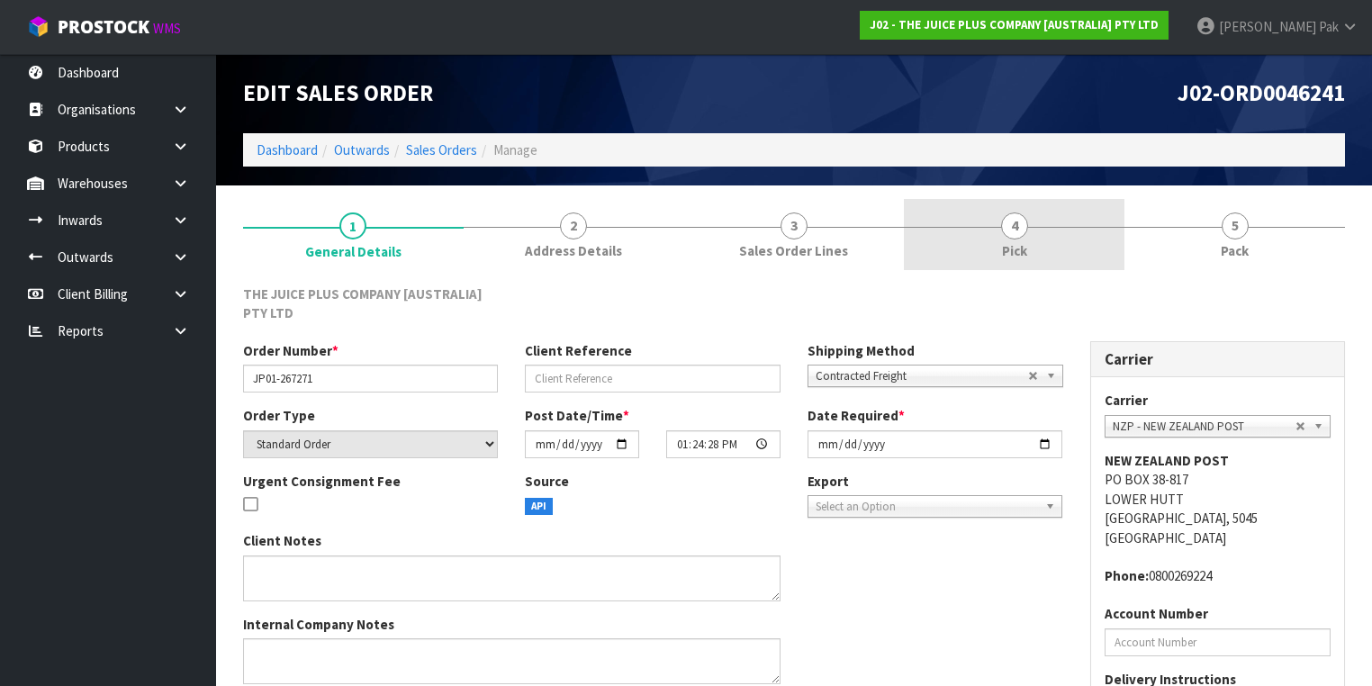
click at [972, 230] on link "4 Pick" at bounding box center [1014, 234] width 221 height 71
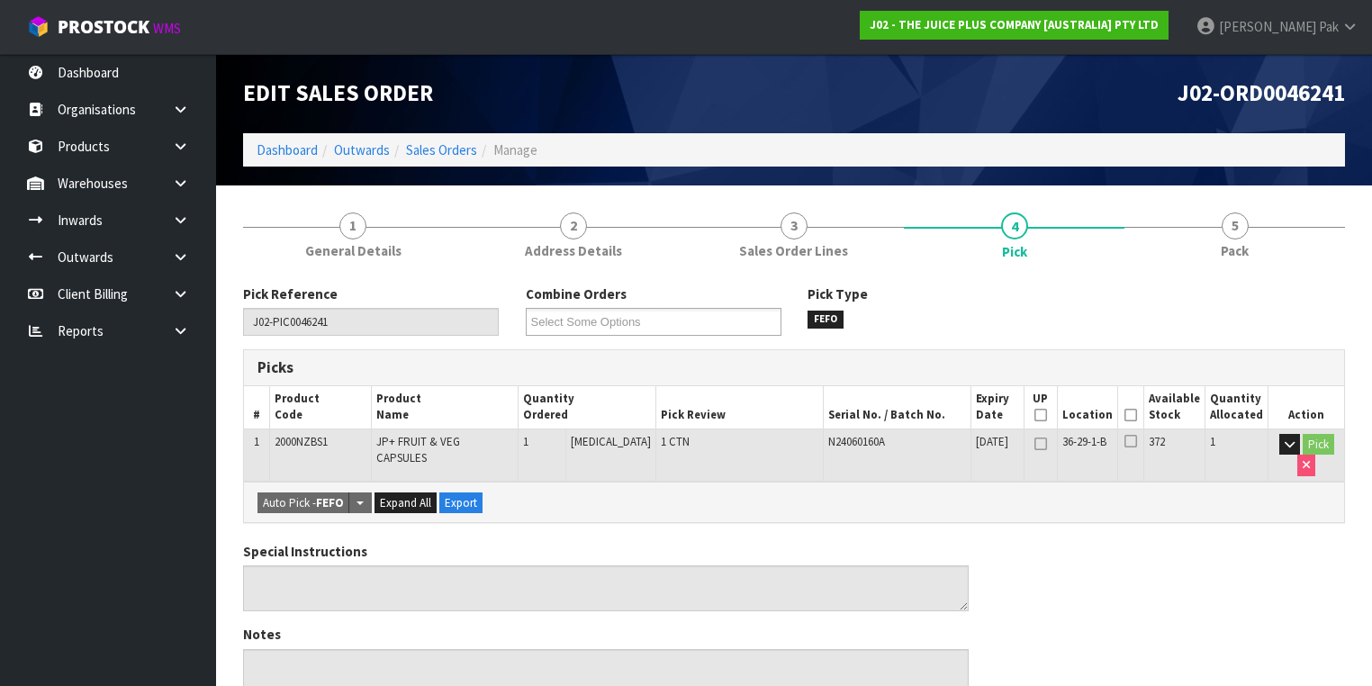
click at [1137, 416] on icon at bounding box center [1131, 415] width 13 height 1
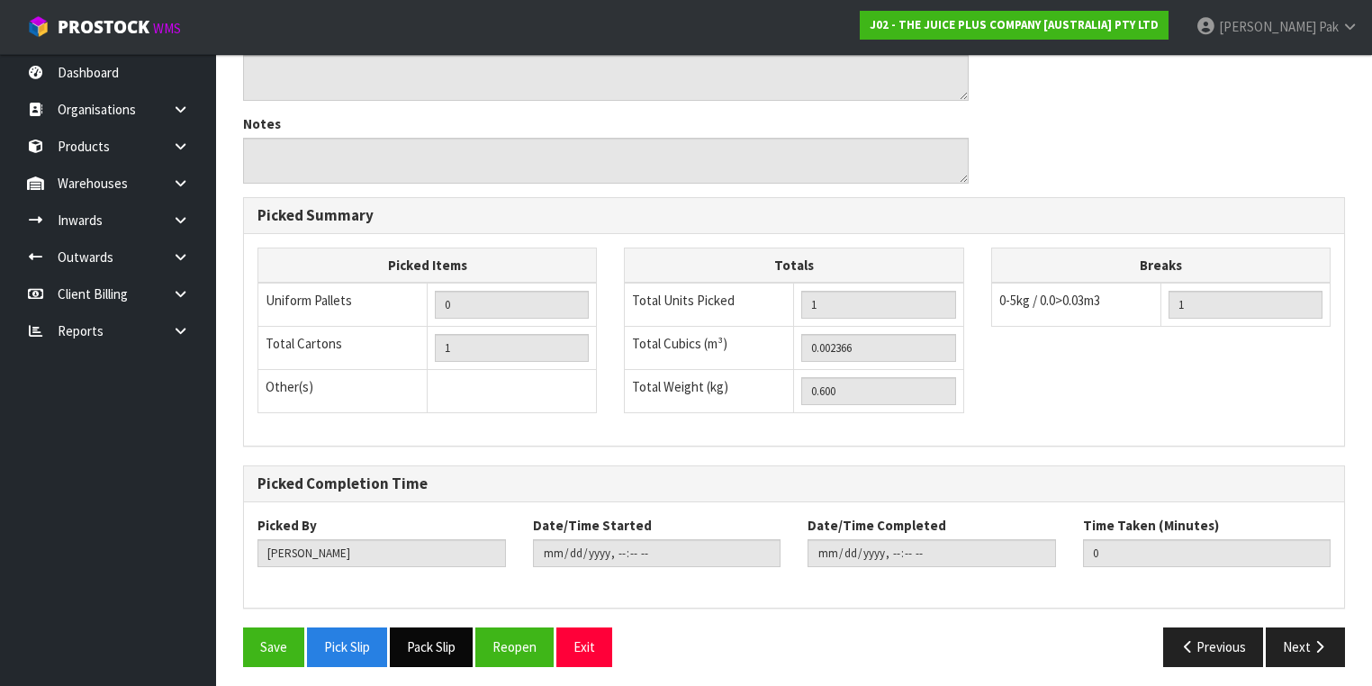
scroll to position [577, 0]
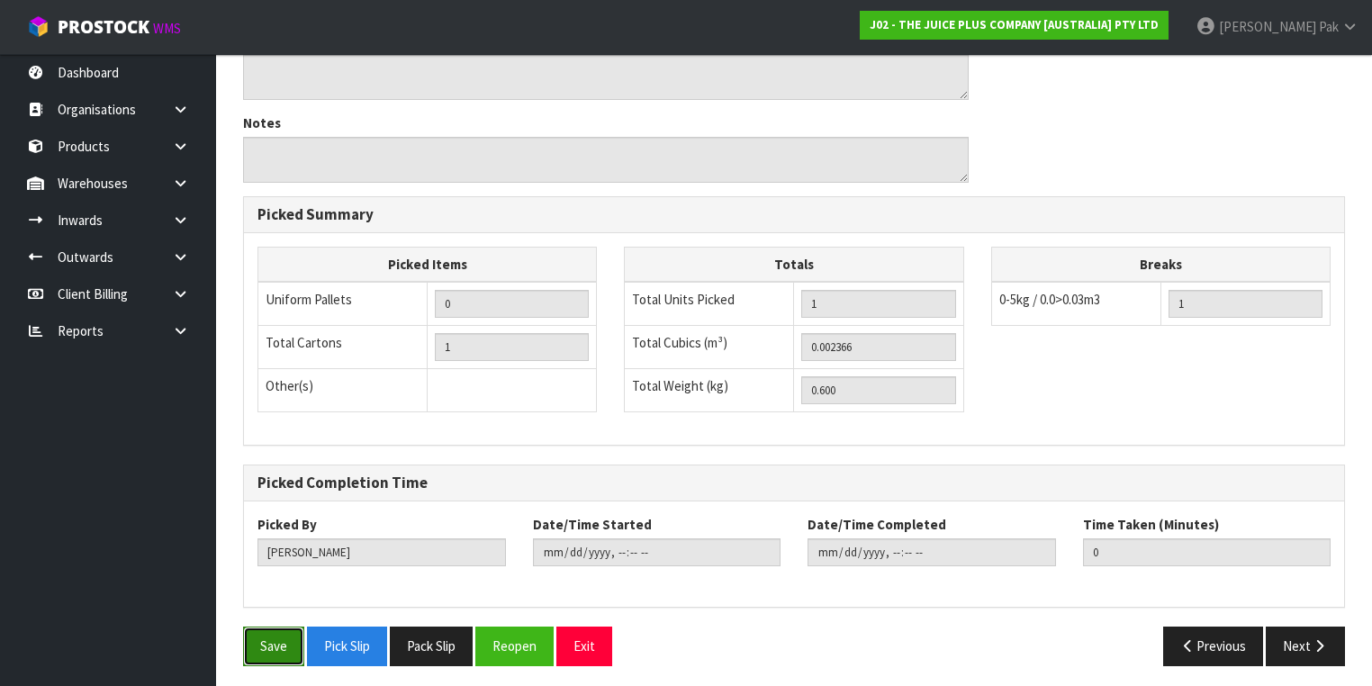
click at [259, 645] on button "Save" at bounding box center [273, 646] width 61 height 39
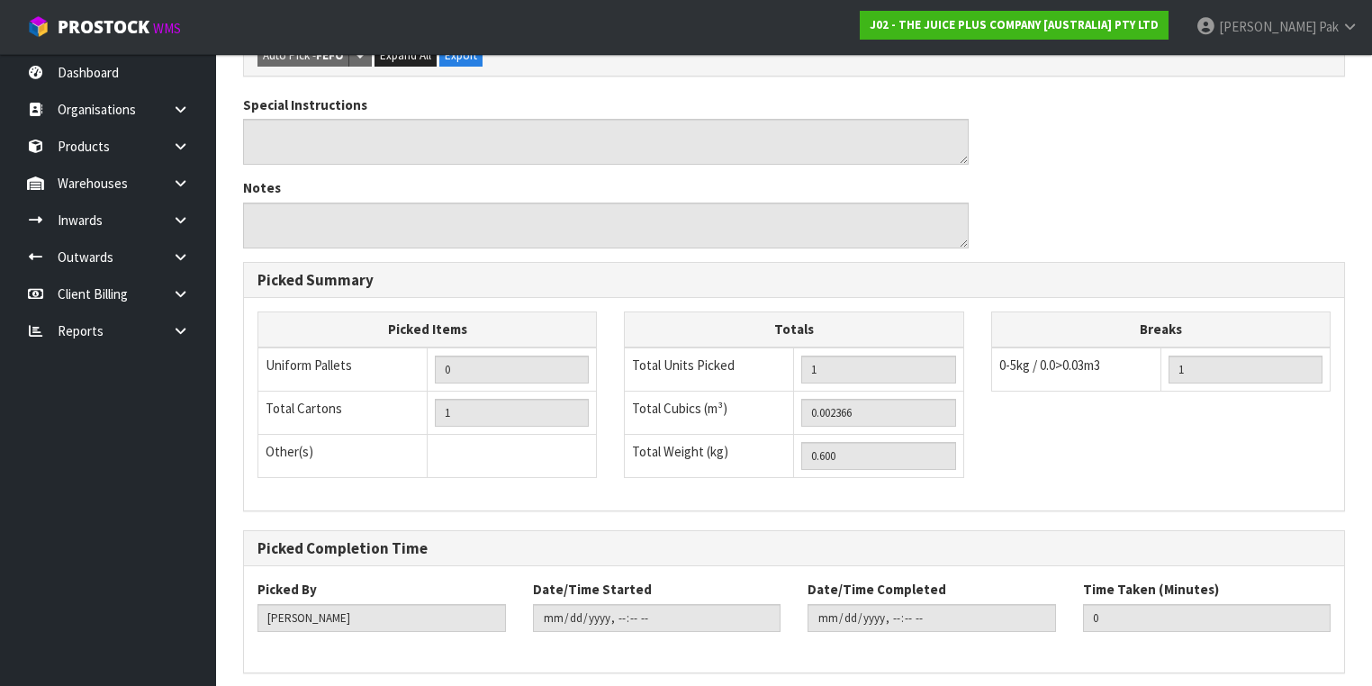
scroll to position [0, 0]
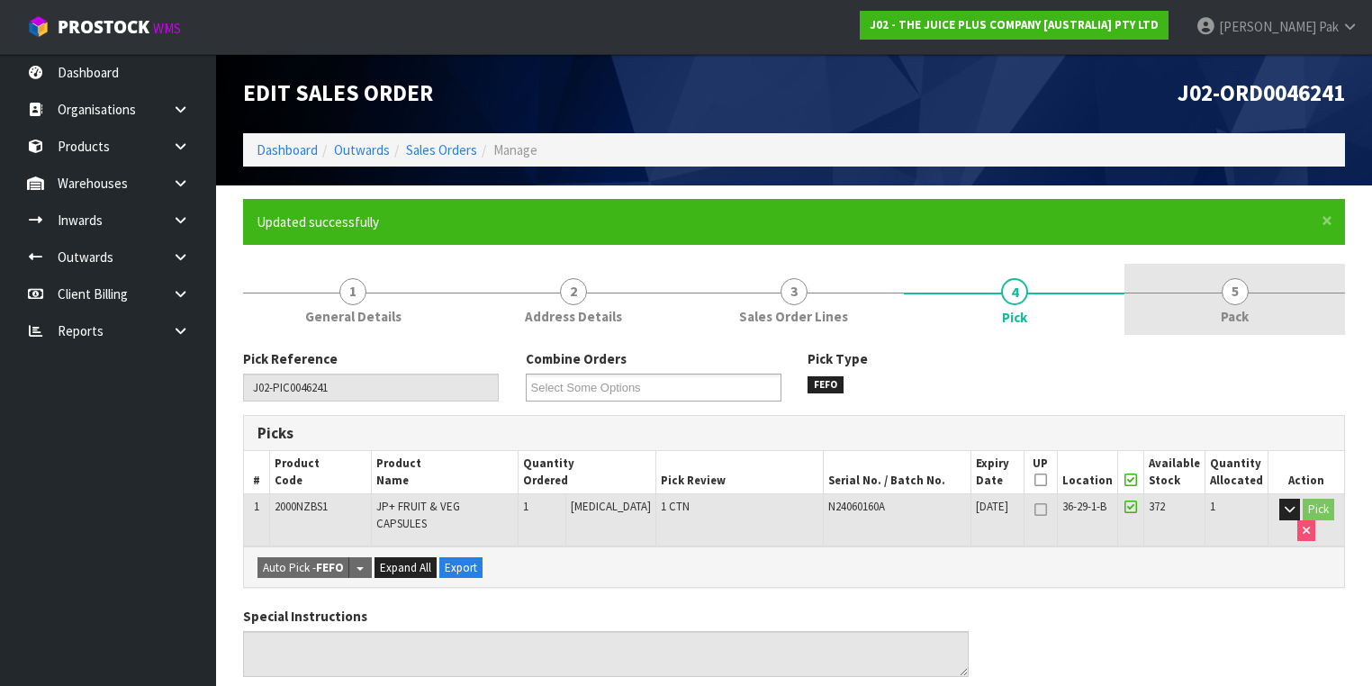
click at [1219, 314] on link "5 Pack" at bounding box center [1235, 299] width 221 height 71
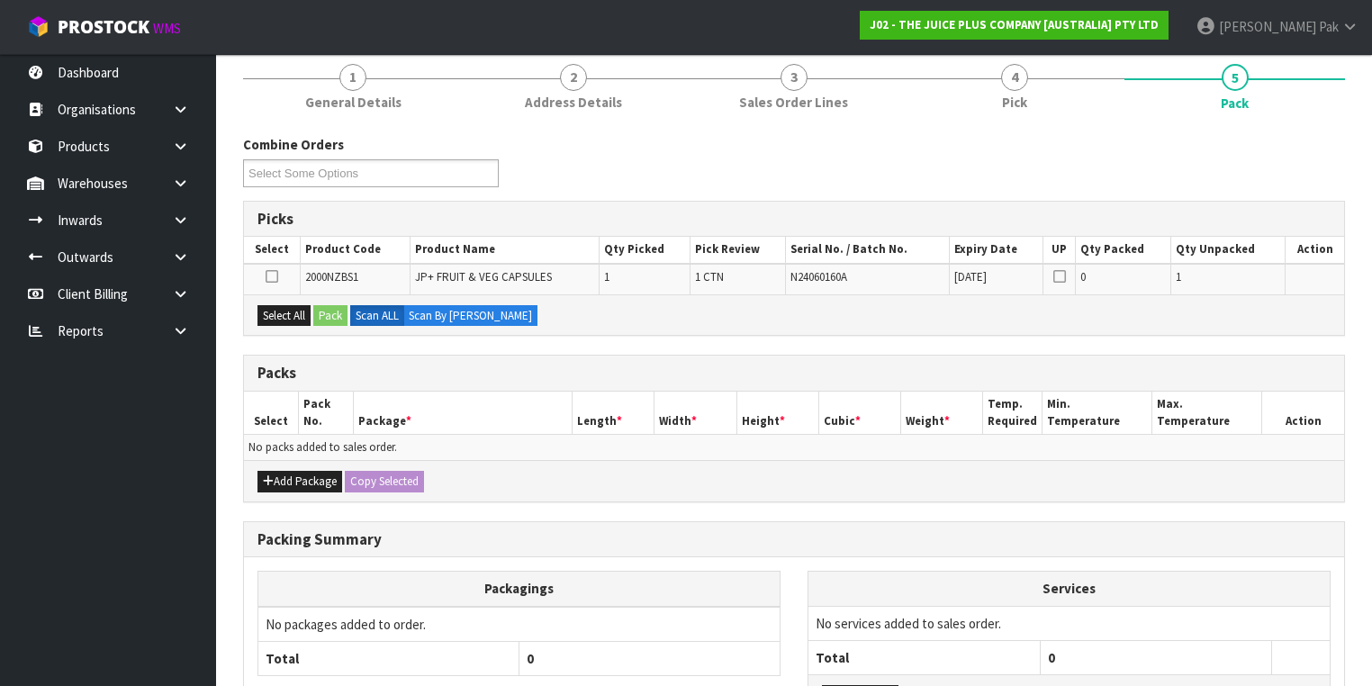
scroll to position [216, 0]
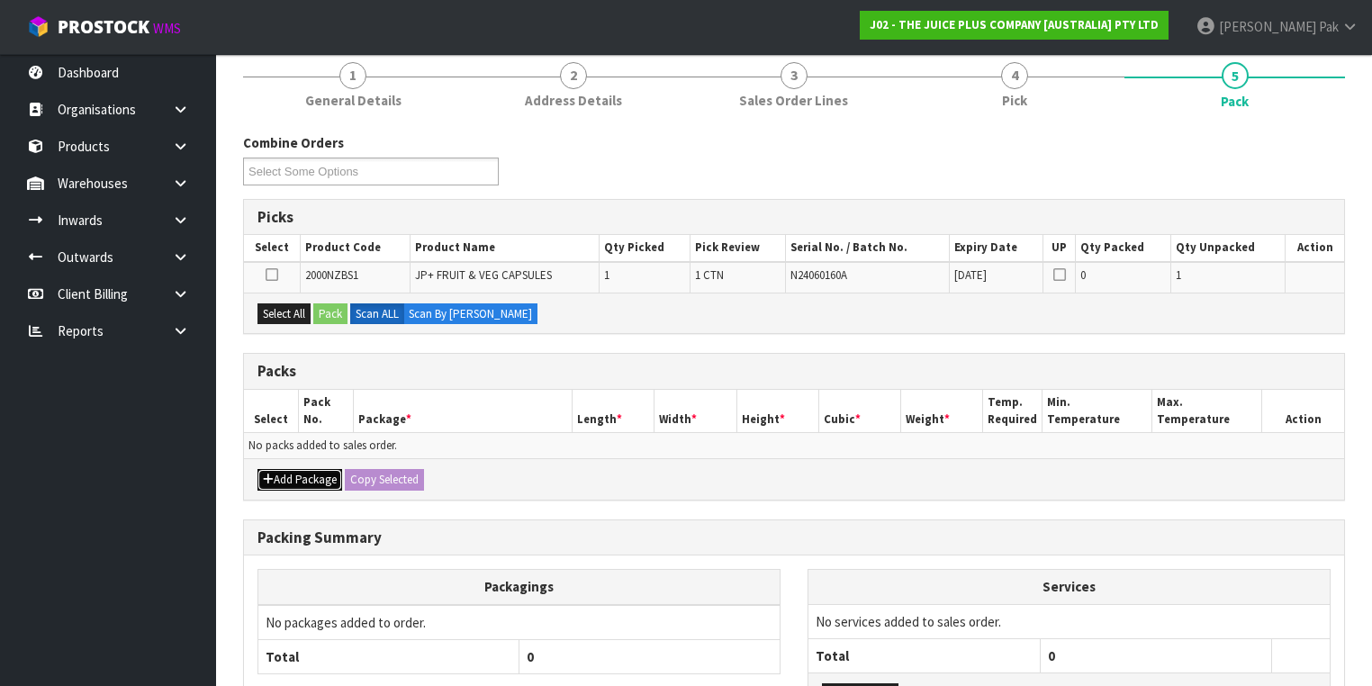
click at [321, 474] on button "Add Package" at bounding box center [299, 480] width 85 height 22
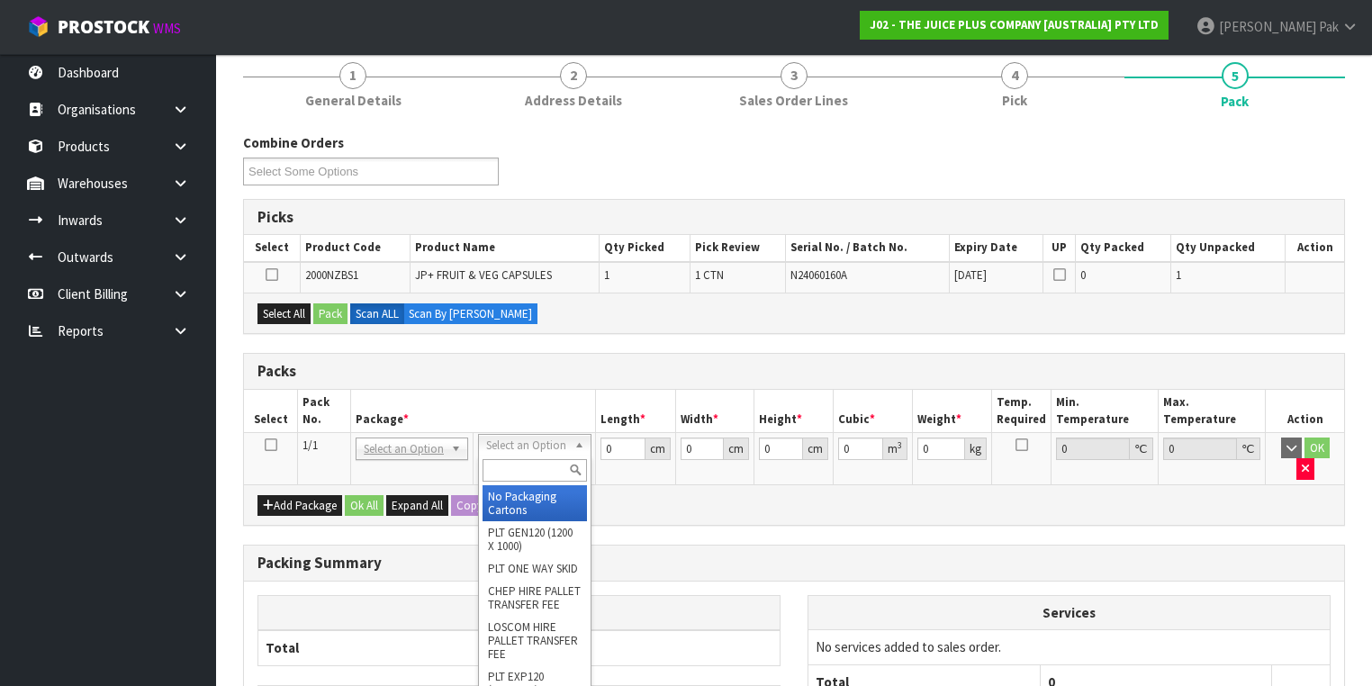
click at [515, 469] on input "text" at bounding box center [535, 470] width 104 height 23
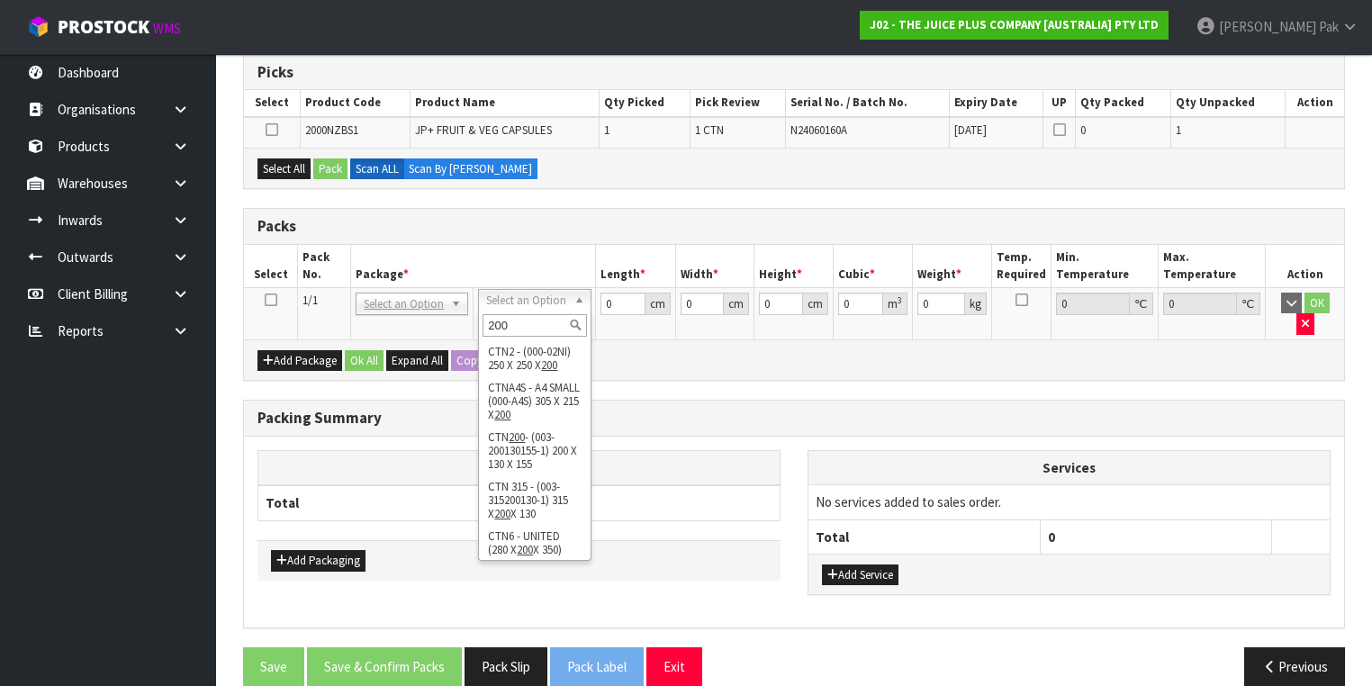
scroll to position [18, 0]
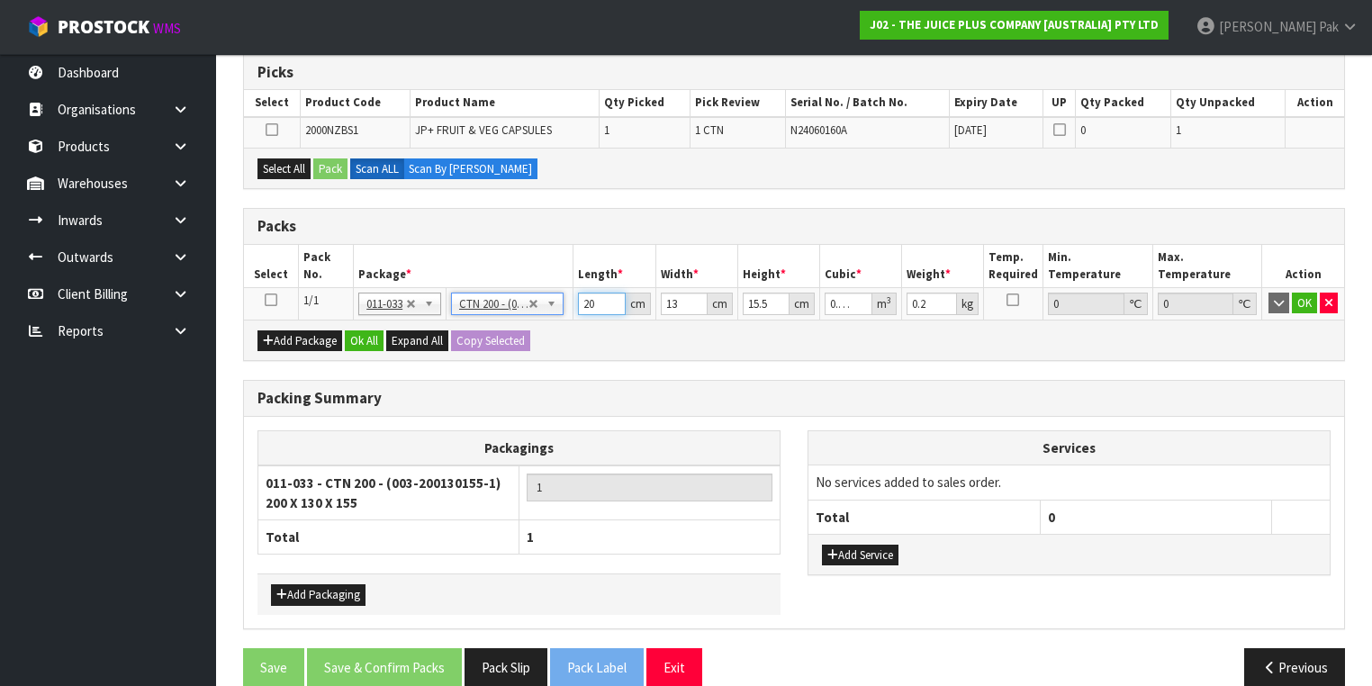
click at [591, 306] on input "20" at bounding box center [601, 304] width 47 height 23
click at [591, 296] on input "20" at bounding box center [601, 304] width 47 height 23
click at [270, 300] on icon at bounding box center [271, 300] width 13 height 1
click at [269, 130] on icon at bounding box center [272, 130] width 13 height 1
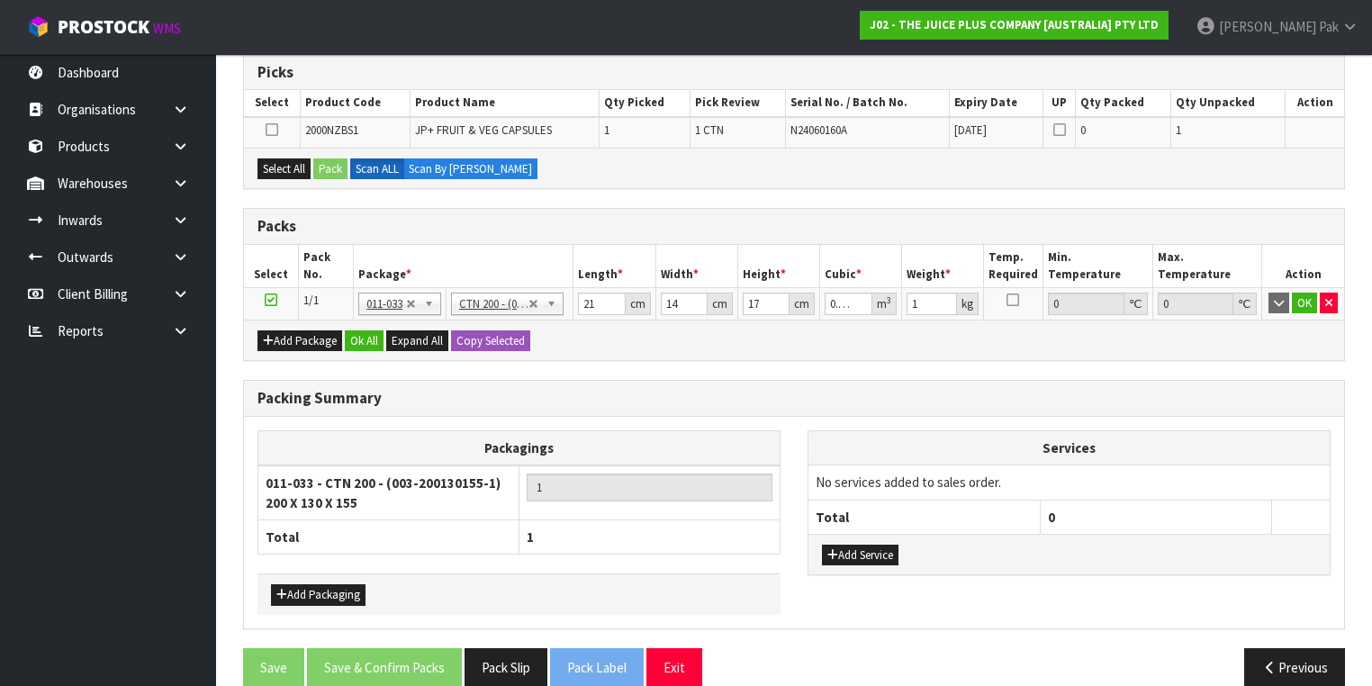
click at [0, 0] on input "checkbox" at bounding box center [0, 0] width 0 height 0
click at [328, 172] on button "Pack" at bounding box center [330, 169] width 34 height 22
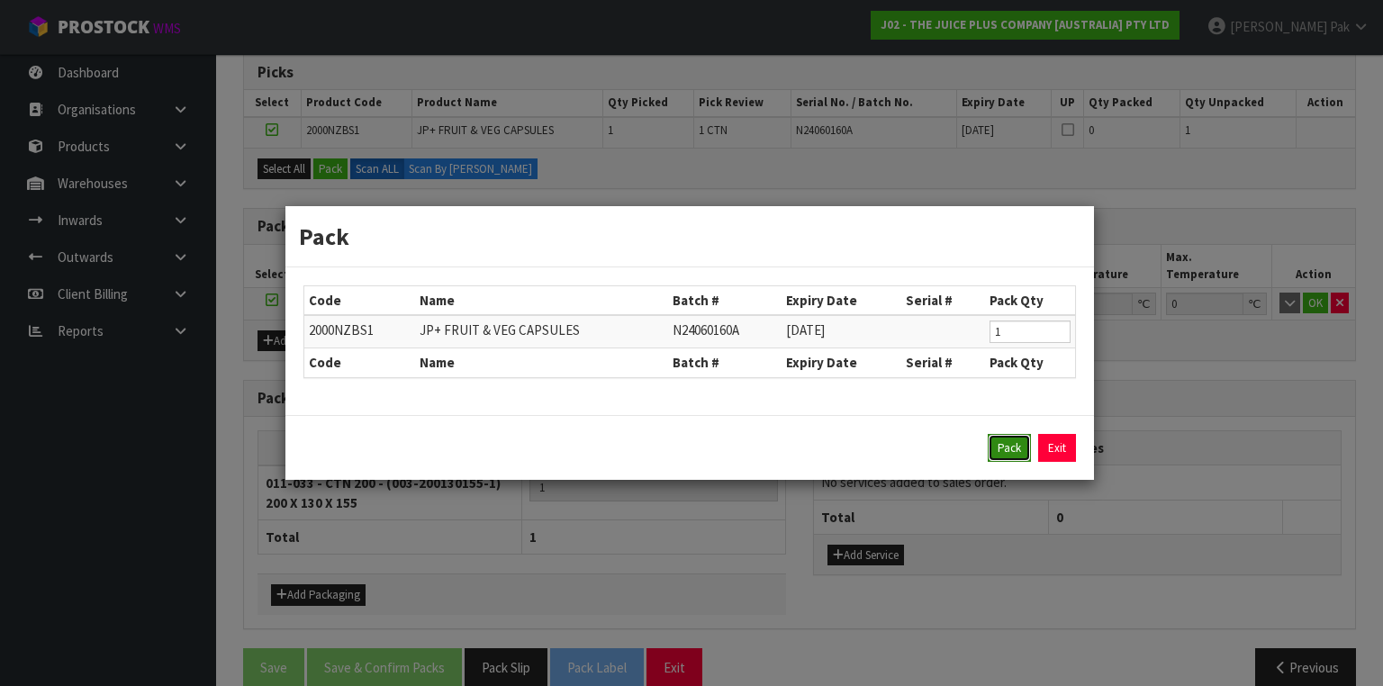
click at [1012, 434] on button "Pack" at bounding box center [1009, 448] width 43 height 29
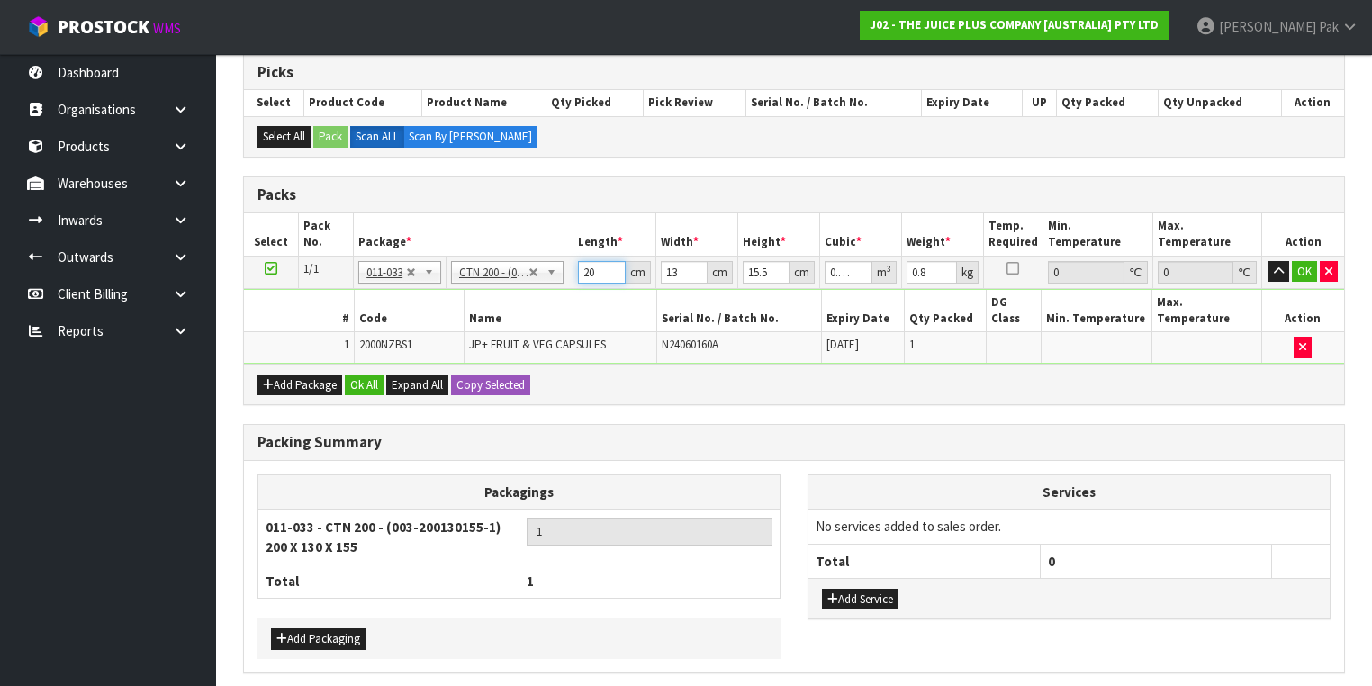
click at [588, 269] on input "20" at bounding box center [601, 272] width 47 height 23
click at [1302, 272] on button "OK" at bounding box center [1304, 272] width 25 height 22
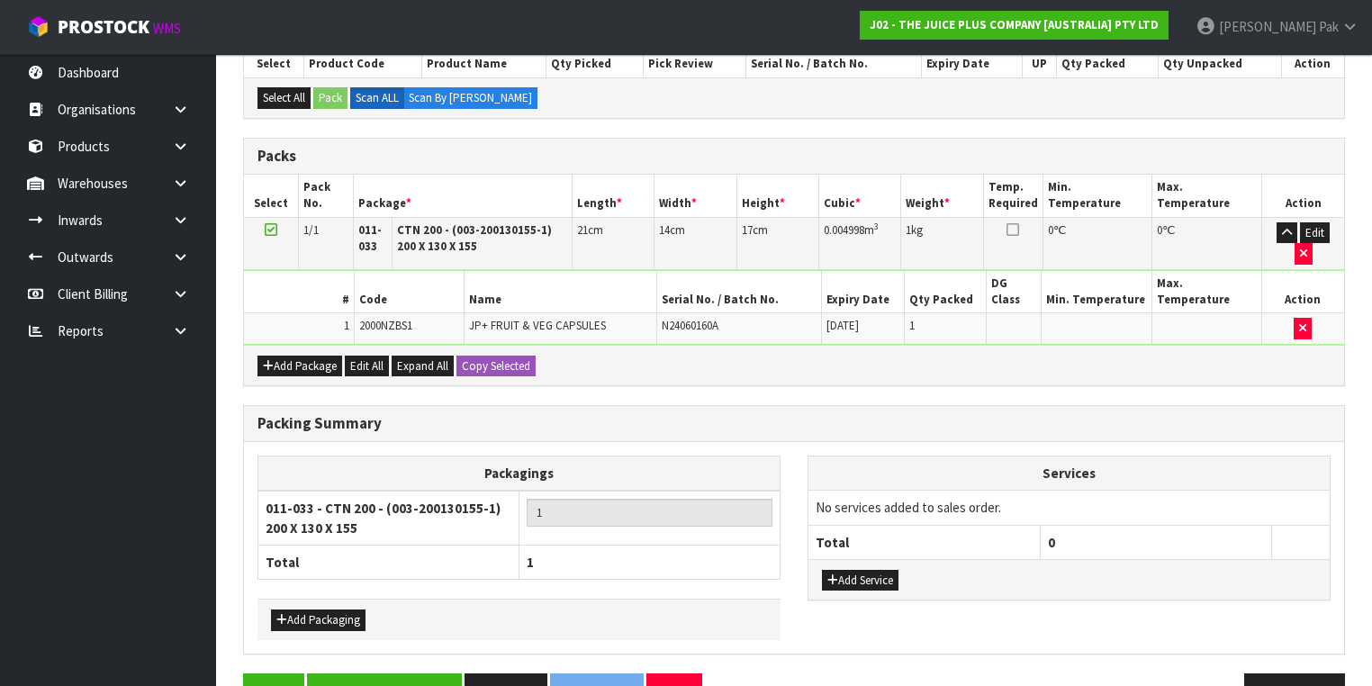
scroll to position [418, 0]
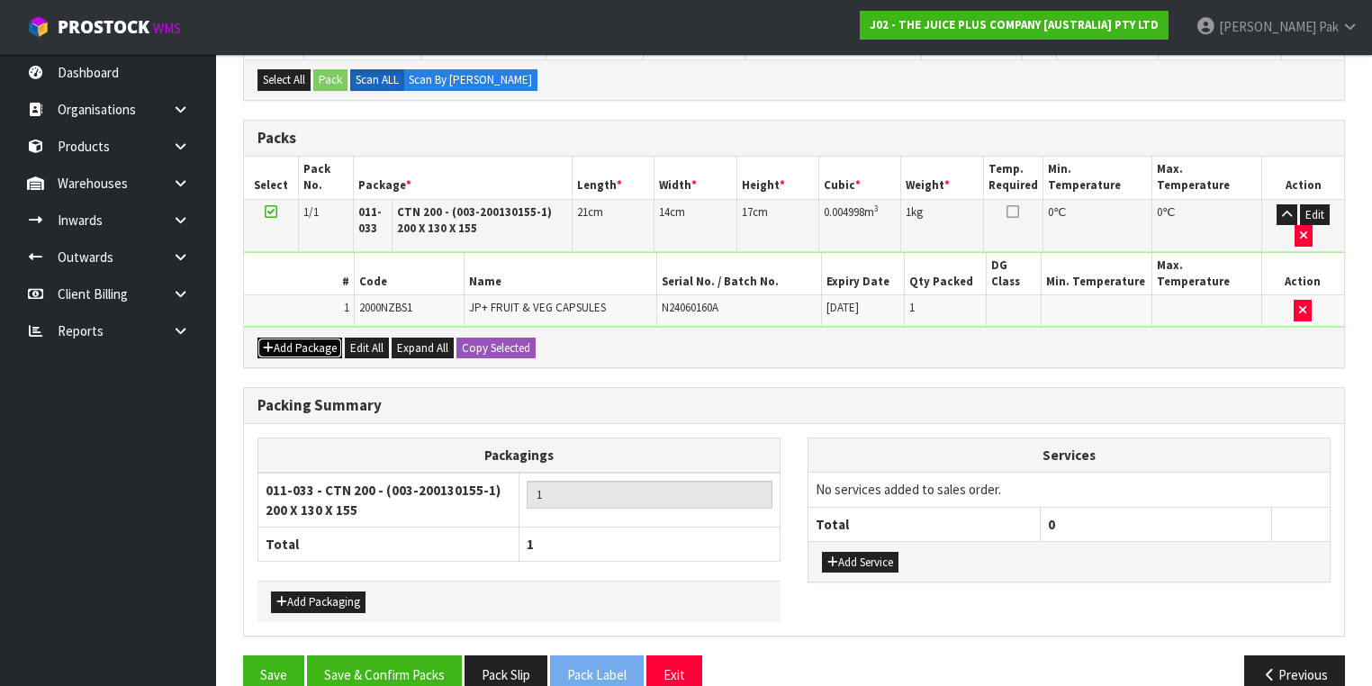
click at [312, 338] on button "Add Package" at bounding box center [299, 349] width 85 height 22
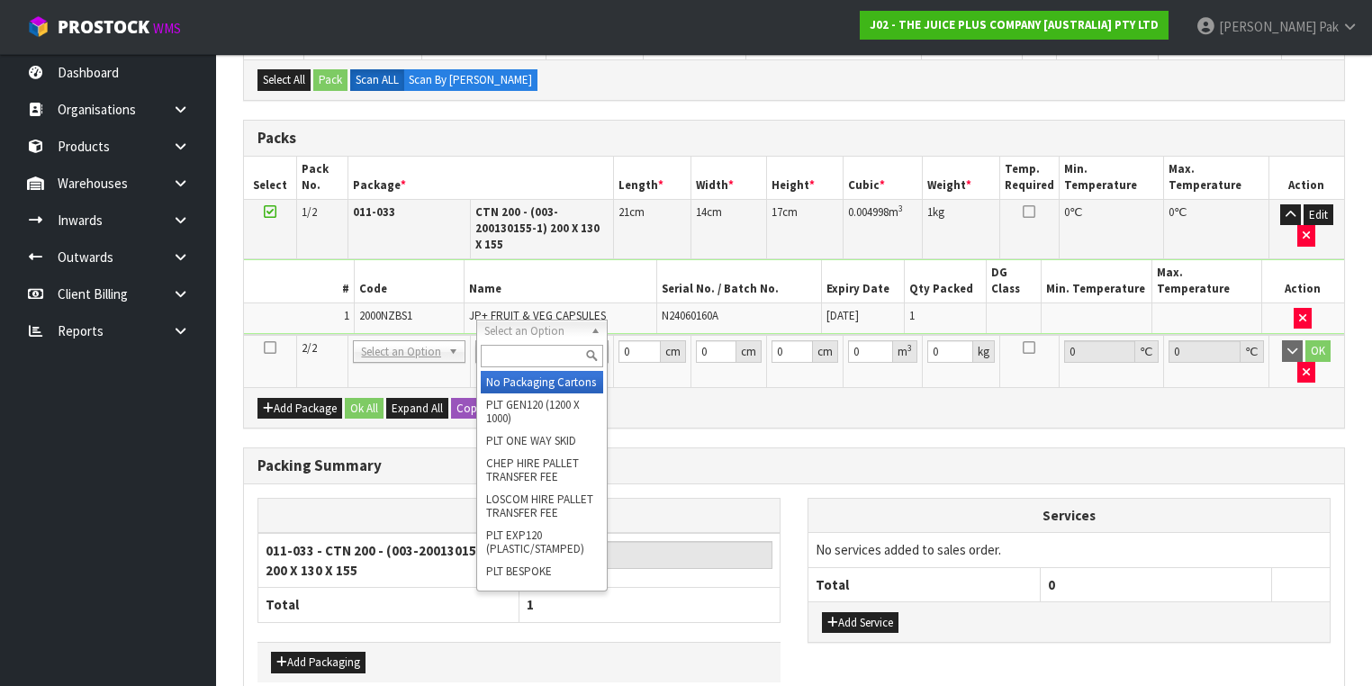
click at [522, 360] on input "text" at bounding box center [542, 356] width 122 height 23
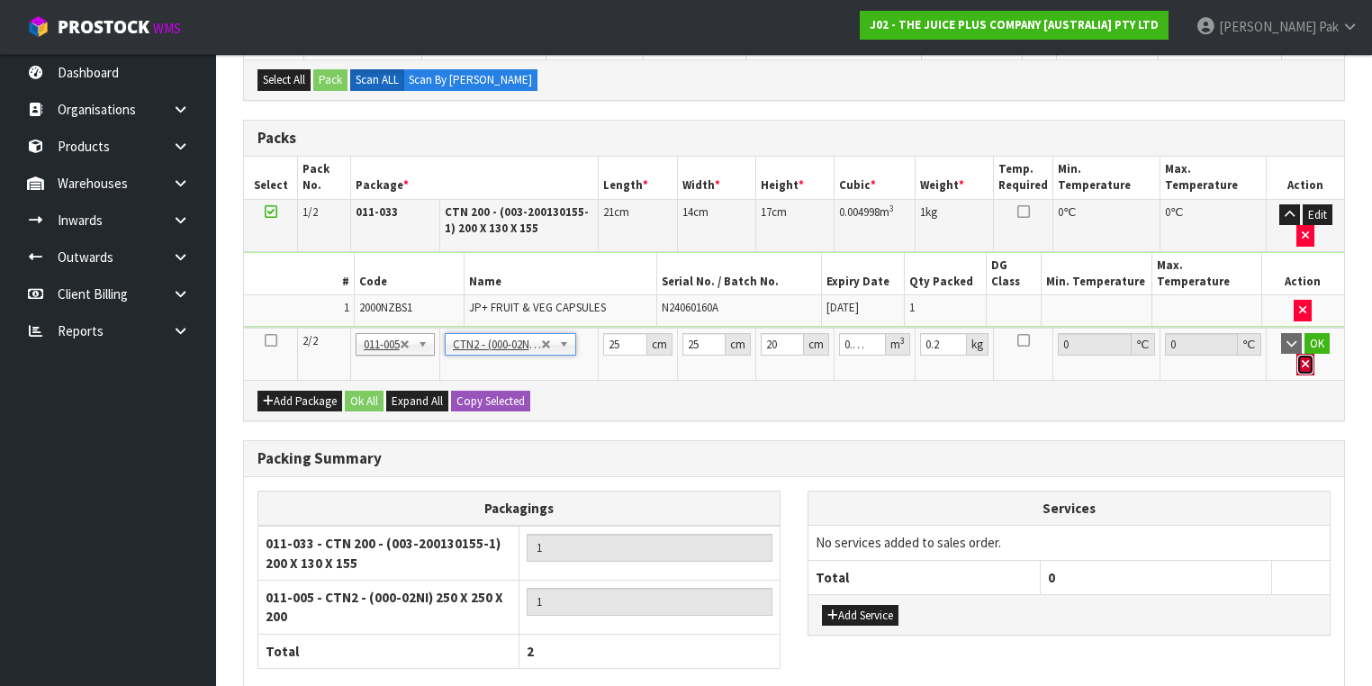
click at [1309, 358] on icon "button" at bounding box center [1305, 364] width 7 height 12
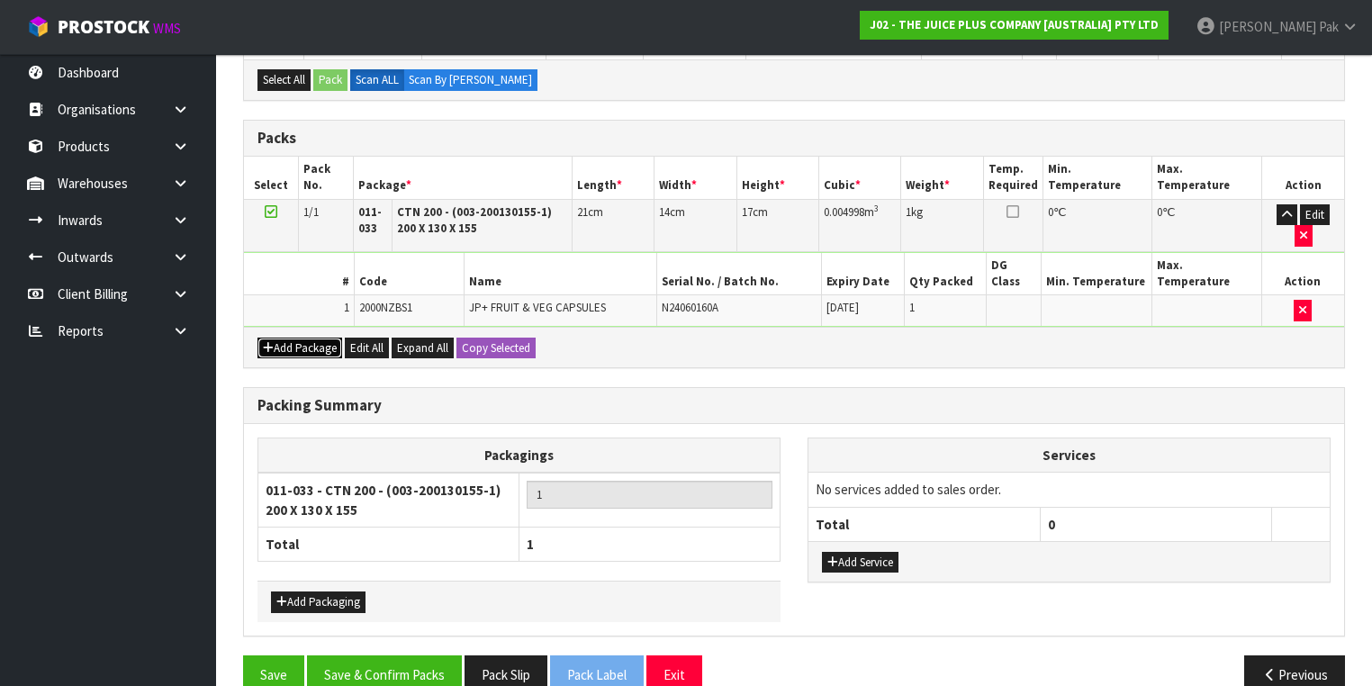
click at [312, 338] on button "Add Package" at bounding box center [299, 349] width 85 height 22
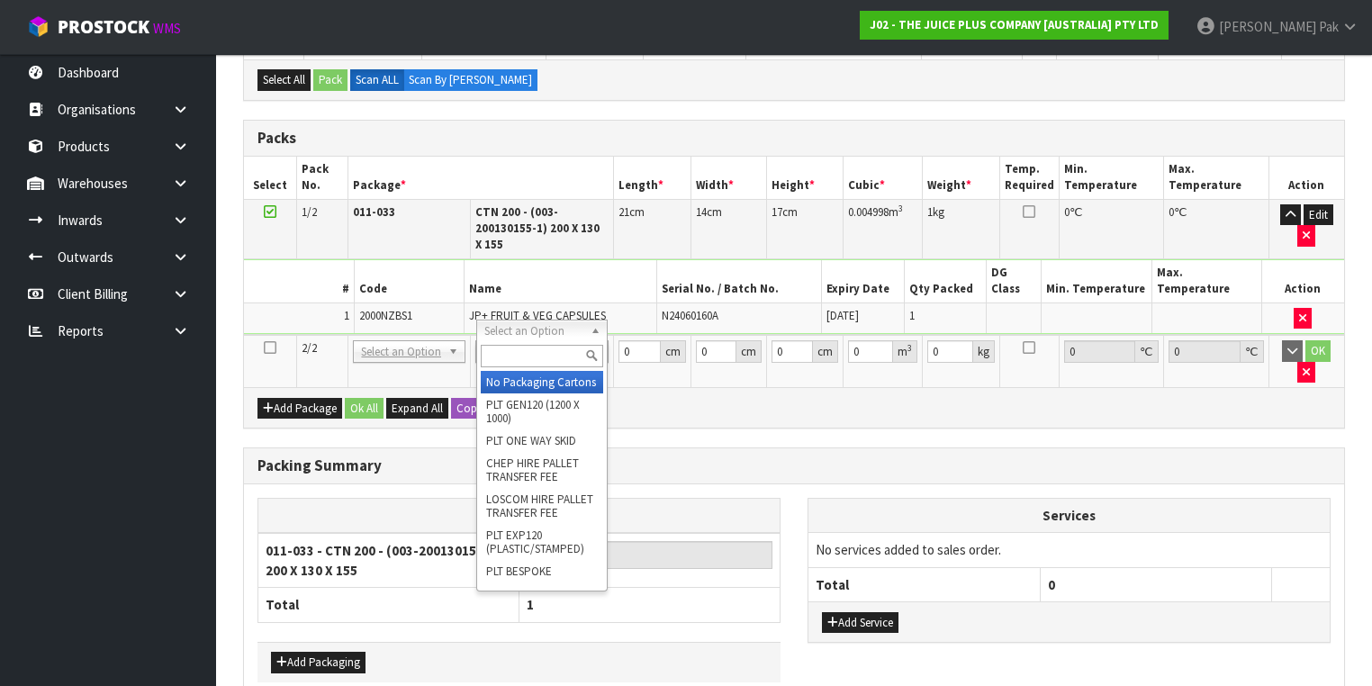
click at [526, 359] on input "text" at bounding box center [542, 356] width 122 height 23
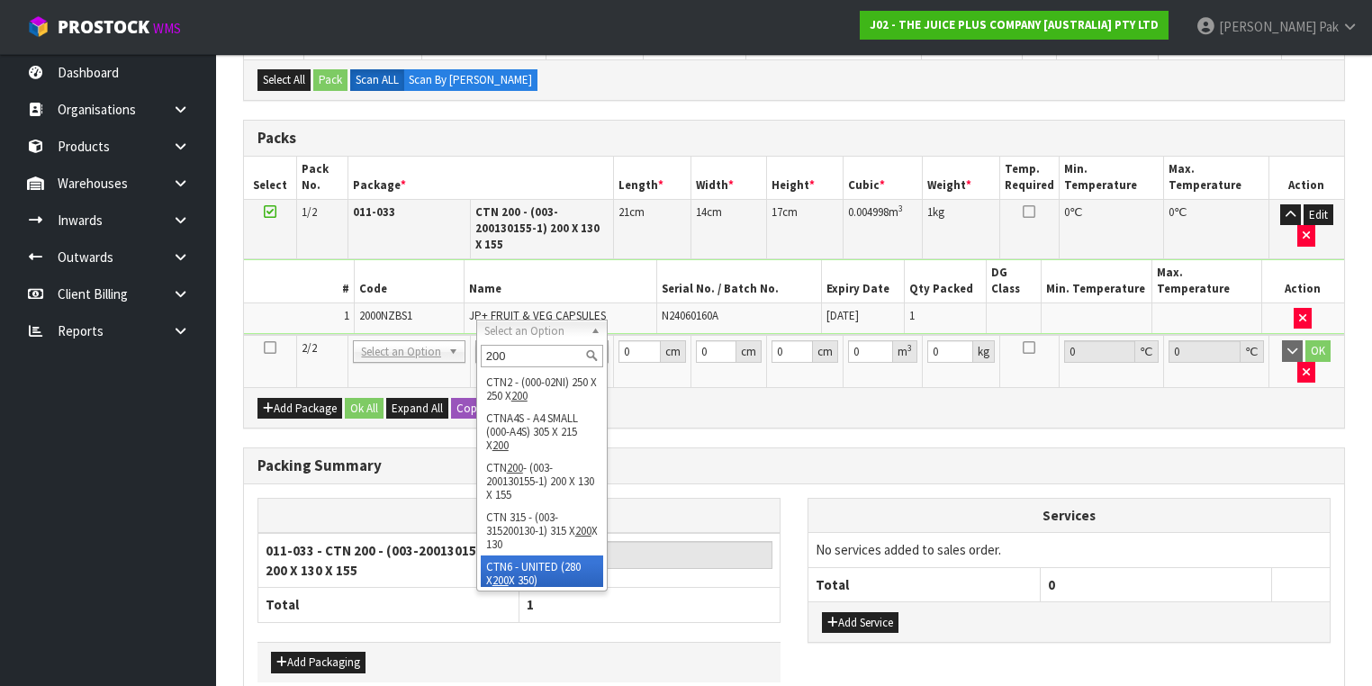
scroll to position [4, 0]
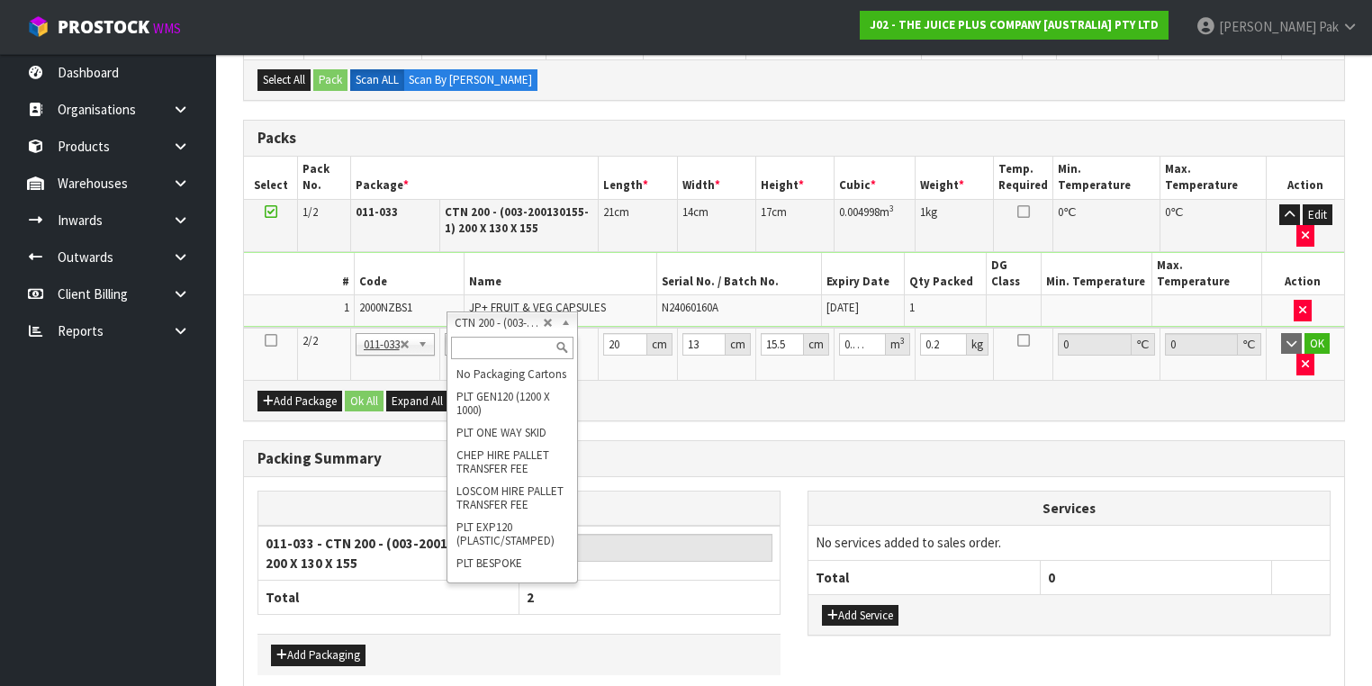
click at [493, 345] on input "text" at bounding box center [512, 348] width 122 height 23
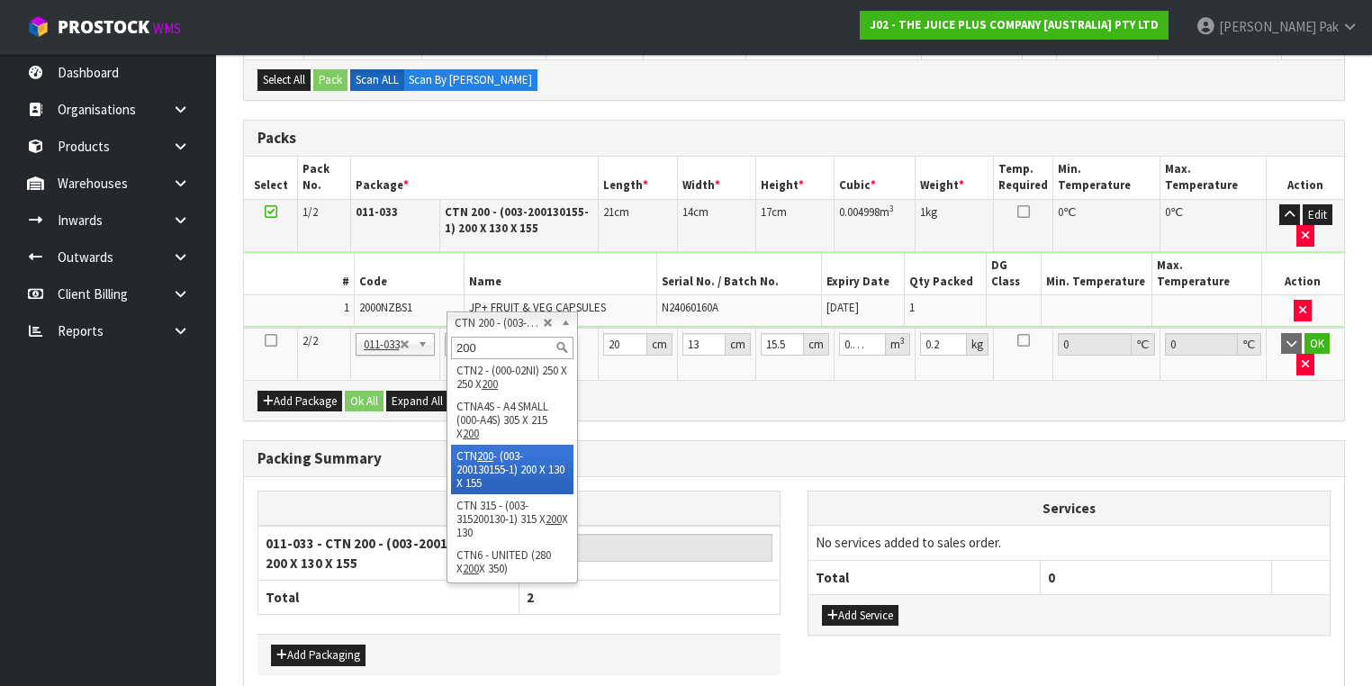
scroll to position [0, 0]
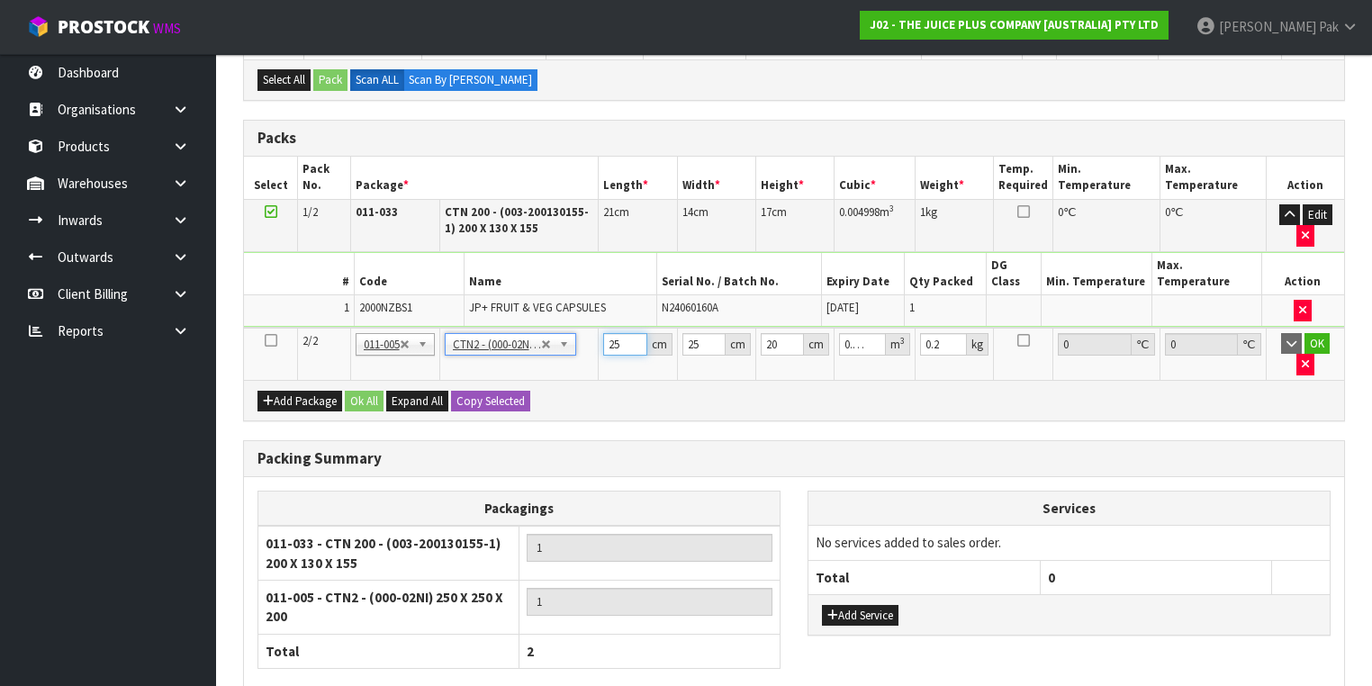
click at [610, 333] on input "25" at bounding box center [625, 344] width 44 height 23
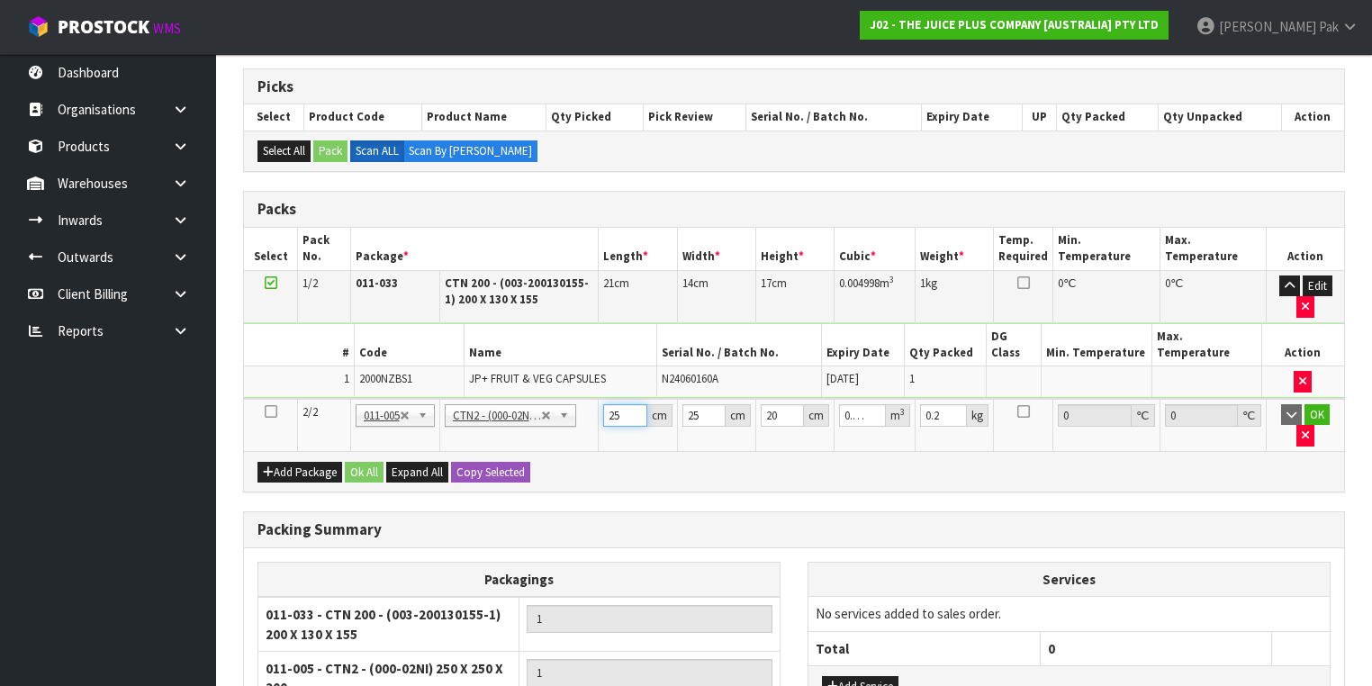
scroll to position [346, 0]
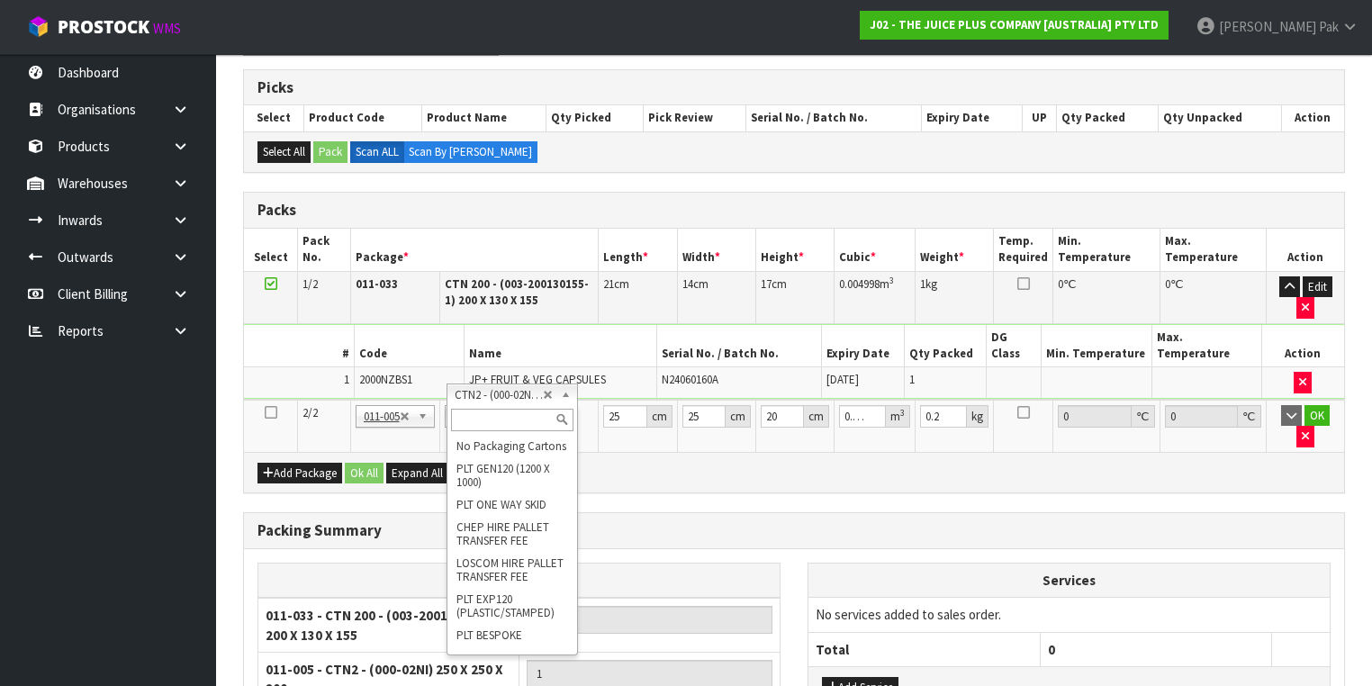
click at [508, 409] on input "text" at bounding box center [512, 420] width 122 height 23
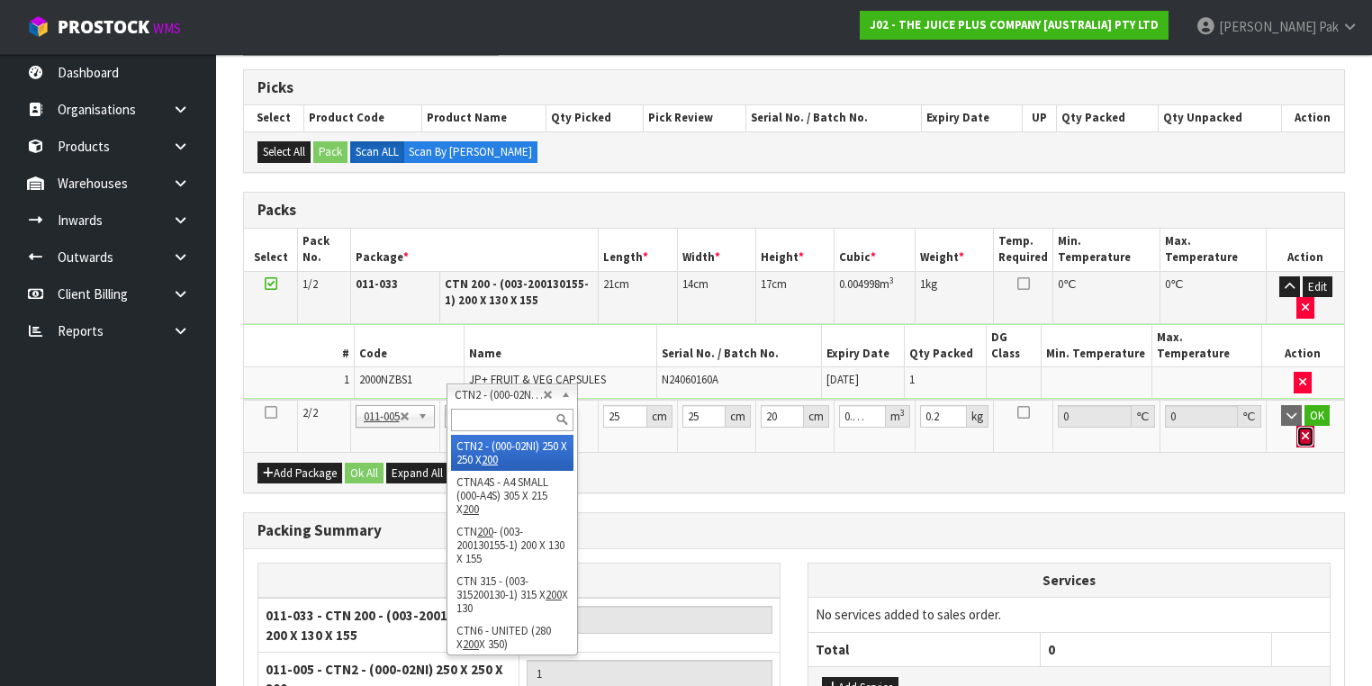
click at [1314, 426] on button "button" at bounding box center [1305, 437] width 18 height 22
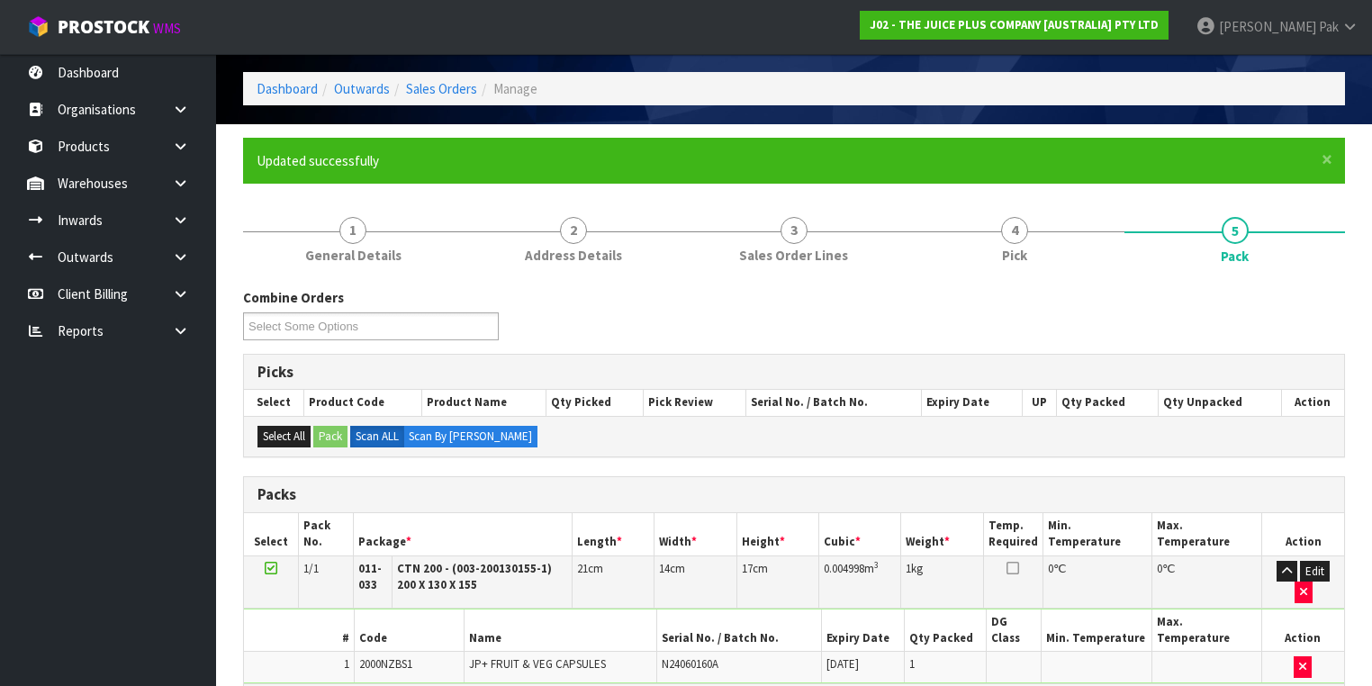
scroll to position [0, 0]
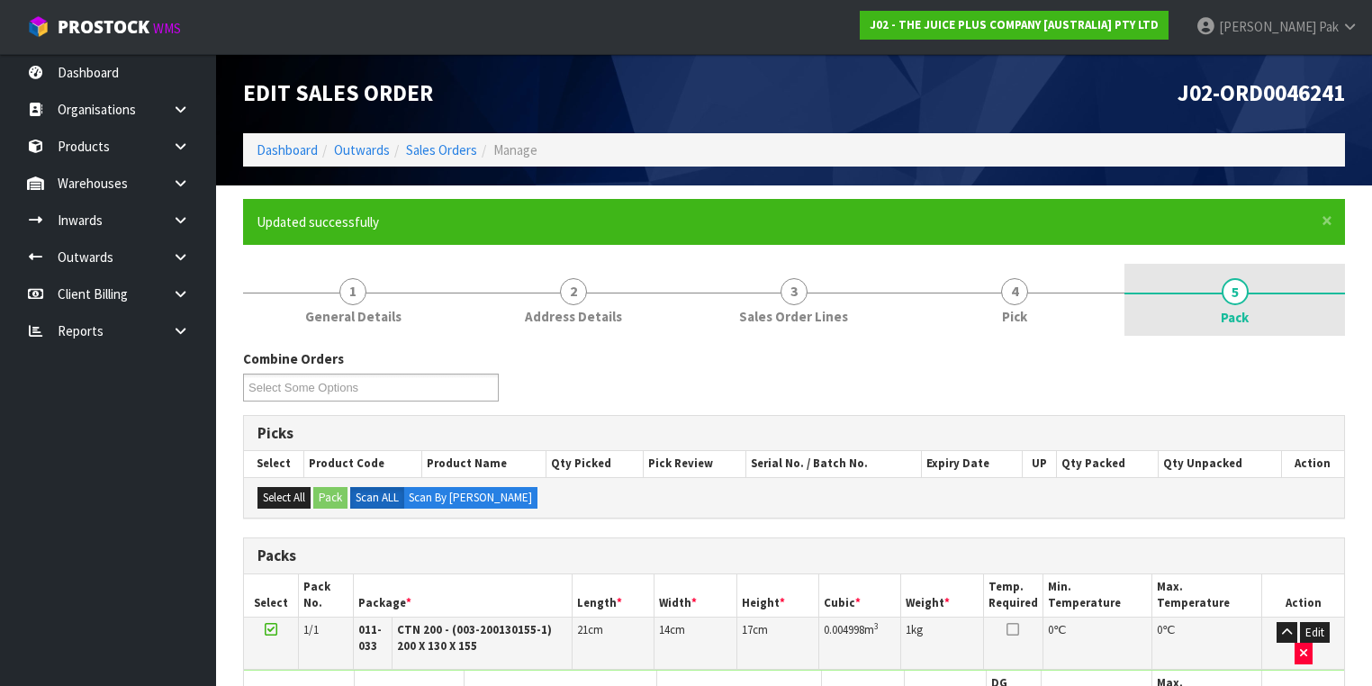
click at [1251, 292] on link "5 Pack" at bounding box center [1235, 300] width 221 height 72
drag, startPoint x: 1232, startPoint y: 307, endPoint x: 1158, endPoint y: 335, distance: 78.9
click at [1232, 308] on span "Pack" at bounding box center [1235, 317] width 28 height 19
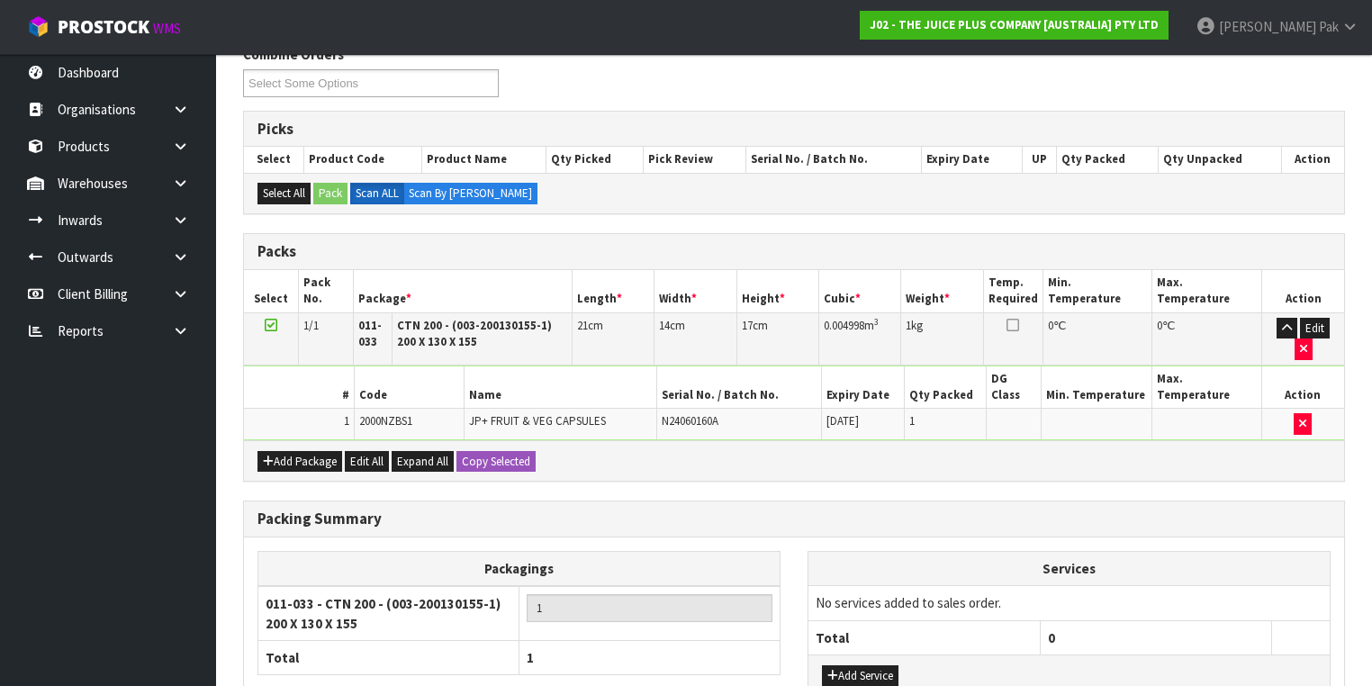
scroll to position [418, 0]
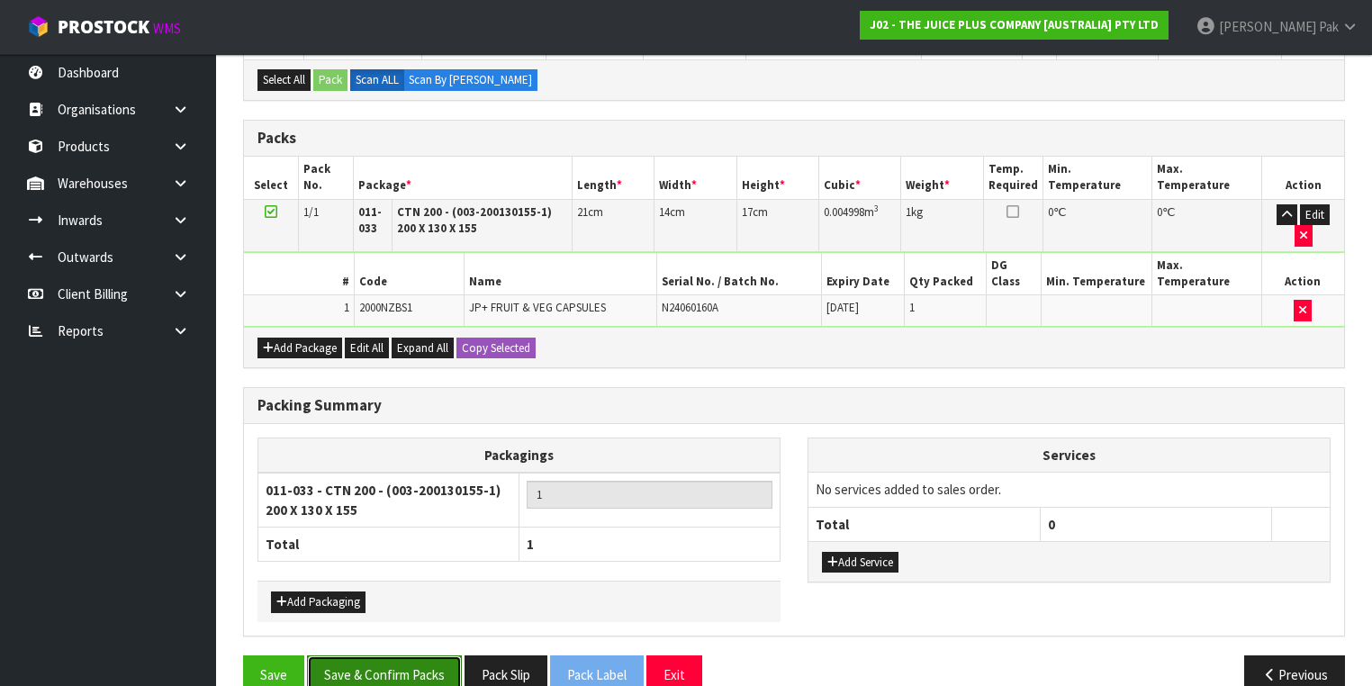
click at [427, 655] on button "Save & Confirm Packs" at bounding box center [384, 674] width 155 height 39
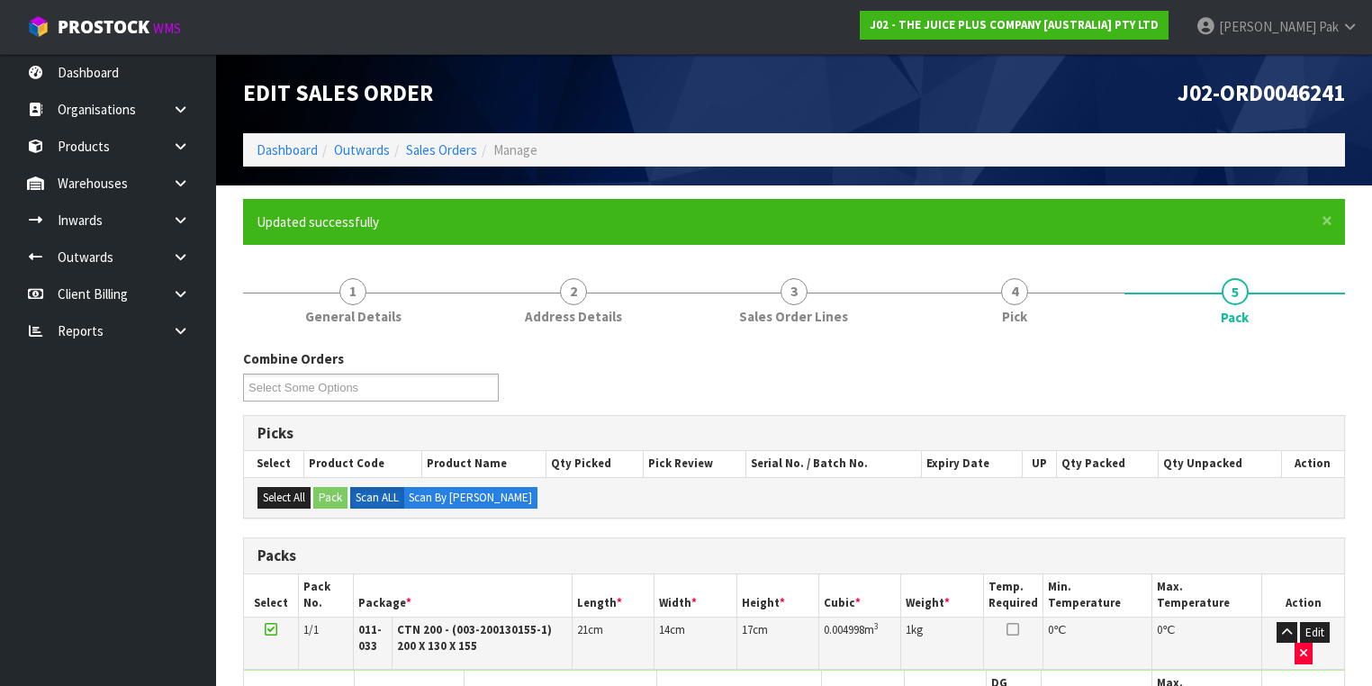
scroll to position [321, 0]
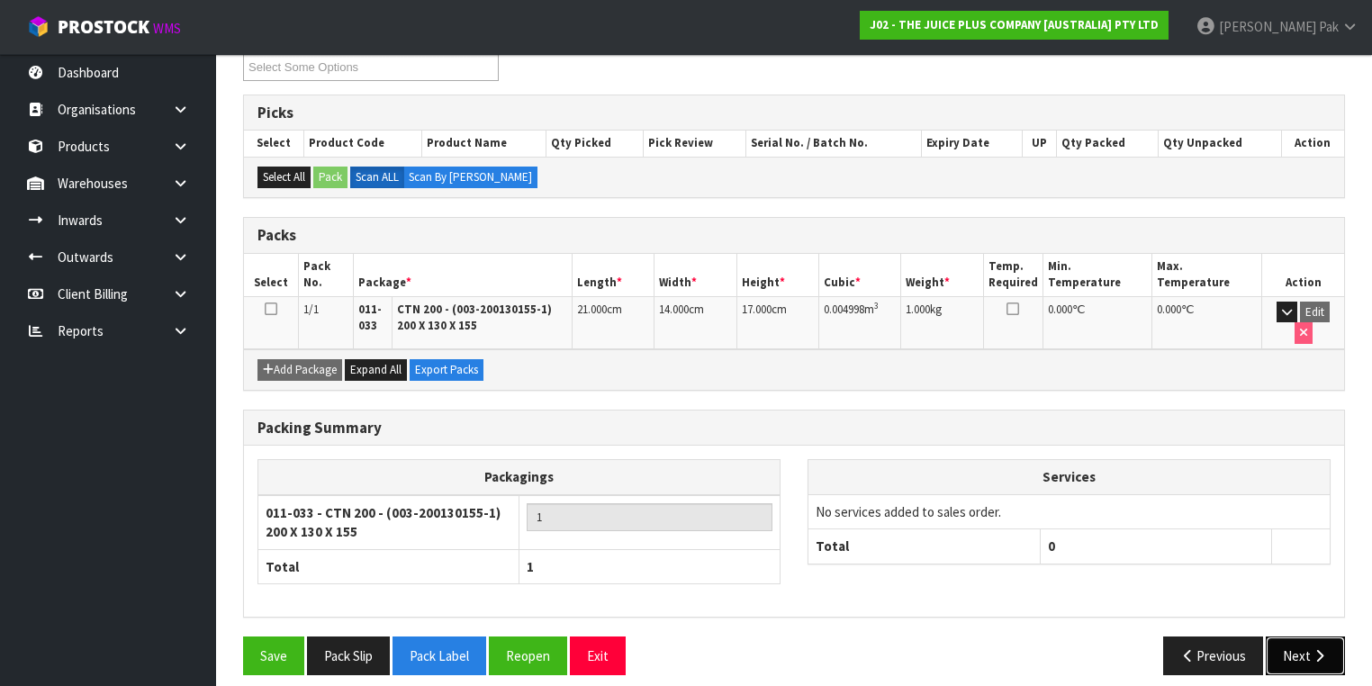
click at [1305, 644] on button "Next" at bounding box center [1305, 656] width 79 height 39
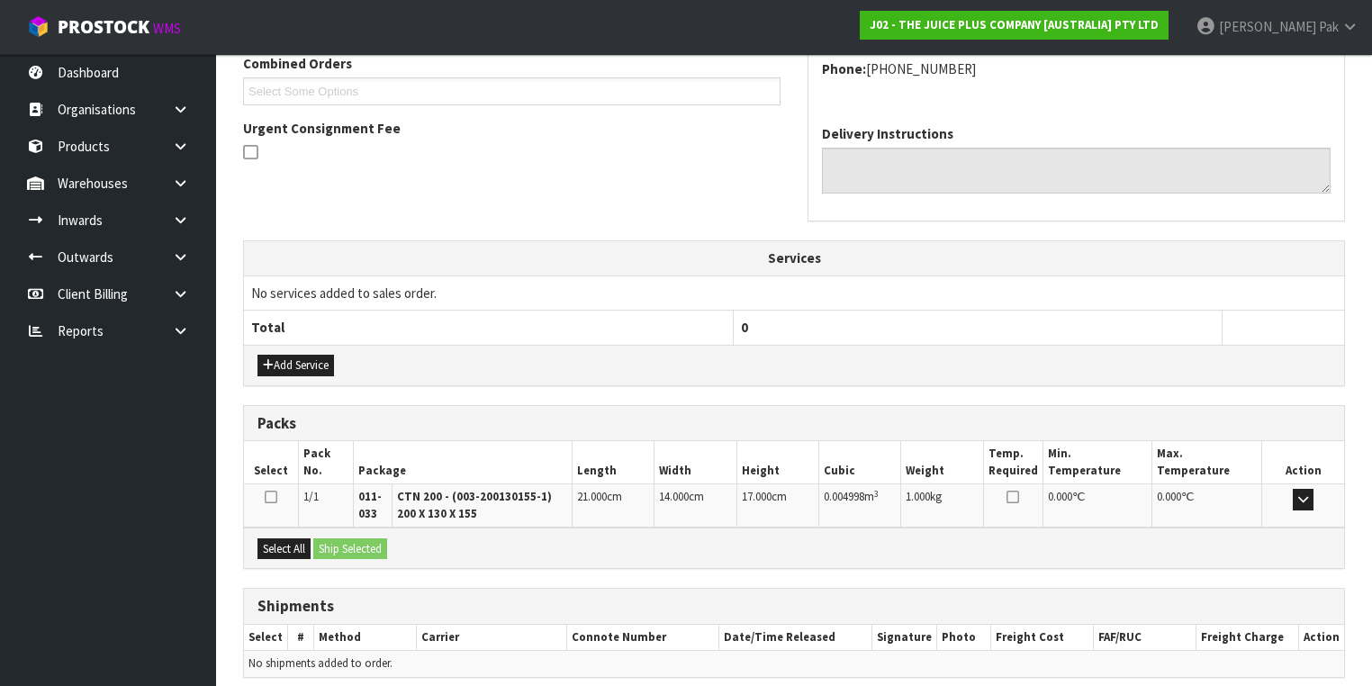
scroll to position [546, 0]
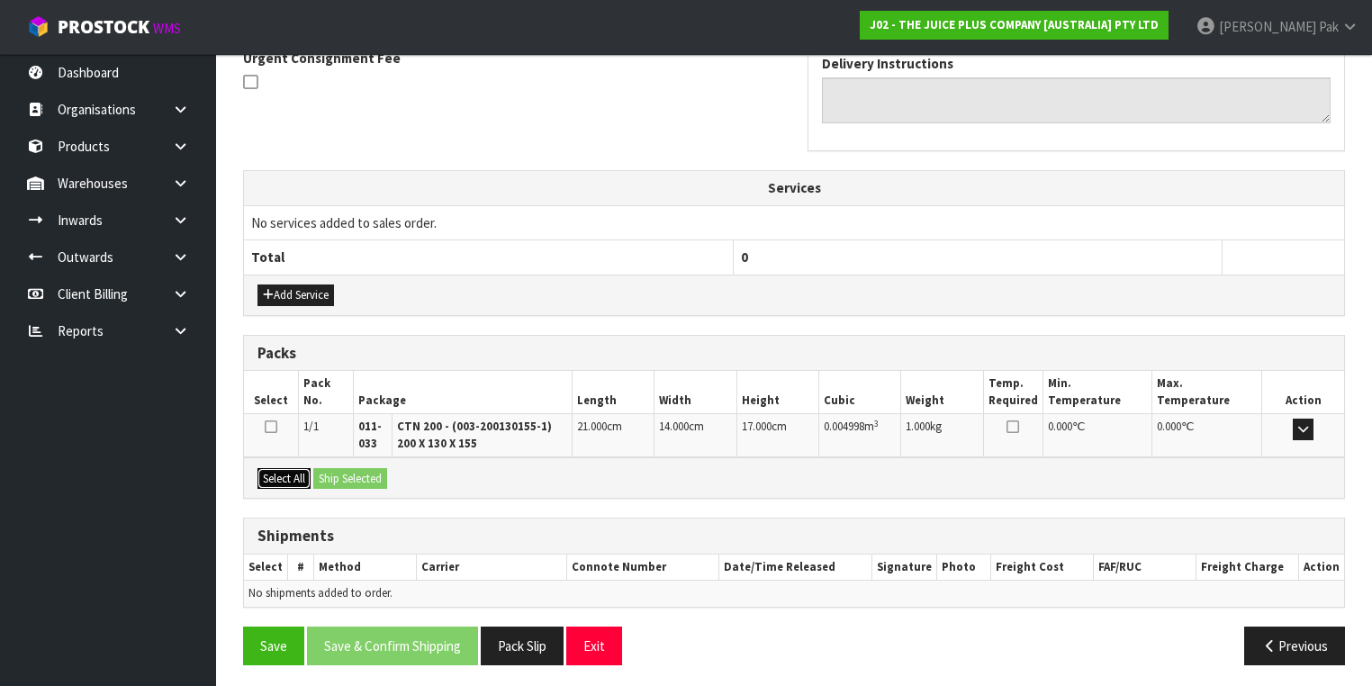
click at [288, 472] on button "Select All" at bounding box center [283, 479] width 53 height 22
click at [346, 469] on button "Ship Selected" at bounding box center [350, 479] width 74 height 22
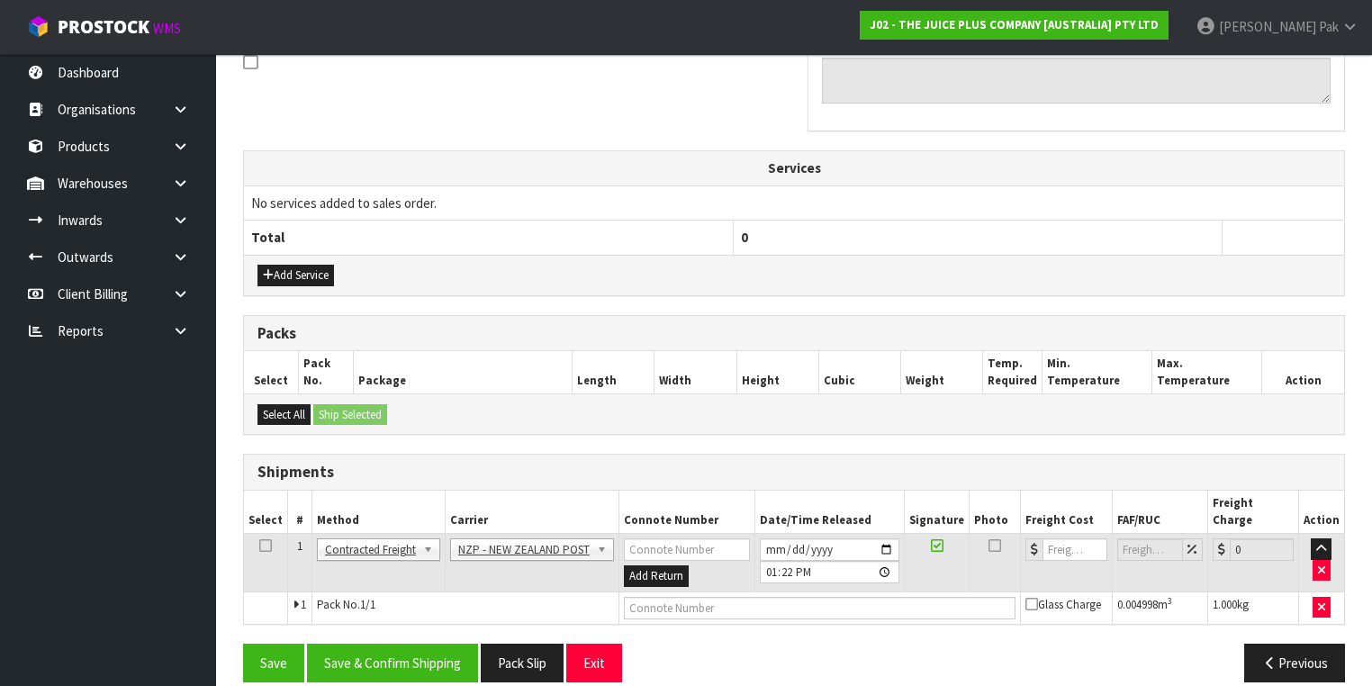
scroll to position [0, 0]
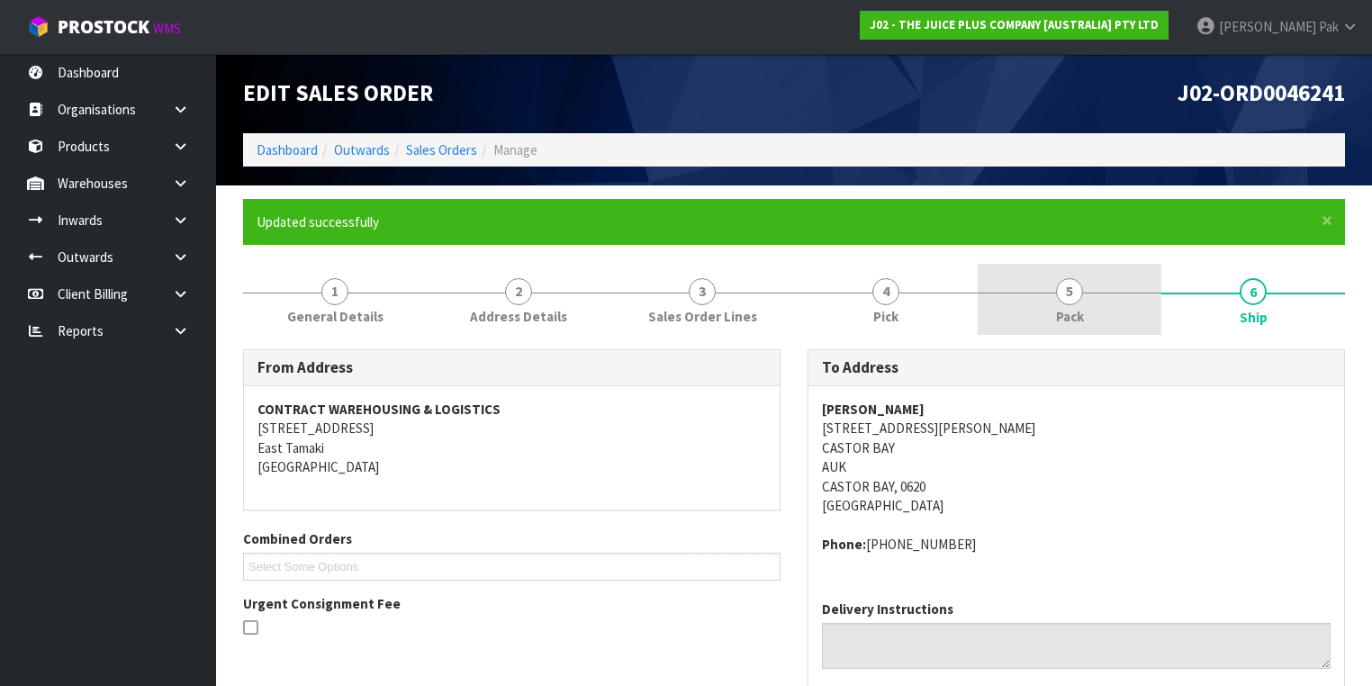
click at [1076, 302] on span "5" at bounding box center [1069, 291] width 27 height 27
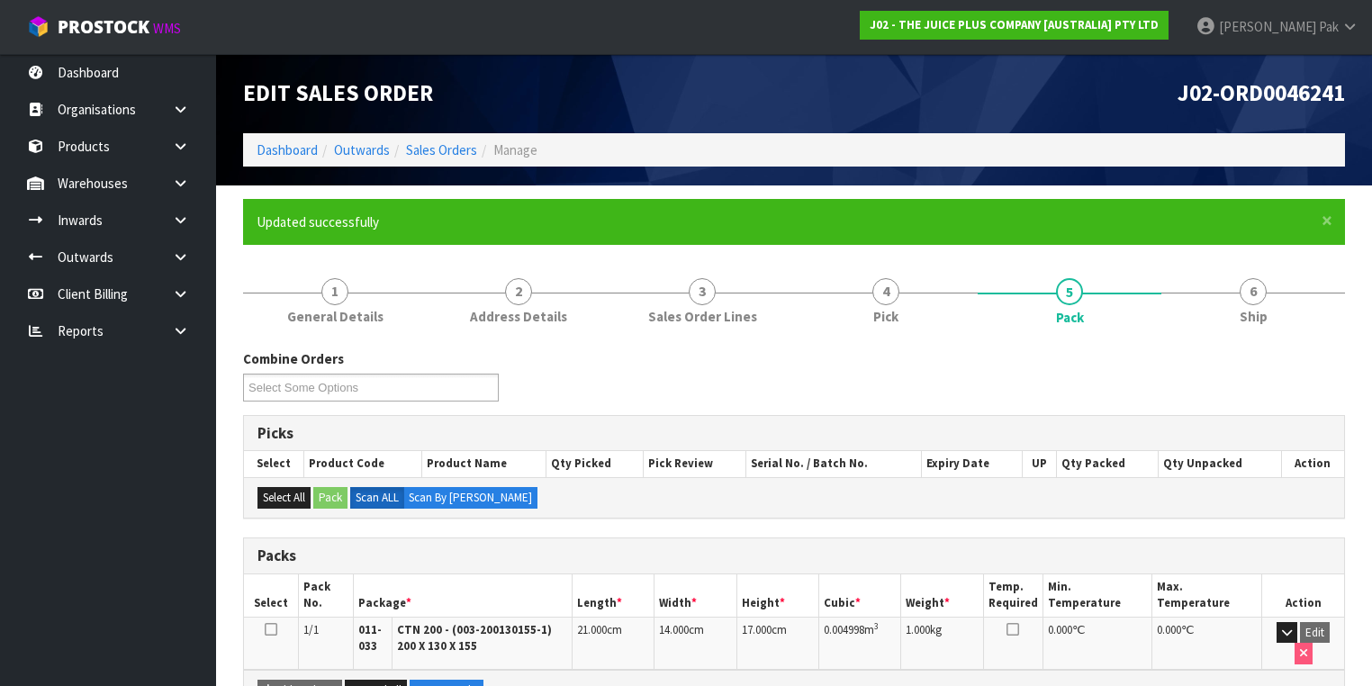
scroll to position [321, 0]
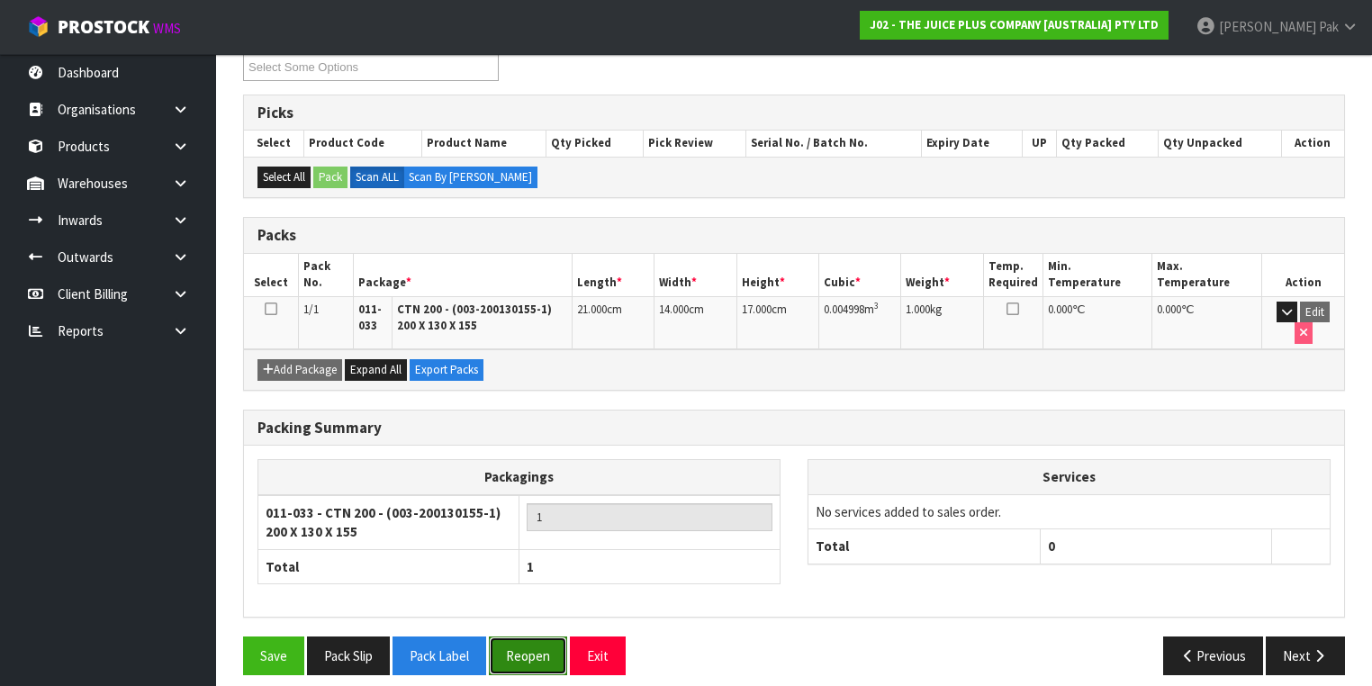
click at [544, 637] on button "Reopen" at bounding box center [528, 656] width 78 height 39
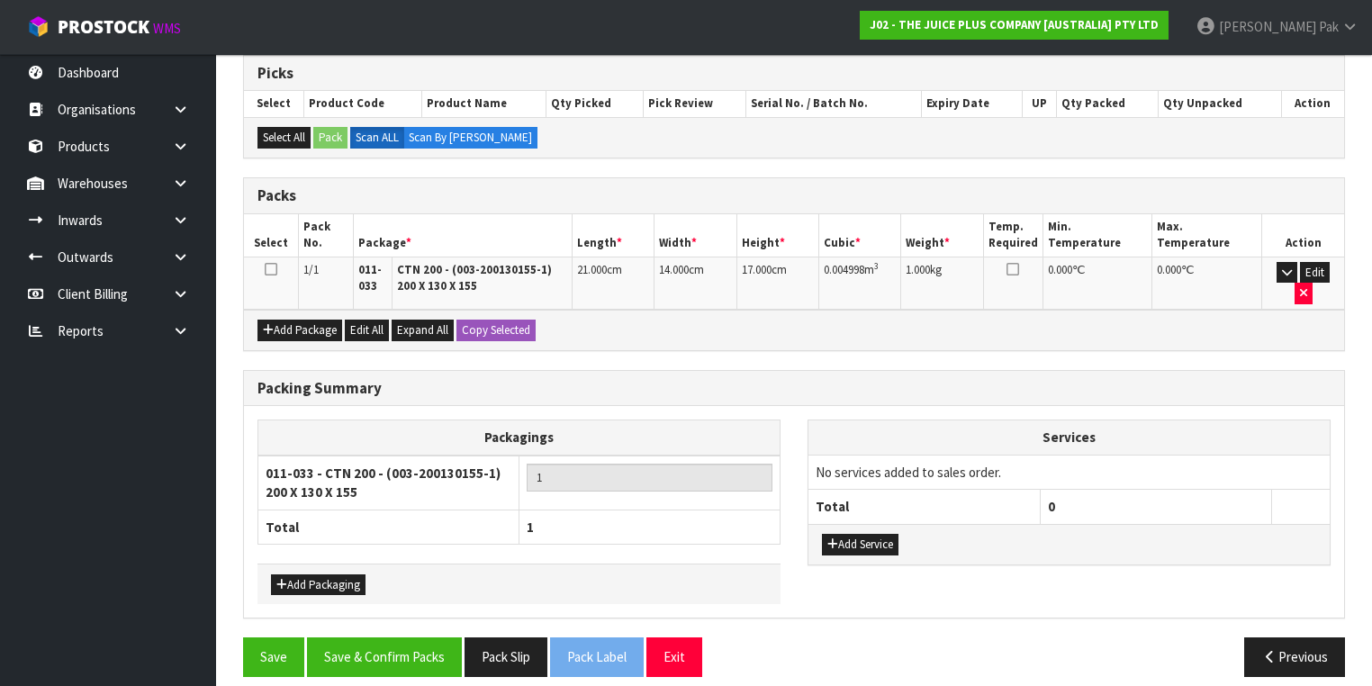
scroll to position [360, 0]
click at [702, 276] on td "14.000 cm" at bounding box center [696, 283] width 82 height 52
click at [781, 270] on td "17.000 cm" at bounding box center [777, 283] width 82 height 52
click at [372, 637] on button "Save & Confirm Packs" at bounding box center [384, 656] width 155 height 39
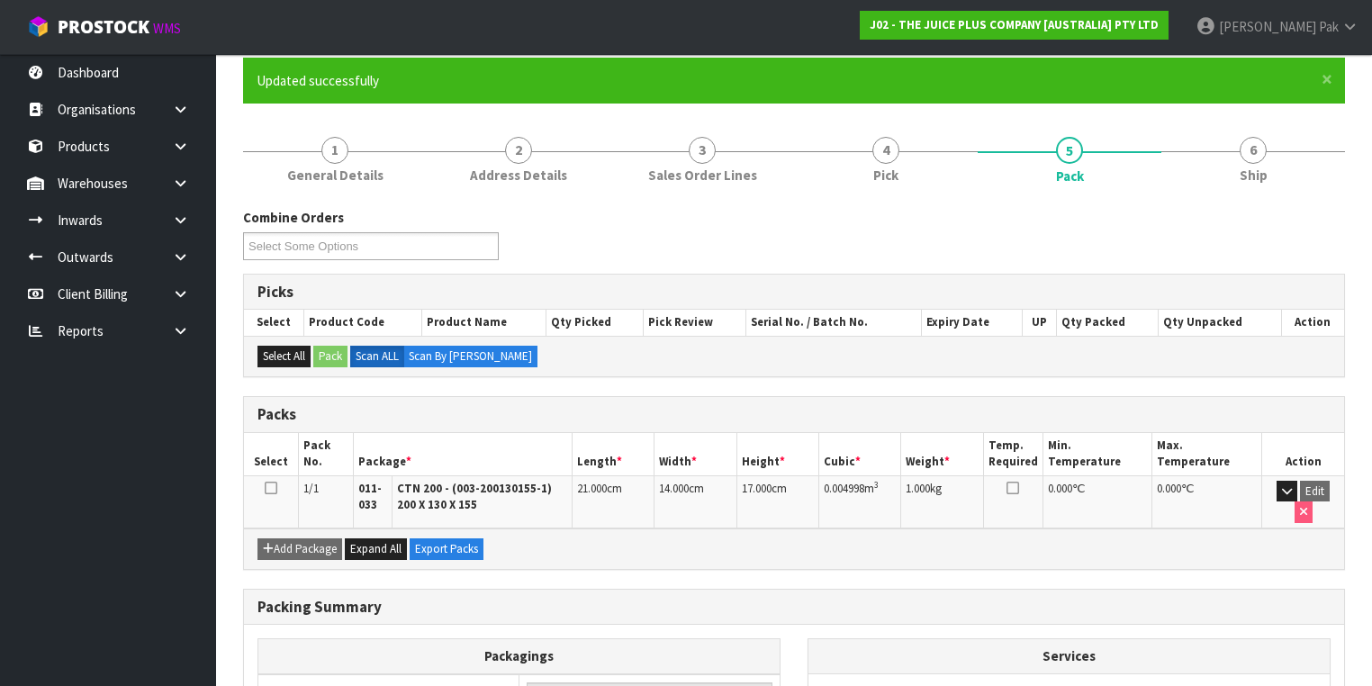
scroll to position [321, 0]
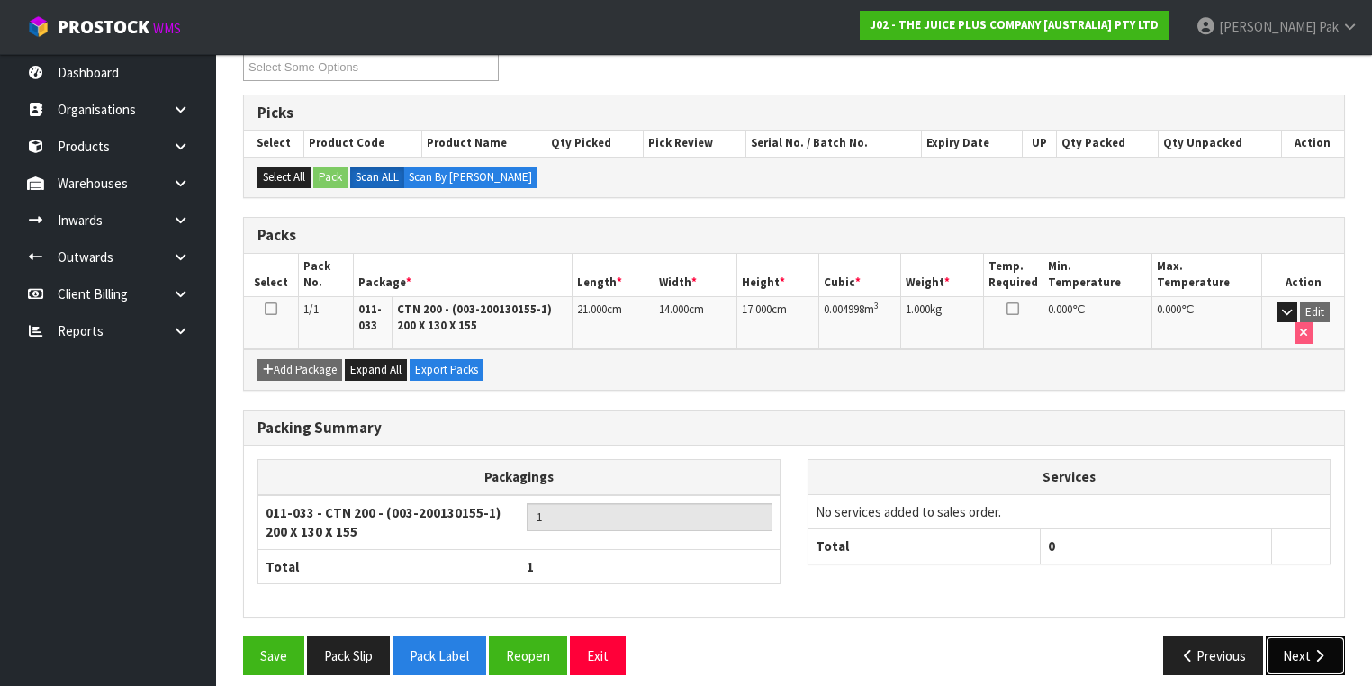
click at [1314, 649] on icon "button" at bounding box center [1319, 656] width 17 height 14
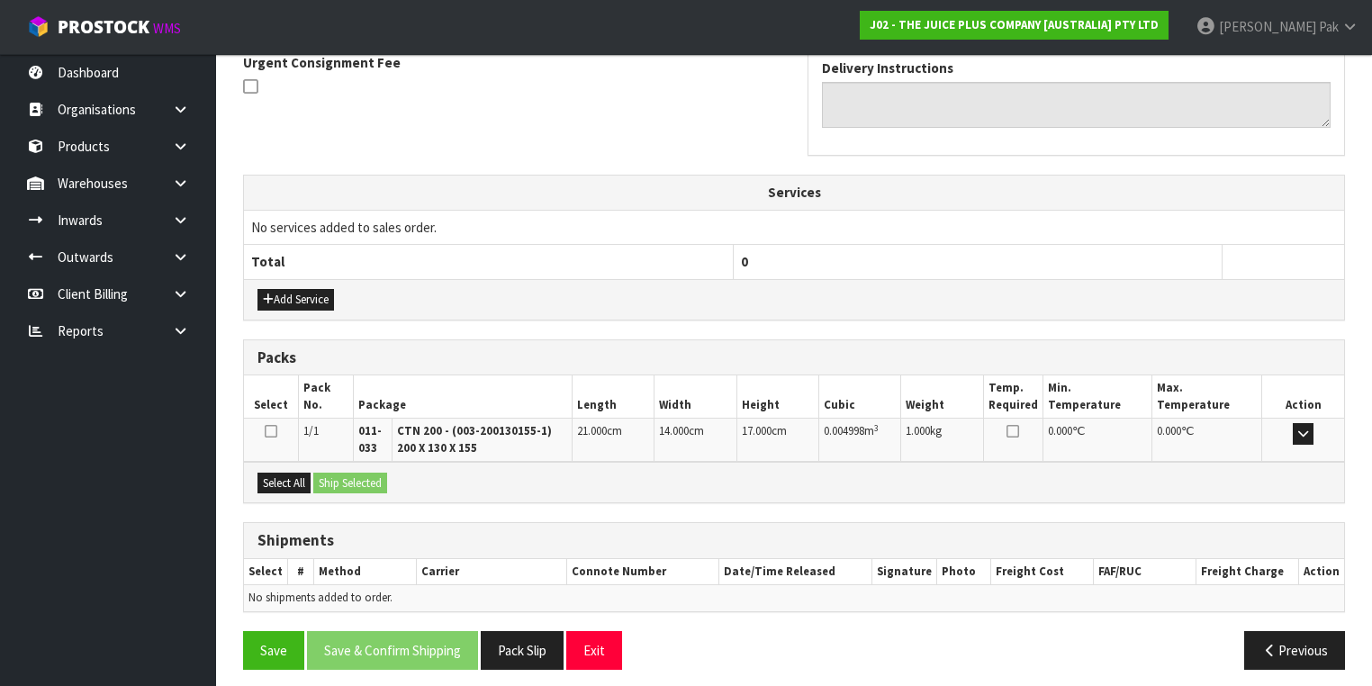
scroll to position [546, 0]
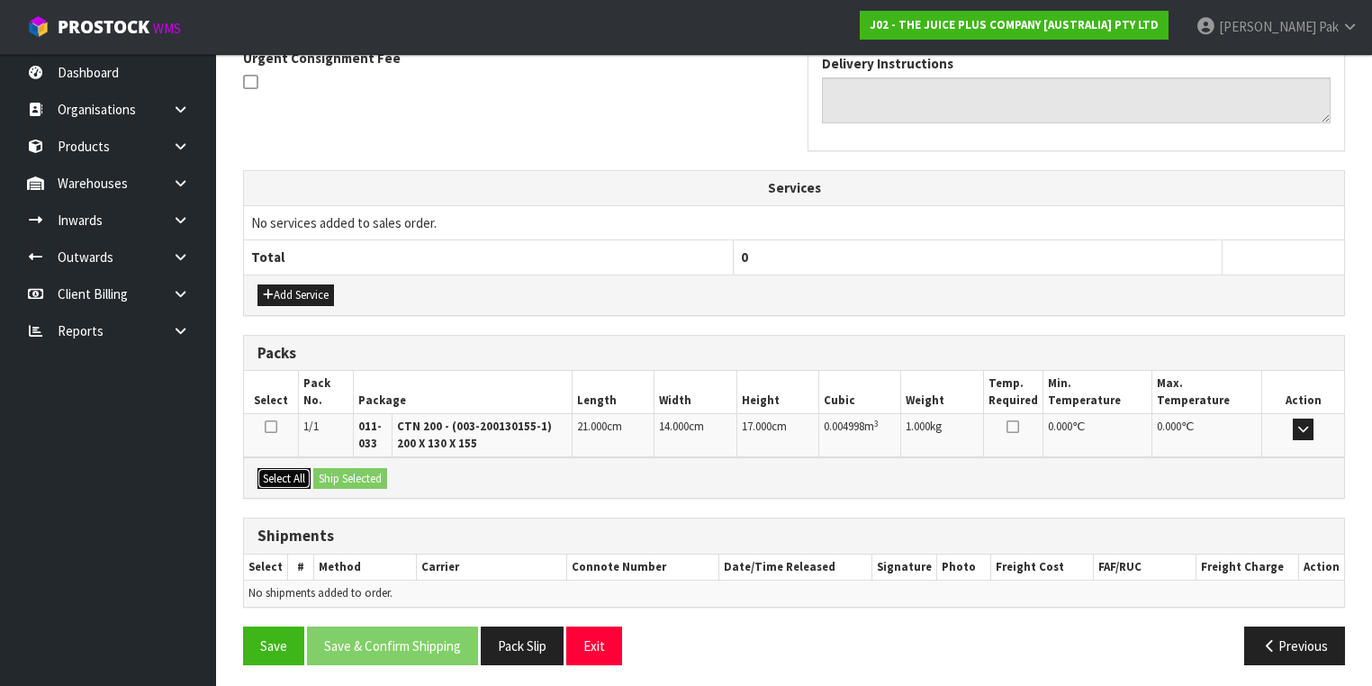
click at [278, 472] on button "Select All" at bounding box center [283, 479] width 53 height 22
click at [350, 477] on button "Ship Selected" at bounding box center [350, 479] width 74 height 22
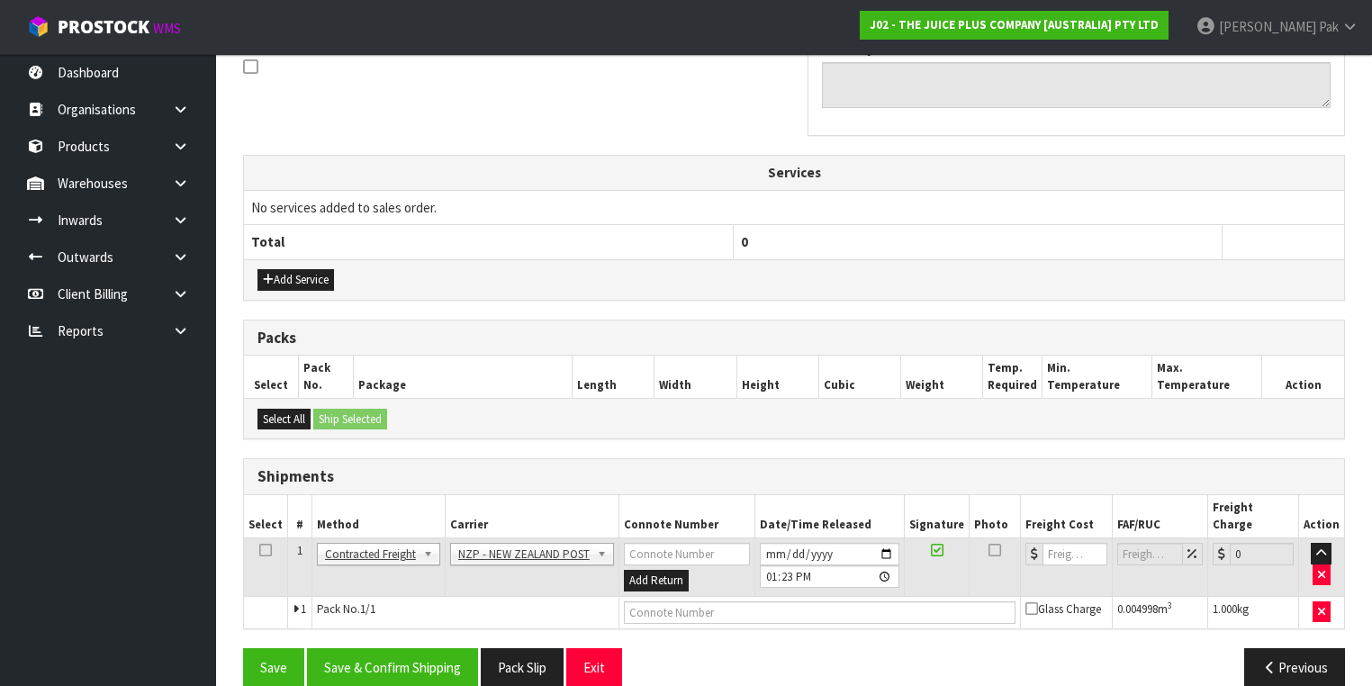
scroll to position [565, 0]
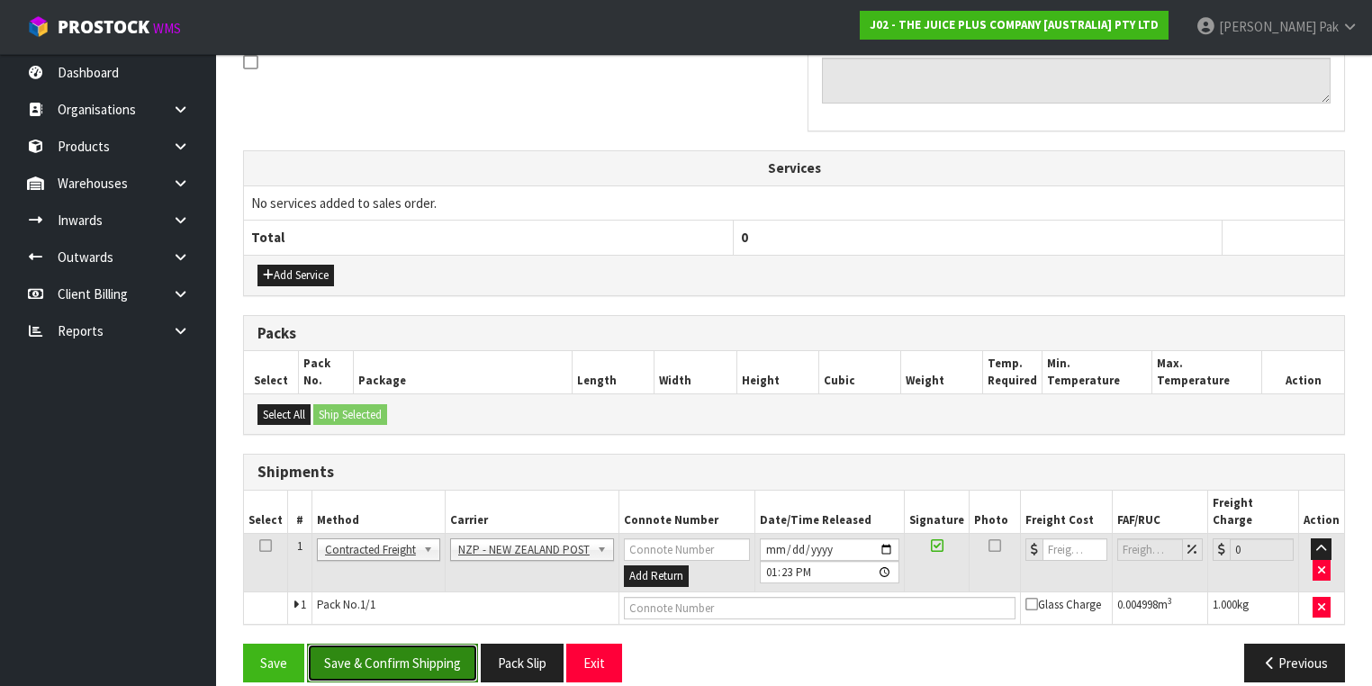
click at [371, 644] on button "Save & Confirm Shipping" at bounding box center [392, 663] width 171 height 39
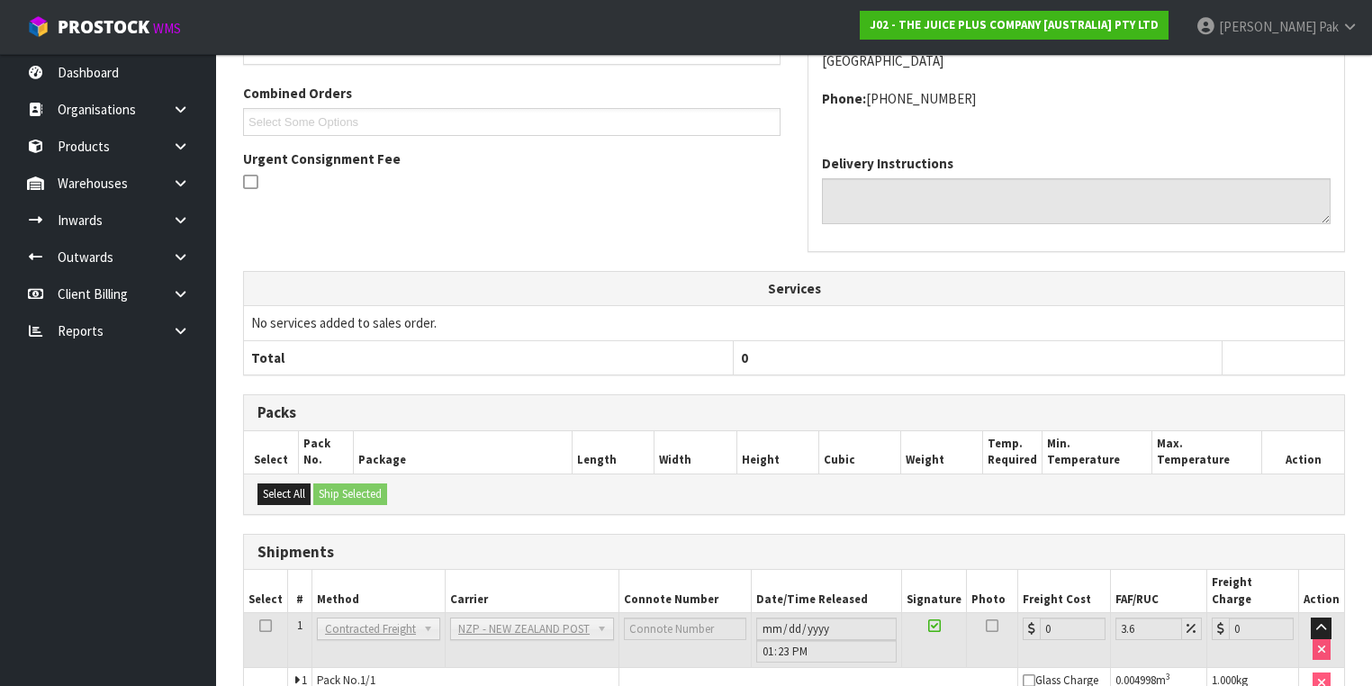
scroll to position [540, 0]
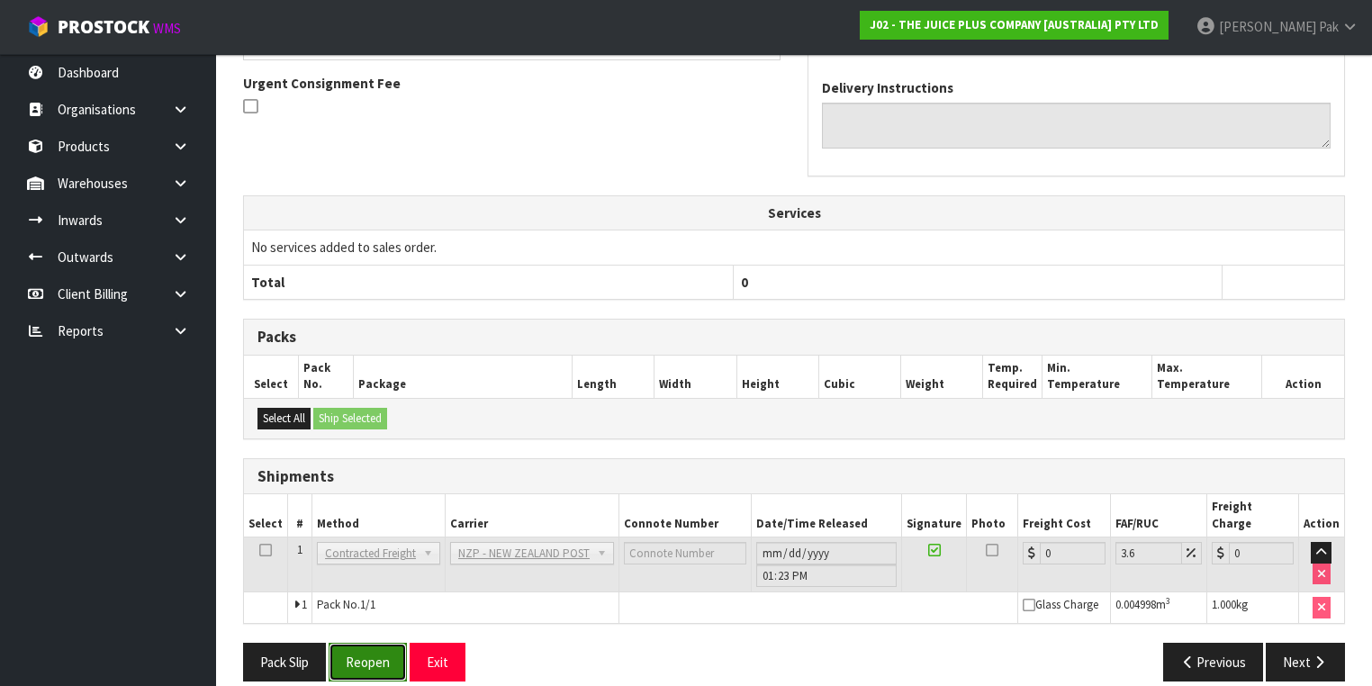
click at [387, 643] on button "Reopen" at bounding box center [368, 662] width 78 height 39
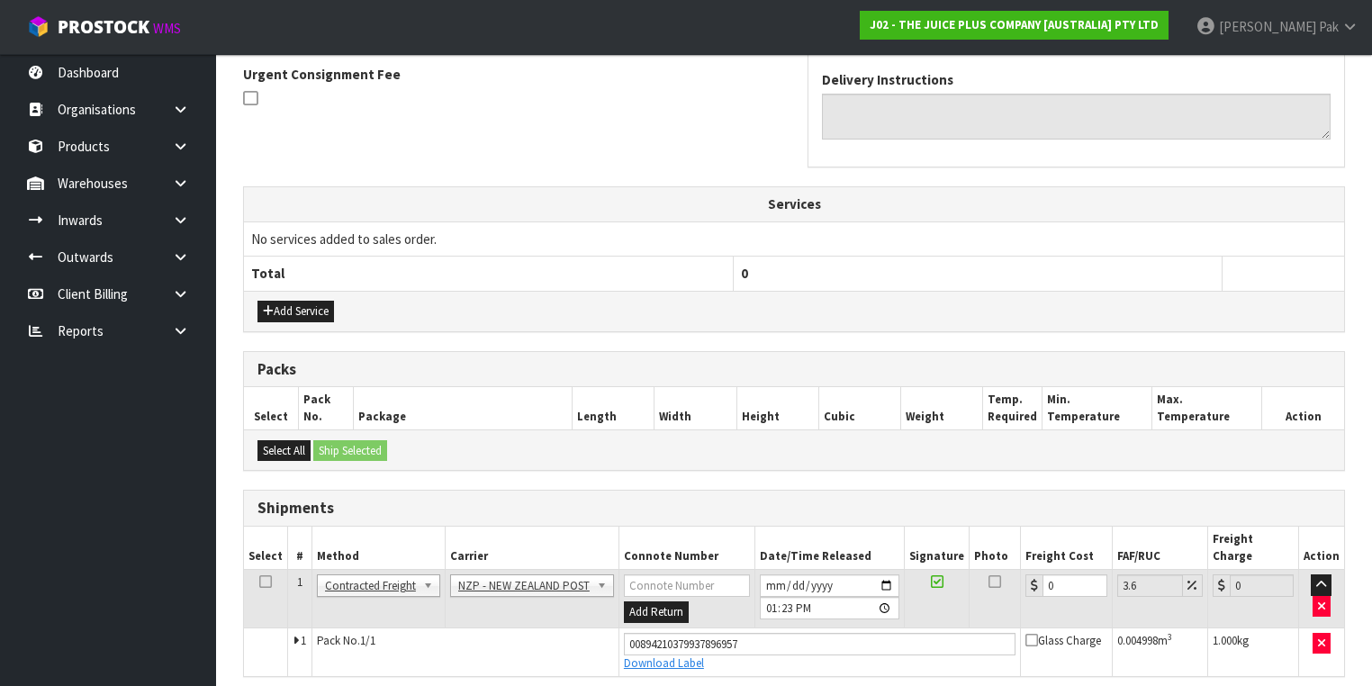
scroll to position [582, 0]
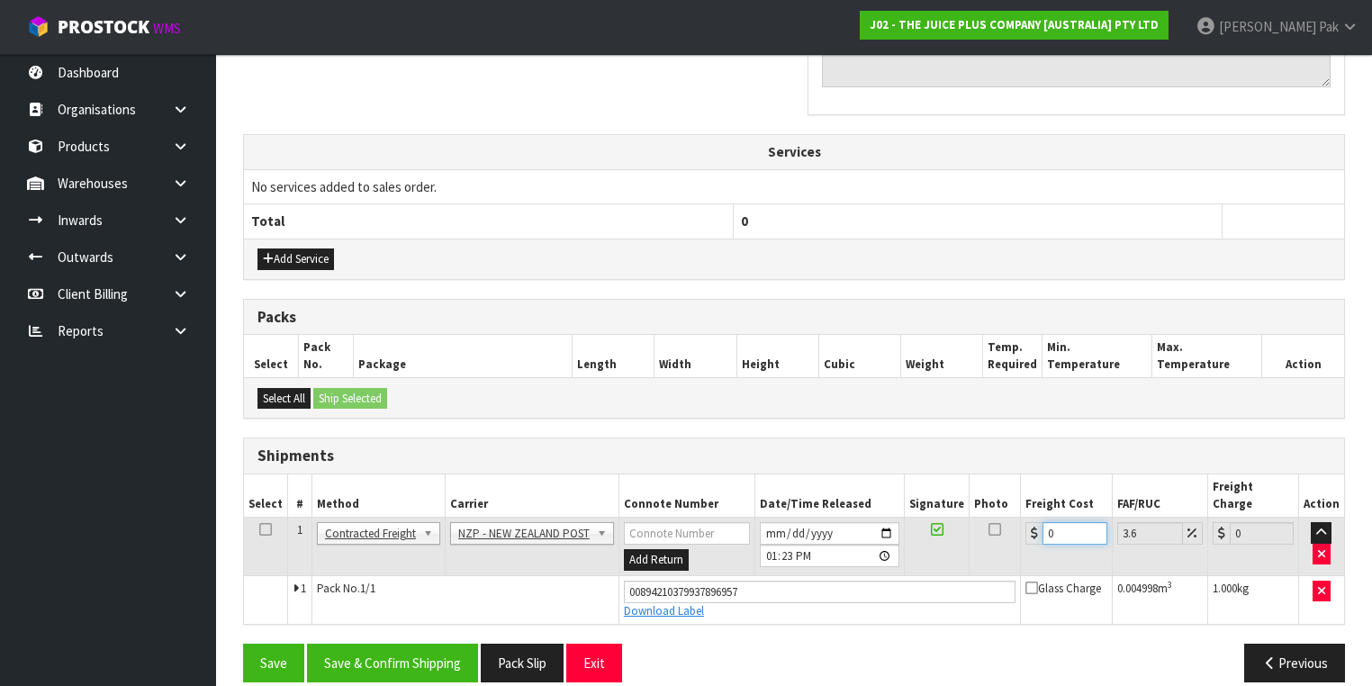
drag, startPoint x: 1065, startPoint y: 515, endPoint x: 952, endPoint y: 515, distance: 113.4
click at [952, 518] on tr "1 Client Local Pickup Customer Local Pickup Company Freight Contracted Freight …" at bounding box center [794, 547] width 1100 height 59
drag, startPoint x: 391, startPoint y: 631, endPoint x: 462, endPoint y: 641, distance: 71.8
click at [392, 644] on button "Save & Confirm Shipping" at bounding box center [392, 663] width 171 height 39
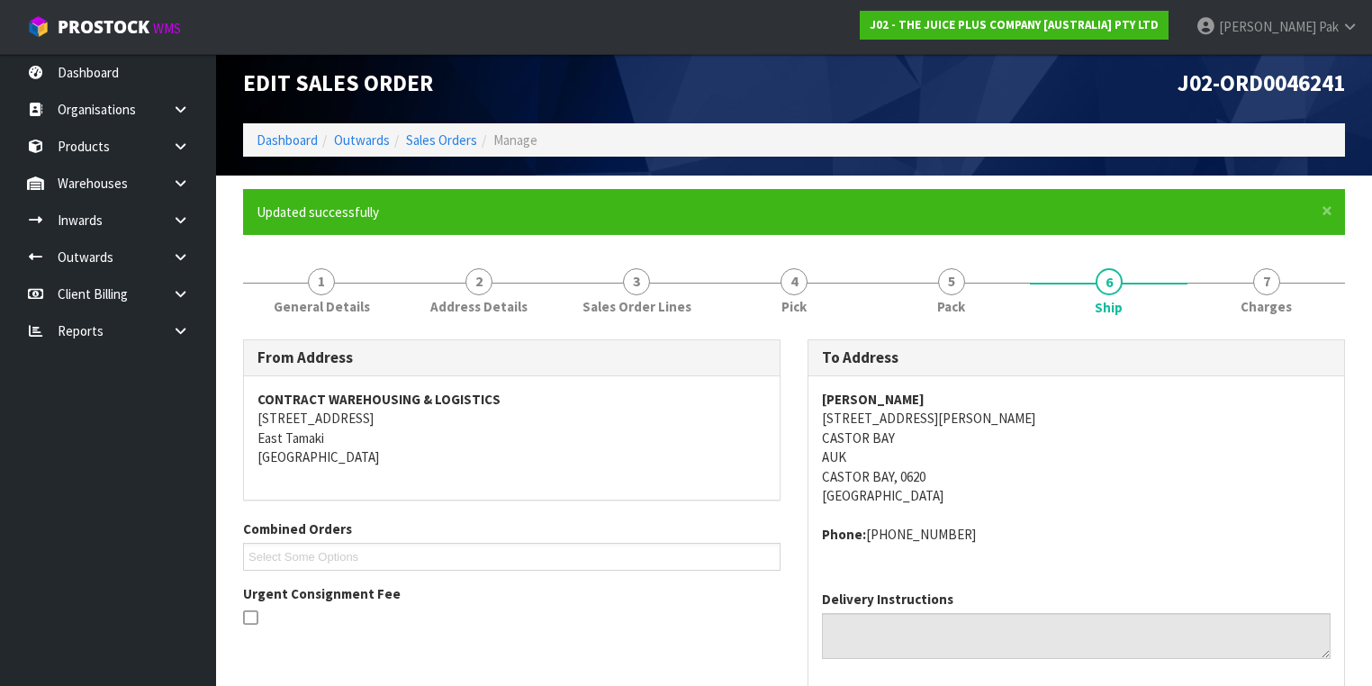
scroll to position [0, 0]
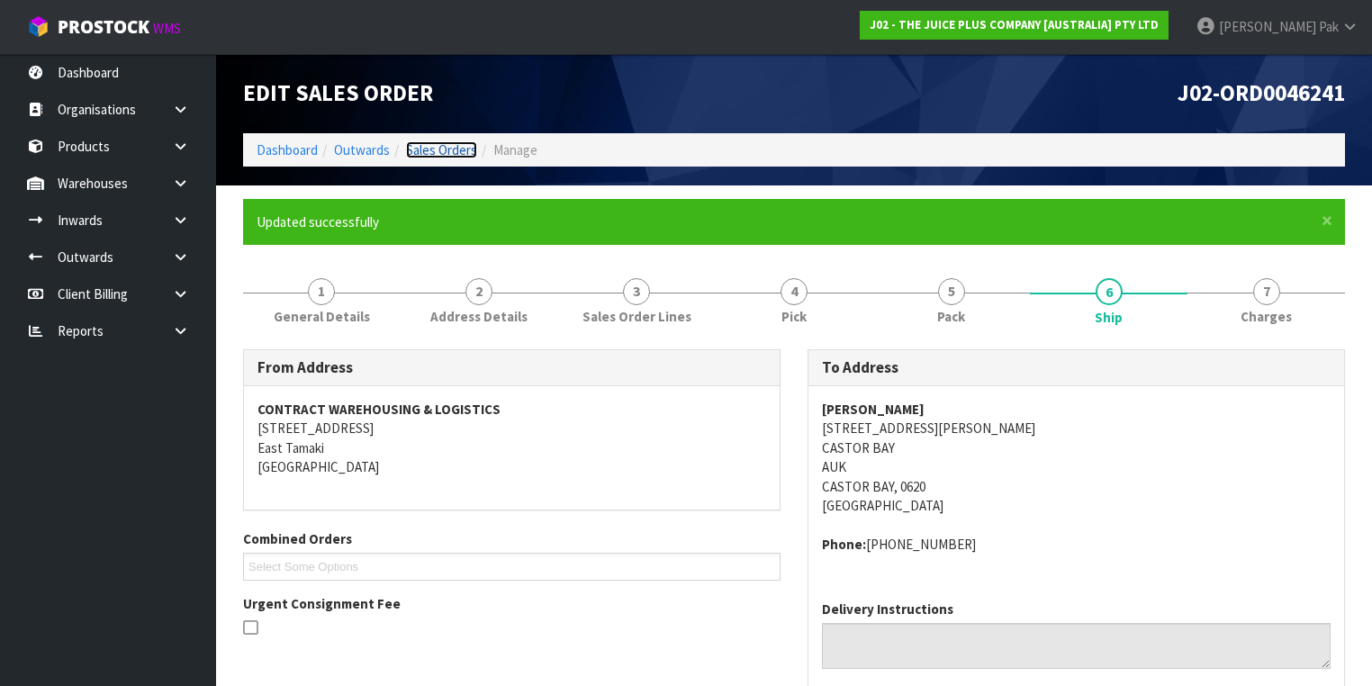
click at [438, 148] on link "Sales Orders" at bounding box center [441, 149] width 71 height 17
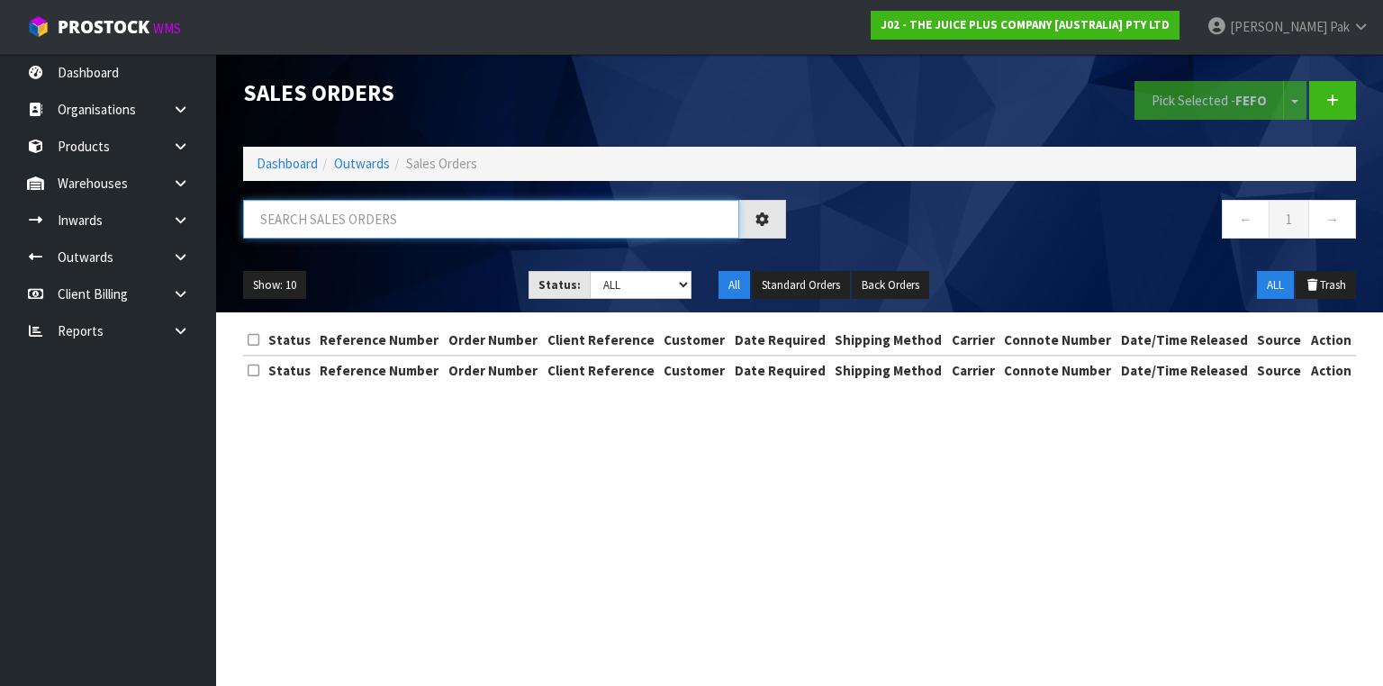
click at [361, 214] on input "text" at bounding box center [491, 219] width 496 height 39
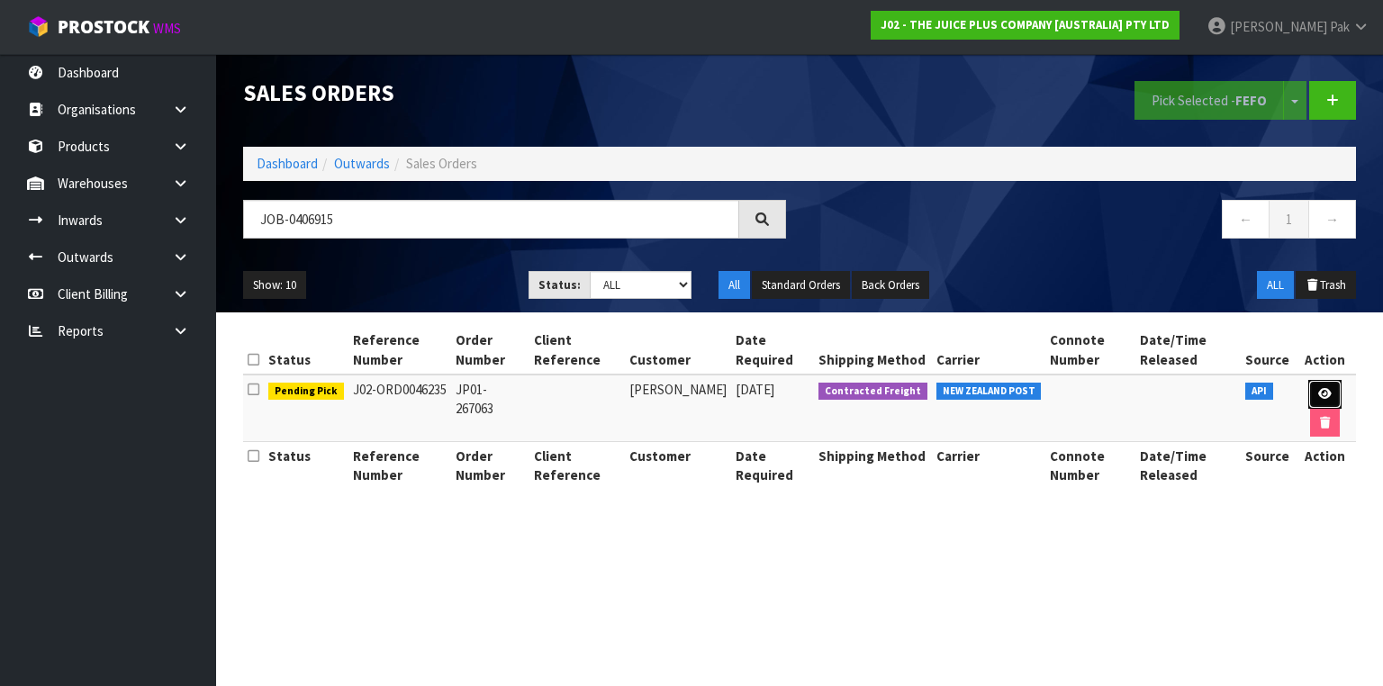
click at [1311, 393] on link at bounding box center [1324, 394] width 33 height 29
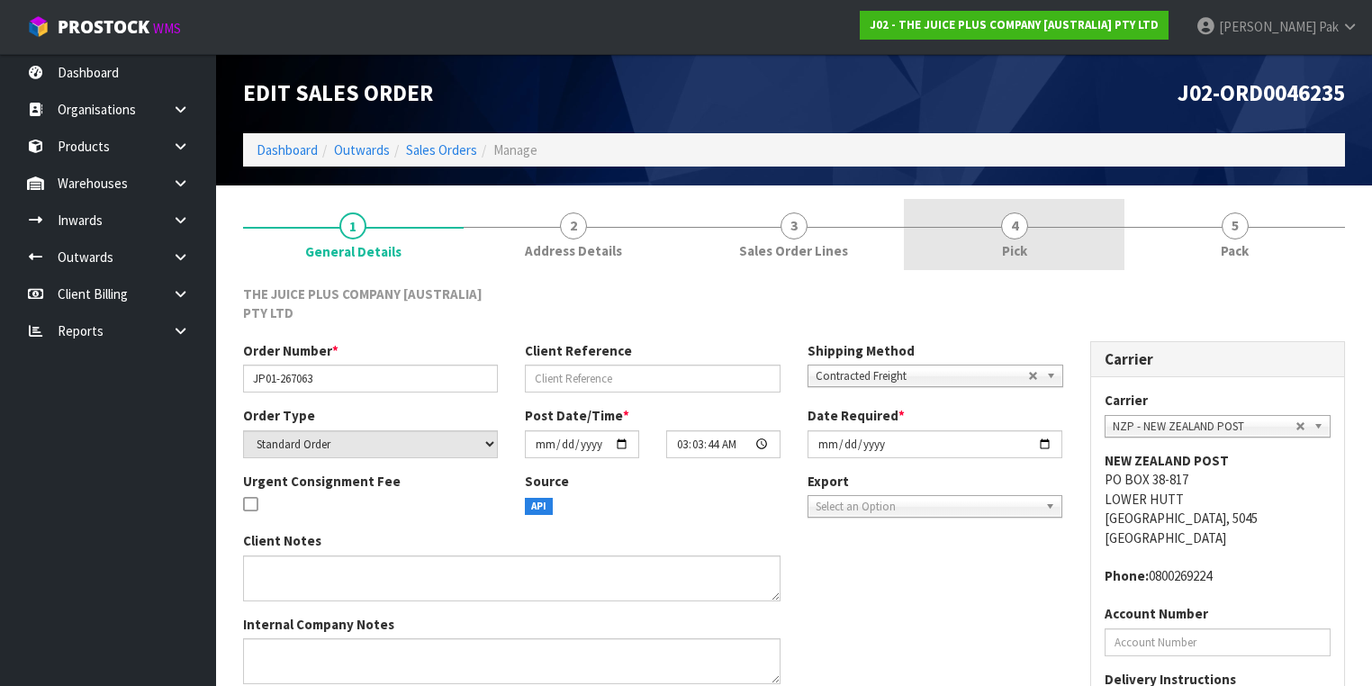
click at [1070, 242] on link "4 Pick" at bounding box center [1014, 234] width 221 height 71
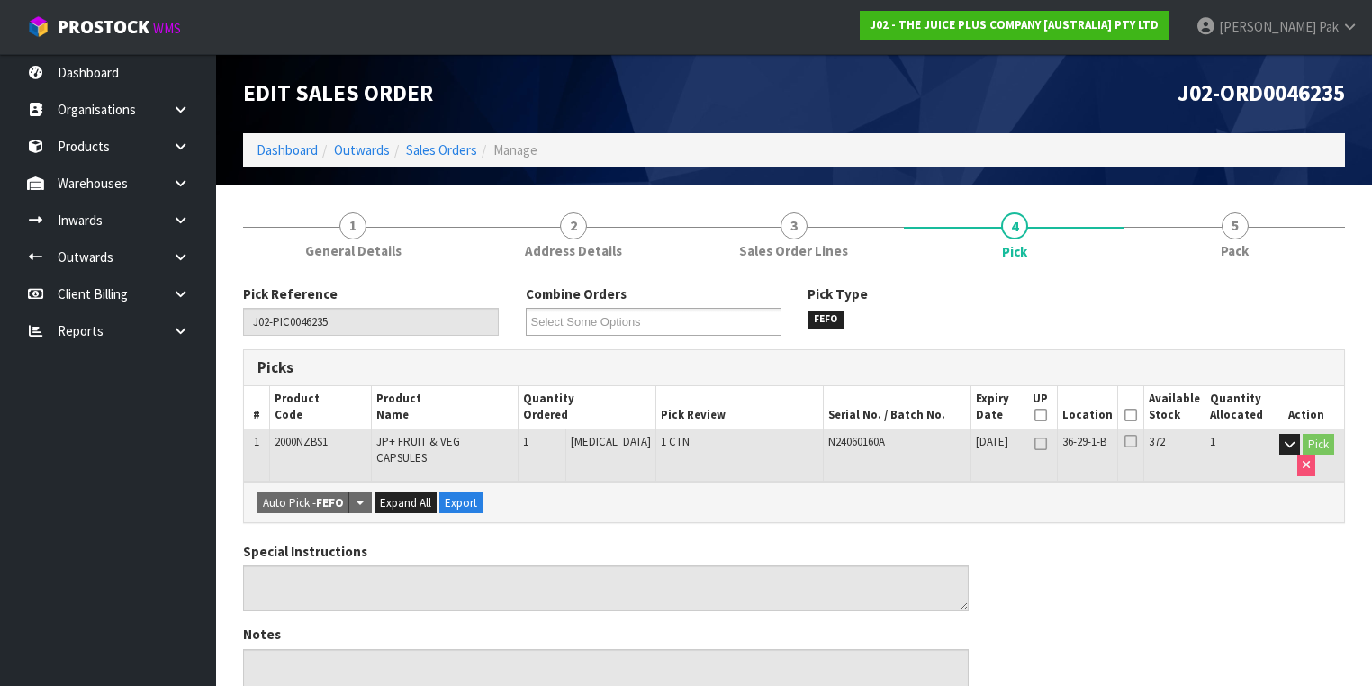
click at [1134, 415] on icon at bounding box center [1131, 415] width 13 height 1
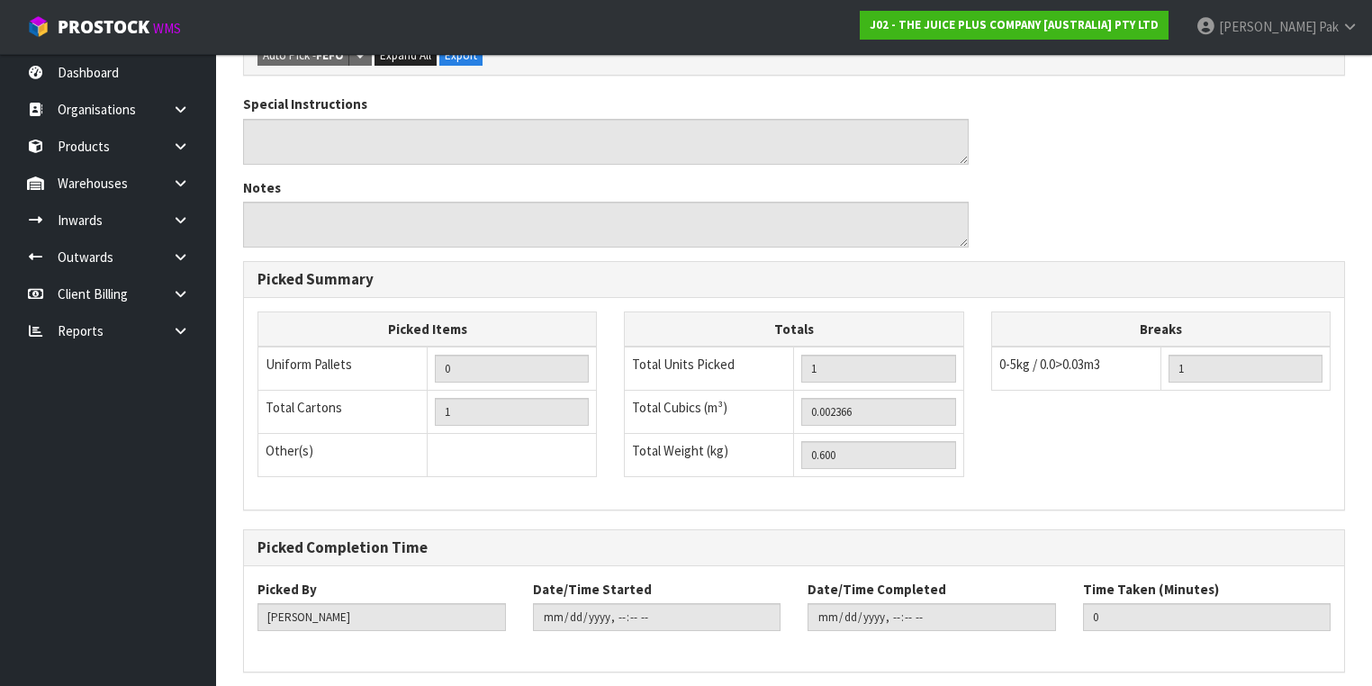
scroll to position [577, 0]
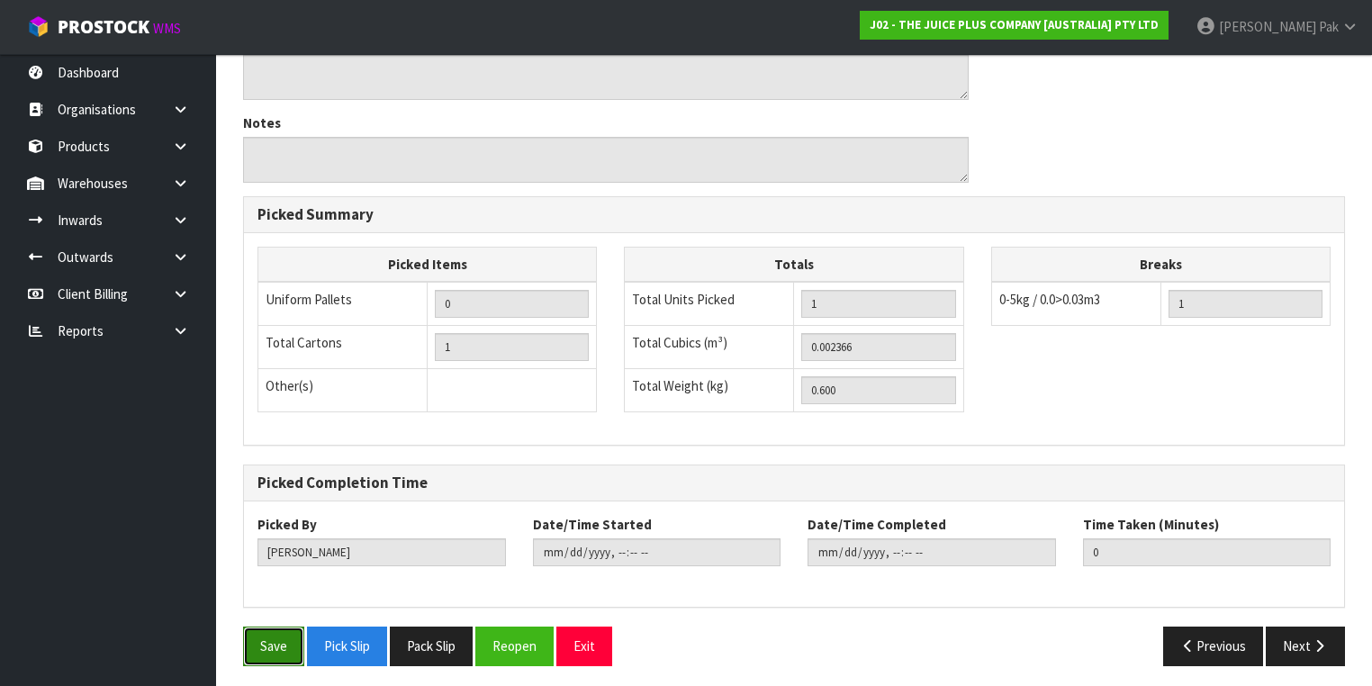
click at [259, 632] on button "Save" at bounding box center [273, 646] width 61 height 39
click at [1303, 638] on button "Next" at bounding box center [1305, 646] width 79 height 39
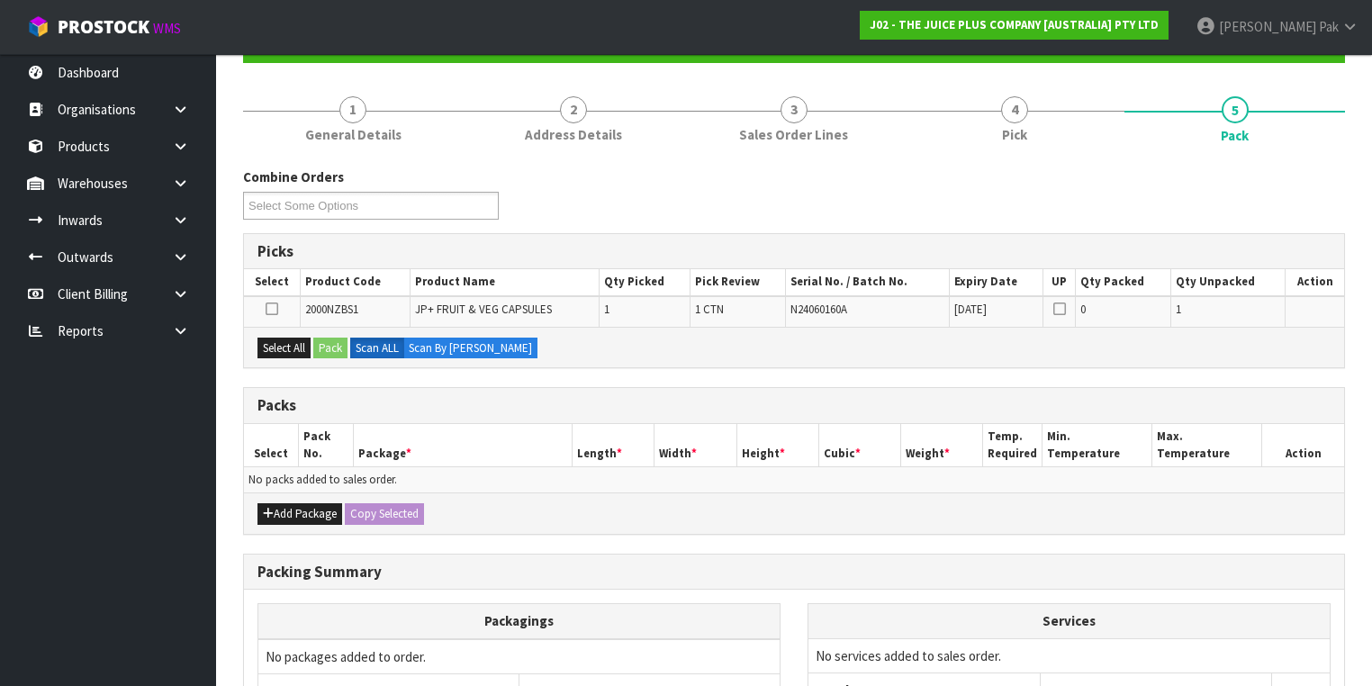
scroll to position [288, 0]
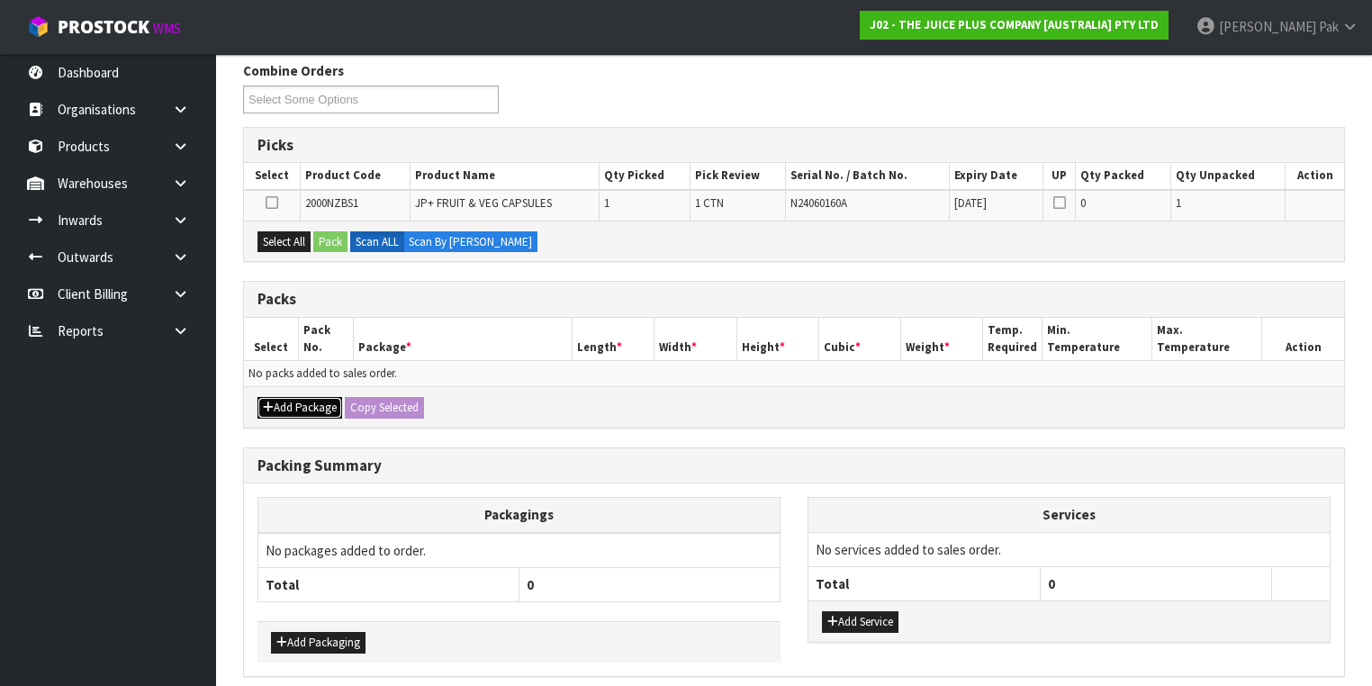
click at [310, 411] on button "Add Package" at bounding box center [299, 408] width 85 height 22
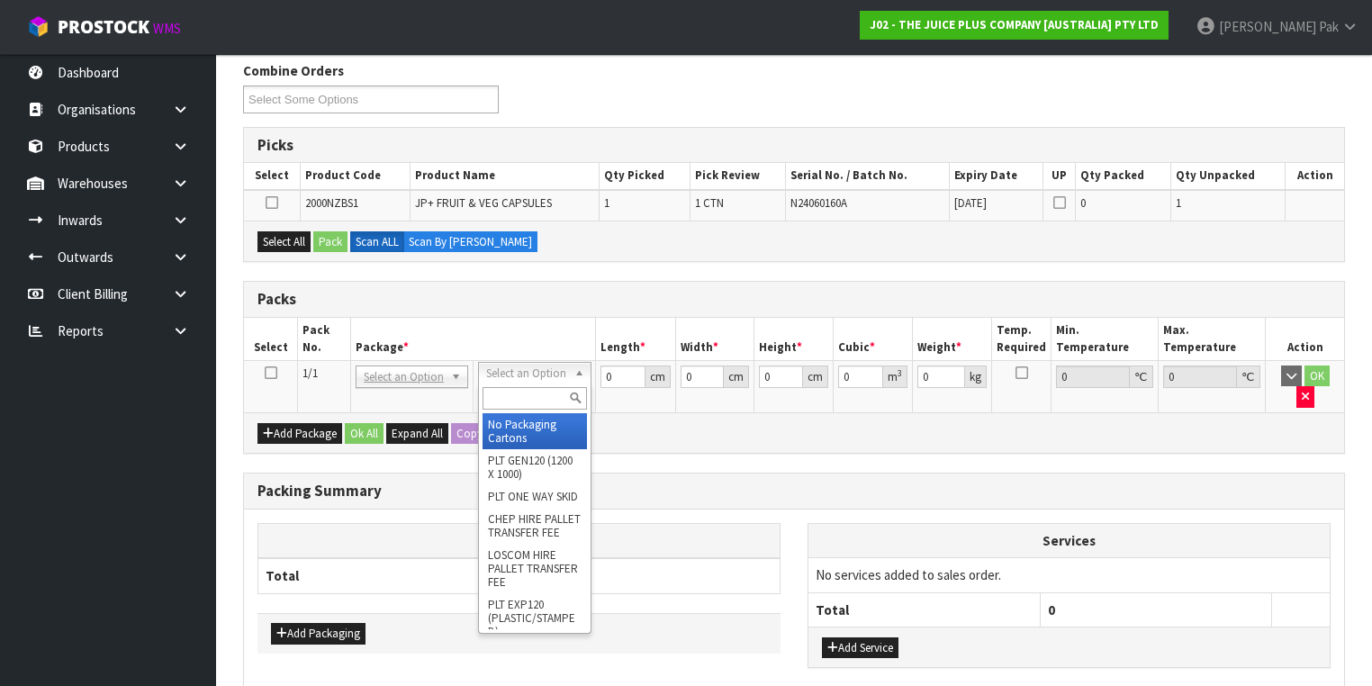
click at [510, 390] on input "text" at bounding box center [535, 398] width 104 height 23
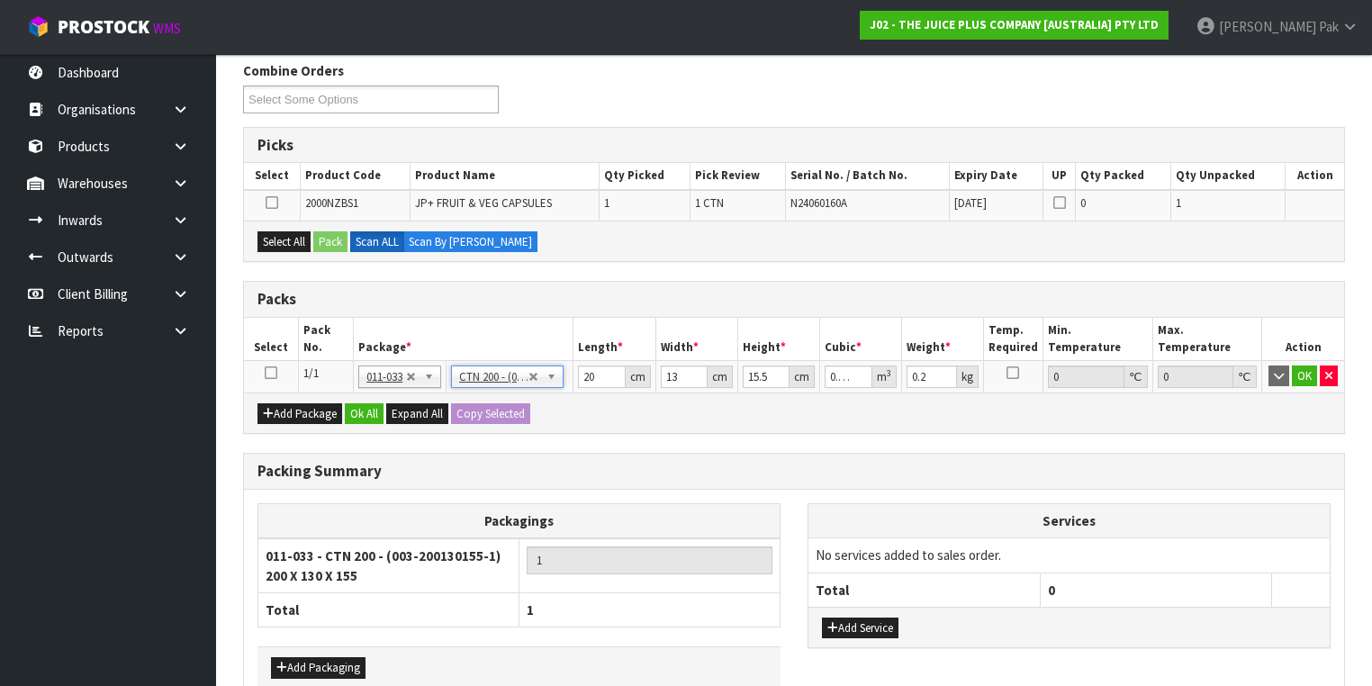
click at [272, 373] on icon at bounding box center [271, 373] width 13 height 1
click at [285, 236] on button "Select All" at bounding box center [283, 242] width 53 height 22
click at [348, 244] on div "Select All Pack Scan ALL Scan By [PERSON_NAME]" at bounding box center [794, 241] width 1100 height 41
click at [336, 245] on button "Pack" at bounding box center [330, 242] width 34 height 22
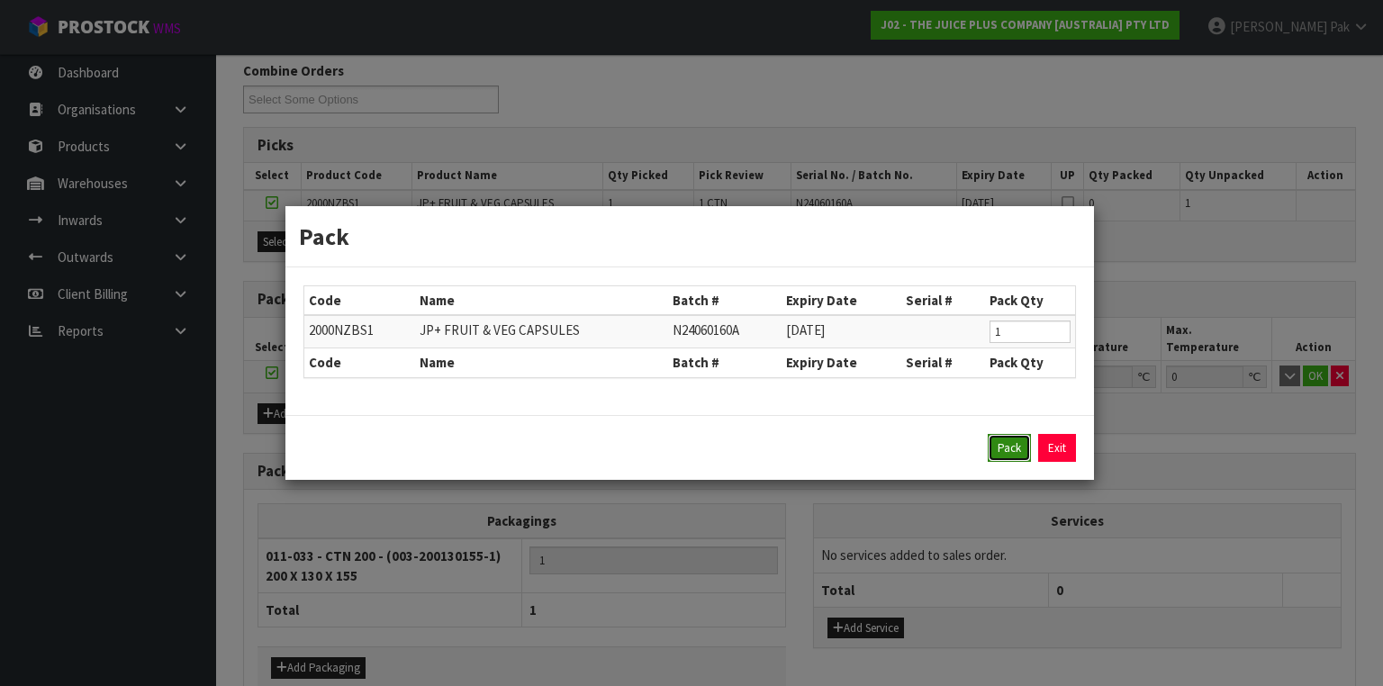
click at [1004, 438] on button "Pack" at bounding box center [1009, 448] width 43 height 29
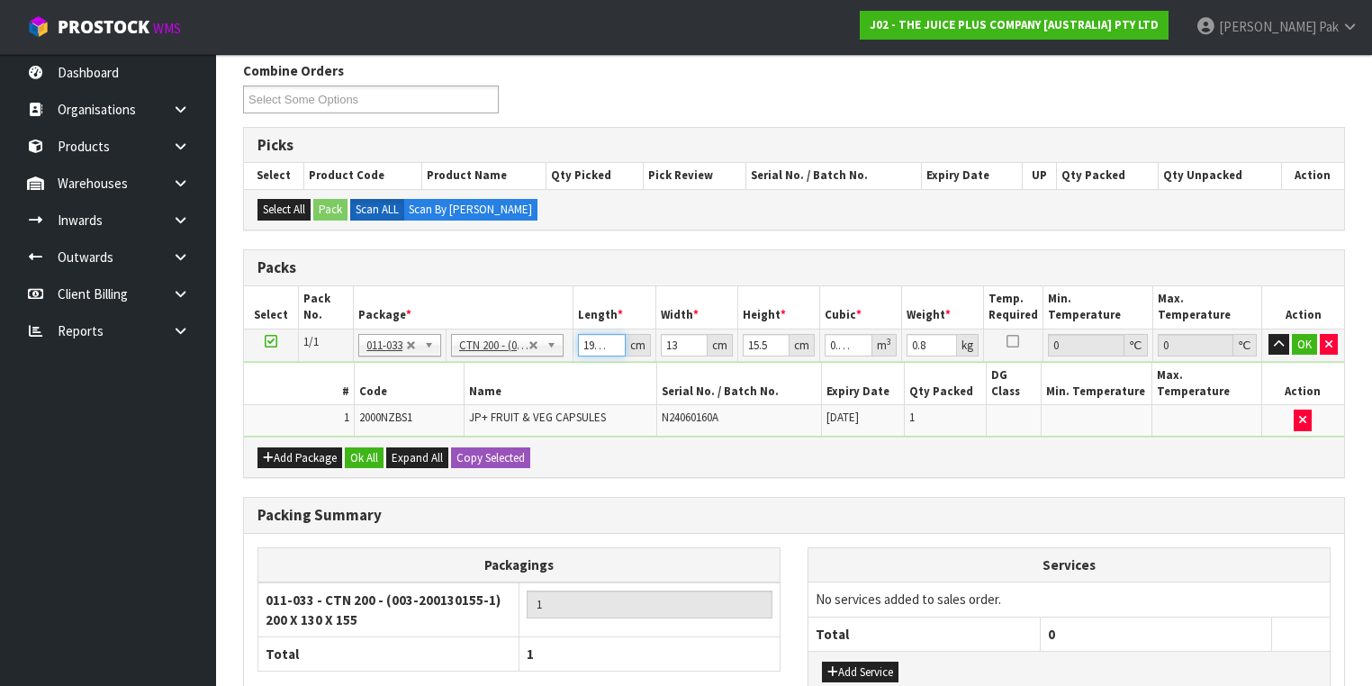
click at [605, 344] on input "19.999" at bounding box center [601, 345] width 47 height 23
click at [601, 344] on input "19.999" at bounding box center [601, 345] width 47 height 23
click at [1305, 336] on button "OK" at bounding box center [1304, 345] width 25 height 22
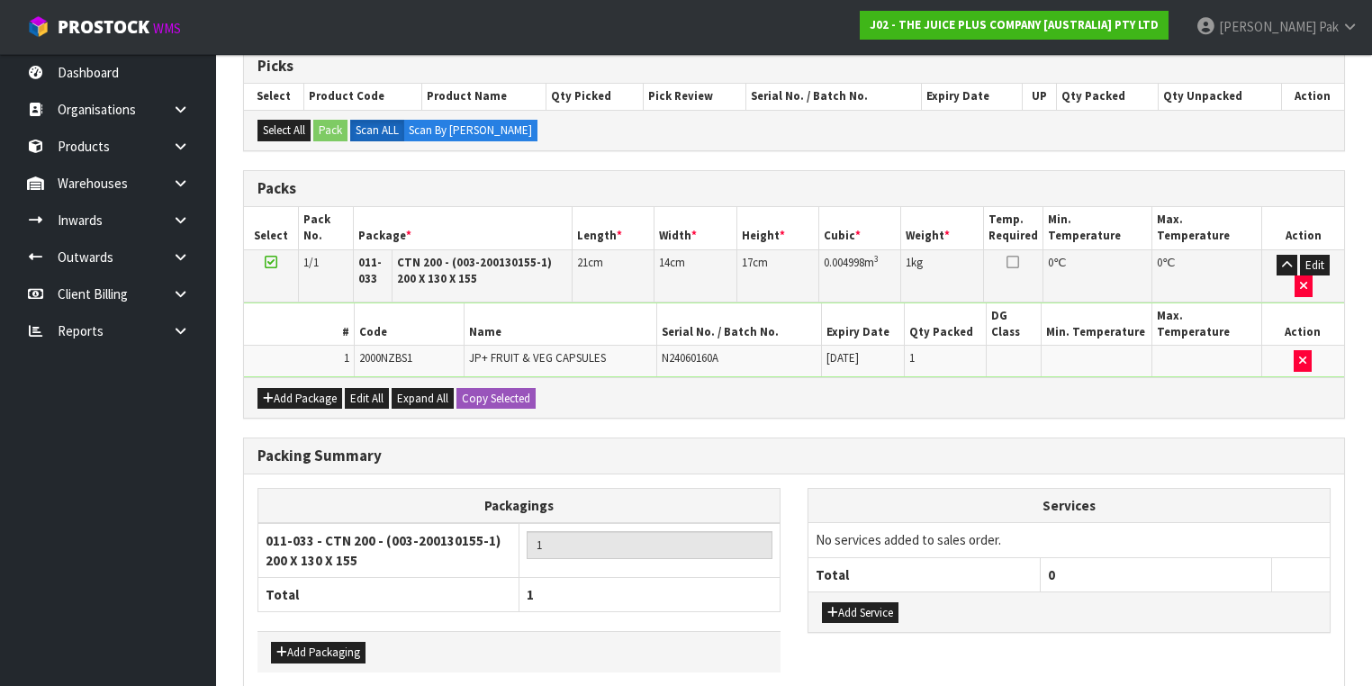
scroll to position [418, 0]
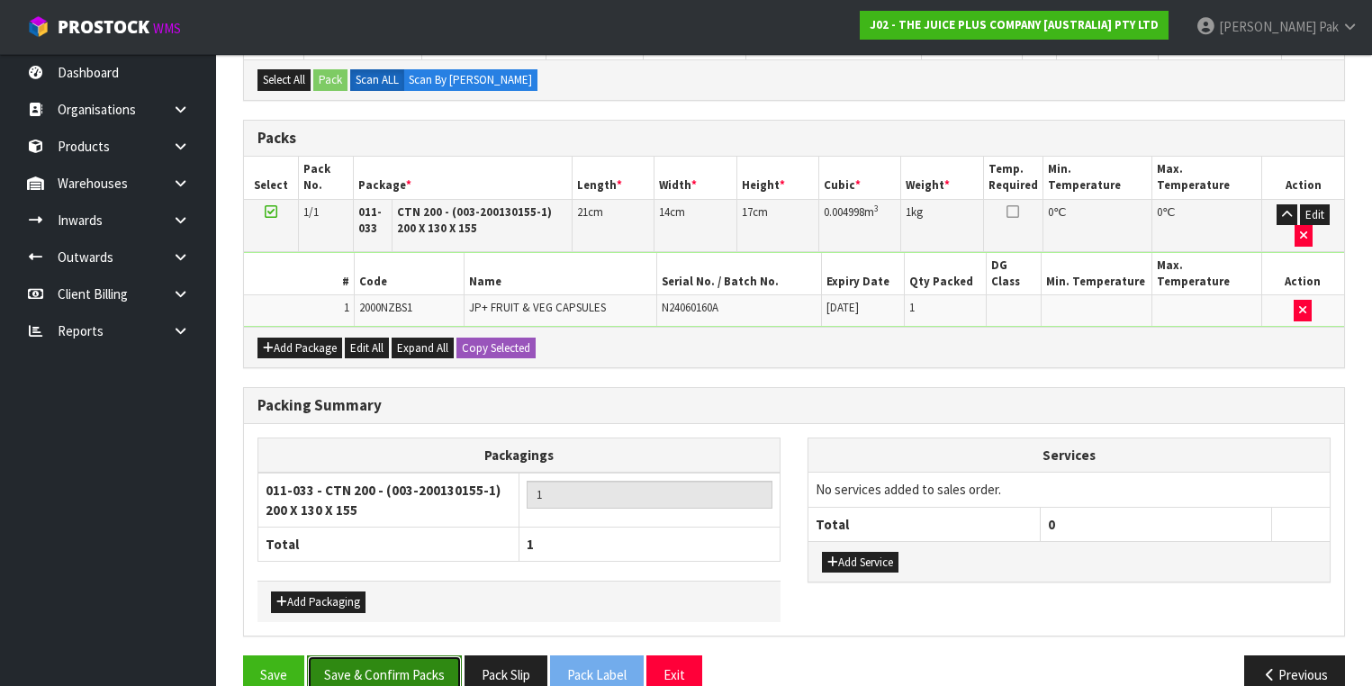
click at [403, 655] on button "Save & Confirm Packs" at bounding box center [384, 674] width 155 height 39
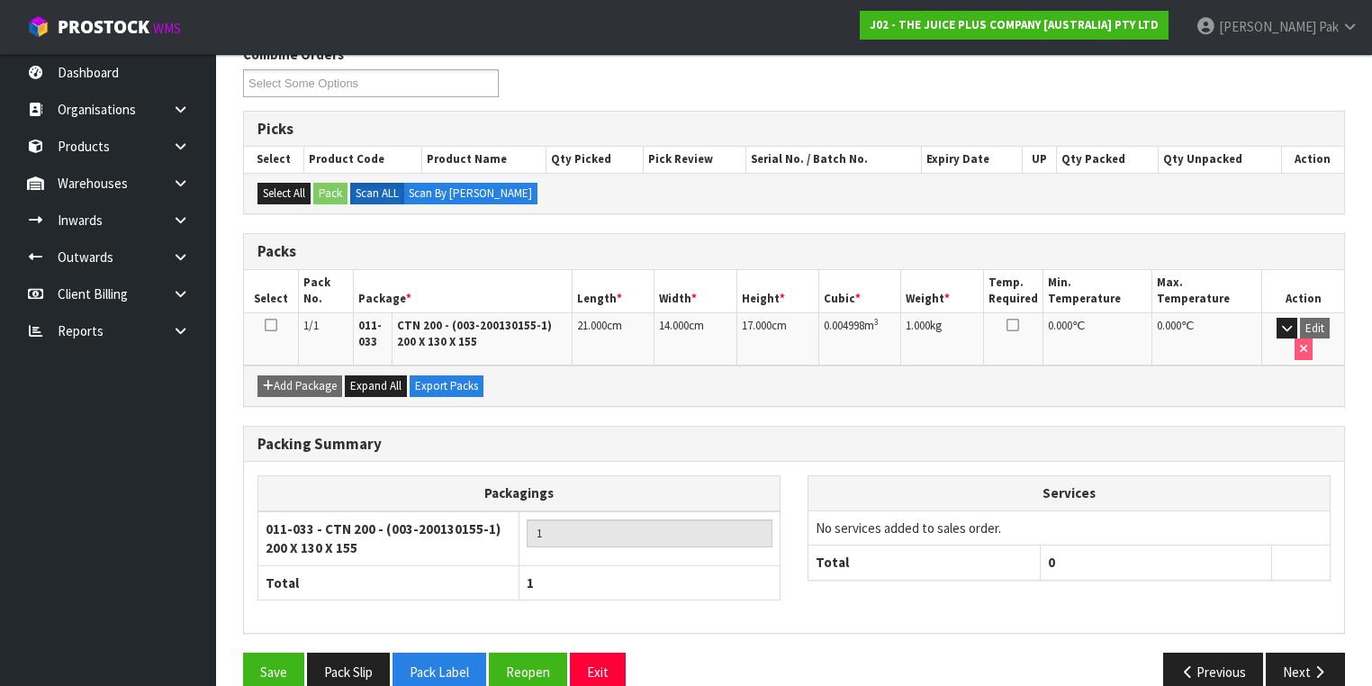
scroll to position [321, 0]
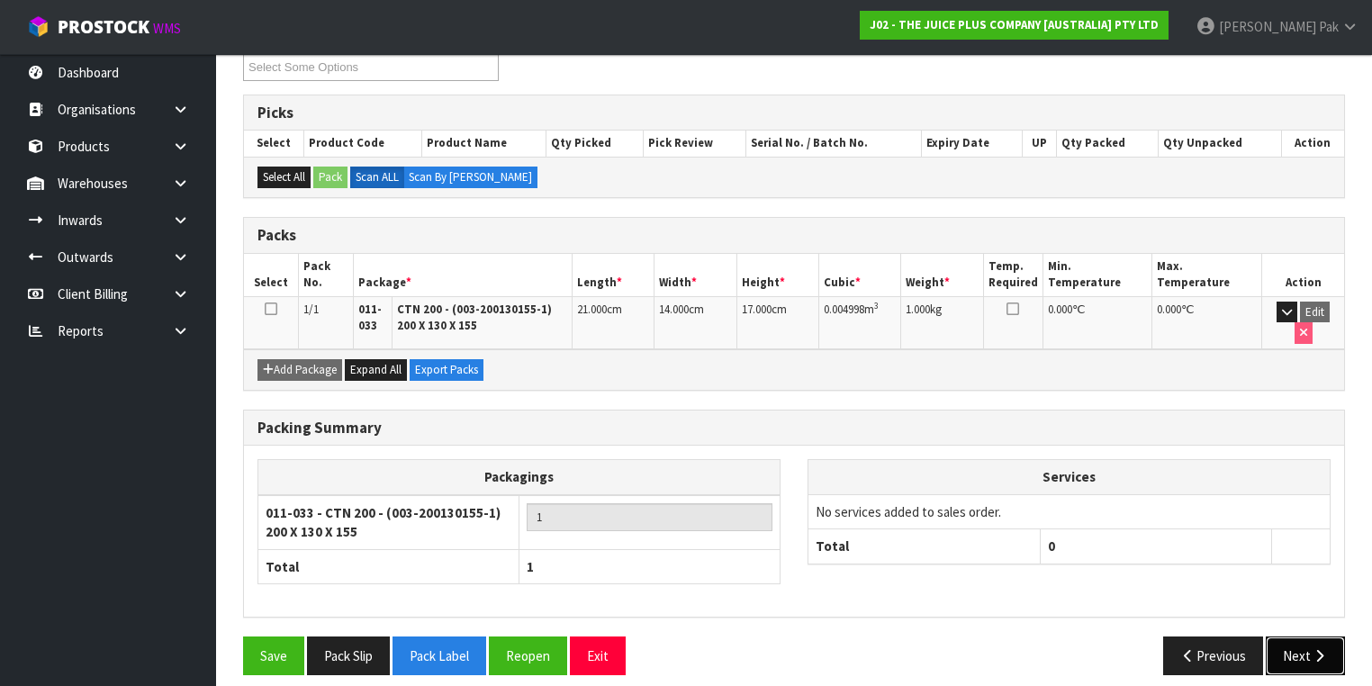
click at [1296, 642] on button "Next" at bounding box center [1305, 656] width 79 height 39
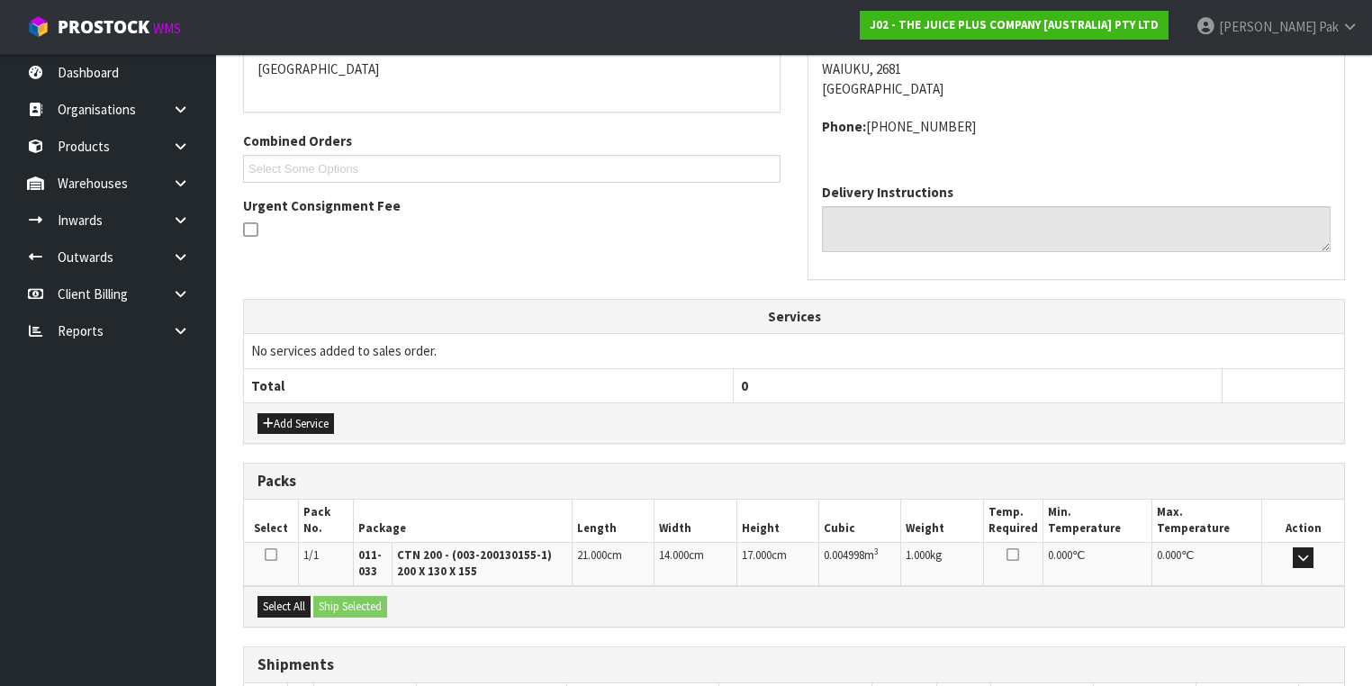
scroll to position [526, 0]
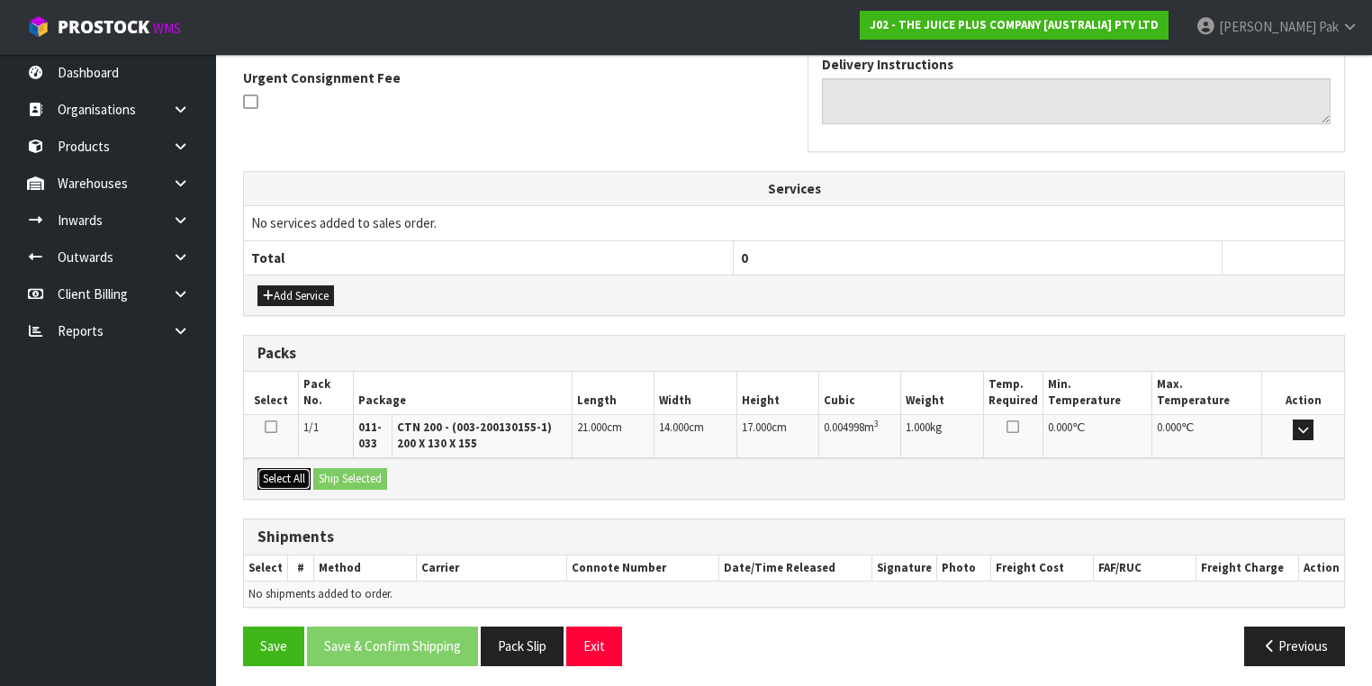
drag, startPoint x: 279, startPoint y: 473, endPoint x: 332, endPoint y: 472, distance: 53.1
click at [281, 473] on button "Select All" at bounding box center [283, 479] width 53 height 22
click at [332, 472] on button "Ship Selected" at bounding box center [350, 479] width 74 height 22
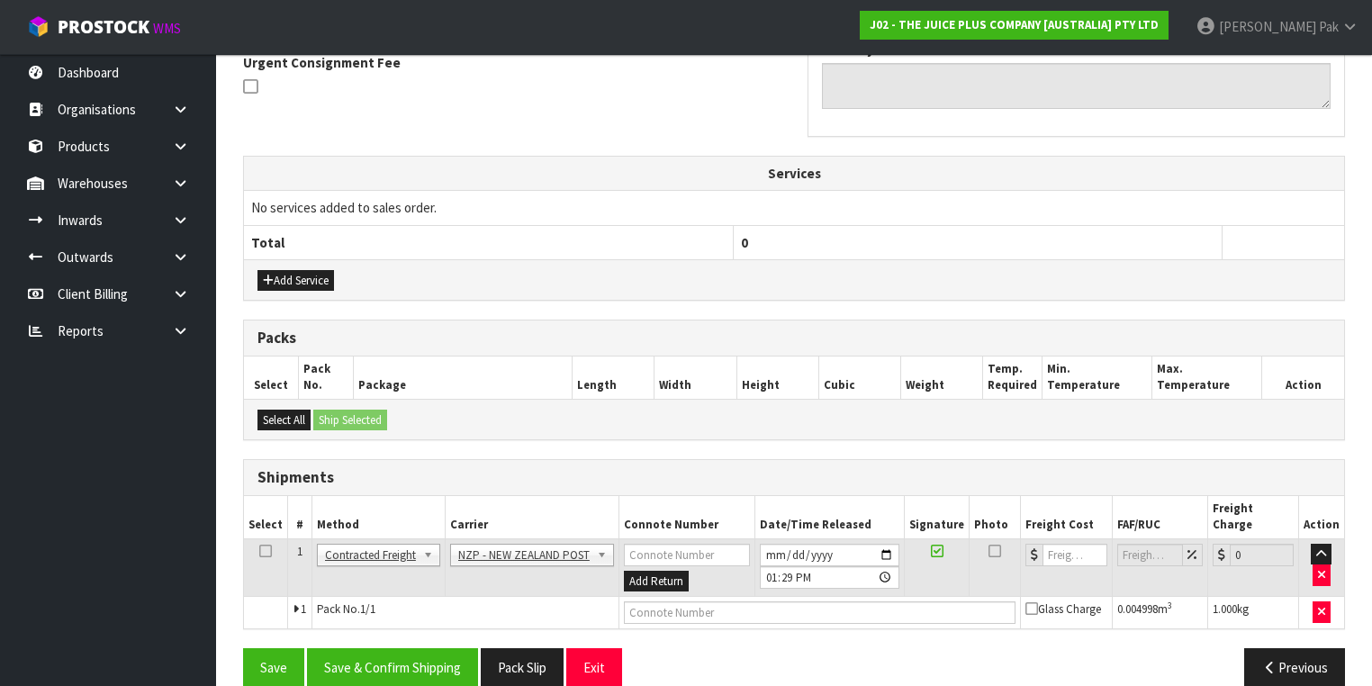
scroll to position [546, 0]
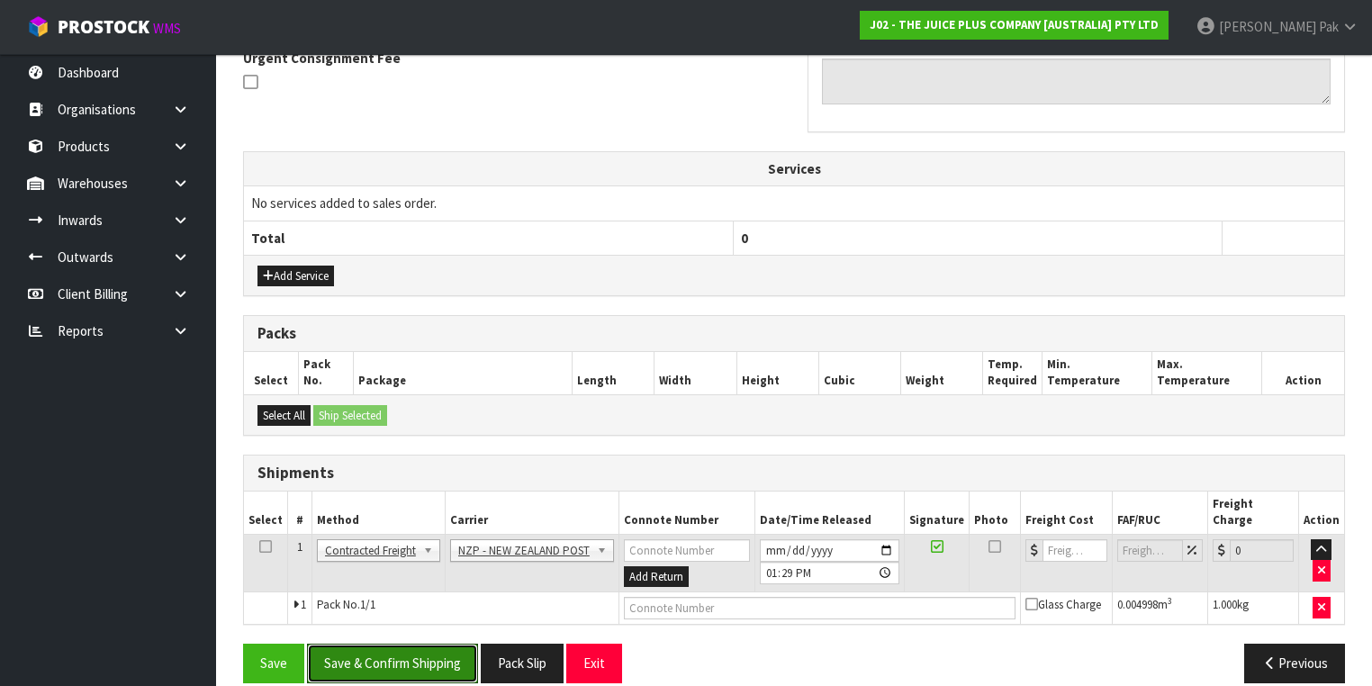
drag, startPoint x: 387, startPoint y: 652, endPoint x: 610, endPoint y: 619, distance: 224.7
click at [393, 652] on button "Save & Confirm Shipping" at bounding box center [392, 663] width 171 height 39
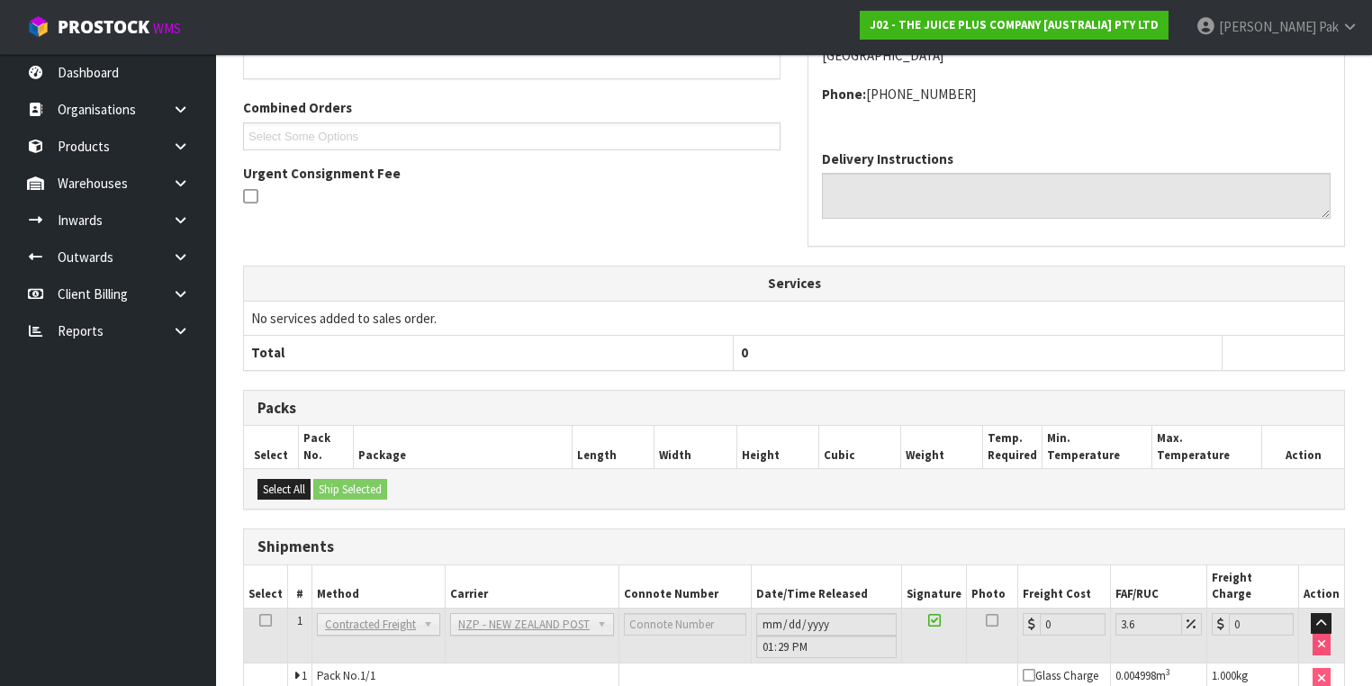
scroll to position [521, 0]
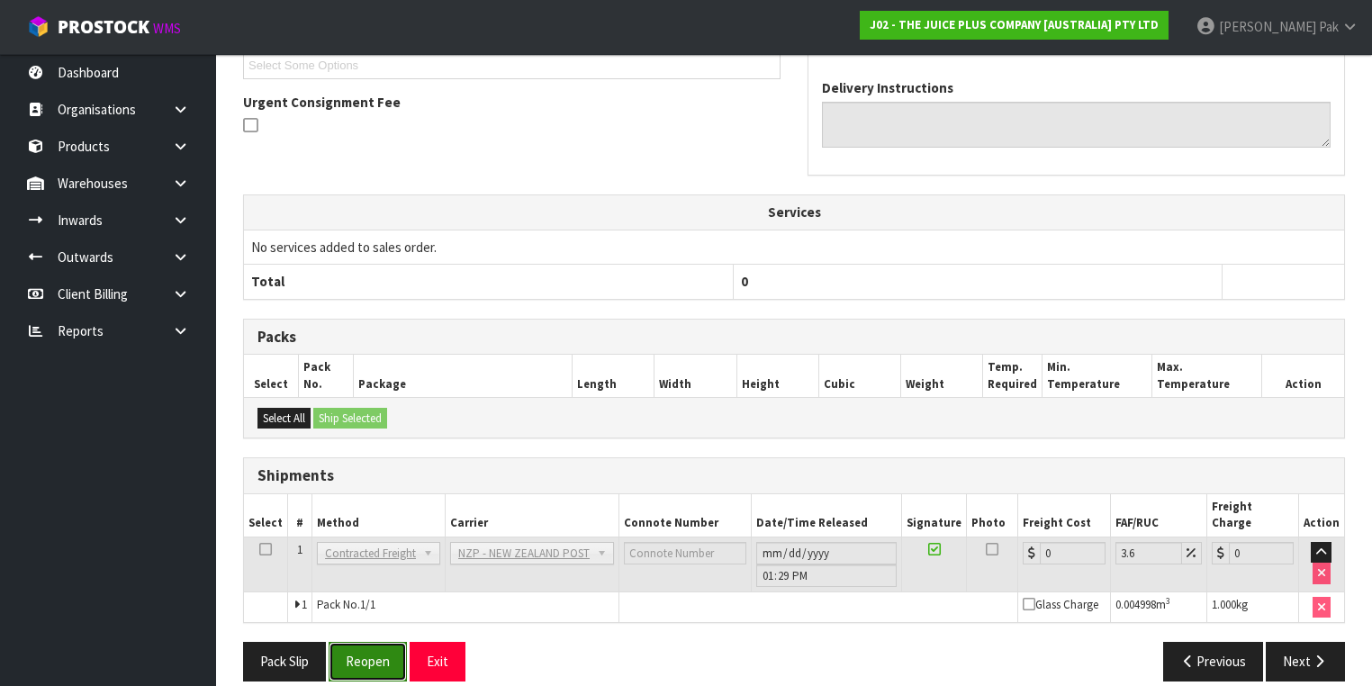
click at [331, 642] on button "Reopen" at bounding box center [368, 661] width 78 height 39
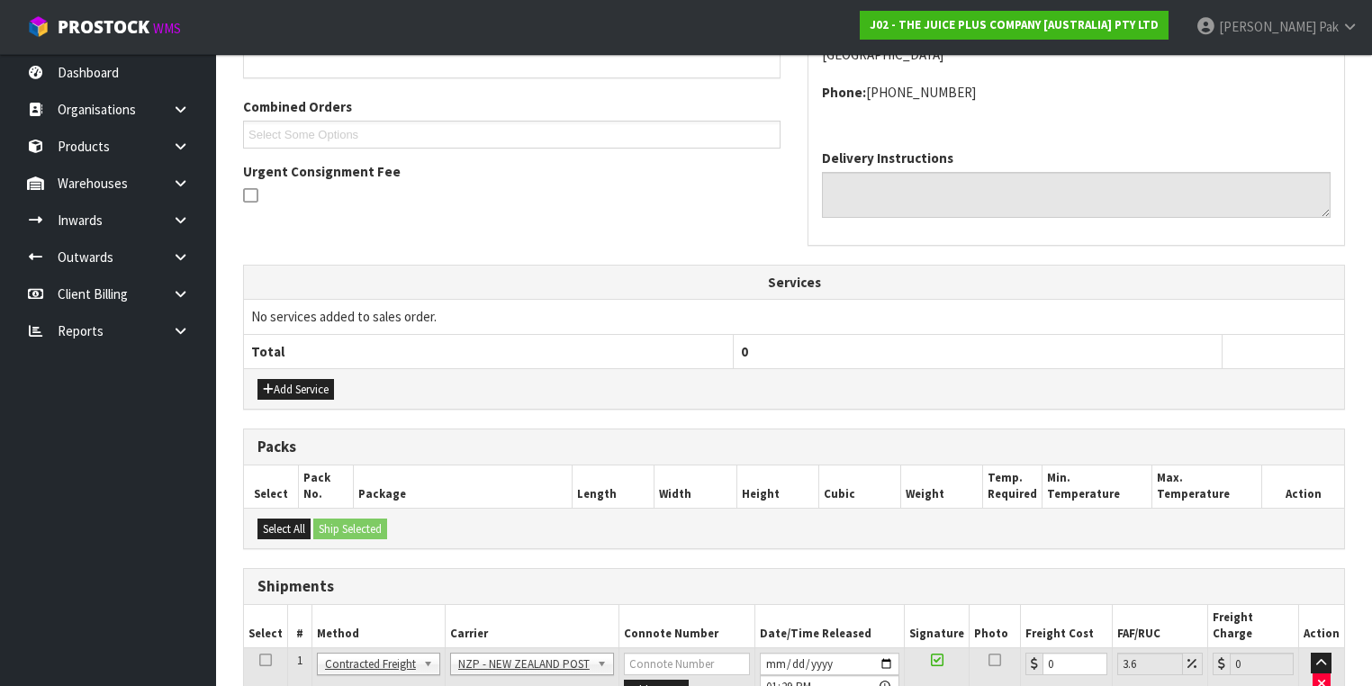
scroll to position [562, 0]
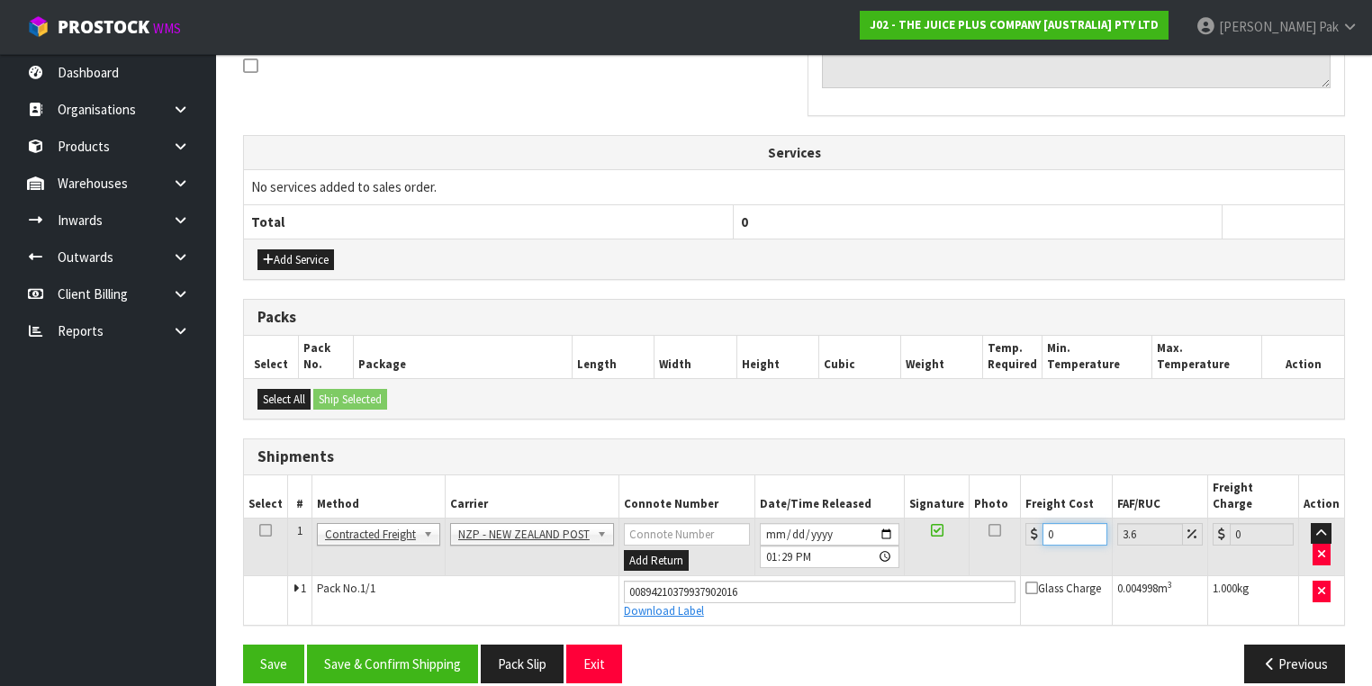
drag, startPoint x: 1049, startPoint y: 519, endPoint x: 1026, endPoint y: 519, distance: 22.5
click at [1026, 523] on div "0" at bounding box center [1065, 534] width 81 height 23
click at [379, 645] on button "Save & Confirm Shipping" at bounding box center [392, 664] width 171 height 39
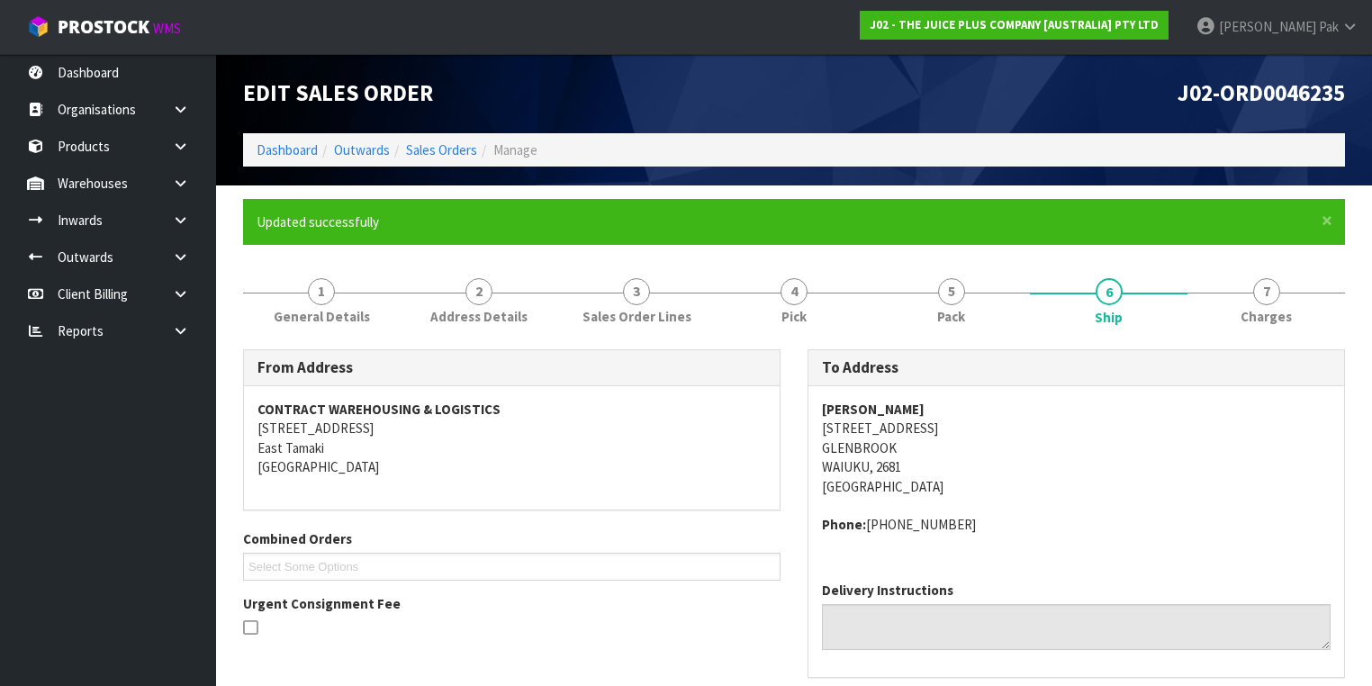
scroll to position [0, 0]
click at [467, 148] on link "Sales Orders" at bounding box center [441, 149] width 71 height 17
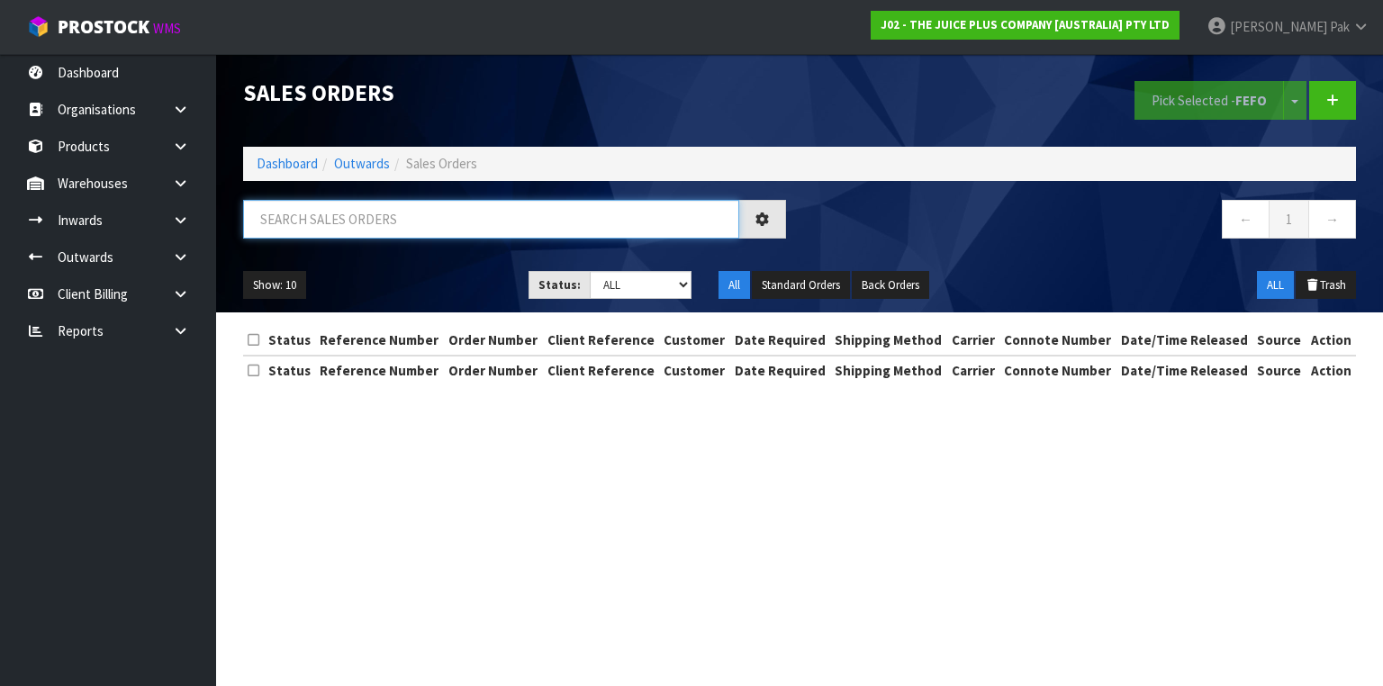
click at [549, 226] on input "text" at bounding box center [491, 219] width 496 height 39
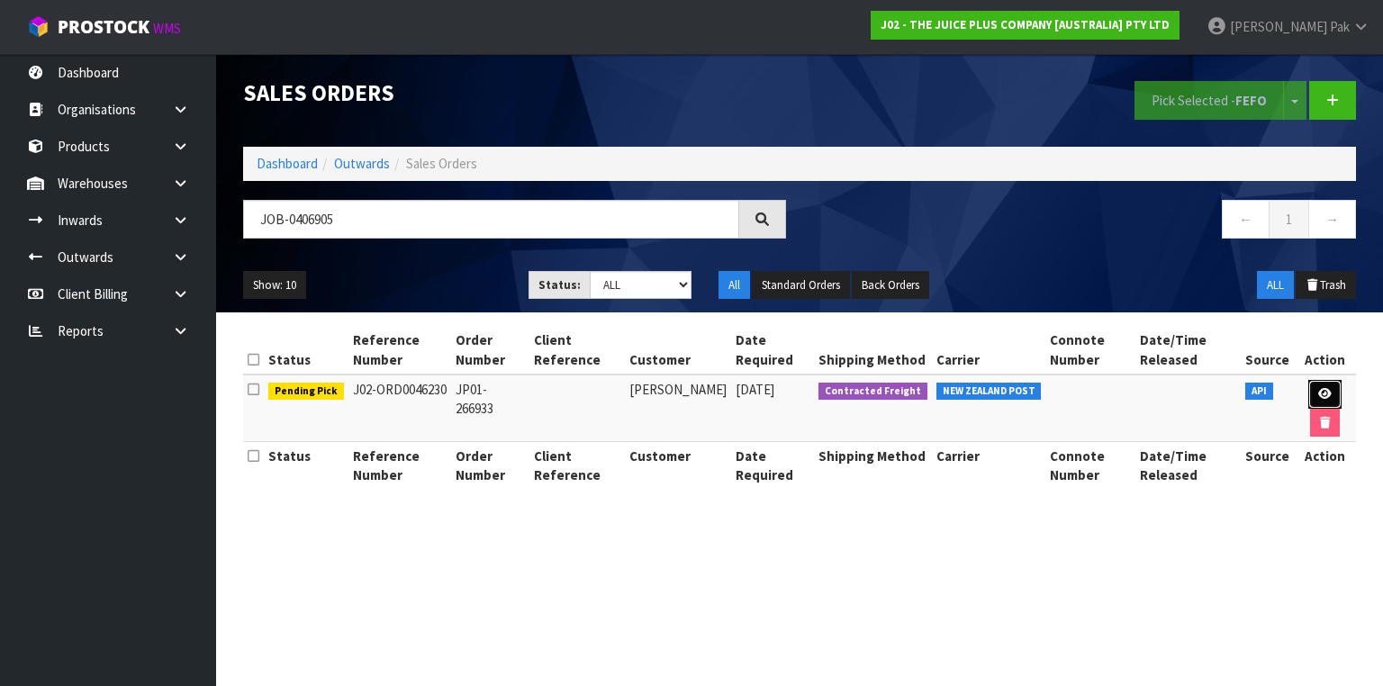
click at [1319, 393] on icon at bounding box center [1325, 394] width 14 height 12
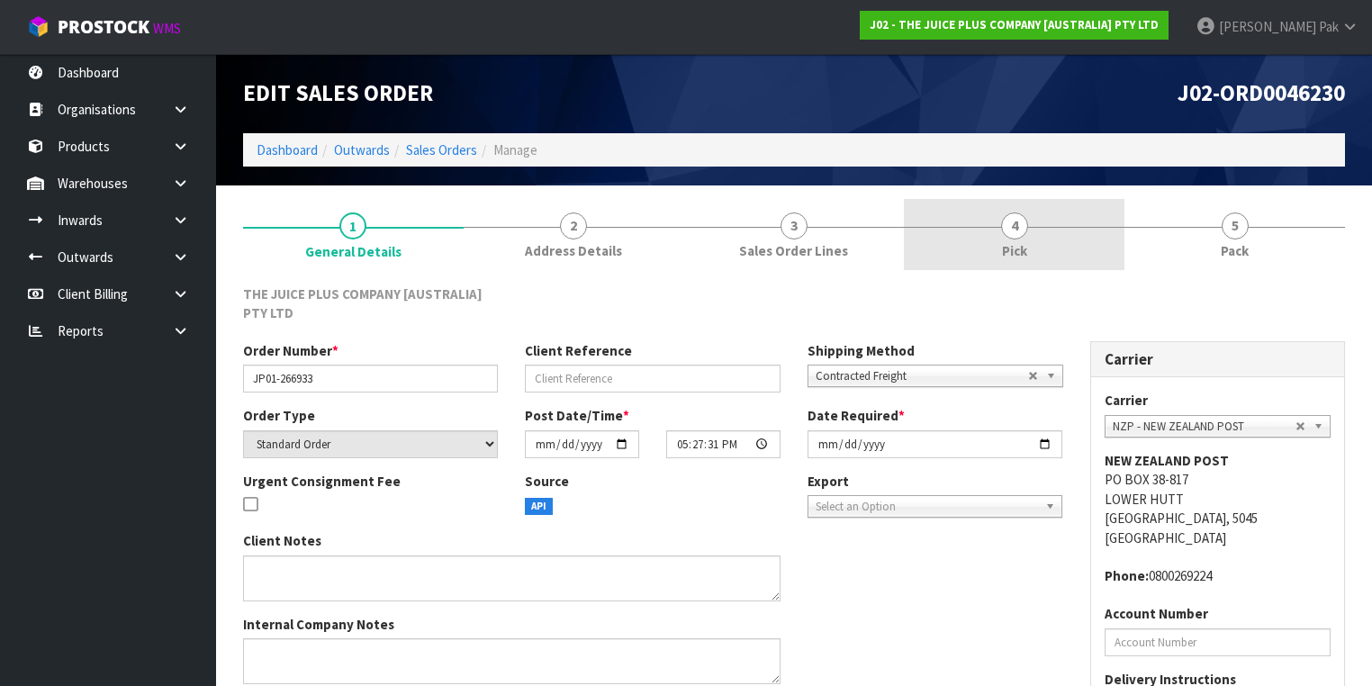
click at [1041, 223] on link "4 Pick" at bounding box center [1014, 234] width 221 height 71
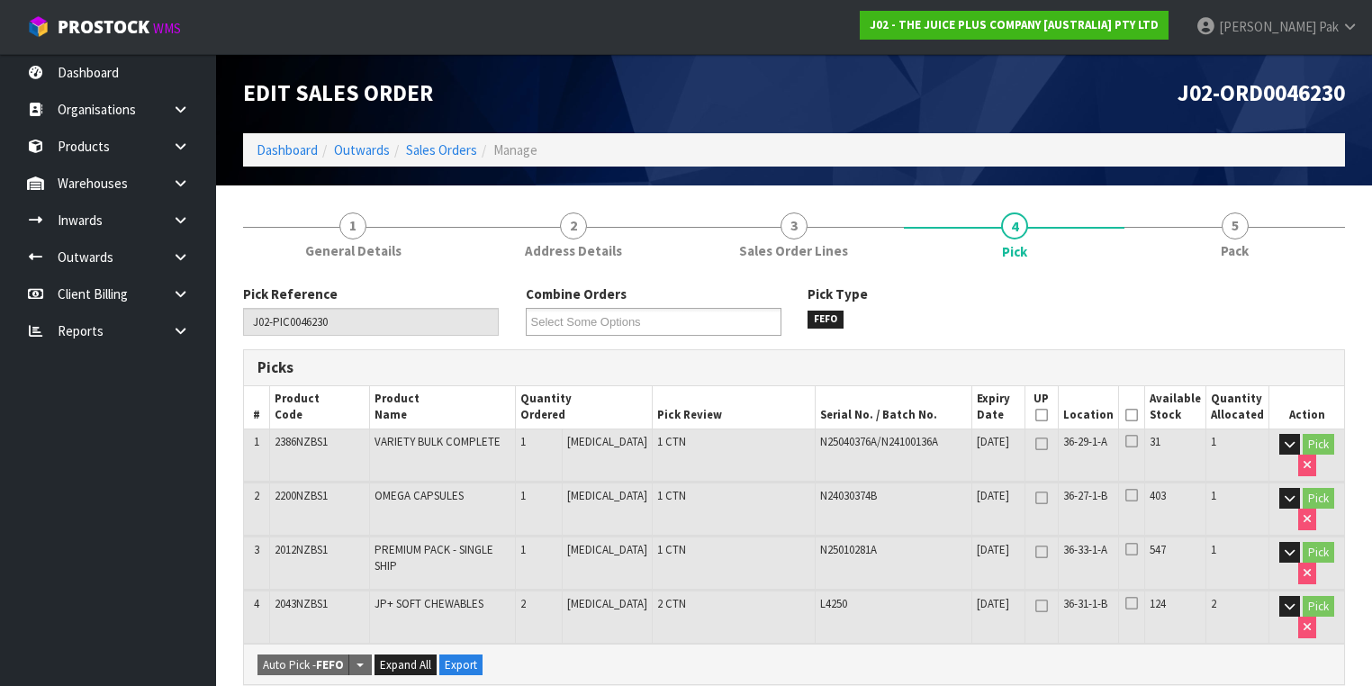
click at [1138, 416] on icon at bounding box center [1131, 415] width 13 height 1
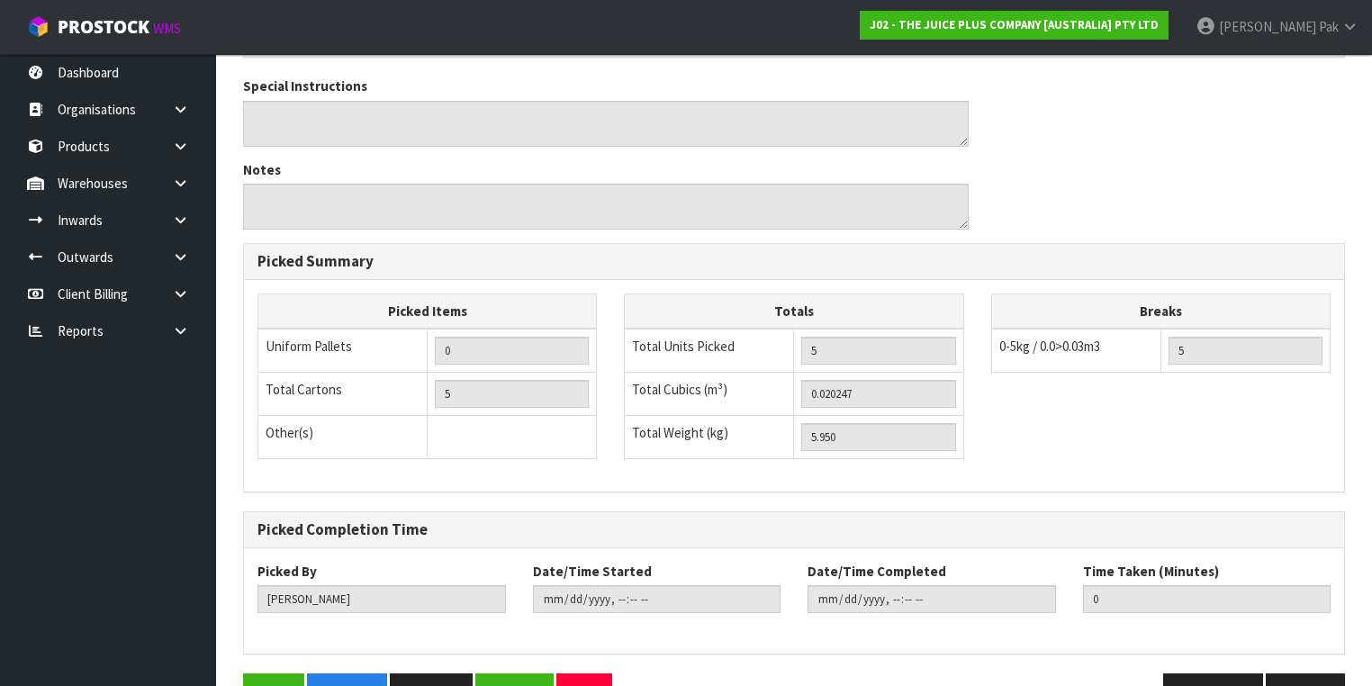
scroll to position [736, 0]
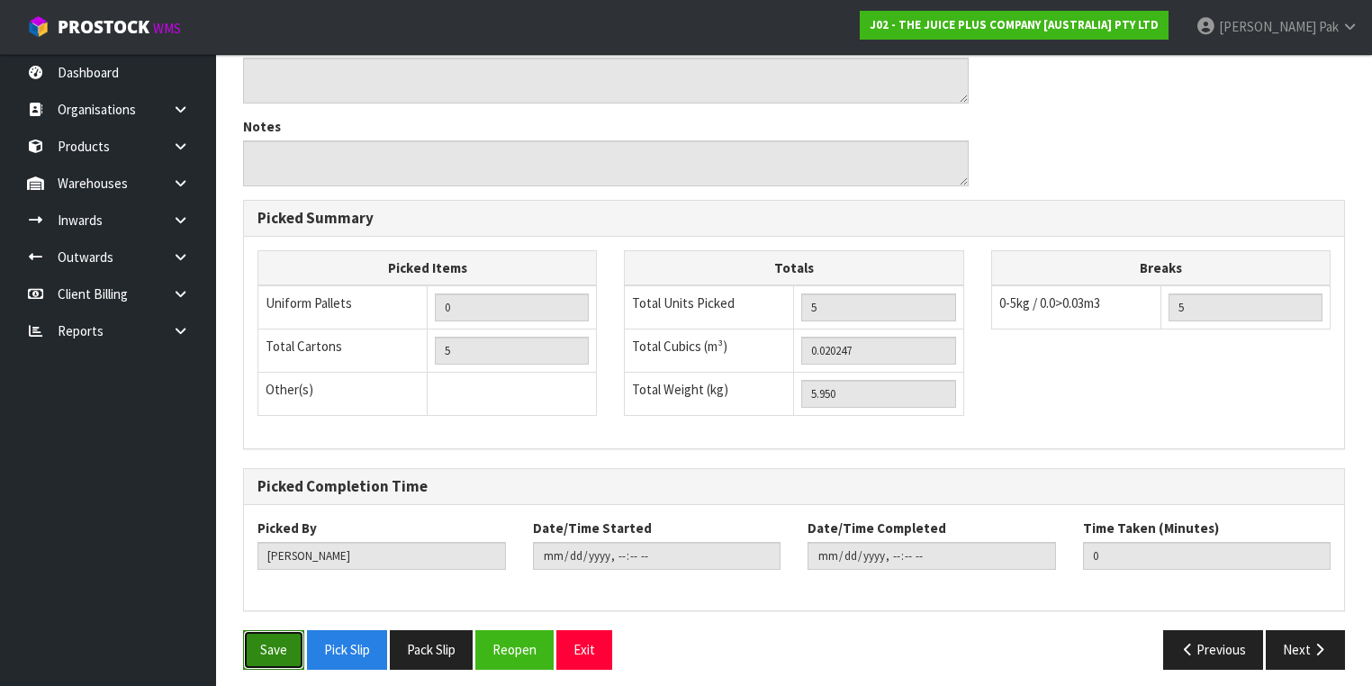
click at [288, 637] on button "Save" at bounding box center [273, 649] width 61 height 39
click at [1331, 646] on button "Next" at bounding box center [1305, 649] width 79 height 39
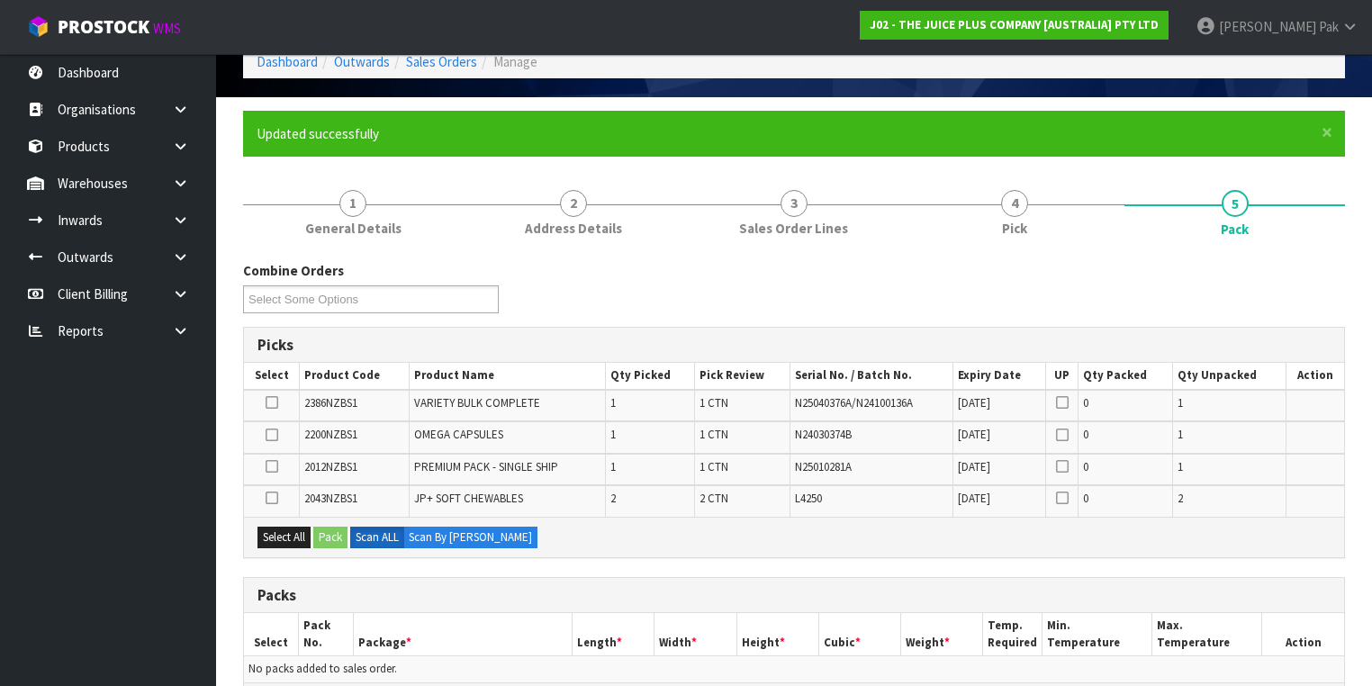
scroll to position [288, 0]
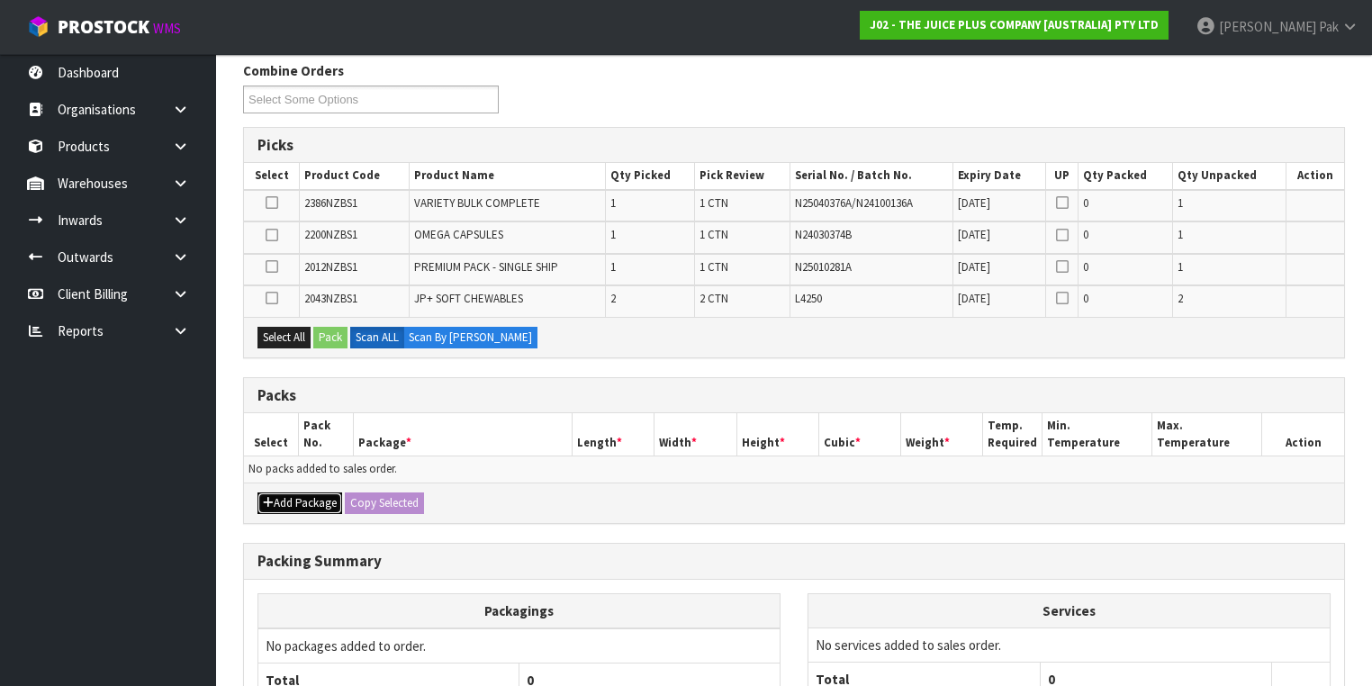
click at [296, 496] on button "Add Package" at bounding box center [299, 503] width 85 height 22
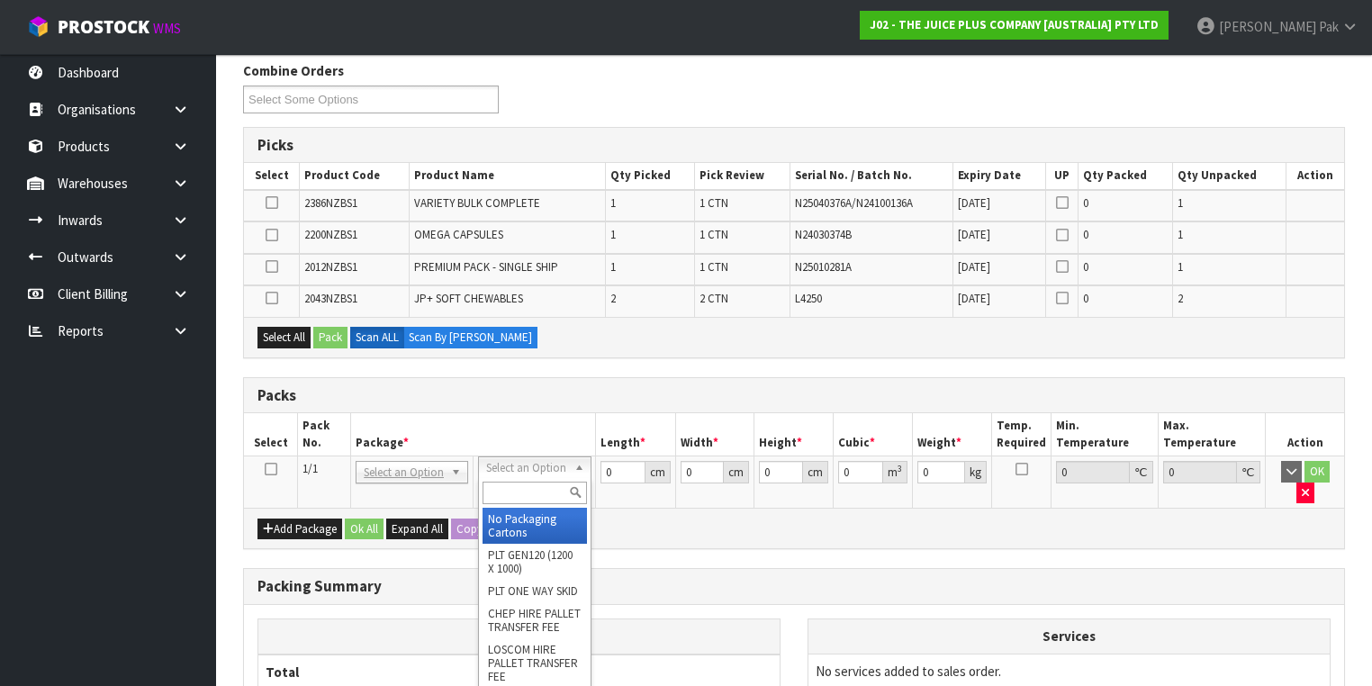
click at [493, 489] on input "text" at bounding box center [535, 493] width 104 height 23
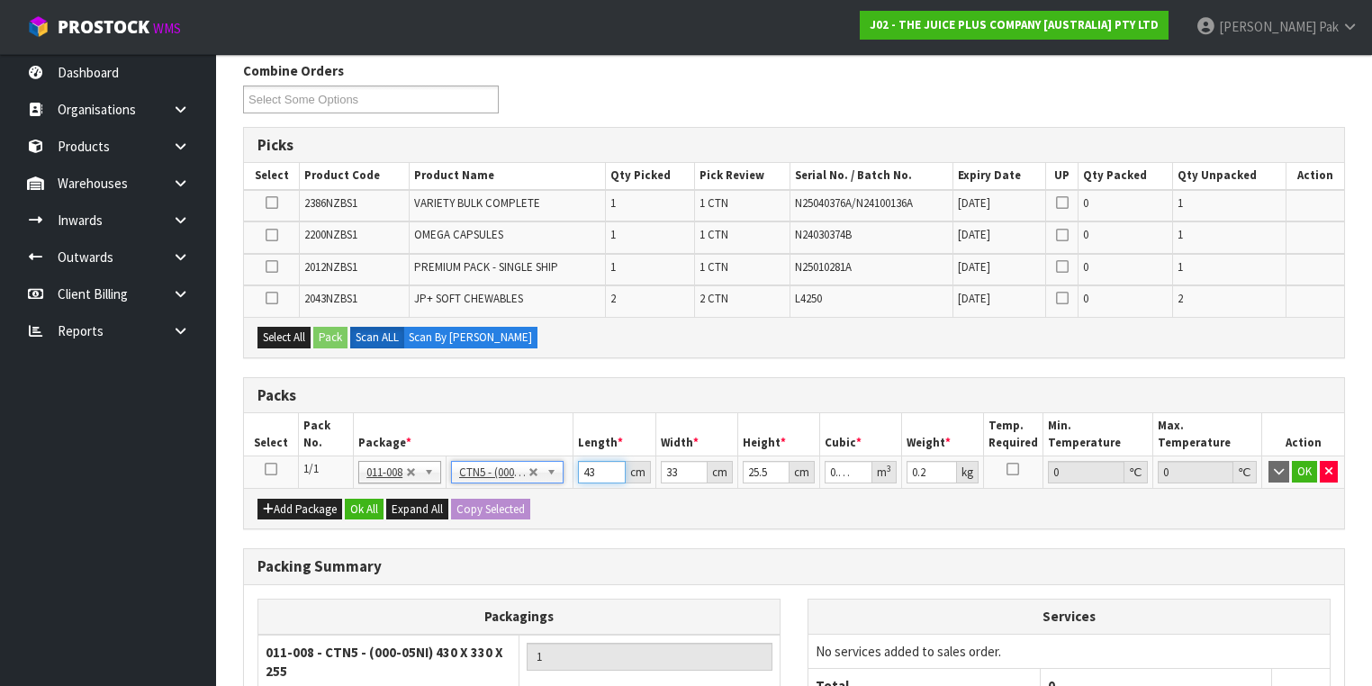
click at [594, 467] on input "43" at bounding box center [601, 472] width 47 height 23
click at [595, 466] on input "43" at bounding box center [601, 472] width 47 height 23
drag, startPoint x: 595, startPoint y: 465, endPoint x: 501, endPoint y: 452, distance: 95.4
drag, startPoint x: 501, startPoint y: 452, endPoint x: 684, endPoint y: 472, distance: 184.7
click at [684, 472] on input "33" at bounding box center [684, 472] width 47 height 23
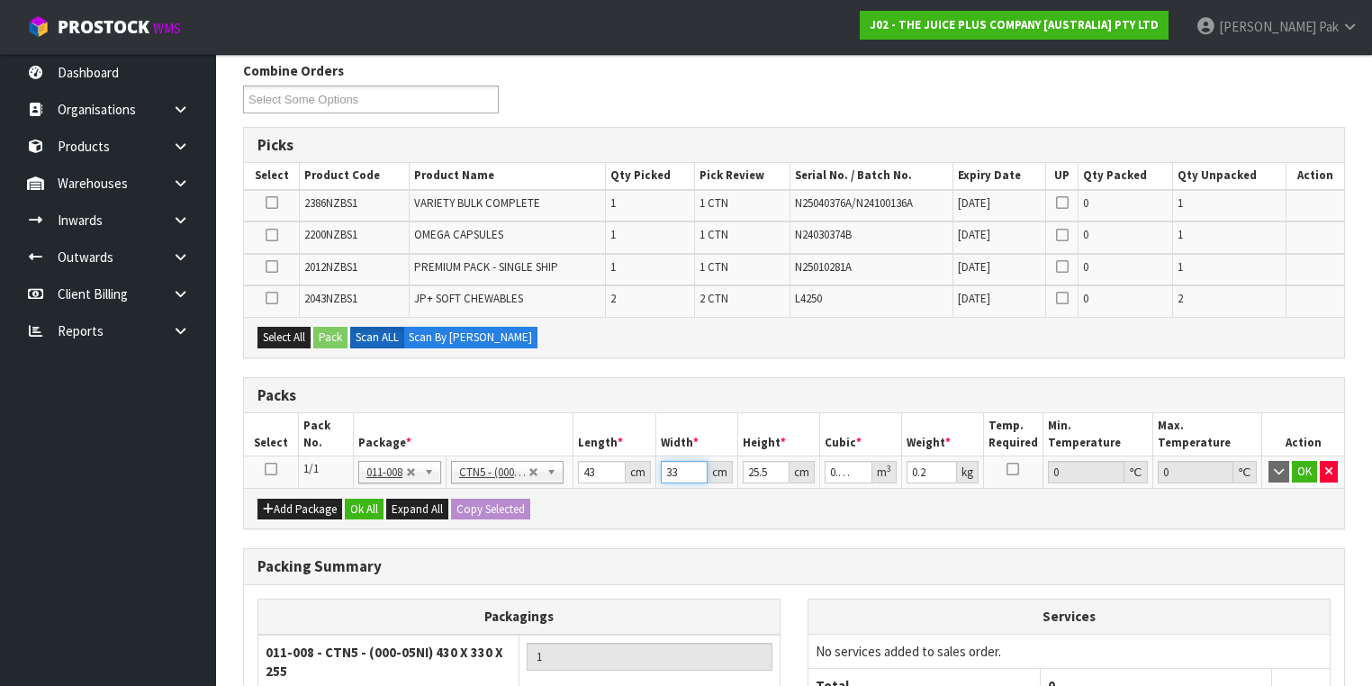
click at [677, 471] on input "33" at bounding box center [684, 472] width 47 height 23
drag, startPoint x: 673, startPoint y: 469, endPoint x: 622, endPoint y: 466, distance: 51.4
click at [622, 466] on tr "1/1 NONE 007-001 007-002 007-004 007-009 007-013 007-014 007-015 007-017 007-01…" at bounding box center [794, 472] width 1100 height 32
click at [262, 461] on td at bounding box center [271, 472] width 55 height 32
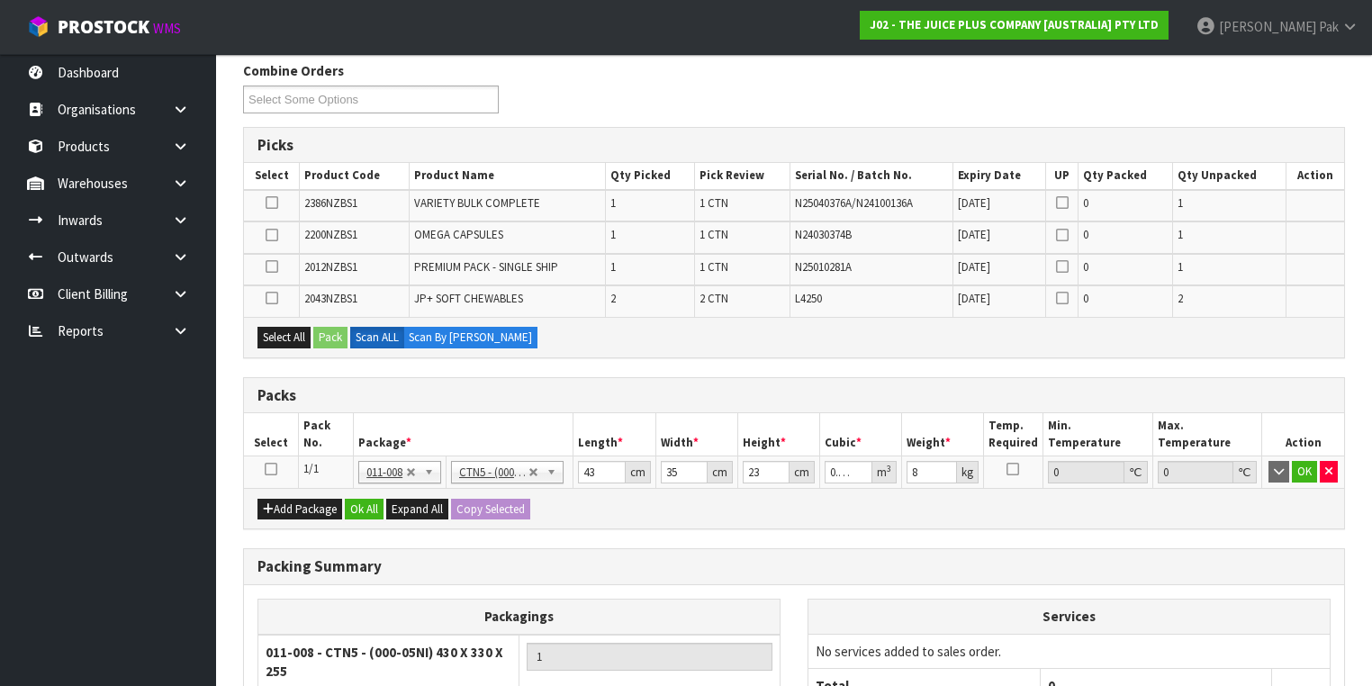
click at [266, 469] on icon at bounding box center [271, 469] width 13 height 1
click at [283, 333] on button "Select All" at bounding box center [283, 338] width 53 height 22
click at [342, 328] on button "Pack" at bounding box center [330, 338] width 34 height 22
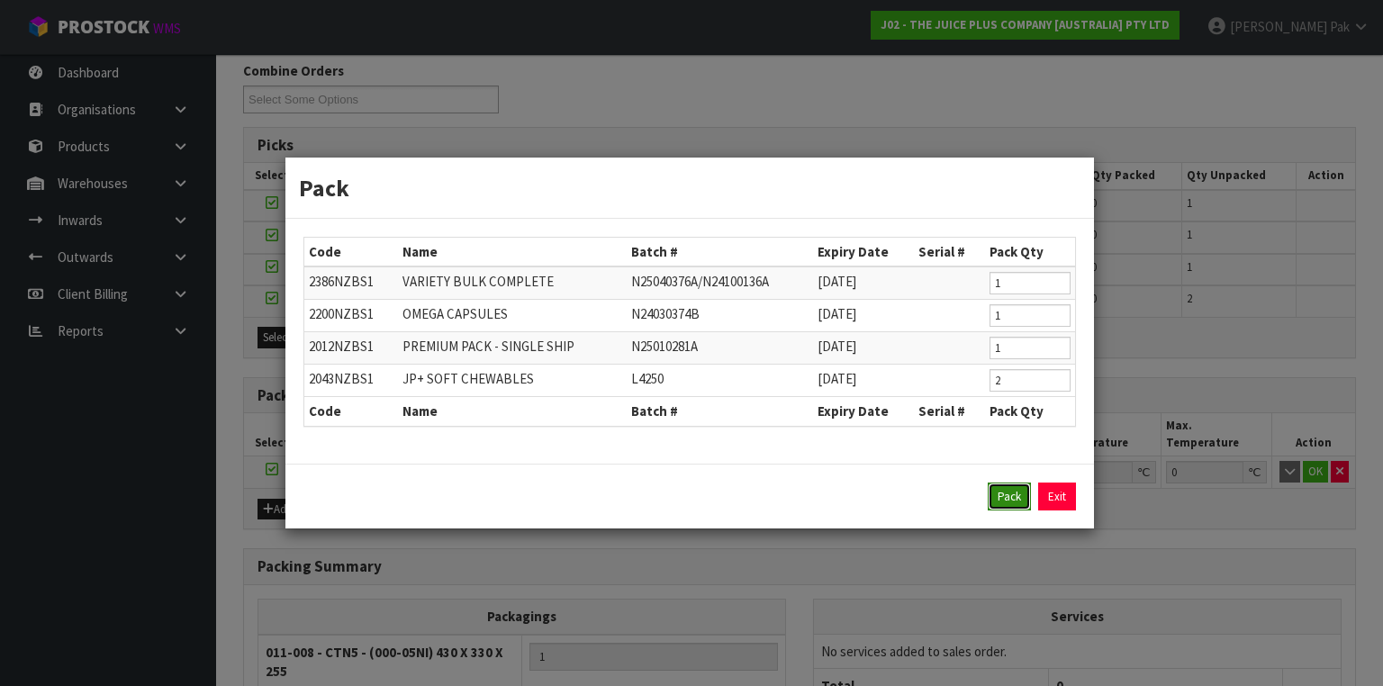
click at [1008, 486] on button "Pack" at bounding box center [1009, 497] width 43 height 29
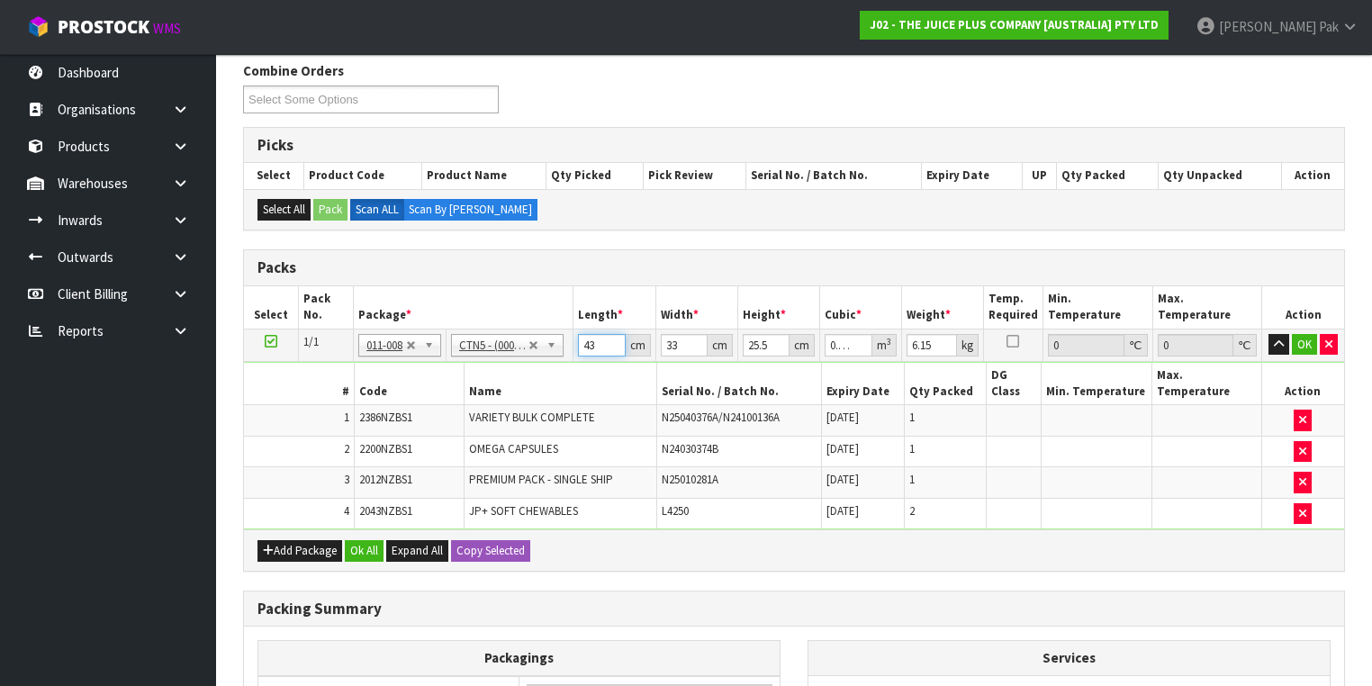
click at [591, 345] on input "43" at bounding box center [601, 345] width 47 height 23
click at [662, 346] on input "33" at bounding box center [684, 345] width 47 height 23
click at [675, 346] on input "33" at bounding box center [684, 345] width 47 height 23
drag, startPoint x: 675, startPoint y: 346, endPoint x: 578, endPoint y: 345, distance: 97.2
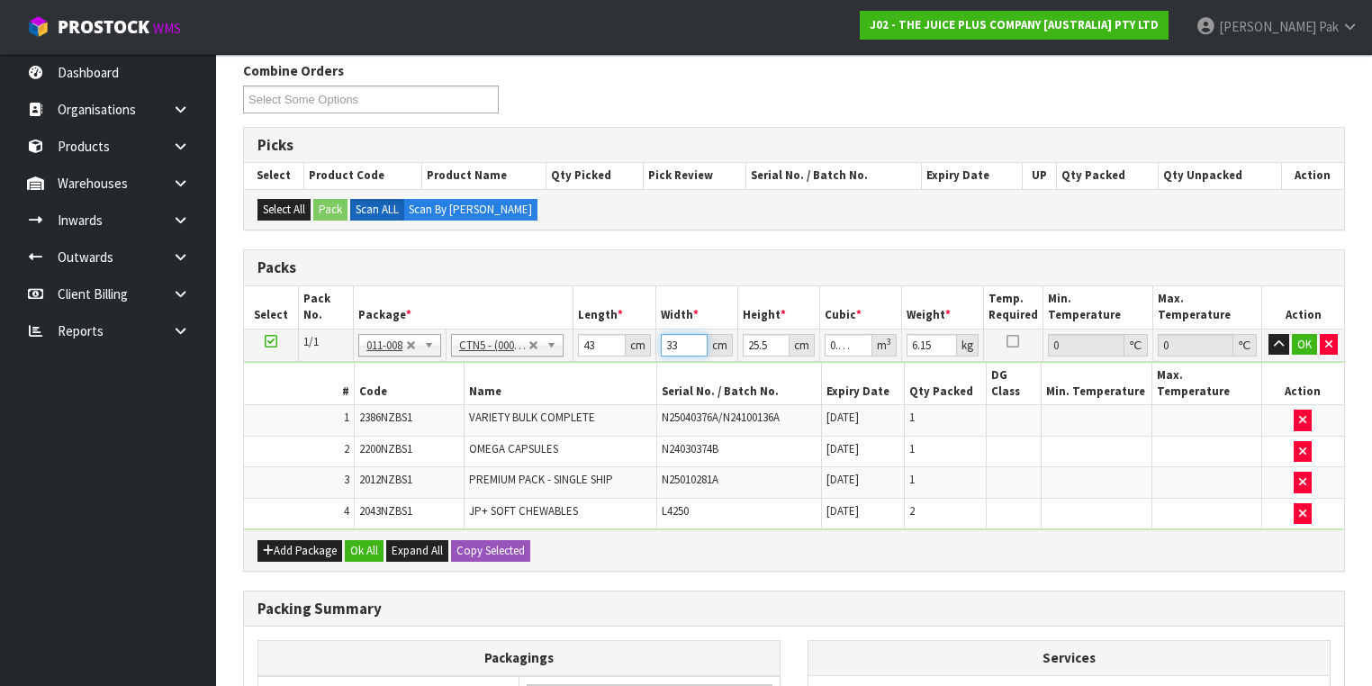
click at [578, 345] on tr "1/1 NONE 007-001 007-002 007-004 007-009 007-013 007-014 007-015 007-017 007-01…" at bounding box center [794, 345] width 1100 height 32
click at [1300, 335] on button "OK" at bounding box center [1304, 345] width 25 height 22
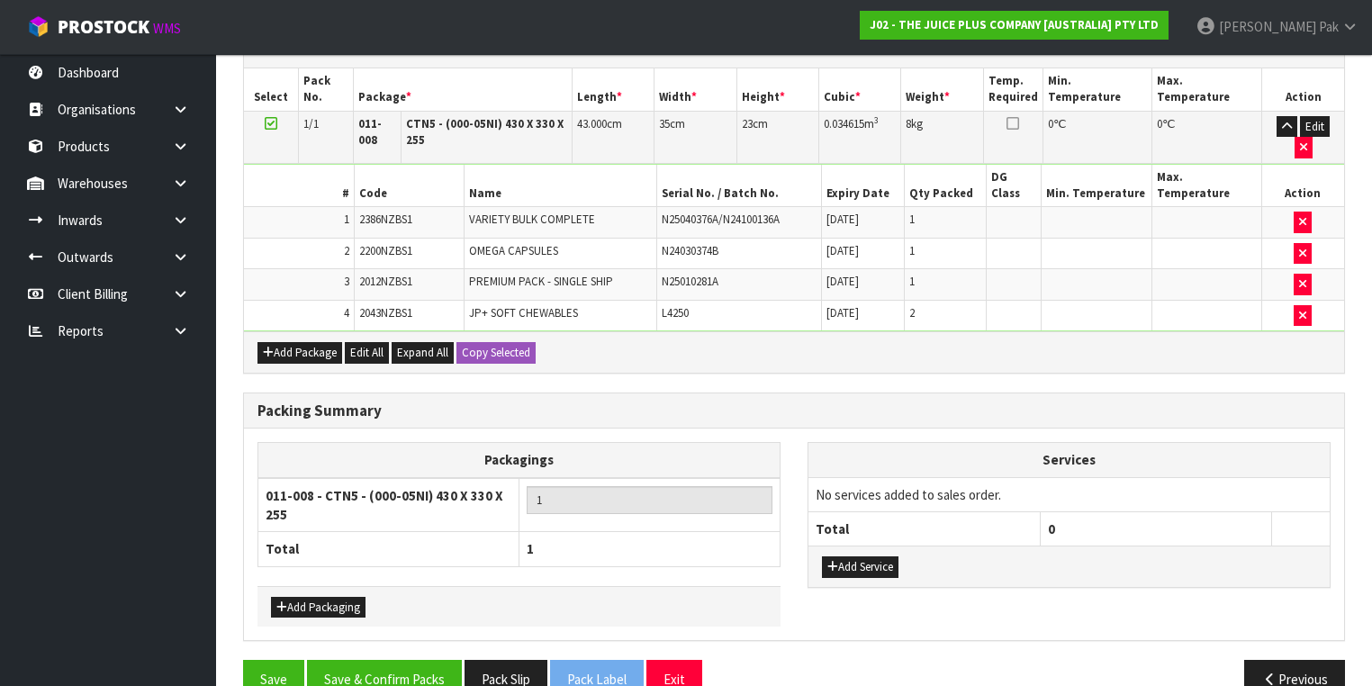
scroll to position [510, 0]
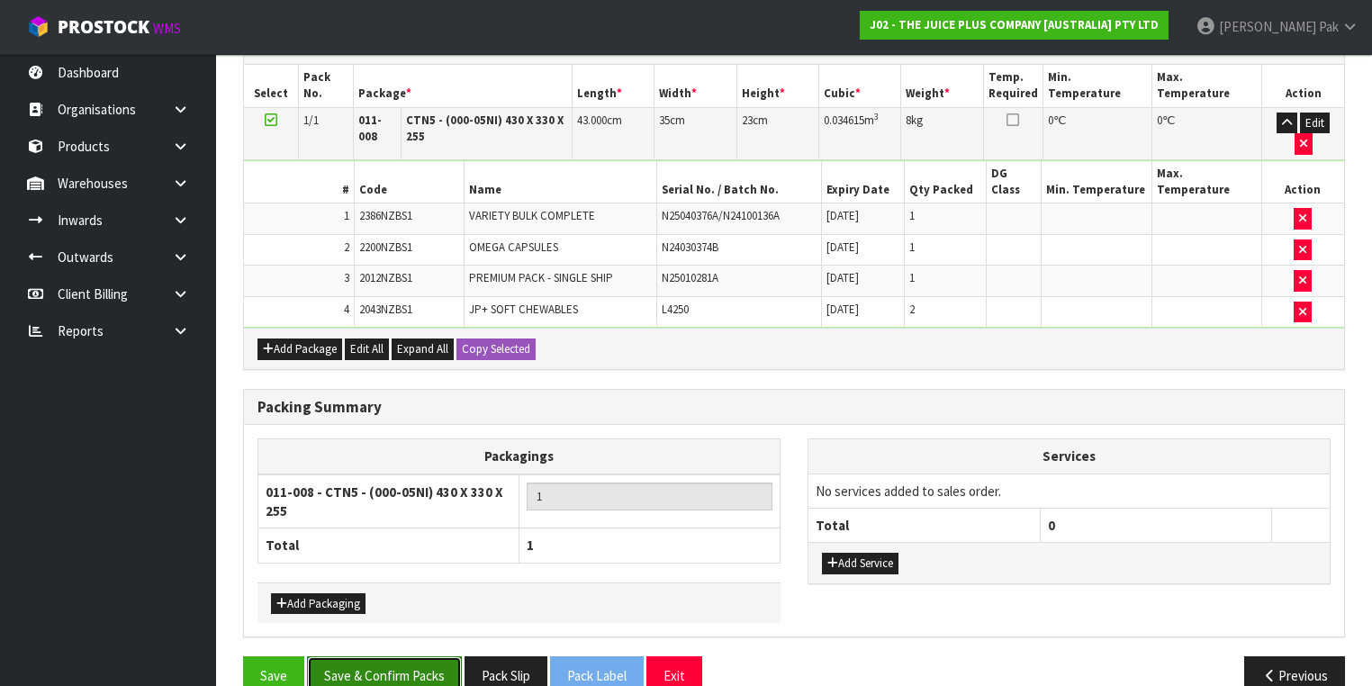
click at [369, 656] on button "Save & Confirm Packs" at bounding box center [384, 675] width 155 height 39
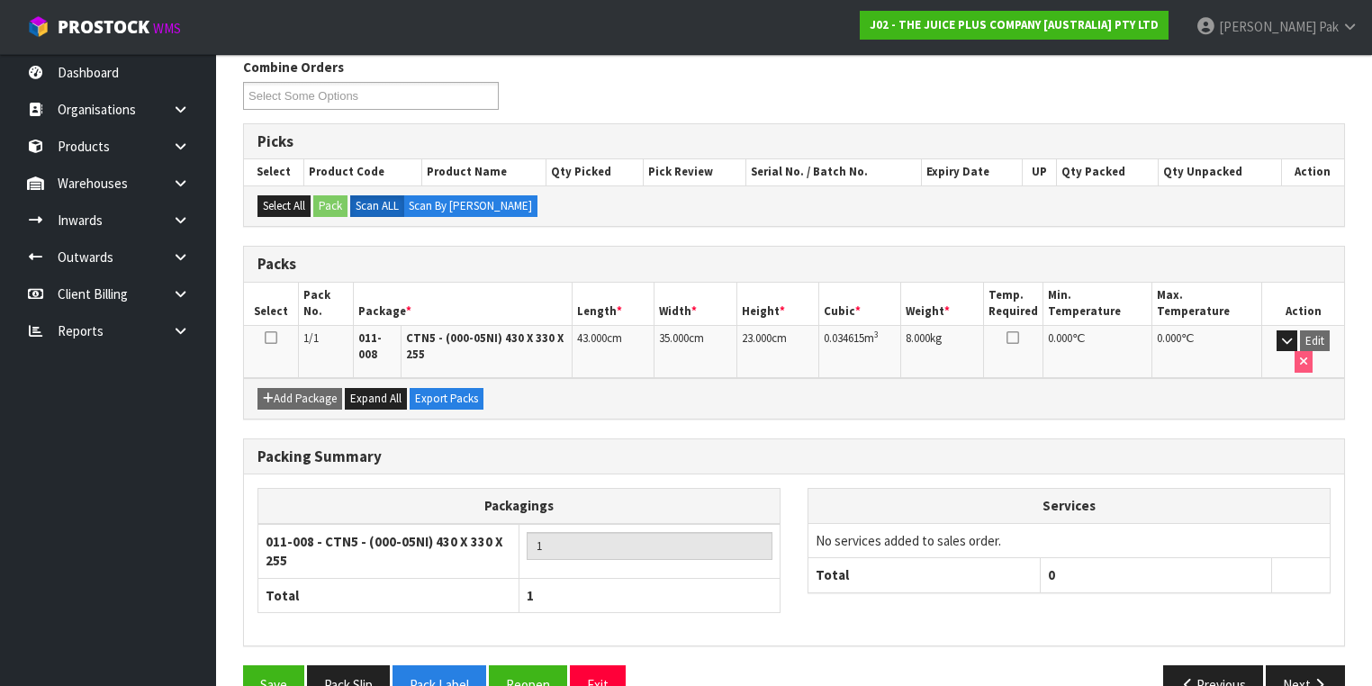
scroll to position [321, 0]
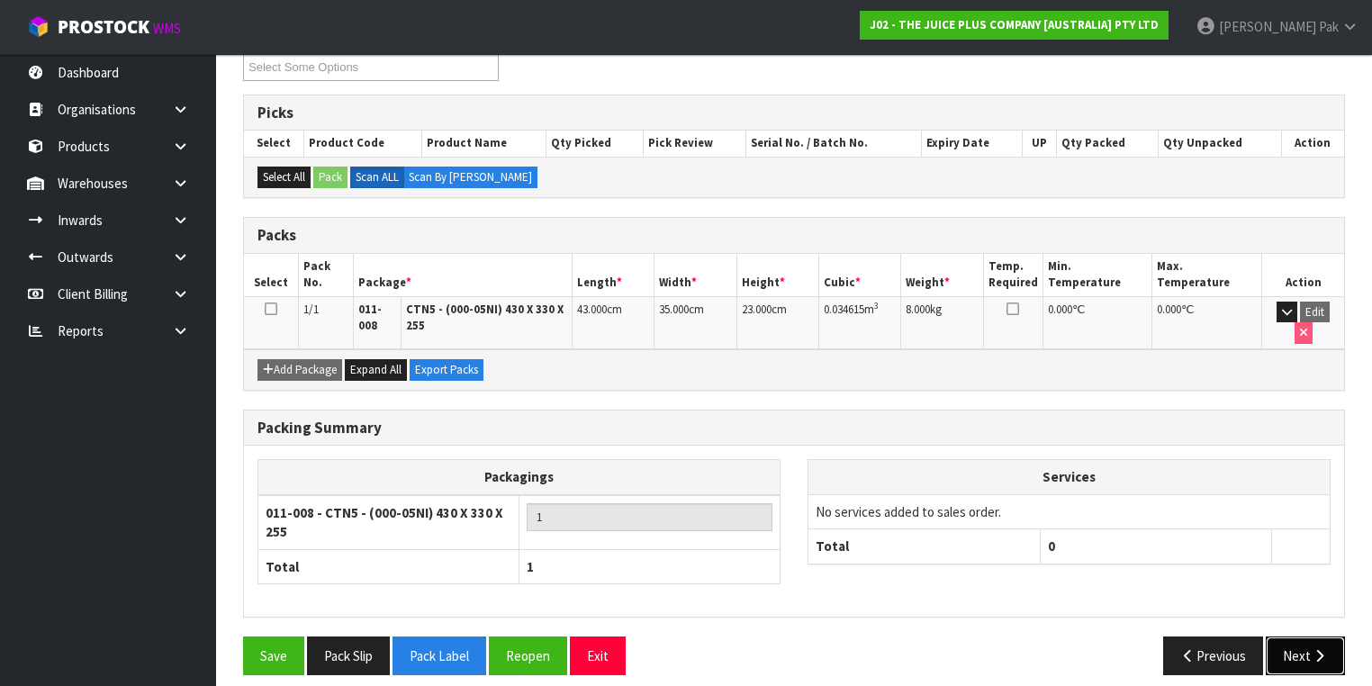
click at [1288, 637] on button "Next" at bounding box center [1305, 656] width 79 height 39
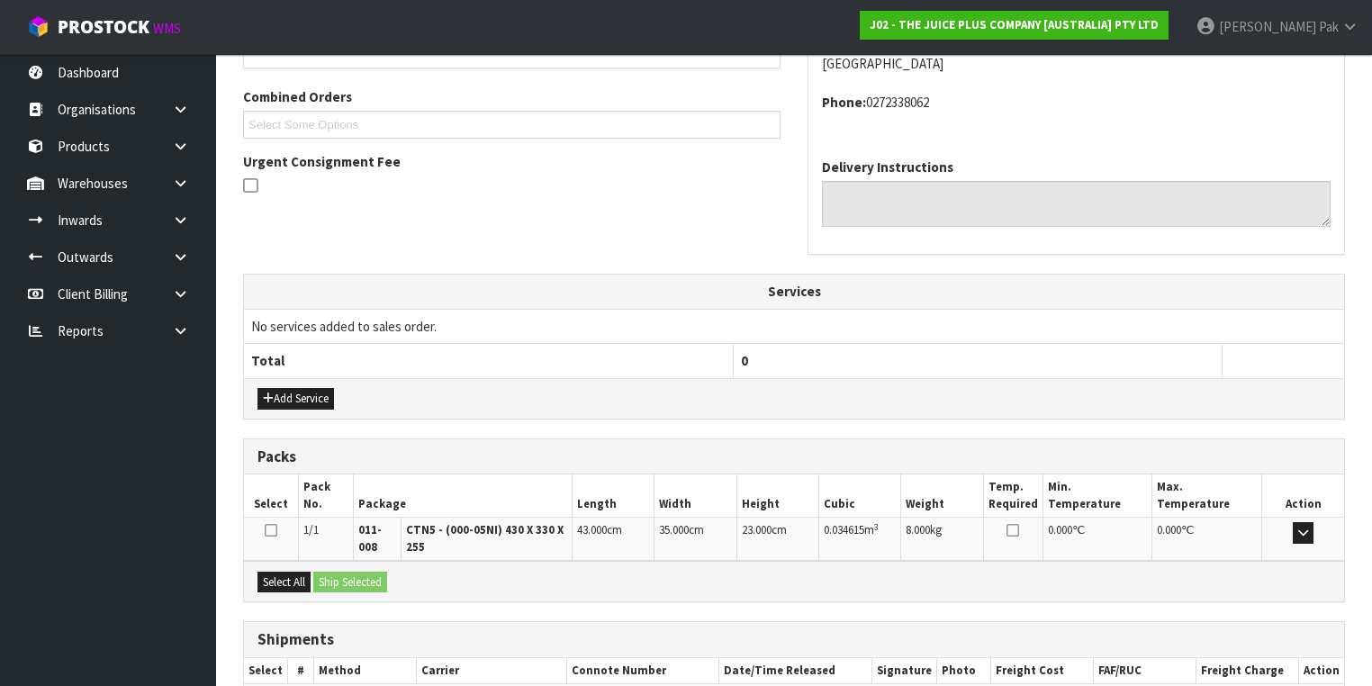
scroll to position [546, 0]
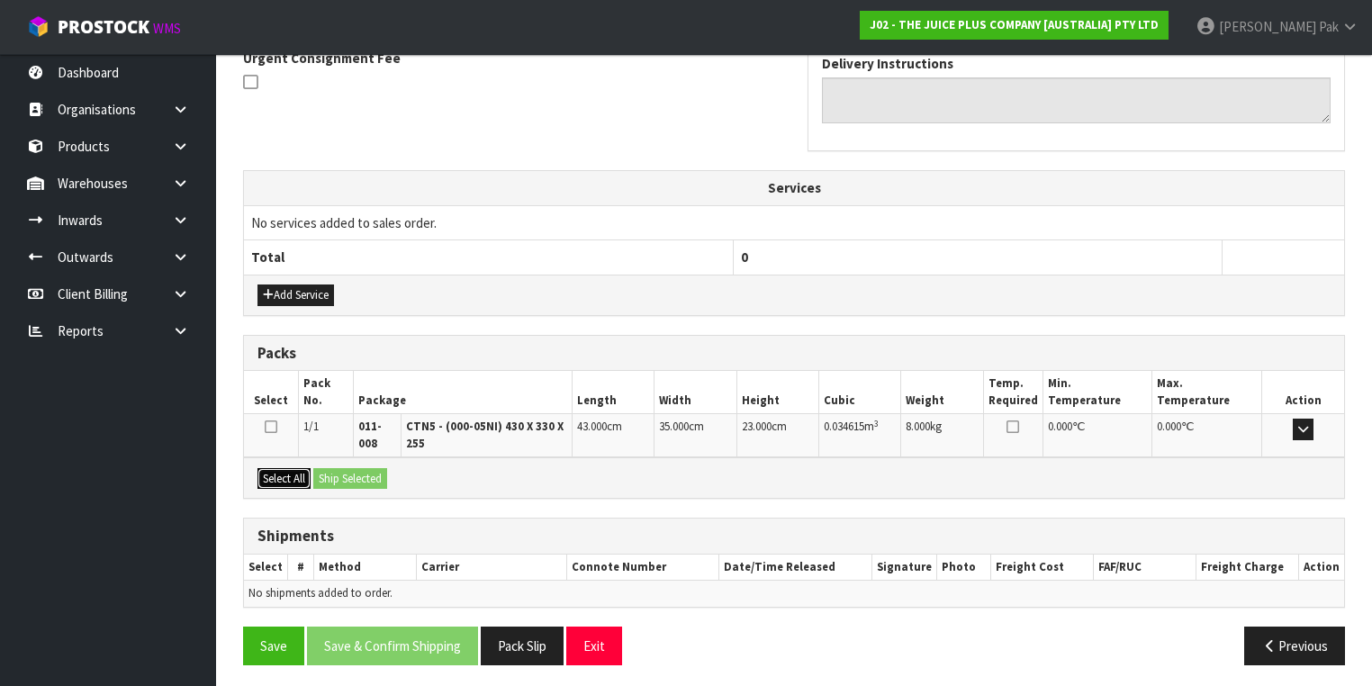
drag, startPoint x: 266, startPoint y: 471, endPoint x: 317, endPoint y: 471, distance: 50.4
click at [274, 471] on button "Select All" at bounding box center [283, 479] width 53 height 22
drag, startPoint x: 317, startPoint y: 471, endPoint x: 412, endPoint y: 479, distance: 95.8
click at [324, 471] on button "Ship Selected" at bounding box center [350, 479] width 74 height 22
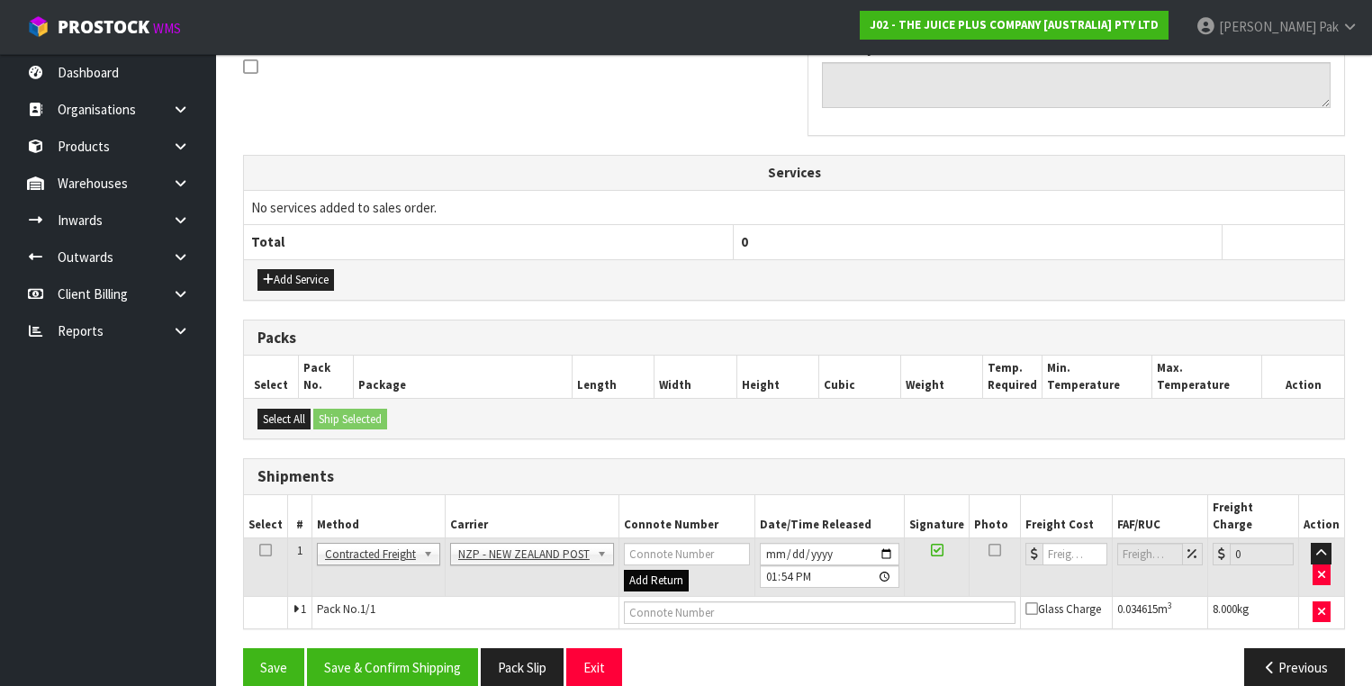
scroll to position [565, 0]
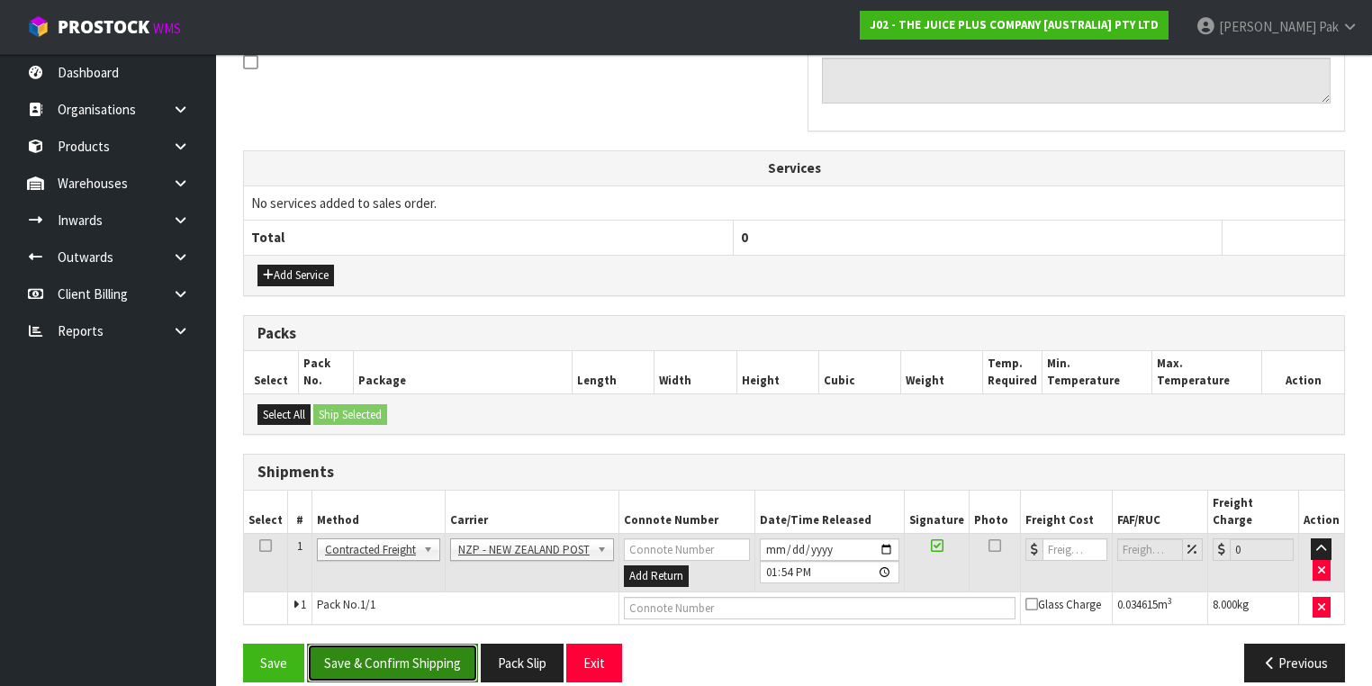
click at [426, 644] on button "Save & Confirm Shipping" at bounding box center [392, 663] width 171 height 39
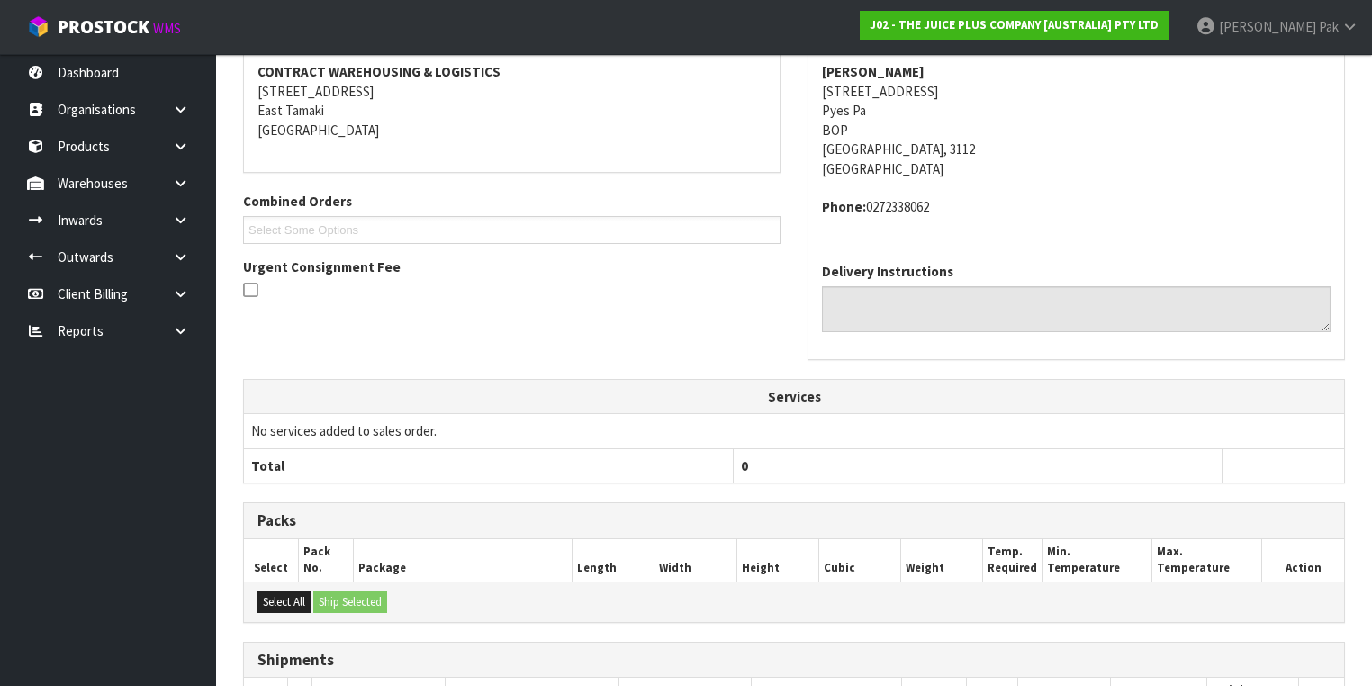
scroll to position [540, 0]
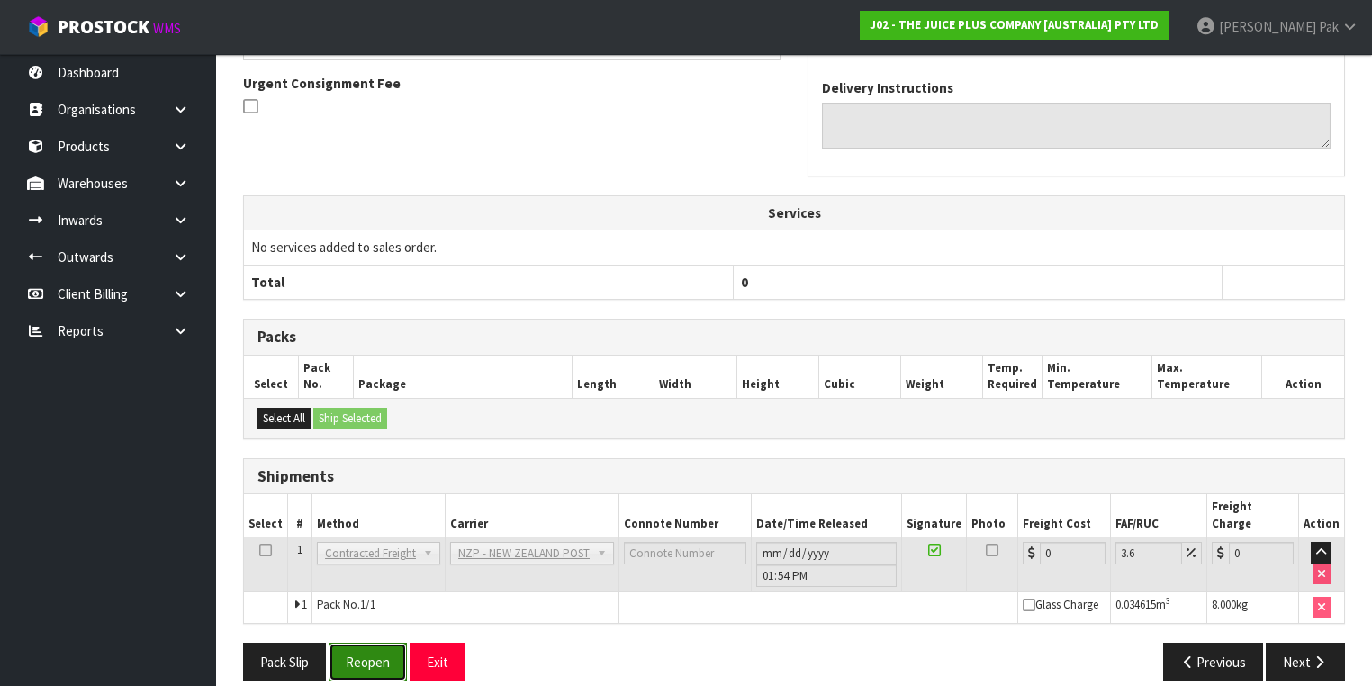
click at [370, 649] on button "Reopen" at bounding box center [368, 662] width 78 height 39
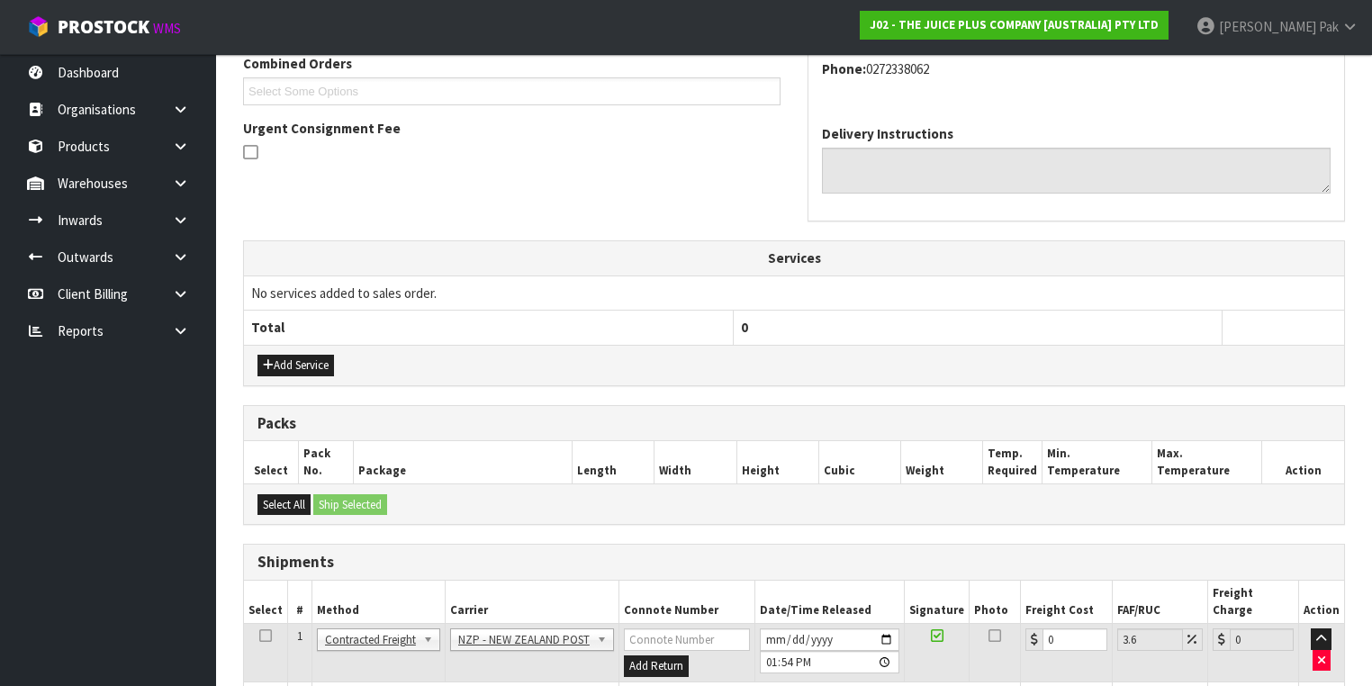
scroll to position [582, 0]
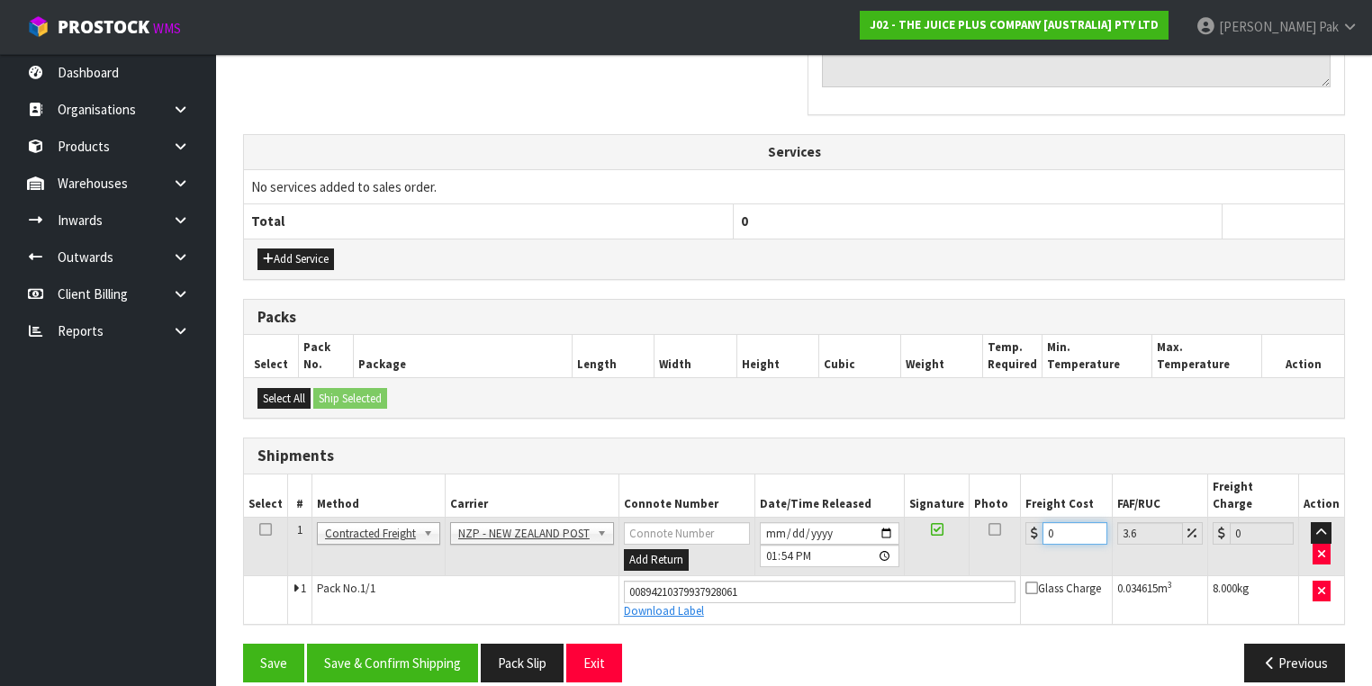
drag, startPoint x: 1064, startPoint y: 515, endPoint x: 799, endPoint y: 528, distance: 265.0
click at [794, 532] on tr "1 Client Local Pickup Customer Local Pickup Company Freight Contracted Freight …" at bounding box center [794, 547] width 1100 height 59
click at [393, 644] on button "Save & Confirm Shipping" at bounding box center [392, 663] width 171 height 39
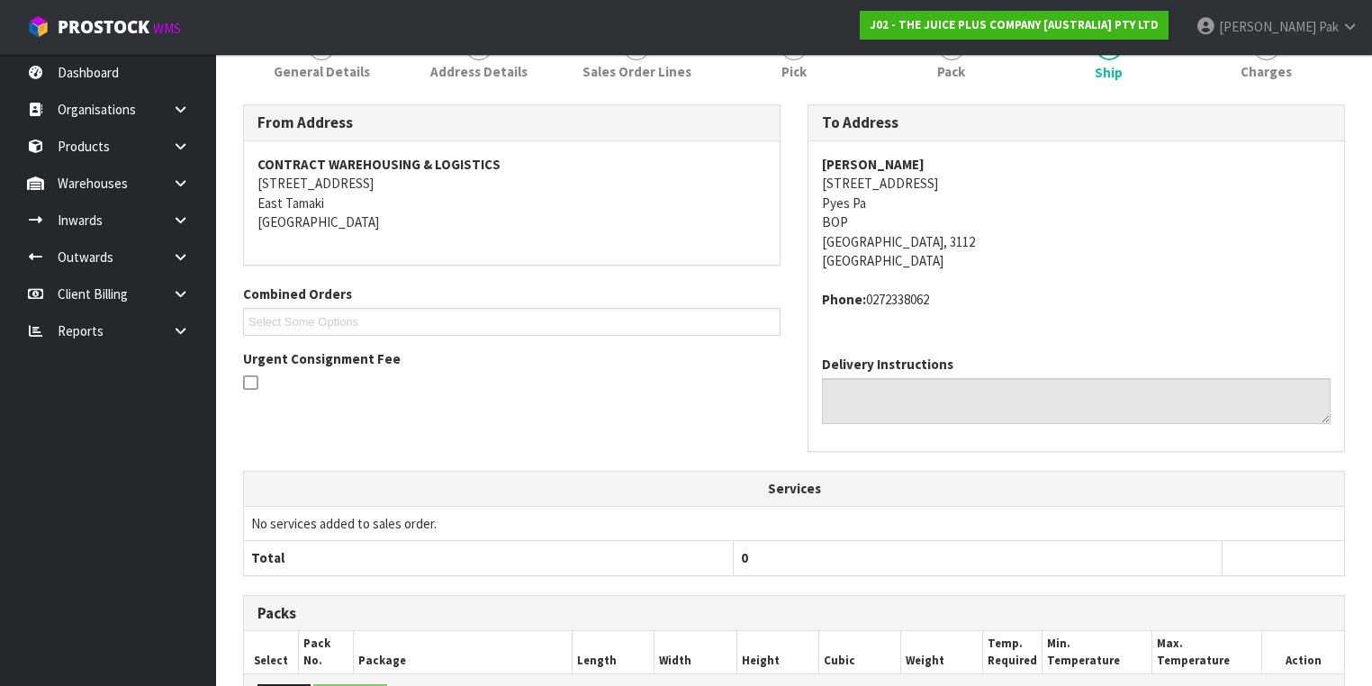
scroll to position [0, 0]
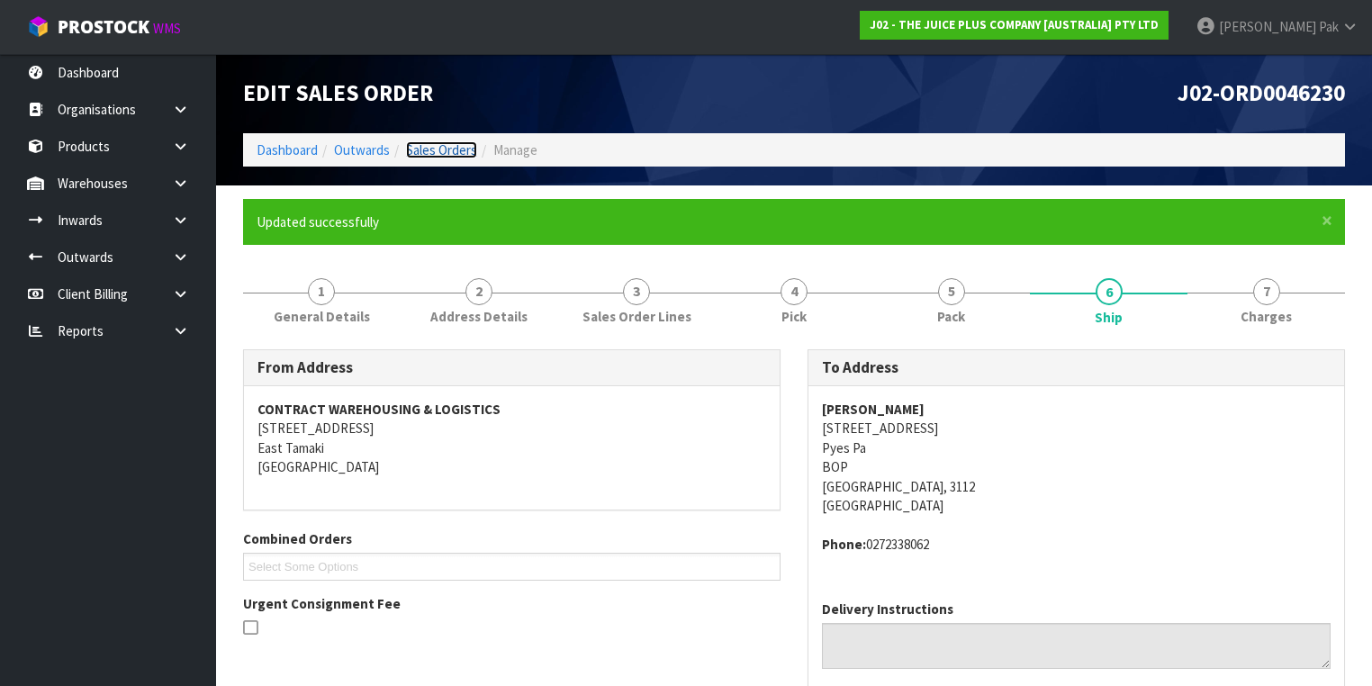
click at [428, 147] on link "Sales Orders" at bounding box center [441, 149] width 71 height 17
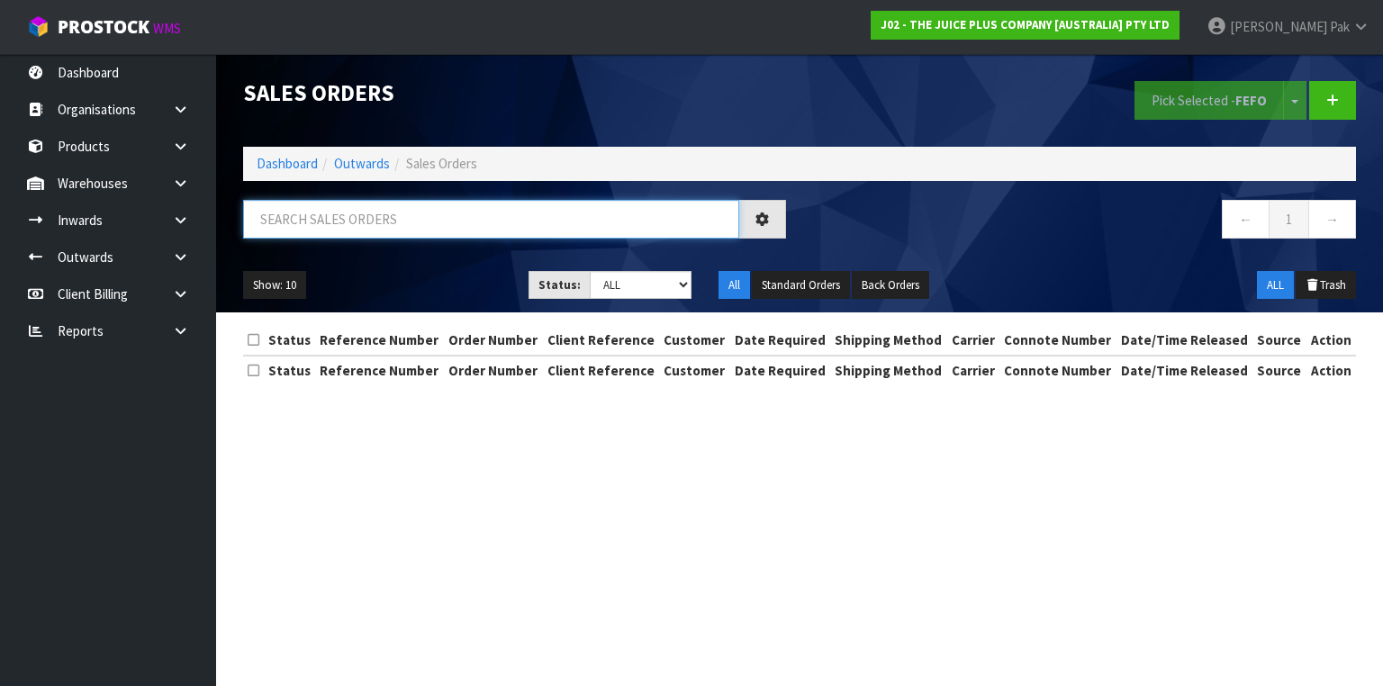
click at [616, 213] on input "text" at bounding box center [491, 219] width 496 height 39
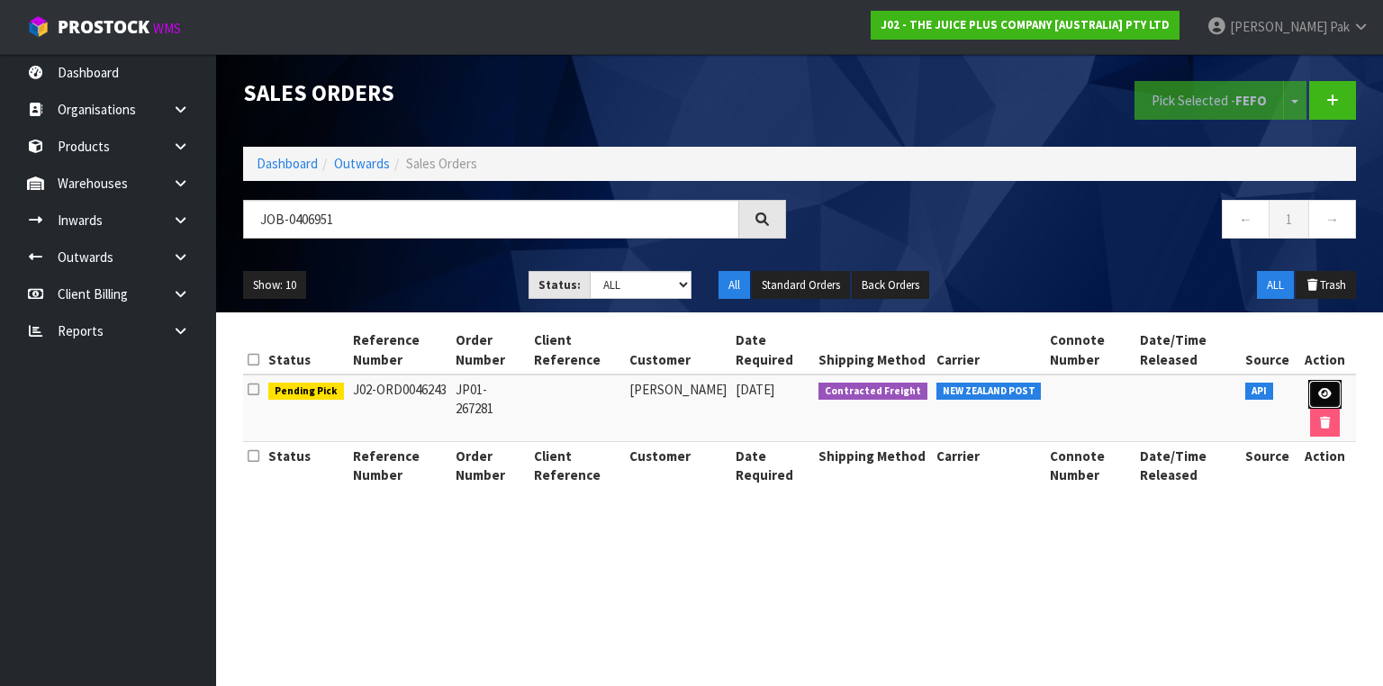
click at [1321, 382] on link at bounding box center [1324, 394] width 33 height 29
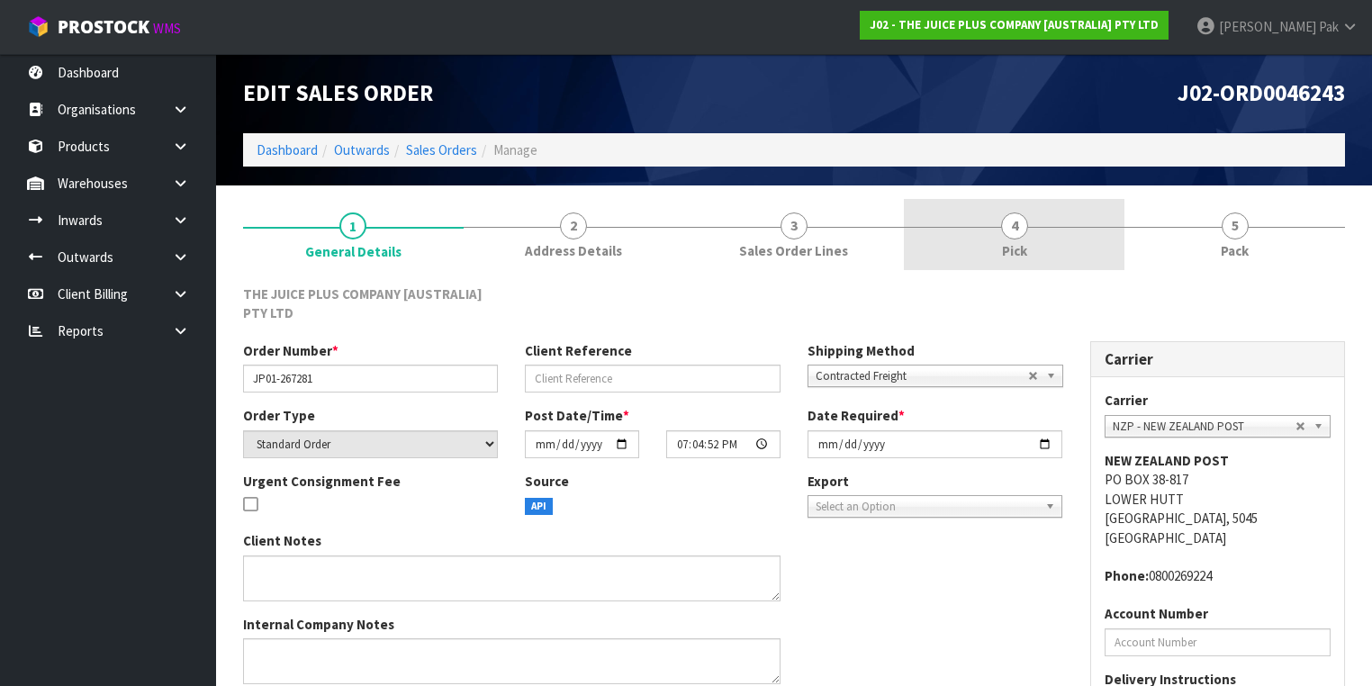
click at [1011, 221] on span "4" at bounding box center [1014, 225] width 27 height 27
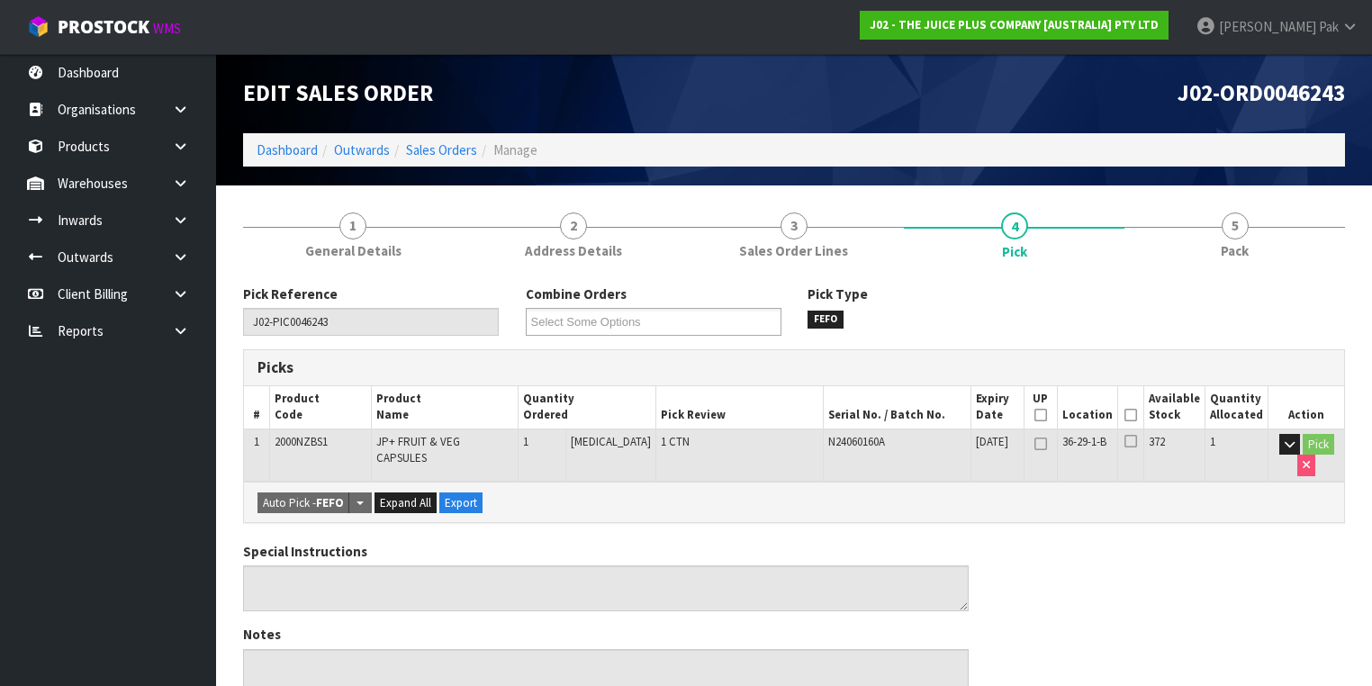
click at [1144, 411] on th "Picked" at bounding box center [1130, 407] width 27 height 42
click at [1137, 416] on icon at bounding box center [1131, 415] width 13 height 1
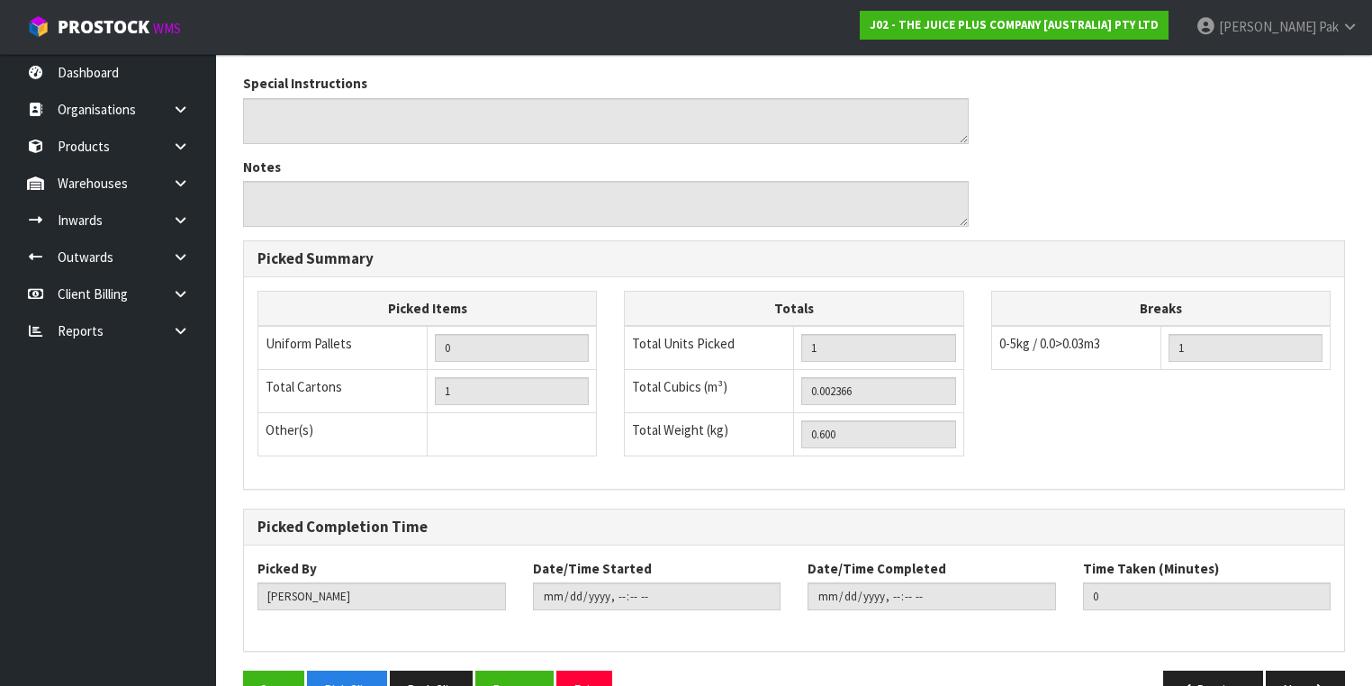
scroll to position [577, 0]
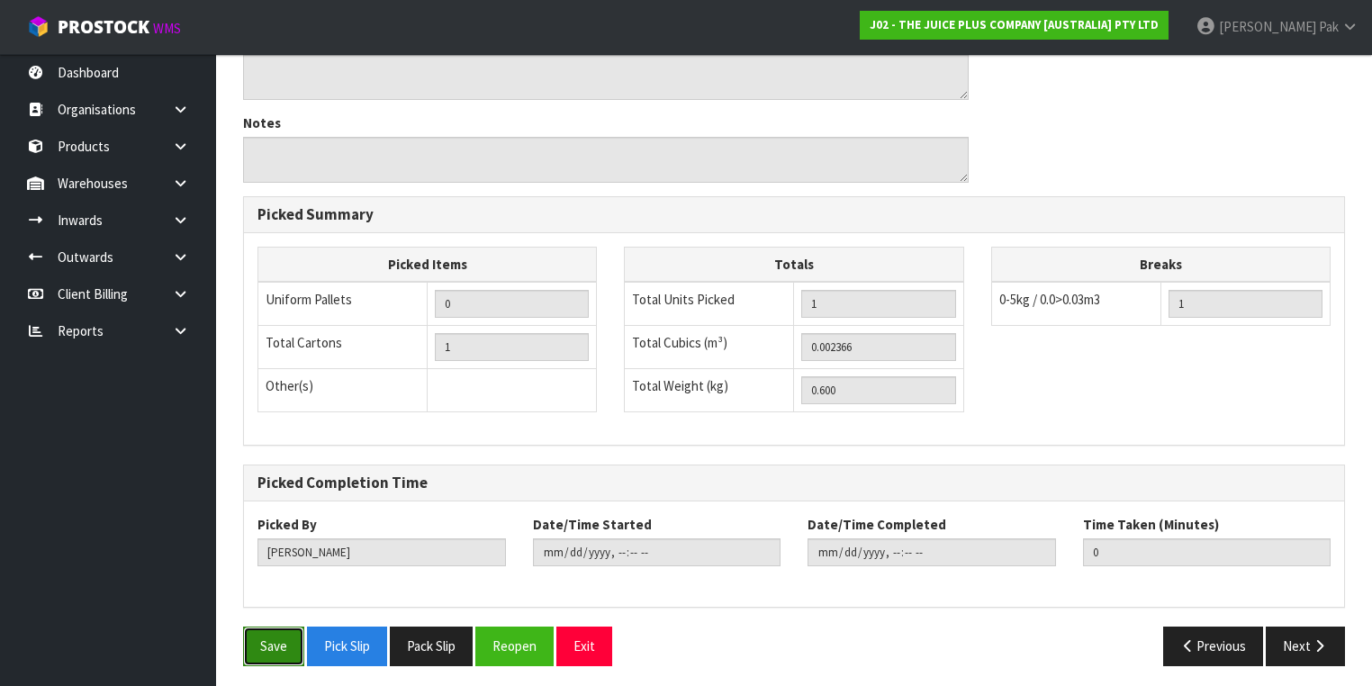
click at [283, 646] on button "Save" at bounding box center [273, 646] width 61 height 39
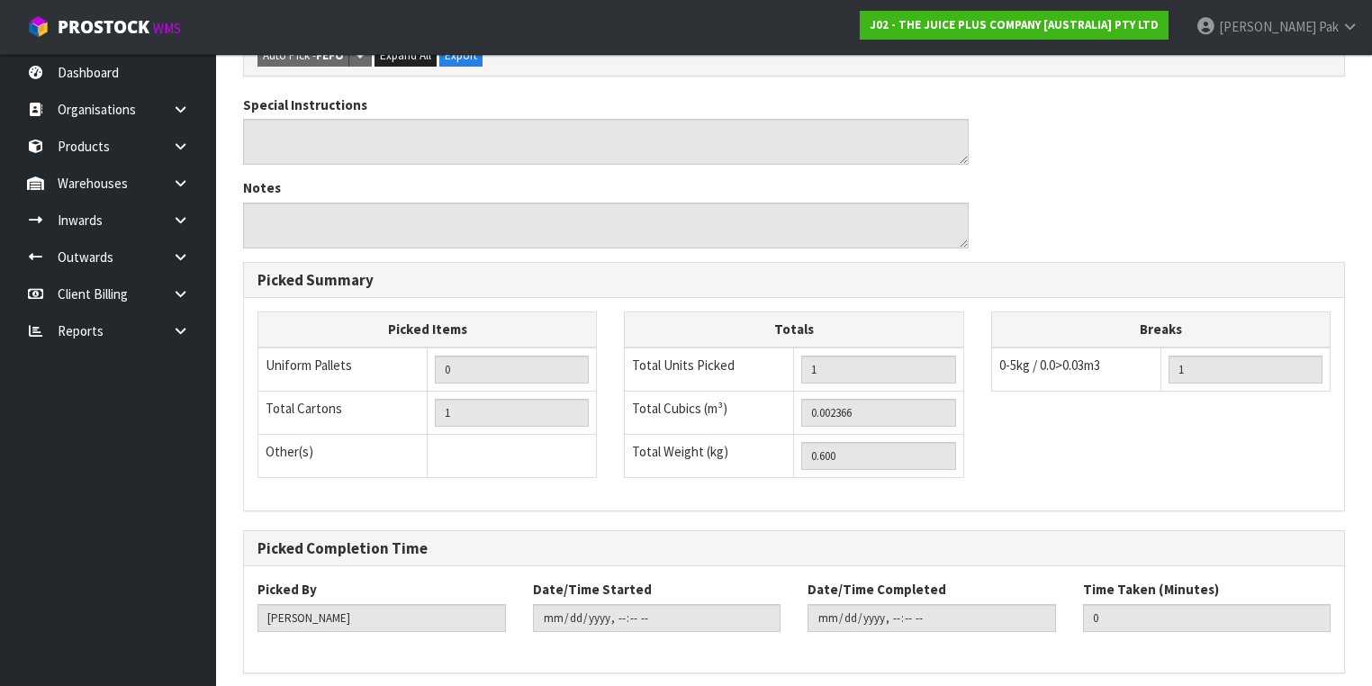
scroll to position [0, 0]
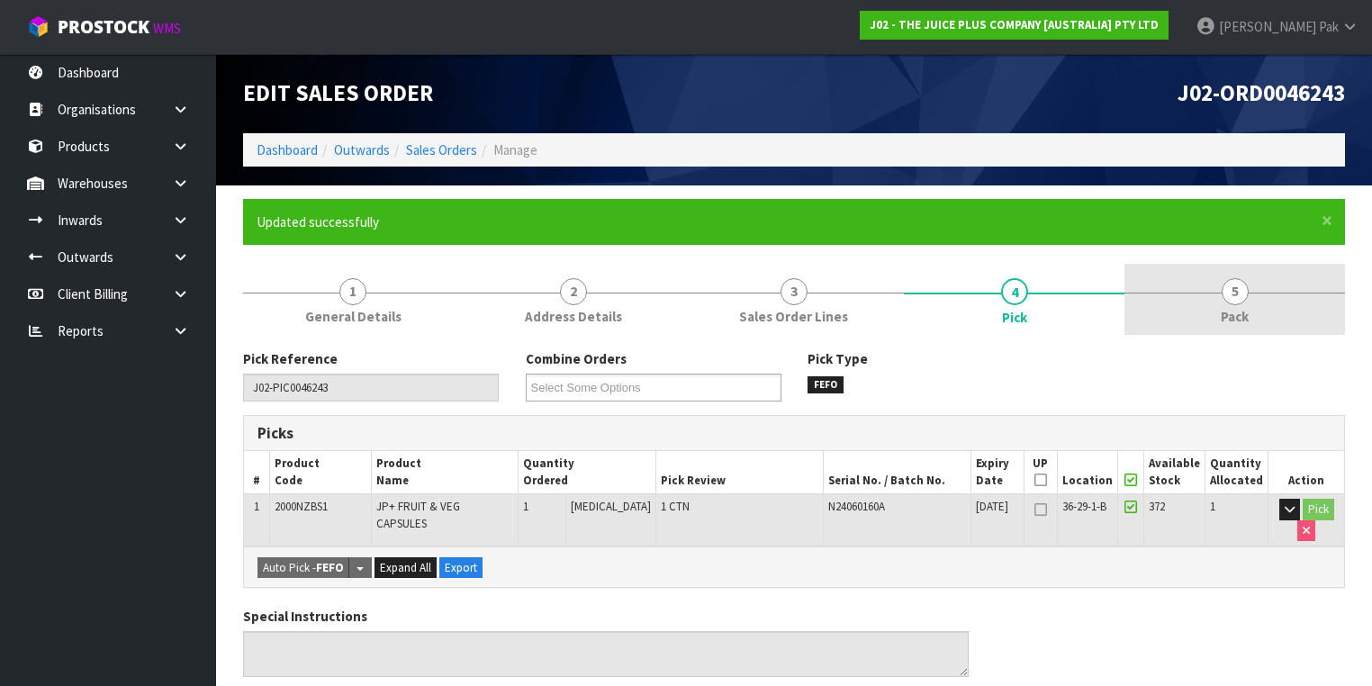
click at [1235, 282] on span "5" at bounding box center [1235, 291] width 27 height 27
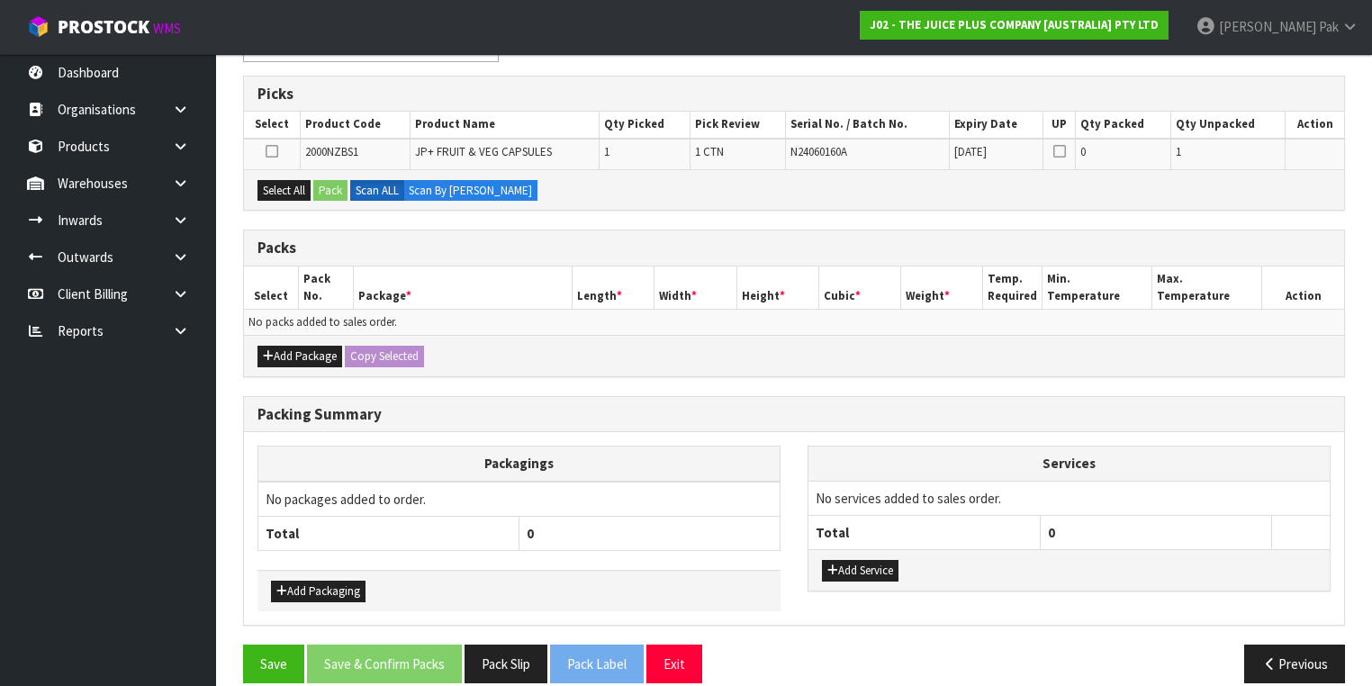
scroll to position [356, 0]
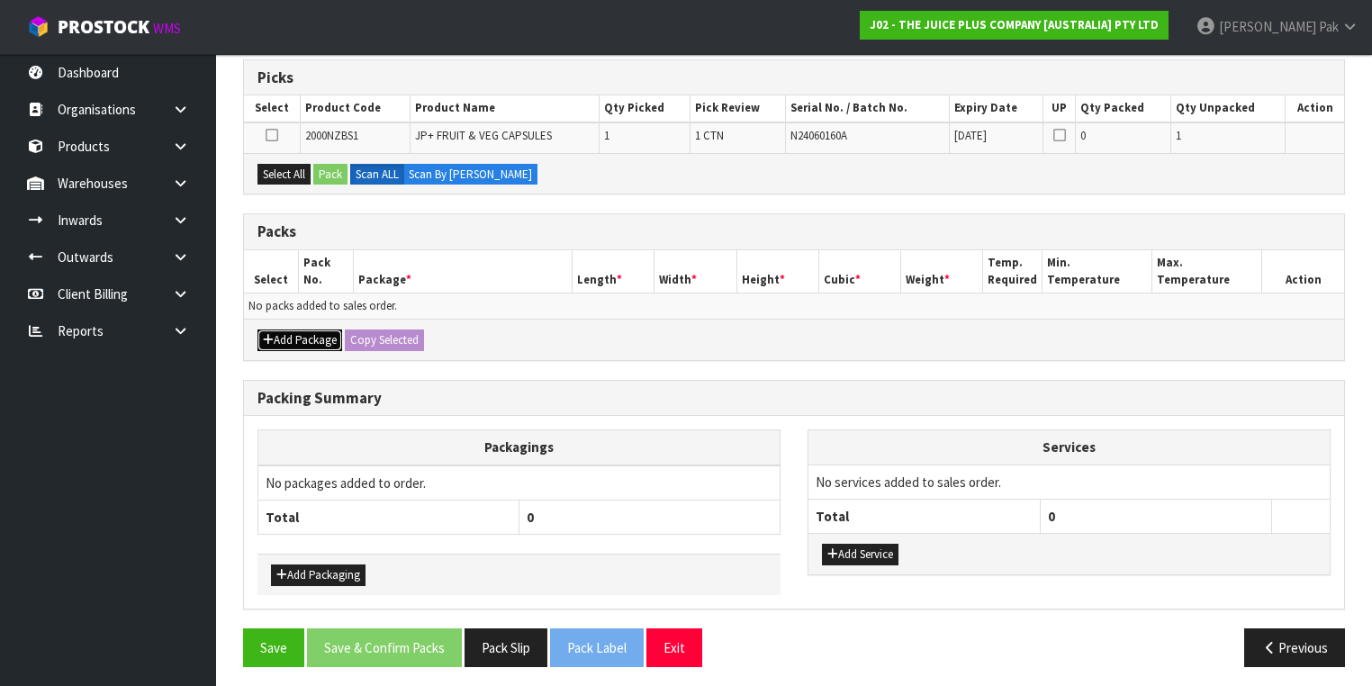
click at [303, 330] on button "Add Package" at bounding box center [299, 341] width 85 height 22
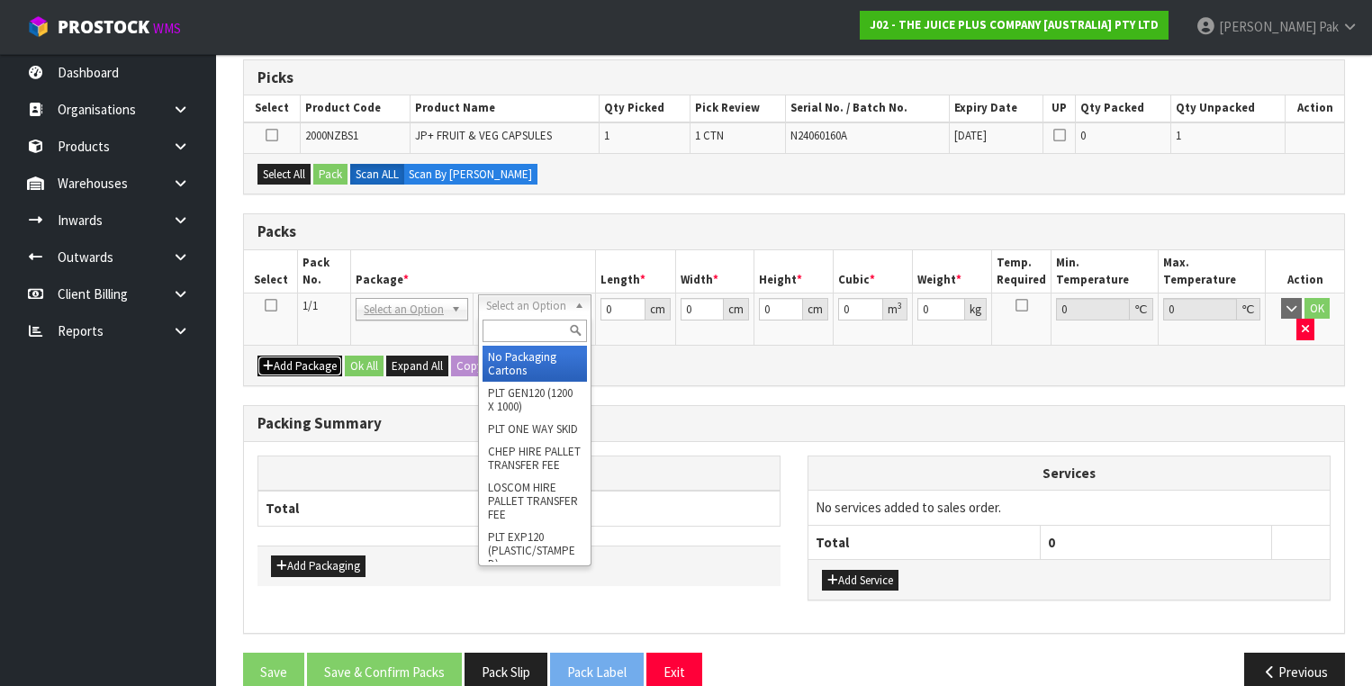
drag, startPoint x: 511, startPoint y: 310, endPoint x: 526, endPoint y: 304, distance: 15.4
click at [533, 327] on input "text" at bounding box center [535, 331] width 104 height 23
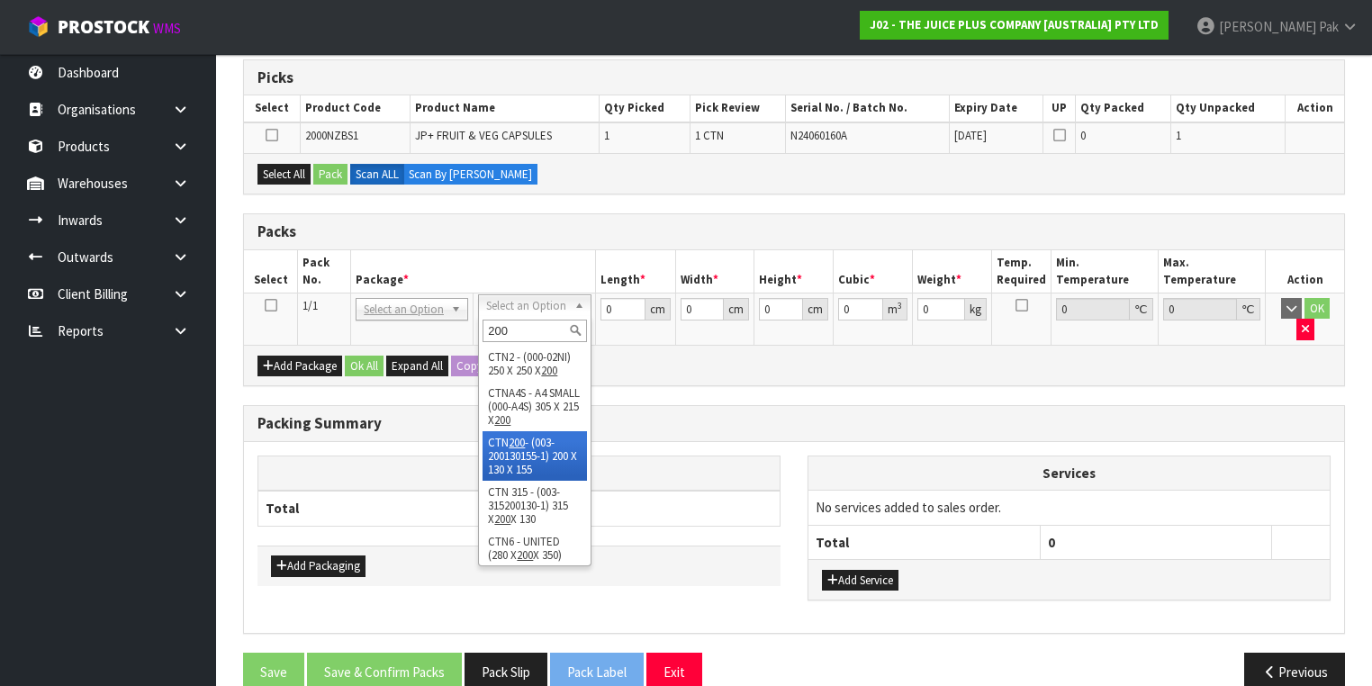
scroll to position [18, 0]
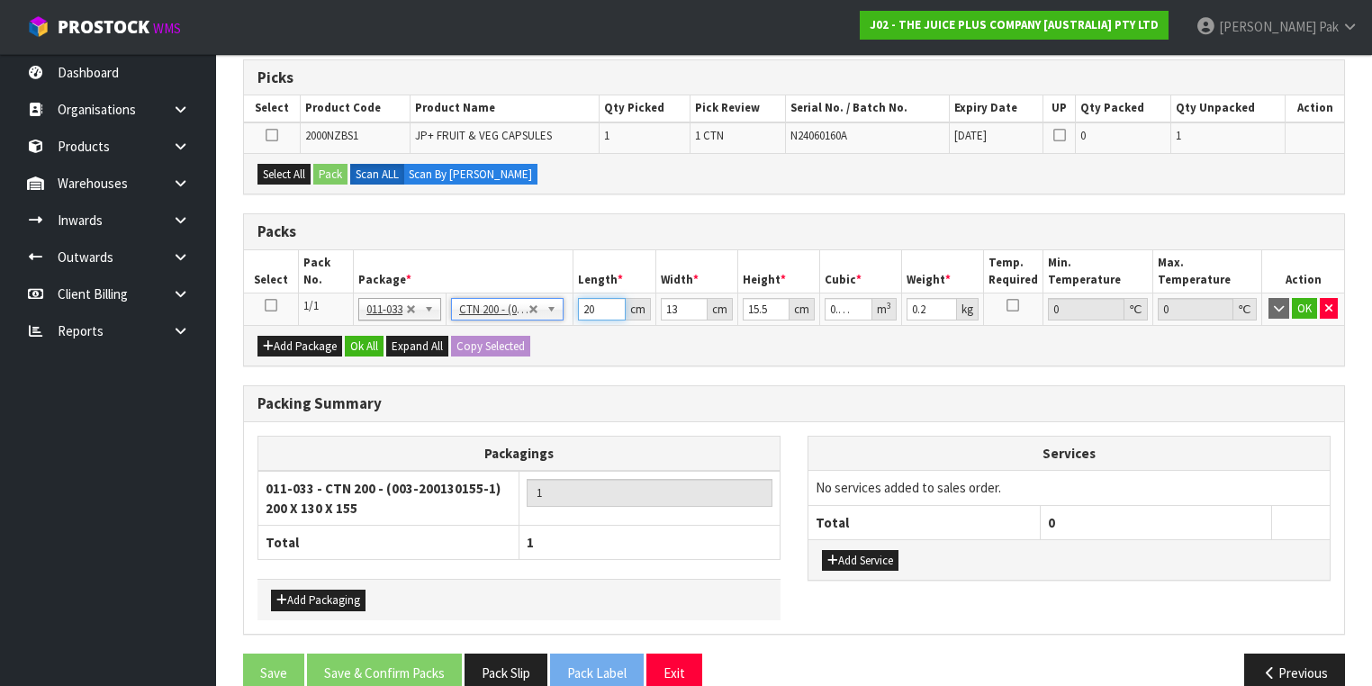
click at [594, 306] on input "20" at bounding box center [601, 309] width 47 height 23
drag, startPoint x: 594, startPoint y: 306, endPoint x: 362, endPoint y: 280, distance: 233.7
click at [362, 280] on table "Select Pack No. Package * Length * Width * Height * Cubic * Weight * Temp. Requ…" at bounding box center [794, 287] width 1100 height 75
click at [266, 135] on icon at bounding box center [272, 135] width 13 height 1
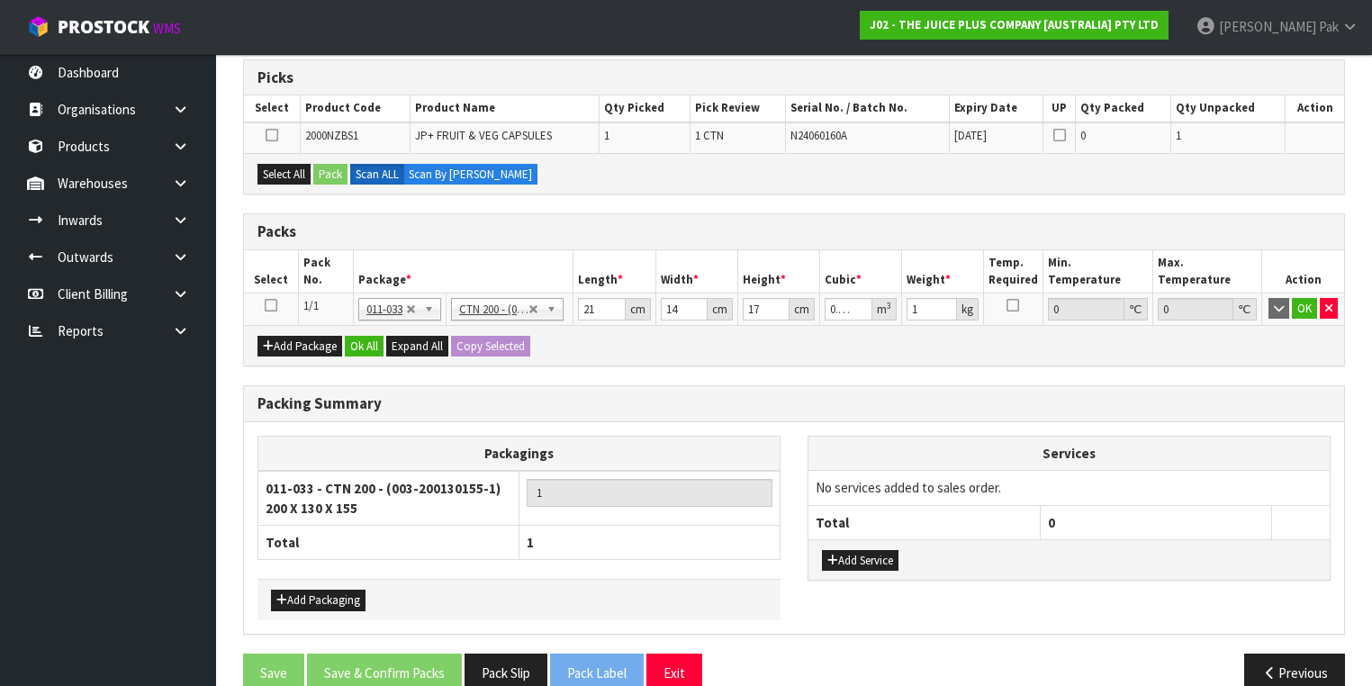
click at [0, 0] on input "checkbox" at bounding box center [0, 0] width 0 height 0
click at [328, 166] on button "Pack" at bounding box center [330, 175] width 34 height 22
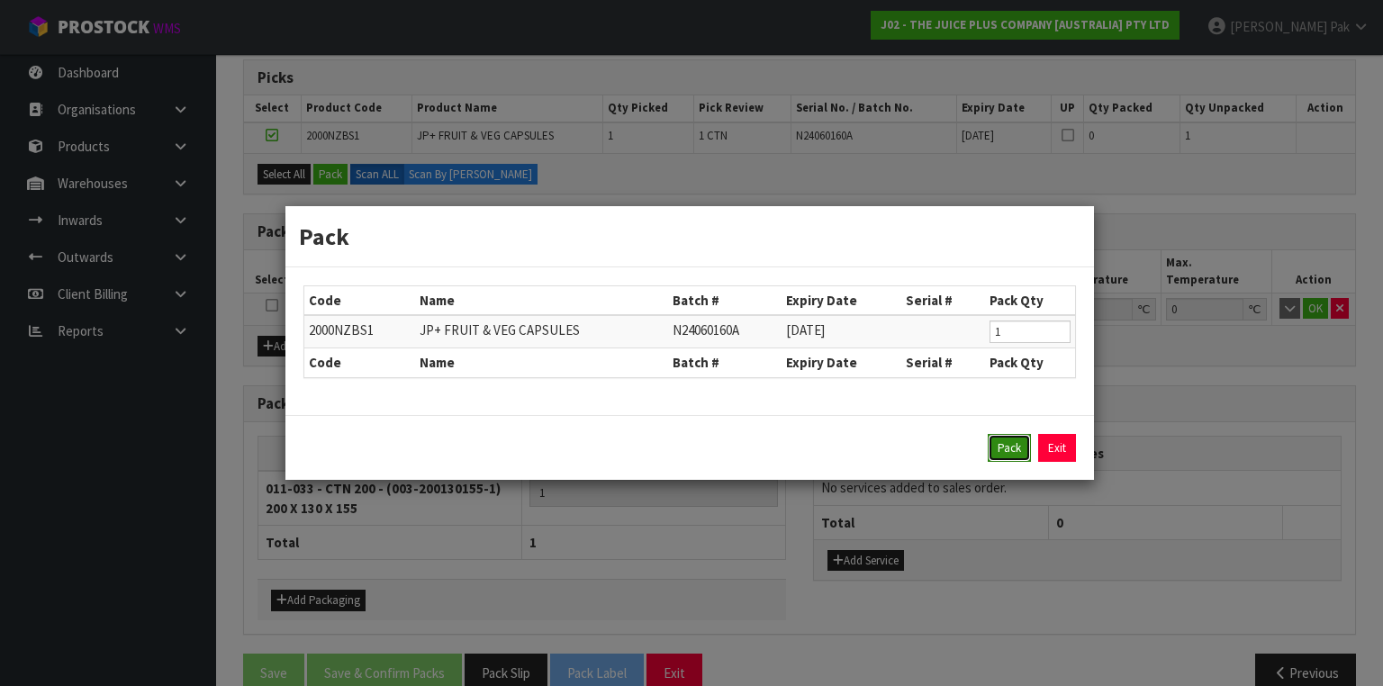
click at [996, 457] on button "Pack" at bounding box center [1009, 448] width 43 height 29
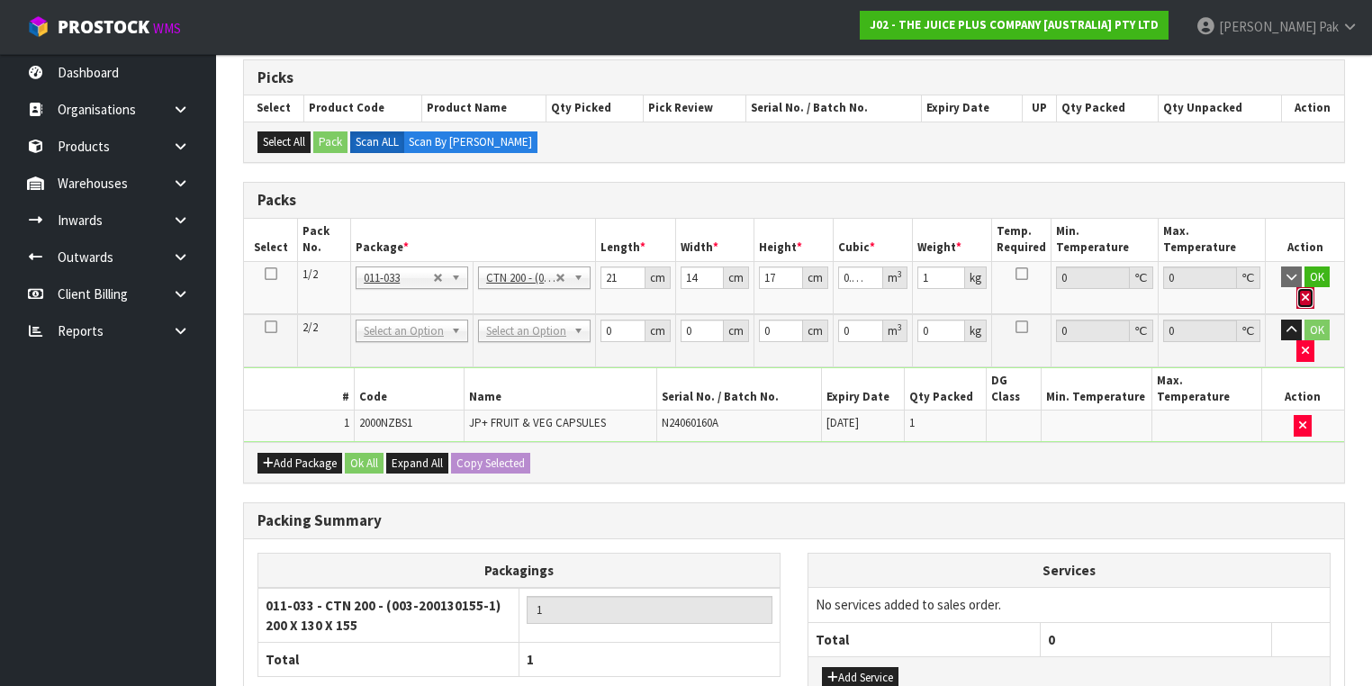
click at [1309, 292] on icon "button" at bounding box center [1305, 298] width 7 height 12
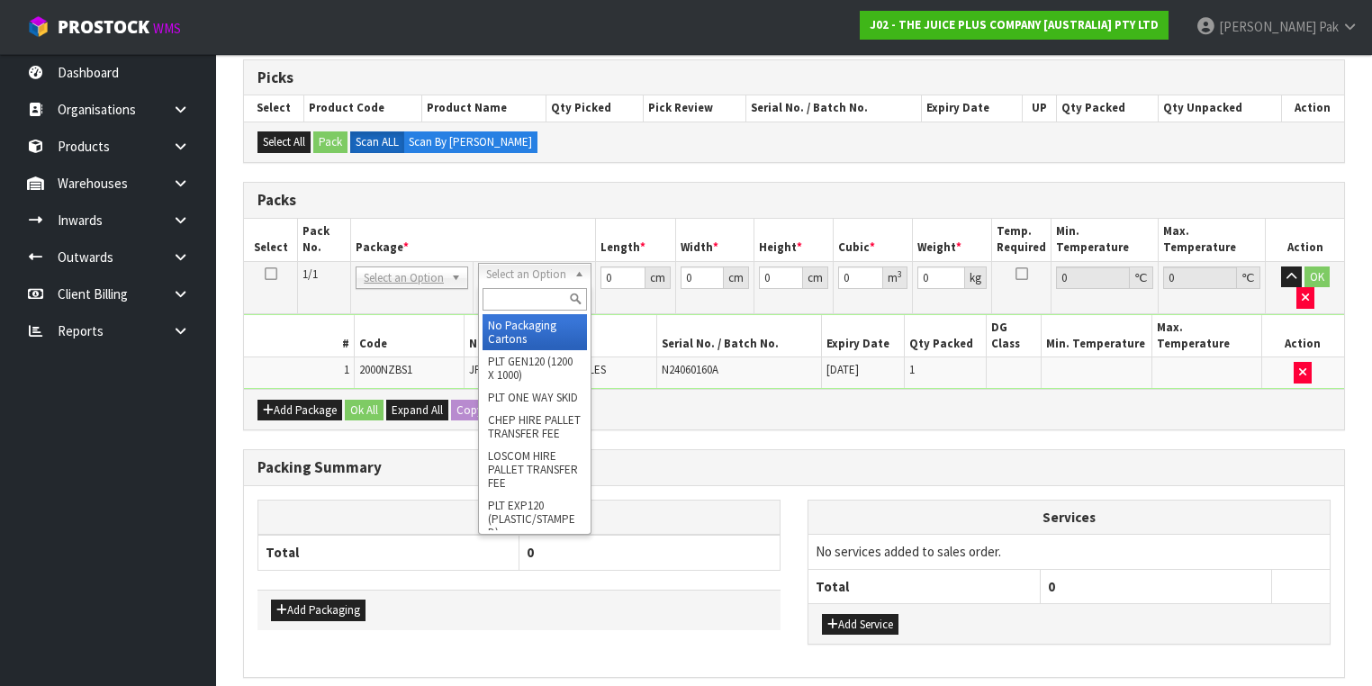
click at [533, 294] on input "text" at bounding box center [535, 299] width 104 height 23
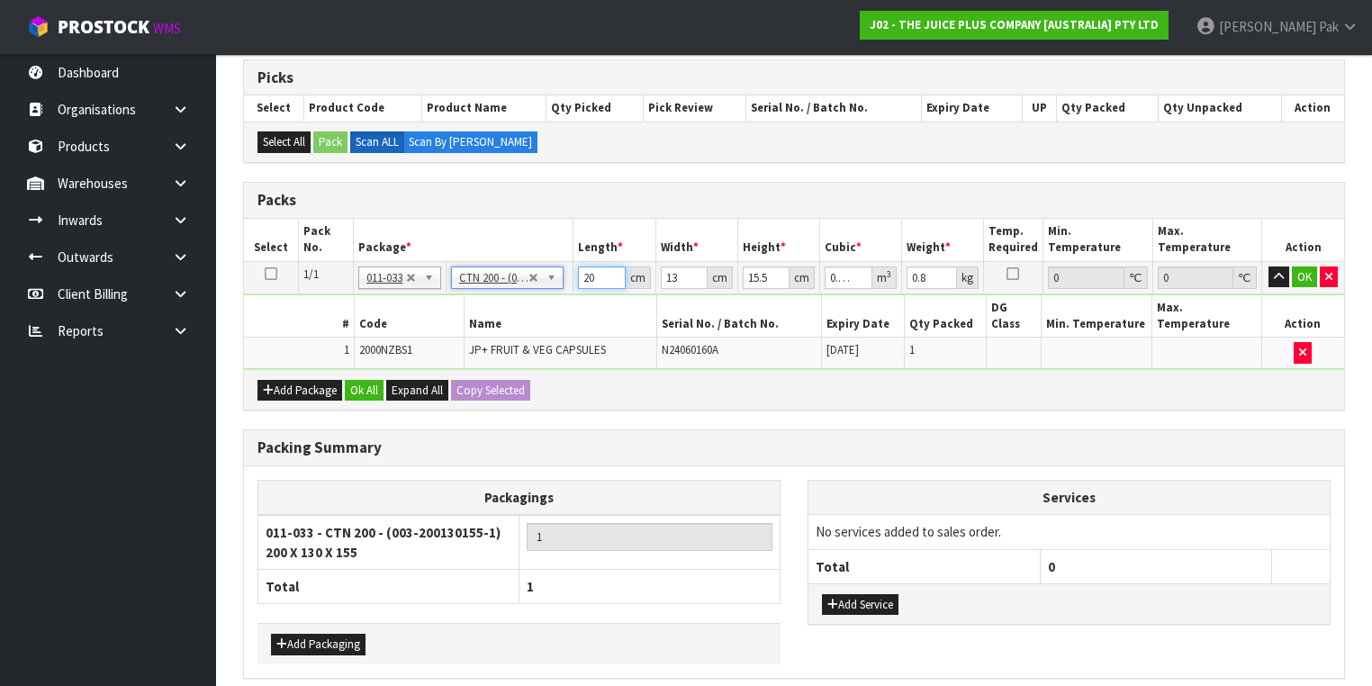
click at [597, 272] on input "20" at bounding box center [601, 277] width 47 height 23
click at [1305, 267] on button "OK" at bounding box center [1304, 277] width 25 height 22
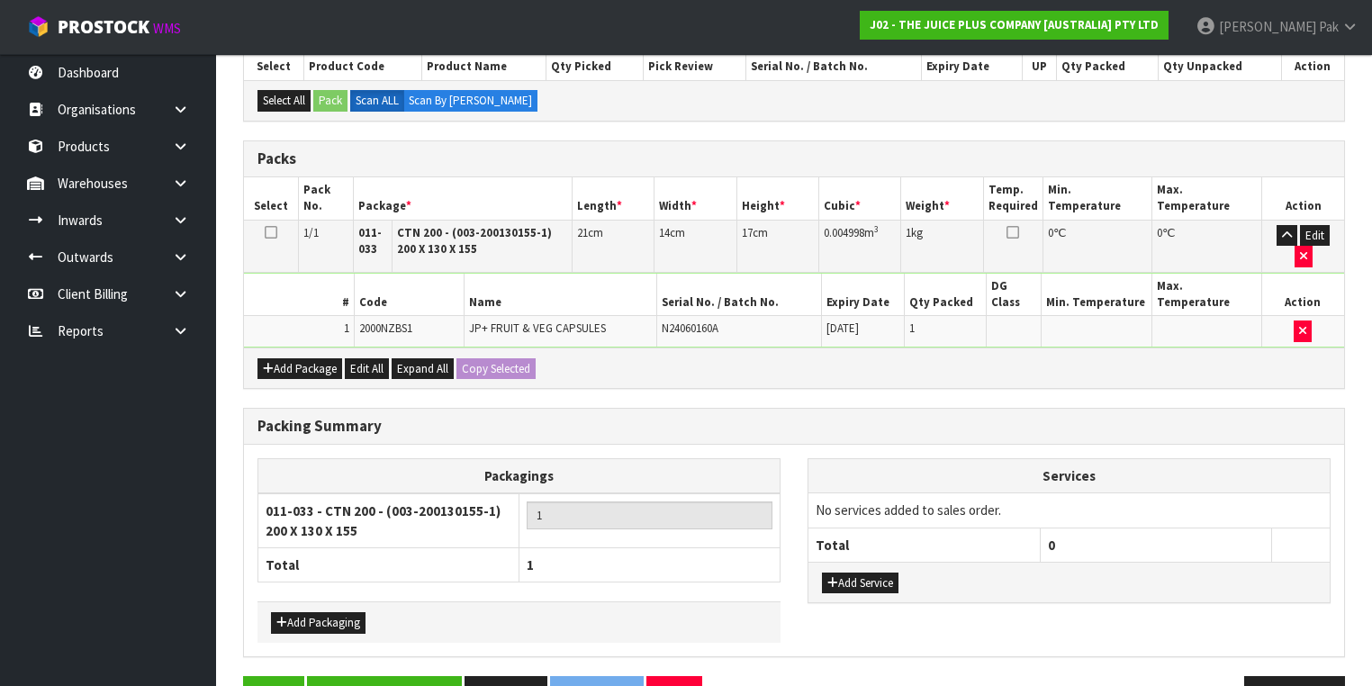
scroll to position [418, 0]
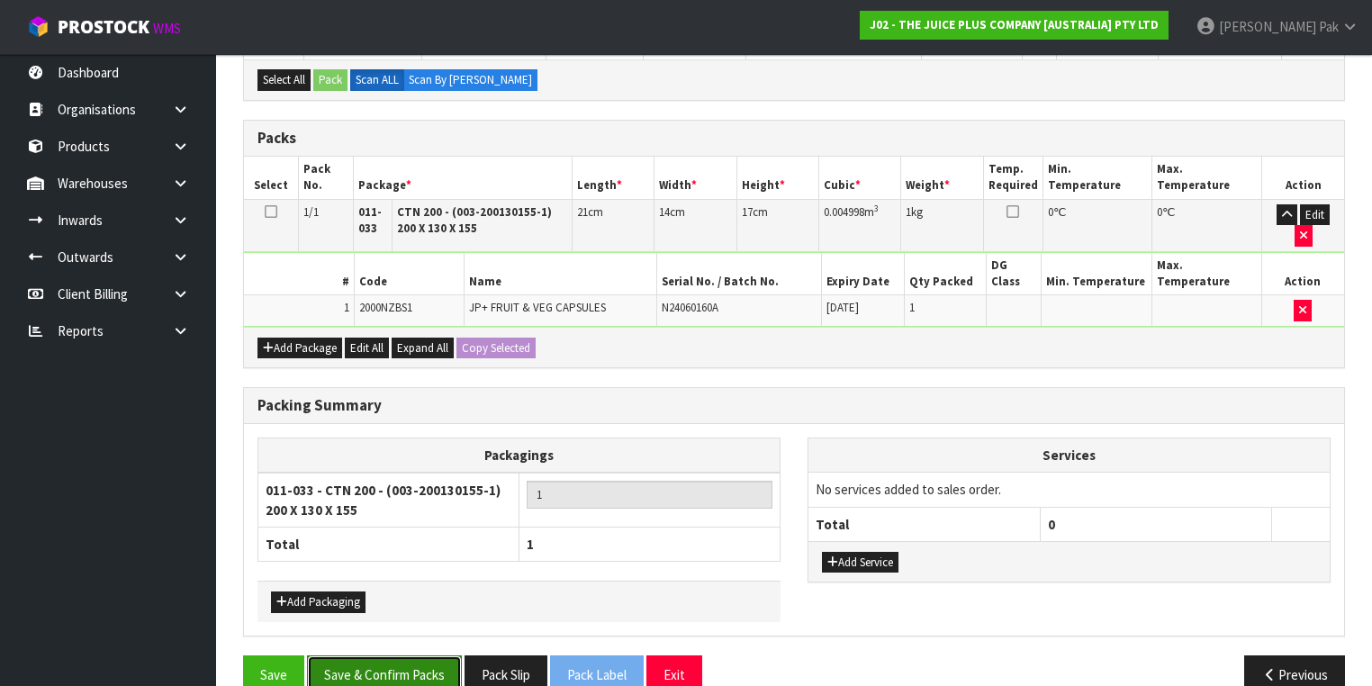
click at [396, 655] on button "Save & Confirm Packs" at bounding box center [384, 674] width 155 height 39
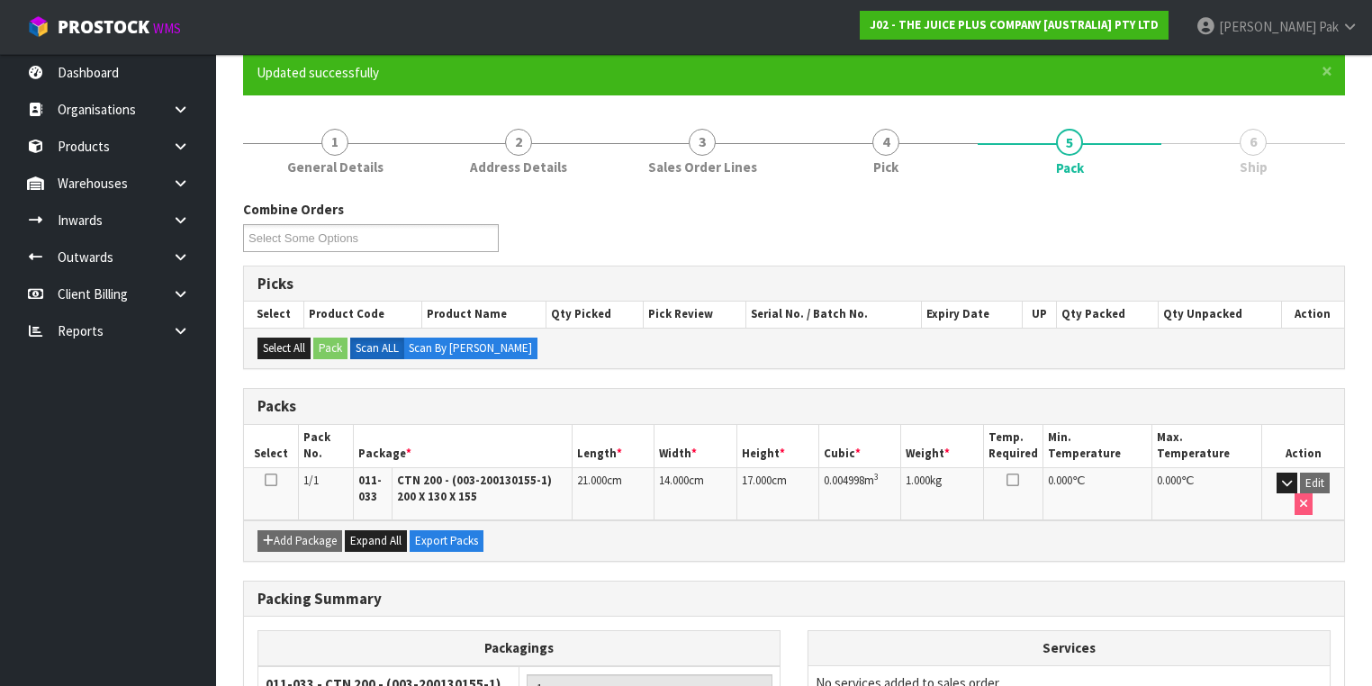
scroll to position [321, 0]
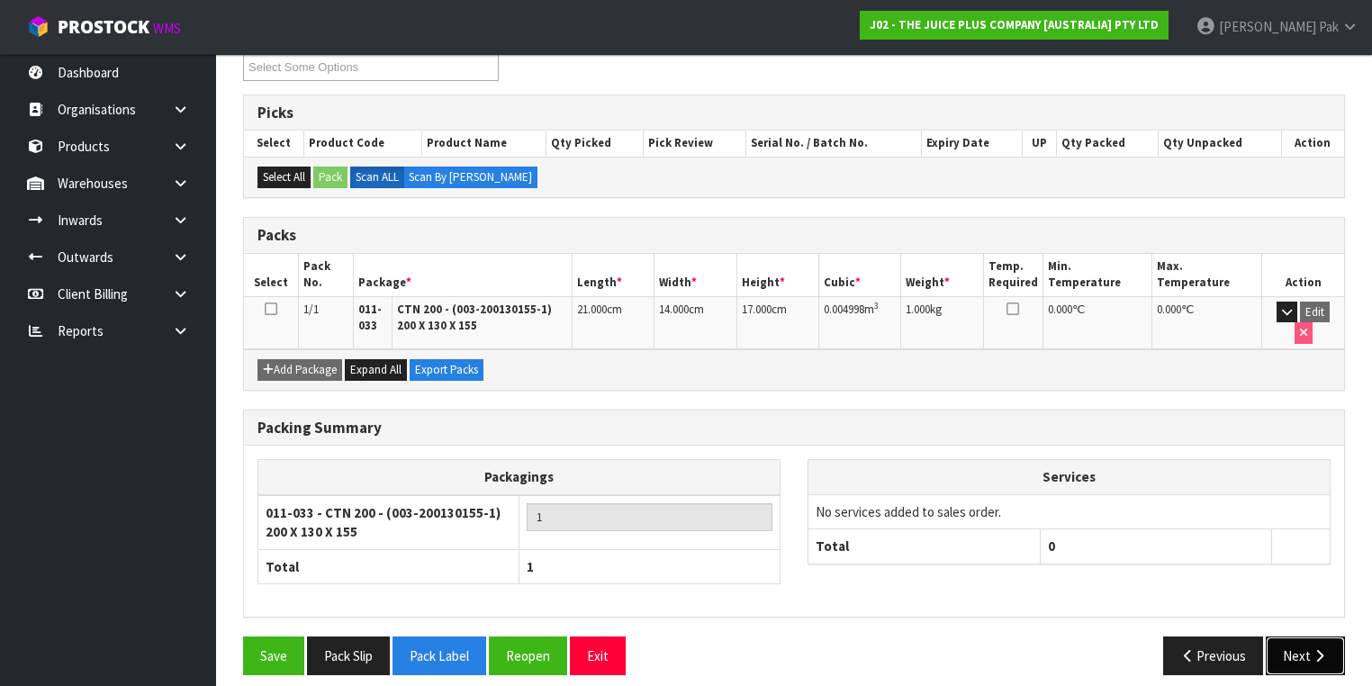
click at [1300, 637] on button "Next" at bounding box center [1305, 656] width 79 height 39
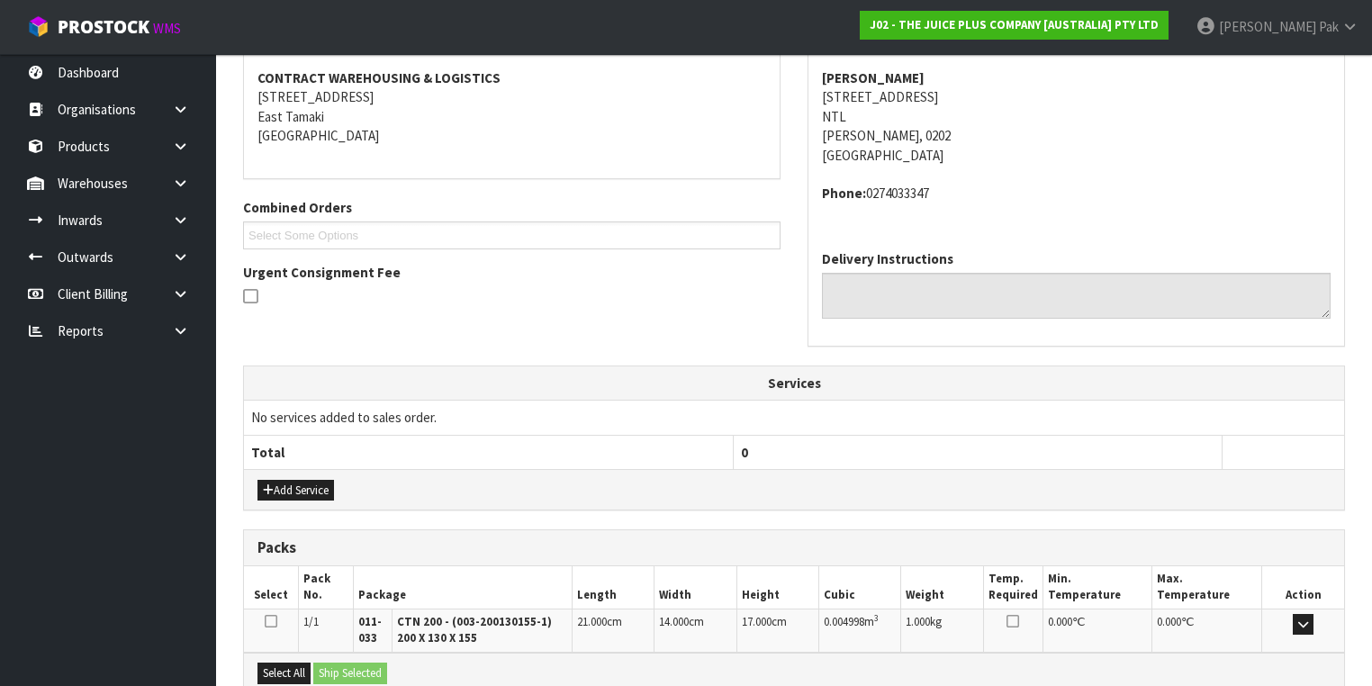
scroll to position [526, 0]
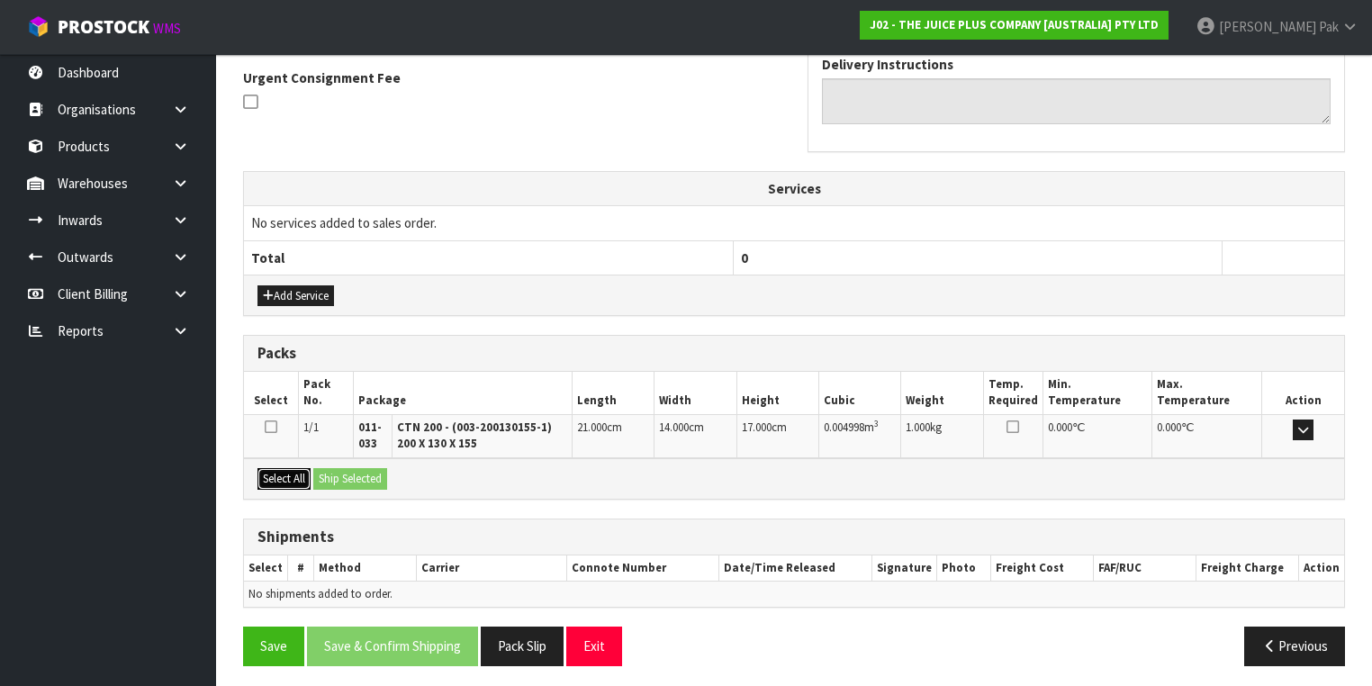
click at [292, 472] on button "Select All" at bounding box center [283, 479] width 53 height 22
click at [339, 472] on button "Ship Selected" at bounding box center [350, 479] width 74 height 22
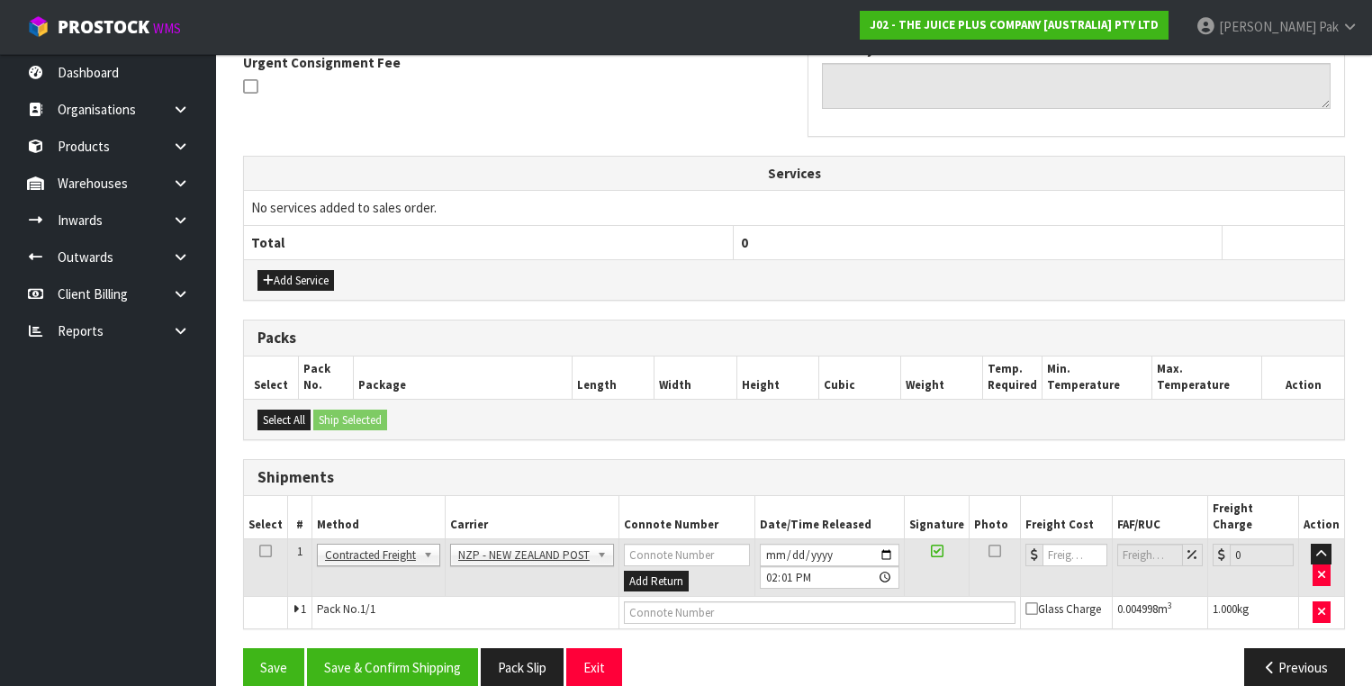
scroll to position [546, 0]
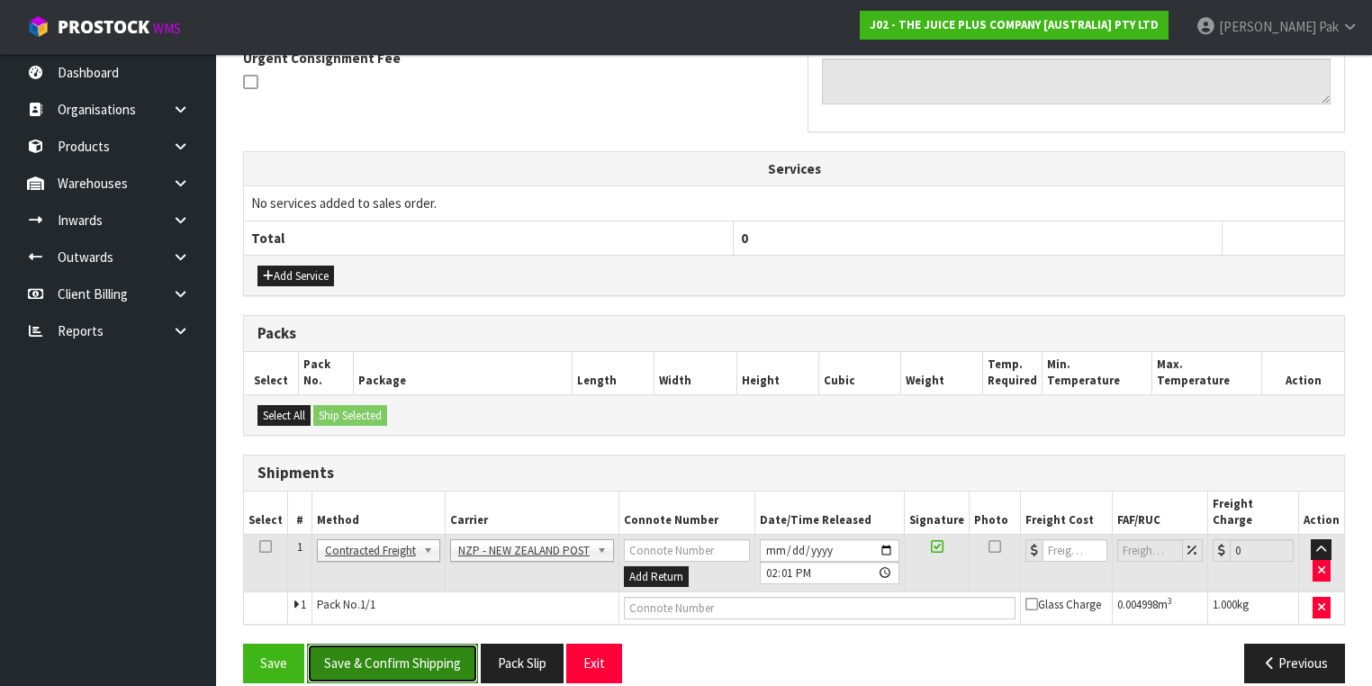
click at [393, 645] on button "Save & Confirm Shipping" at bounding box center [392, 663] width 171 height 39
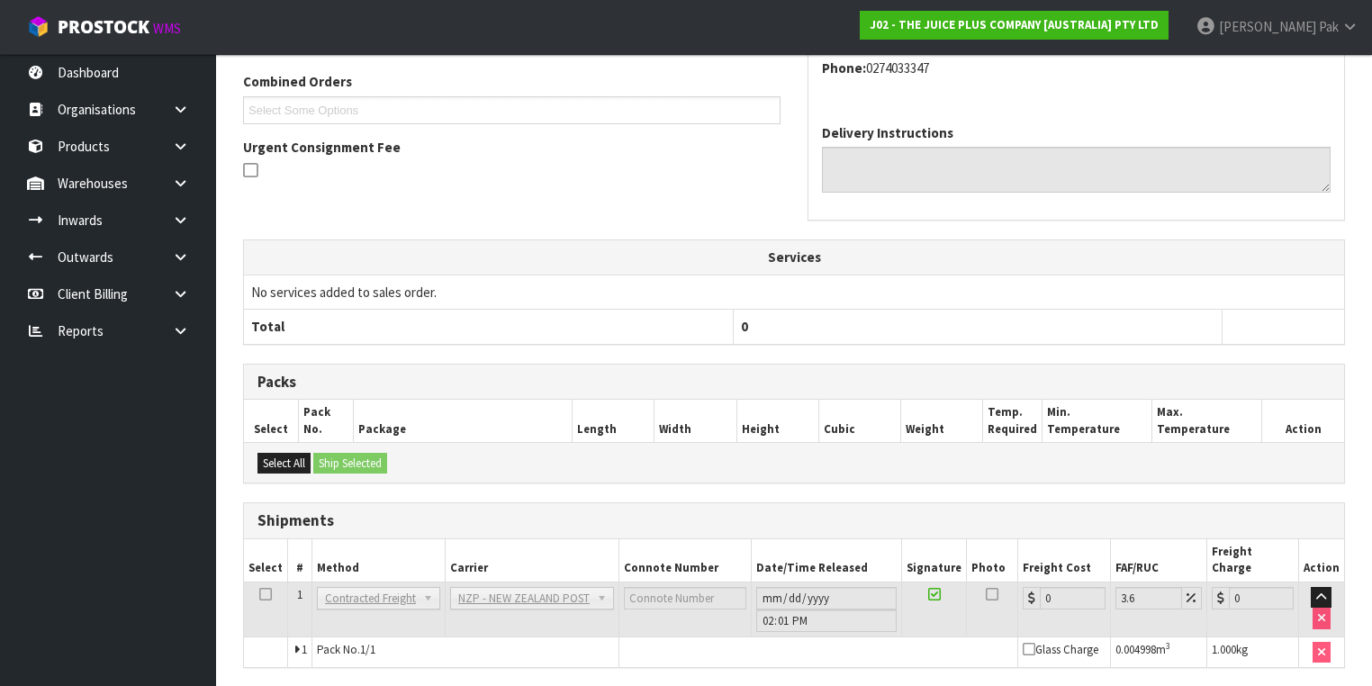
scroll to position [521, 0]
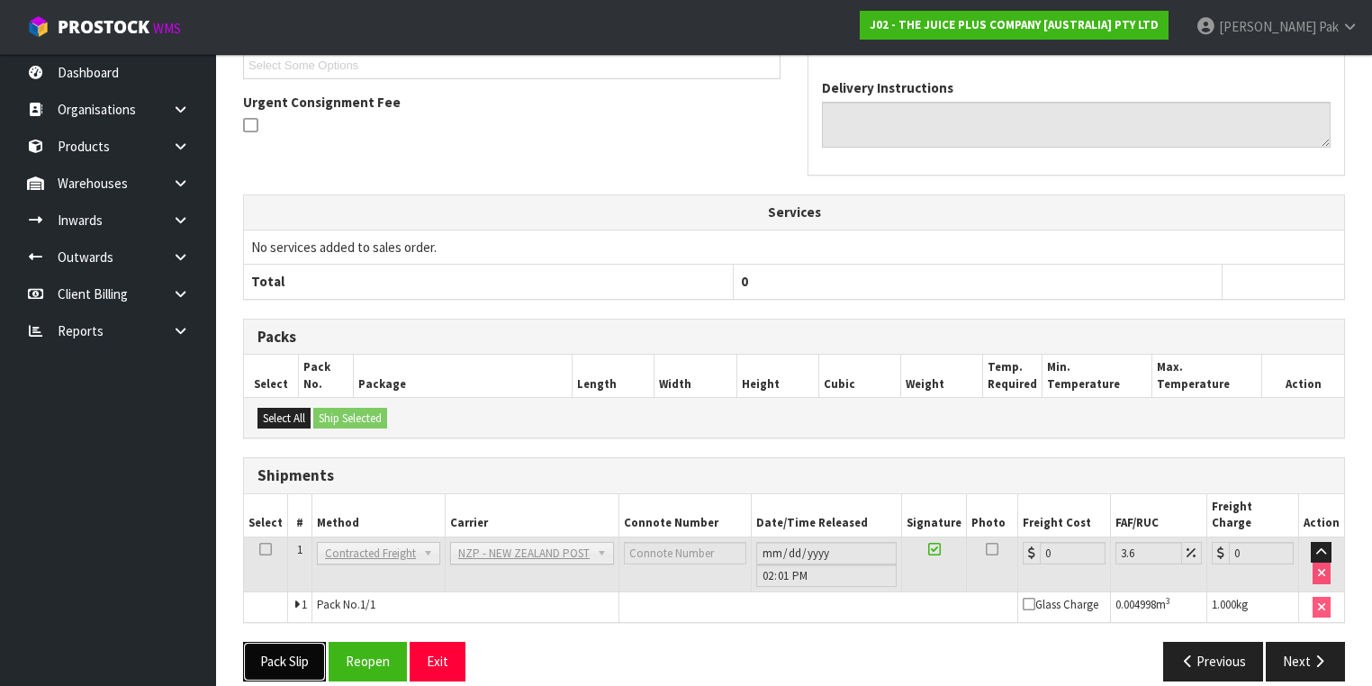
click at [324, 642] on button "Pack Slip" at bounding box center [284, 661] width 83 height 39
click at [363, 642] on button "Reopen" at bounding box center [387, 661] width 78 height 39
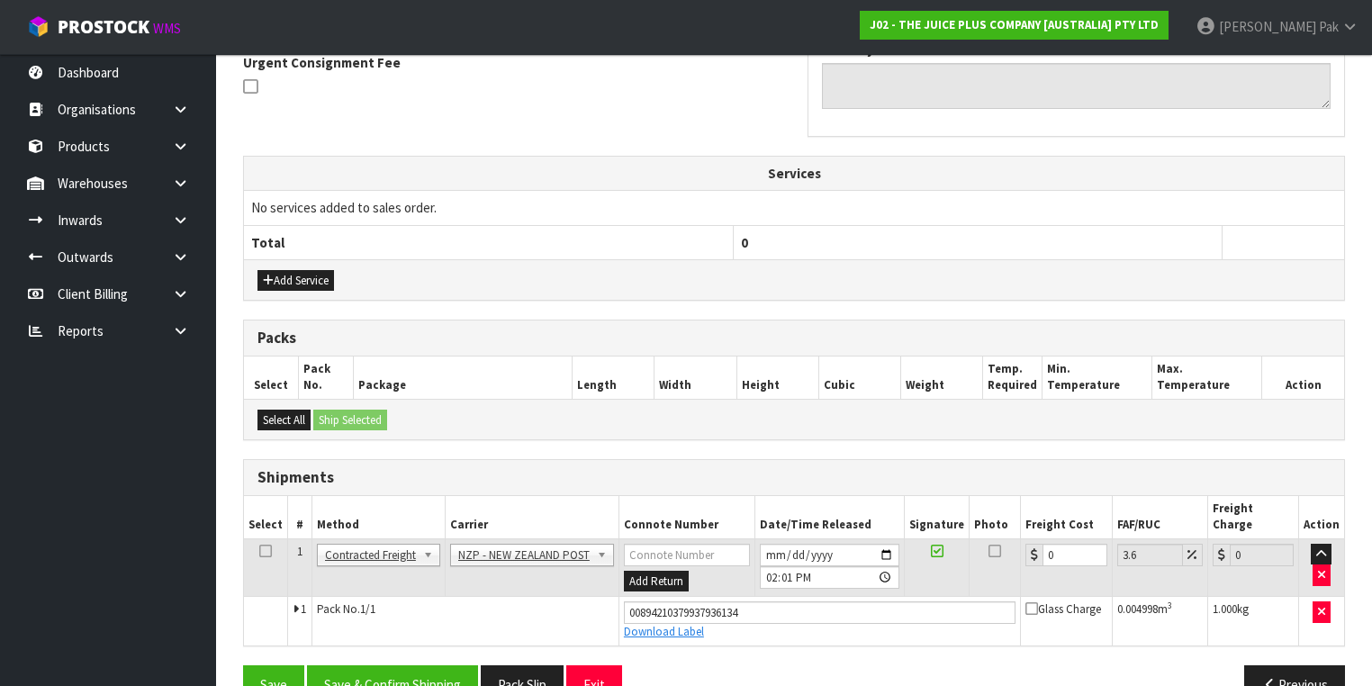
scroll to position [562, 0]
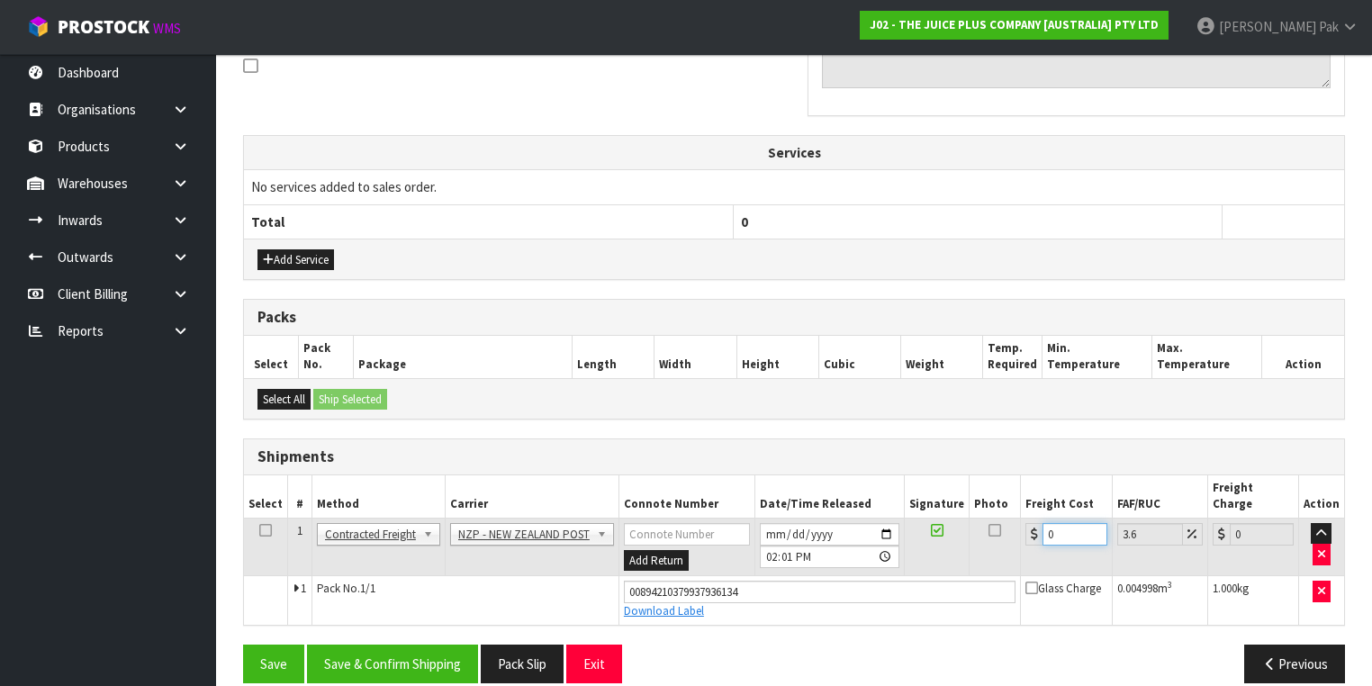
drag, startPoint x: 1057, startPoint y: 512, endPoint x: 998, endPoint y: 506, distance: 59.8
click at [998, 518] on tr "1 Client Local Pickup Customer Local Pickup Company Freight Contracted Freight …" at bounding box center [794, 547] width 1100 height 59
drag, startPoint x: 373, startPoint y: 645, endPoint x: 379, endPoint y: 636, distance: 11.0
click at [375, 645] on button "Save & Confirm Shipping" at bounding box center [392, 664] width 171 height 39
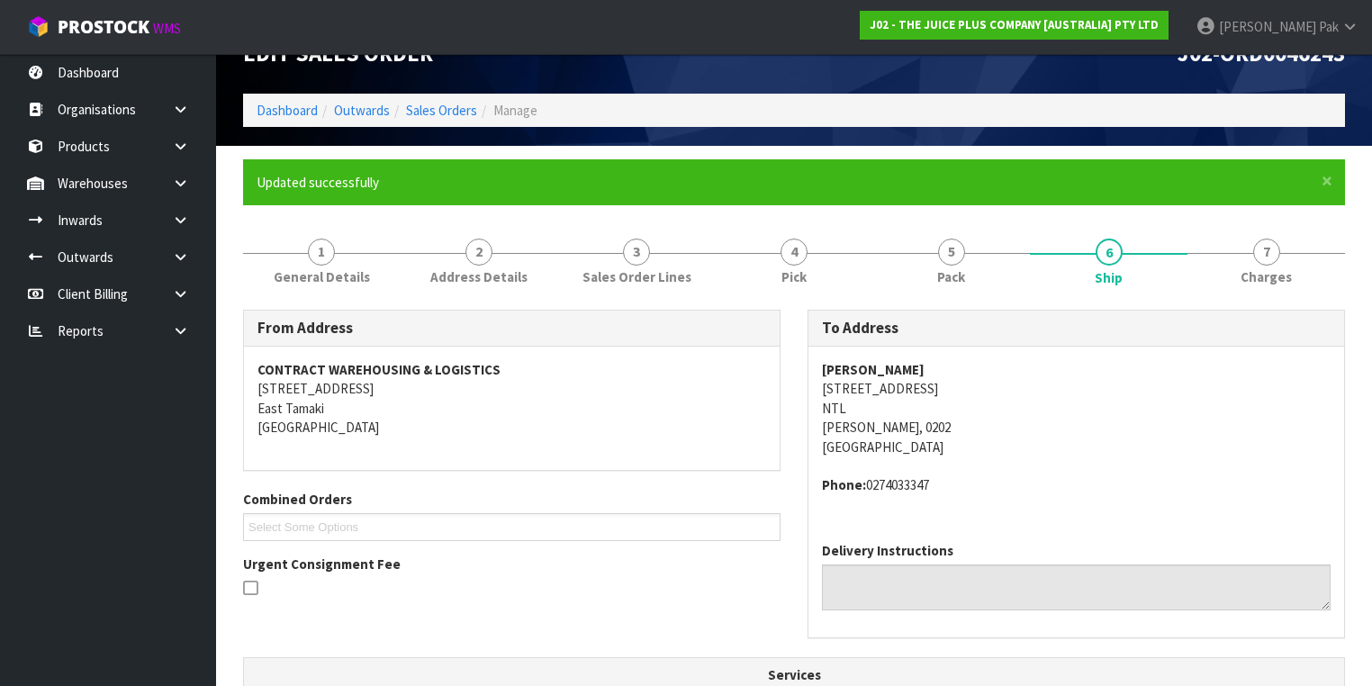
scroll to position [0, 0]
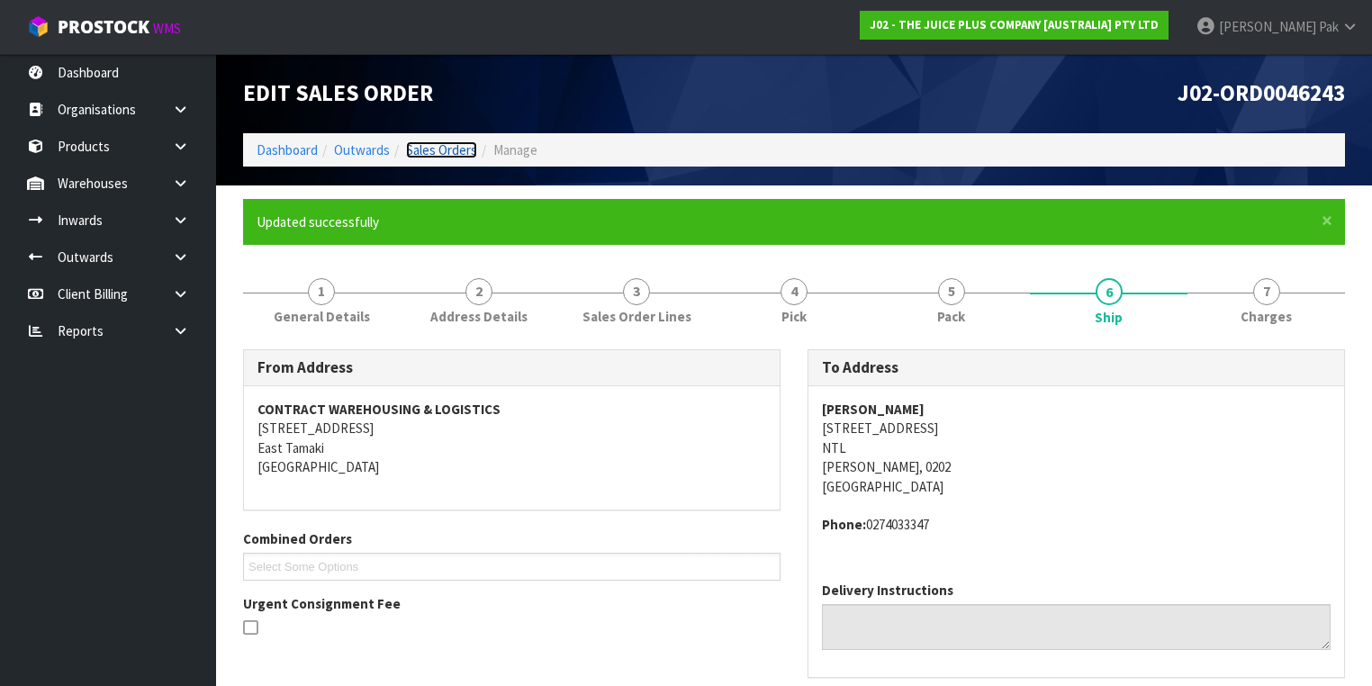
click at [458, 144] on link "Sales Orders" at bounding box center [441, 149] width 71 height 17
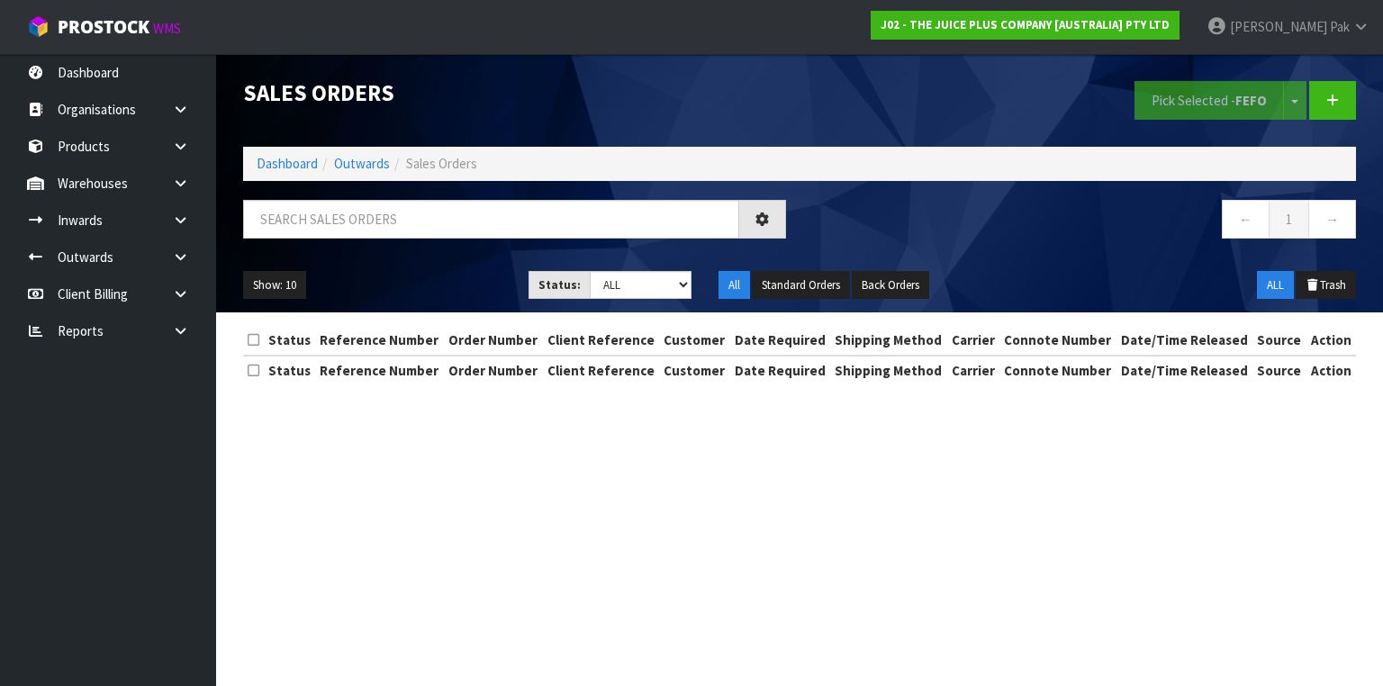
click at [573, 158] on ol "Dashboard Outwards Sales Orders" at bounding box center [799, 163] width 1113 height 33
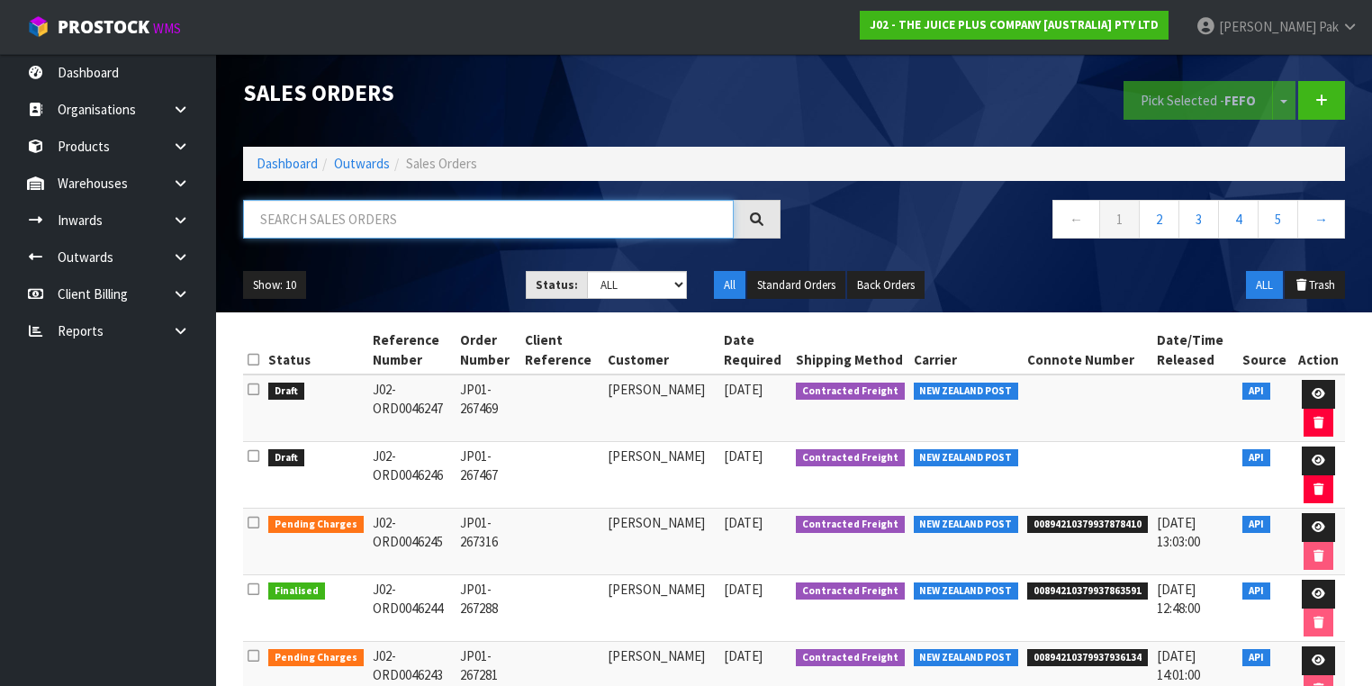
click at [649, 212] on input "text" at bounding box center [488, 219] width 491 height 39
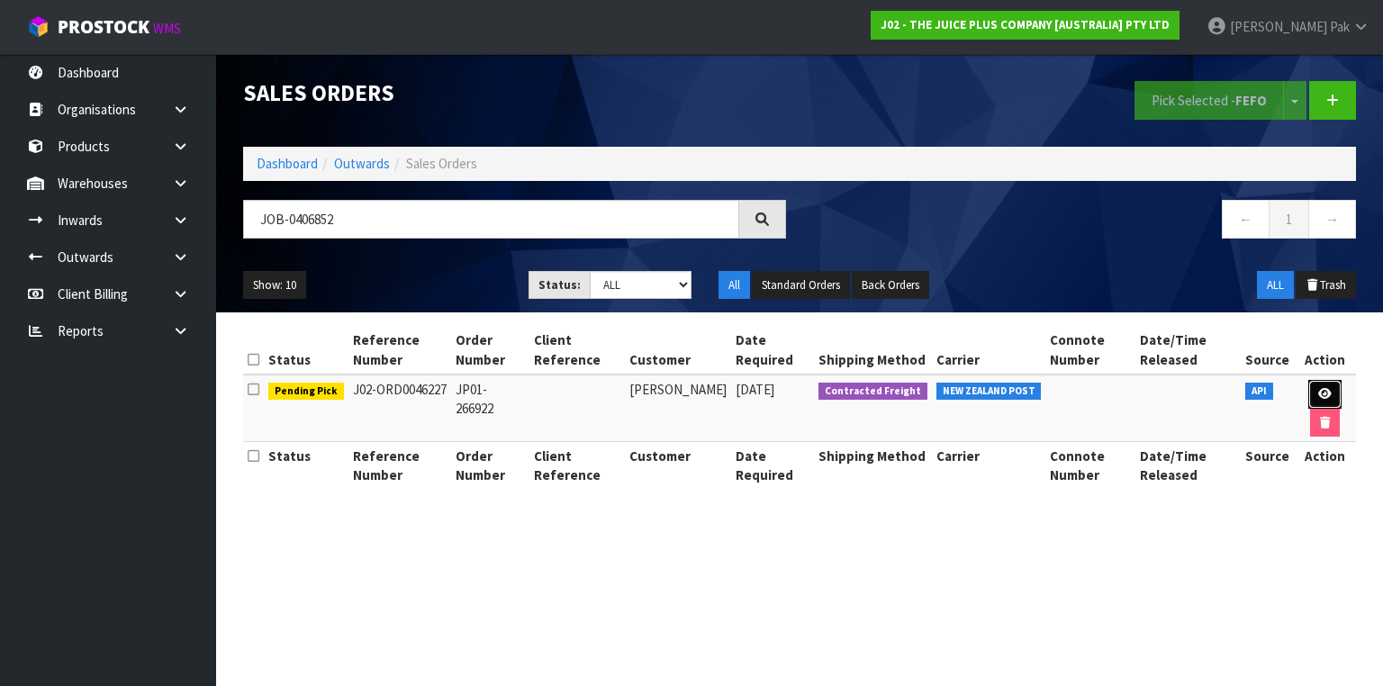
click at [1322, 393] on icon at bounding box center [1325, 394] width 14 height 12
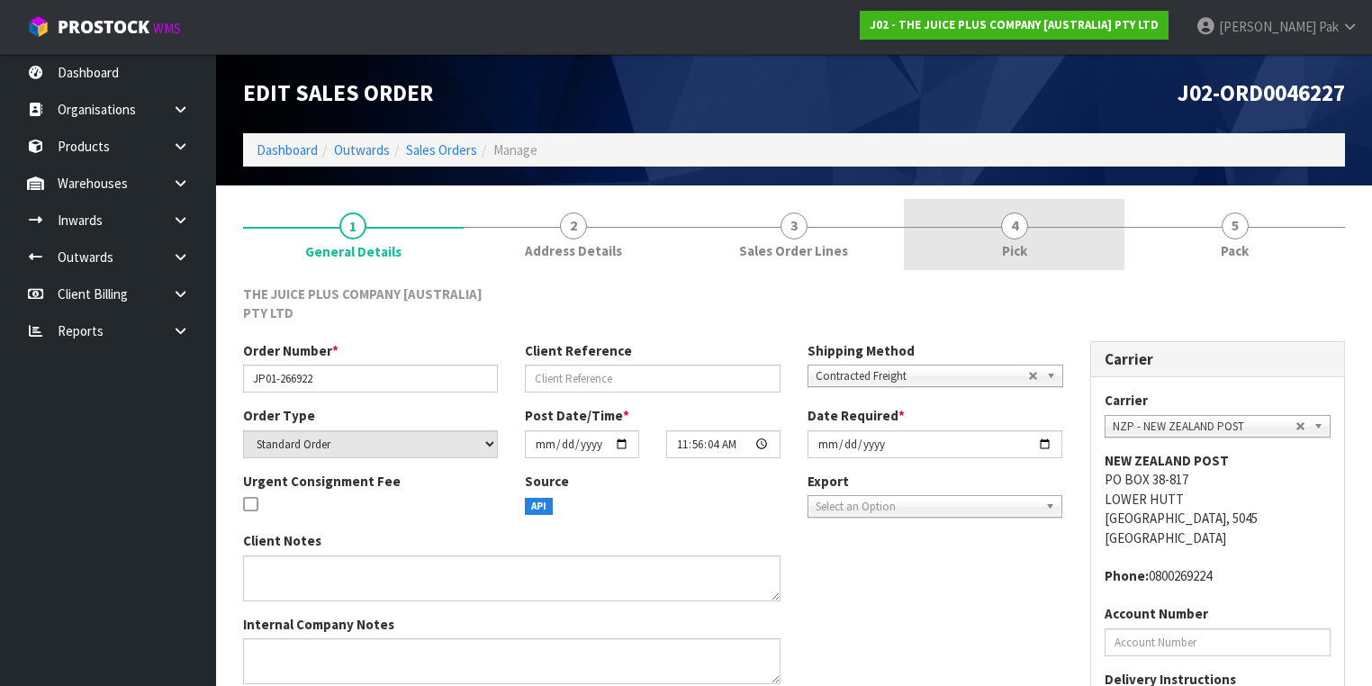
click at [1020, 229] on span "4" at bounding box center [1014, 225] width 27 height 27
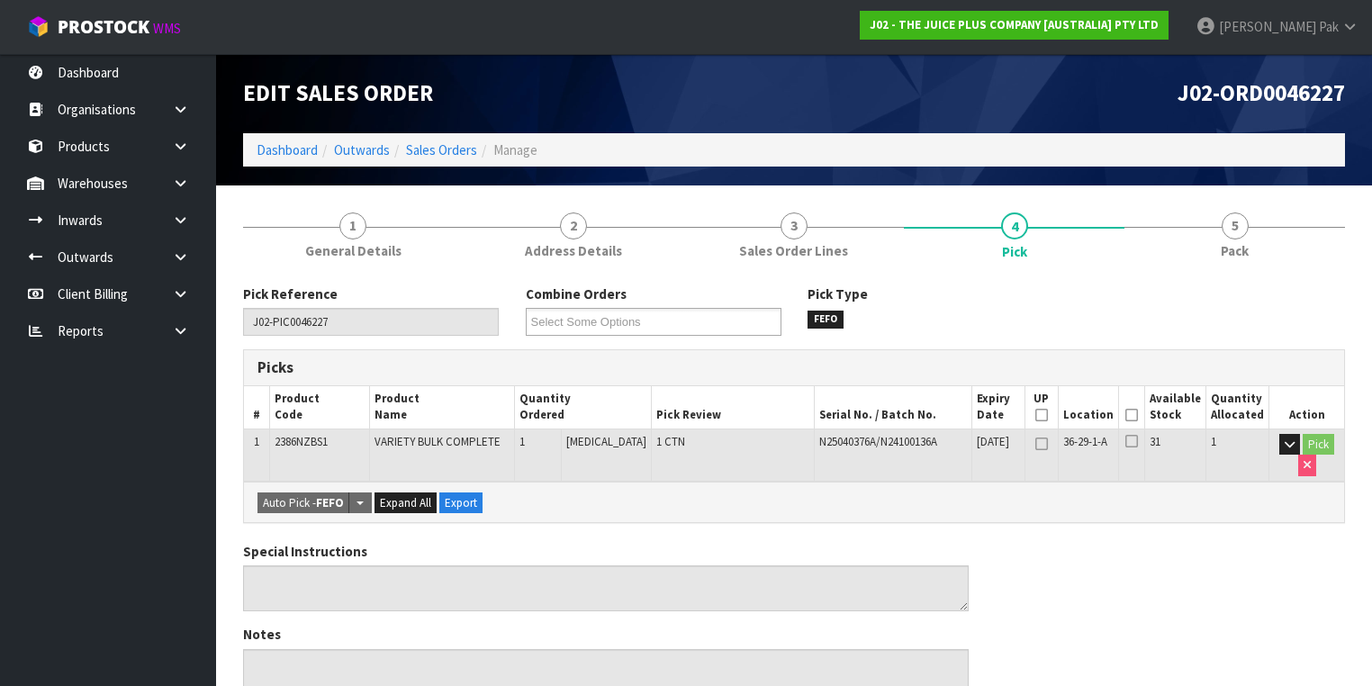
click at [1125, 411] on th "Picked" at bounding box center [1131, 407] width 26 height 42
click at [1136, 415] on icon at bounding box center [1131, 415] width 13 height 1
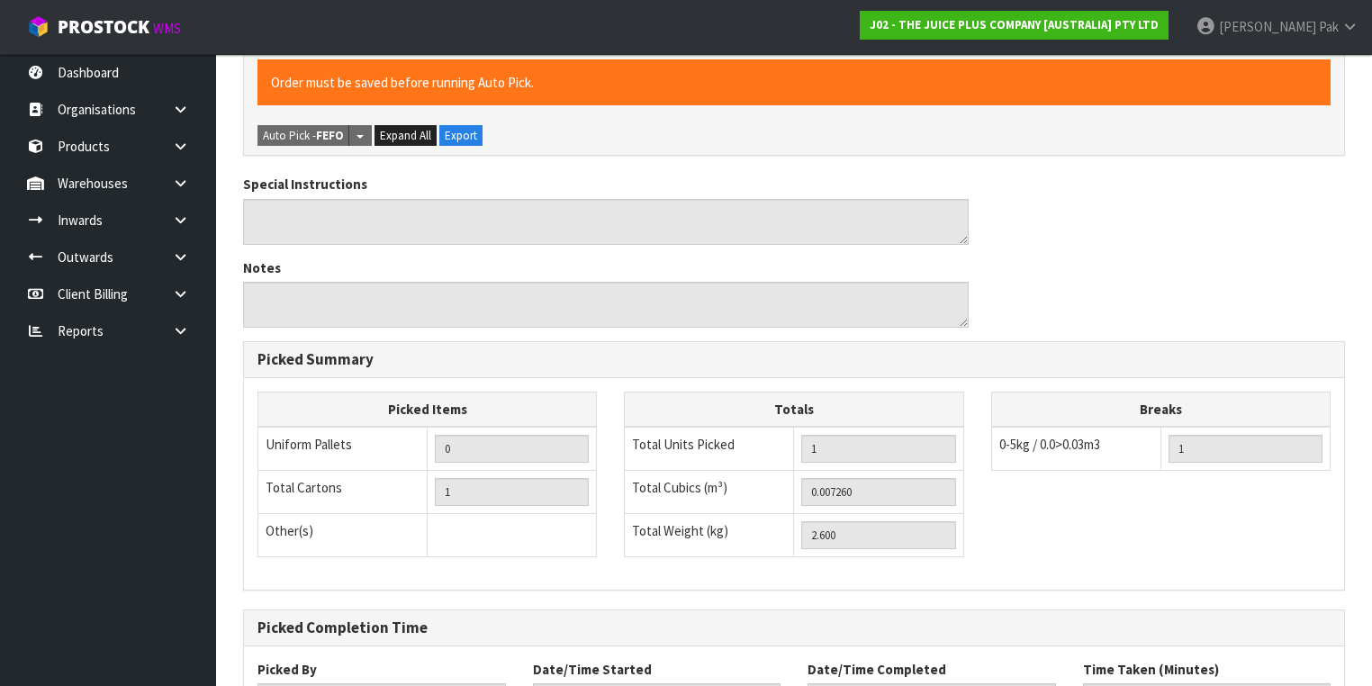
scroll to position [577, 0]
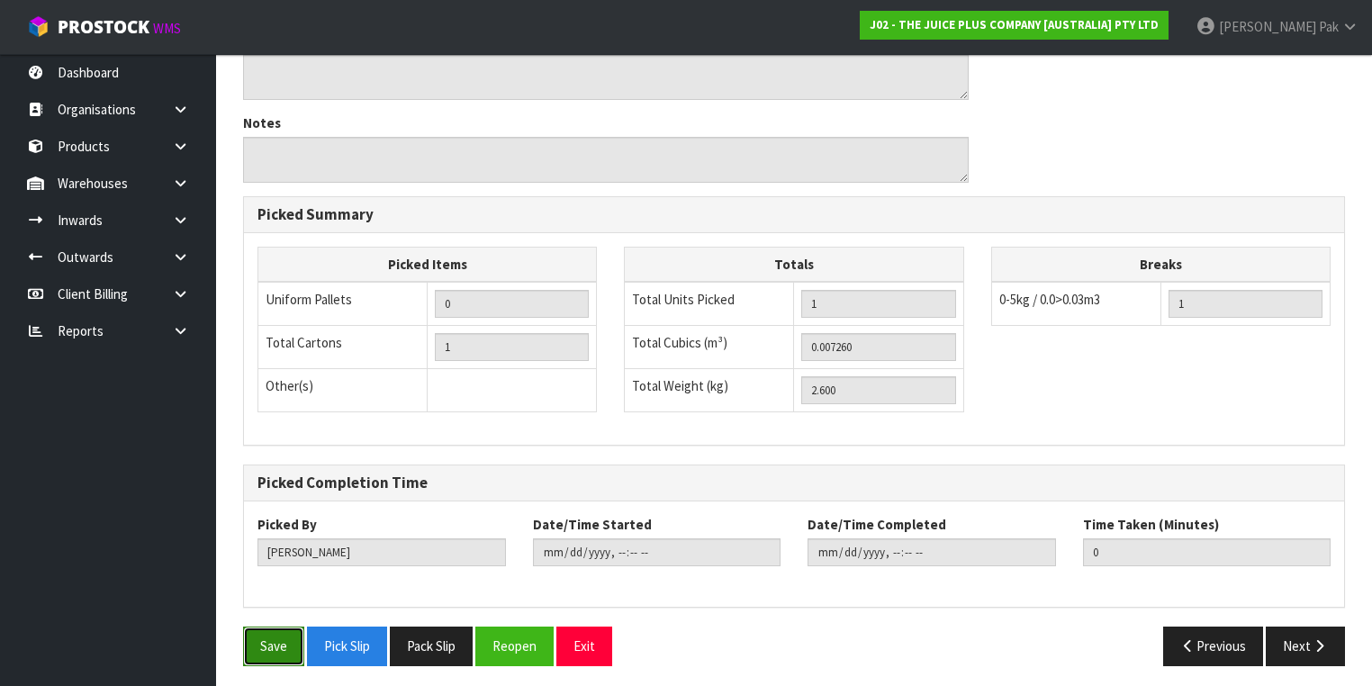
click at [257, 641] on button "Save" at bounding box center [273, 646] width 61 height 39
click at [1328, 642] on button "Next" at bounding box center [1305, 646] width 79 height 39
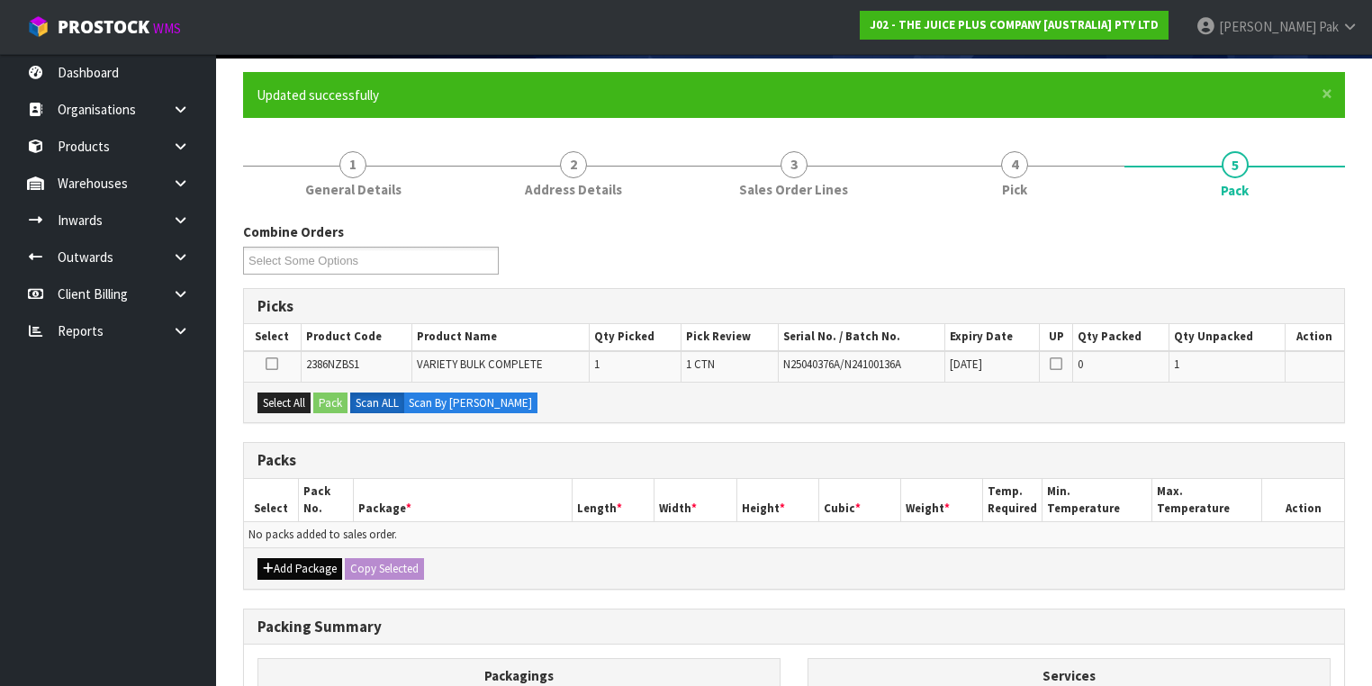
scroll to position [288, 0]
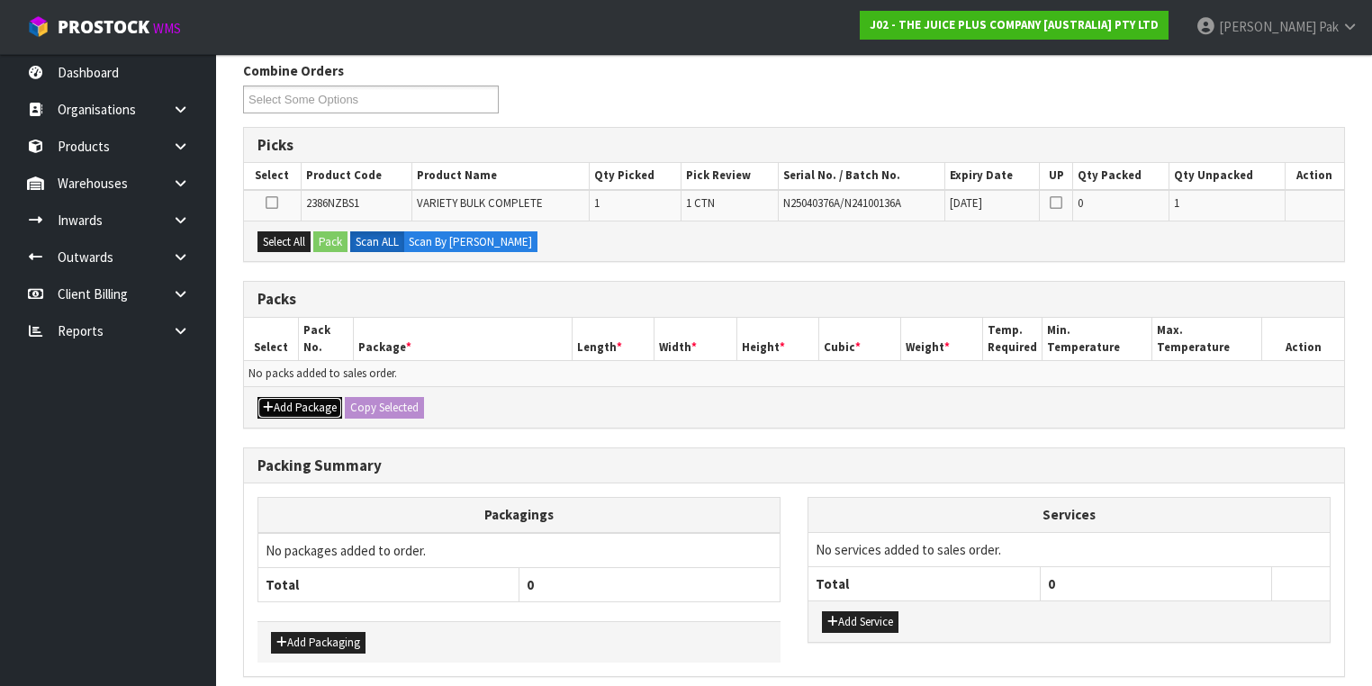
click at [312, 403] on button "Add Package" at bounding box center [299, 408] width 85 height 22
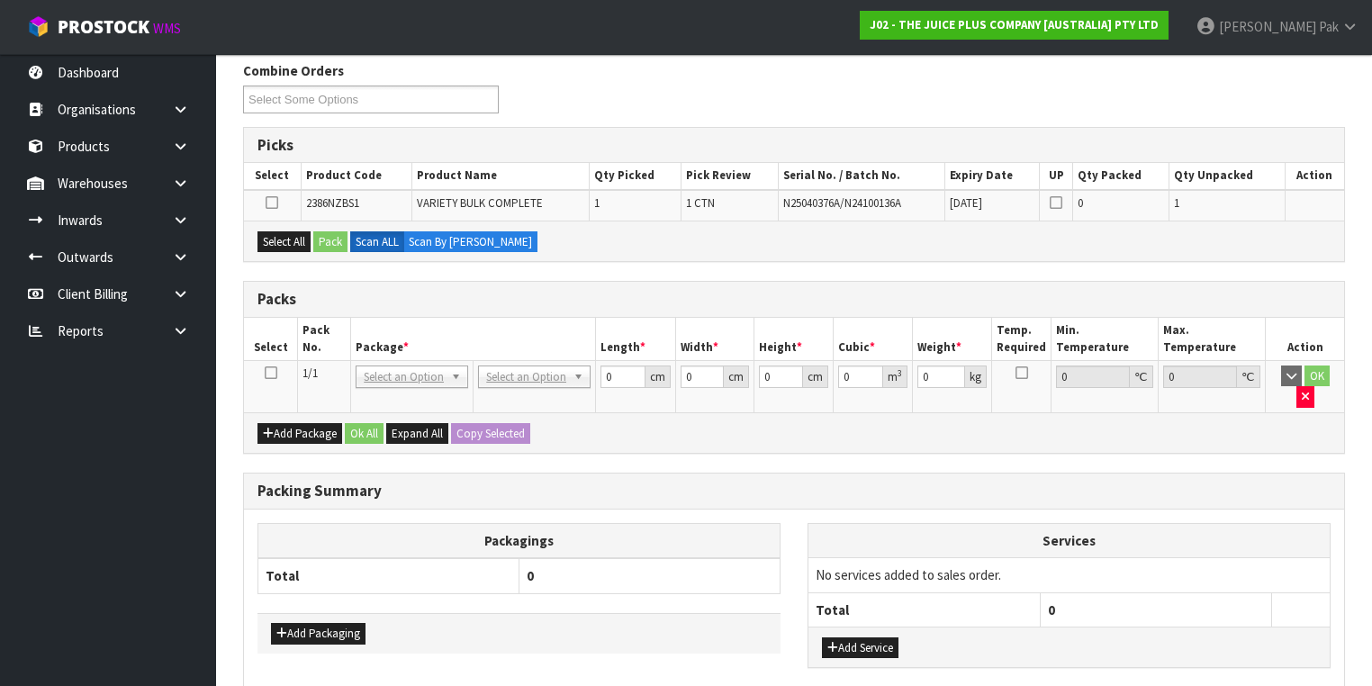
click at [277, 375] on td at bounding box center [271, 386] width 54 height 52
click at [274, 373] on td at bounding box center [271, 386] width 54 height 52
click at [267, 374] on icon at bounding box center [271, 373] width 13 height 1
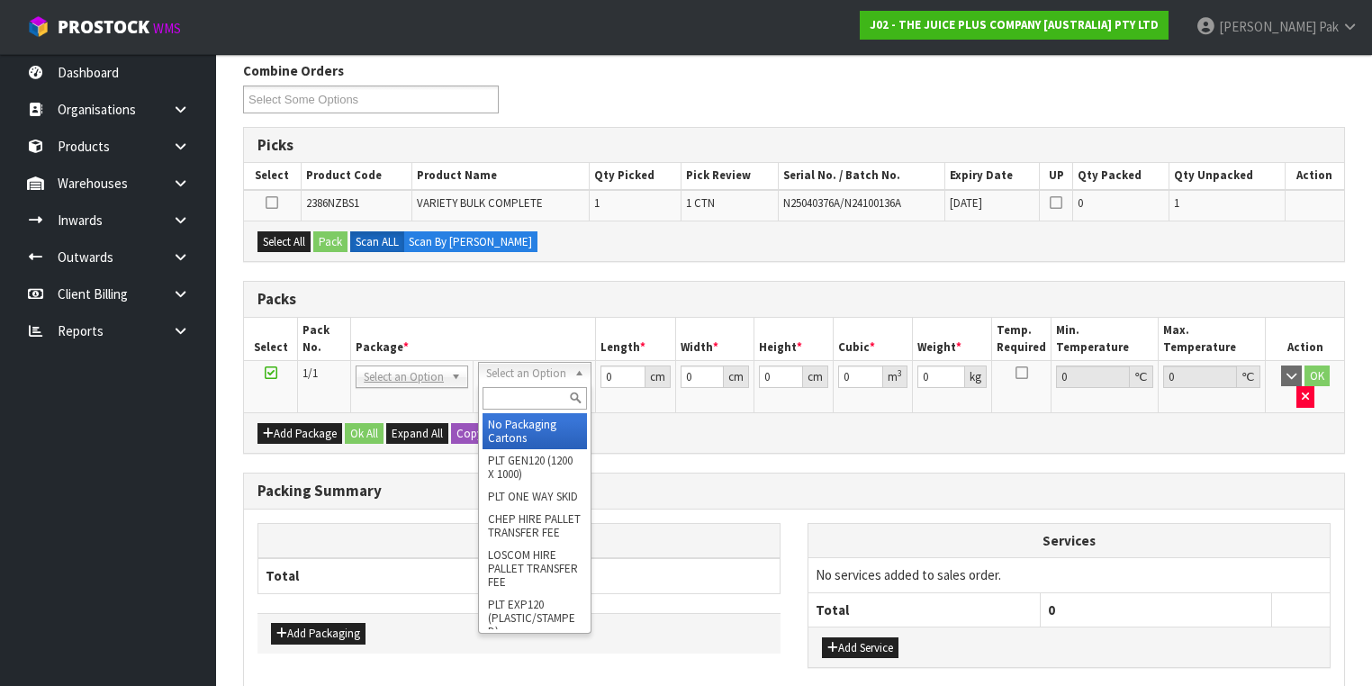
click at [512, 387] on input "text" at bounding box center [535, 398] width 104 height 23
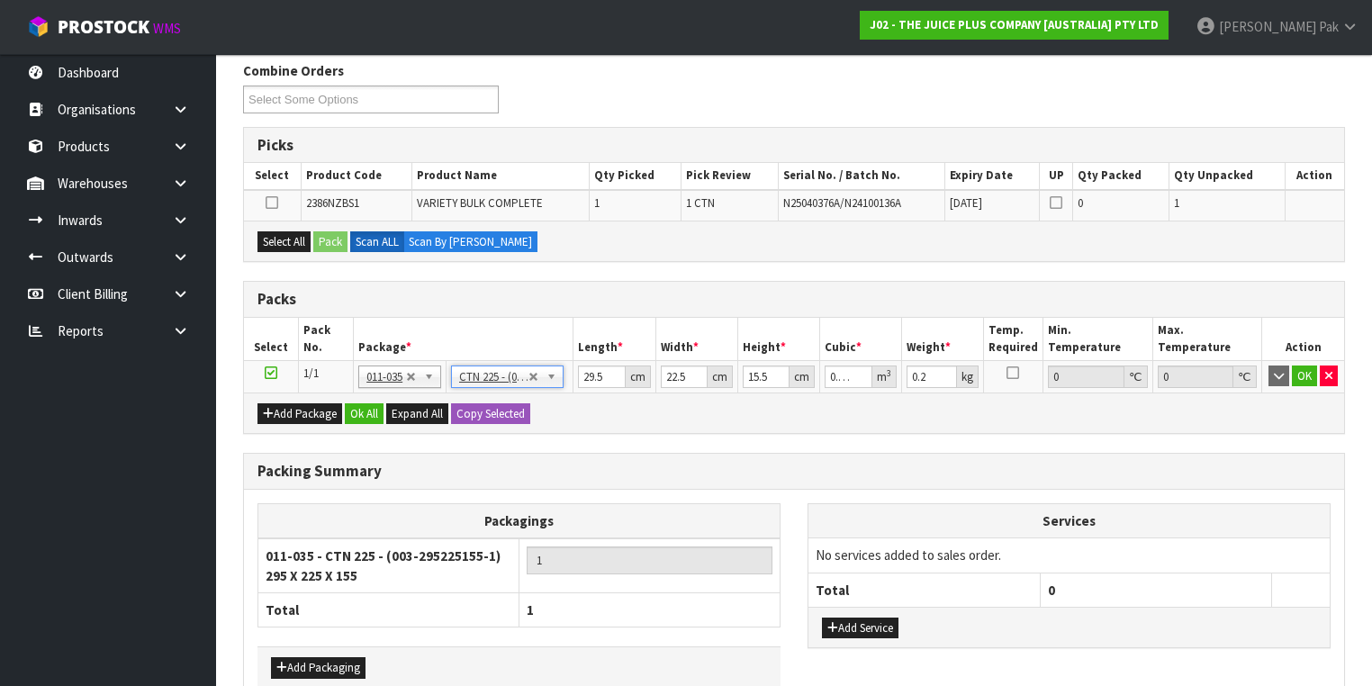
click at [266, 203] on icon at bounding box center [272, 203] width 13 height 1
click at [0, 0] on input "checkbox" at bounding box center [0, 0] width 0 height 0
click at [292, 239] on button "Select All" at bounding box center [283, 242] width 53 height 22
click at [319, 239] on button "Pack" at bounding box center [330, 242] width 34 height 22
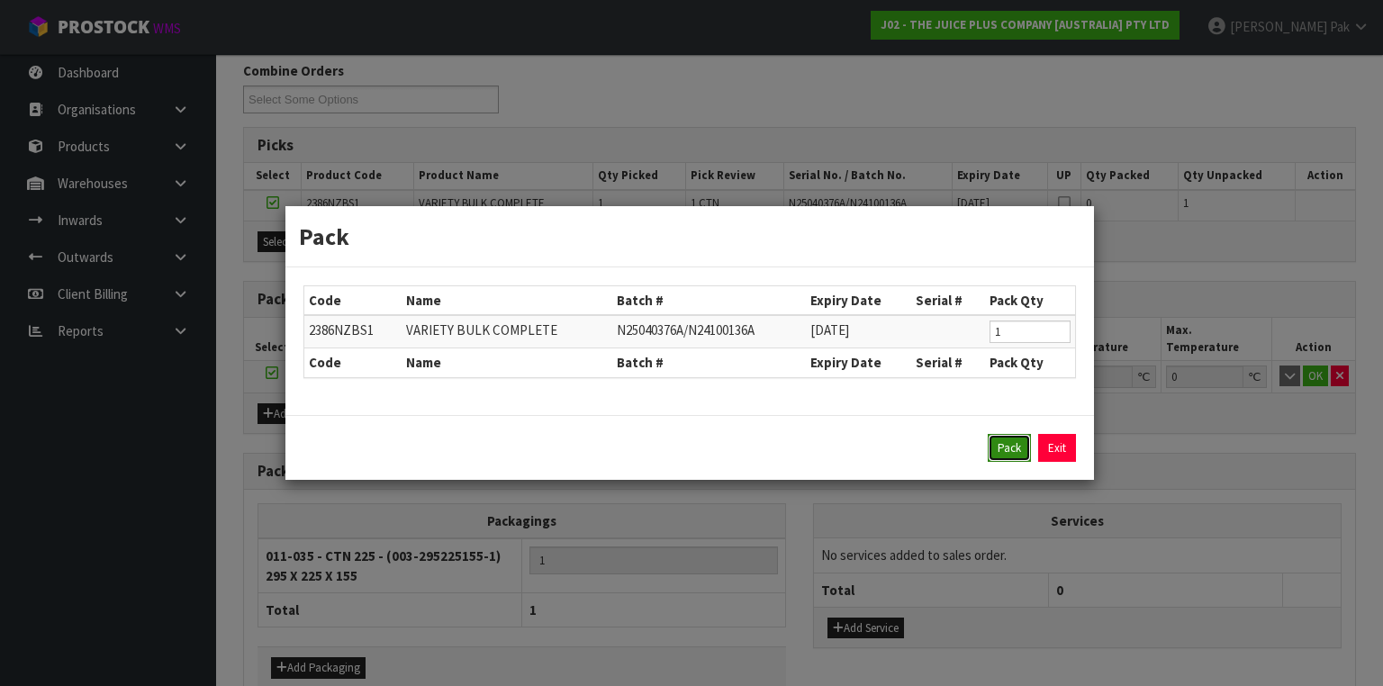
click at [998, 447] on button "Pack" at bounding box center [1009, 448] width 43 height 29
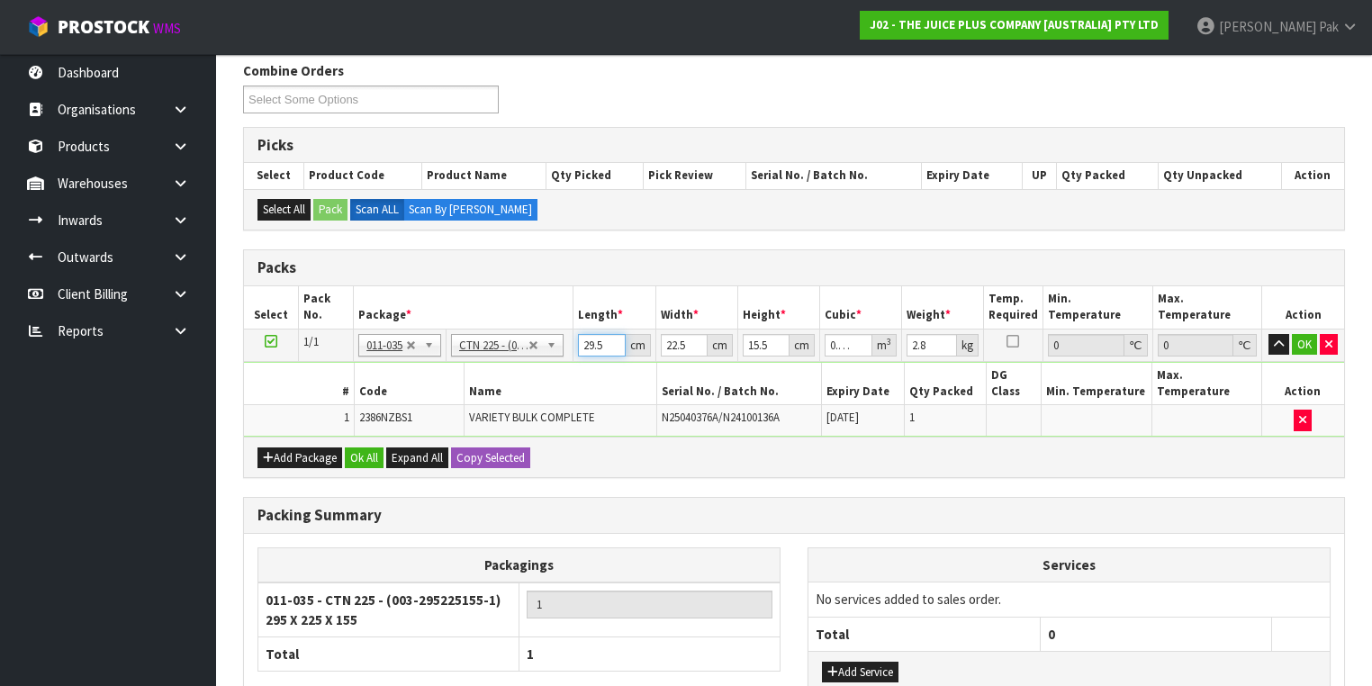
drag, startPoint x: 598, startPoint y: 340, endPoint x: 567, endPoint y: 345, distance: 30.9
click at [567, 345] on tr "1/1 NONE 007-001 007-002 007-004 007-009 007-013 007-014 007-015 007-017 007-01…" at bounding box center [794, 345] width 1100 height 32
click at [566, 345] on td "No Packaging Cartons PLT GEN120 (1200 X 1000) PLT ONE WAY SKID CHEP HIRE PALLET…" at bounding box center [509, 345] width 127 height 32
click at [587, 340] on input "29.5" at bounding box center [601, 345] width 47 height 23
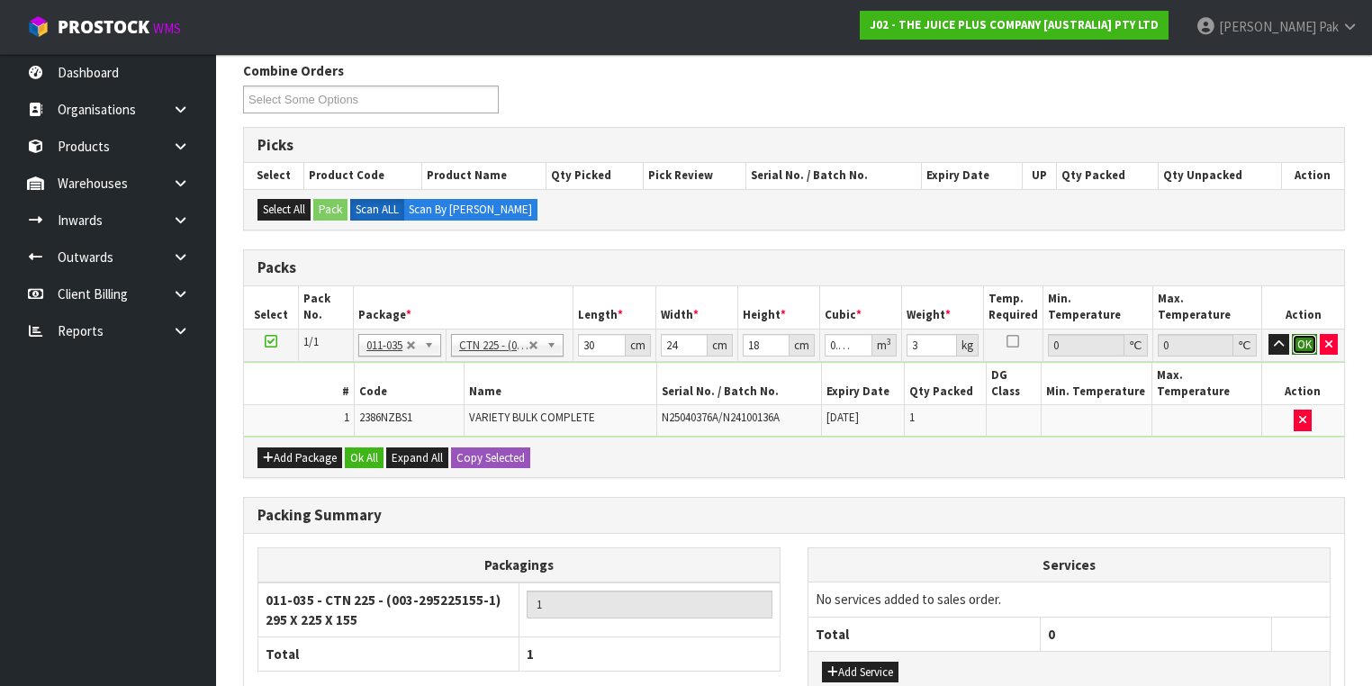
click at [1297, 338] on button "OK" at bounding box center [1304, 345] width 25 height 22
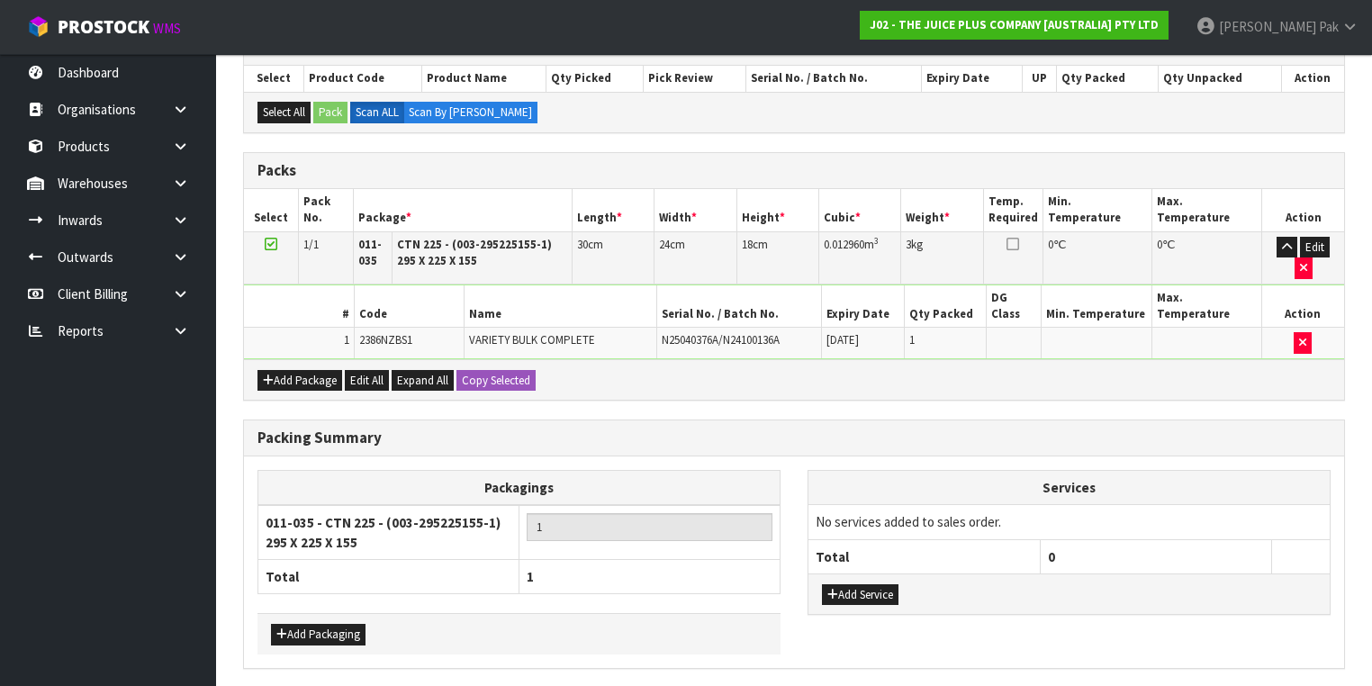
scroll to position [418, 0]
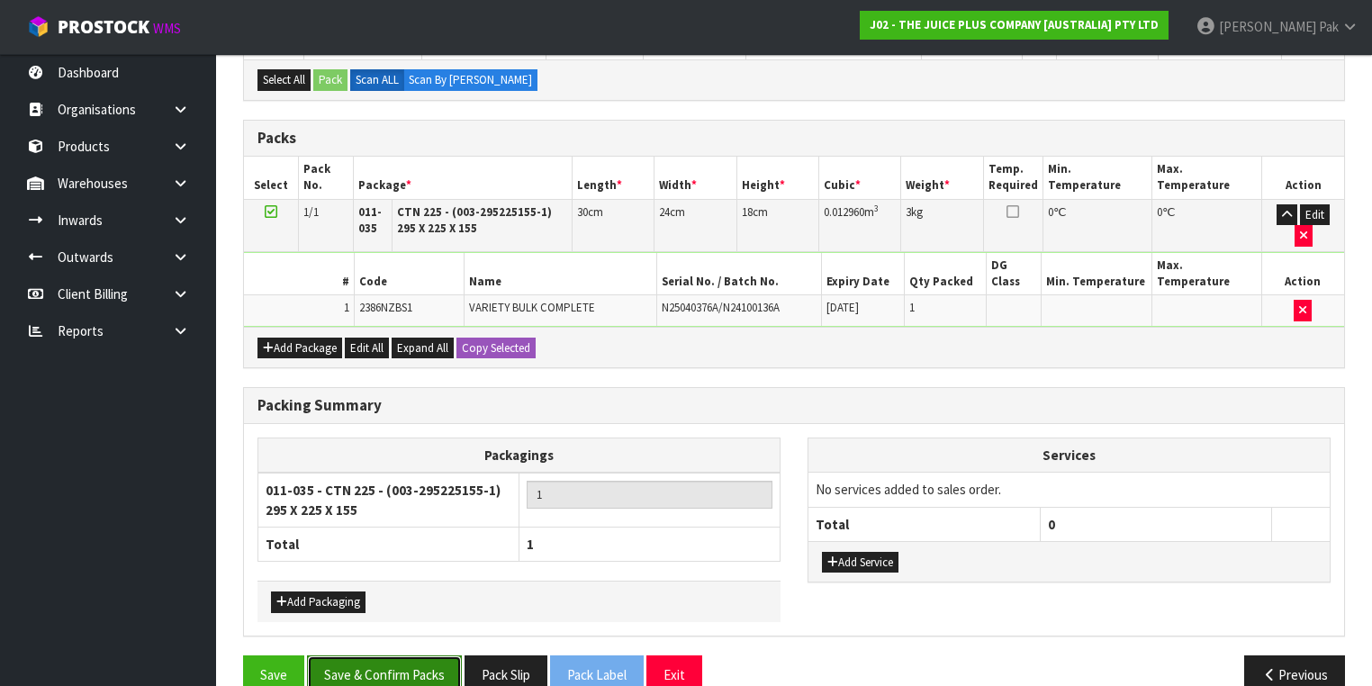
click at [396, 655] on button "Save & Confirm Packs" at bounding box center [384, 674] width 155 height 39
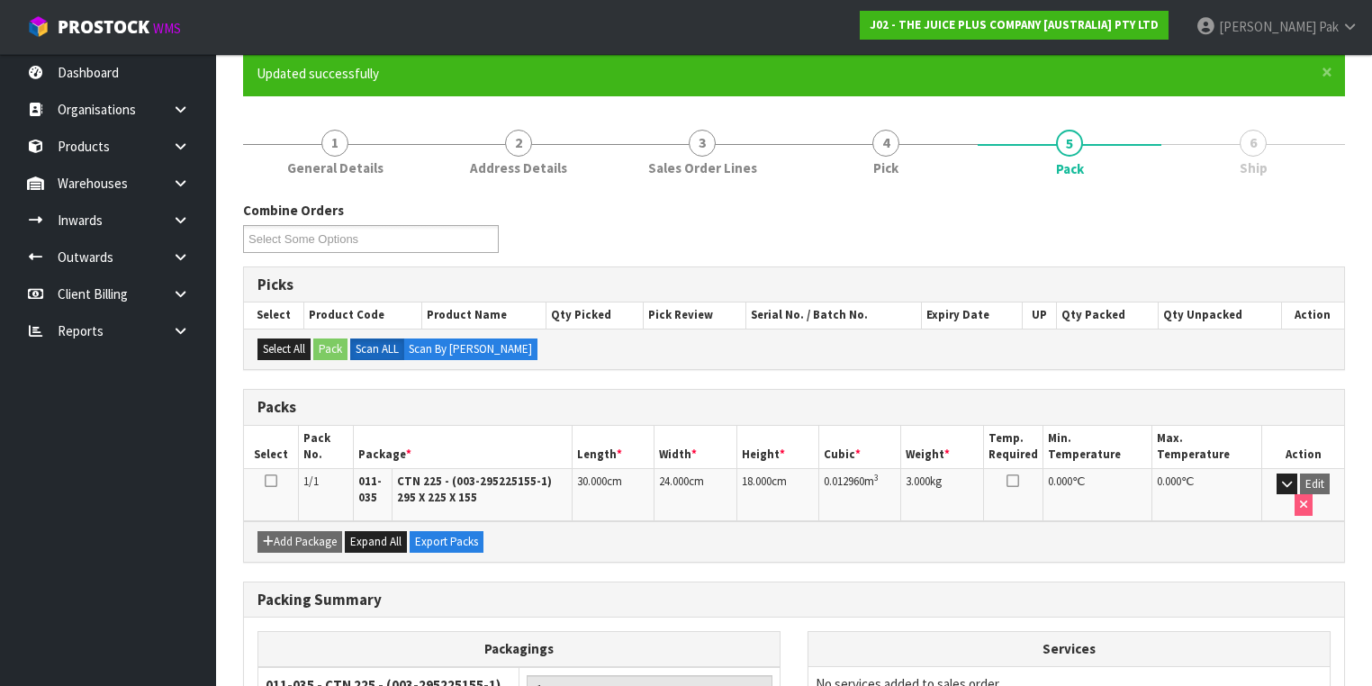
scroll to position [321, 0]
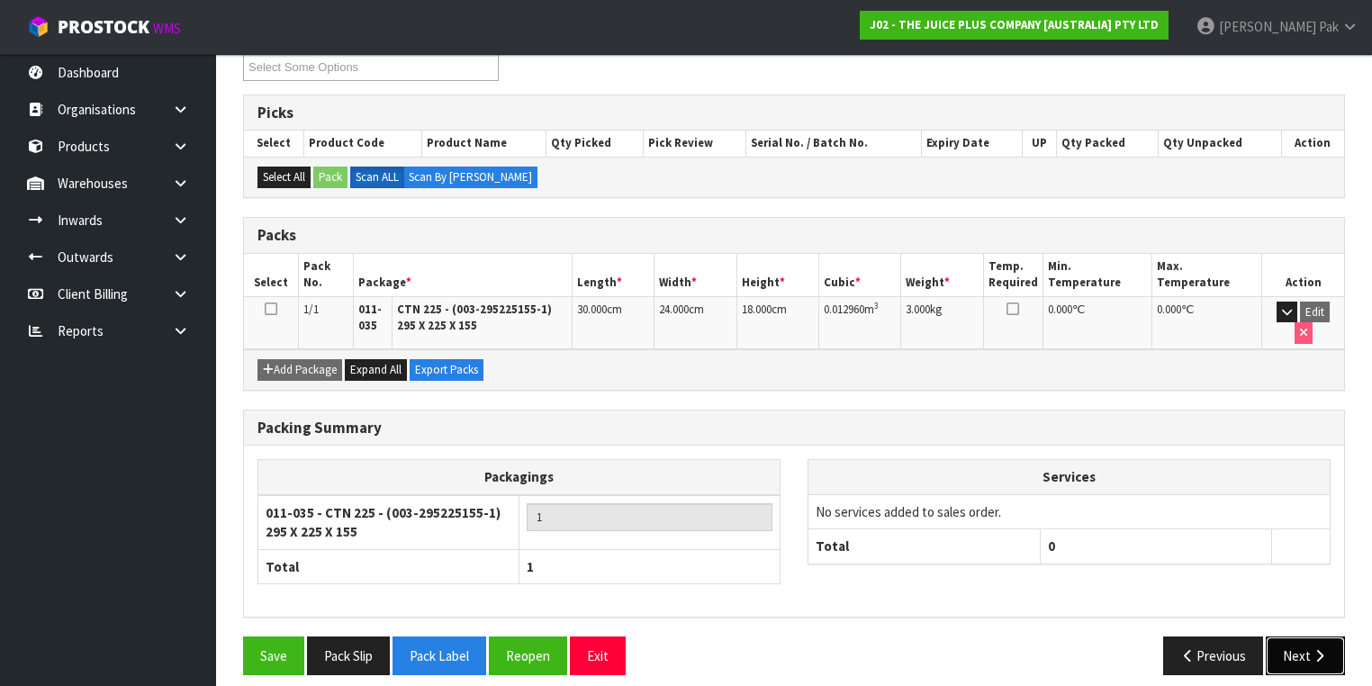
click at [1293, 652] on button "Next" at bounding box center [1305, 656] width 79 height 39
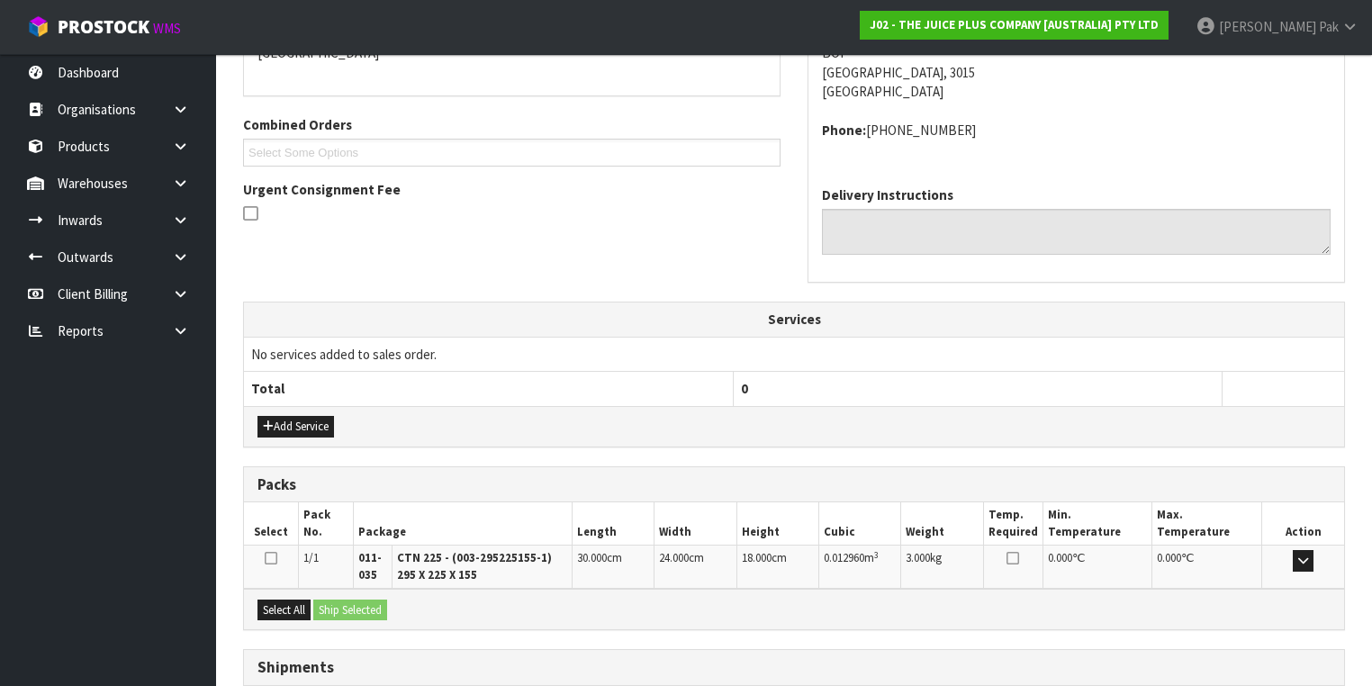
scroll to position [546, 0]
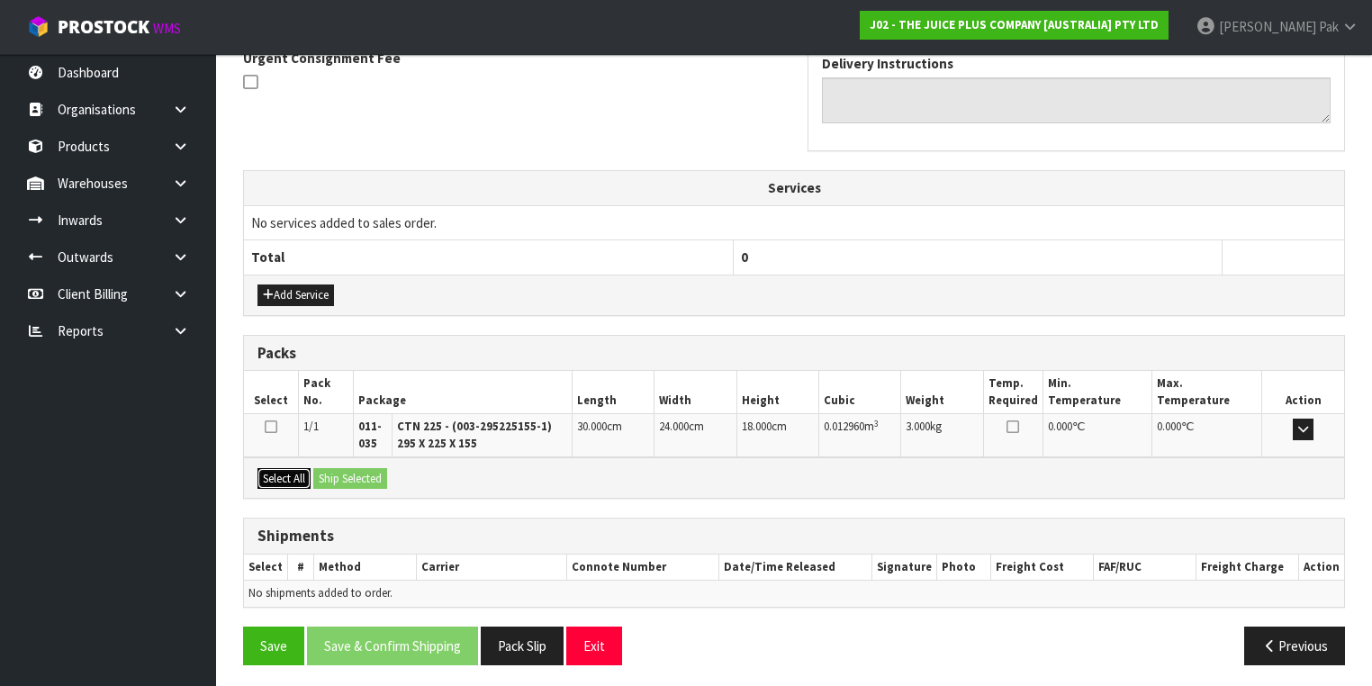
drag, startPoint x: 299, startPoint y: 480, endPoint x: 356, endPoint y: 466, distance: 58.3
click at [299, 478] on button "Select All" at bounding box center [283, 479] width 53 height 22
drag, startPoint x: 356, startPoint y: 466, endPoint x: 540, endPoint y: 623, distance: 242.1
click at [357, 468] on button "Ship Selected" at bounding box center [350, 479] width 74 height 22
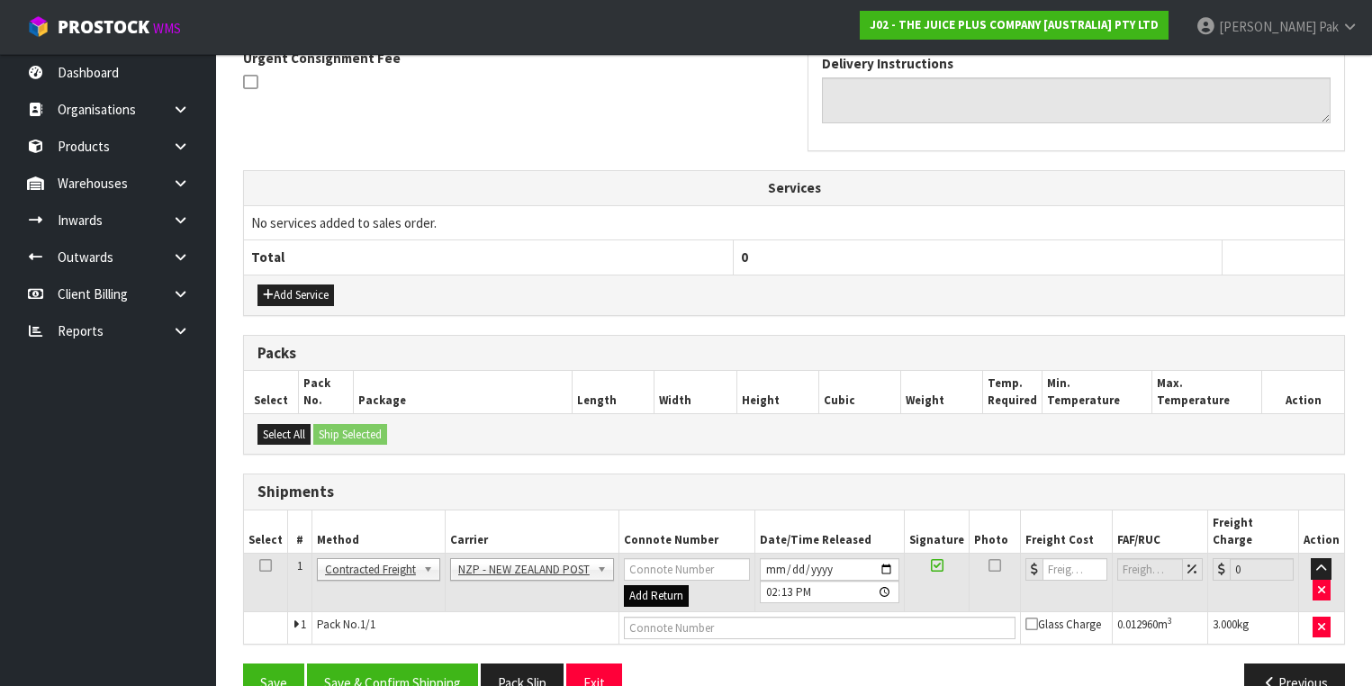
scroll to position [565, 0]
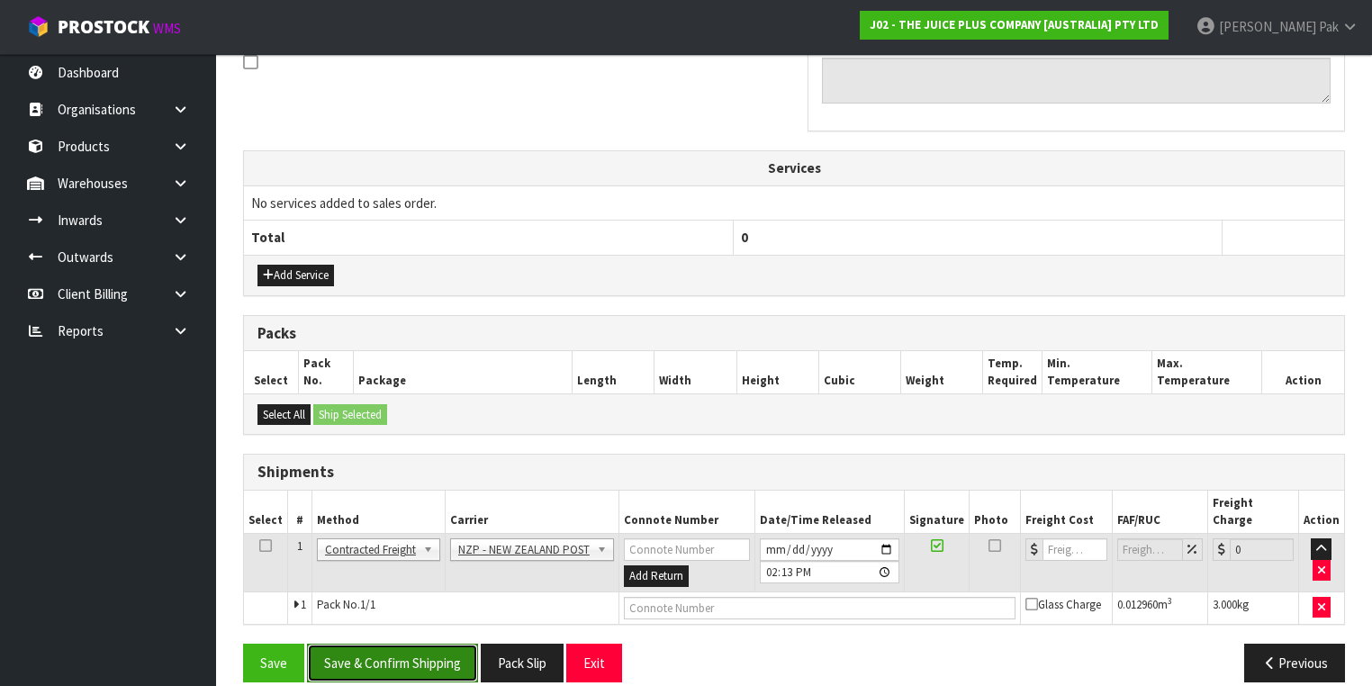
click at [414, 644] on button "Save & Confirm Shipping" at bounding box center [392, 663] width 171 height 39
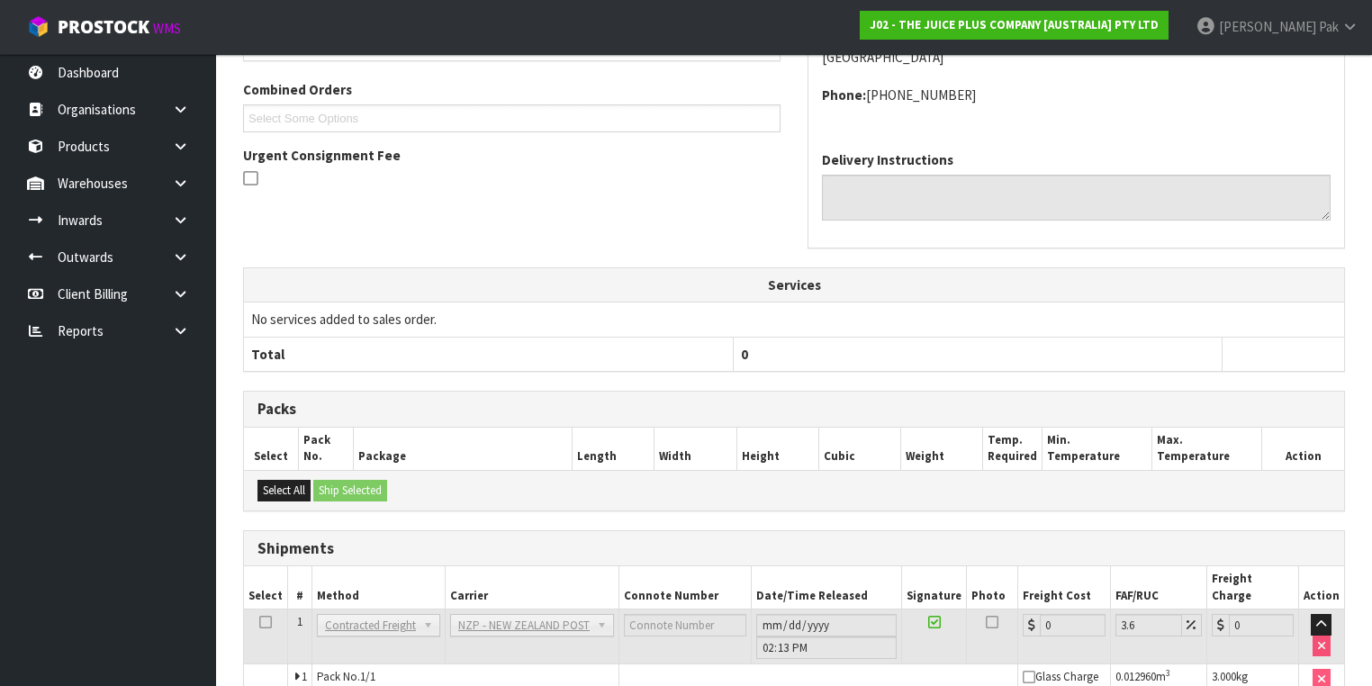
scroll to position [540, 0]
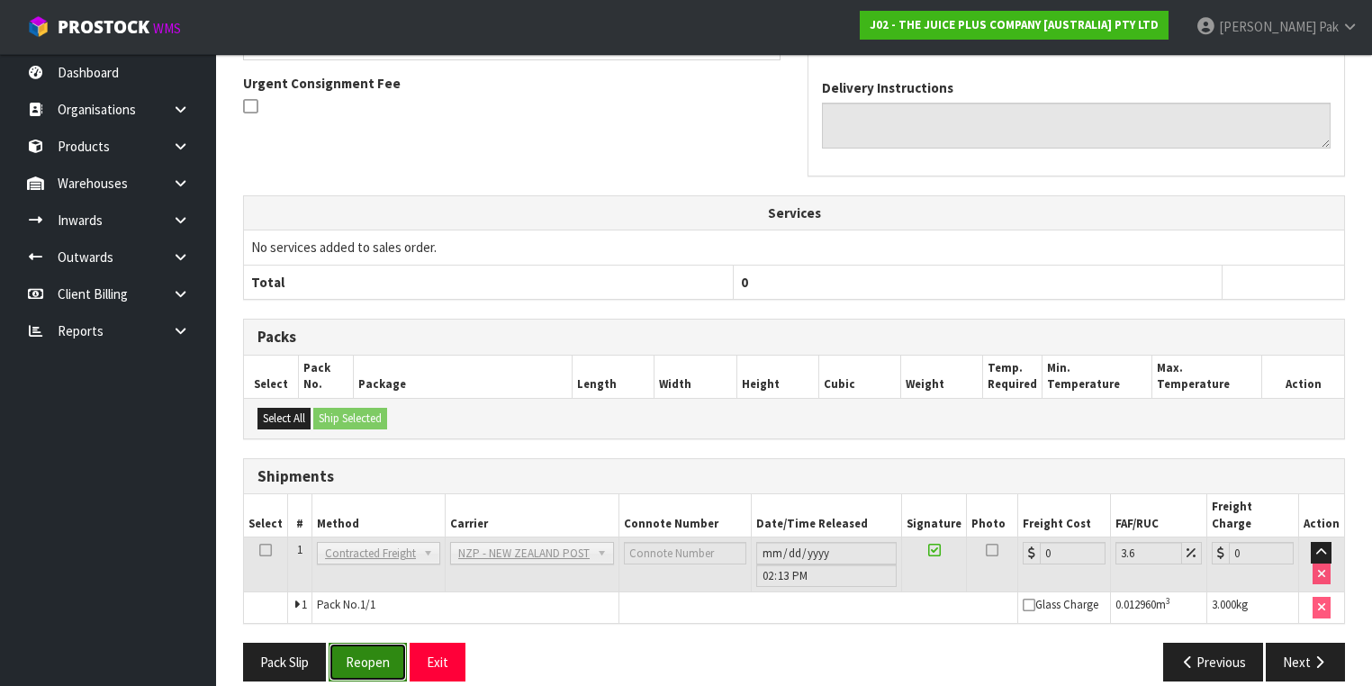
click at [385, 643] on button "Reopen" at bounding box center [368, 662] width 78 height 39
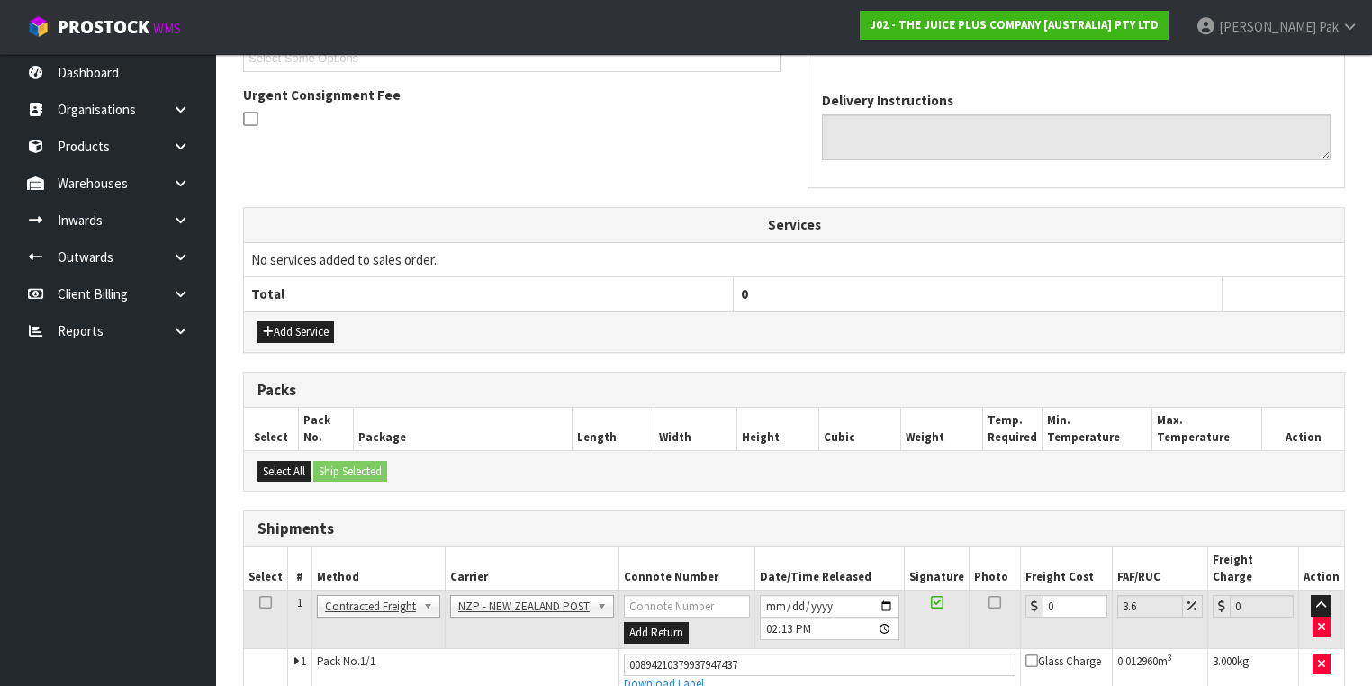
scroll to position [582, 0]
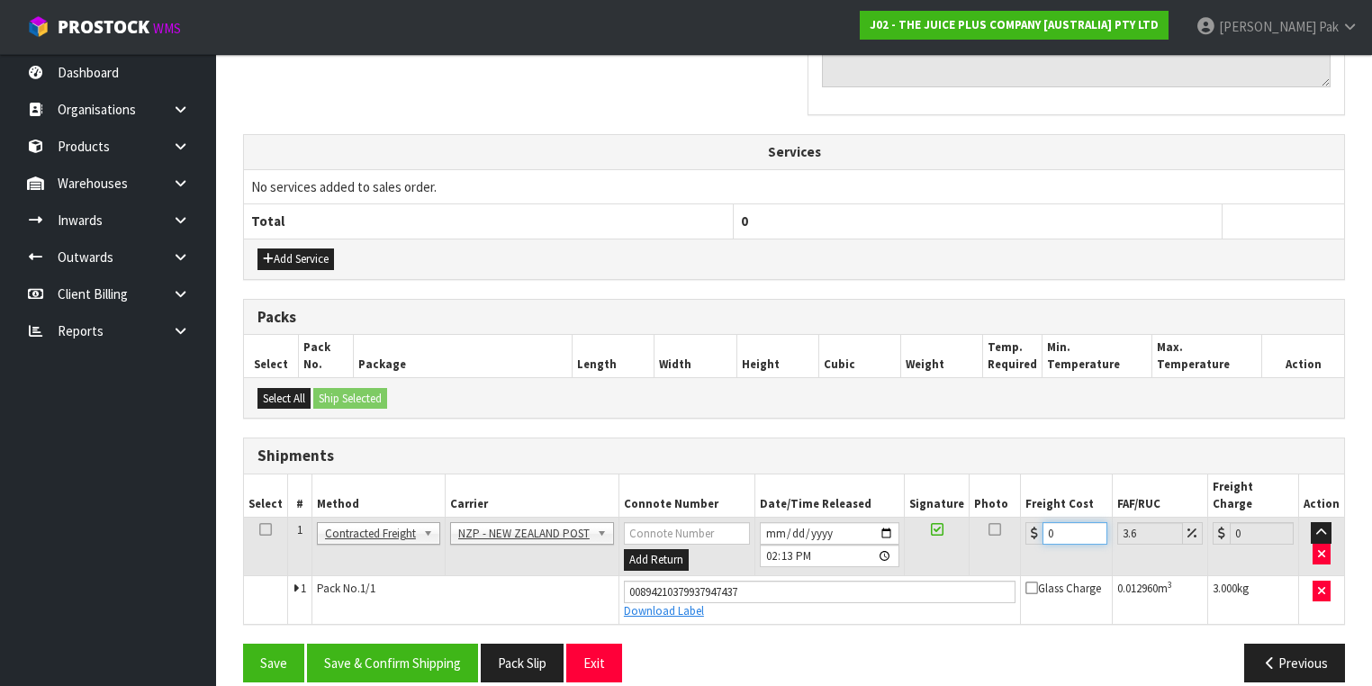
drag, startPoint x: 1064, startPoint y: 510, endPoint x: 852, endPoint y: 506, distance: 212.5
click at [853, 518] on tr "1 Client Local Pickup Customer Local Pickup Company Freight Contracted Freight …" at bounding box center [794, 547] width 1100 height 59
click at [403, 662] on div "Save Save & Confirm Shipping Pack Slip Exit Previous" at bounding box center [794, 670] width 1129 height 52
click at [410, 644] on button "Save & Confirm Shipping" at bounding box center [392, 663] width 171 height 39
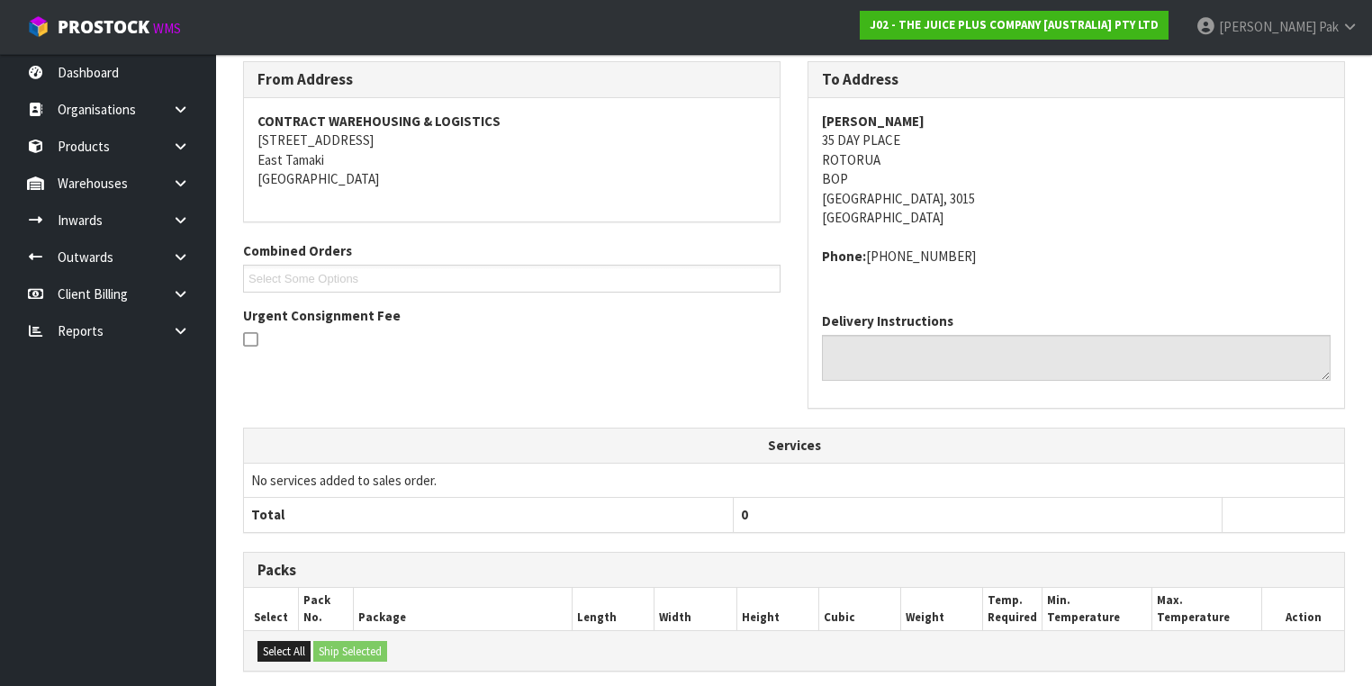
scroll to position [533, 0]
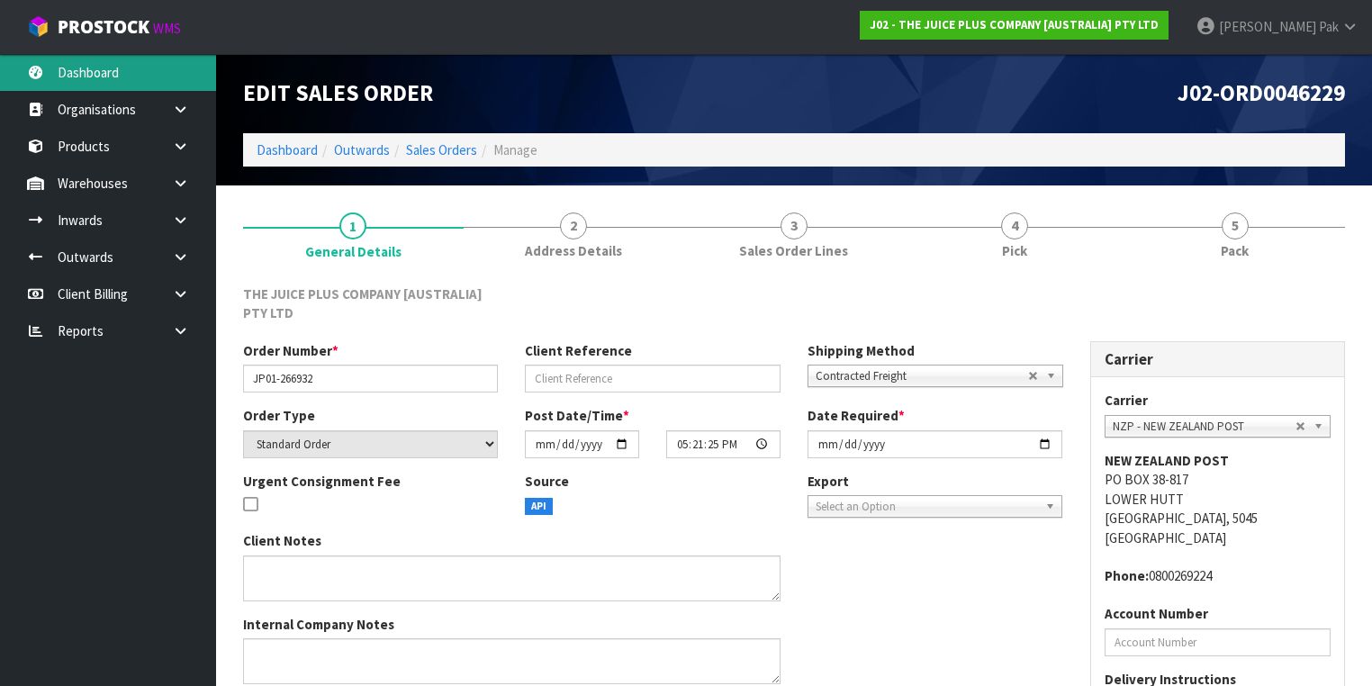
click at [130, 77] on link "Dashboard" at bounding box center [108, 72] width 216 height 37
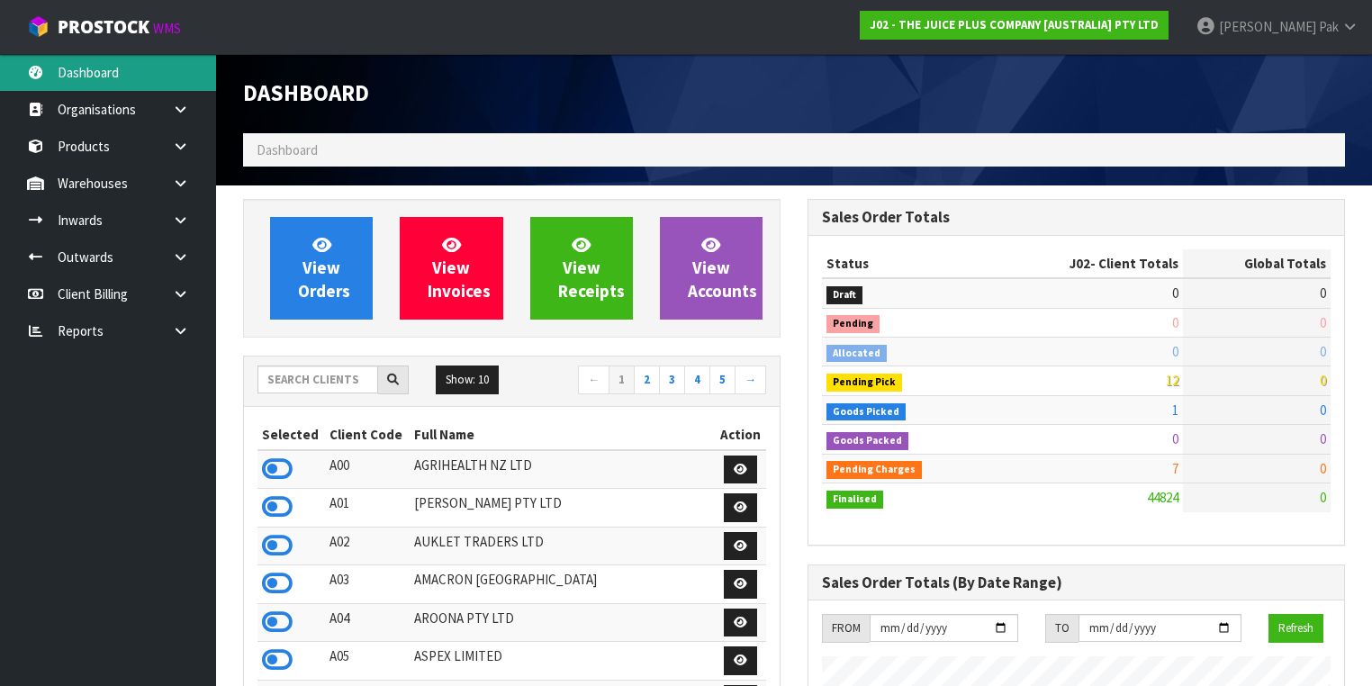
scroll to position [1358, 565]
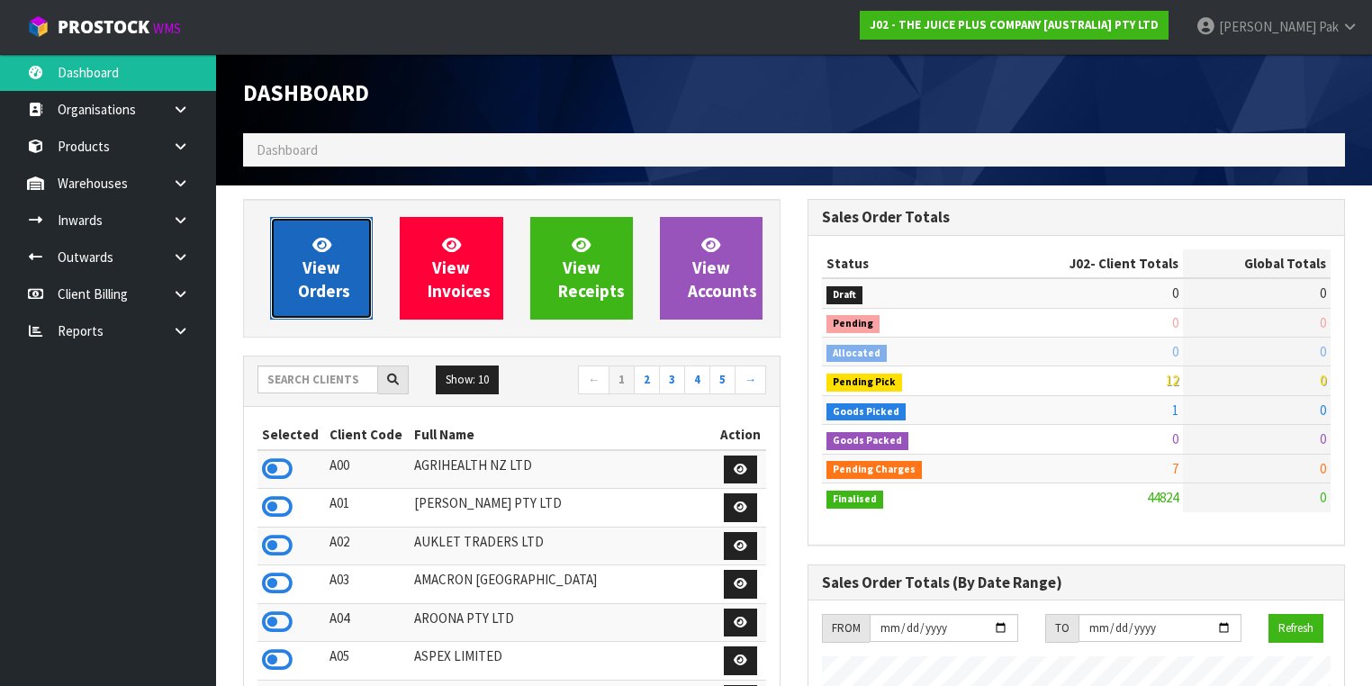
click at [343, 270] on link "View Orders" at bounding box center [321, 268] width 103 height 103
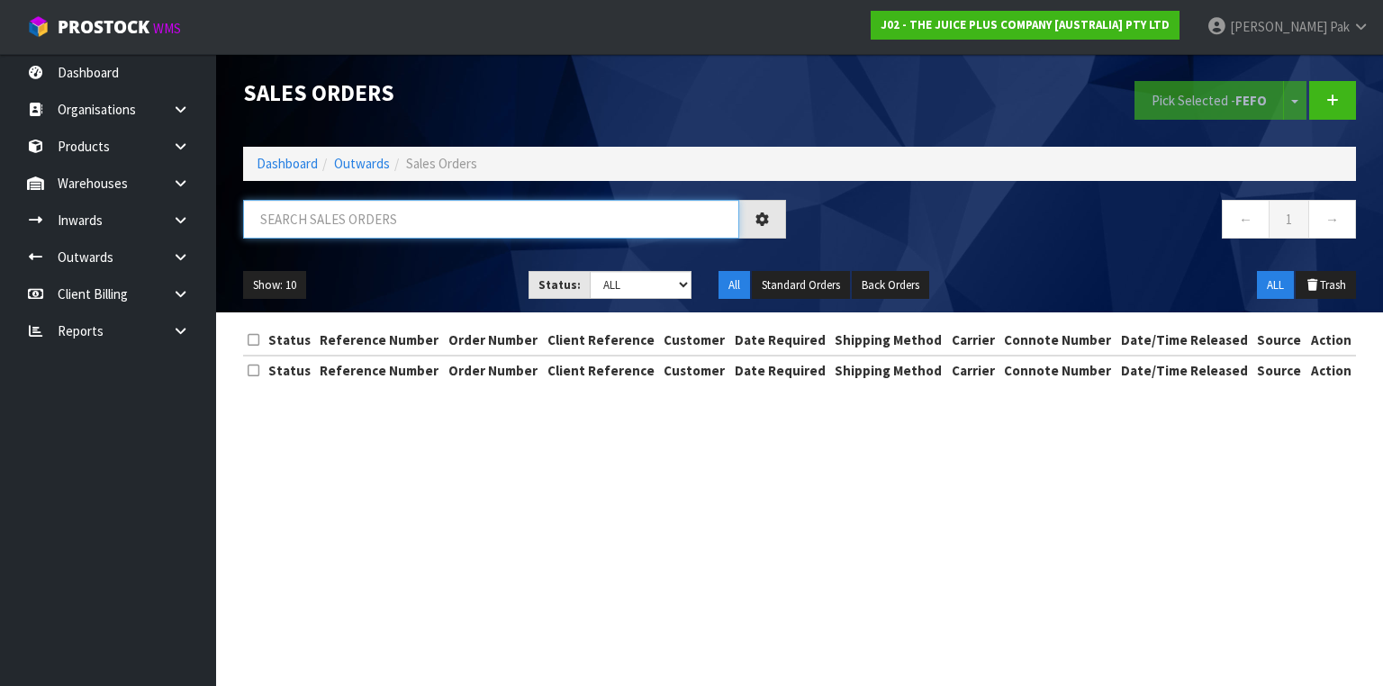
click at [344, 223] on input "text" at bounding box center [491, 219] width 496 height 39
type input "JOB-0406830"
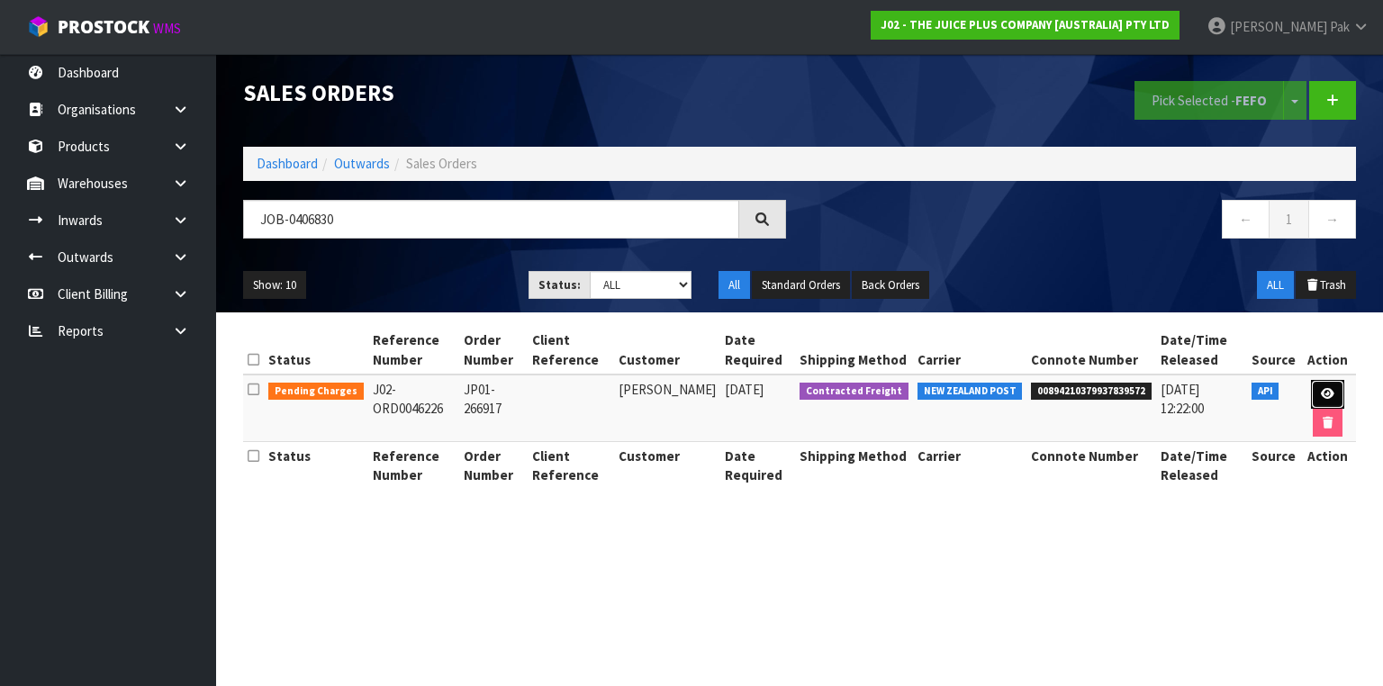
click at [1316, 394] on link at bounding box center [1327, 394] width 33 height 29
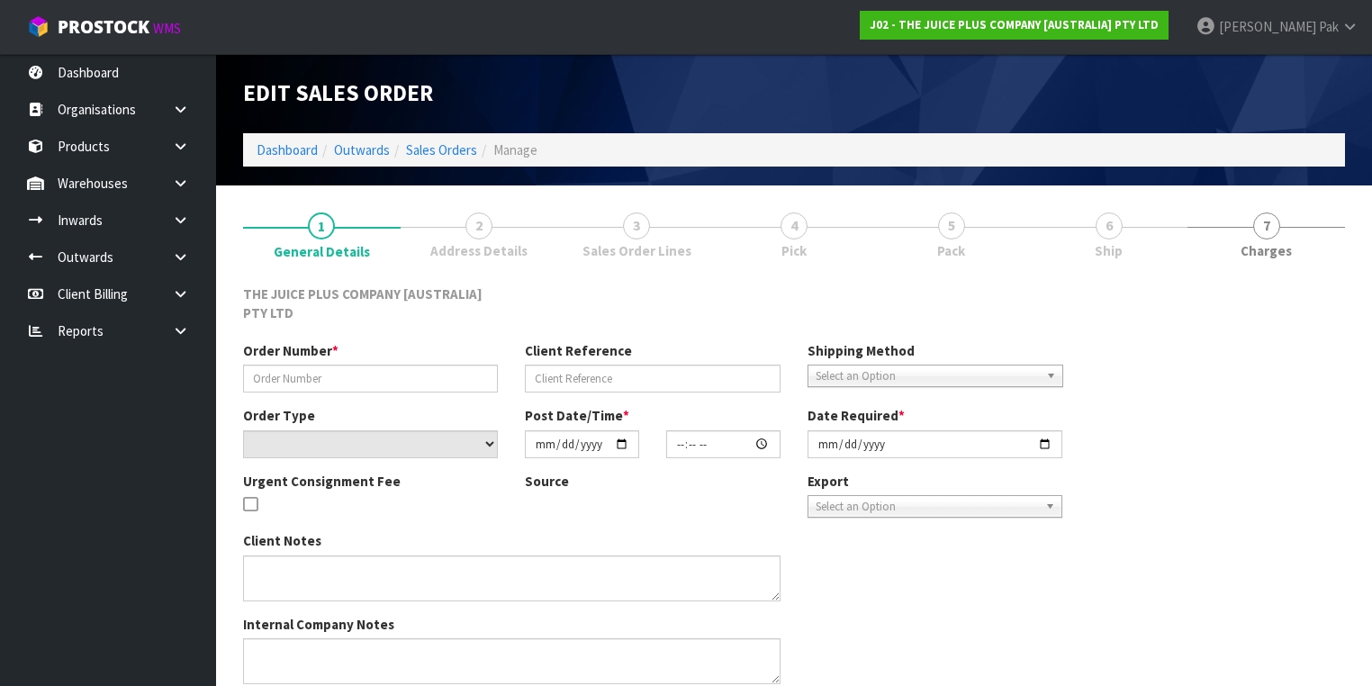
type input "JP01-266917"
select select "number:0"
type input "[DATE]"
type input "10:52:32.000"
type input "[DATE]"
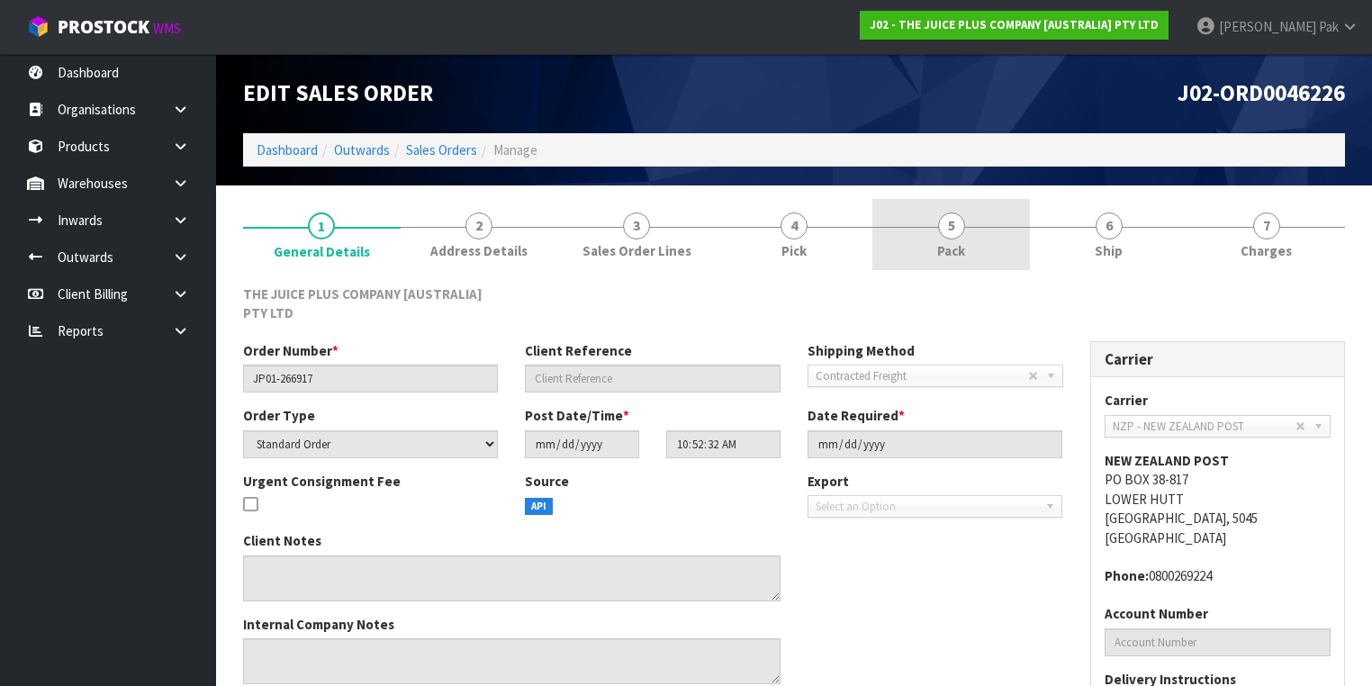
click at [965, 234] on link "5 Pack" at bounding box center [951, 234] width 158 height 71
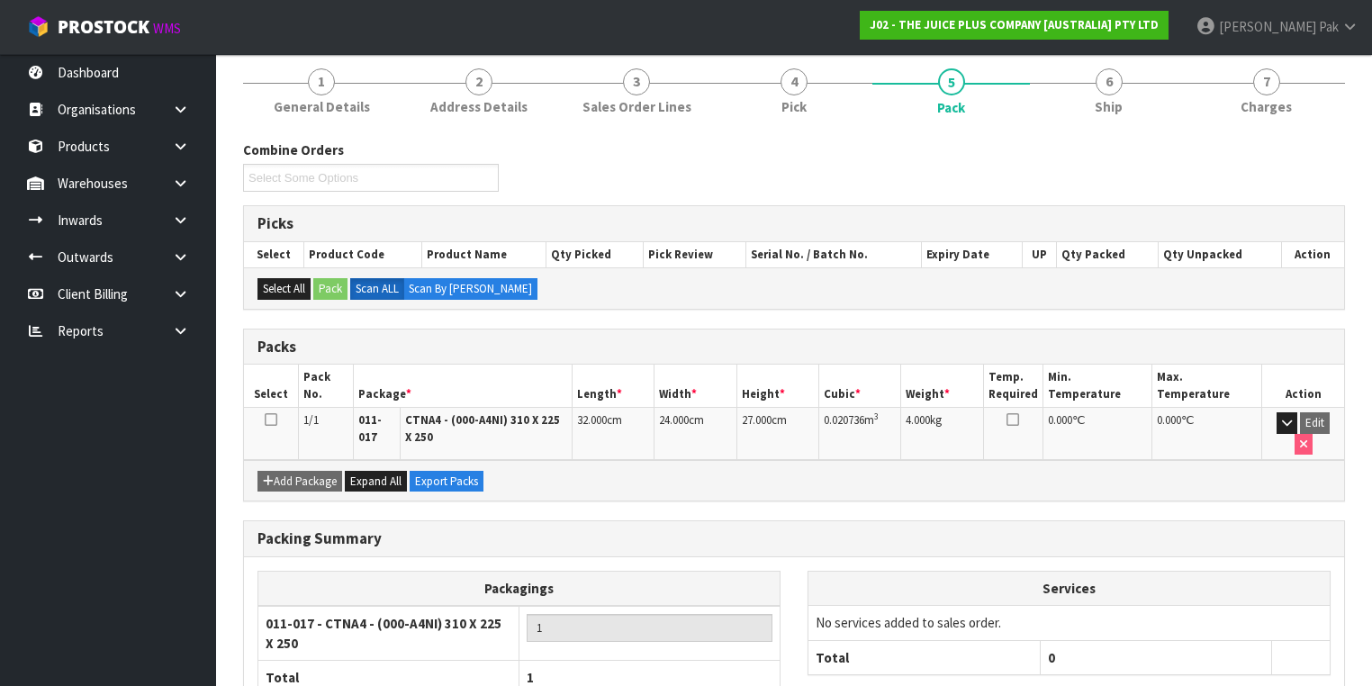
scroll to position [216, 0]
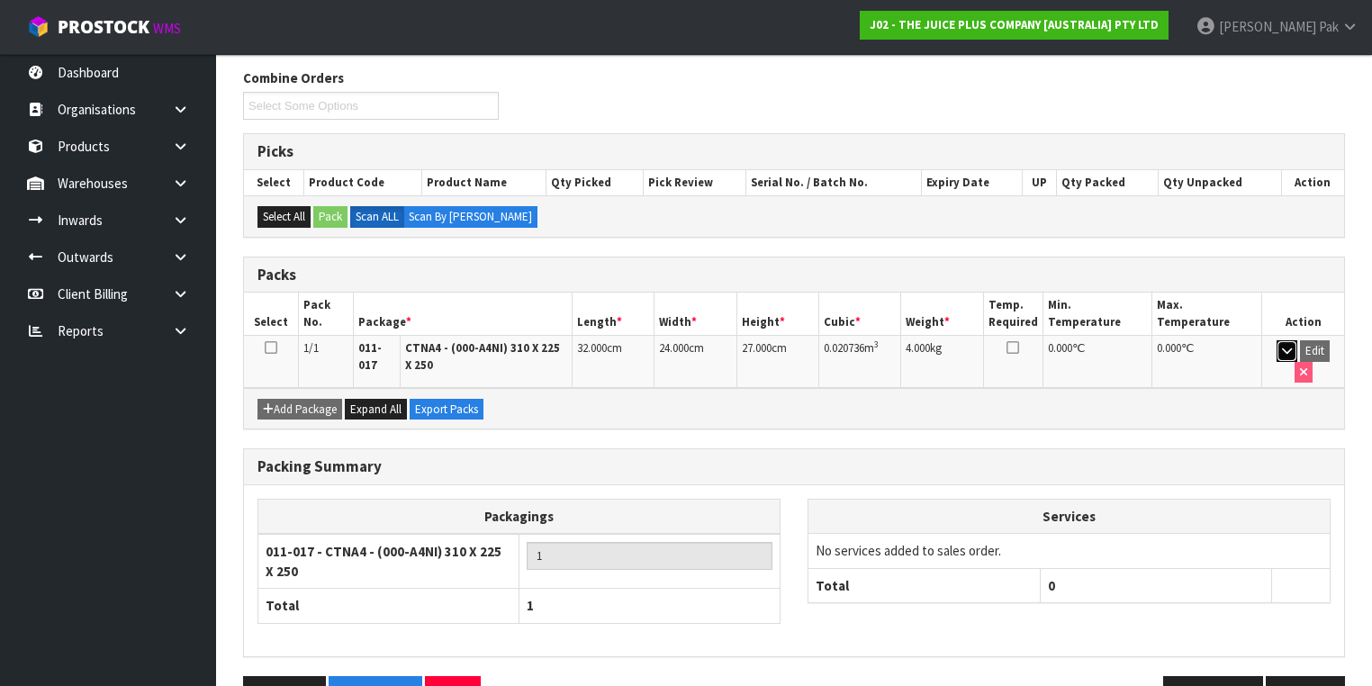
click at [1282, 348] on icon "button" at bounding box center [1287, 351] width 10 height 12
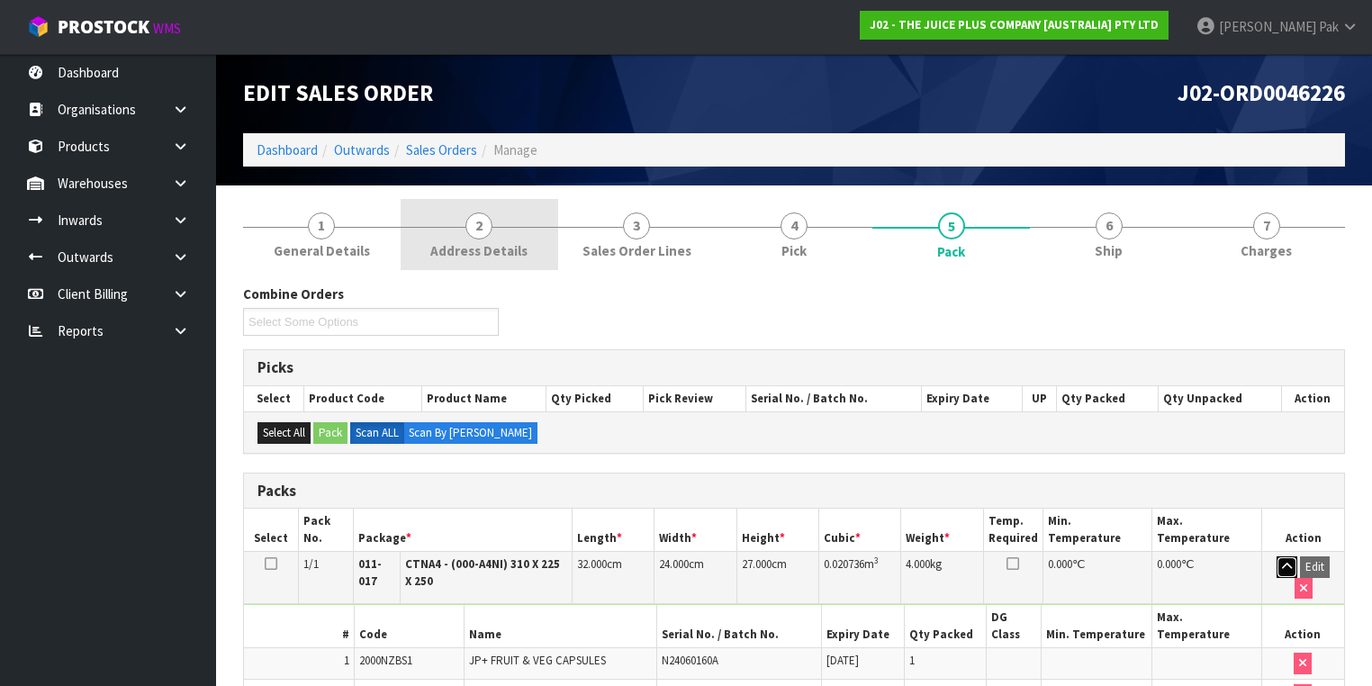
scroll to position [0, 0]
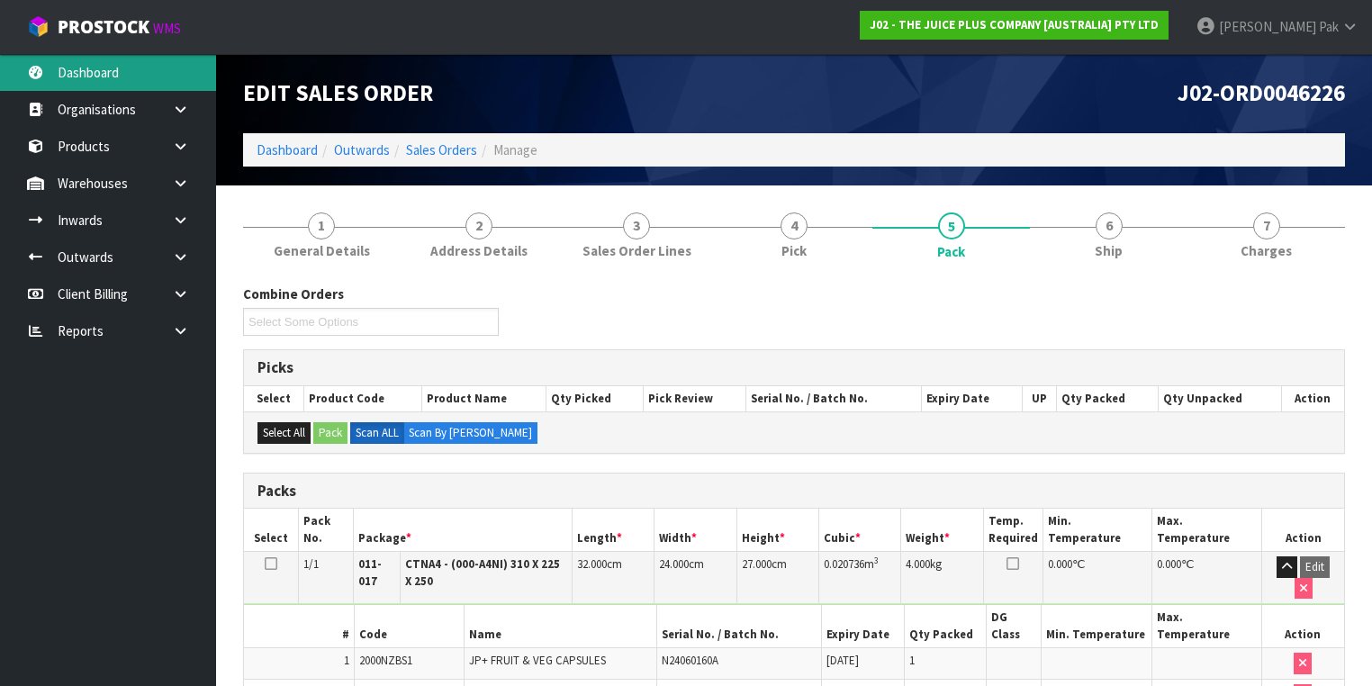
click at [128, 76] on link "Dashboard" at bounding box center [108, 72] width 216 height 37
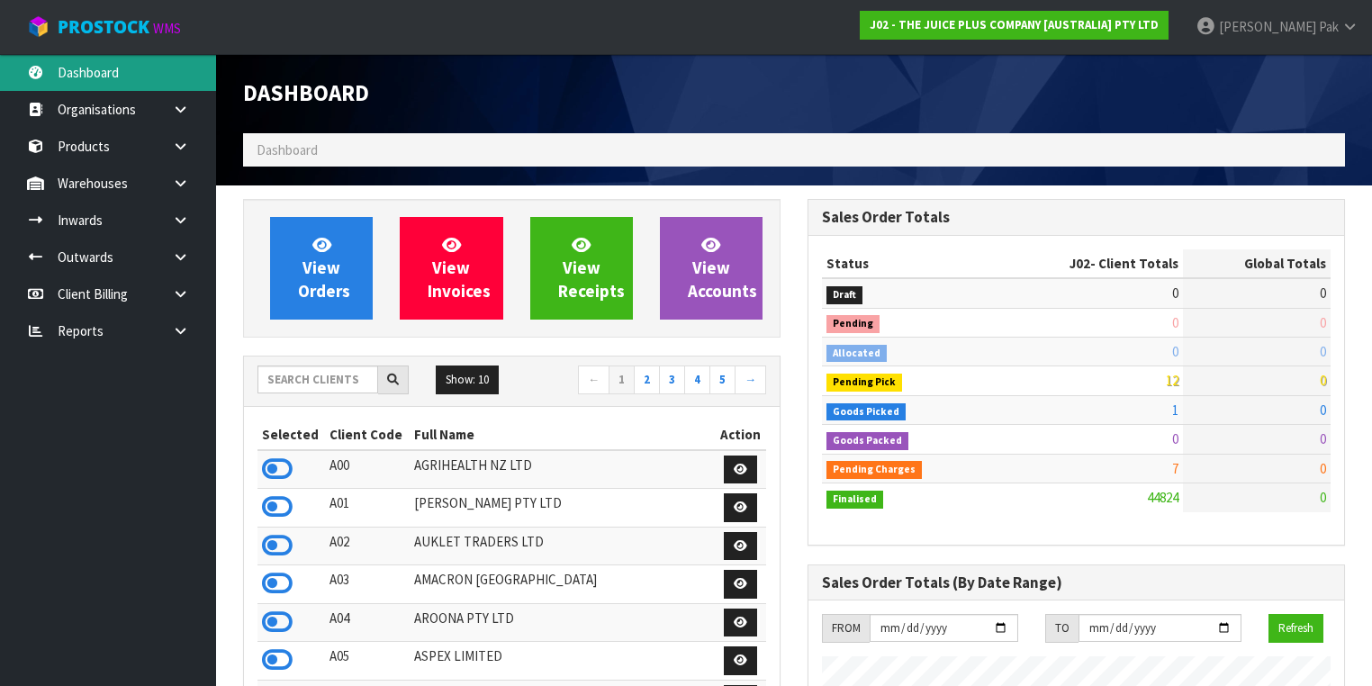
scroll to position [1358, 565]
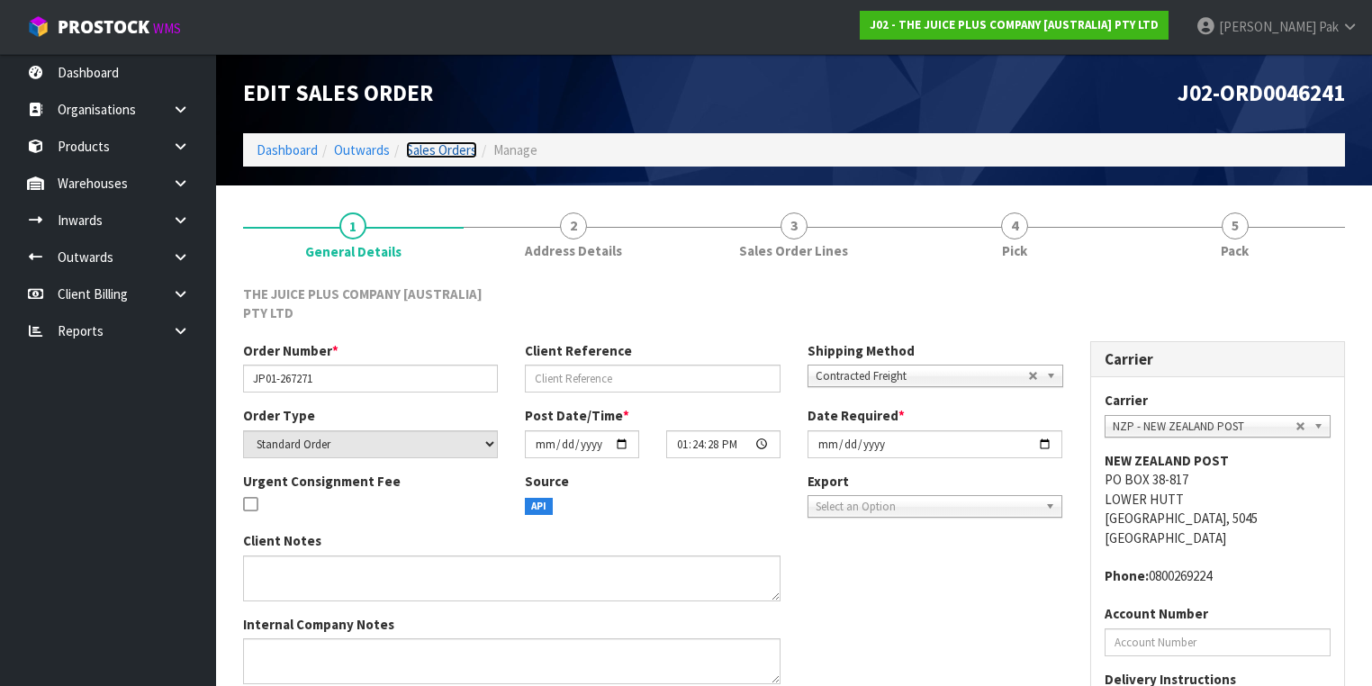
click at [461, 144] on link "Sales Orders" at bounding box center [441, 149] width 71 height 17
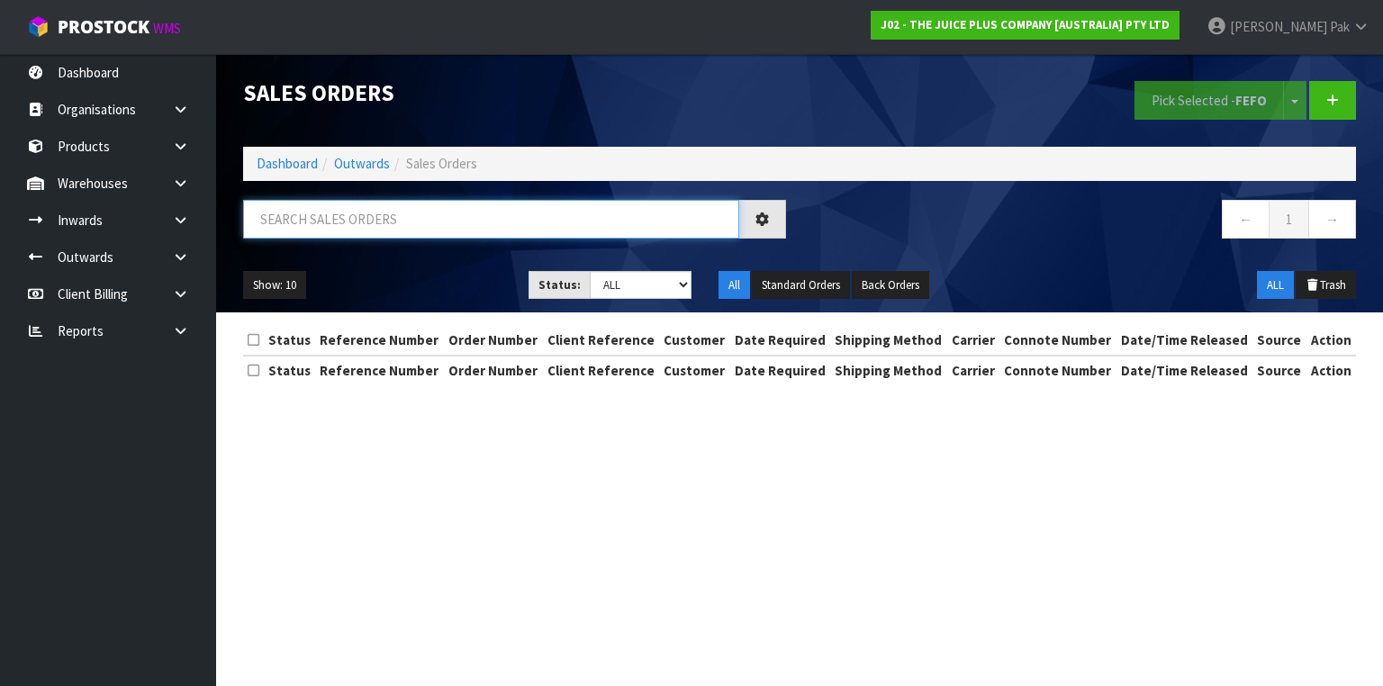
click at [544, 202] on input "text" at bounding box center [491, 219] width 496 height 39
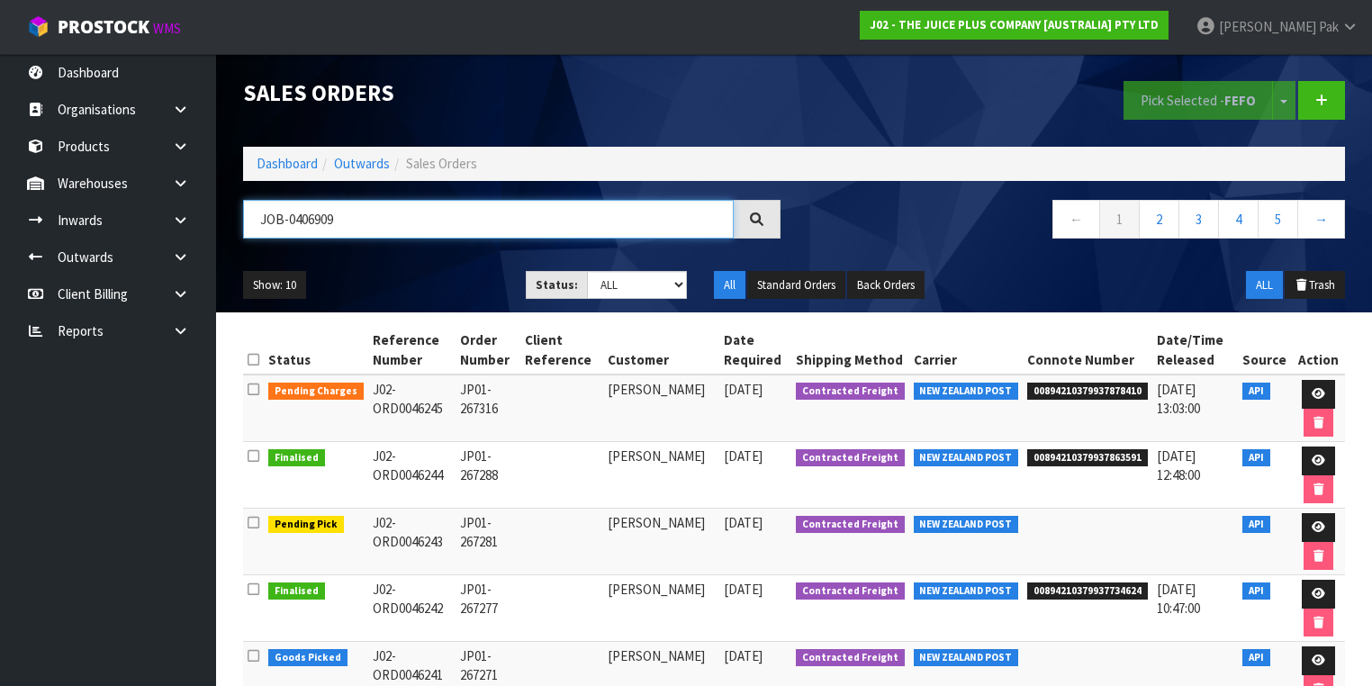
type input "JOB-0406909"
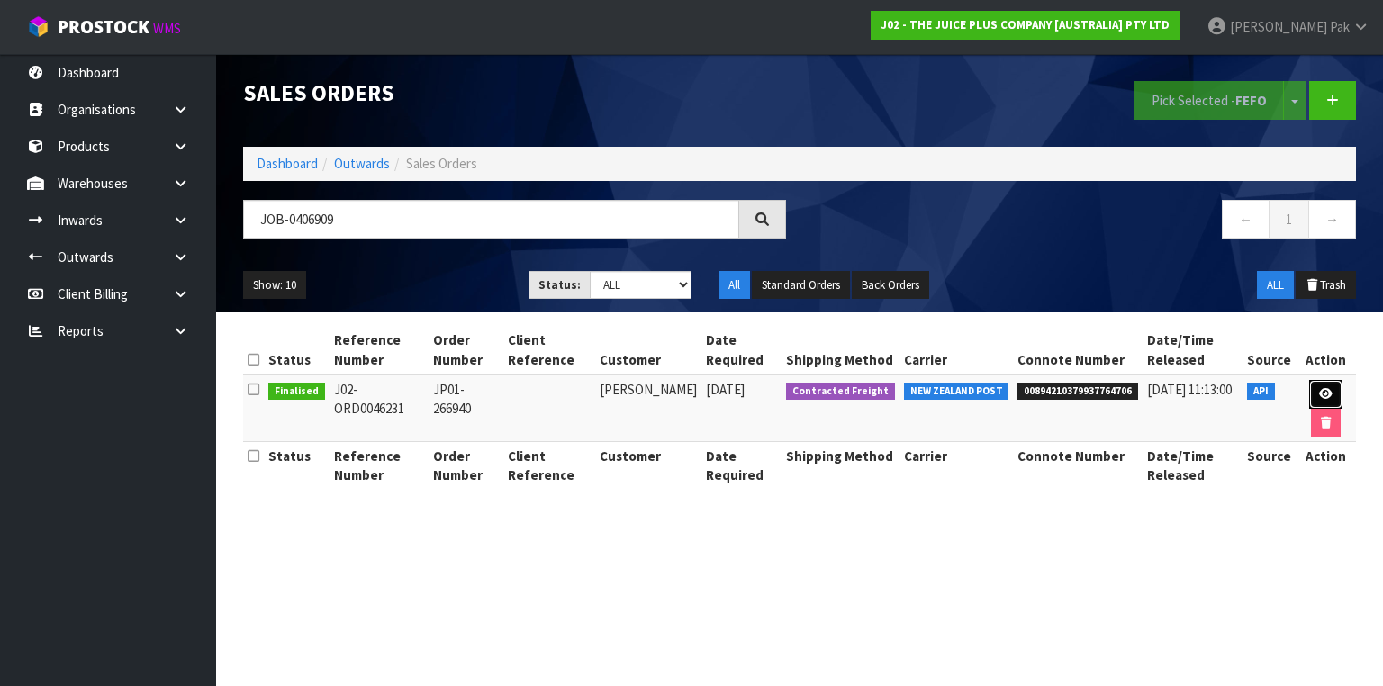
click at [1315, 385] on link at bounding box center [1325, 394] width 33 height 29
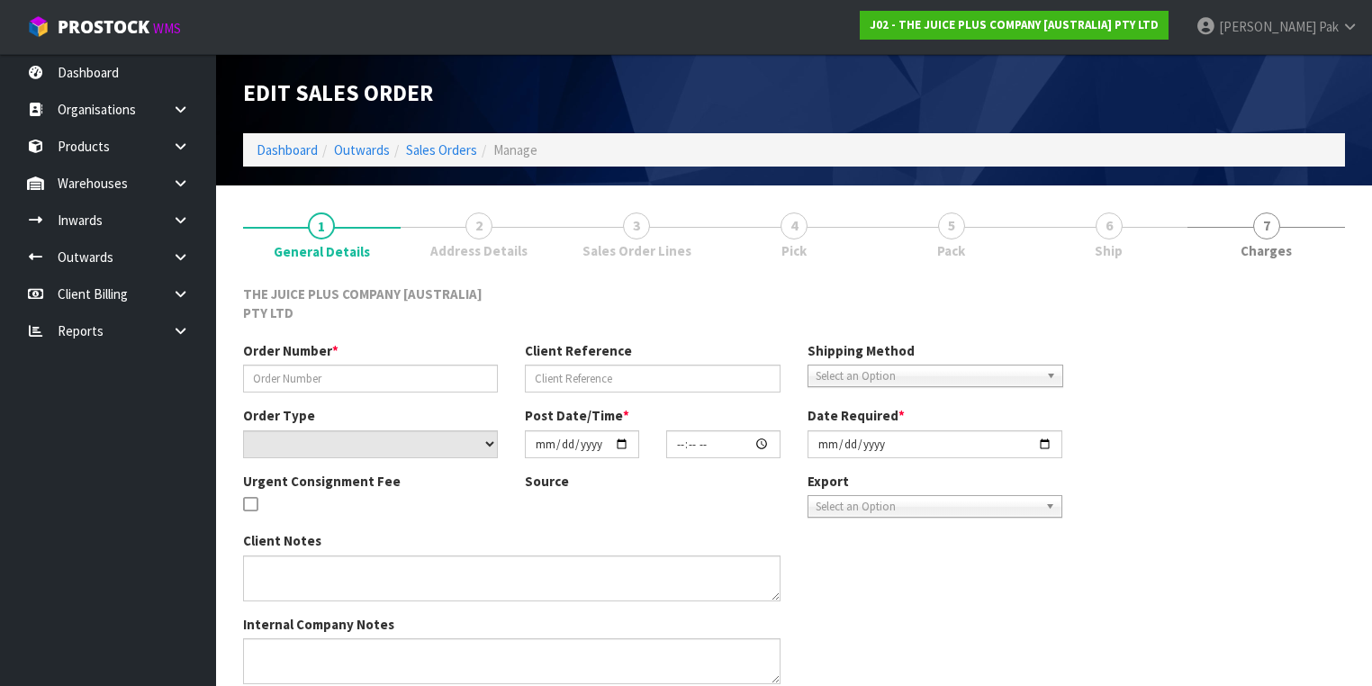
type input "JP01-266940"
select select "number:0"
type input "[DATE]"
type input "18:29:44.000"
type input "[DATE]"
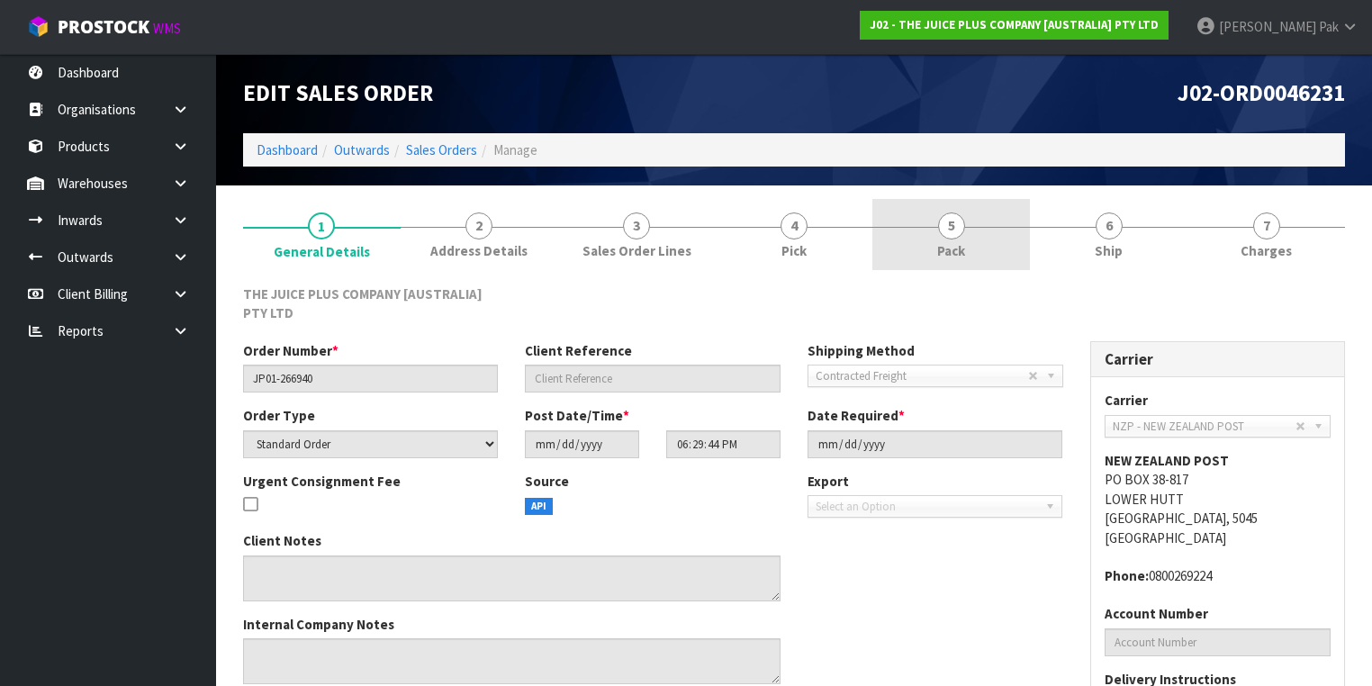
click at [980, 222] on link "5 Pack" at bounding box center [951, 234] width 158 height 71
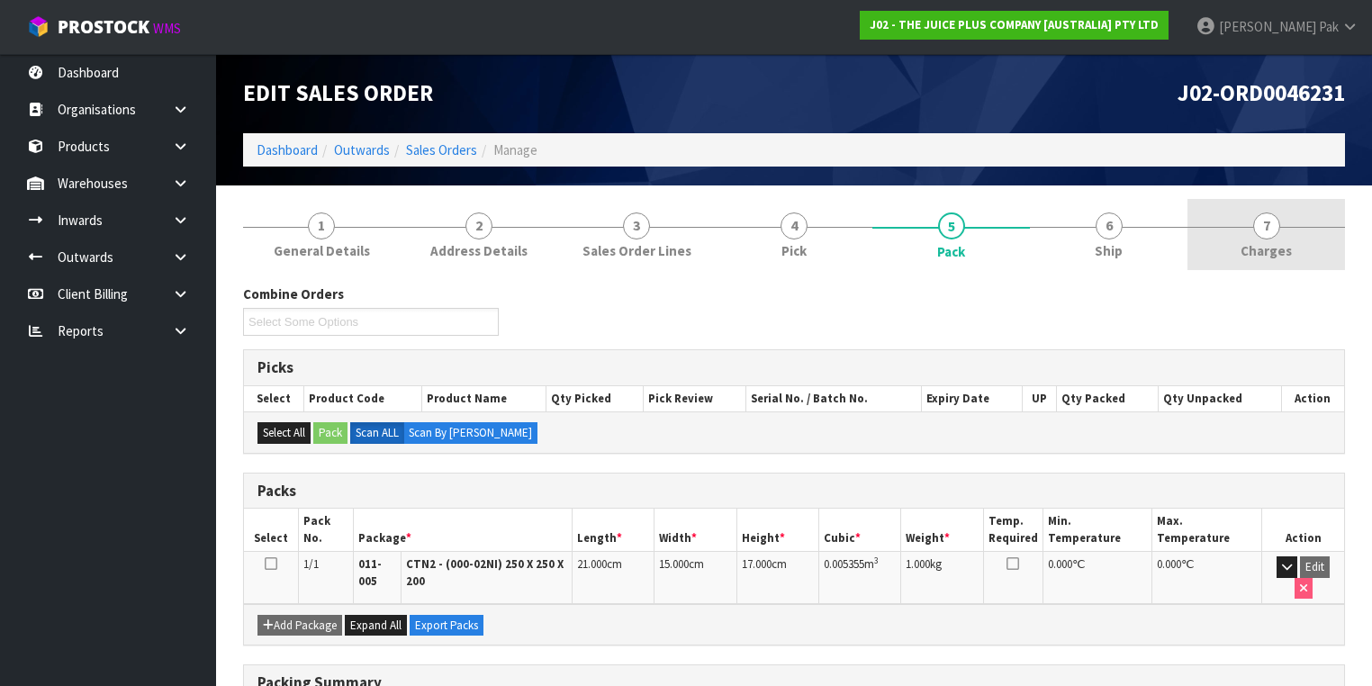
drag, startPoint x: 1210, startPoint y: 224, endPoint x: 1201, endPoint y: 235, distance: 14.1
click at [1211, 225] on link "7 Charges" at bounding box center [1267, 234] width 158 height 71
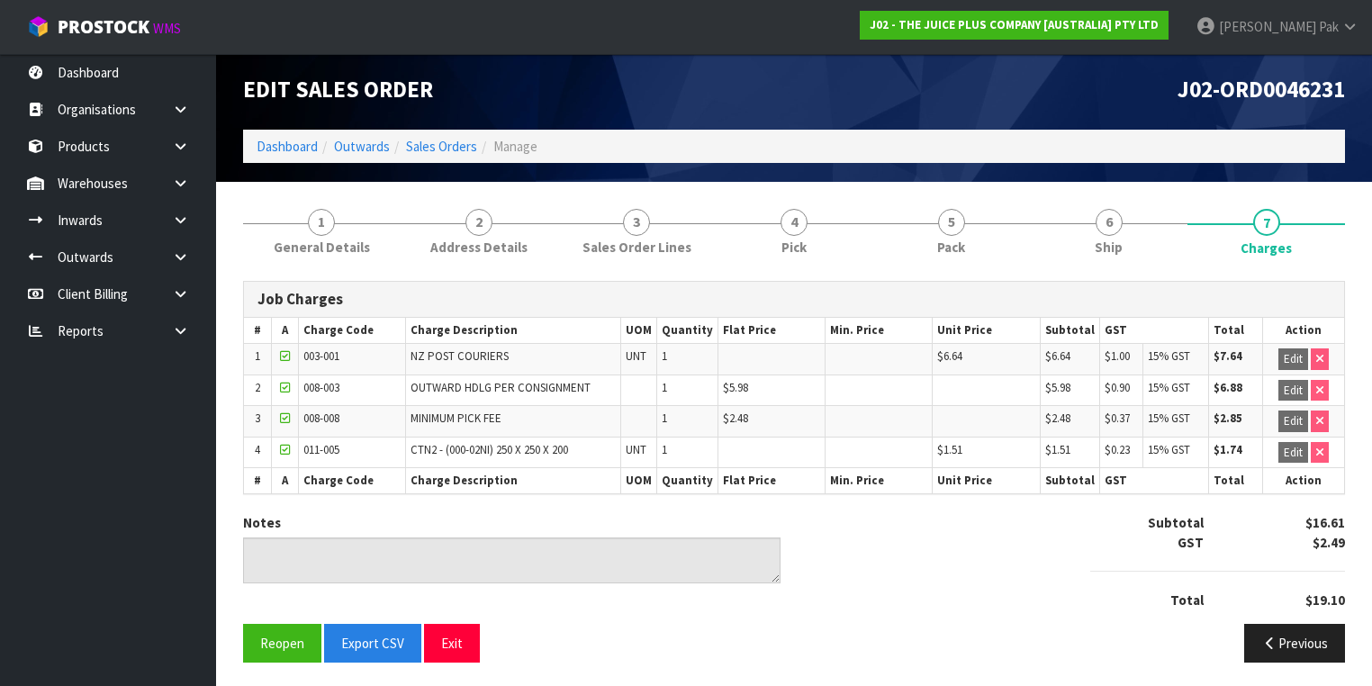
scroll to position [4, 0]
click at [1123, 221] on link "6 Ship" at bounding box center [1109, 230] width 158 height 71
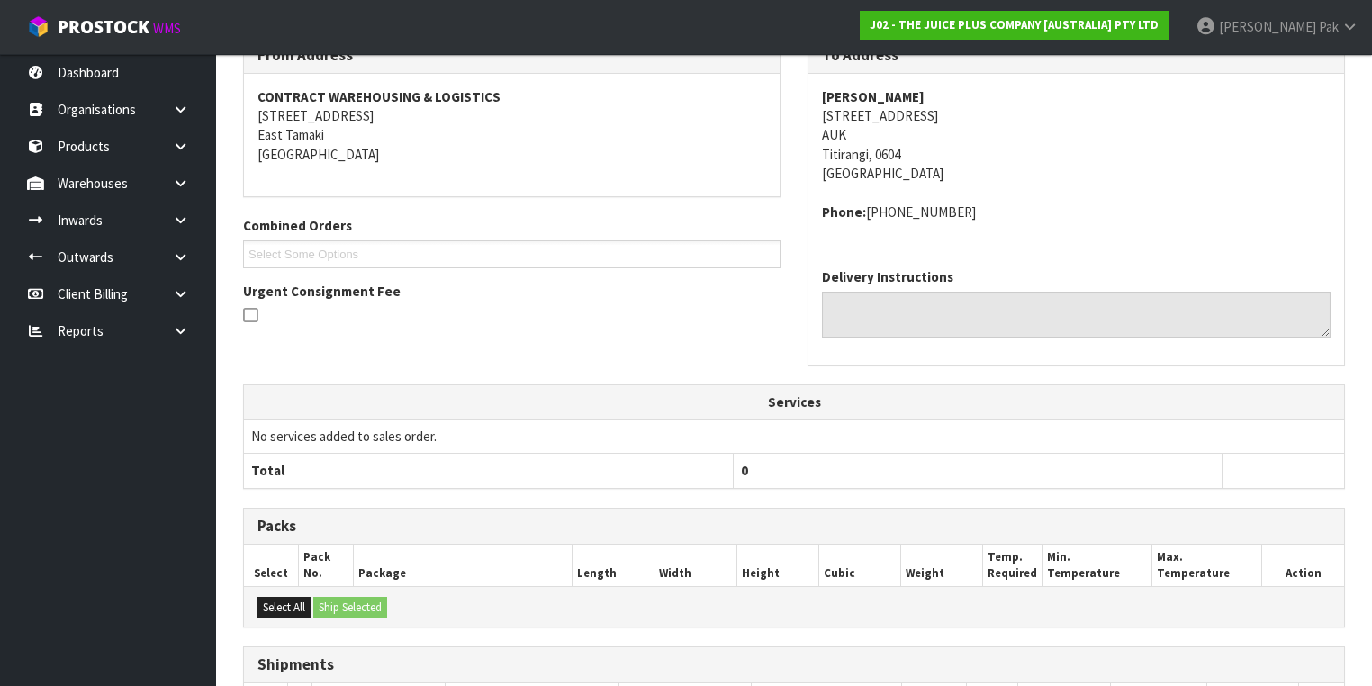
scroll to position [0, 0]
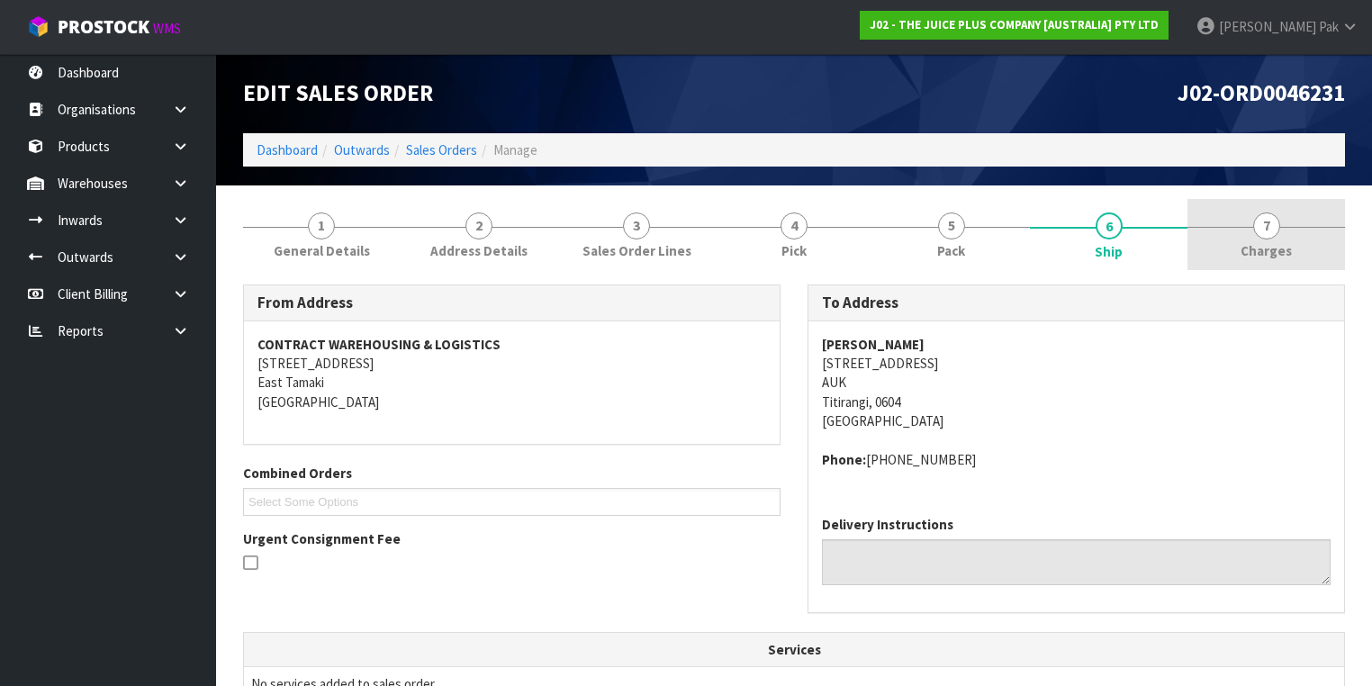
click at [1253, 219] on span "7" at bounding box center [1266, 225] width 27 height 27
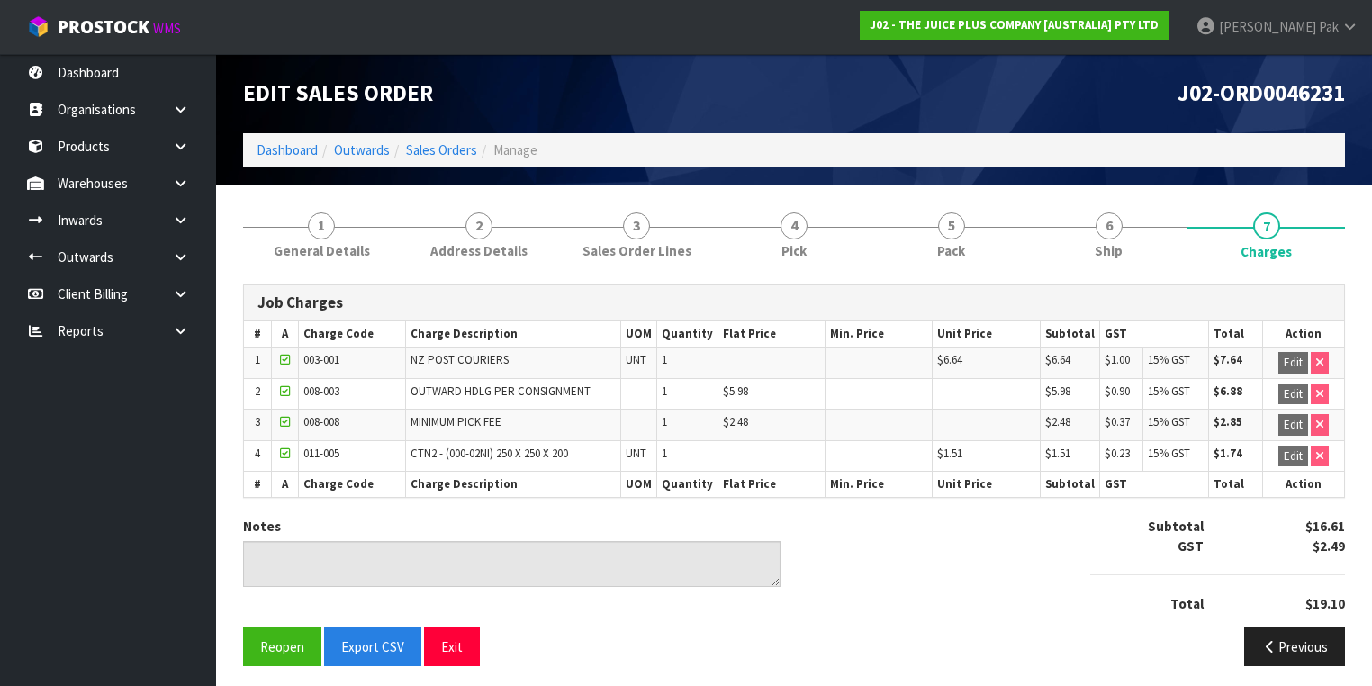
scroll to position [4, 0]
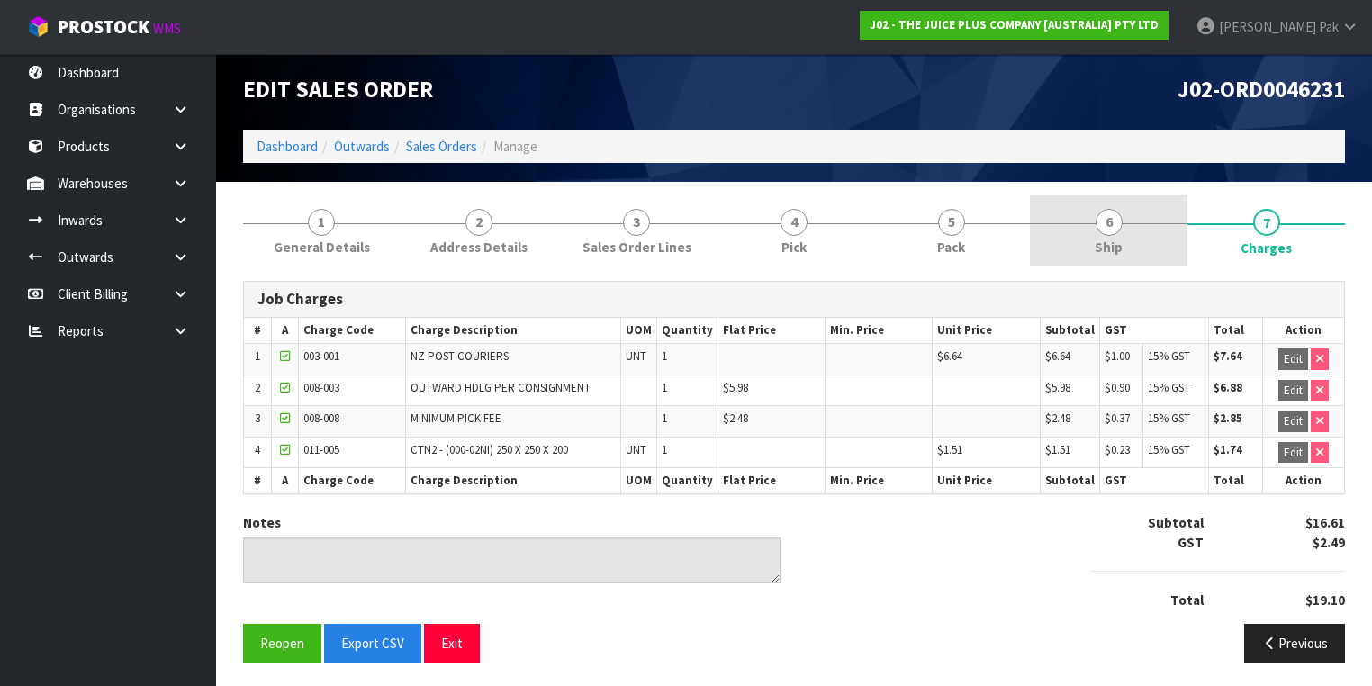
click at [1110, 209] on span "6" at bounding box center [1109, 222] width 27 height 27
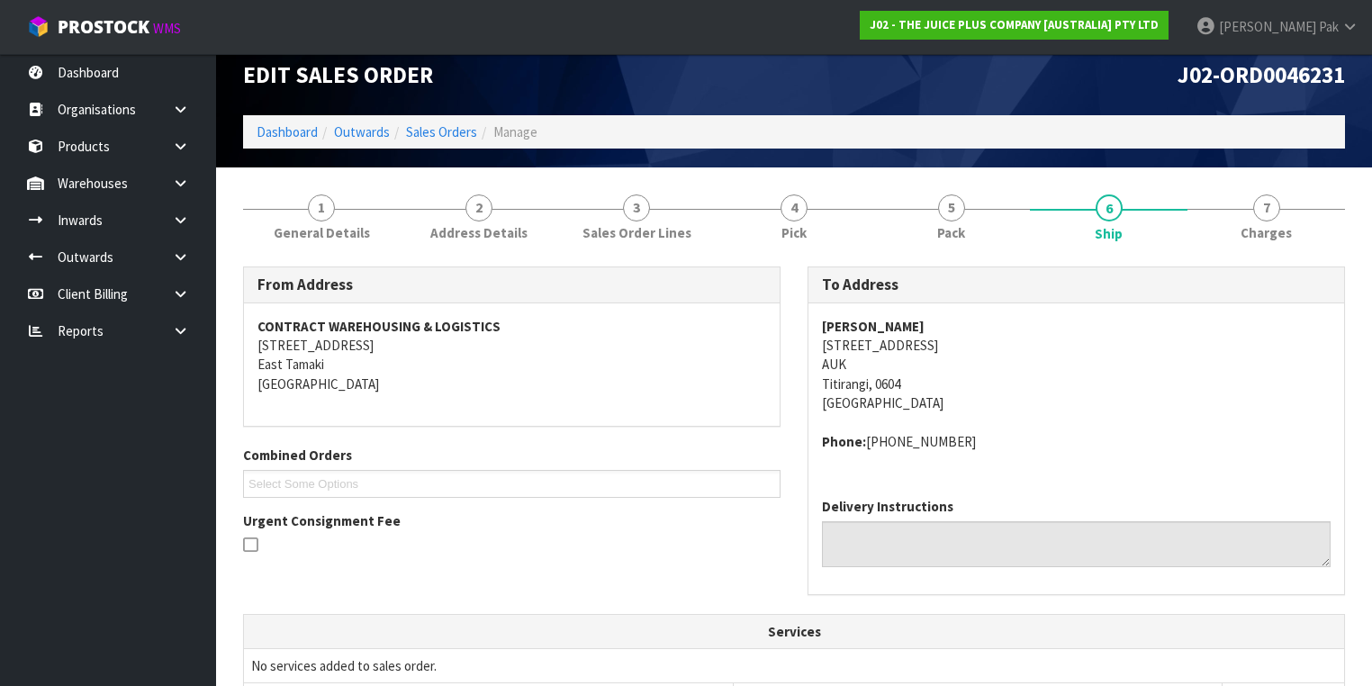
scroll to position [17, 0]
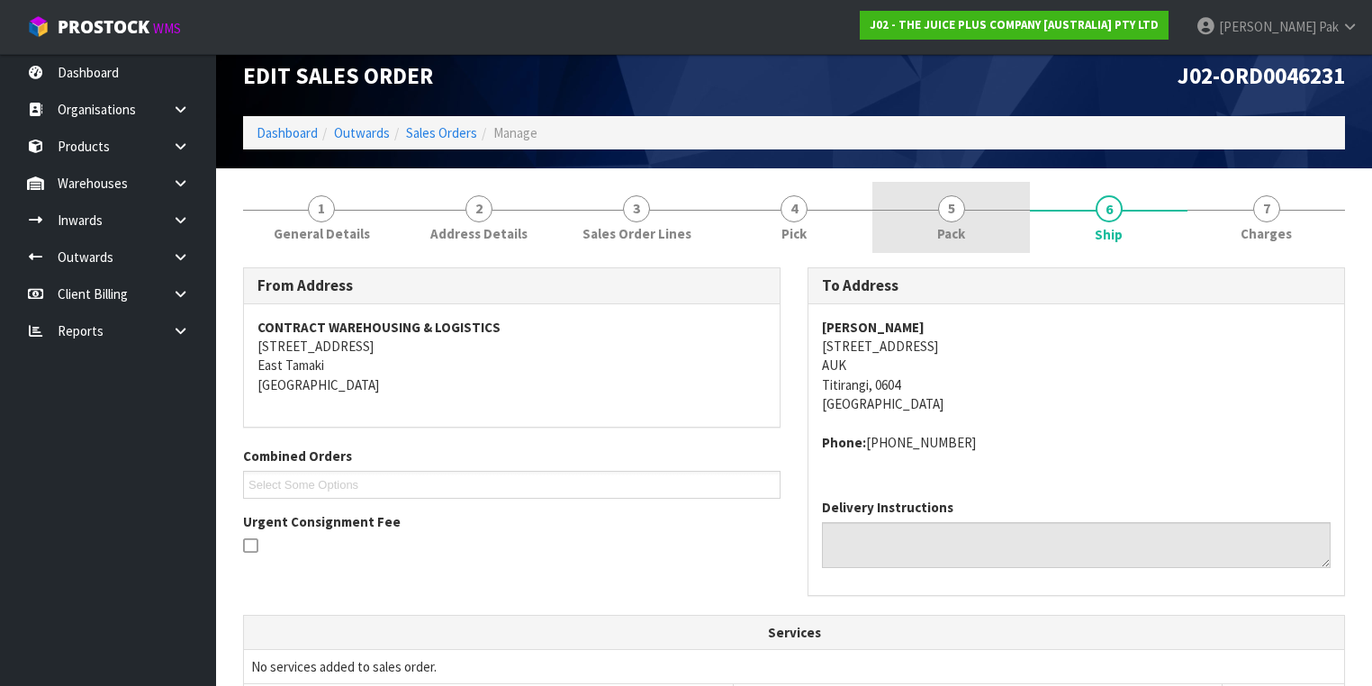
click at [962, 230] on span "Pack" at bounding box center [951, 233] width 28 height 19
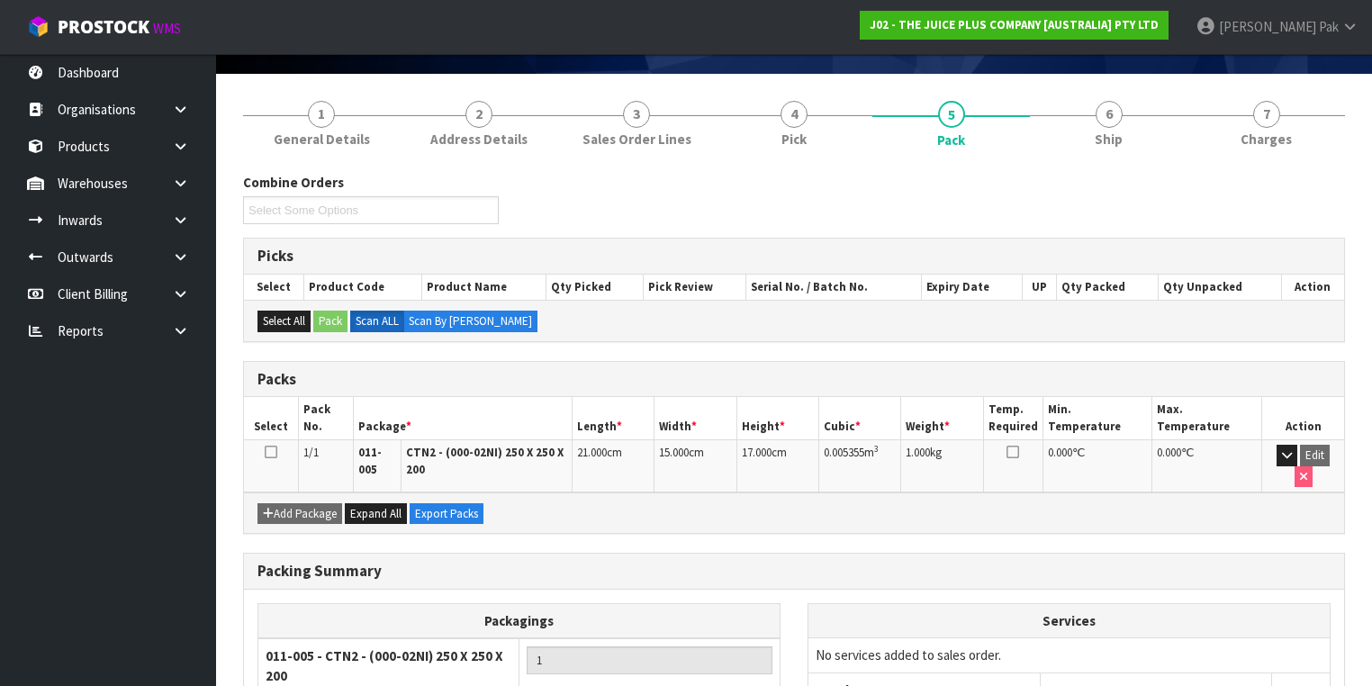
scroll to position [0, 0]
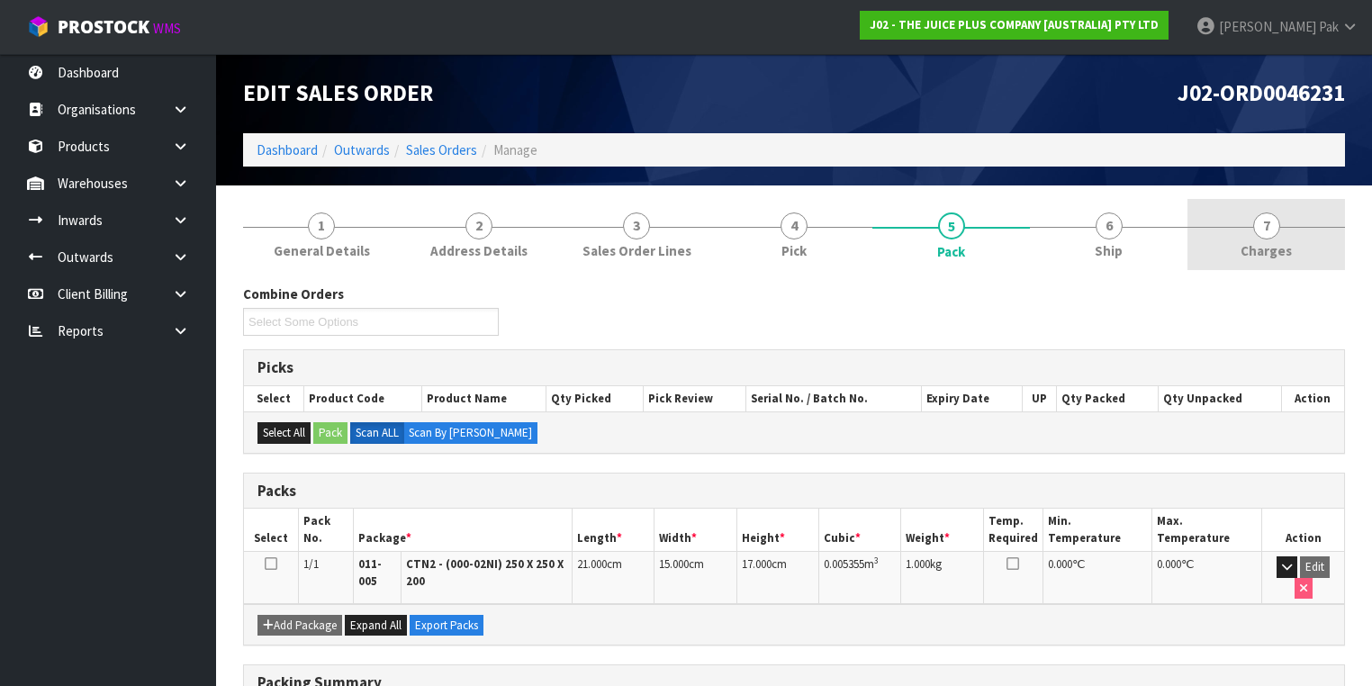
click at [1273, 215] on span "7" at bounding box center [1266, 225] width 27 height 27
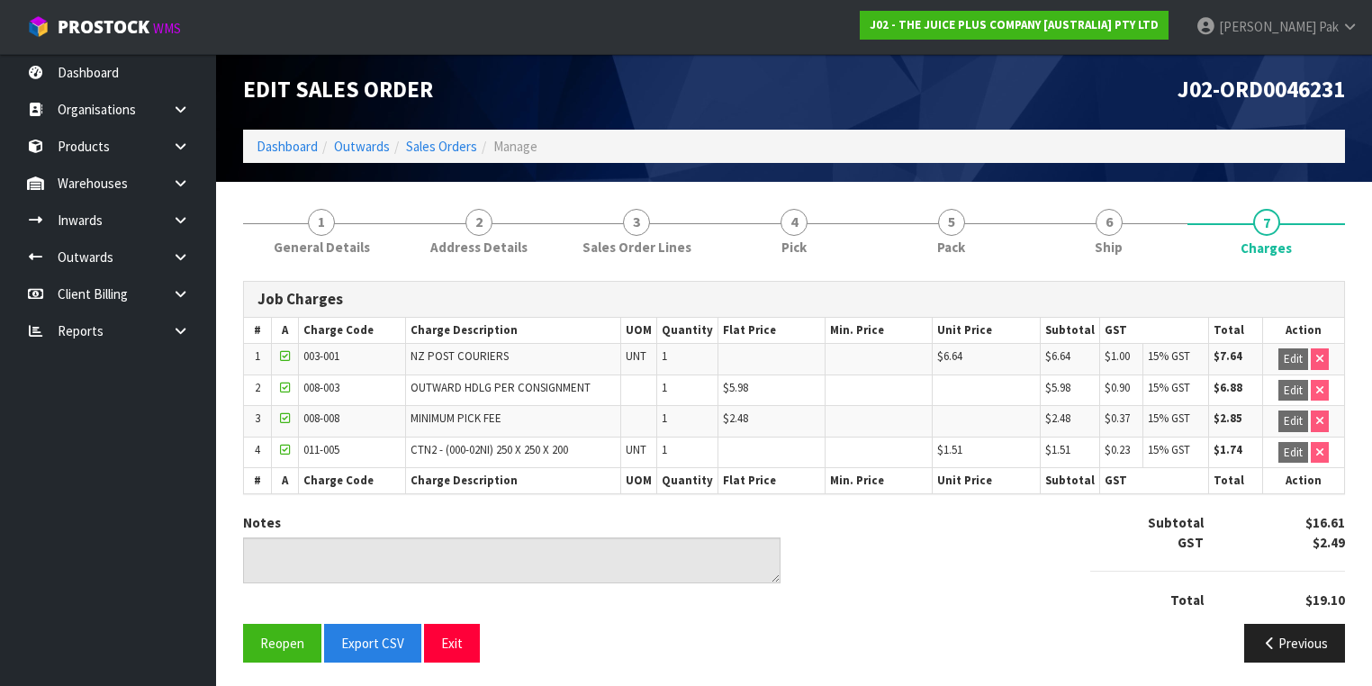
scroll to position [4, 0]
click at [292, 641] on button "Reopen" at bounding box center [282, 643] width 78 height 39
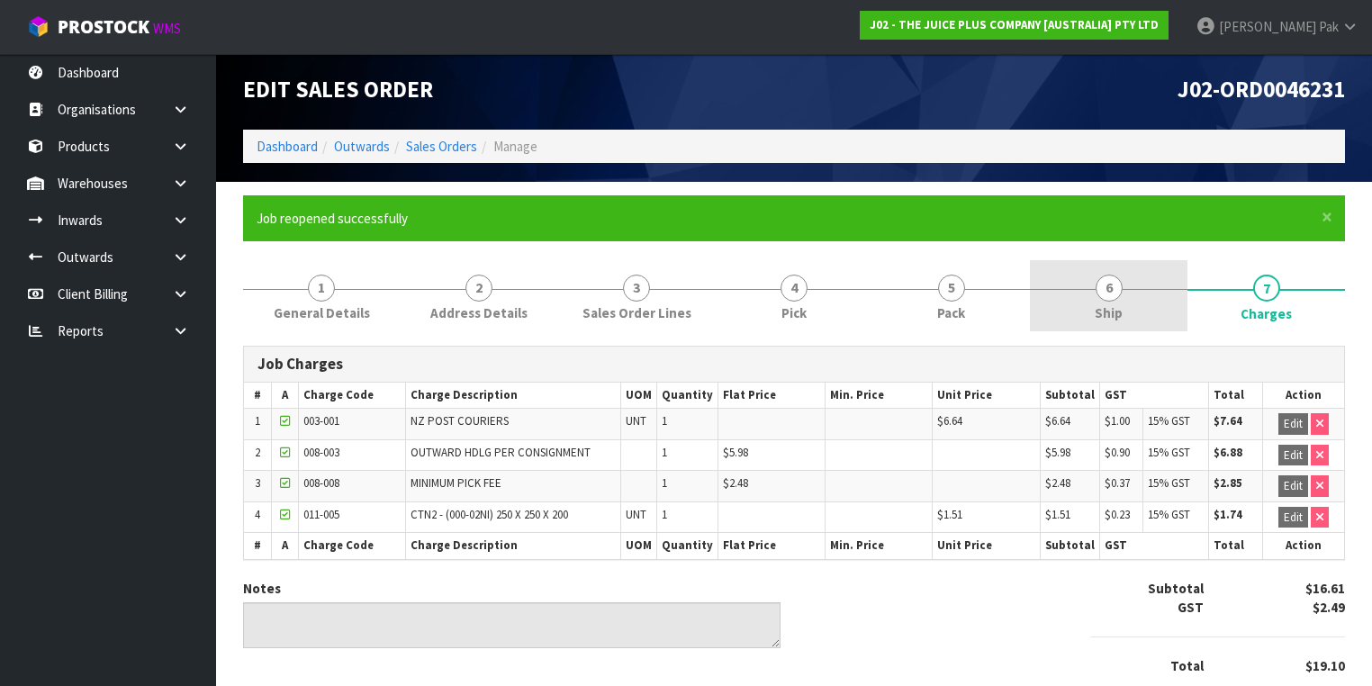
scroll to position [0, 0]
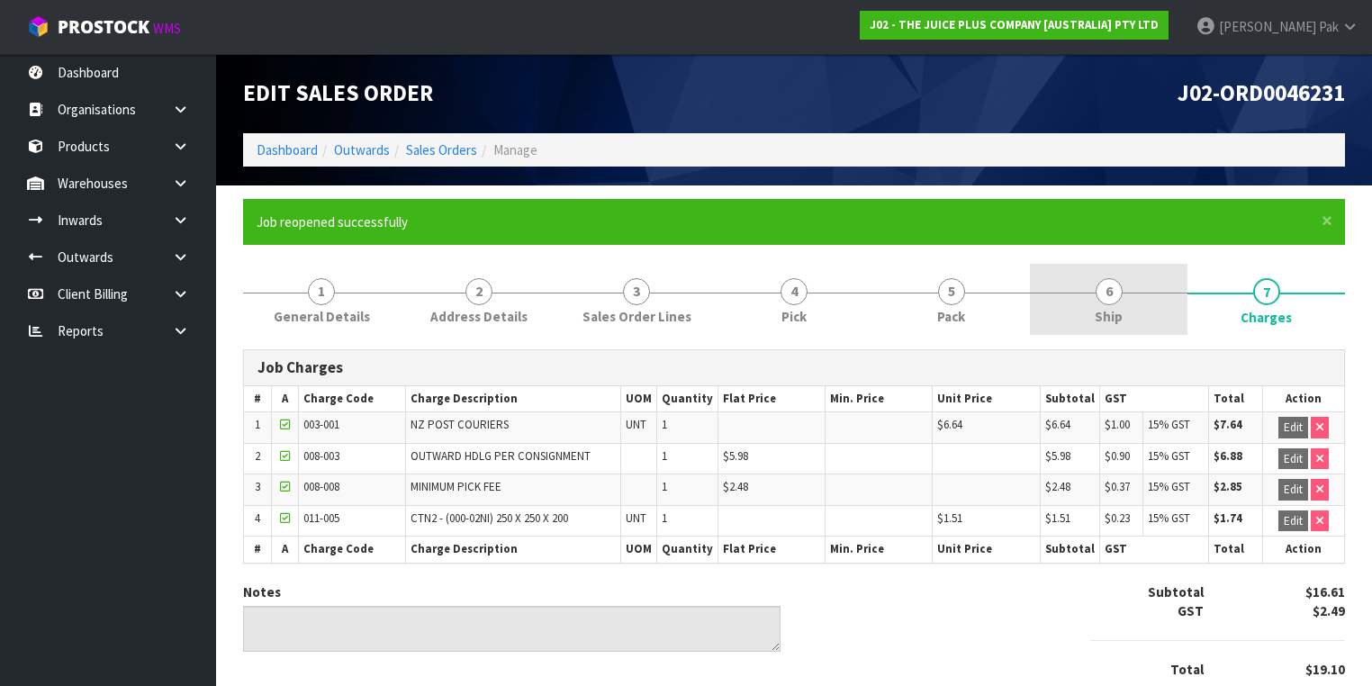
click at [1125, 301] on link "6 Ship" at bounding box center [1109, 299] width 158 height 71
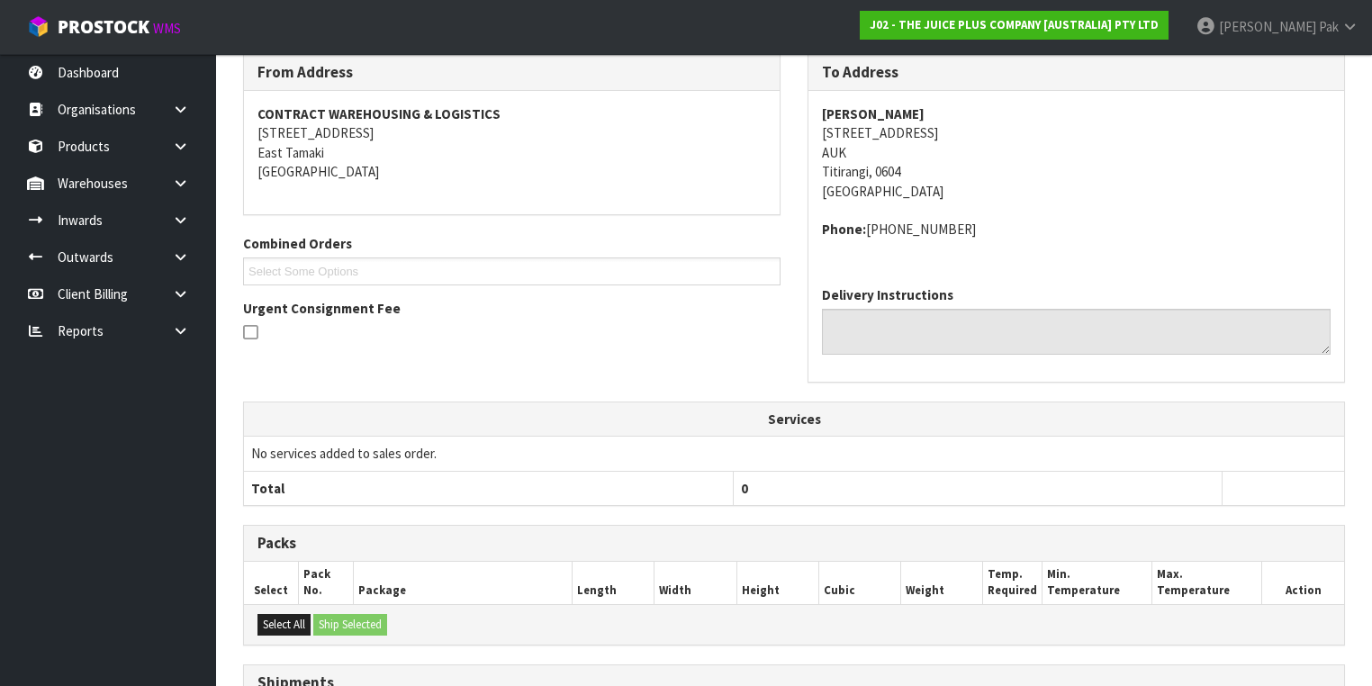
scroll to position [514, 0]
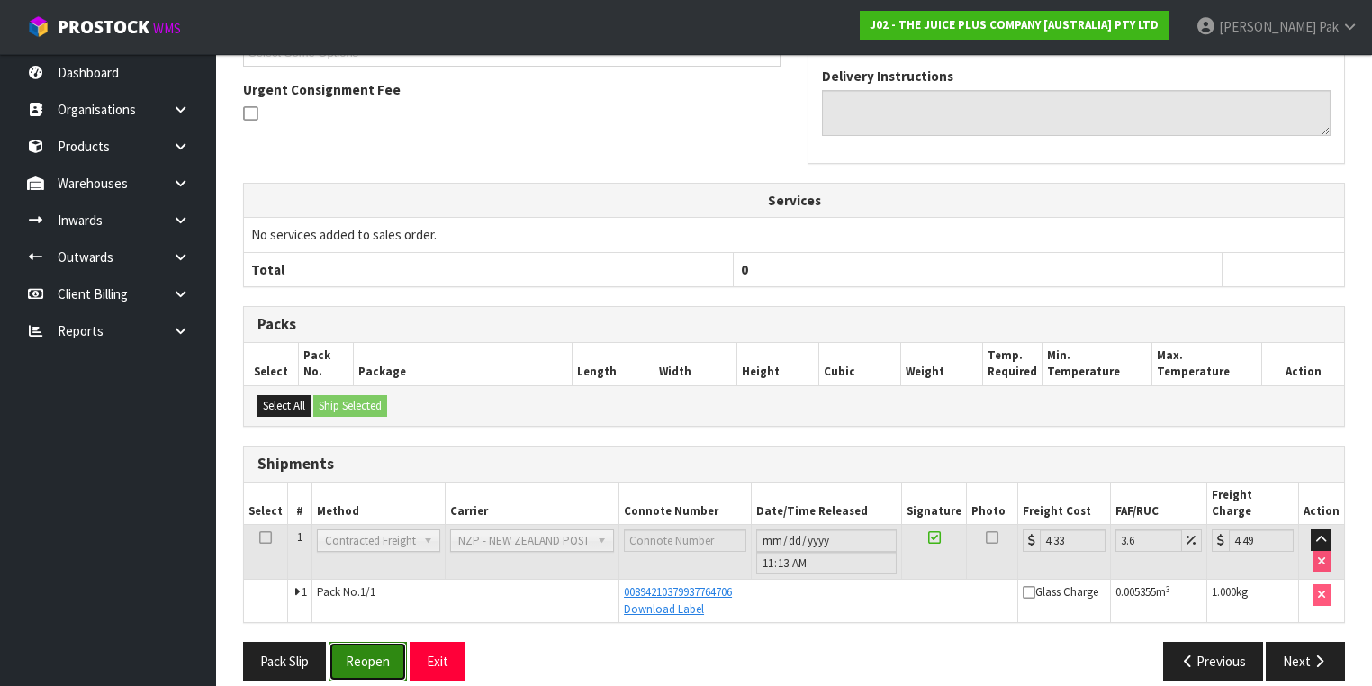
click at [389, 642] on button "Reopen" at bounding box center [368, 661] width 78 height 39
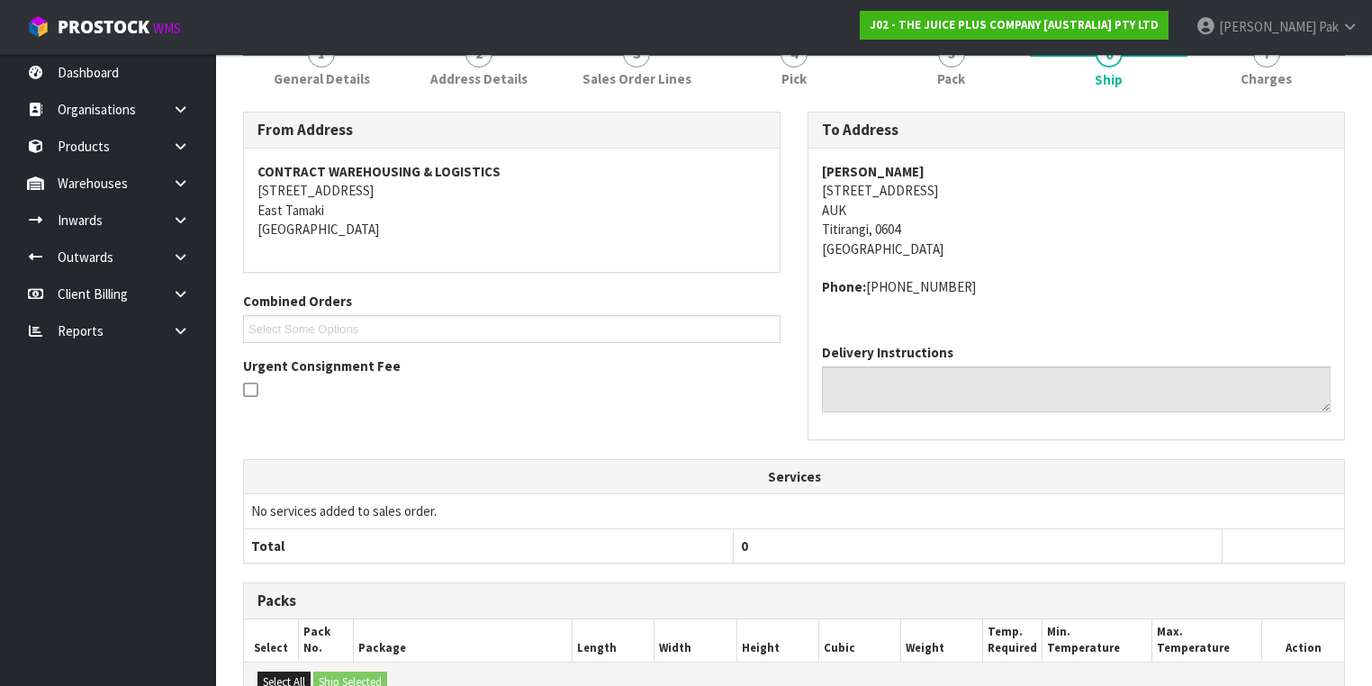
scroll to position [0, 0]
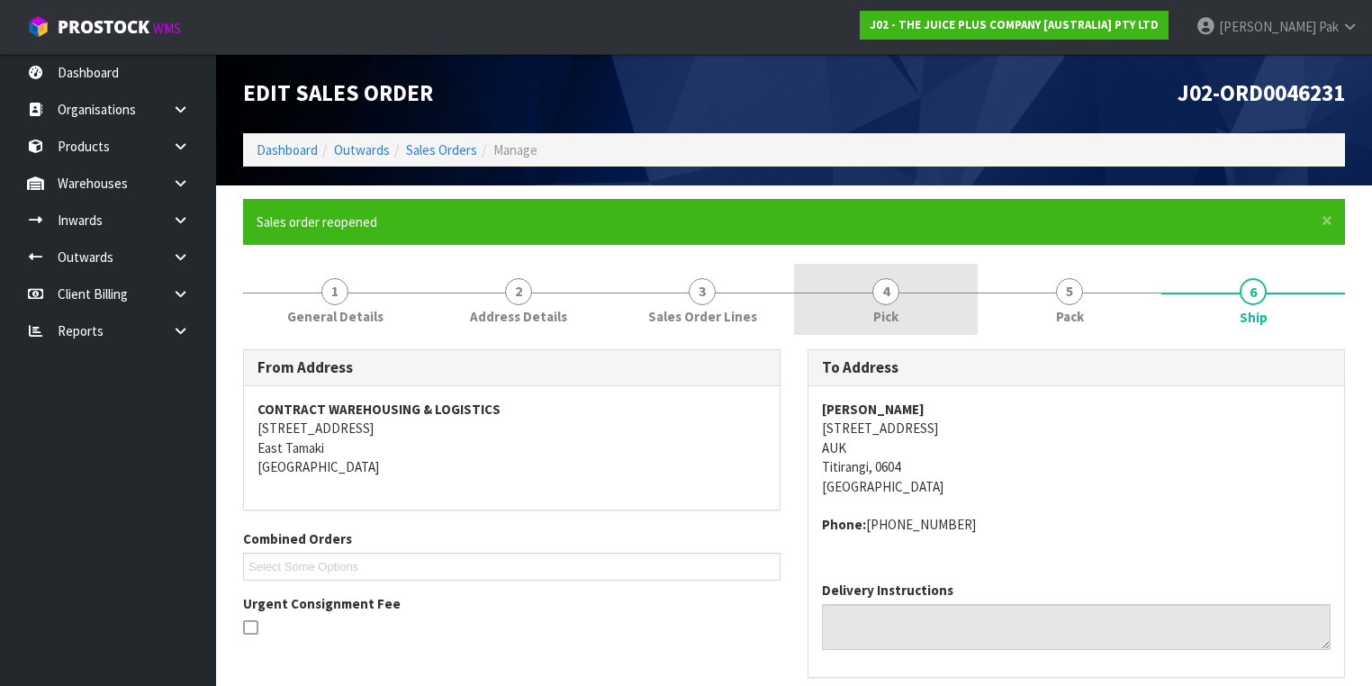
click at [960, 280] on link "4 Pick" at bounding box center [886, 299] width 184 height 71
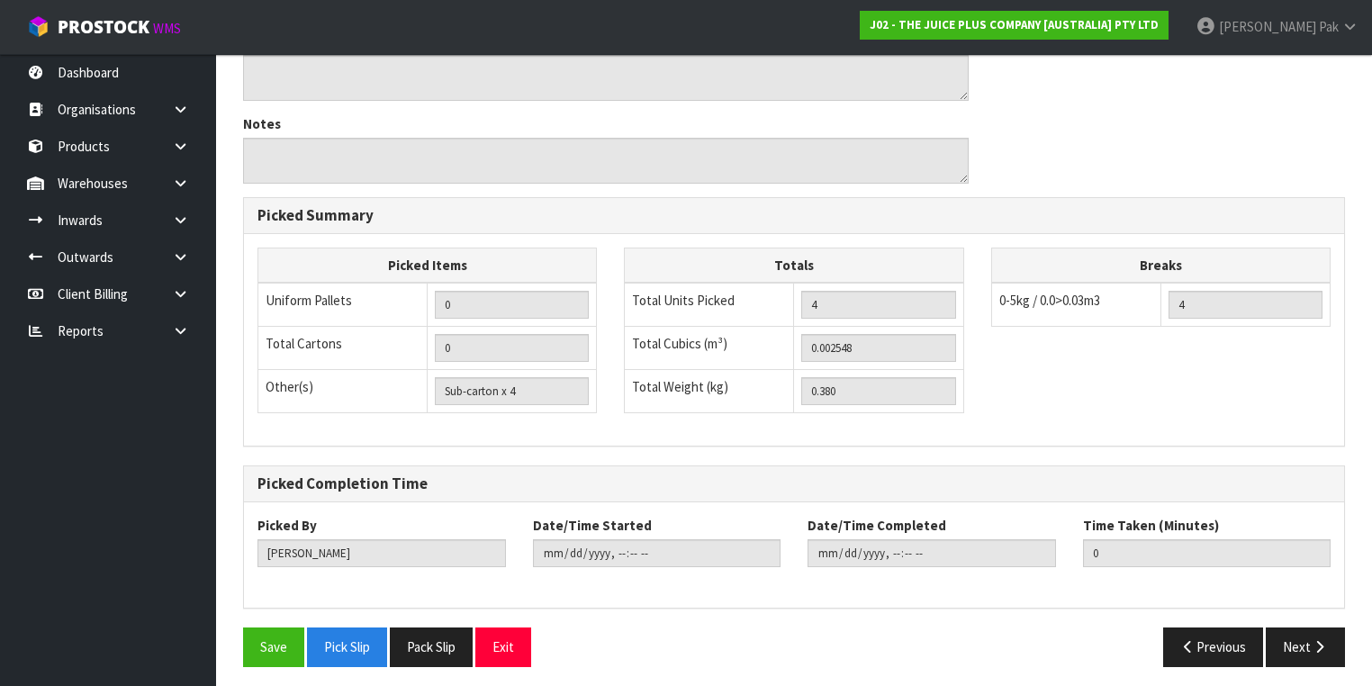
scroll to position [577, 0]
click at [1298, 634] on button "Next" at bounding box center [1305, 646] width 79 height 39
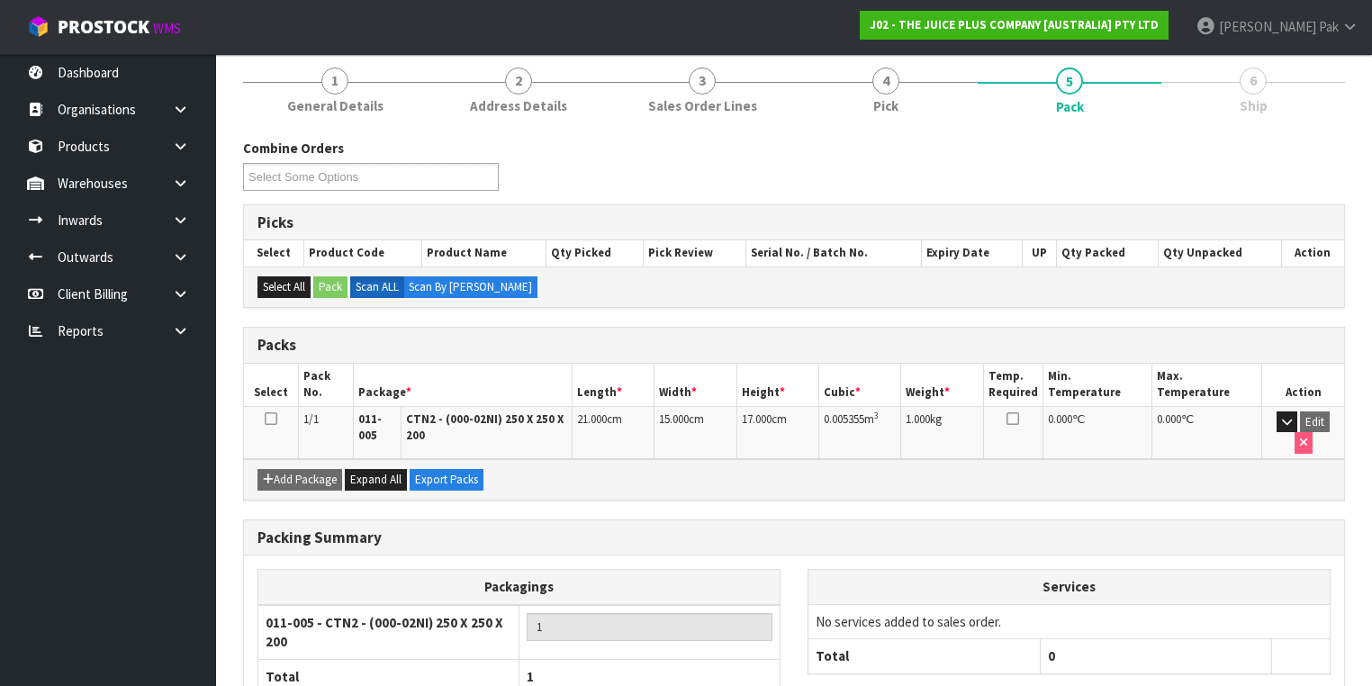
scroll to position [321, 0]
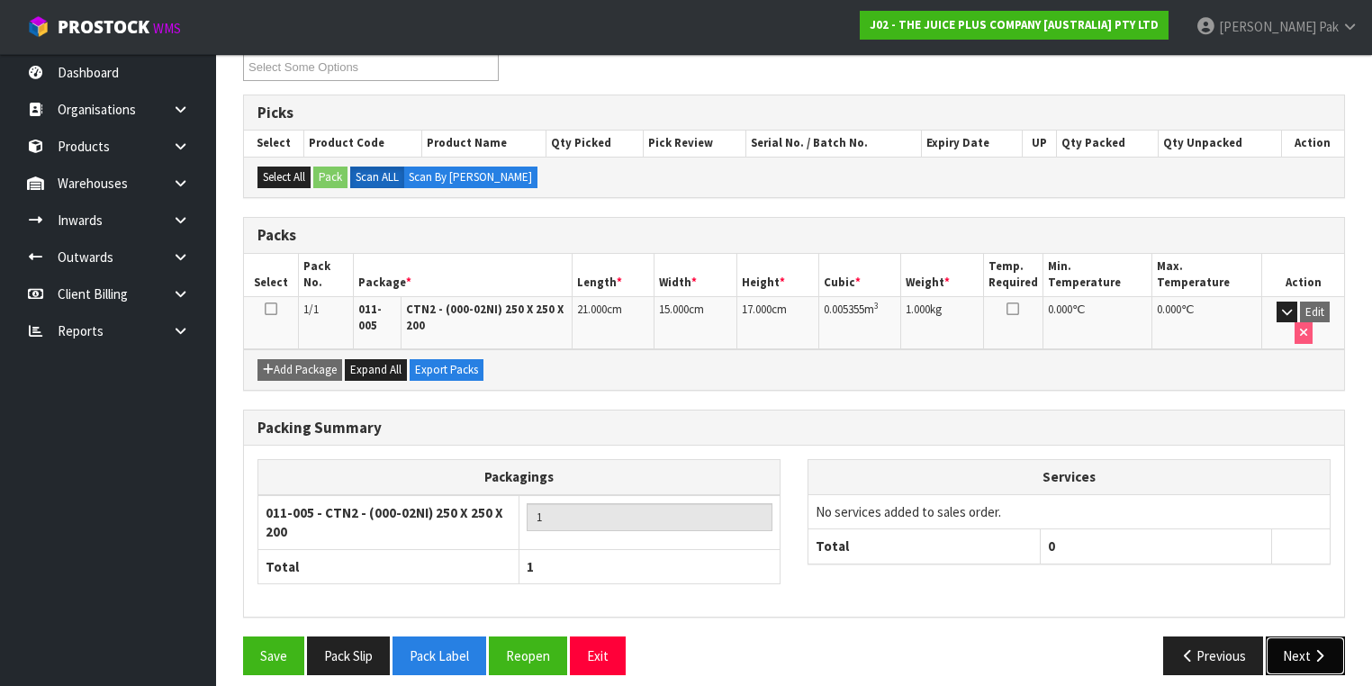
click at [1315, 649] on icon "button" at bounding box center [1319, 656] width 17 height 14
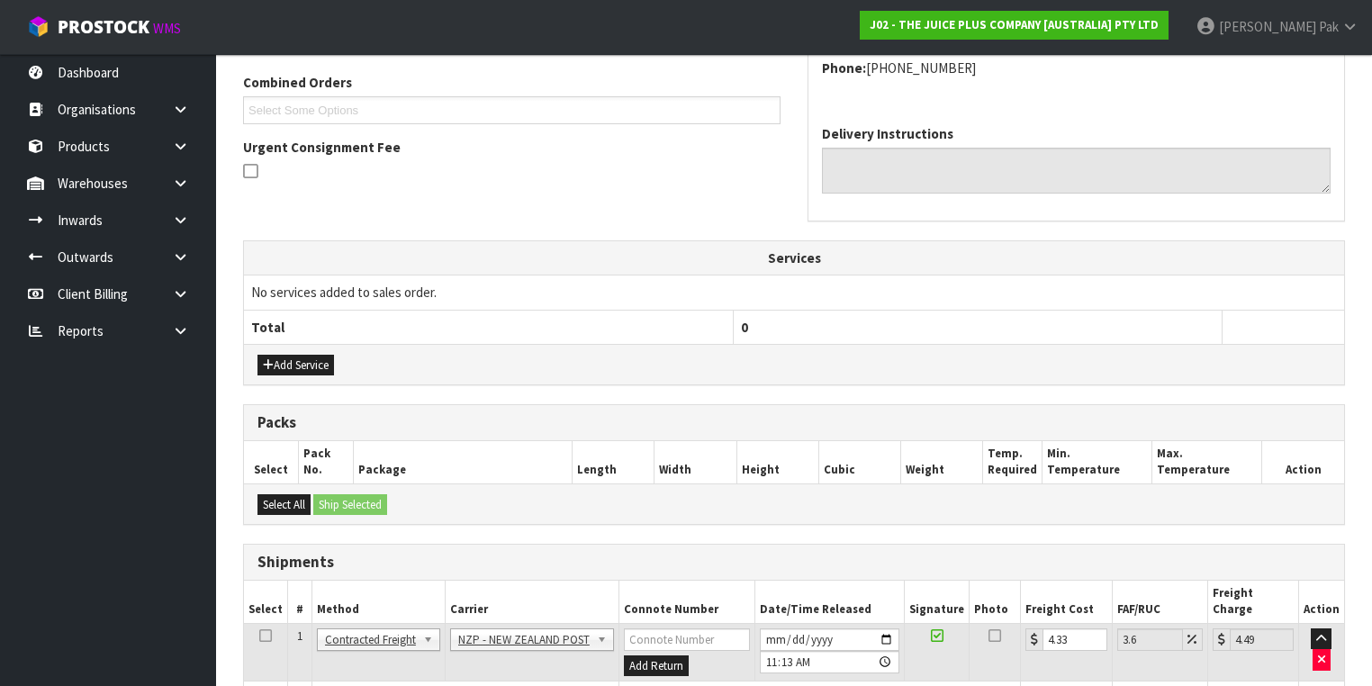
scroll to position [562, 0]
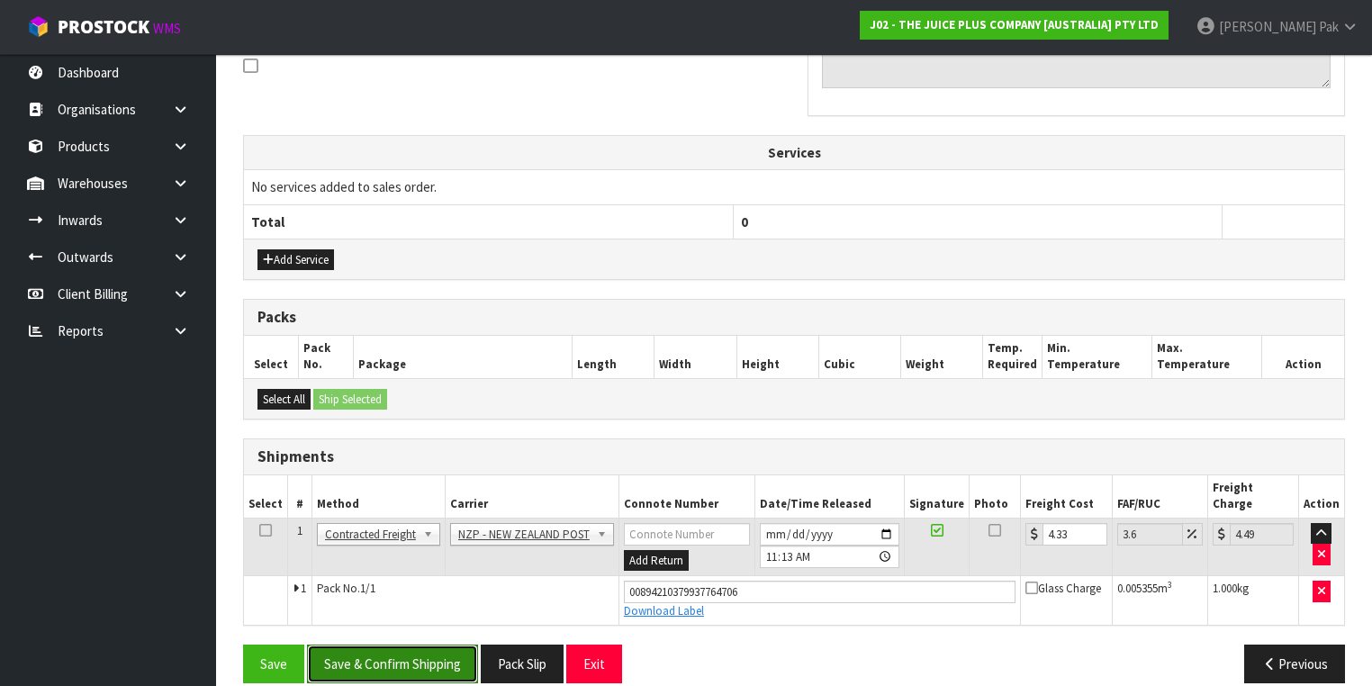
click at [424, 645] on button "Save & Confirm Shipping" at bounding box center [392, 664] width 171 height 39
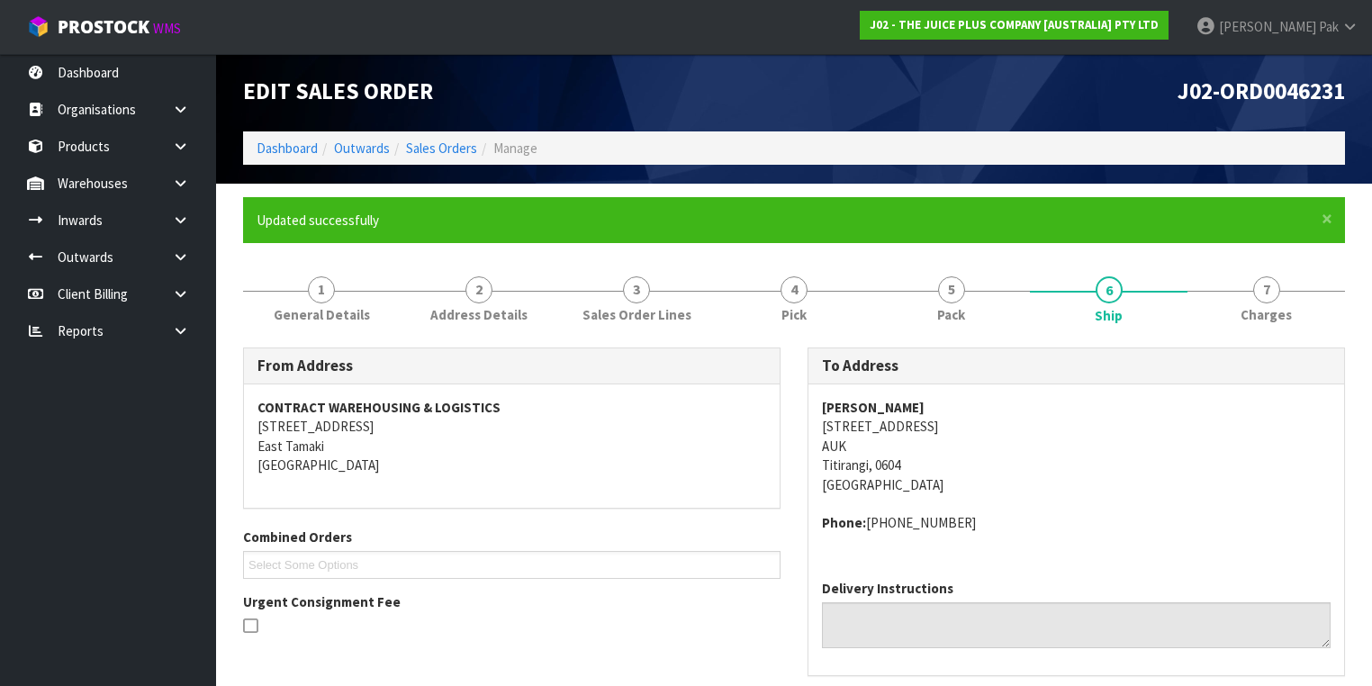
scroll to position [0, 0]
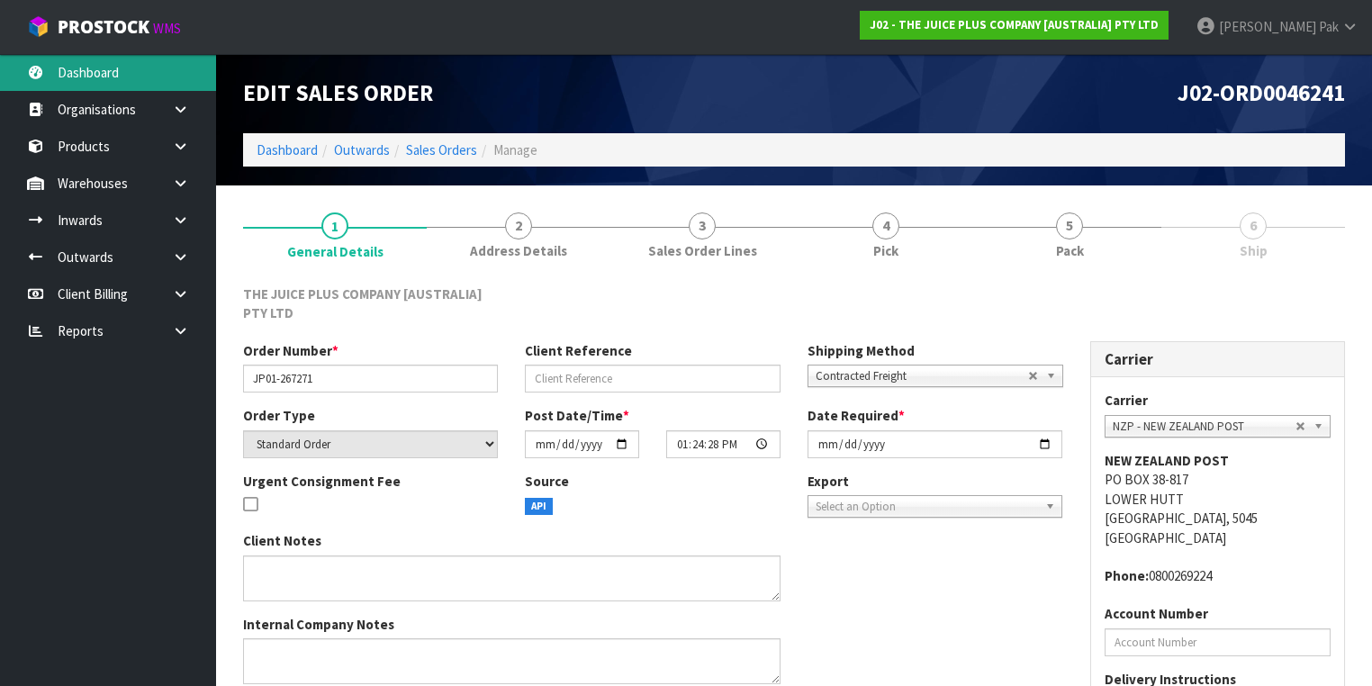
click at [180, 72] on link "Dashboard" at bounding box center [108, 72] width 216 height 37
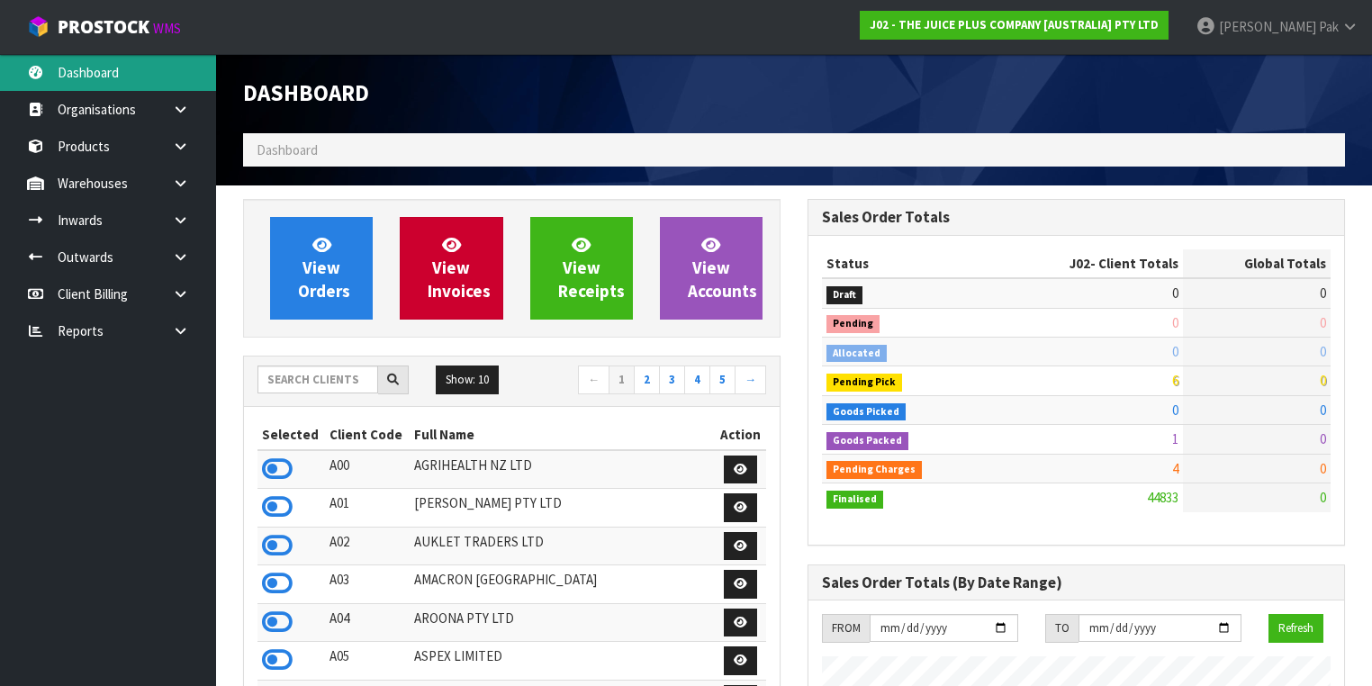
scroll to position [1358, 565]
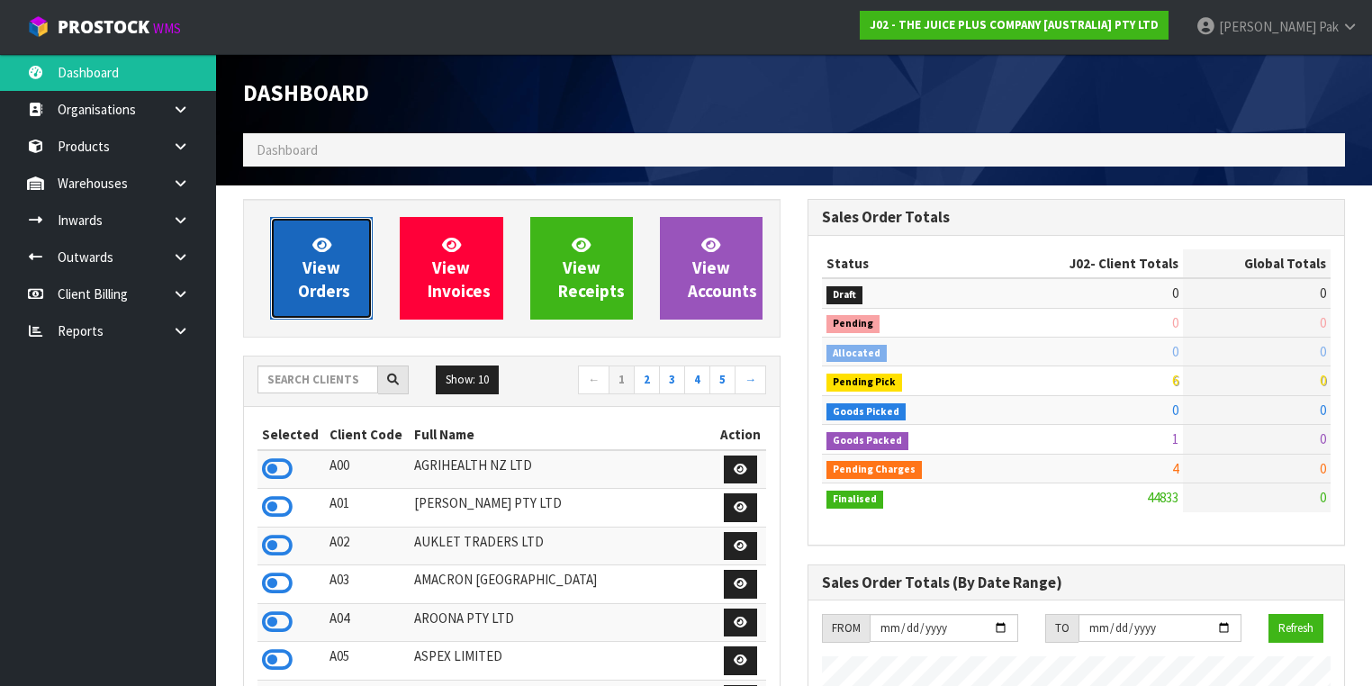
click at [321, 263] on span "View Orders" at bounding box center [324, 268] width 52 height 68
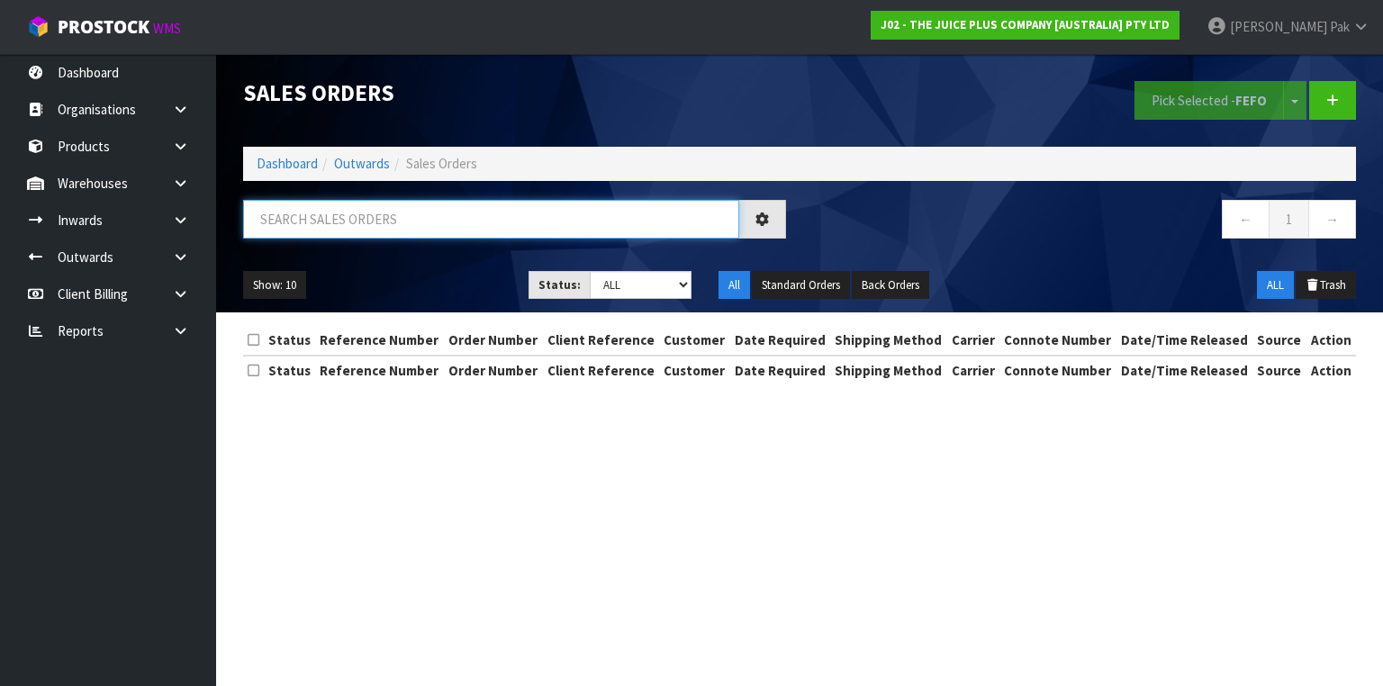
click at [398, 226] on input "text" at bounding box center [491, 219] width 496 height 39
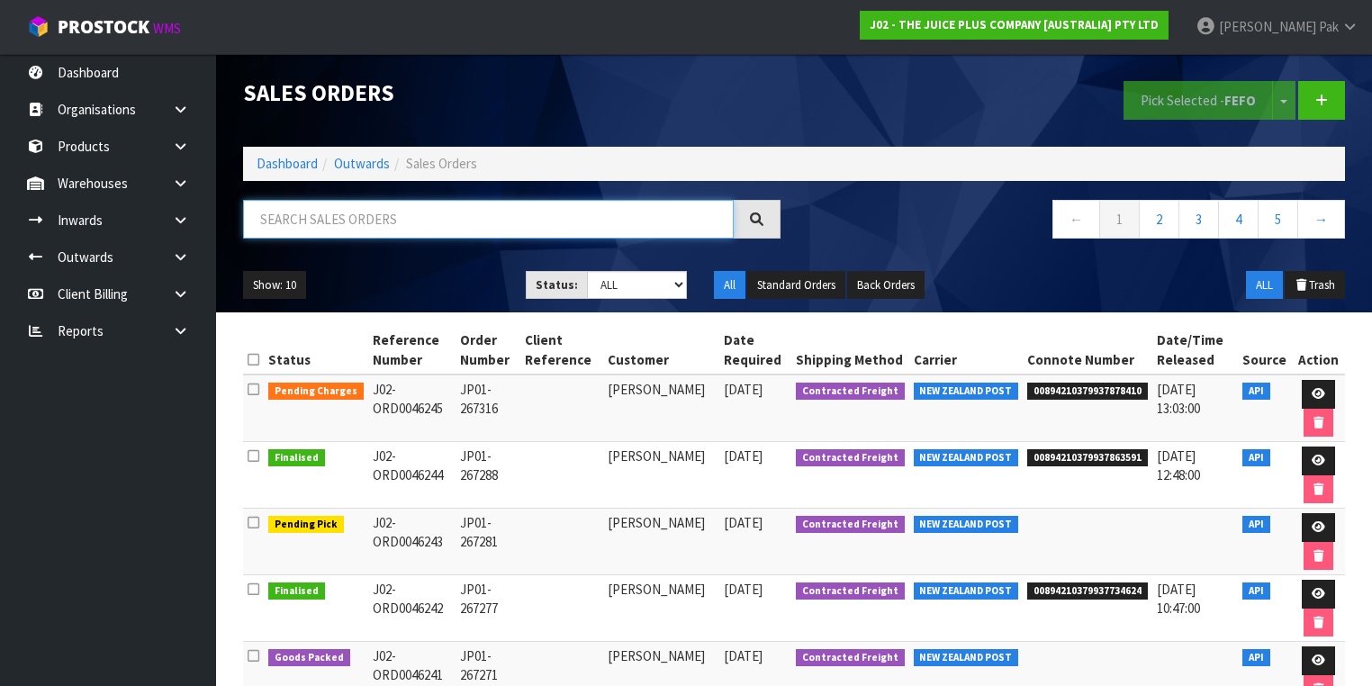
click at [403, 229] on input "text" at bounding box center [488, 219] width 491 height 39
